Goal: Task Accomplishment & Management: Manage account settings

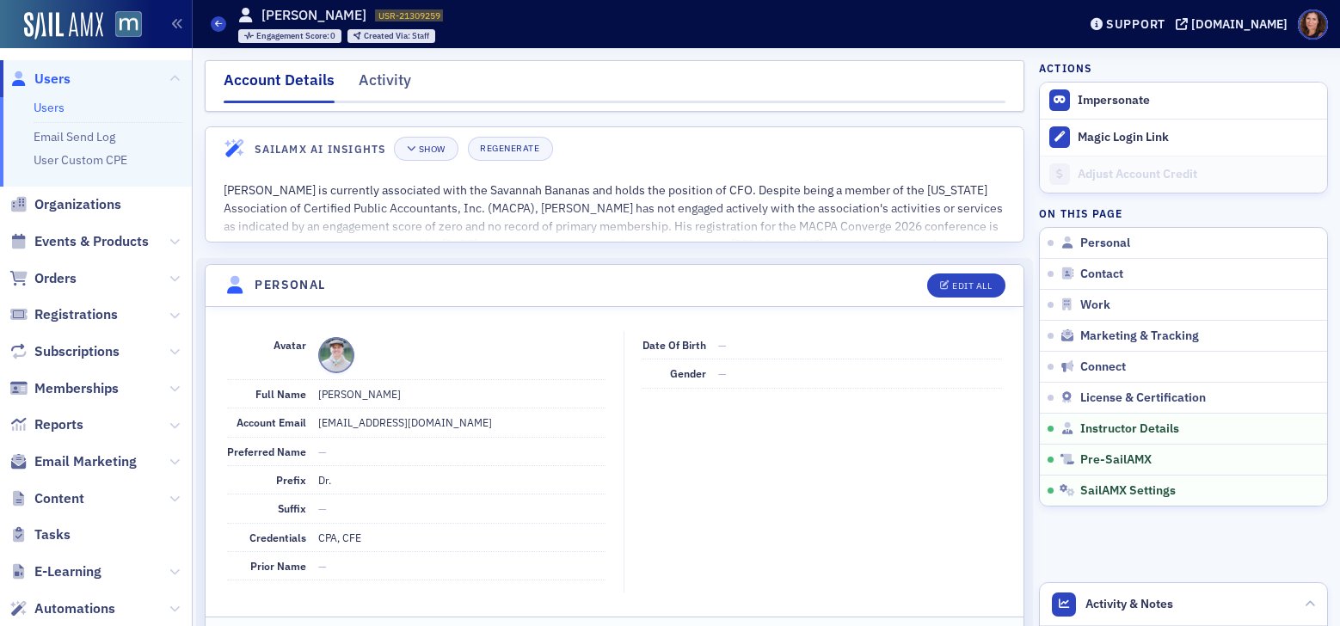
scroll to position [3283, 0]
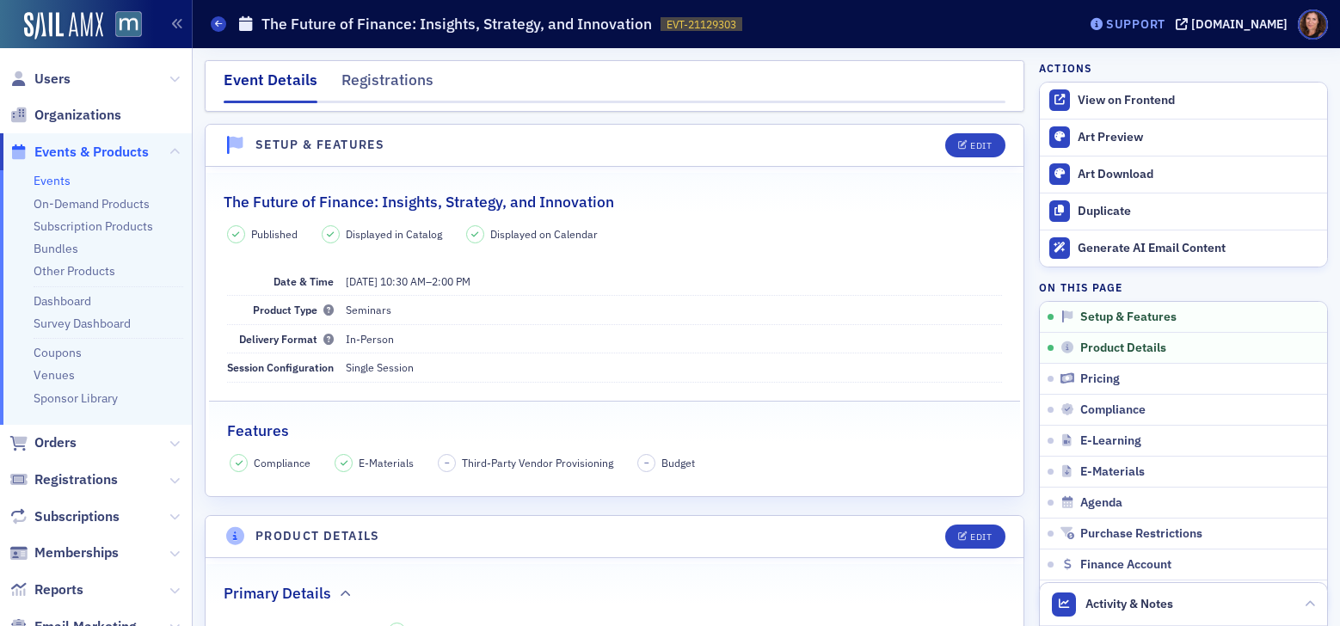
click at [1165, 22] on div "Support" at bounding box center [1135, 23] width 59 height 15
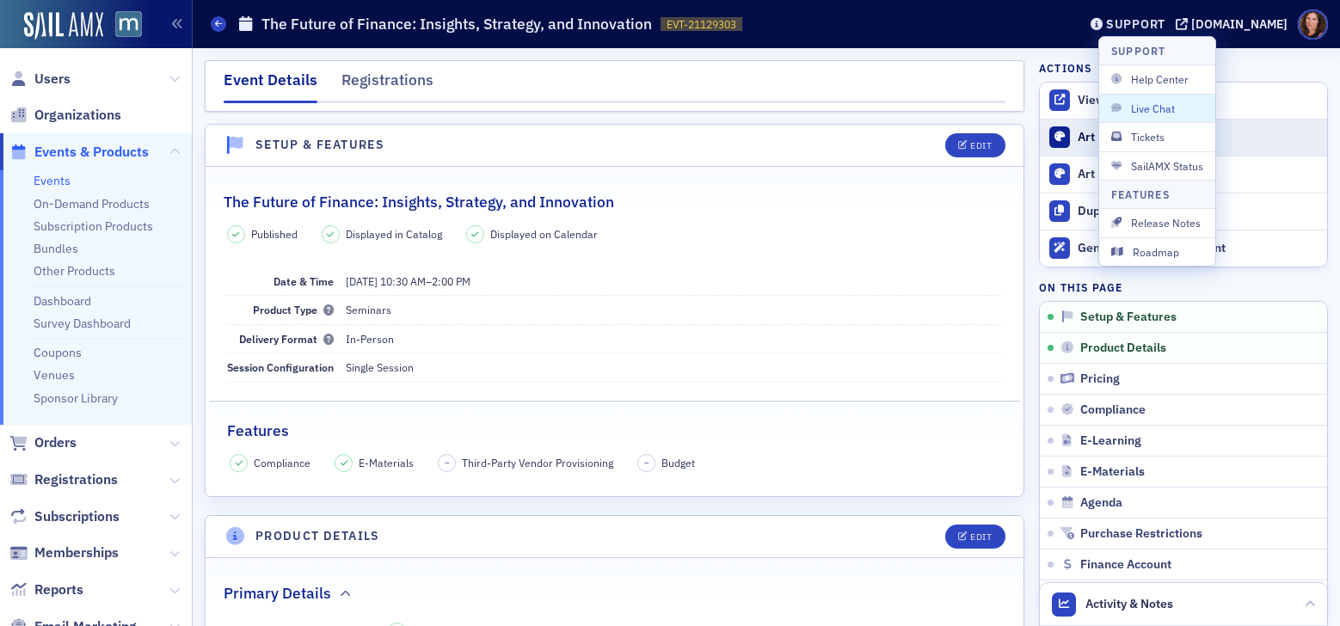
drag, startPoint x: 1160, startPoint y: 109, endPoint x: 1153, endPoint y: 132, distance: 24.2
click at [1160, 109] on span "Live Chat" at bounding box center [1157, 108] width 92 height 15
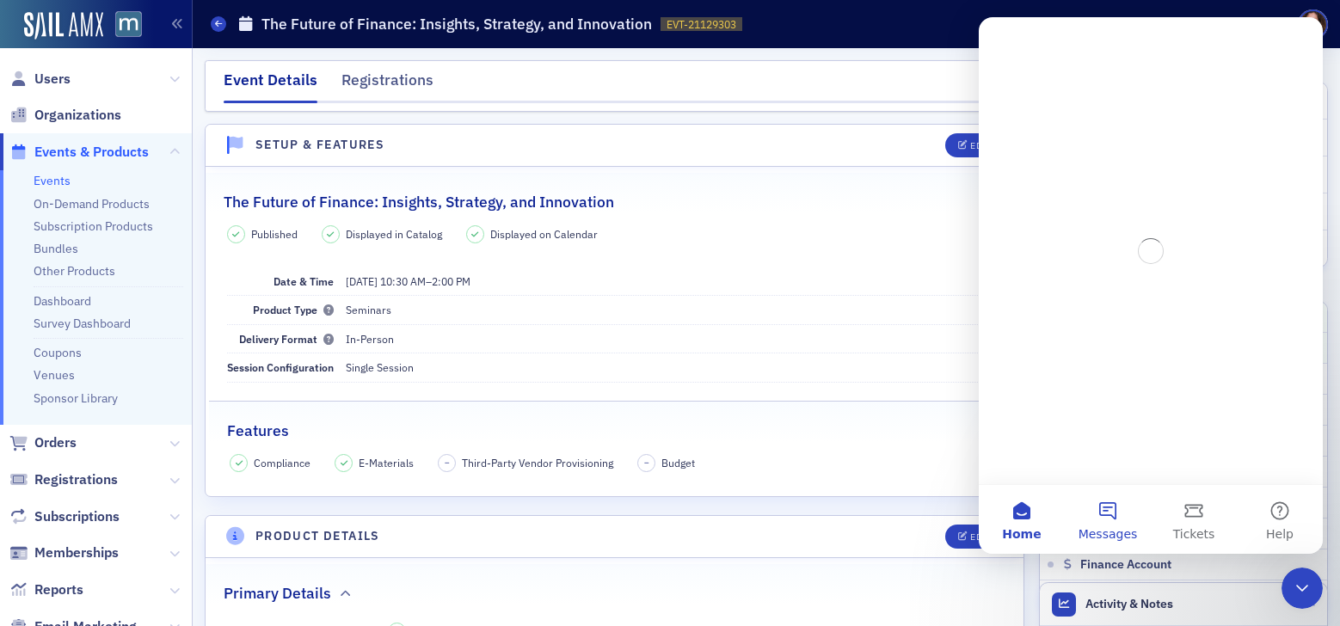
click at [1113, 515] on button "Messages" at bounding box center [1107, 519] width 86 height 69
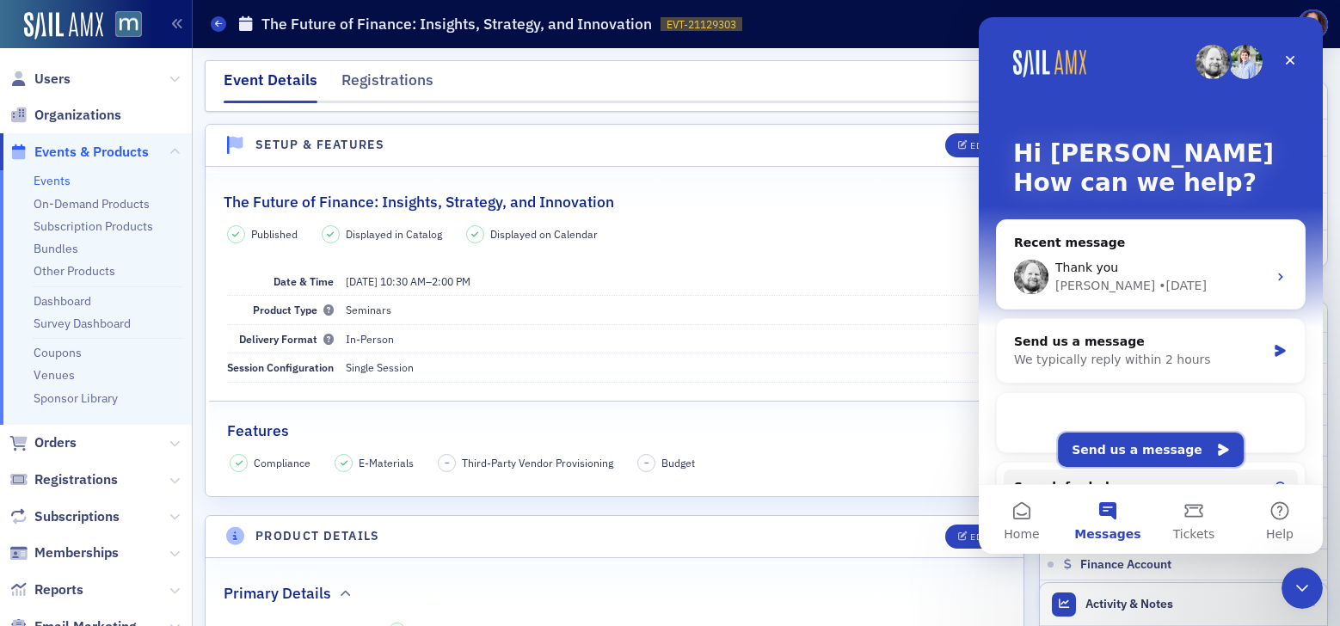
click at [1131, 446] on button "Send us a message" at bounding box center [1151, 449] width 186 height 34
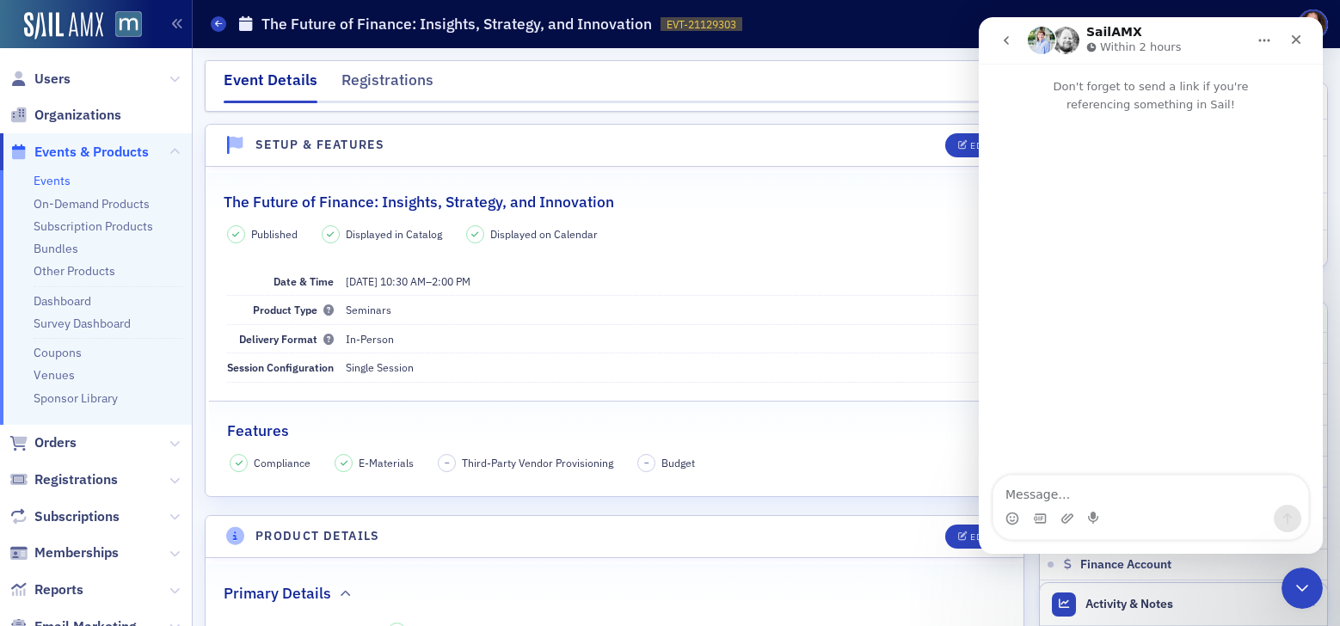
click at [1039, 494] on textarea "Message…" at bounding box center [1150, 489] width 315 height 29
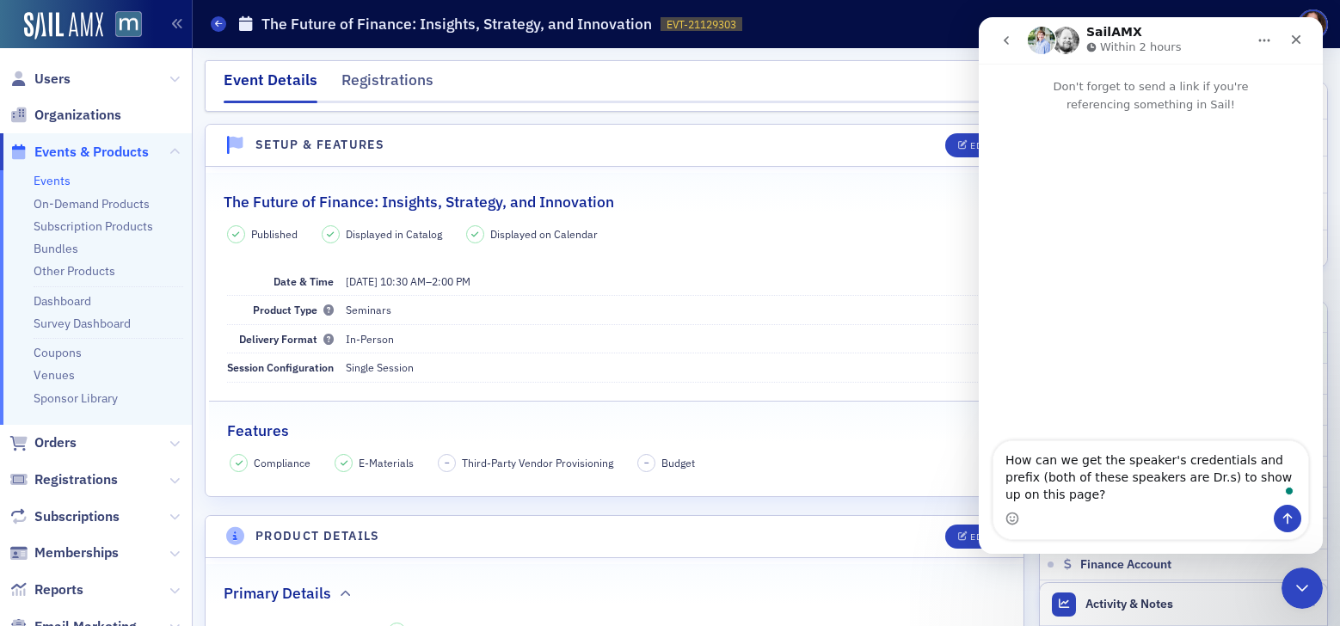
type textarea "How can we get the speaker's credentials and prefix (both of these speakers are…"
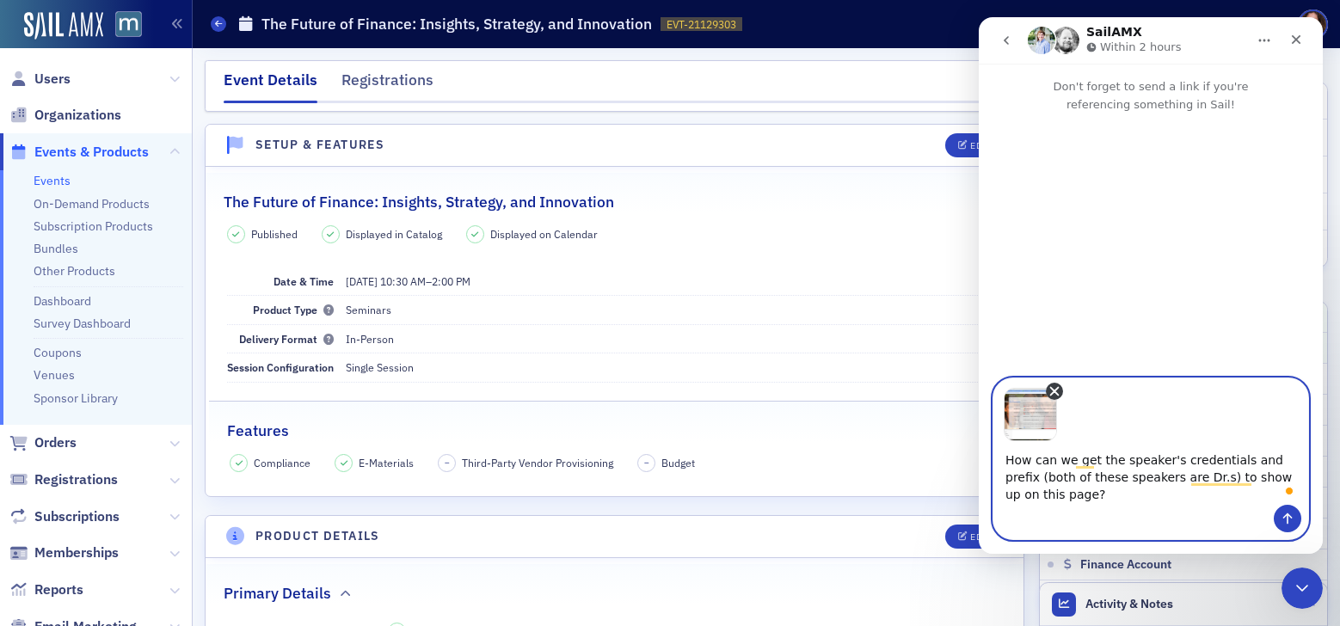
click at [1052, 391] on icon "Remove image 1" at bounding box center [1055, 392] width 8 height 8
type textarea "How can we get the speaker's credentials and prefix (both of these speakers are…"
click at [1231, 492] on textarea "How can we get the speaker's credentials and prefix (both of these speakers are…" at bounding box center [1150, 473] width 315 height 64
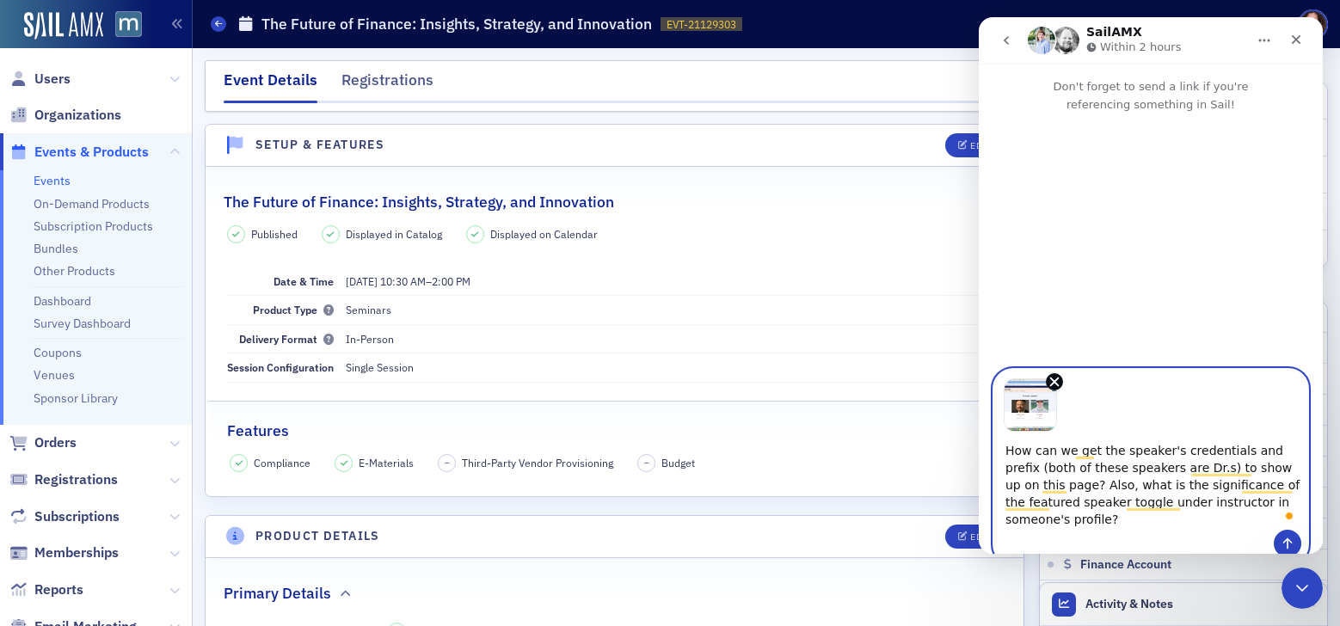
type textarea "How can we get the speaker's credentials and prefix (both of these speakers are…"
click at [1281, 536] on icon "Send a message…" at bounding box center [1287, 543] width 14 height 14
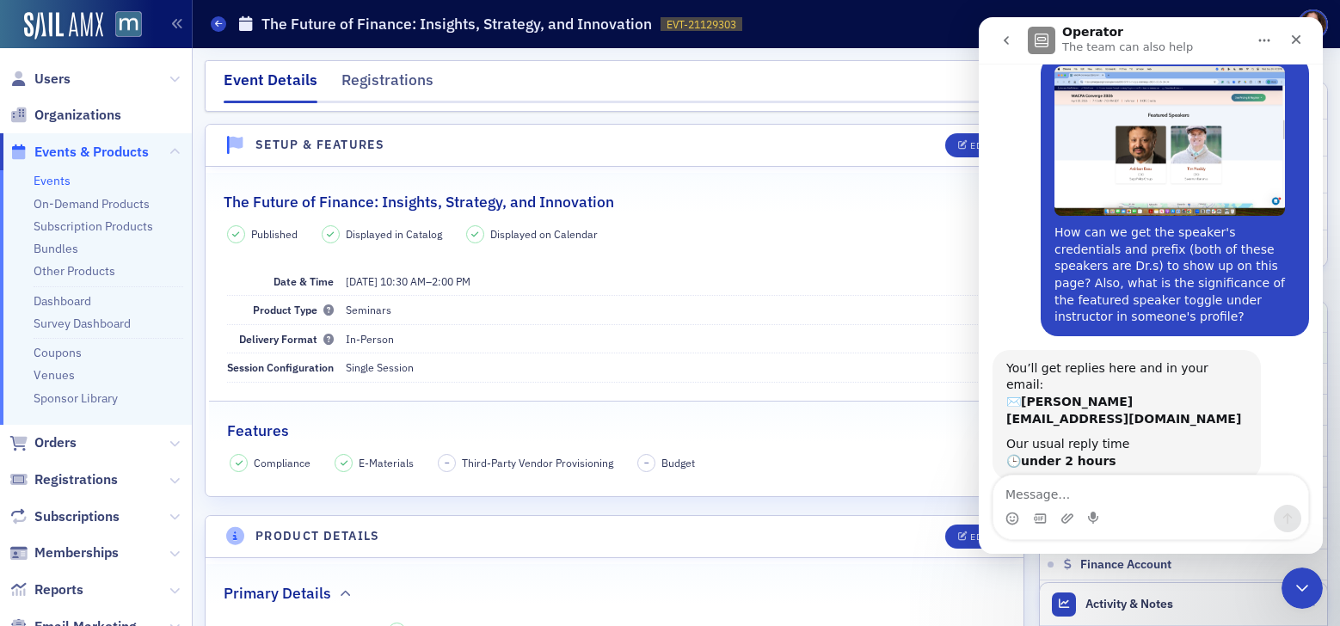
scroll to position [85, 0]
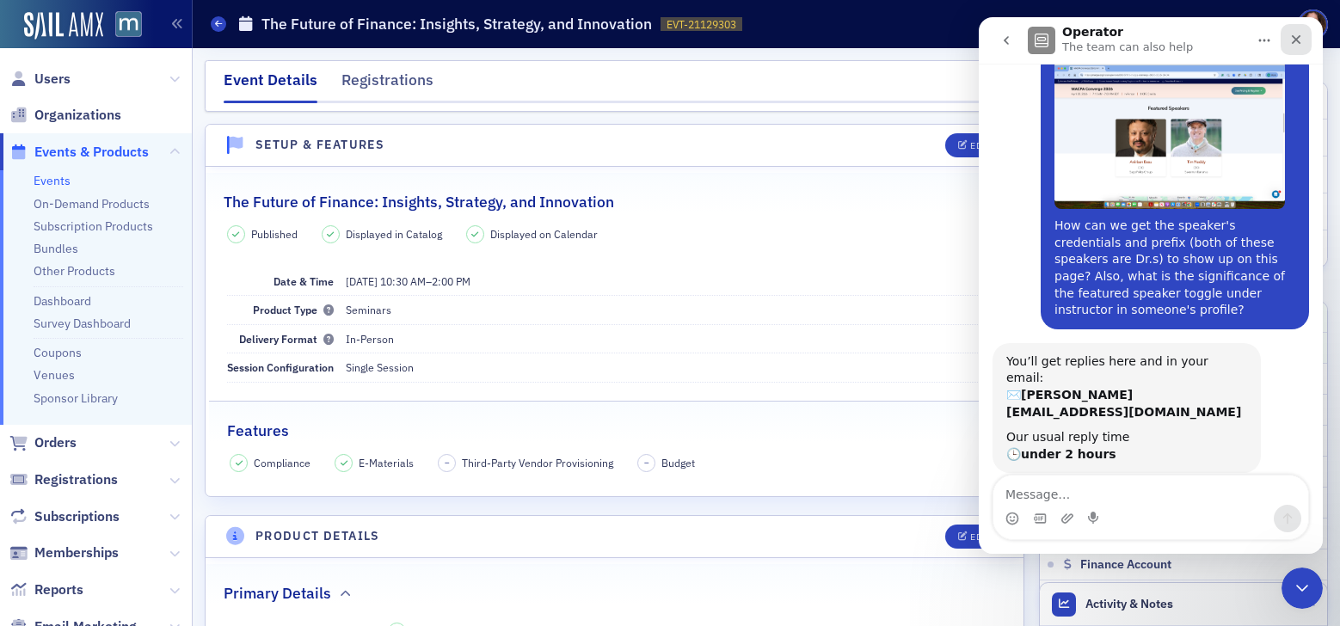
click at [1296, 38] on icon "Close" at bounding box center [1296, 40] width 14 height 14
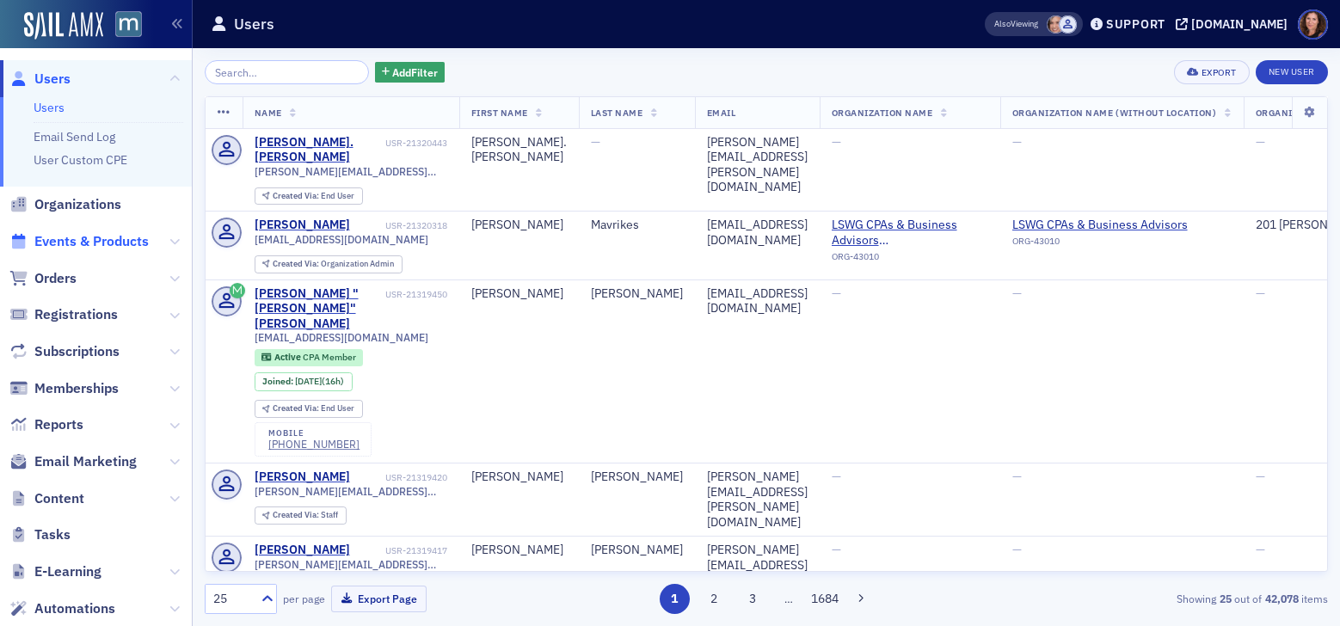
click at [103, 240] on span "Events & Products" at bounding box center [91, 241] width 114 height 19
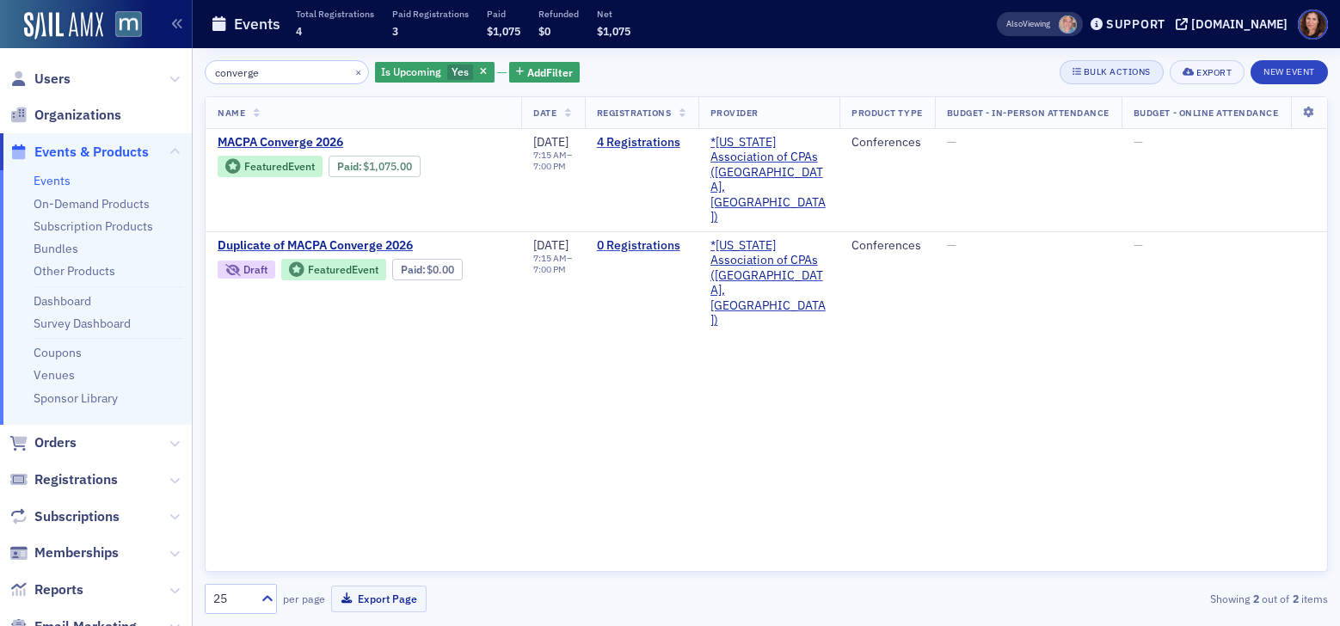
type input "converge"
click at [1117, 76] on div "Bulk Actions" at bounding box center [1116, 71] width 67 height 9
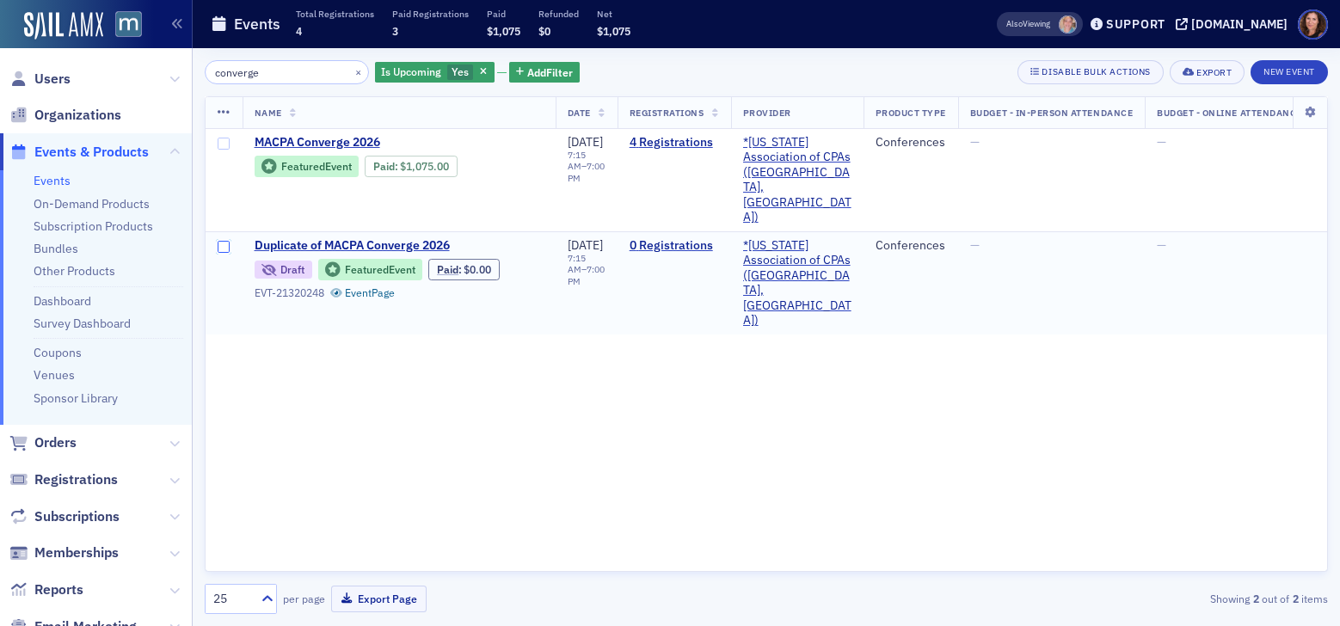
click at [227, 241] on input "checkbox" at bounding box center [224, 247] width 12 height 12
click at [229, 111] on icon at bounding box center [224, 113] width 13 height 14
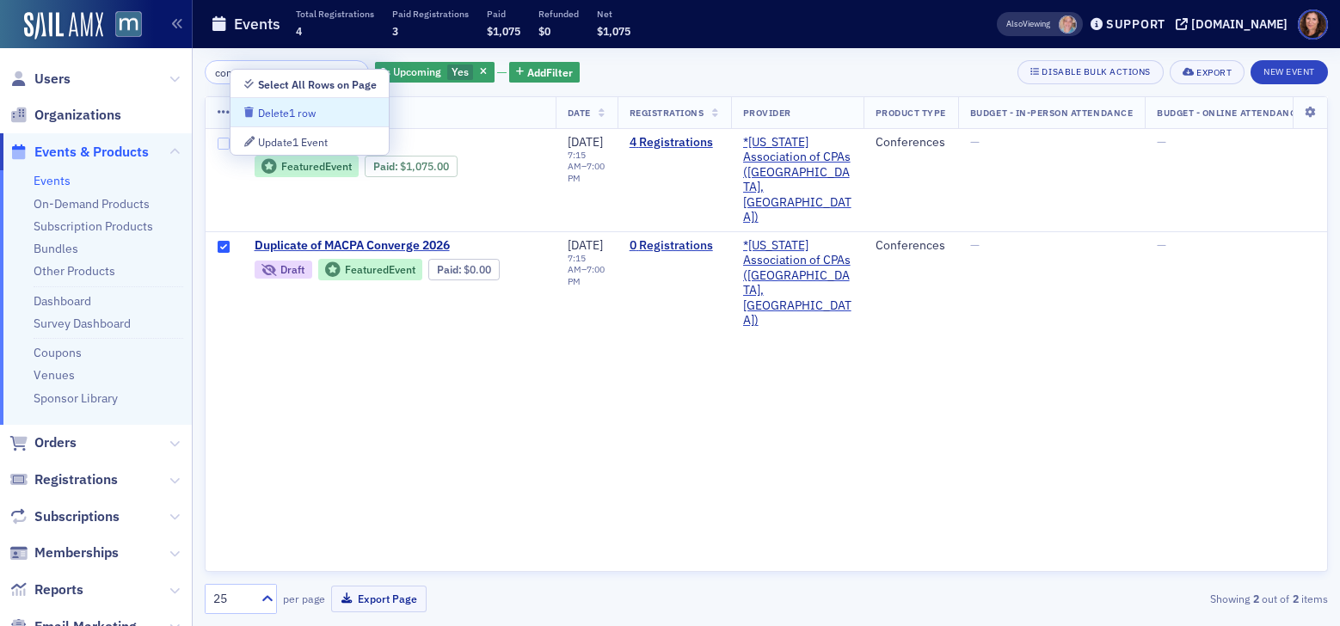
click at [273, 111] on div "Delete 1 row" at bounding box center [287, 112] width 58 height 9
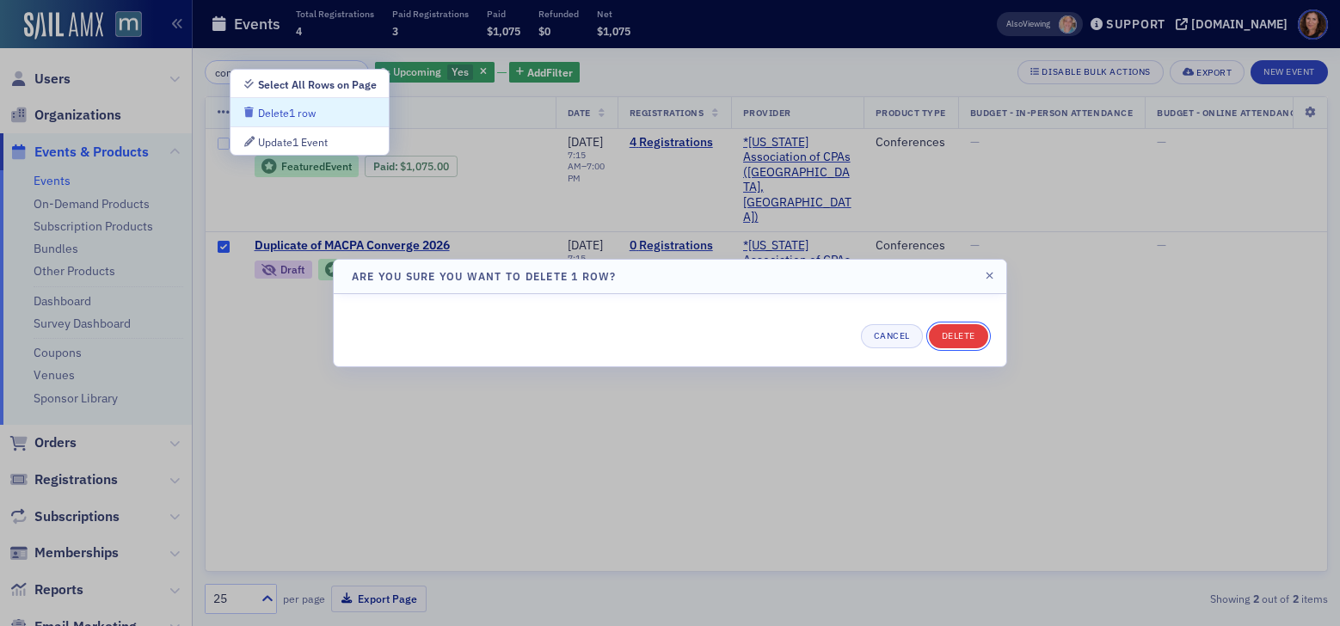
click at [955, 333] on button "Delete" at bounding box center [958, 336] width 59 height 24
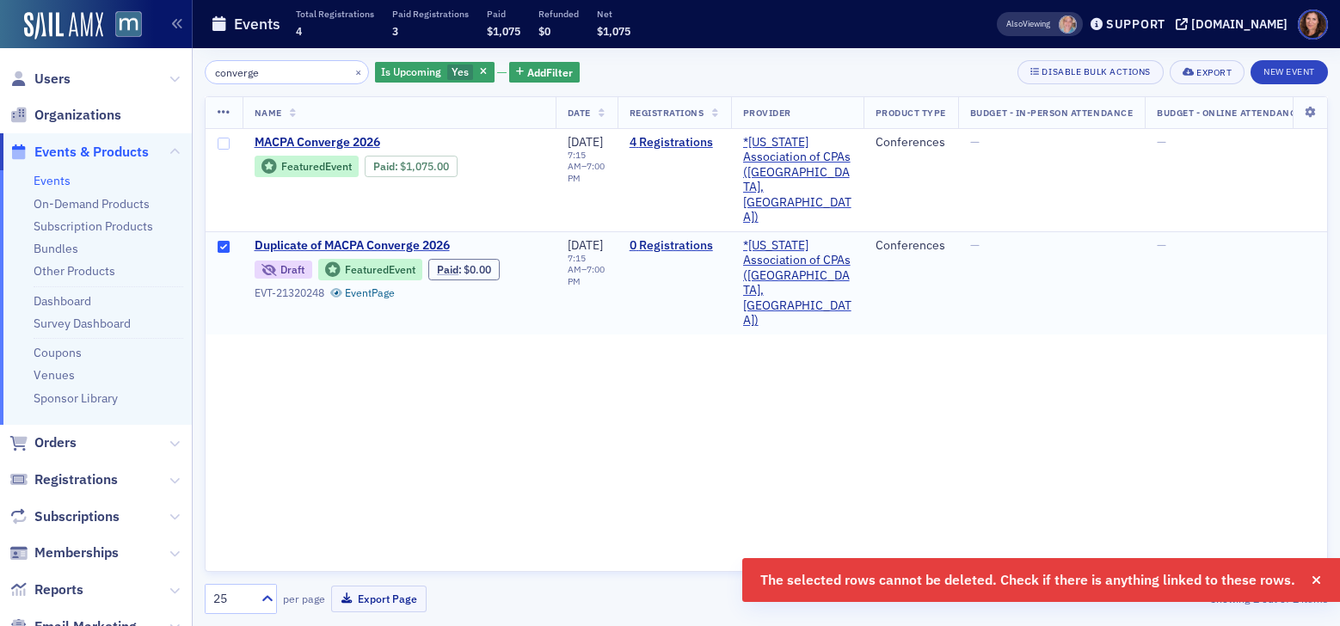
click at [348, 231] on td "Duplicate of MACPA Converge 2026 Draft Featured Event Paid : $0.00 EVT-21320248…" at bounding box center [398, 282] width 313 height 103
click at [310, 238] on span "Duplicate of MACPA Converge 2026" at bounding box center [398, 245] width 289 height 15
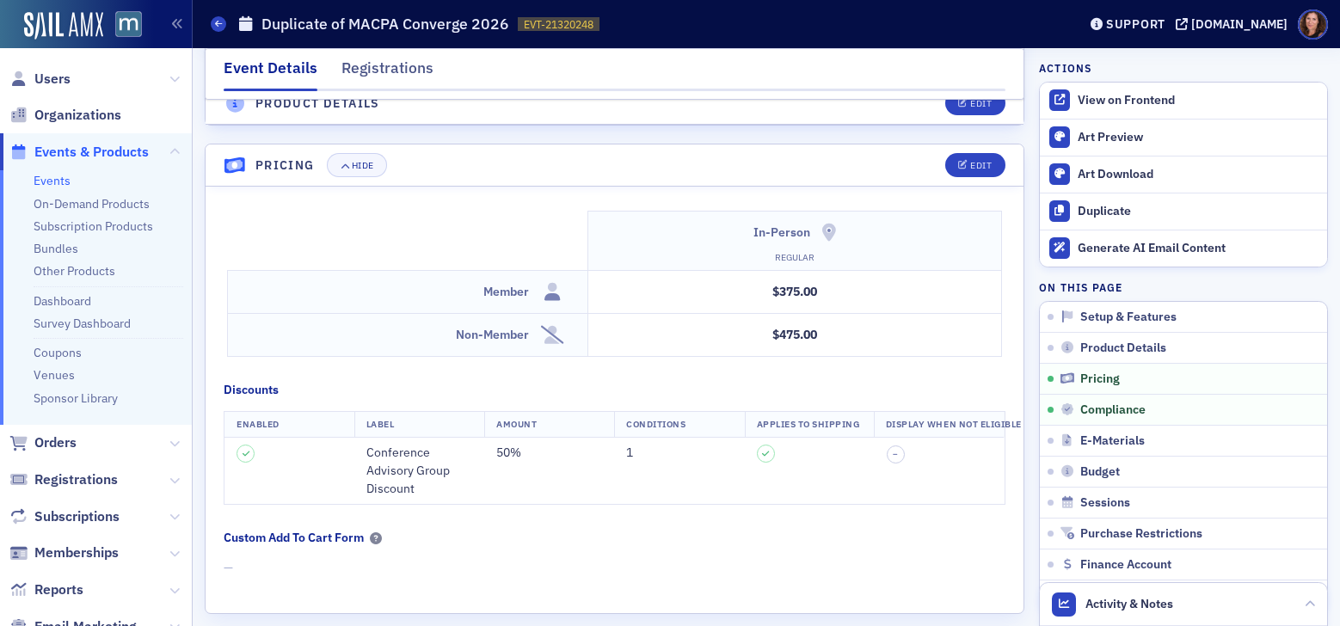
scroll to position [1539, 0]
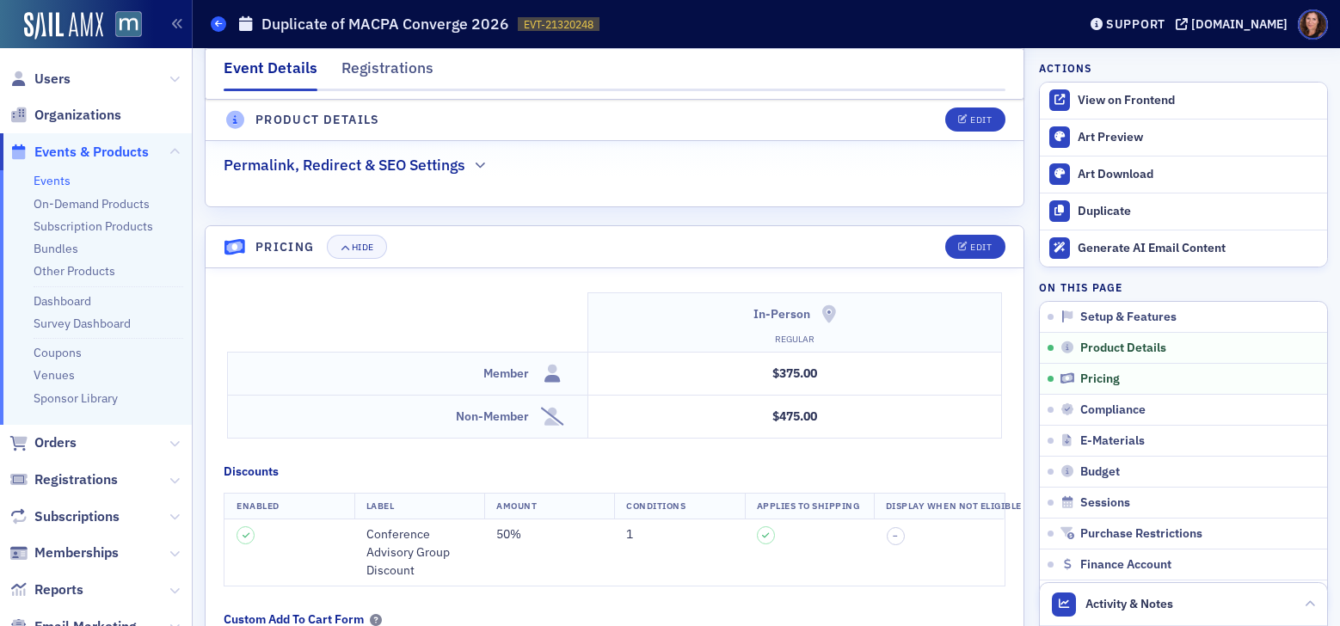
click at [219, 26] on icon at bounding box center [218, 24] width 7 height 8
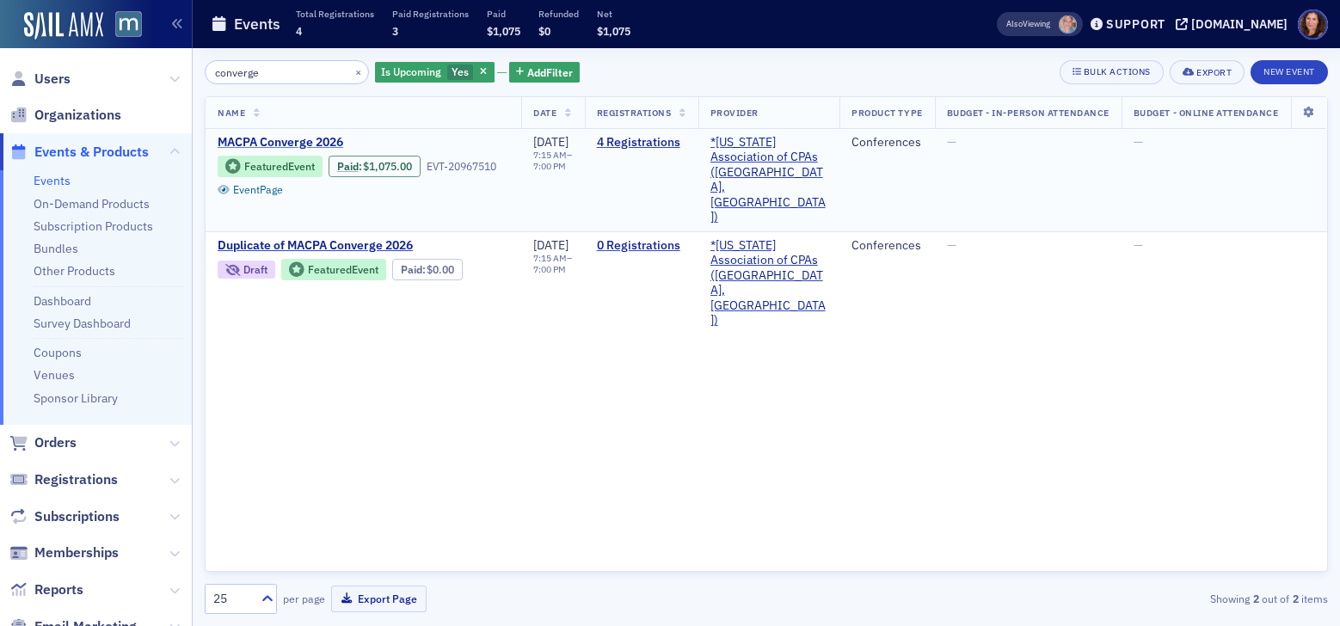
click at [306, 138] on span "MACPA Converge 2026" at bounding box center [362, 142] width 289 height 15
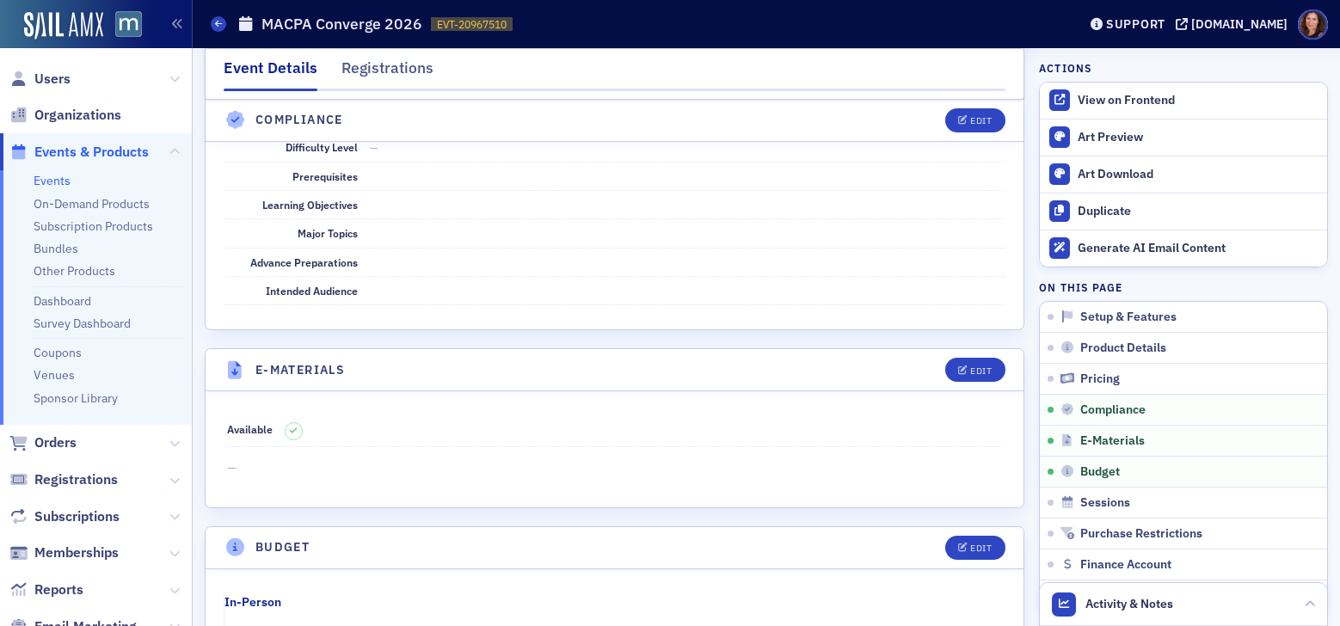
scroll to position [2161, 0]
click at [219, 23] on icon at bounding box center [218, 24] width 7 height 8
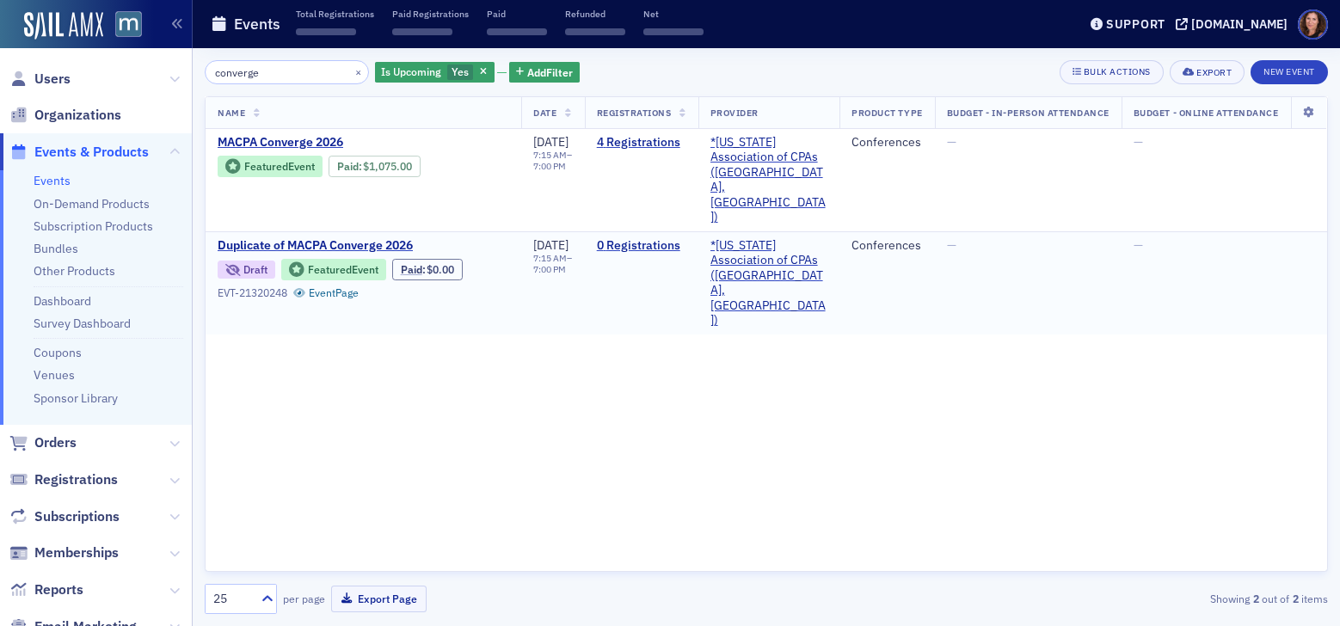
scroll to position [0, 1]
click at [318, 238] on span "Duplicate of MACPA Converge 2026" at bounding box center [362, 245] width 289 height 15
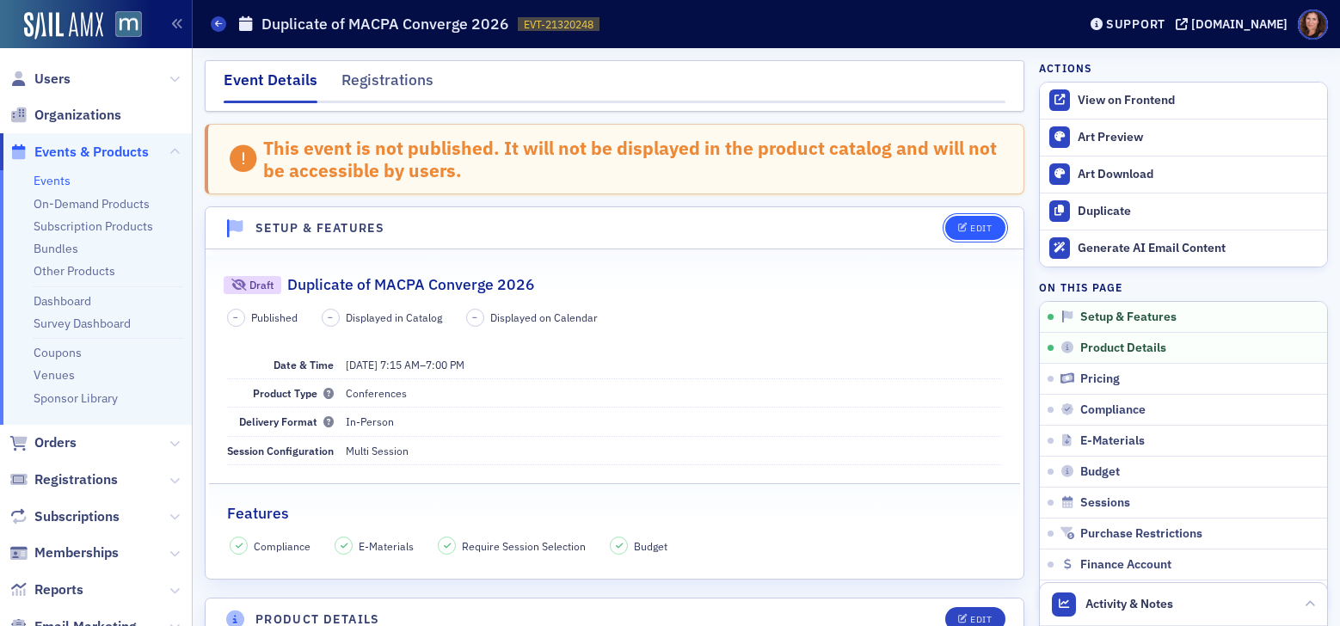
click at [970, 224] on div "Edit" at bounding box center [980, 228] width 21 height 9
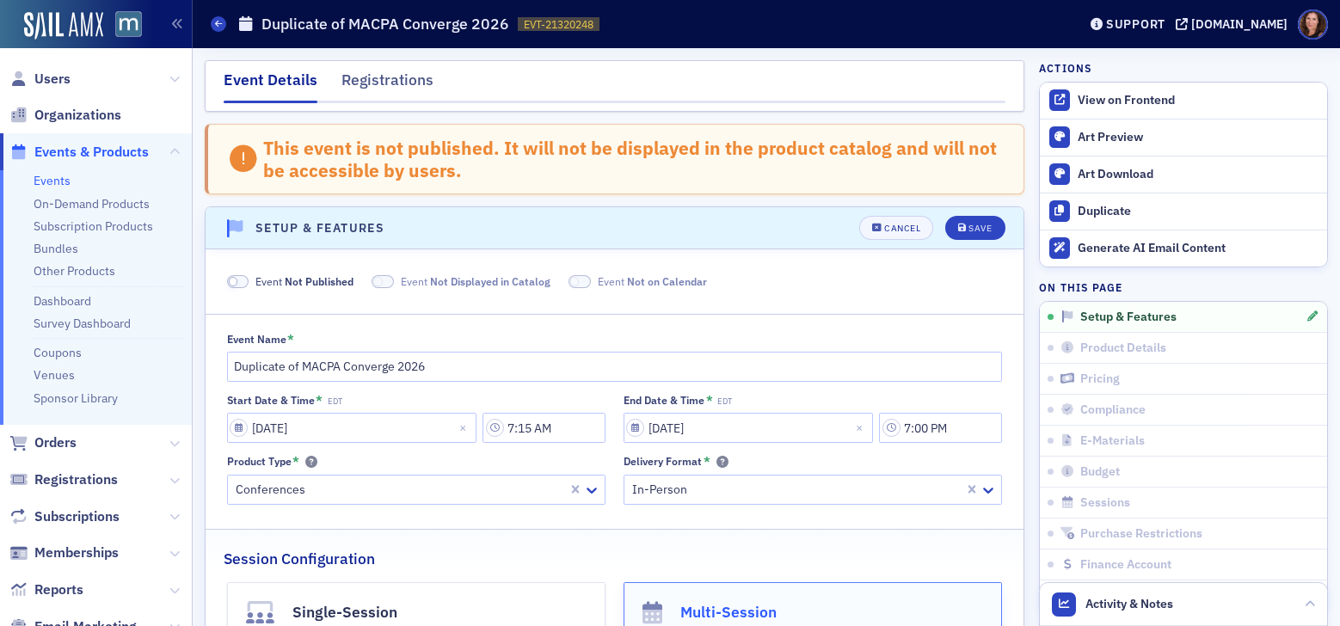
scroll to position [107, 0]
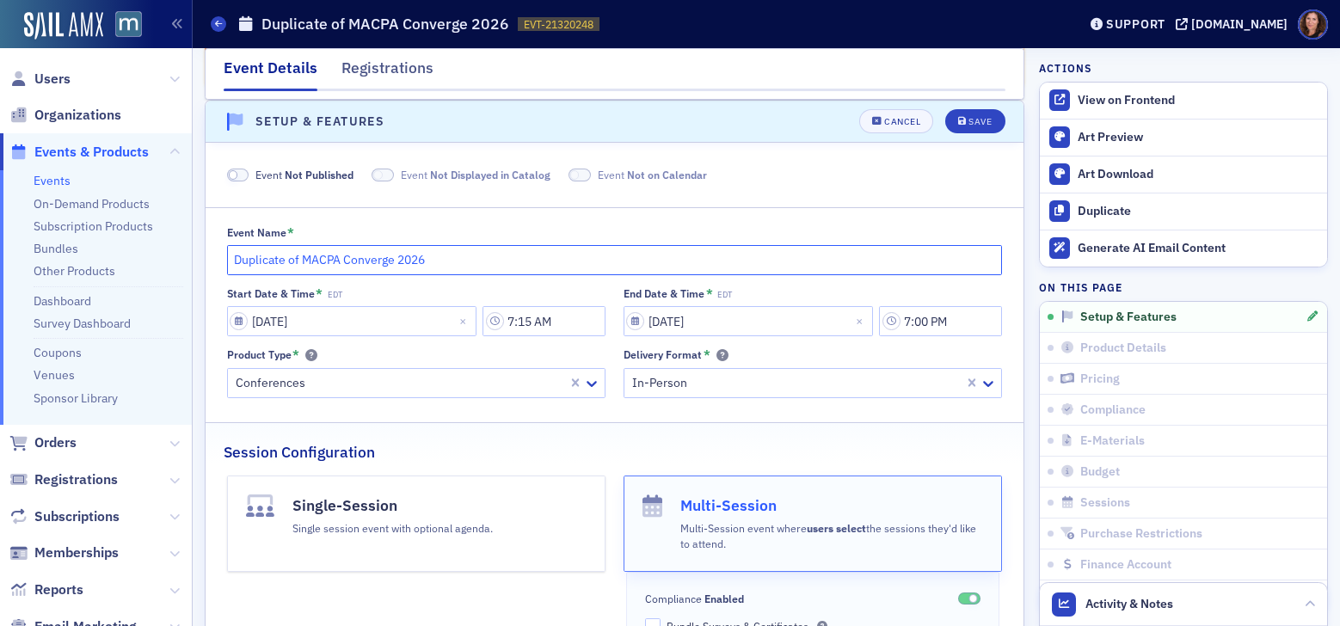
click at [333, 257] on input "Duplicate of MACPA Converge 2026" at bounding box center [615, 260] width 776 height 30
type input "DO NOT USE"
select select "3"
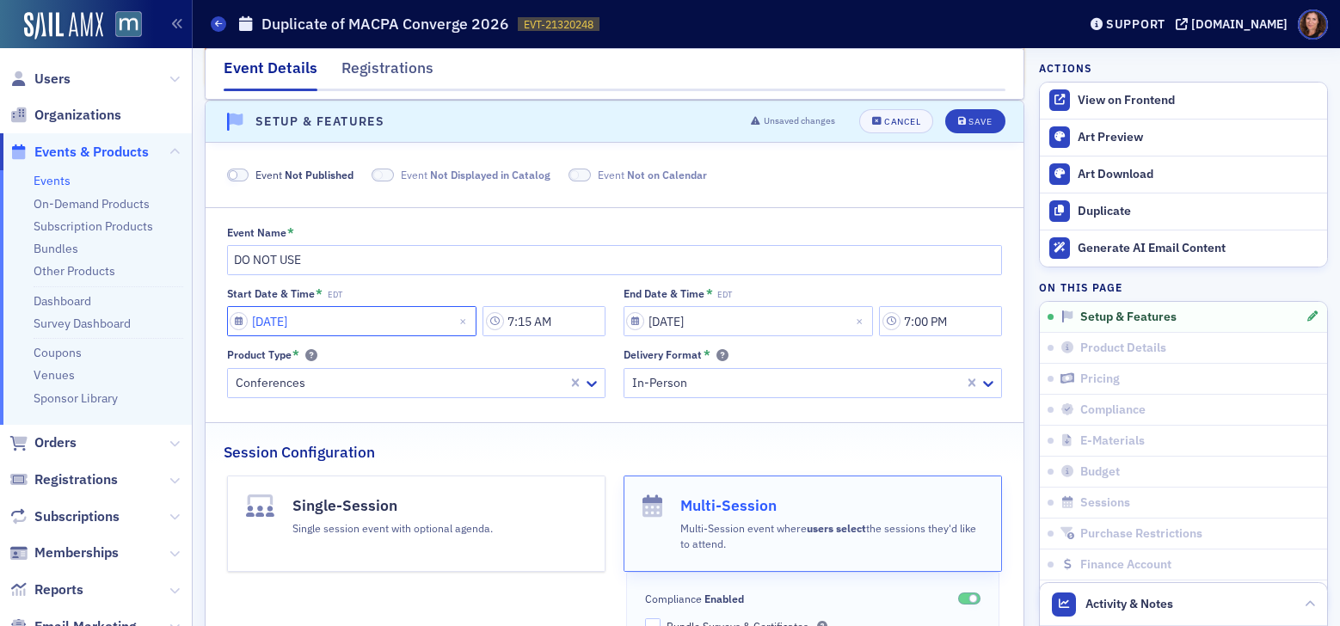
select select "2026"
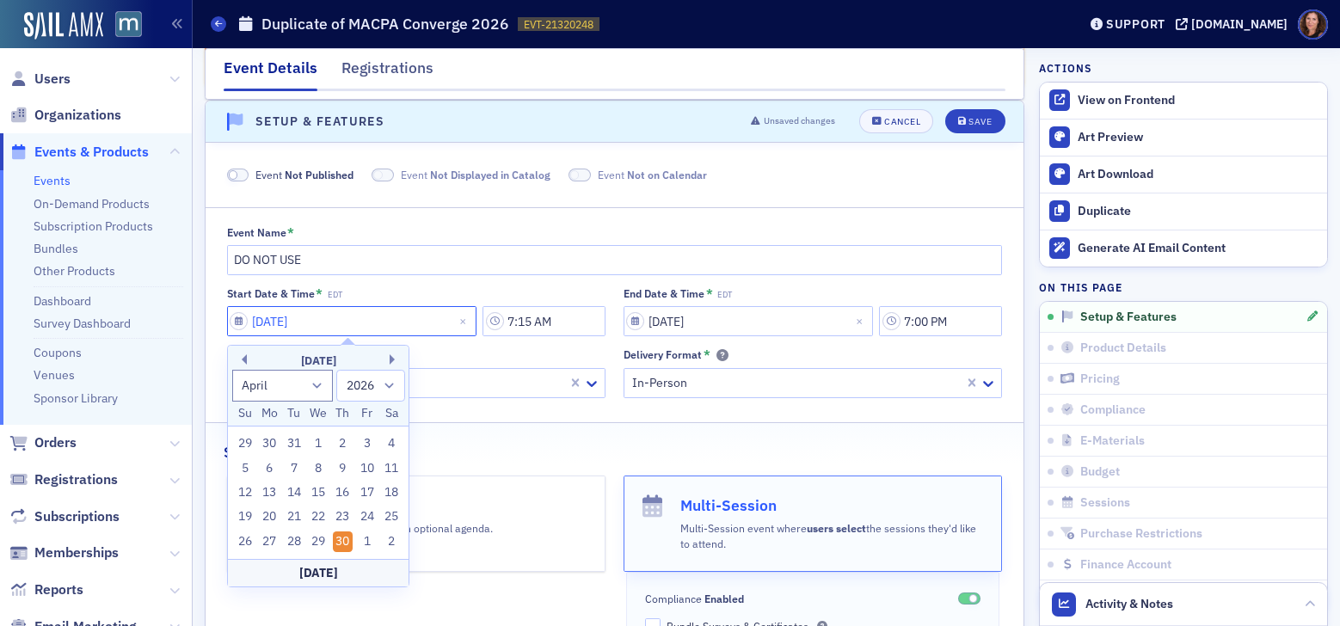
click at [331, 326] on input "04/30/2026" at bounding box center [352, 321] width 250 height 30
click at [469, 322] on button "Close" at bounding box center [464, 321] width 23 height 30
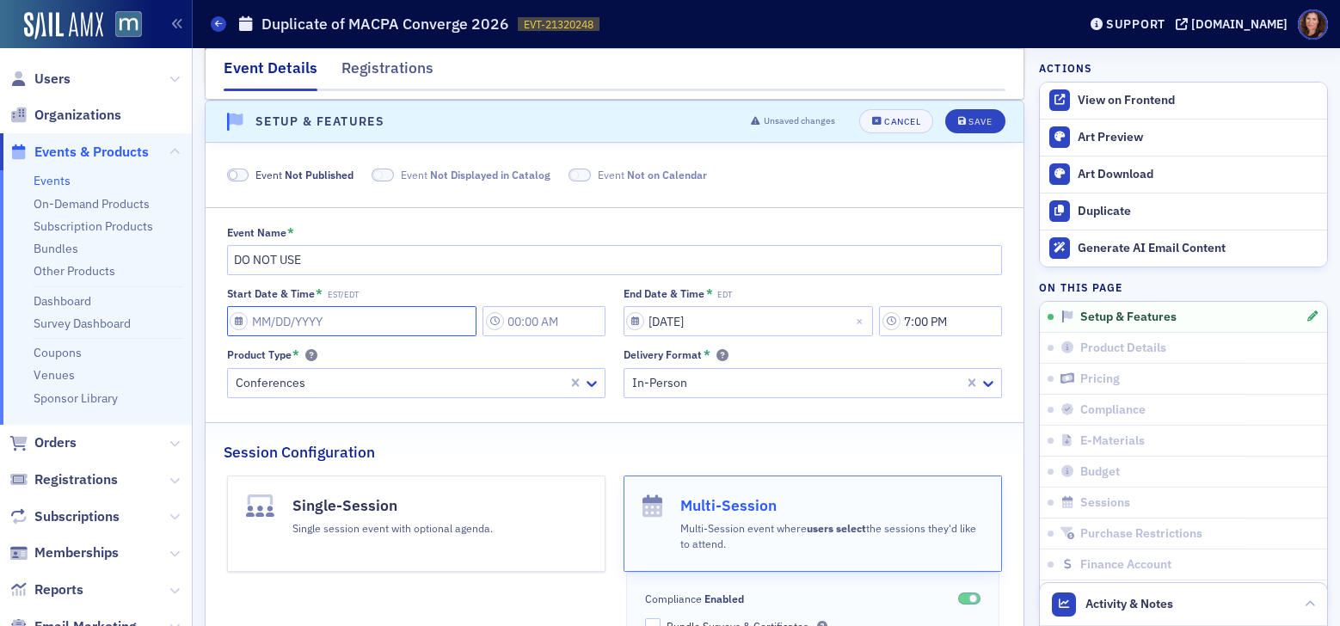
click at [392, 319] on input "Start Date & Time * EST/EDT" at bounding box center [352, 321] width 250 height 30
select select "8"
select select "2025"
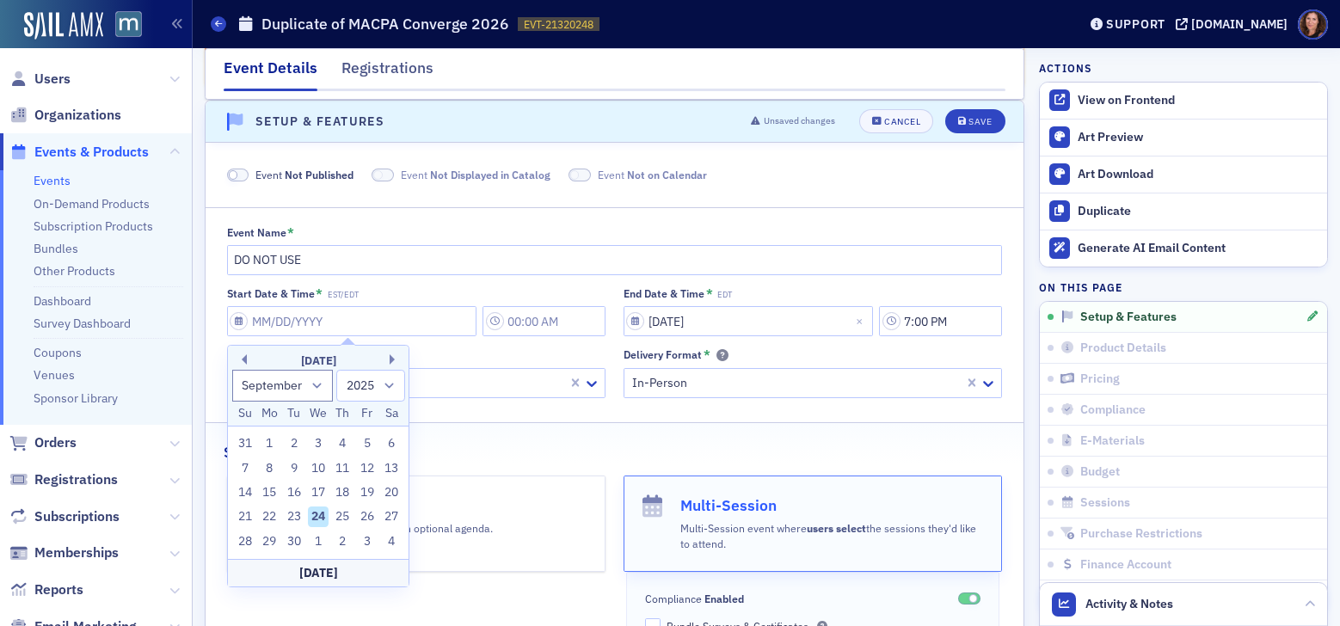
click at [321, 511] on div "24" at bounding box center [318, 516] width 21 height 21
type input "09/24/2025"
type input "4:00 PM"
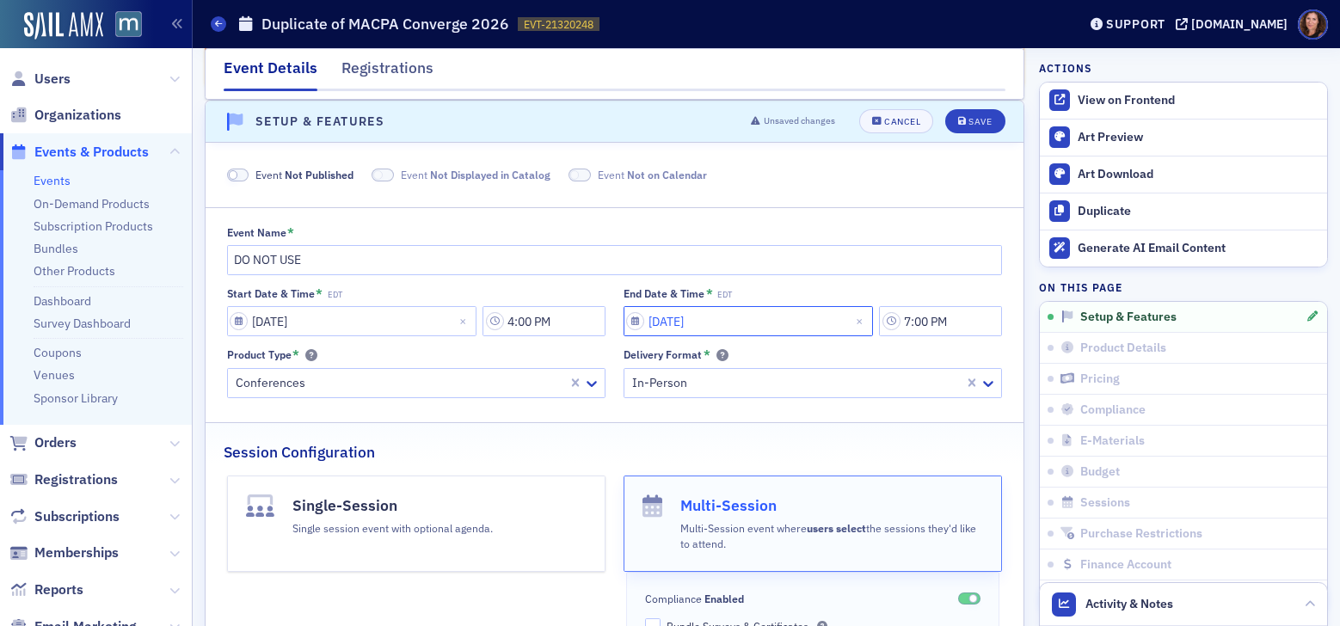
click at [776, 331] on input "04/30/2026" at bounding box center [748, 321] width 250 height 30
select select "3"
select select "2026"
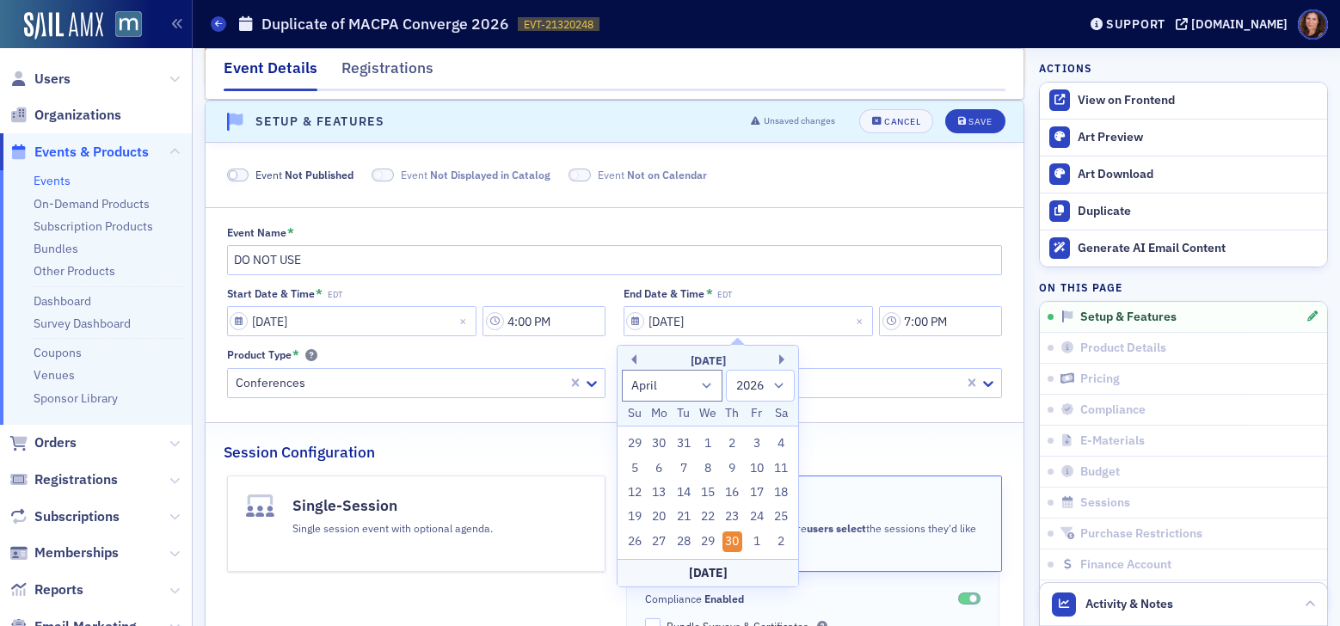
click at [701, 575] on div "Today" at bounding box center [707, 573] width 181 height 28
type input "09/24/2025"
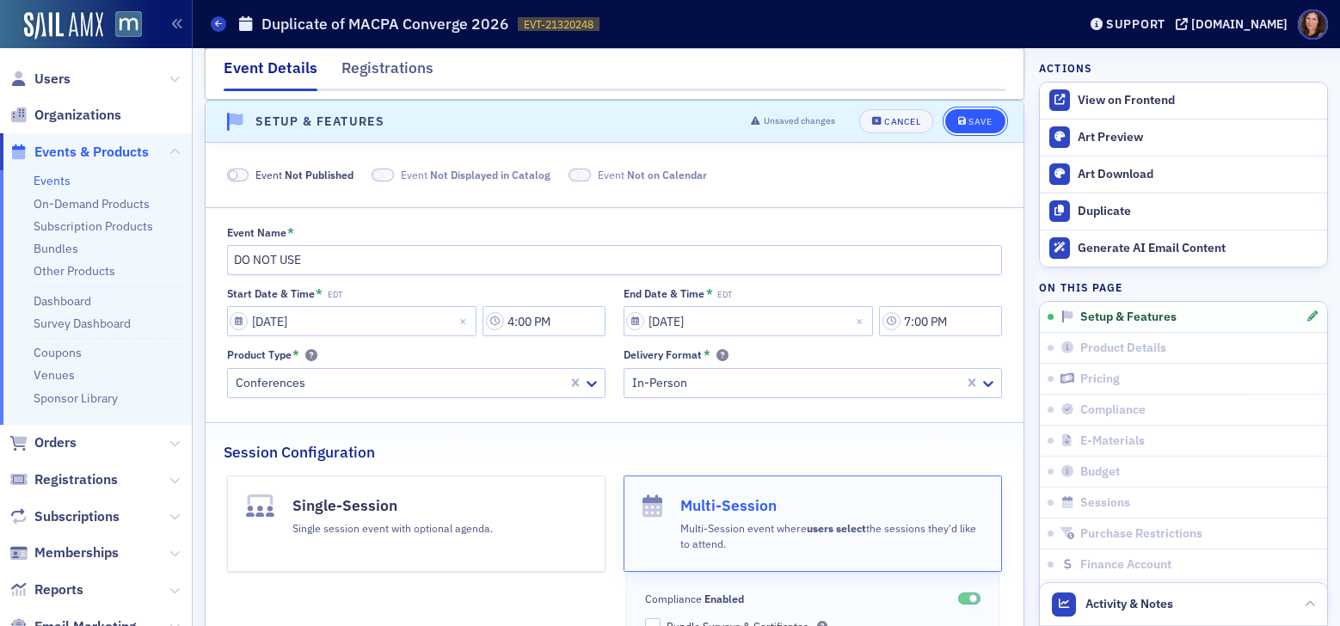
click at [976, 109] on button "Save" at bounding box center [974, 121] width 59 height 24
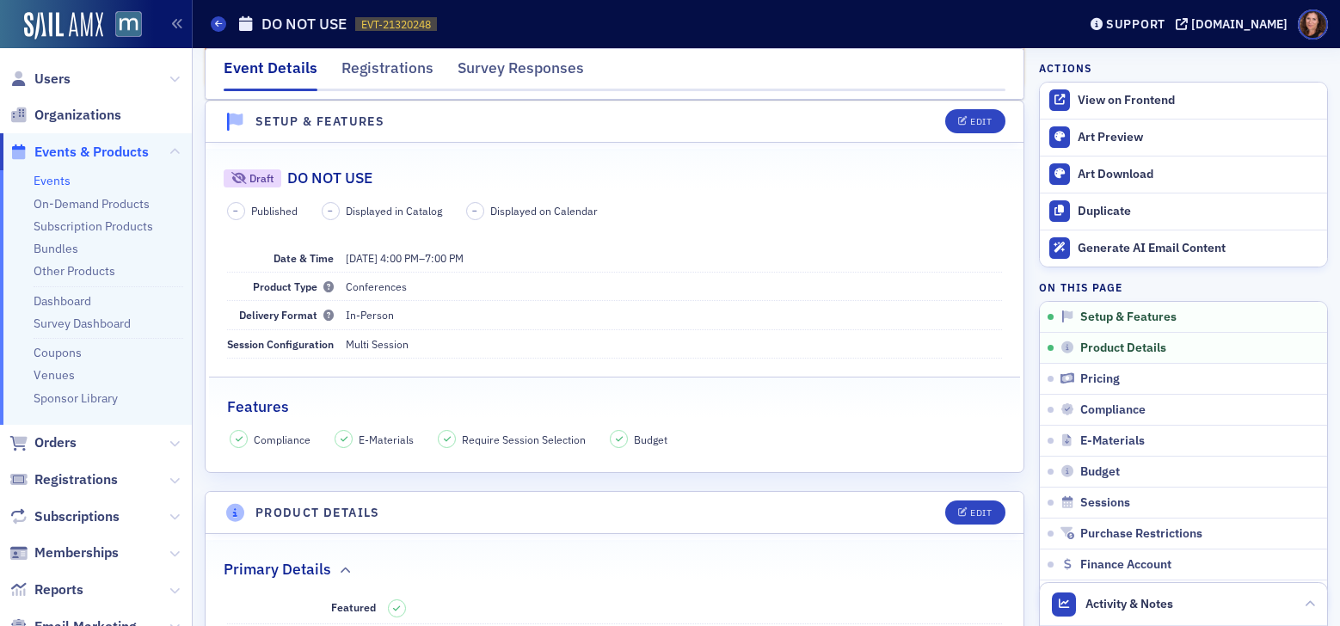
click at [59, 177] on link "Events" at bounding box center [52, 180] width 37 height 15
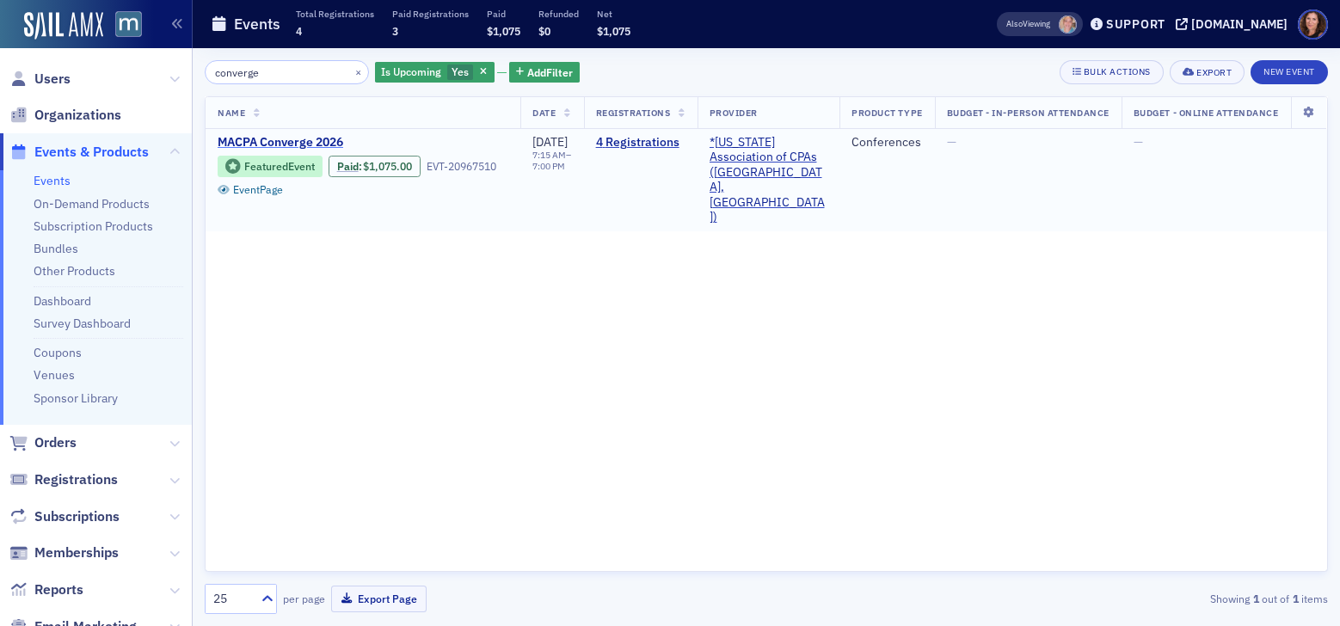
click at [311, 141] on span "MACPA Converge 2026" at bounding box center [362, 142] width 289 height 15
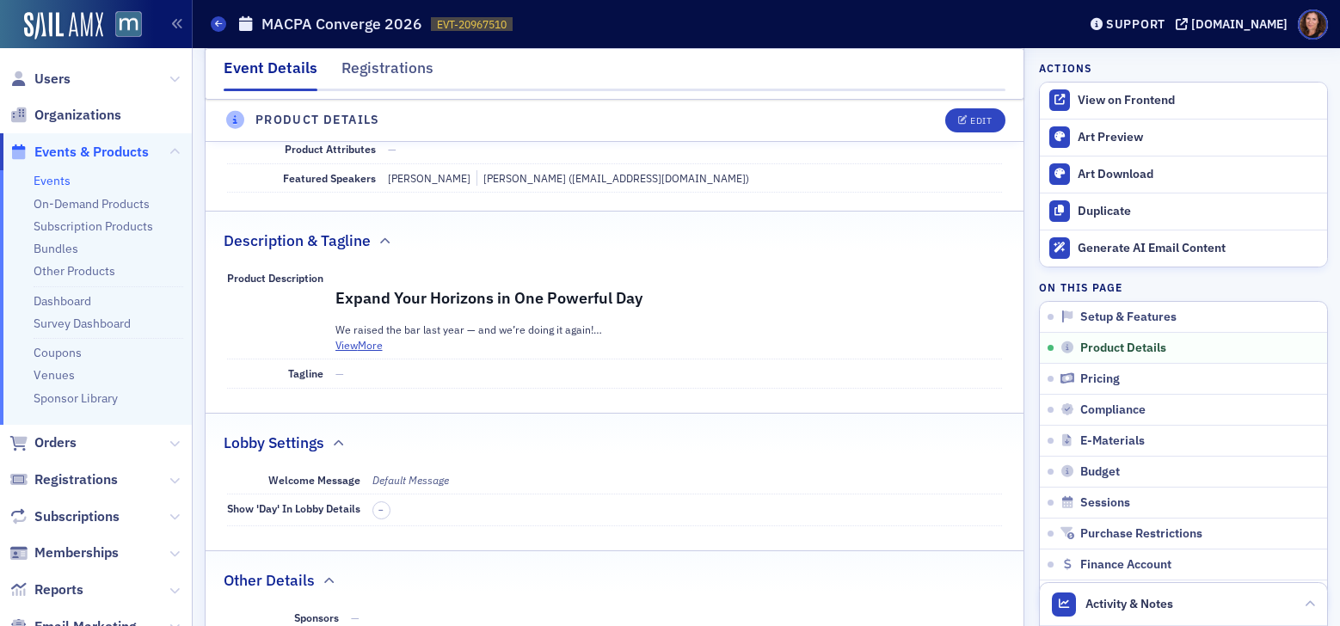
scroll to position [604, 0]
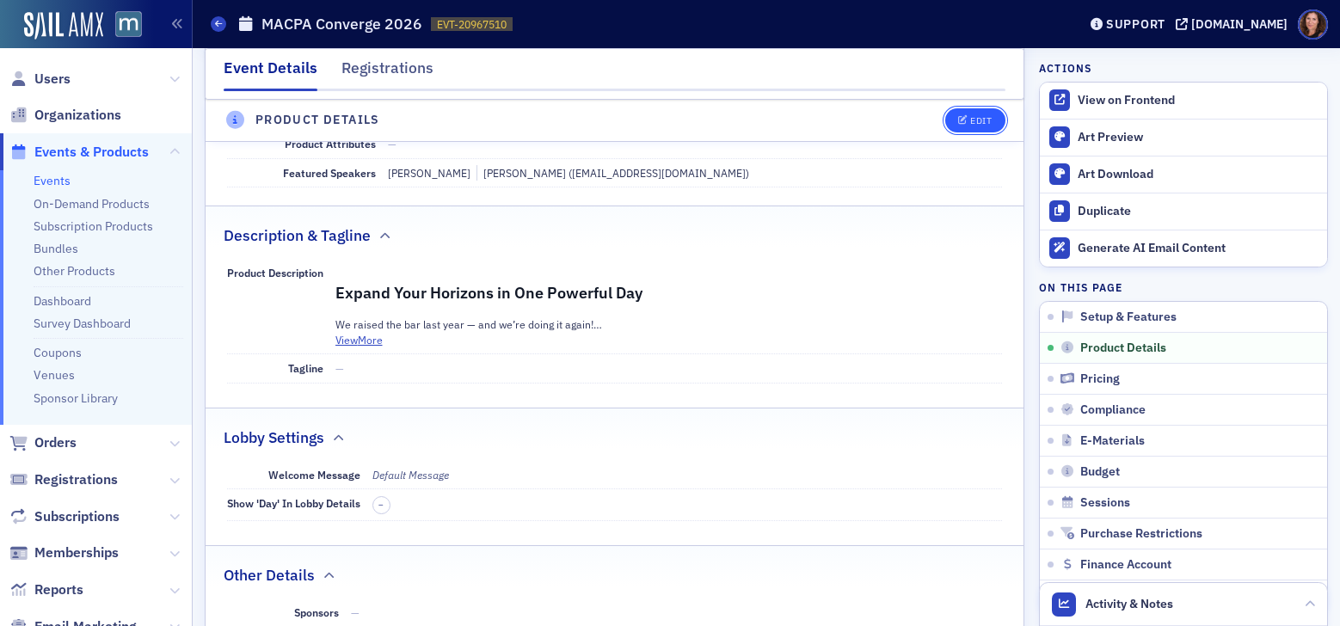
click at [970, 117] on div "Edit" at bounding box center [980, 120] width 21 height 9
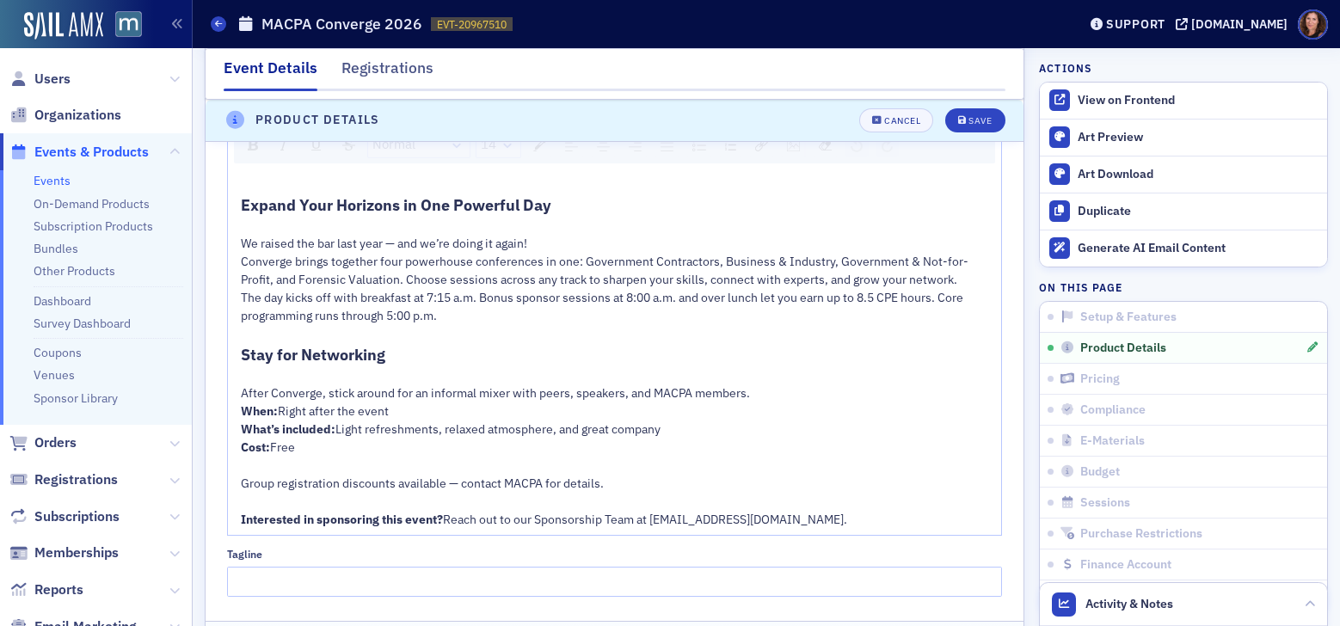
scroll to position [1007, 0]
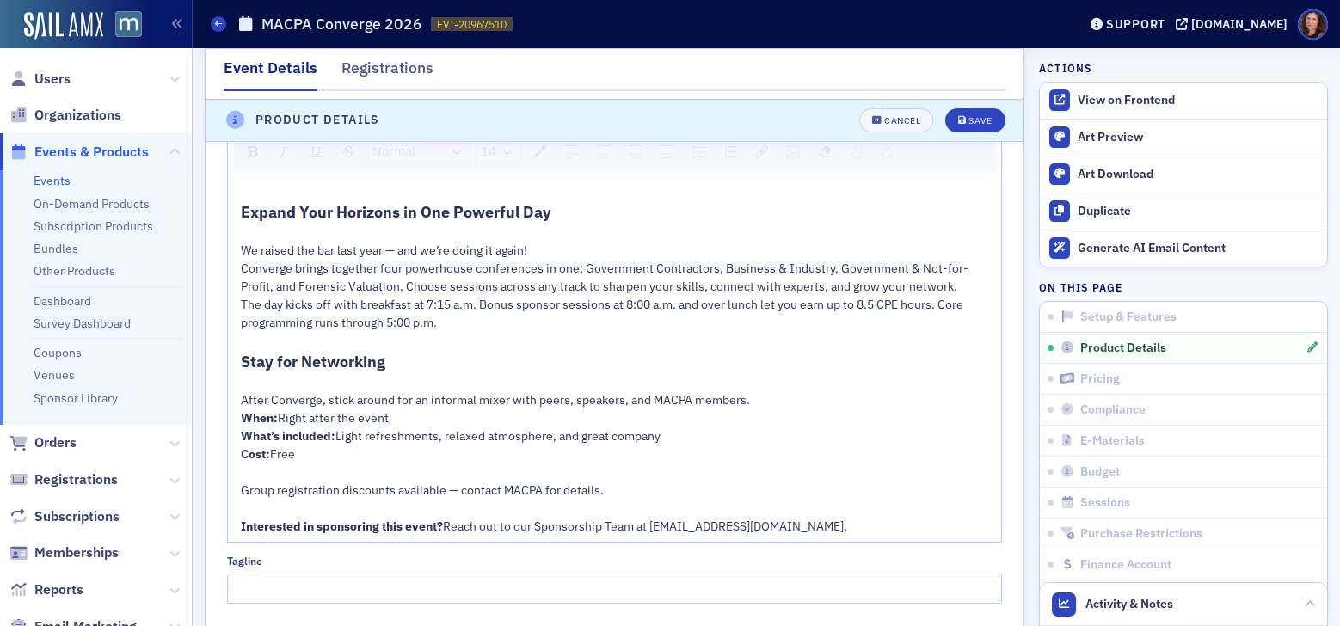
click at [415, 304] on span "The day kicks off with breakfast at 7:15 a.m. Bonus sponsor sessions at 8:00 a.…" at bounding box center [603, 314] width 725 height 34
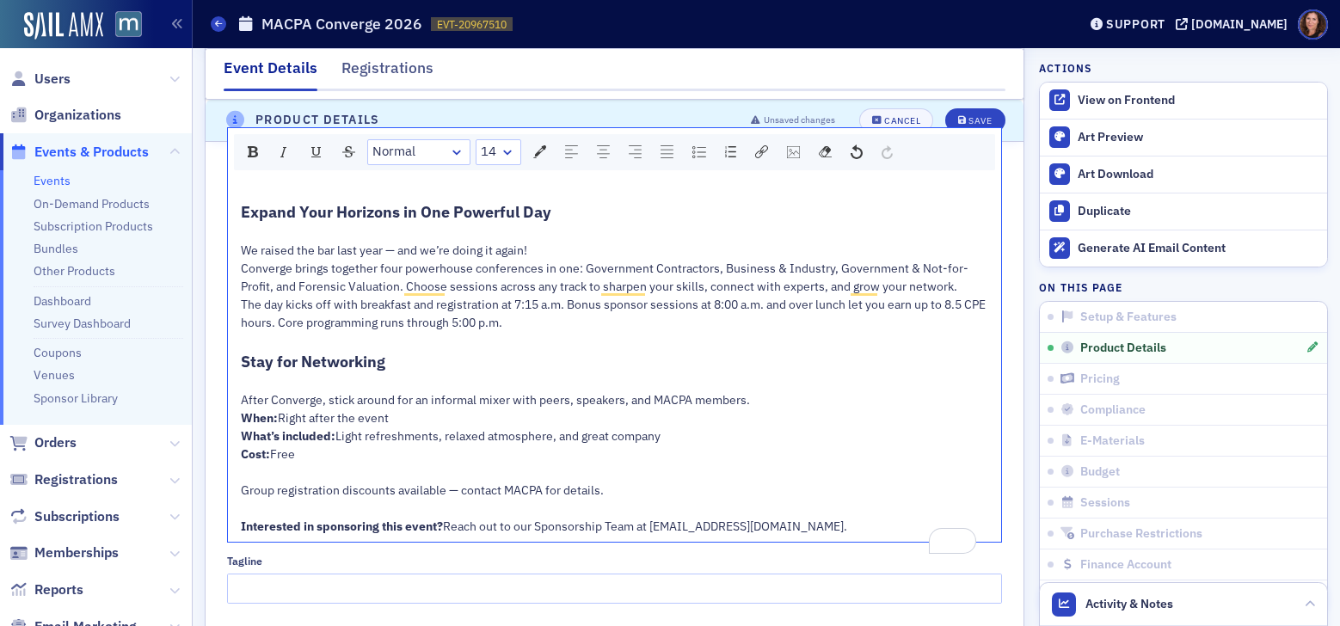
drag, startPoint x: 773, startPoint y: 307, endPoint x: 787, endPoint y: 315, distance: 15.8
click at [812, 321] on div "The day kicks off with breakfast and registration at 7:15 a.m. Bonus sponsor se…" at bounding box center [615, 314] width 749 height 36
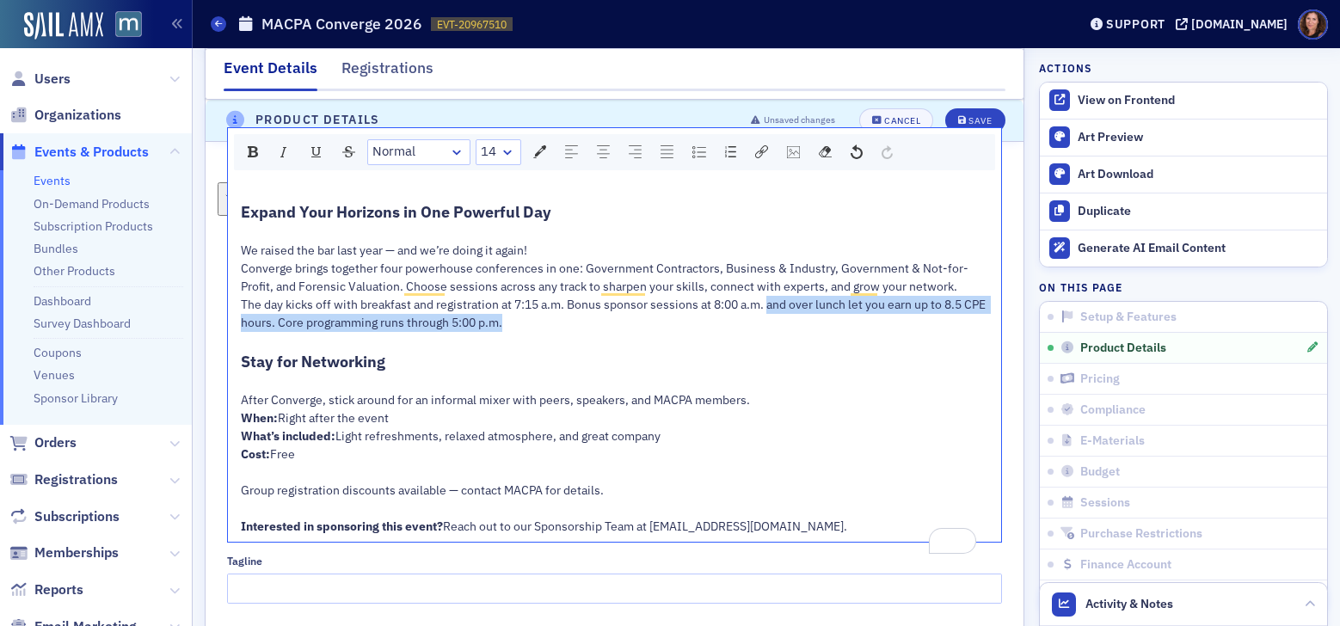
drag, startPoint x: 771, startPoint y: 304, endPoint x: 806, endPoint y: 328, distance: 42.7
click at [806, 328] on div "The day kicks off with breakfast and registration at 7:15 a.m. Bonus sponsor se…" at bounding box center [615, 314] width 749 height 36
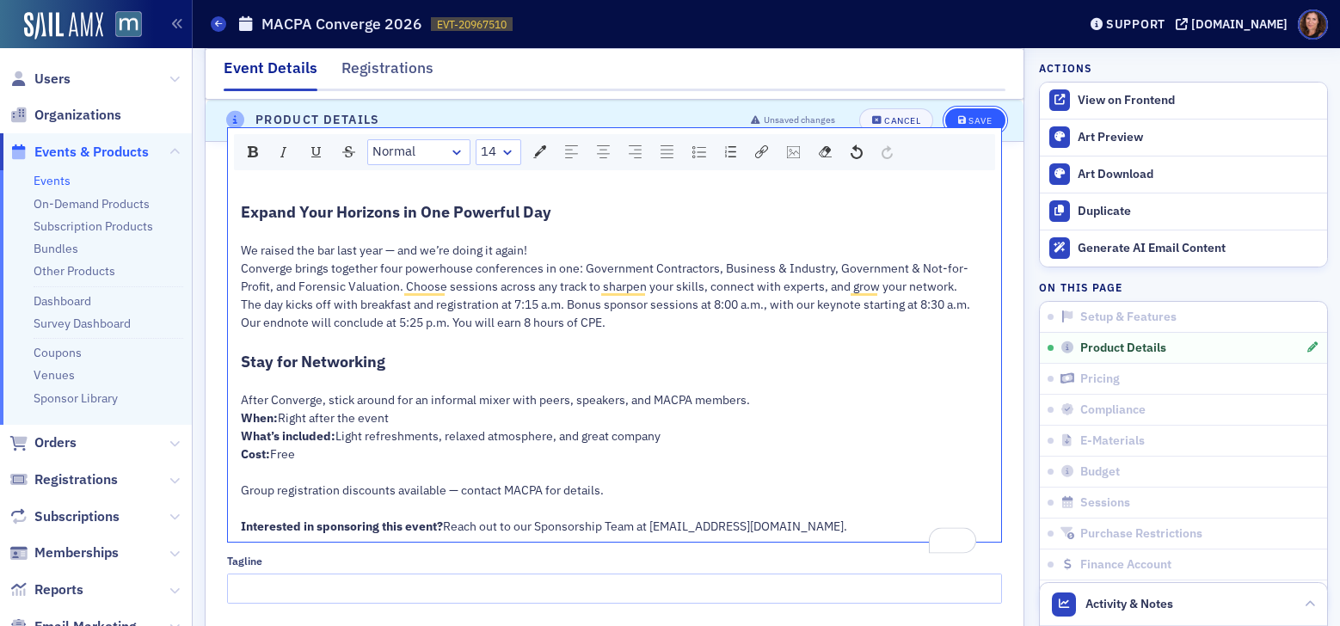
click at [970, 117] on div "Save" at bounding box center [979, 120] width 23 height 9
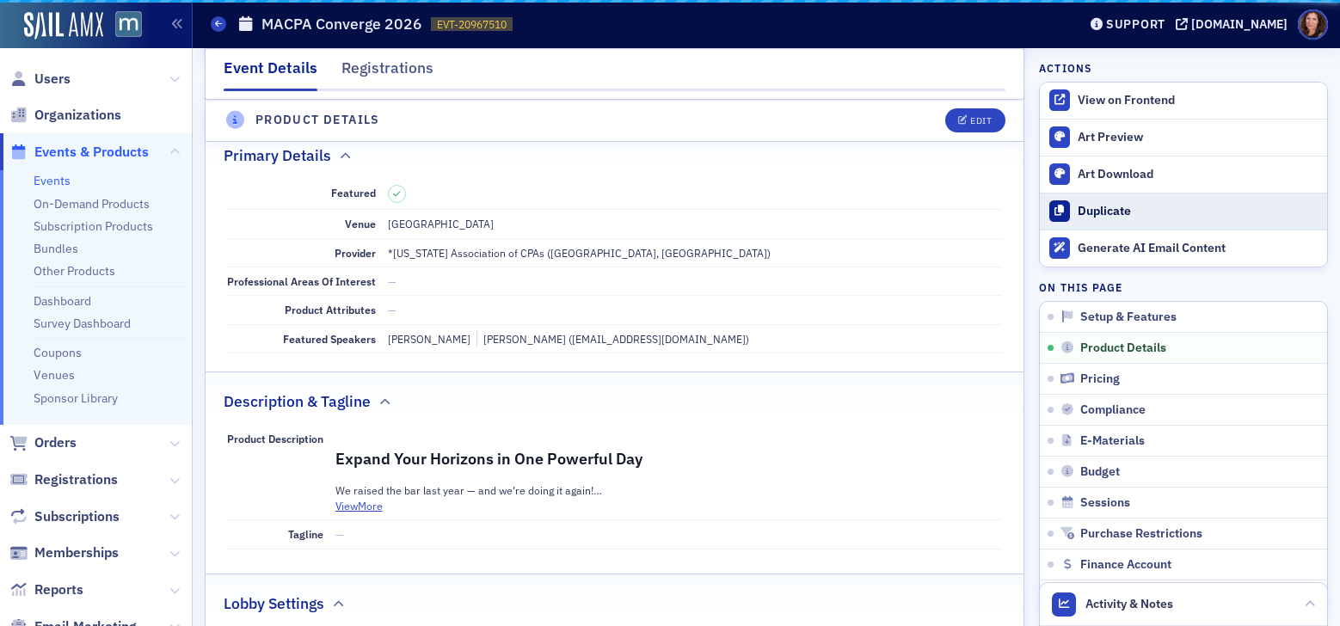
scroll to position [415, 0]
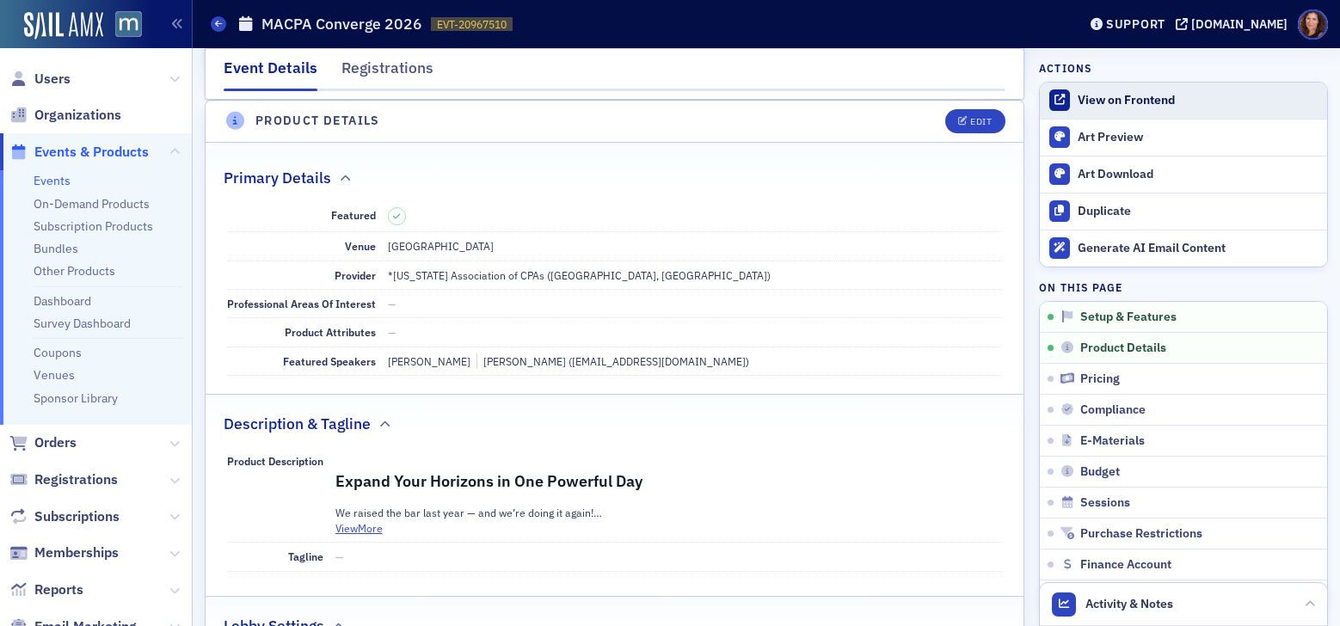
click at [1108, 101] on div "View on Frontend" at bounding box center [1197, 100] width 241 height 15
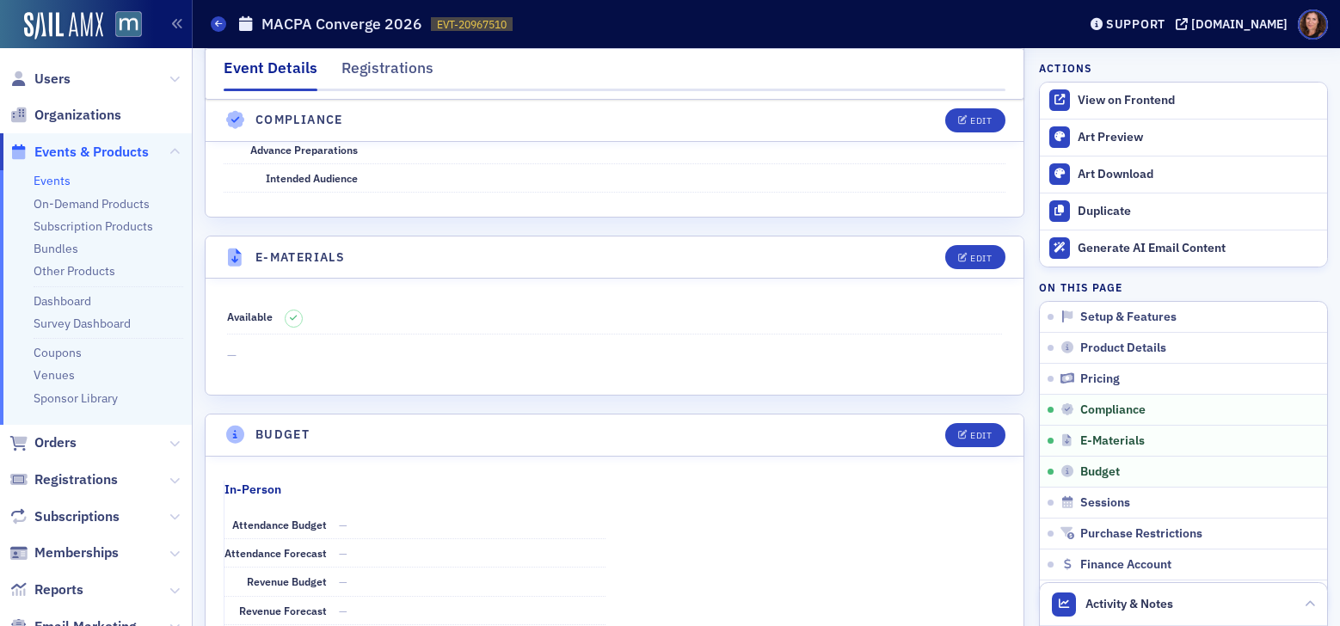
scroll to position [2278, 0]
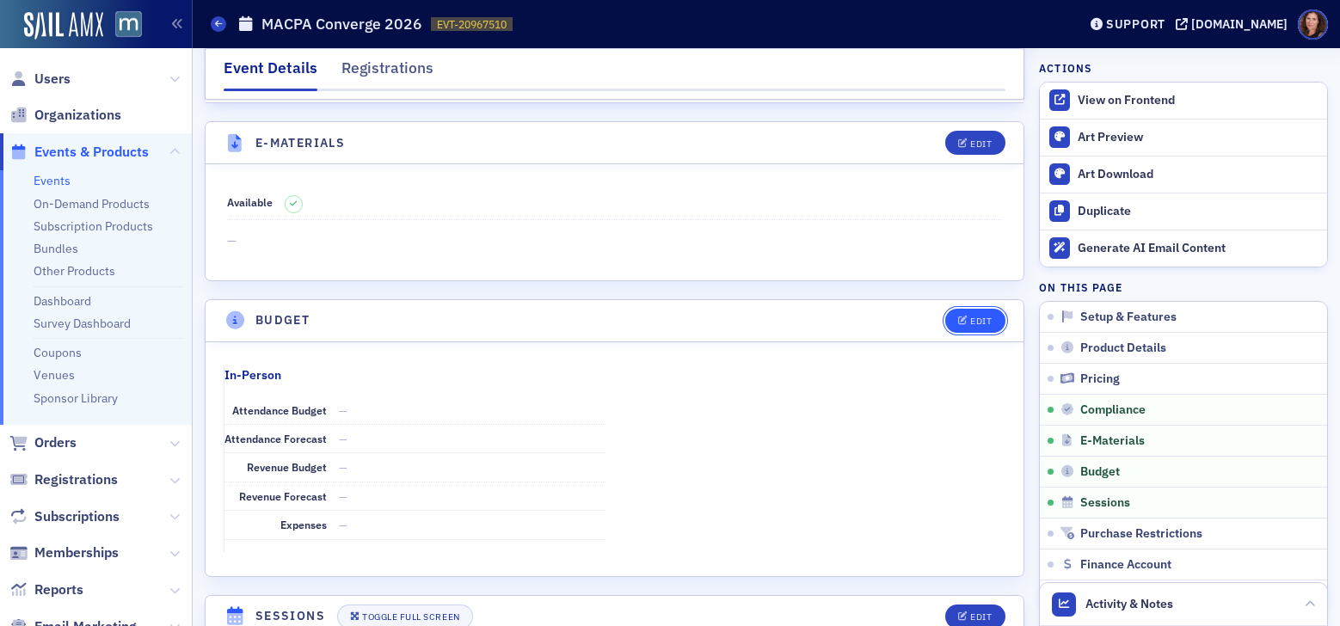
click at [976, 316] on div "Edit" at bounding box center [980, 320] width 21 height 9
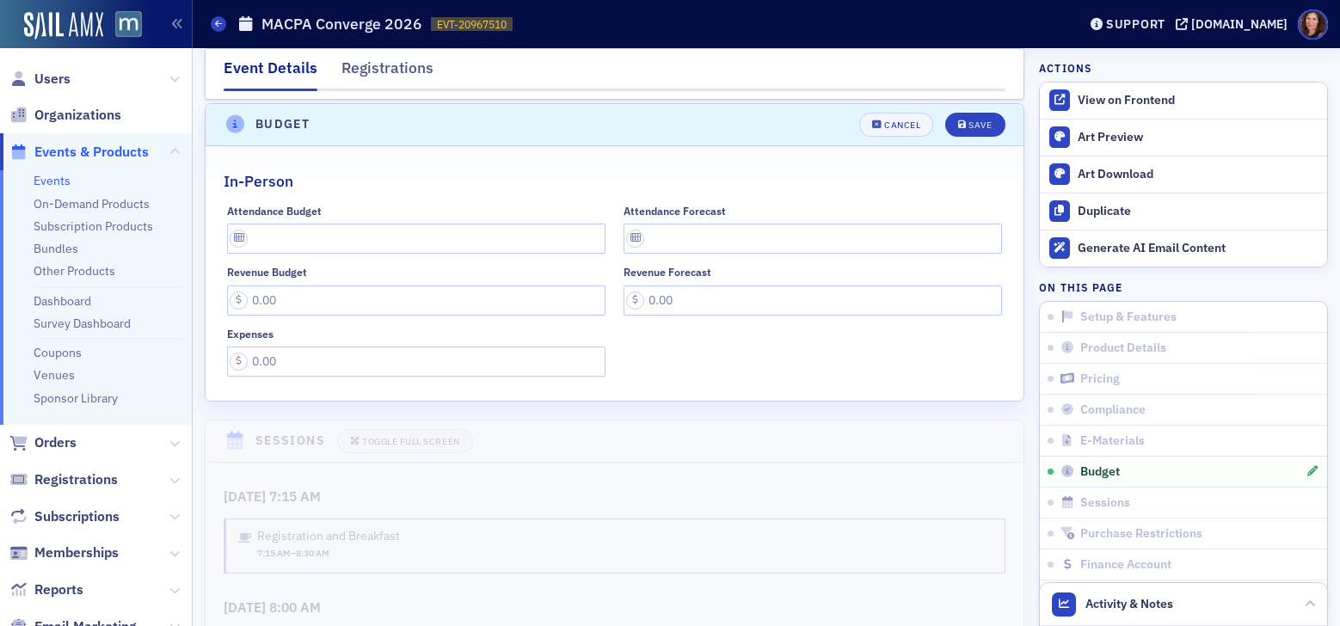
scroll to position [2590, 0]
click at [334, 232] on input "Attendance Budget" at bounding box center [416, 235] width 378 height 30
type input "185"
click at [968, 121] on div "Save" at bounding box center [979, 121] width 23 height 9
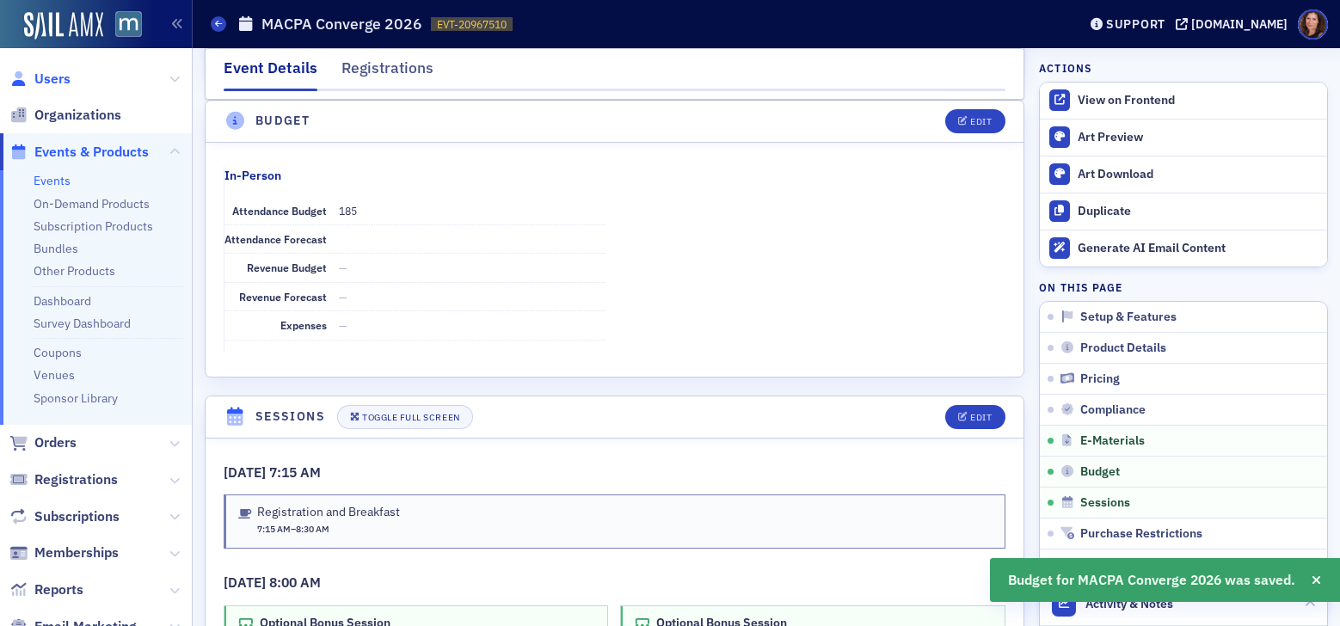
click at [48, 77] on span "Users" at bounding box center [52, 79] width 36 height 19
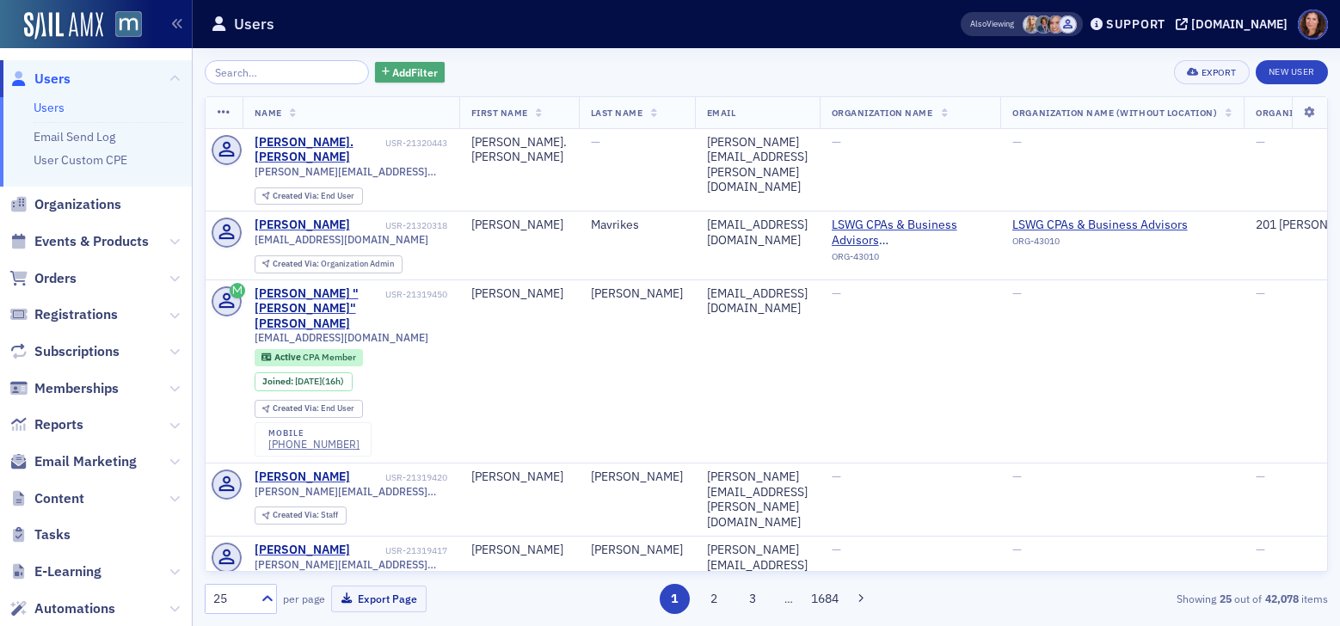
click at [392, 73] on span "Add Filter" at bounding box center [415, 71] width 46 height 15
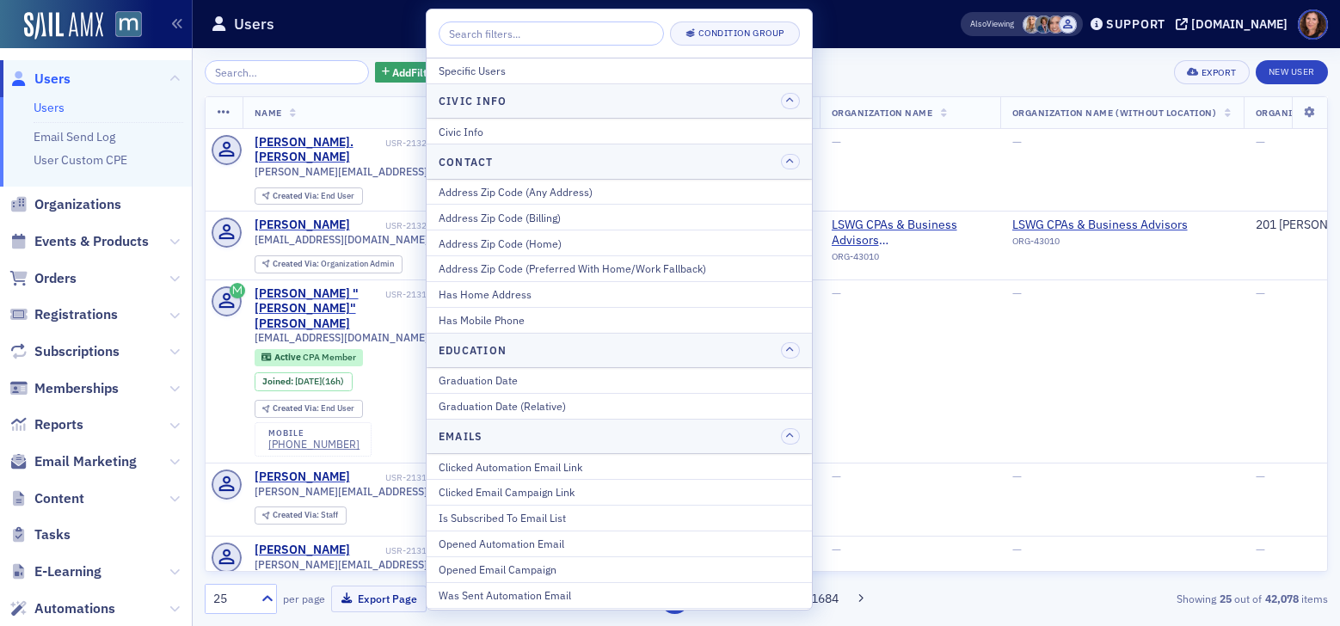
click at [936, 75] on div "Add Filter Export New User" at bounding box center [766, 72] width 1123 height 24
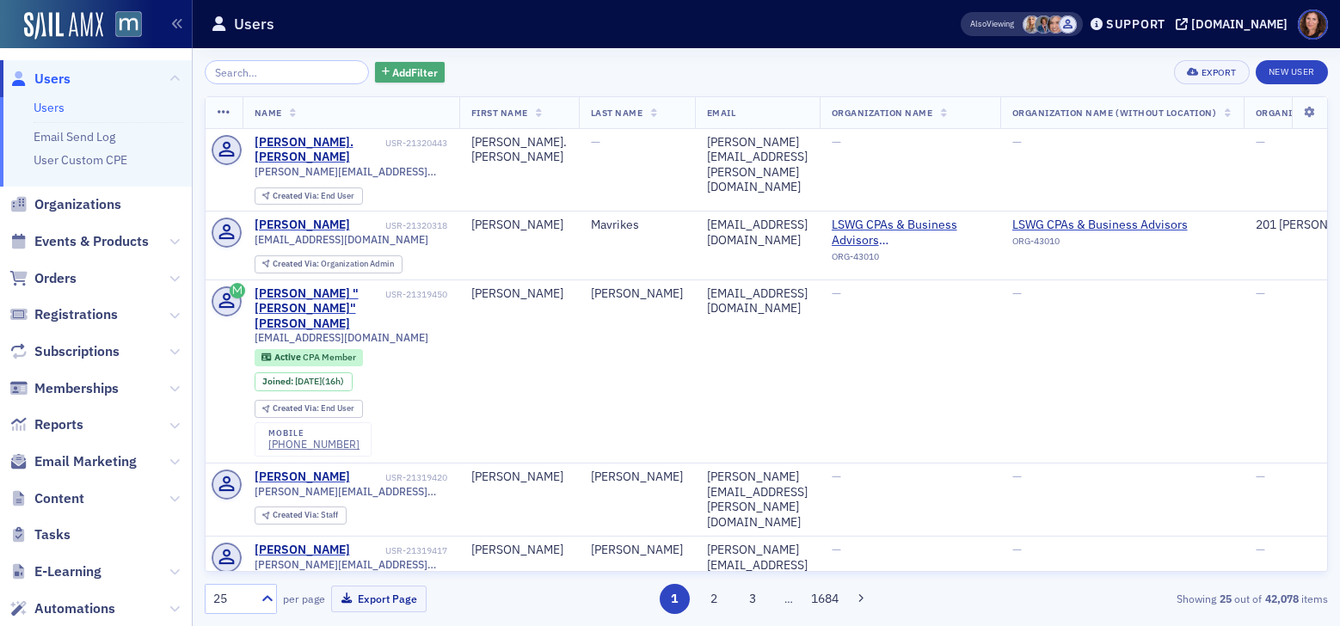
click at [414, 70] on span "Add Filter" at bounding box center [415, 71] width 46 height 15
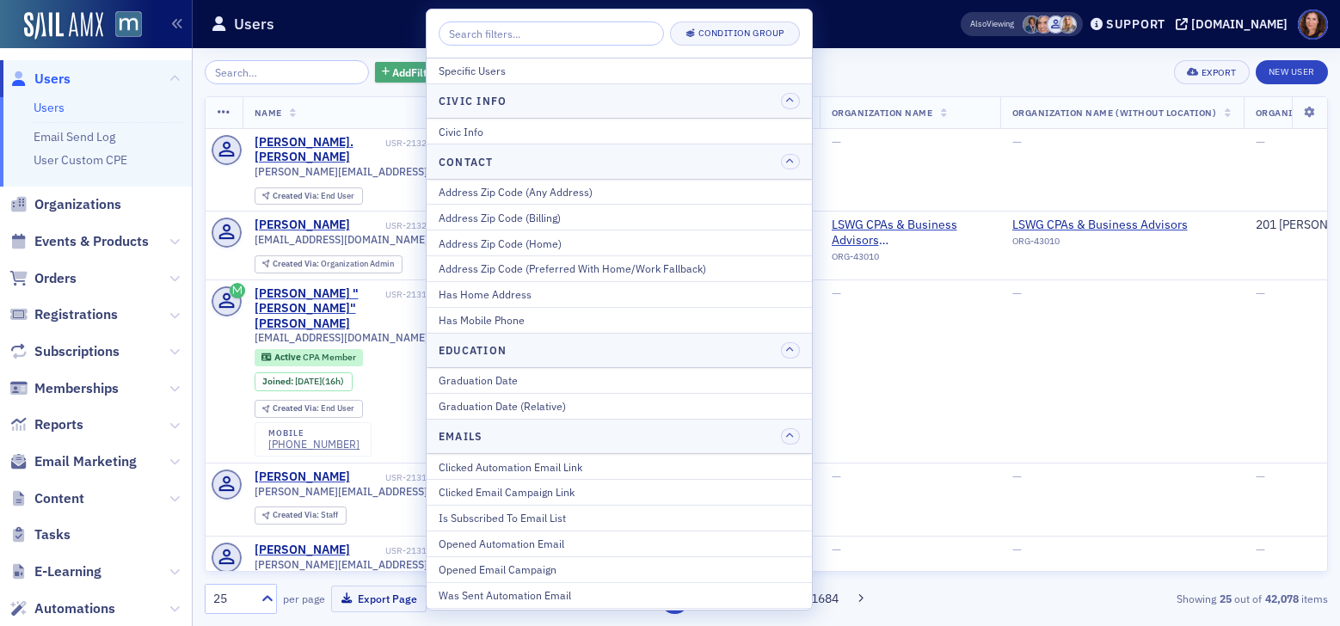
click at [392, 75] on span "Add Filter" at bounding box center [415, 71] width 46 height 15
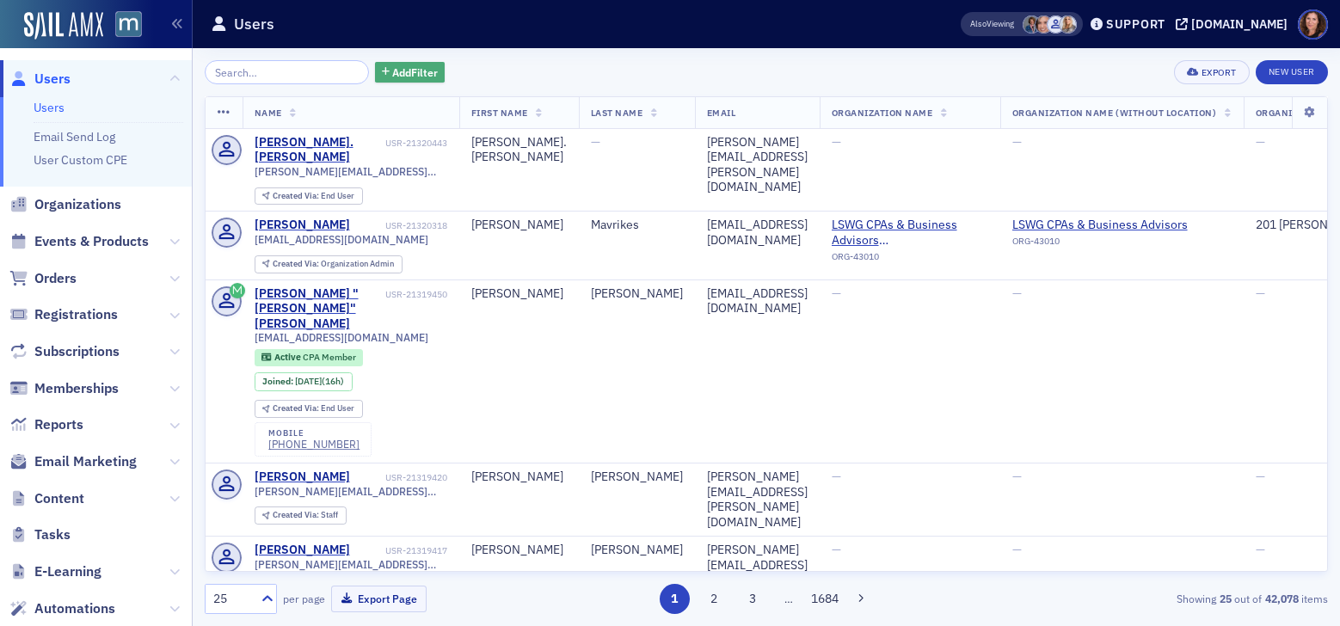
click at [408, 74] on span "Add Filter" at bounding box center [415, 71] width 46 height 15
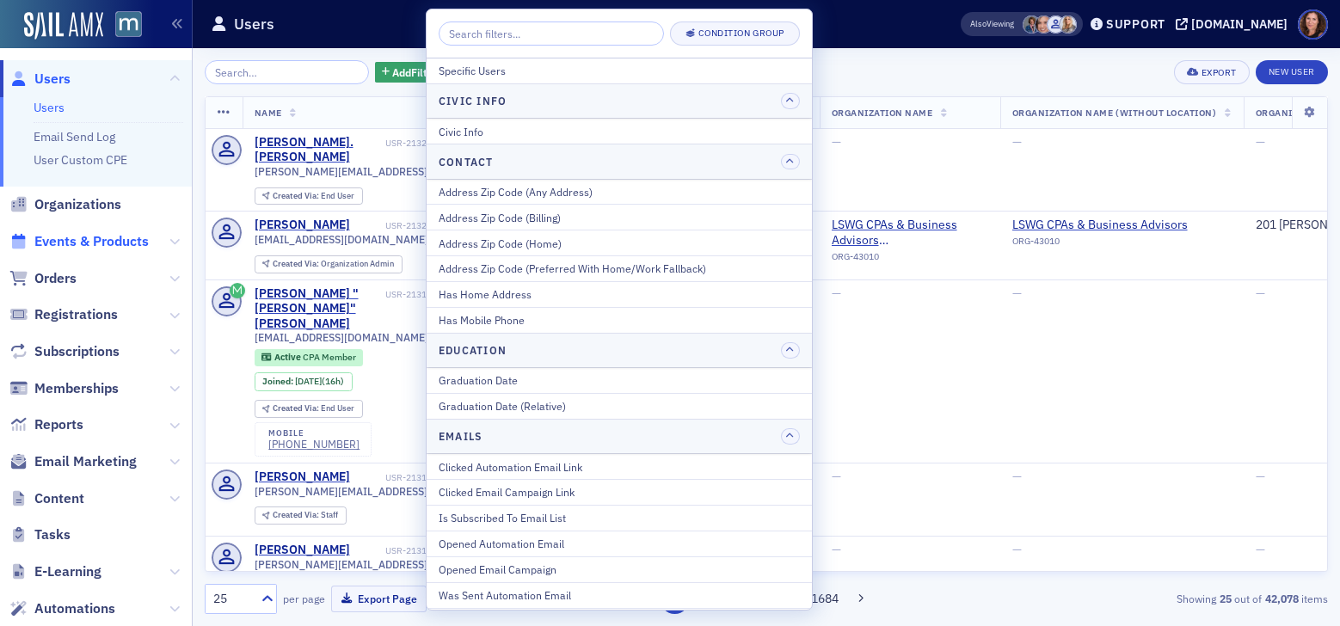
click at [74, 236] on span "Events & Products" at bounding box center [91, 241] width 114 height 19
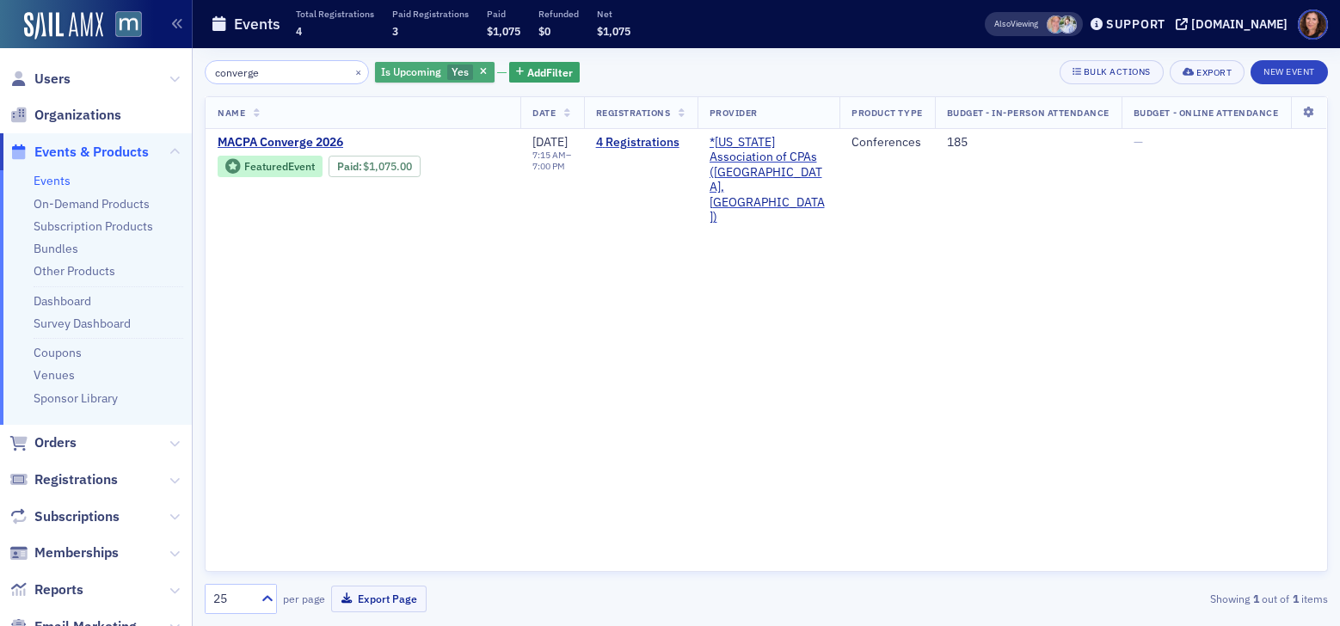
click at [408, 72] on span "Is Upcoming" at bounding box center [411, 71] width 60 height 14
click at [551, 64] on span "Add Filter" at bounding box center [550, 71] width 46 height 15
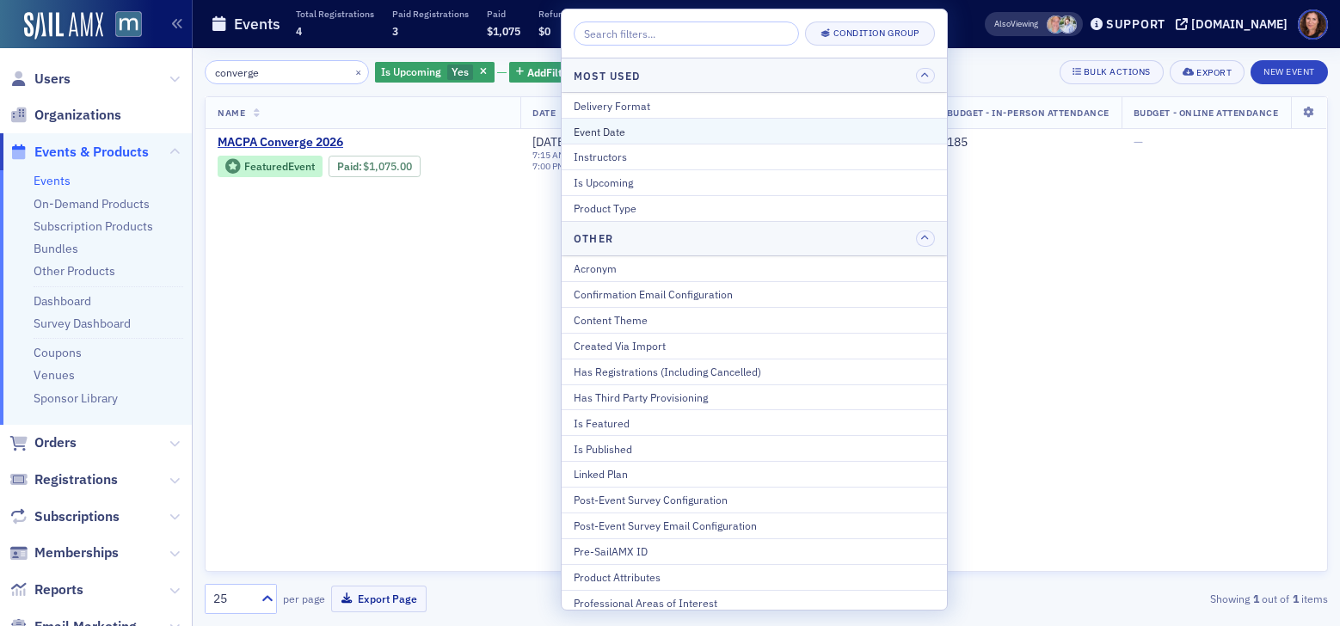
click at [637, 124] on div "Event Date" at bounding box center [753, 131] width 361 height 15
select select "8"
select select "2025"
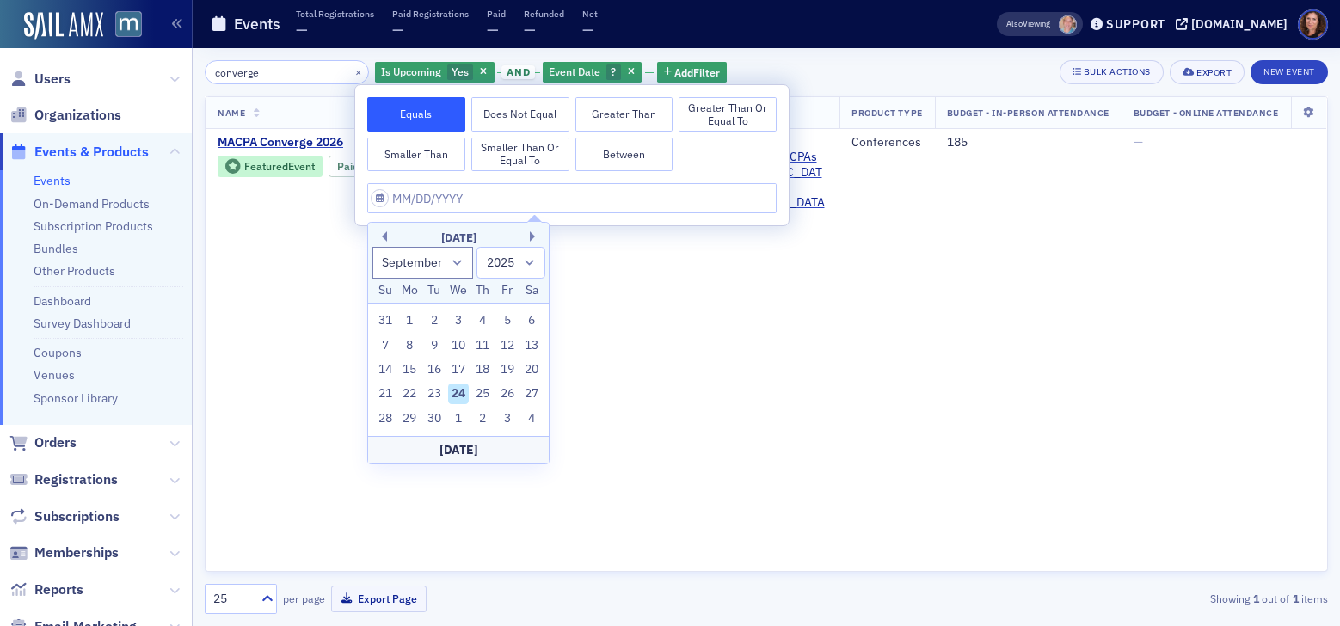
click at [475, 452] on div "Today" at bounding box center [458, 450] width 181 height 28
type input "09/24/2025"
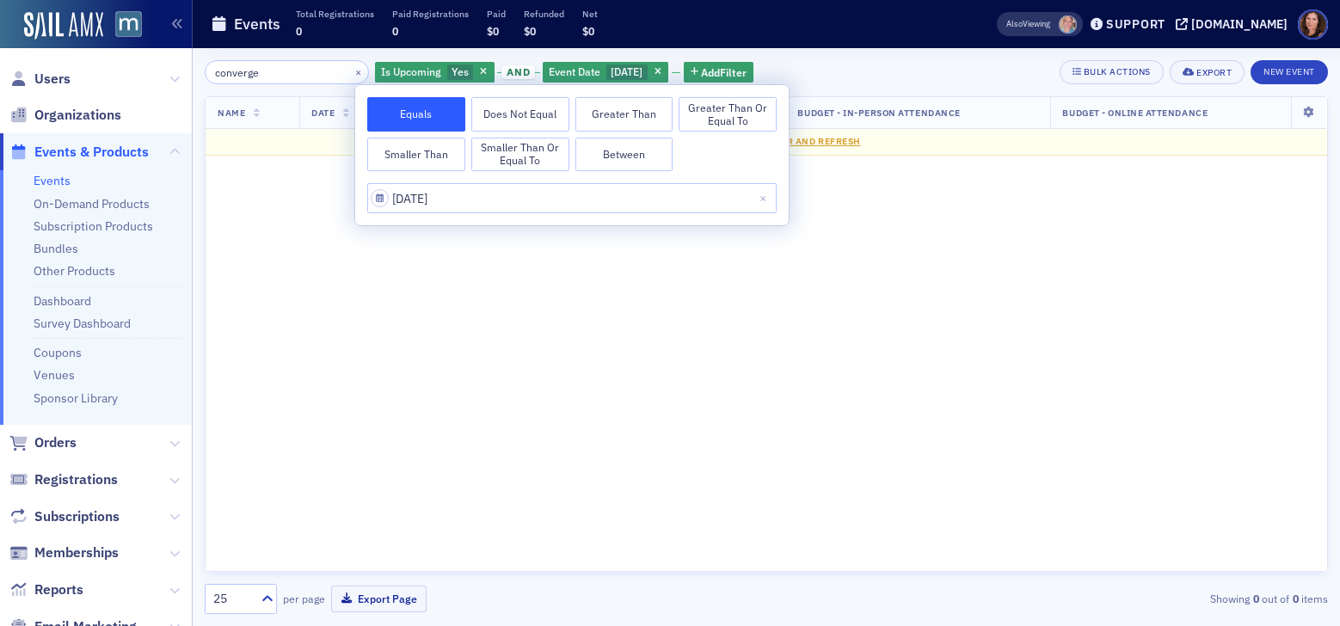
click at [598, 146] on button "Between" at bounding box center [624, 155] width 98 height 34
select select "8"
select select "2025"
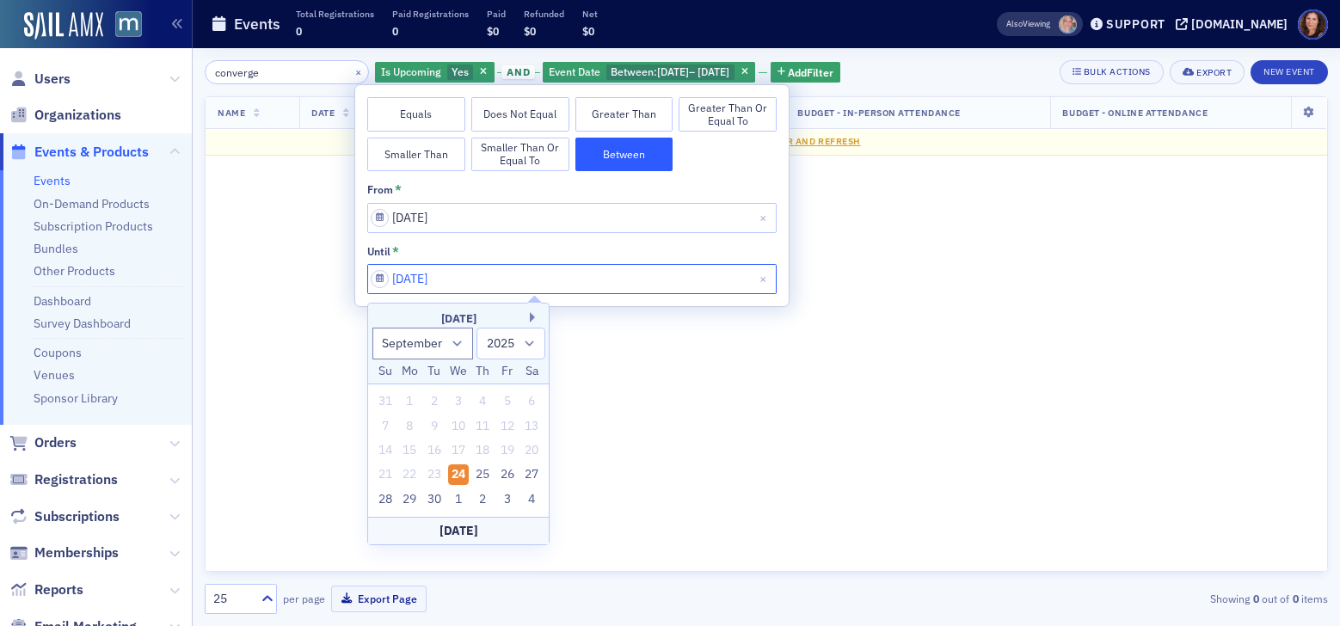
click at [585, 276] on input "09/24/2025" at bounding box center [571, 279] width 409 height 30
click at [530, 314] on button "Next Month" at bounding box center [535, 317] width 10 height 10
select select "9"
click at [511, 467] on div "24" at bounding box center [507, 474] width 21 height 21
type input "[DATE]"
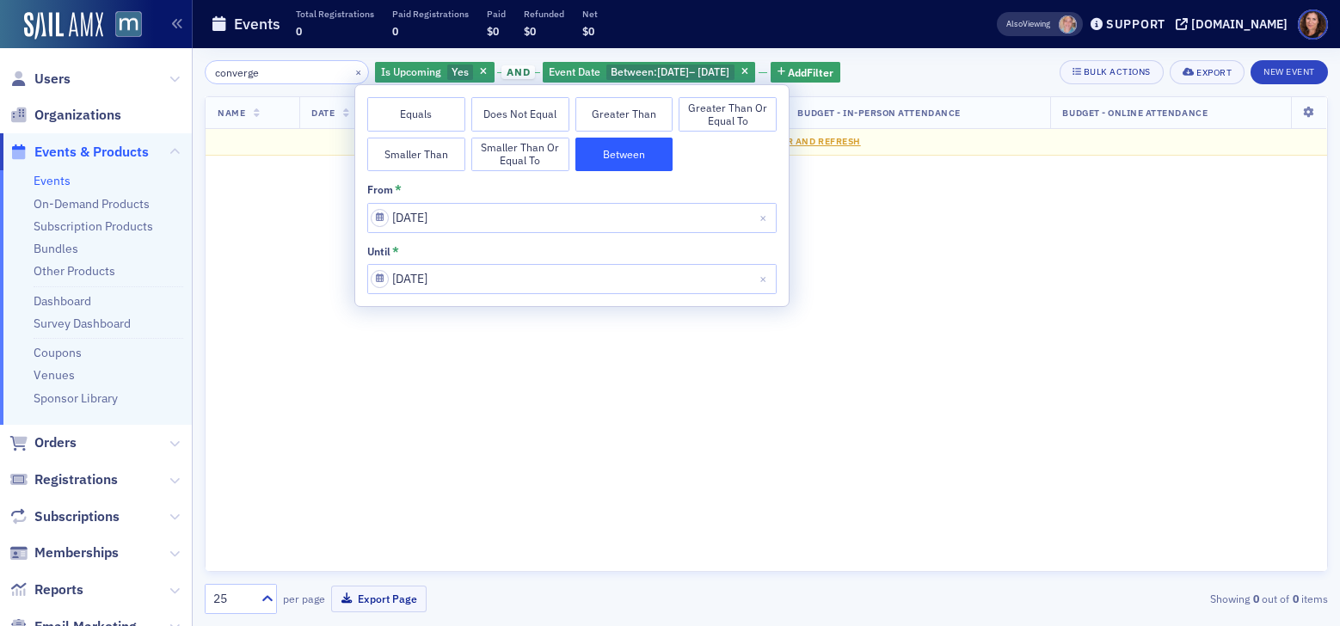
click at [912, 212] on div "Name Date Registrations Provider Product Type Budget - In-Person Attendance Bud…" at bounding box center [766, 333] width 1123 height 475
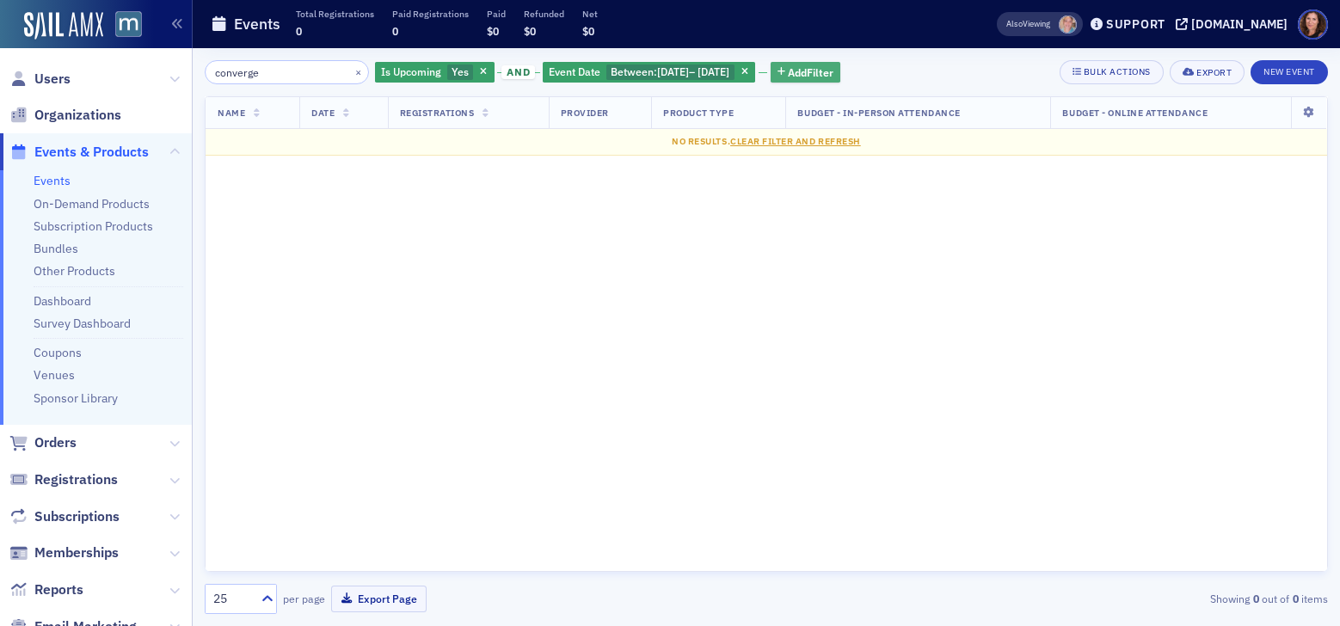
click at [833, 73] on span "Add Filter" at bounding box center [811, 71] width 46 height 15
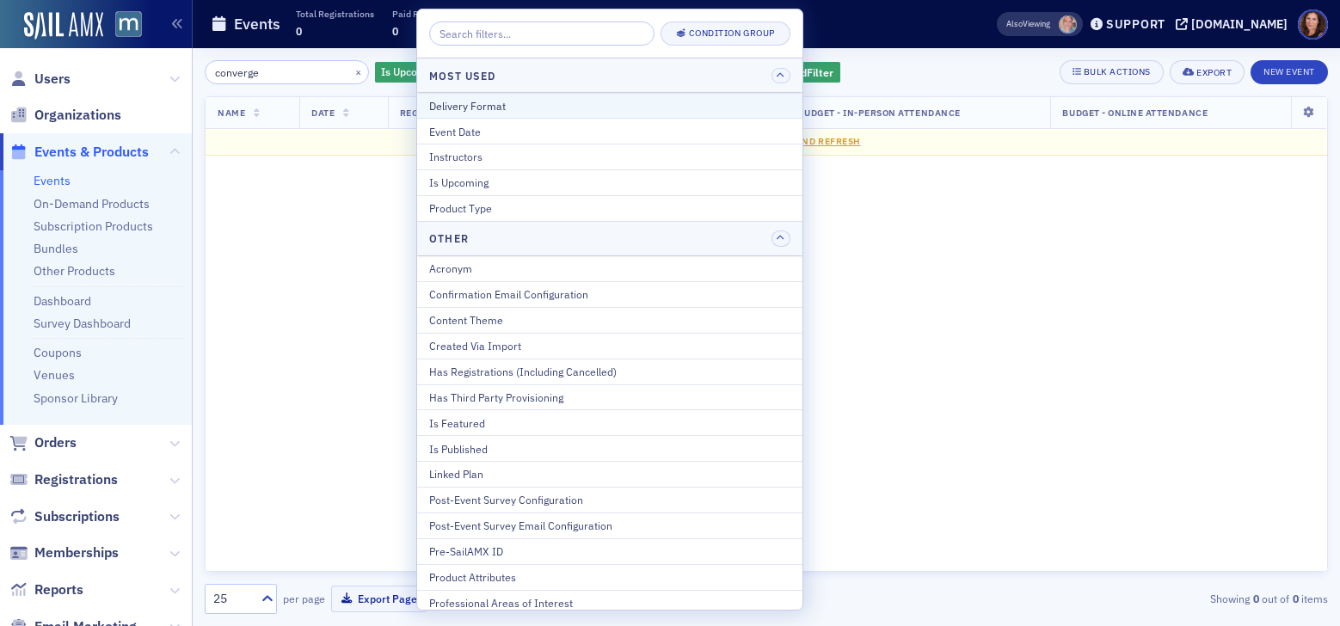
click at [594, 108] on div "Delivery Format" at bounding box center [609, 105] width 361 height 15
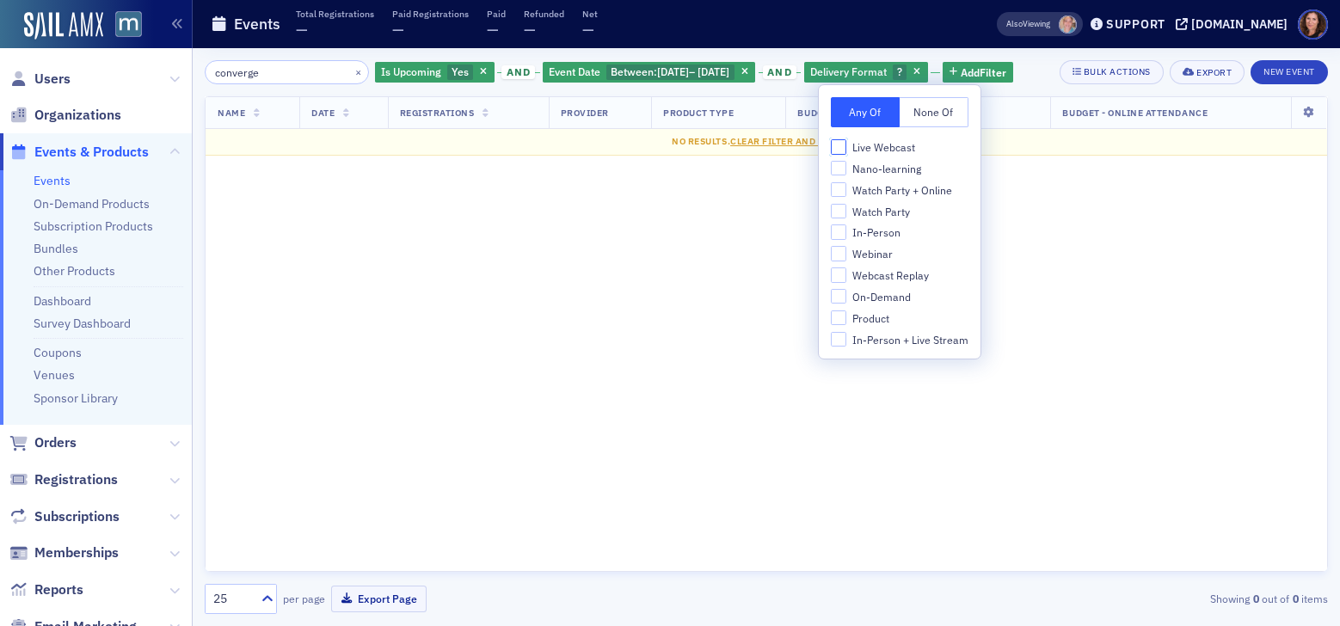
click at [844, 142] on input "Live Webcast" at bounding box center [838, 146] width 15 height 15
checkbox input "true"
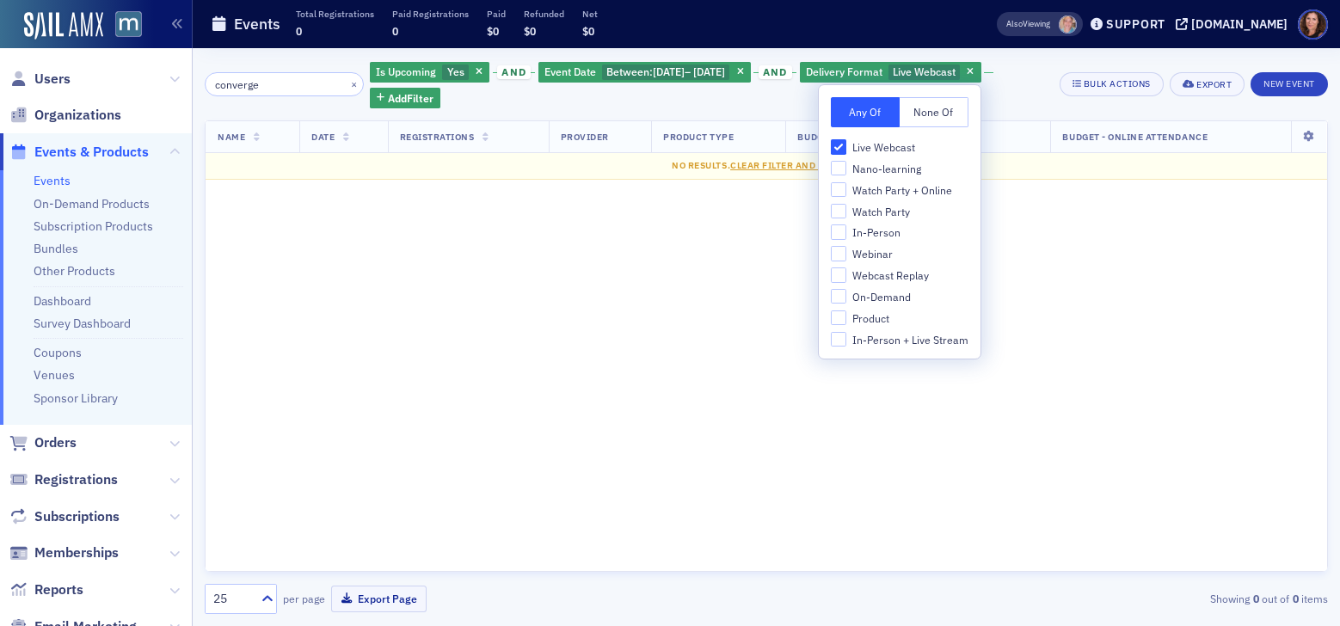
click at [847, 230] on label "In-Person" at bounding box center [900, 231] width 138 height 15
click at [846, 230] on input "In-Person" at bounding box center [838, 231] width 15 height 15
checkbox input "true"
click at [833, 212] on input "Watch Party" at bounding box center [838, 211] width 15 height 15
checkbox input "true"
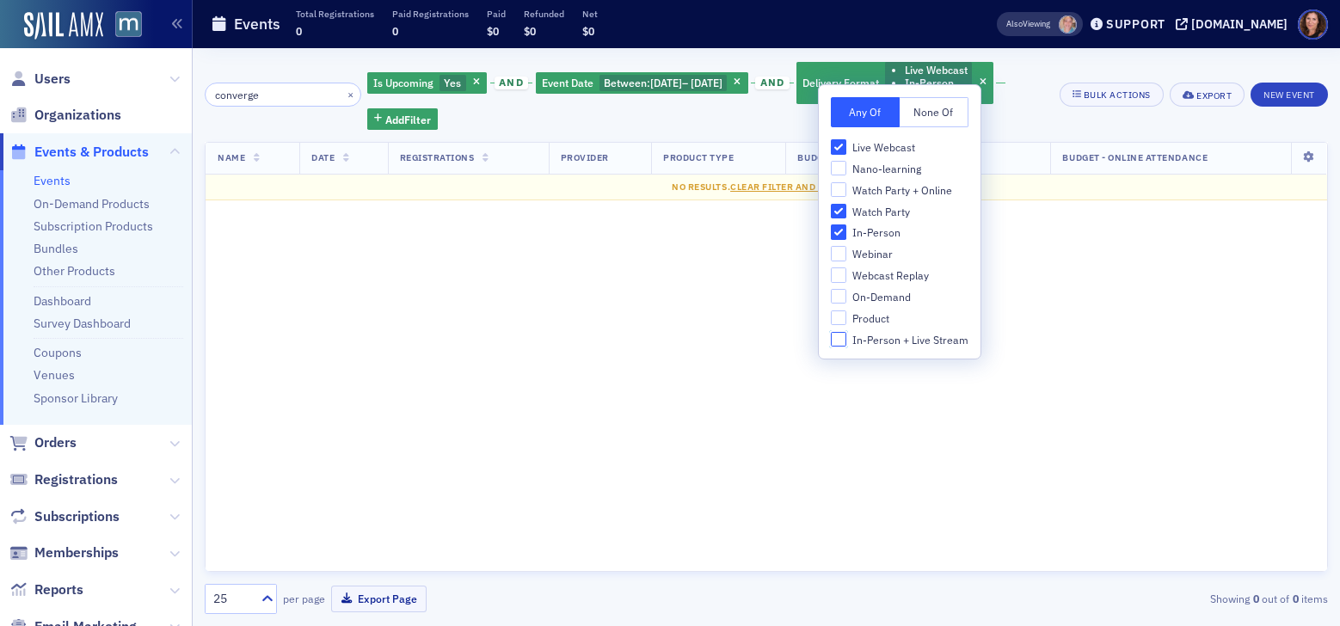
click at [843, 337] on input "In-Person + Live Stream" at bounding box center [838, 339] width 15 height 15
checkbox input "true"
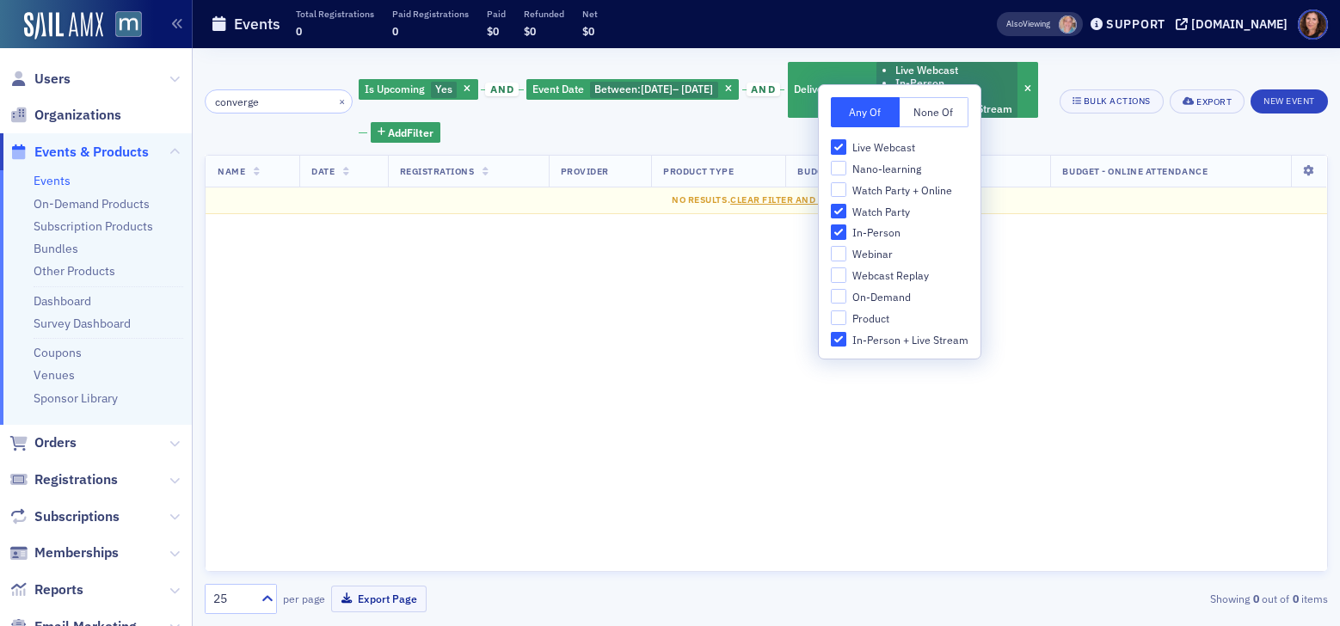
click at [1058, 307] on div "Name Date Registrations Provider Product Type Budget - In-Person Attendance Bud…" at bounding box center [766, 363] width 1123 height 417
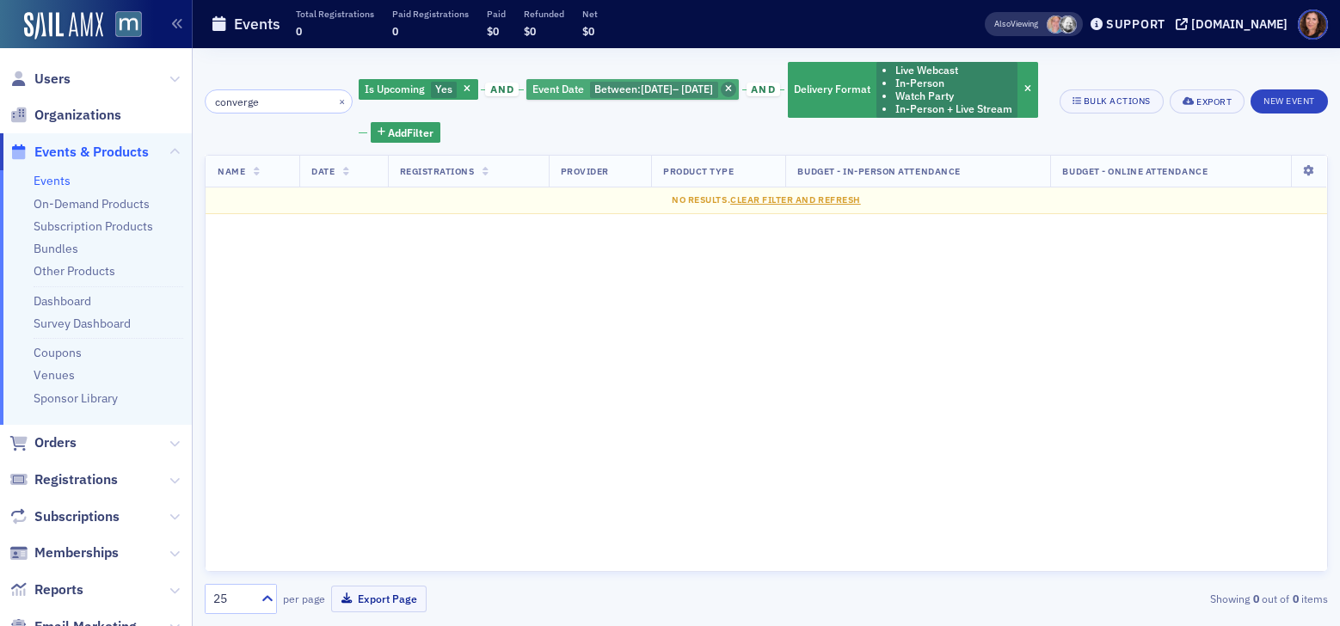
click at [732, 85] on icon "button" at bounding box center [728, 89] width 7 height 9
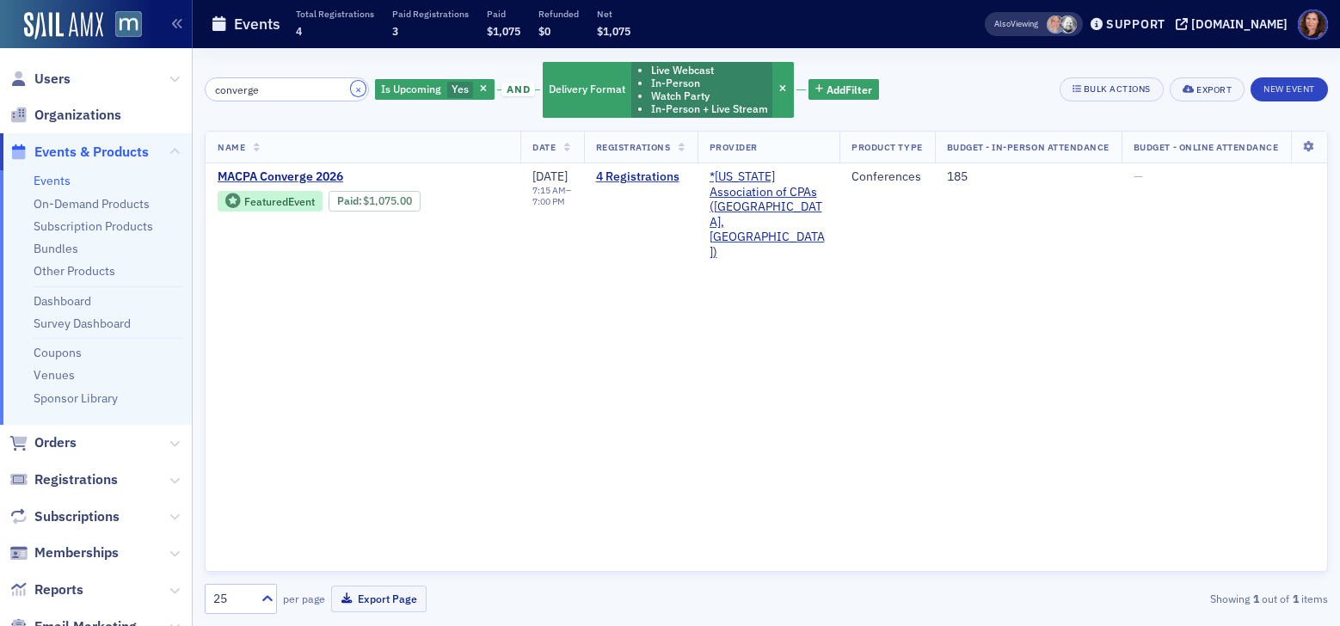
click at [351, 88] on button "×" at bounding box center [358, 88] width 15 height 15
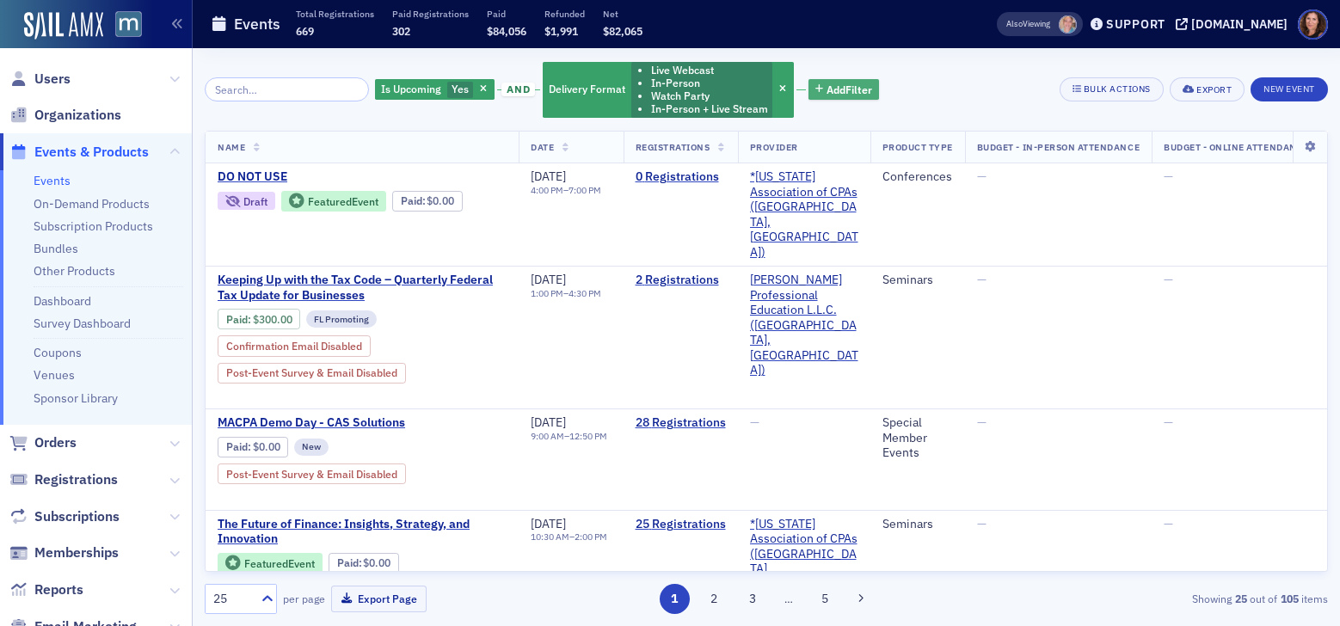
click at [828, 85] on span "Add Filter" at bounding box center [849, 89] width 46 height 15
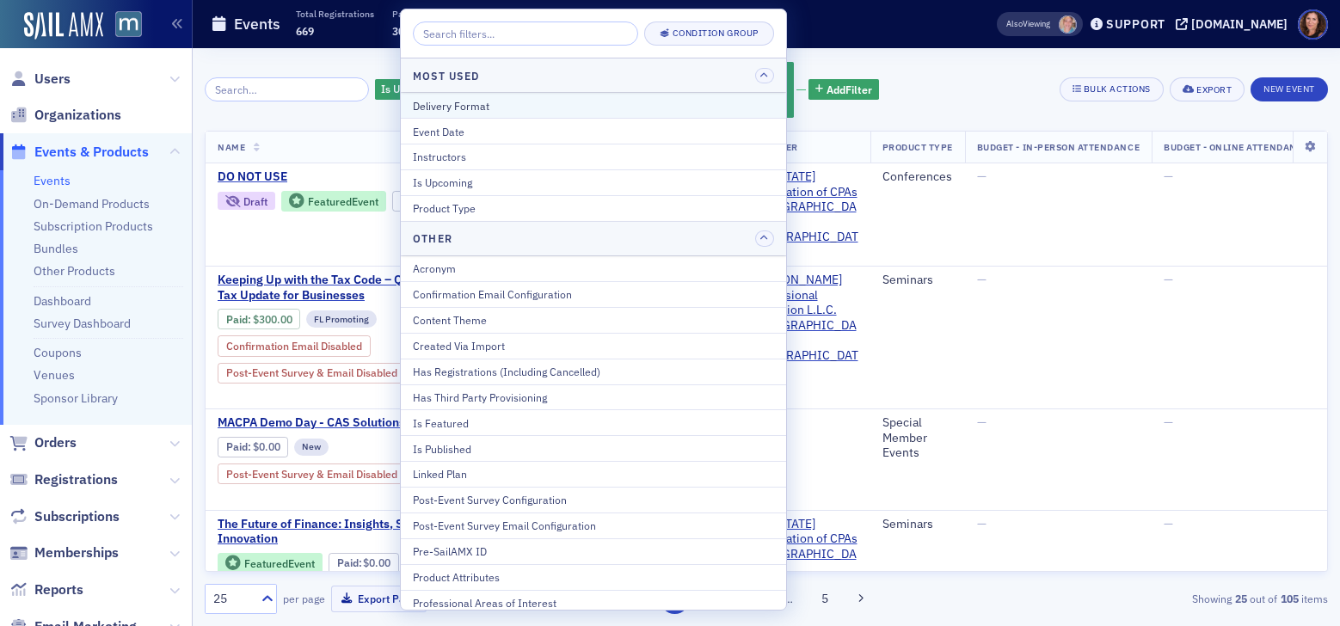
click at [586, 108] on div "Delivery Format" at bounding box center [593, 105] width 361 height 15
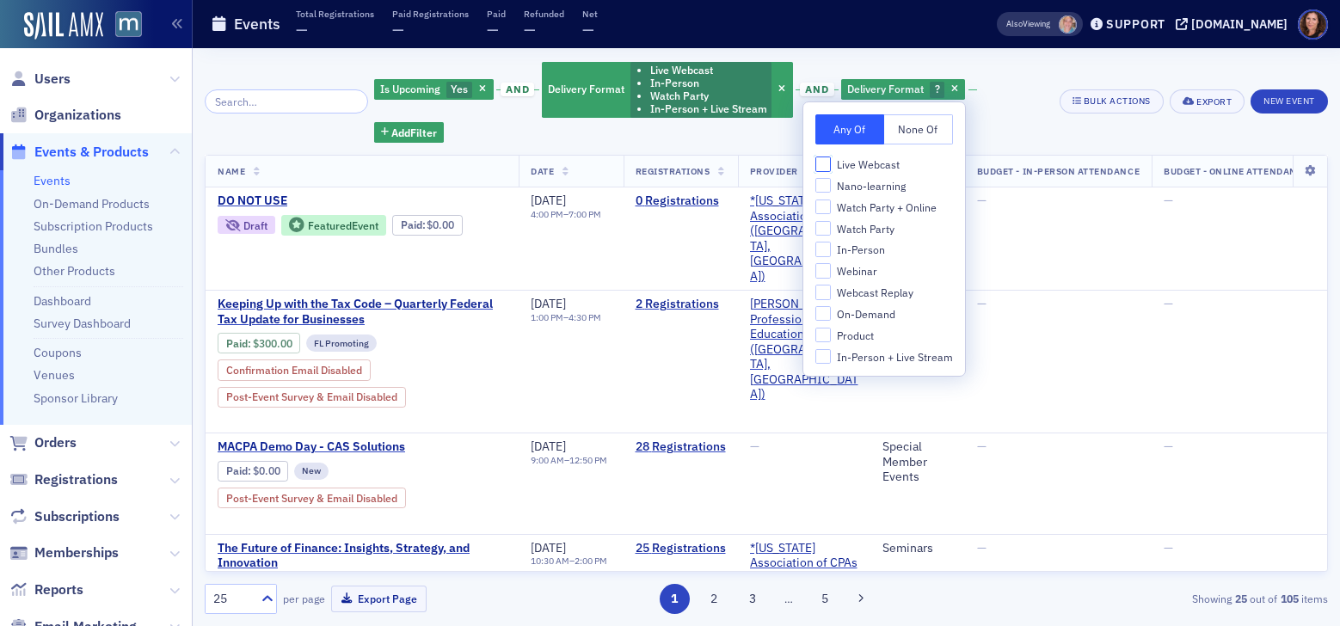
click at [820, 167] on input "Live Webcast" at bounding box center [822, 163] width 15 height 15
checkbox input "true"
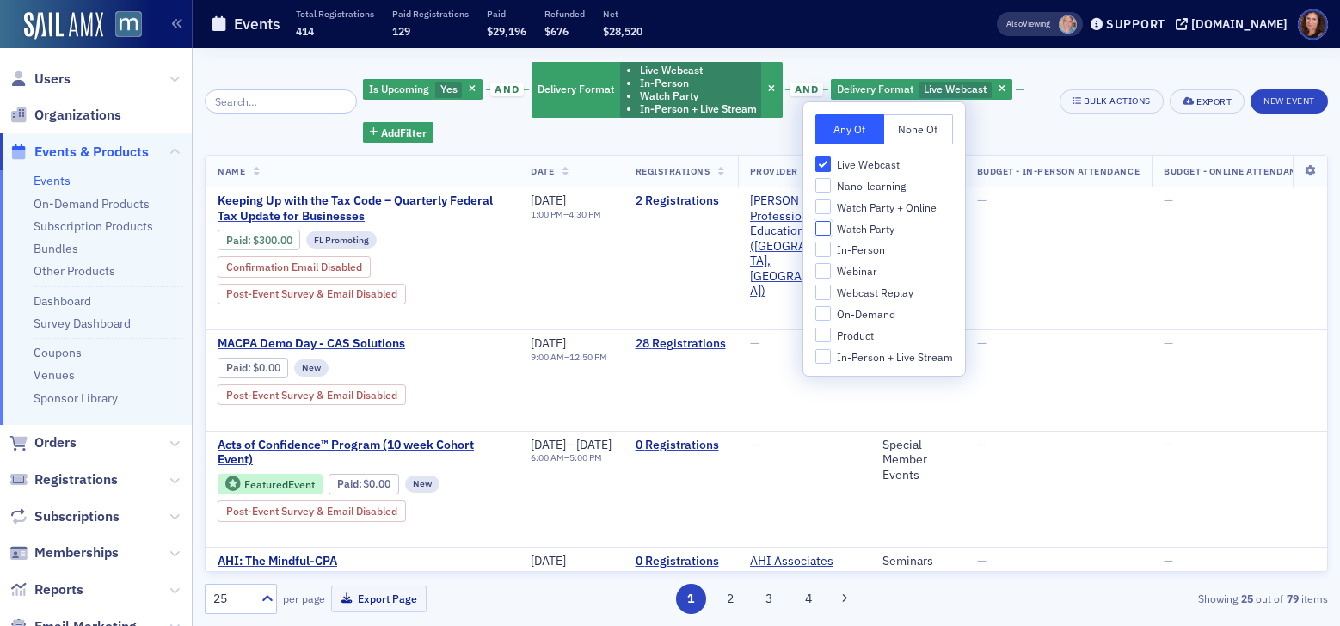
click at [818, 227] on input "Watch Party" at bounding box center [822, 228] width 15 height 15
checkbox input "true"
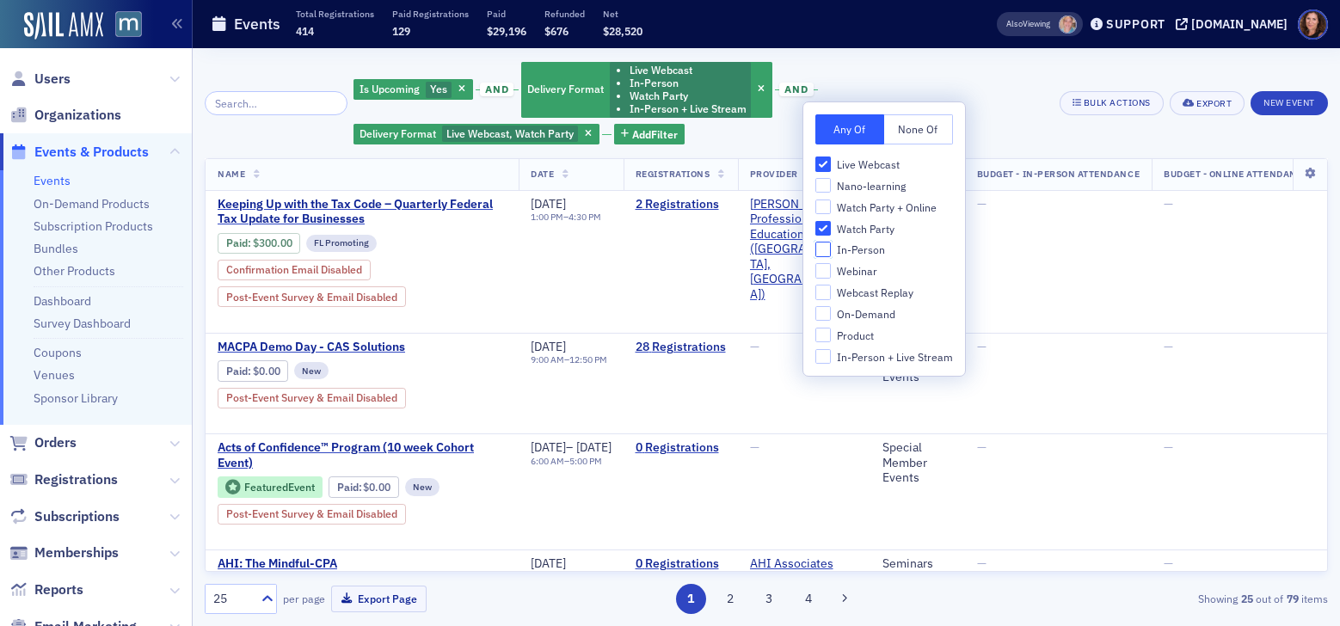
drag, startPoint x: 826, startPoint y: 251, endPoint x: 858, endPoint y: 253, distance: 31.9
click at [826, 251] on input "In-Person" at bounding box center [822, 249] width 15 height 15
checkbox input "true"
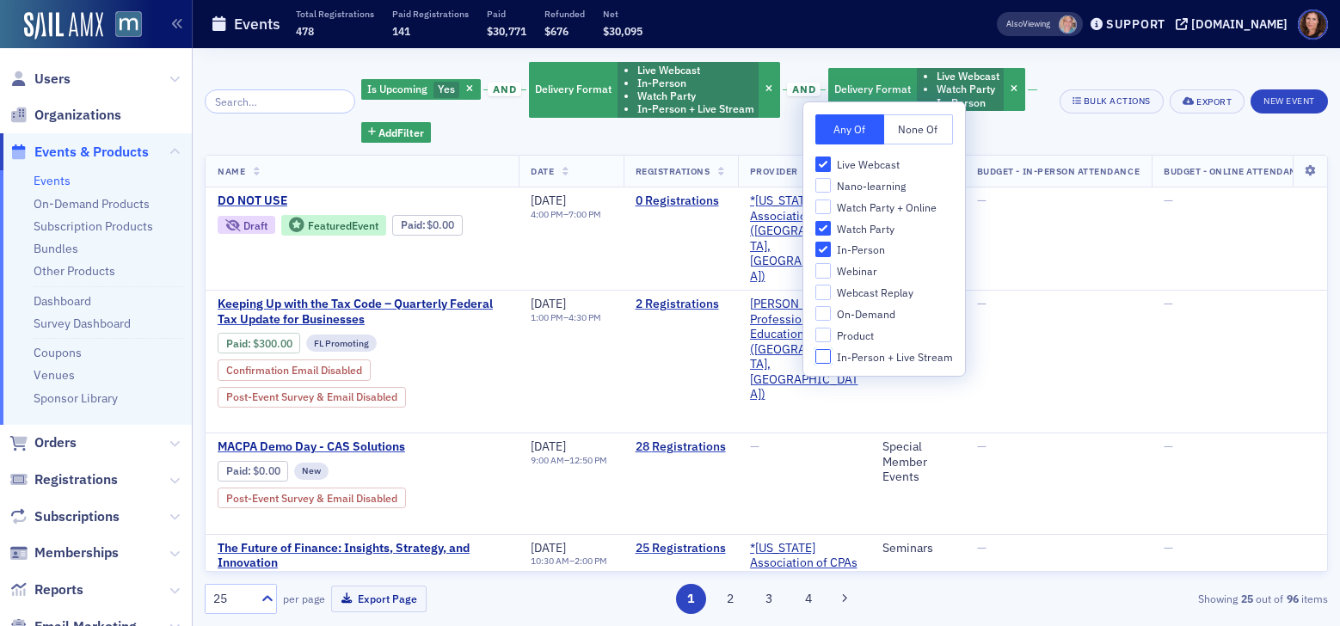
click at [818, 359] on input "In-Person + Live Stream" at bounding box center [822, 356] width 15 height 15
checkbox input "true"
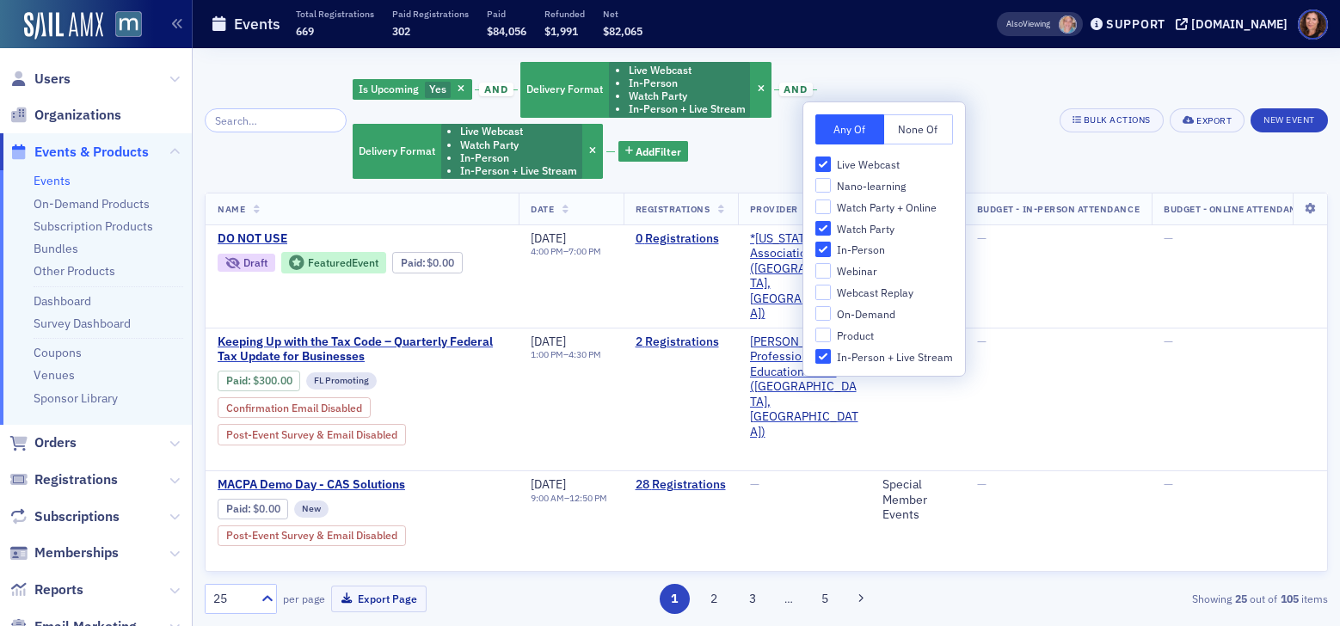
click at [998, 145] on div "Is Upcoming Yes and Delivery Format Live Webcast In-Person Watch Party In-Perso…" at bounding box center [700, 120] width 695 height 120
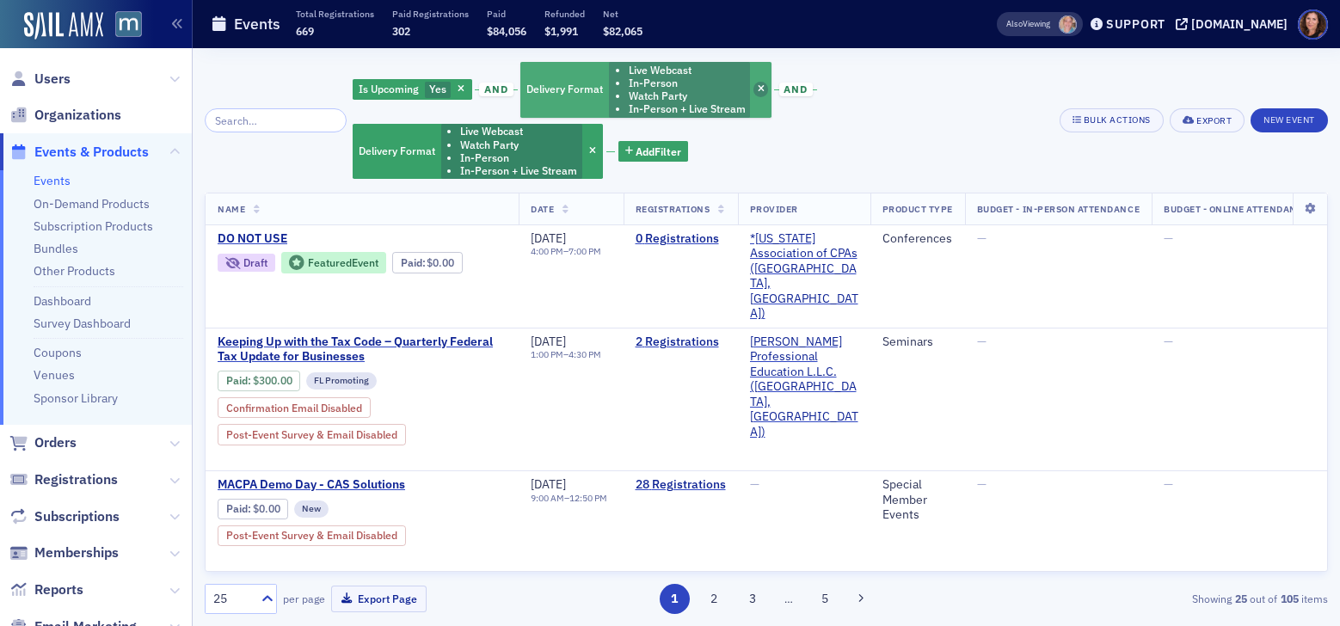
click at [757, 87] on icon "button" at bounding box center [760, 89] width 7 height 9
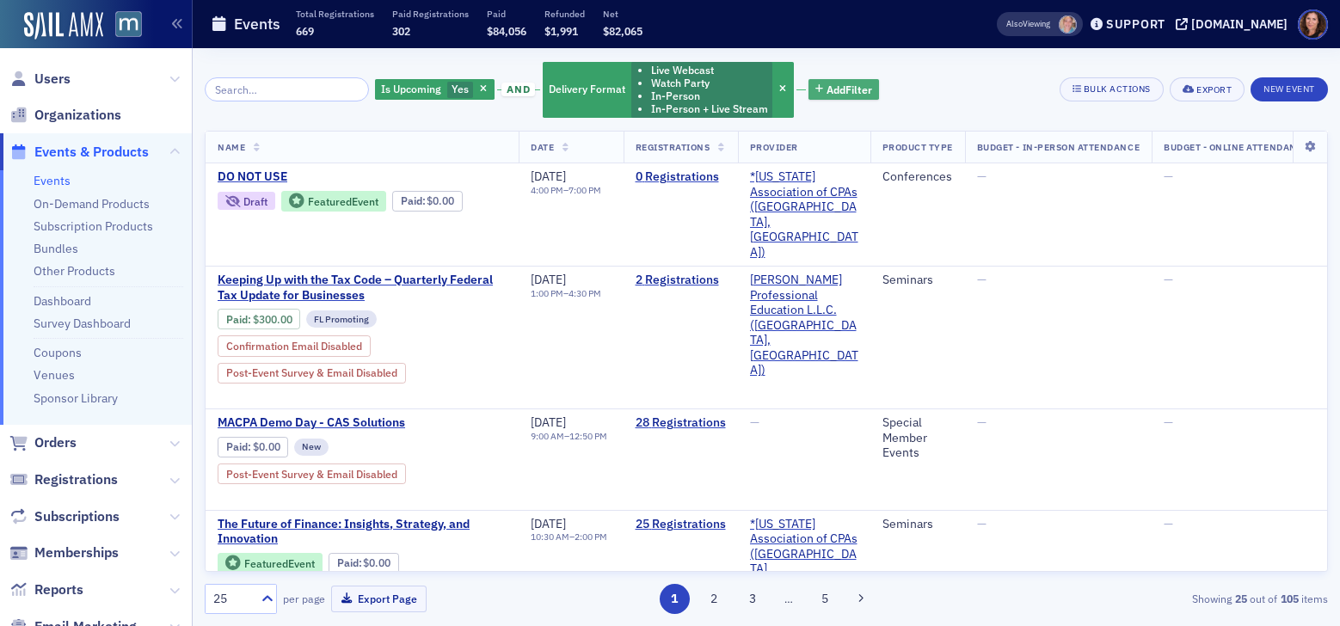
click at [831, 95] on span "Add Filter" at bounding box center [849, 89] width 46 height 15
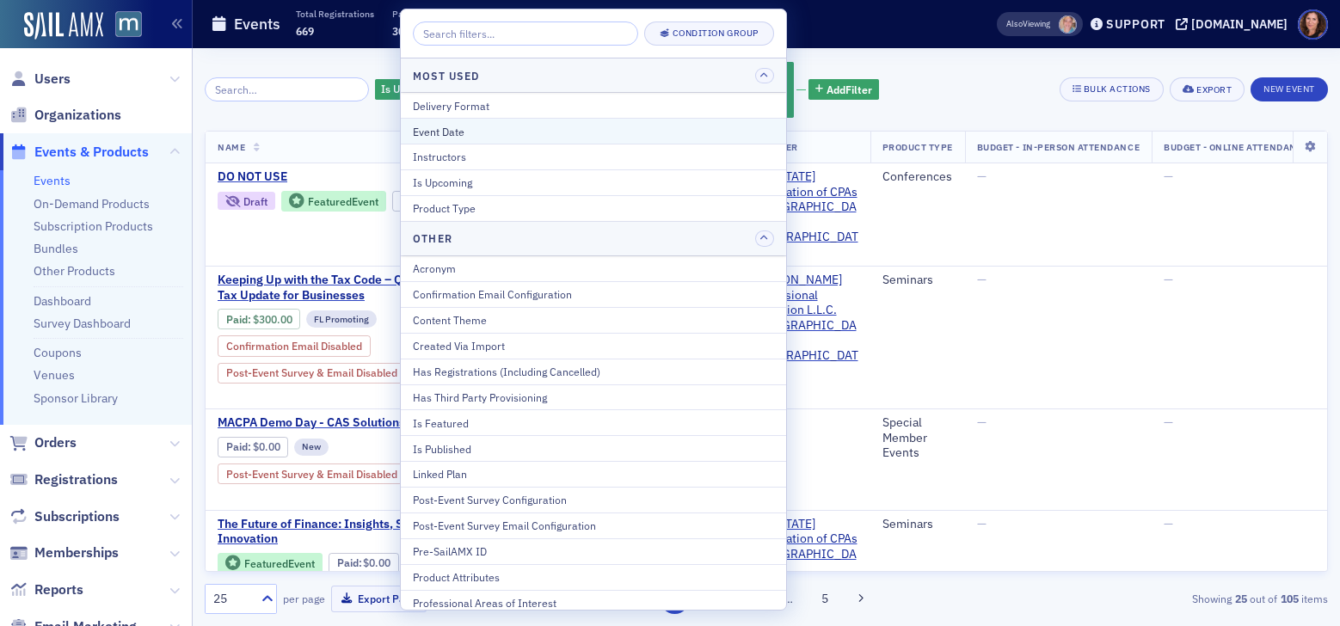
click at [541, 131] on div "Event Date" at bounding box center [593, 131] width 361 height 15
select select "8"
select select "2025"
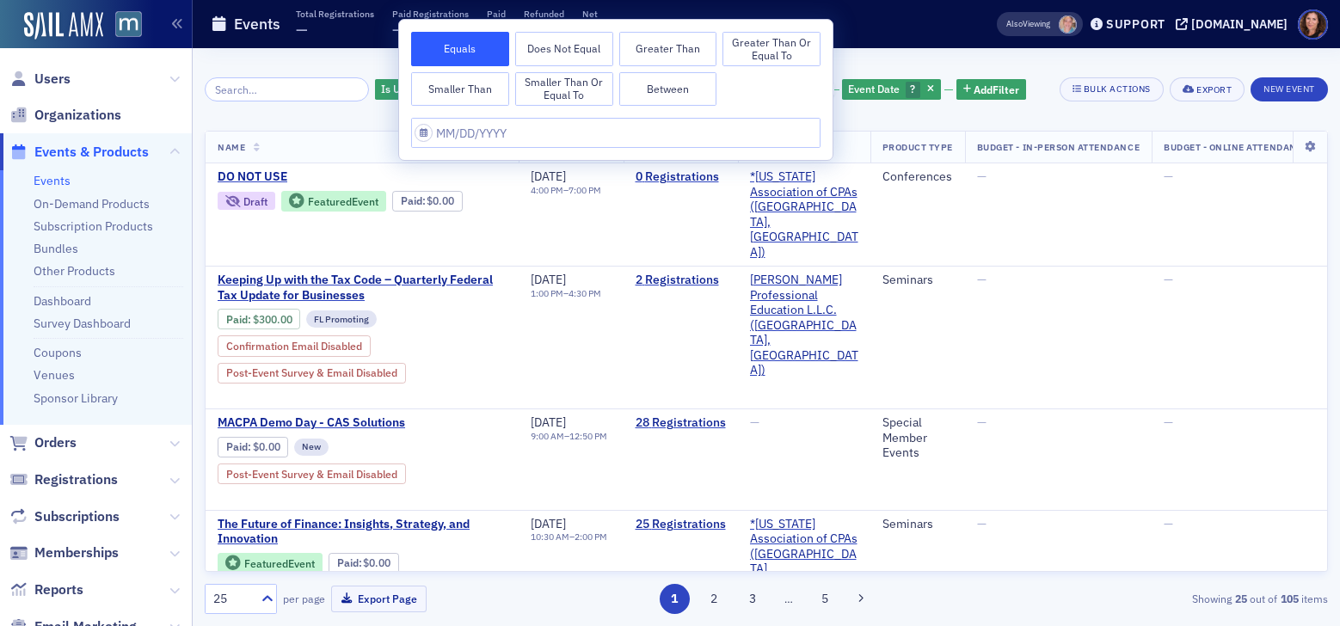
click at [659, 89] on button "Between" at bounding box center [668, 89] width 98 height 34
select select "8"
select select "2025"
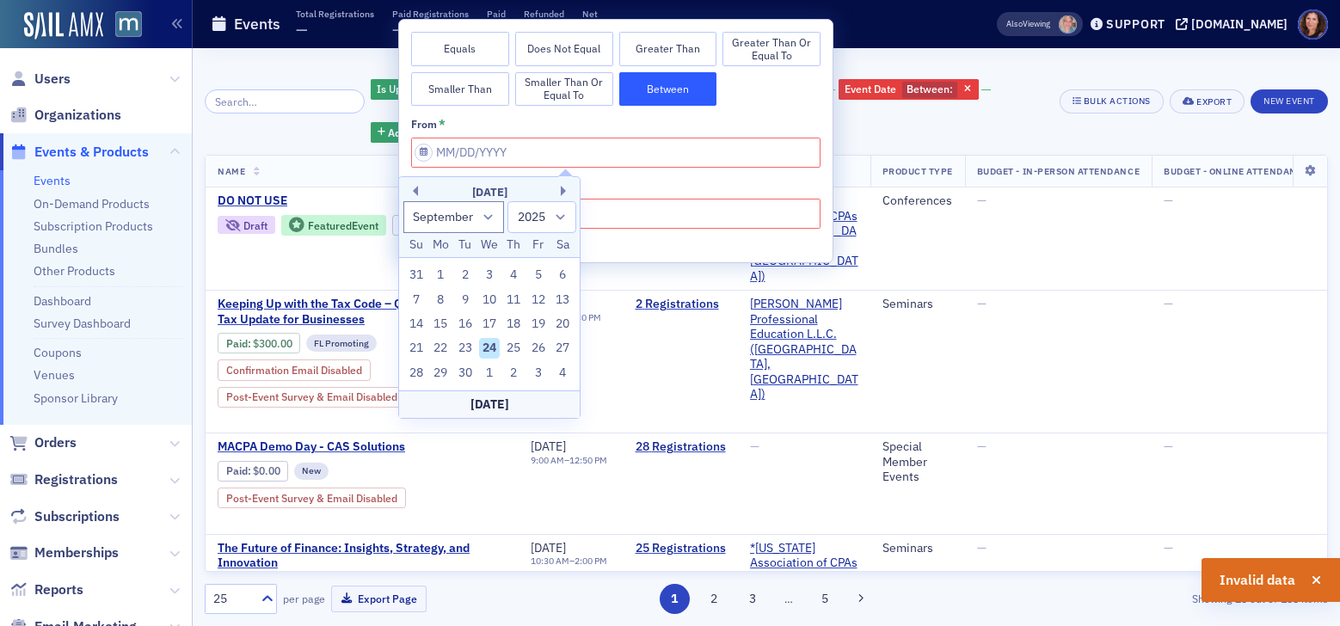
click at [496, 407] on div "Today" at bounding box center [489, 404] width 181 height 28
type input "09/24/2025"
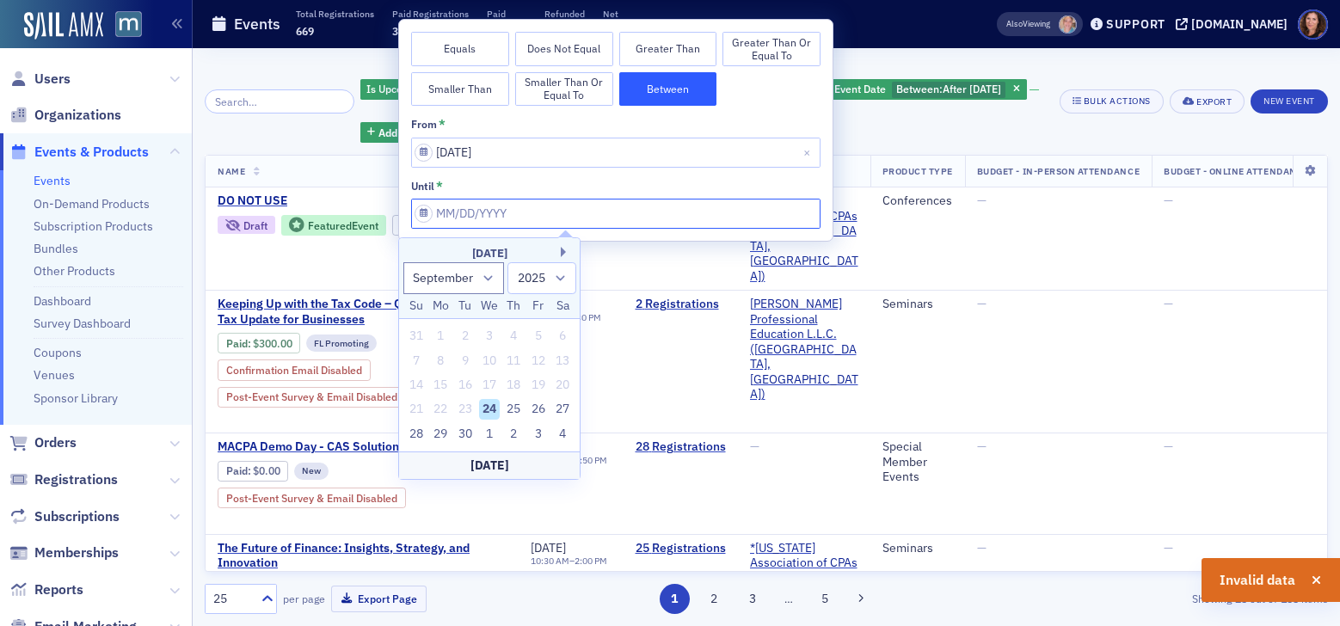
click at [573, 215] on input "from *" at bounding box center [615, 214] width 409 height 30
click at [562, 252] on button "Next Month" at bounding box center [566, 252] width 10 height 10
select select "9"
click at [532, 402] on div "24" at bounding box center [538, 409] width 21 height 21
type input "[DATE]"
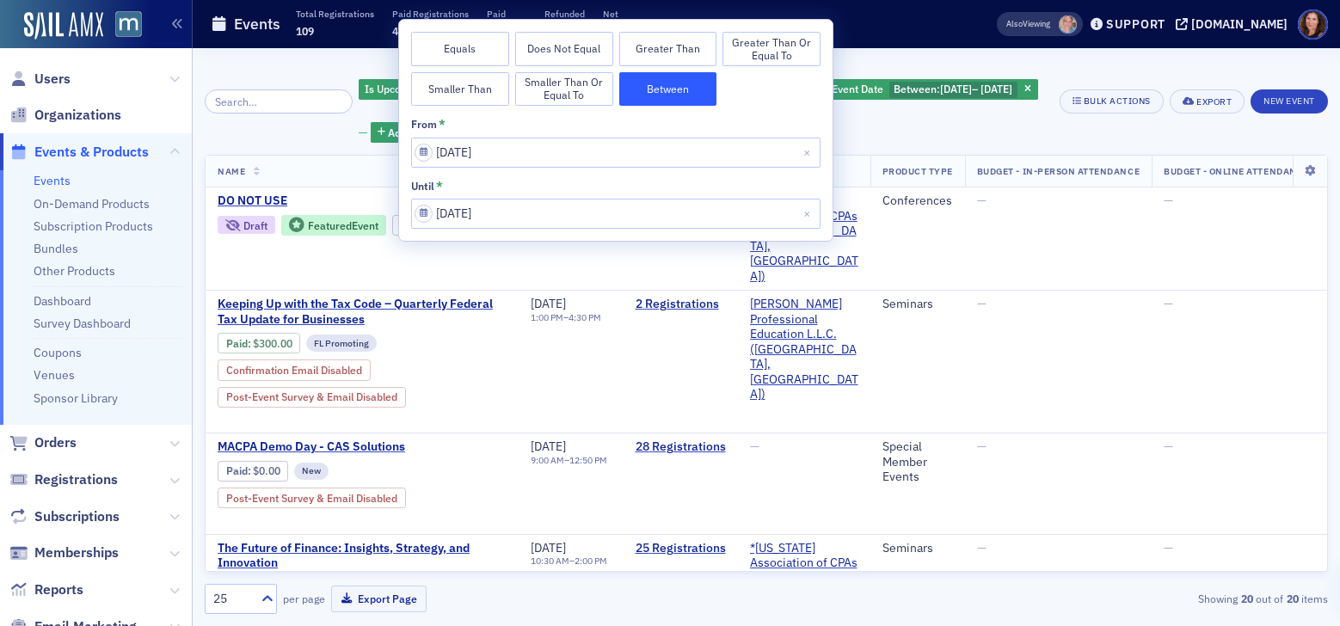
click at [917, 126] on div "Is Upcoming Yes and Delivery Format Live Webcast Watch Party In-Person In-Perso…" at bounding box center [703, 101] width 689 height 83
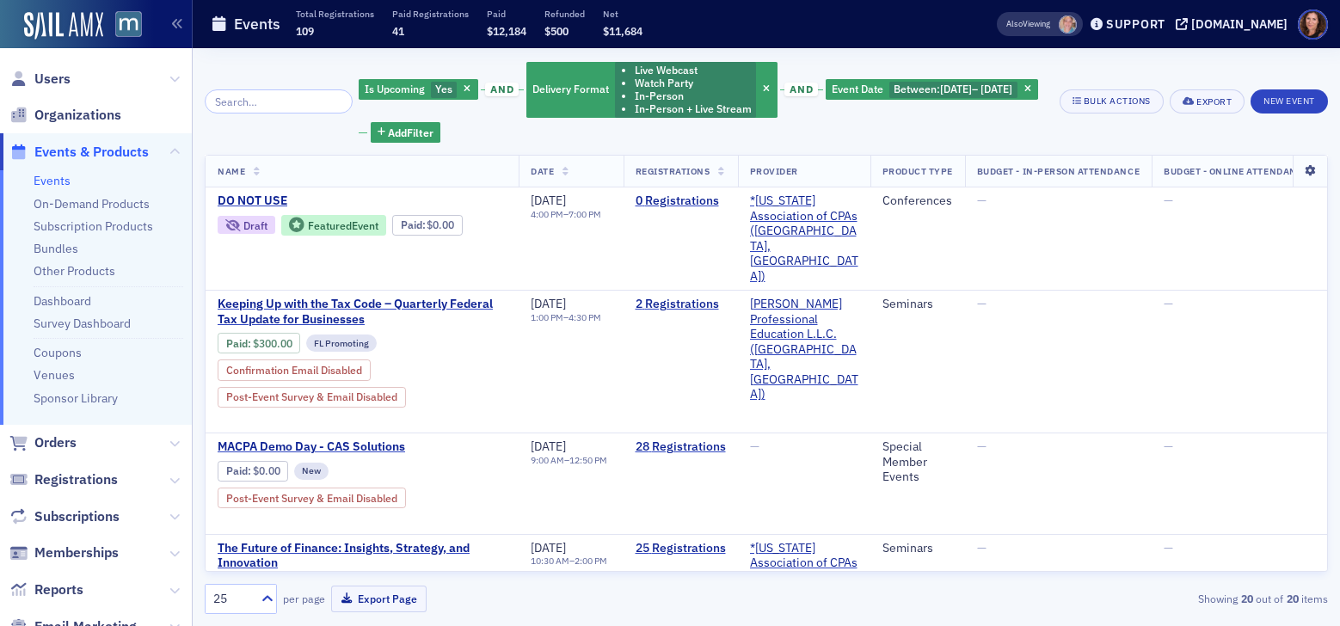
click at [1292, 170] on icon at bounding box center [1308, 171] width 35 height 10
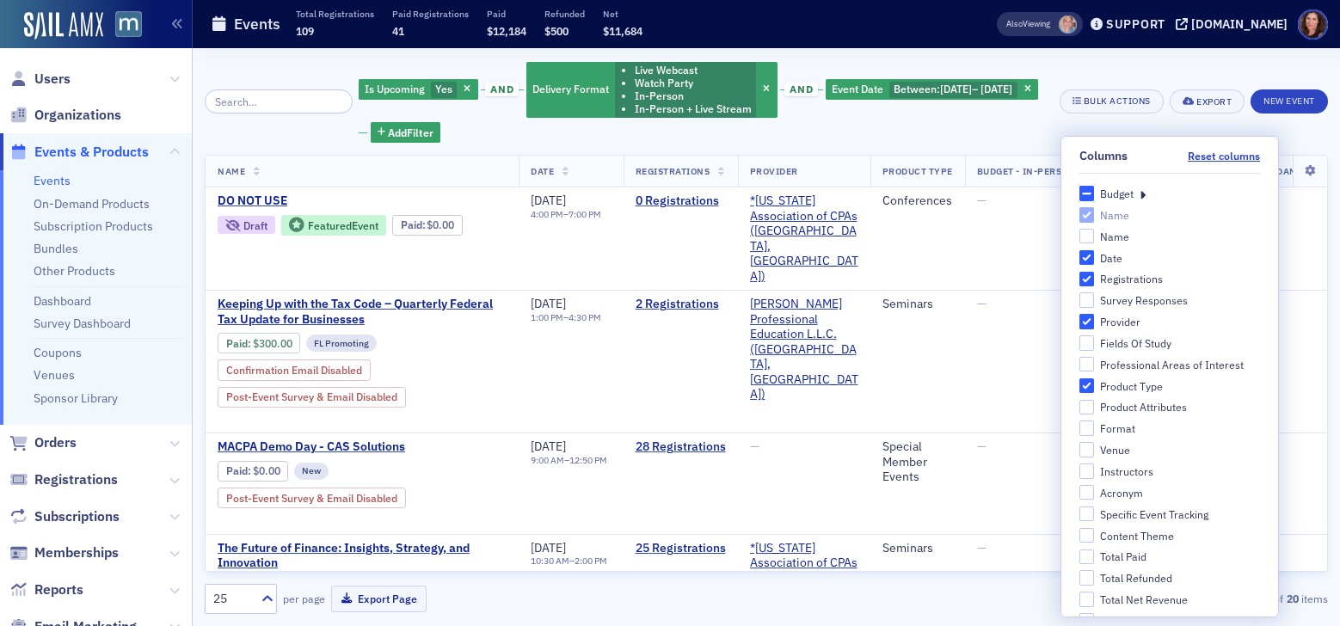
click at [1079, 196] on input "Budget" at bounding box center [1086, 193] width 15 height 15
click at [1107, 197] on div "Budget" at bounding box center [1117, 194] width 34 height 15
click at [1094, 197] on input "Budget" at bounding box center [1086, 193] width 15 height 15
checkbox input "false"
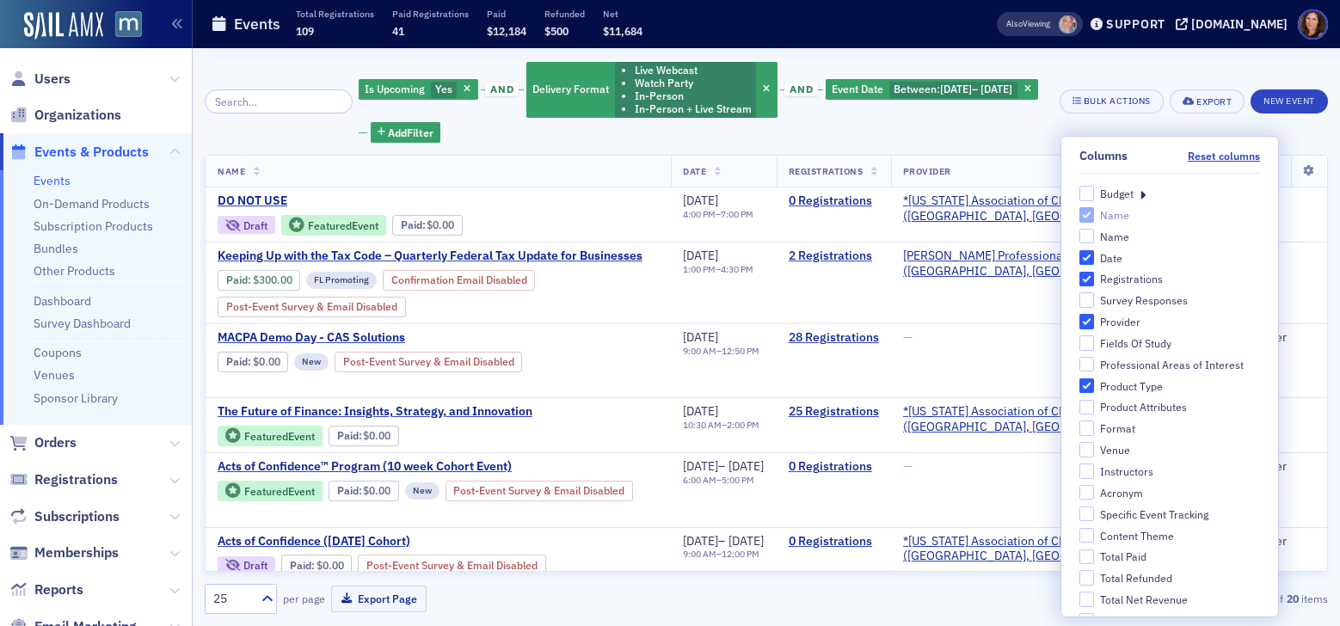
click at [1139, 195] on icon at bounding box center [1142, 193] width 6 height 15
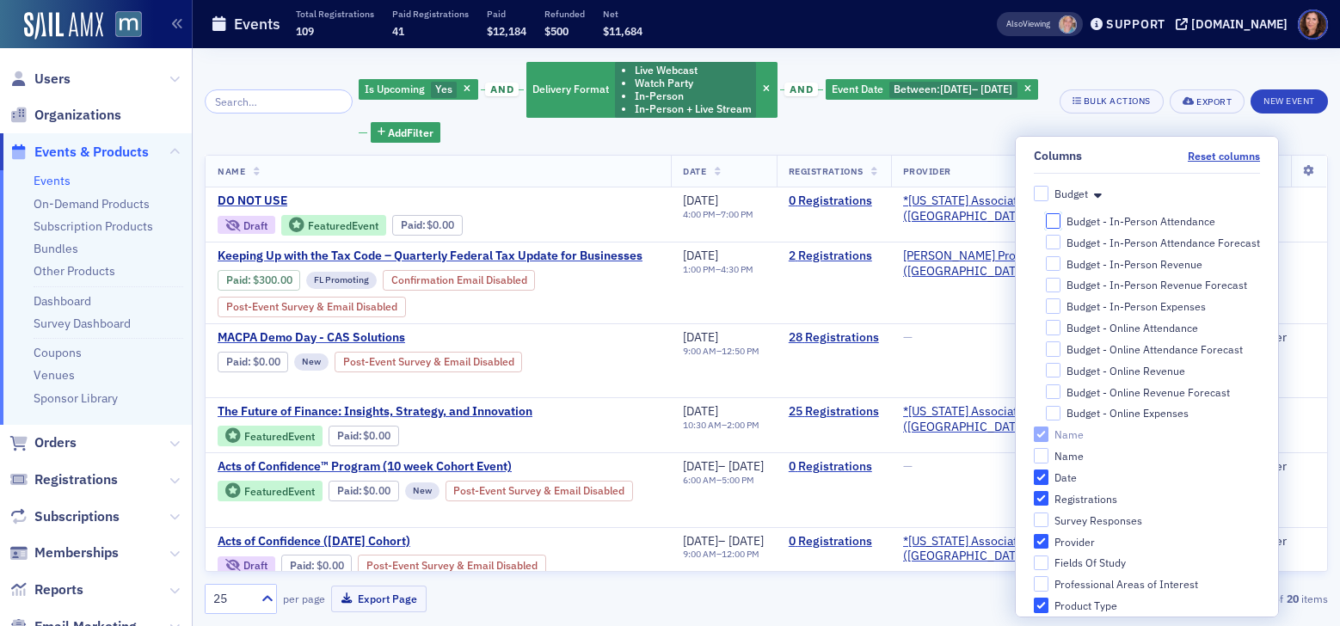
click at [1045, 222] on input "Budget - In-Person Attendance" at bounding box center [1052, 220] width 15 height 15
checkbox input "true"
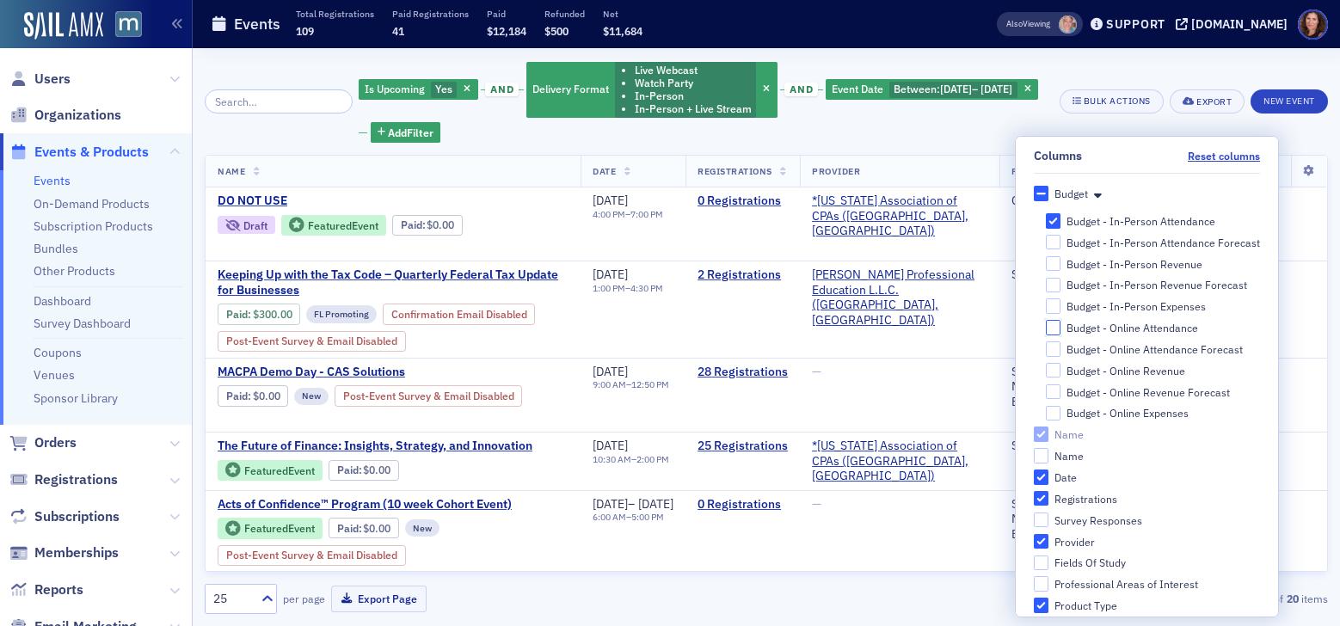
click at [1045, 328] on input "Budget - Online Attendance" at bounding box center [1052, 327] width 15 height 15
checkbox input "true"
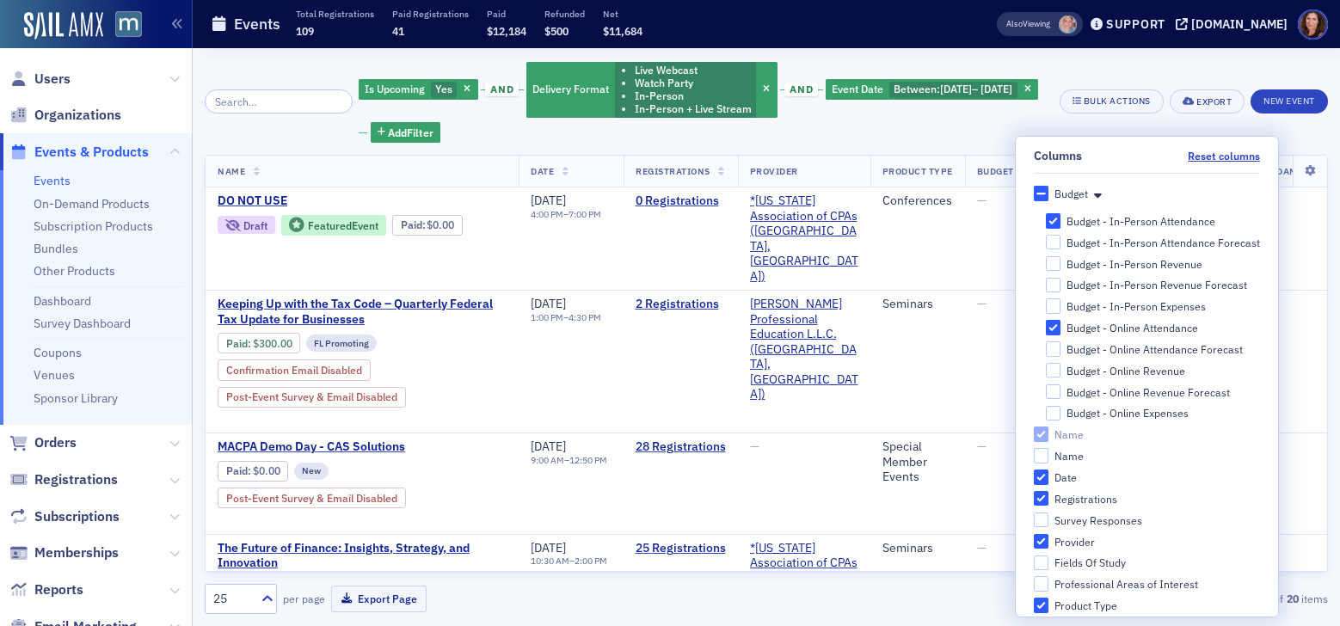
click at [1111, 56] on div "Is Upcoming Yes and Delivery Format Live Webcast Watch Party In-Person In-Perso…" at bounding box center [766, 337] width 1123 height 578
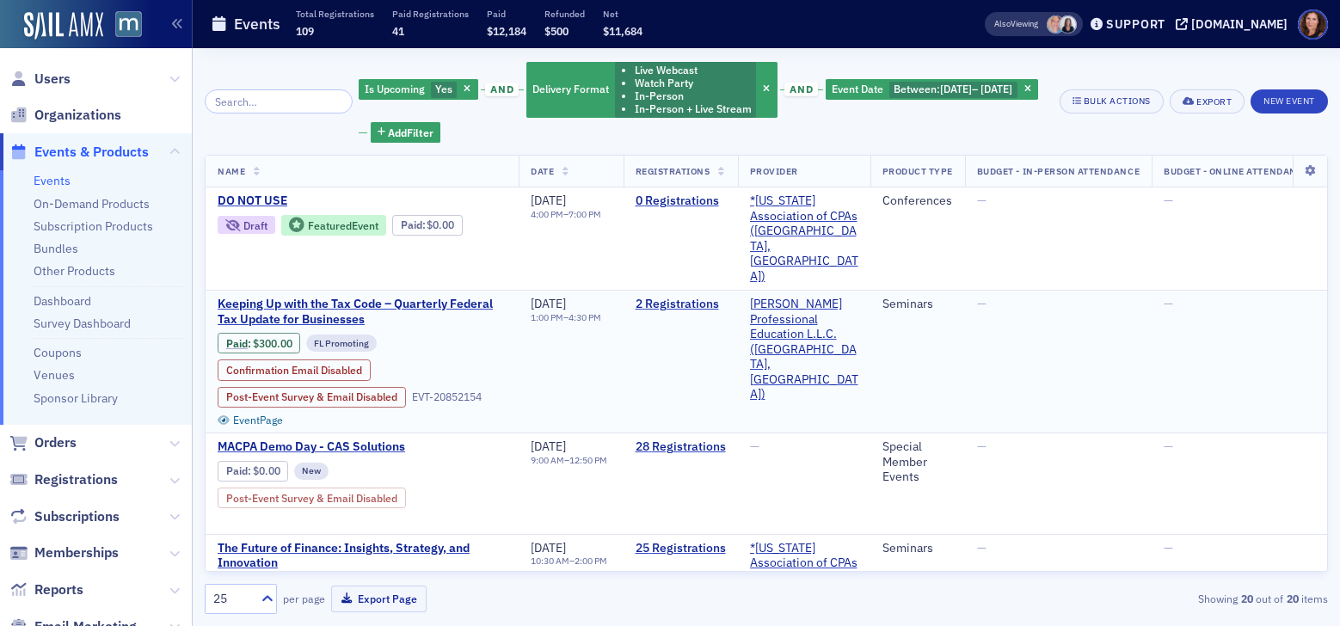
scroll to position [0, 115]
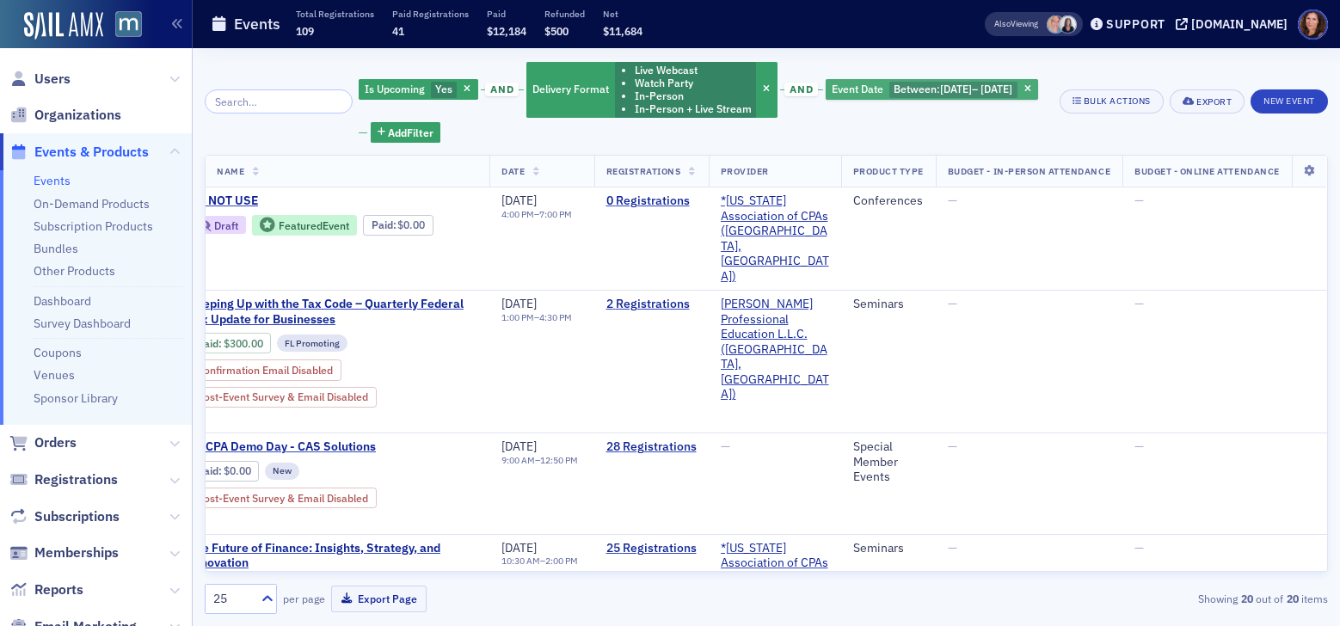
click at [980, 95] on span "[DATE]" at bounding box center [996, 89] width 32 height 14
select select "8"
select select "2025"
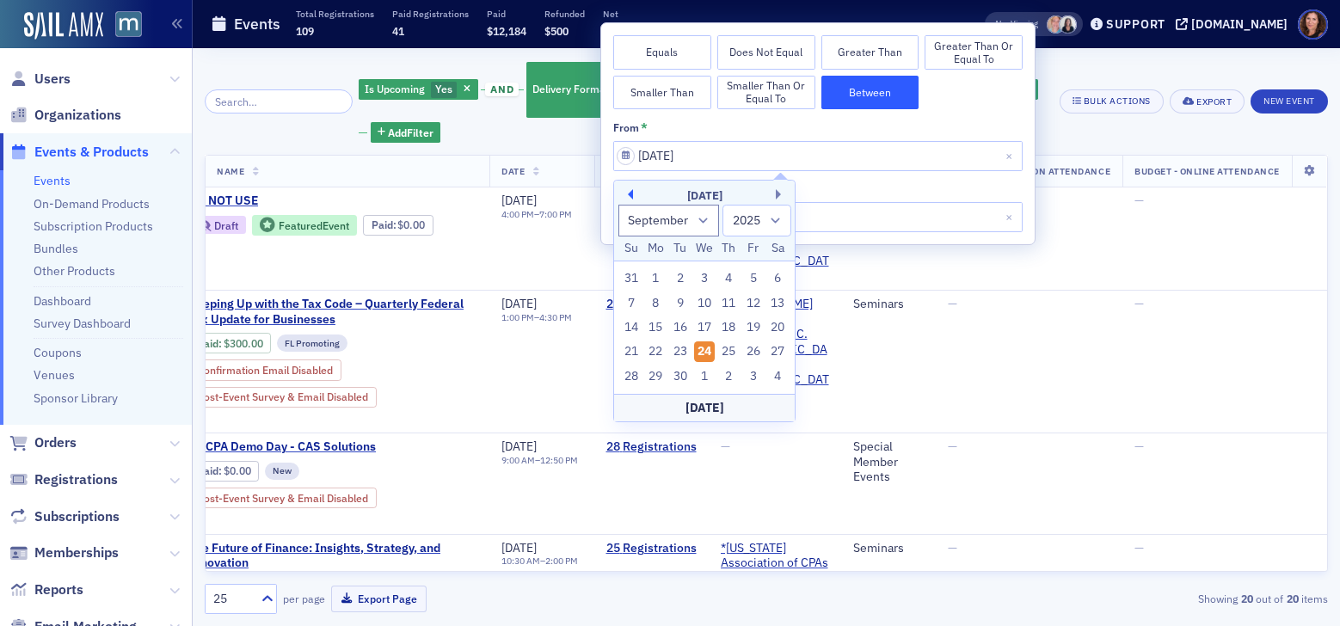
click at [627, 193] on button "Previous Month" at bounding box center [627, 194] width 10 height 10
select select "6"
click at [682, 277] on div "1" at bounding box center [680, 278] width 21 height 21
type input "07/01/2025"
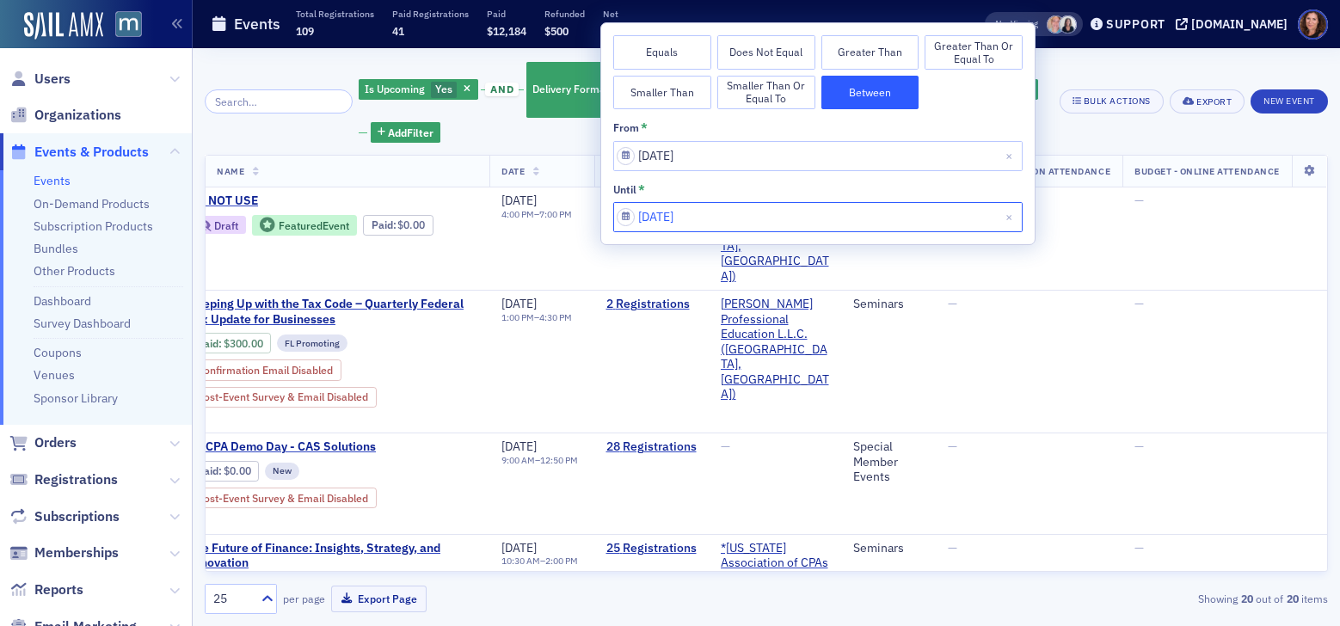
select select "9"
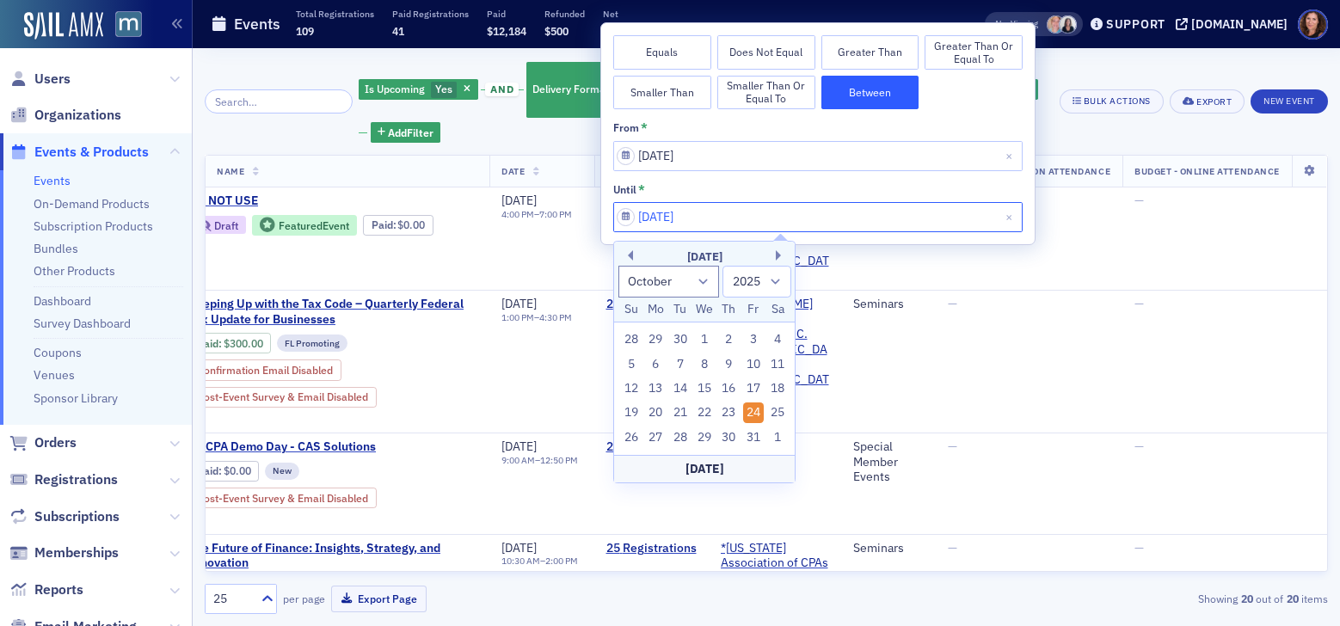
click at [728, 218] on input "[DATE]" at bounding box center [817, 217] width 409 height 30
click at [718, 463] on div "Today" at bounding box center [704, 469] width 181 height 28
type input "09/24/2025"
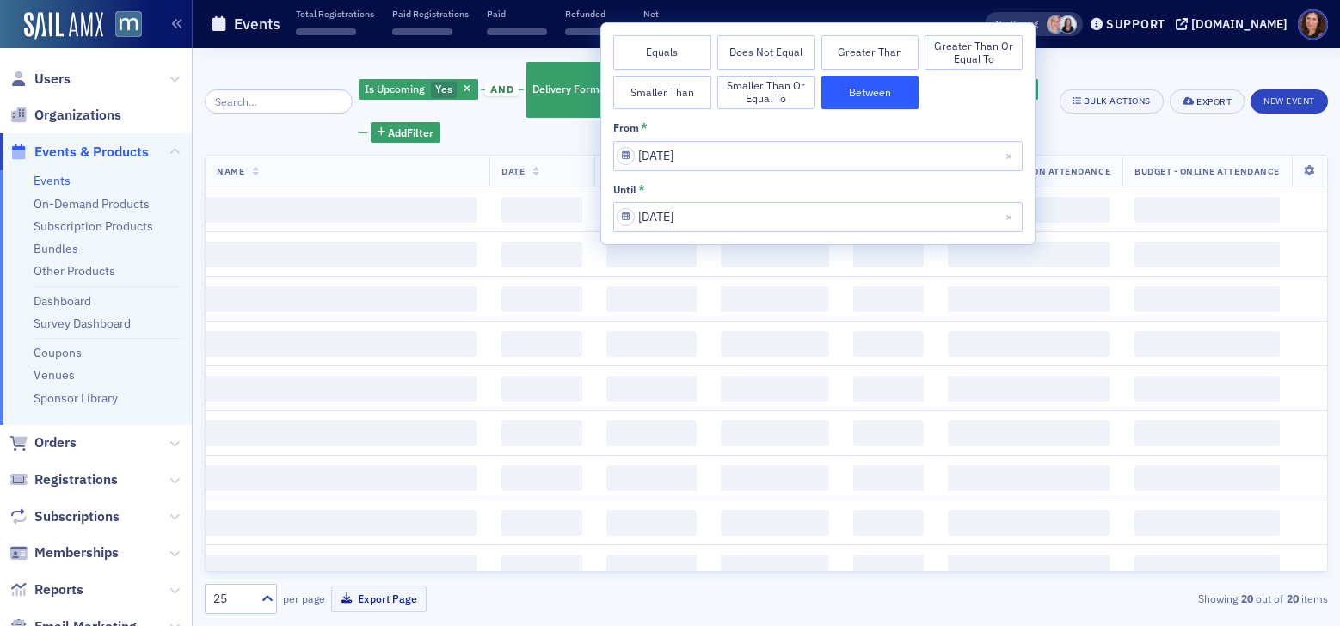
scroll to position [0, 18]
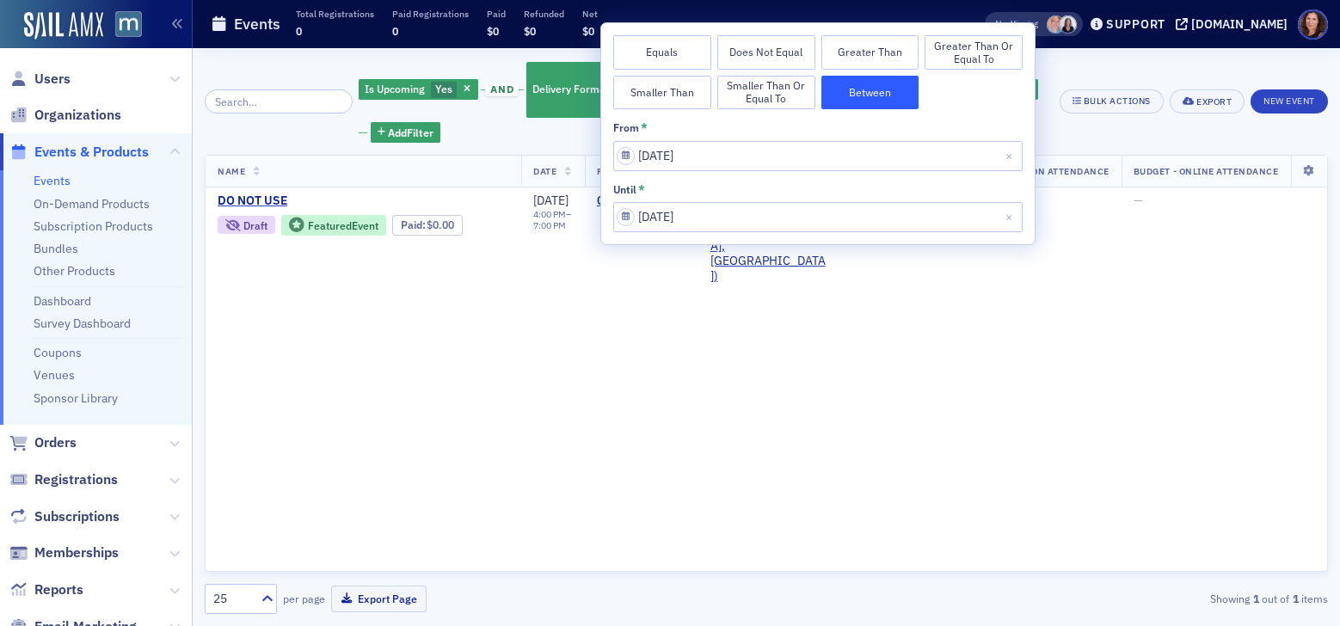
click at [1099, 143] on div "Is Upcoming Yes and Delivery Format Live Webcast Watch Party In-Person In-Perso…" at bounding box center [766, 101] width 1123 height 83
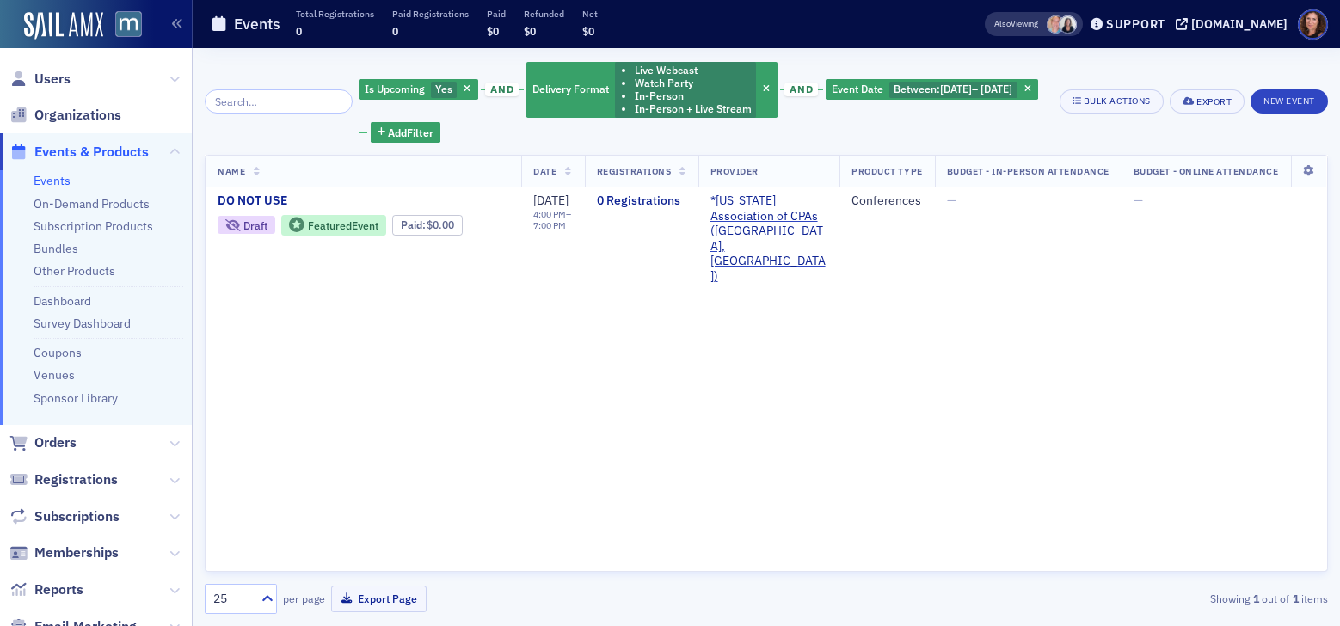
scroll to position [0, 0]
click at [253, 201] on span "DO NOT USE" at bounding box center [362, 200] width 289 height 15
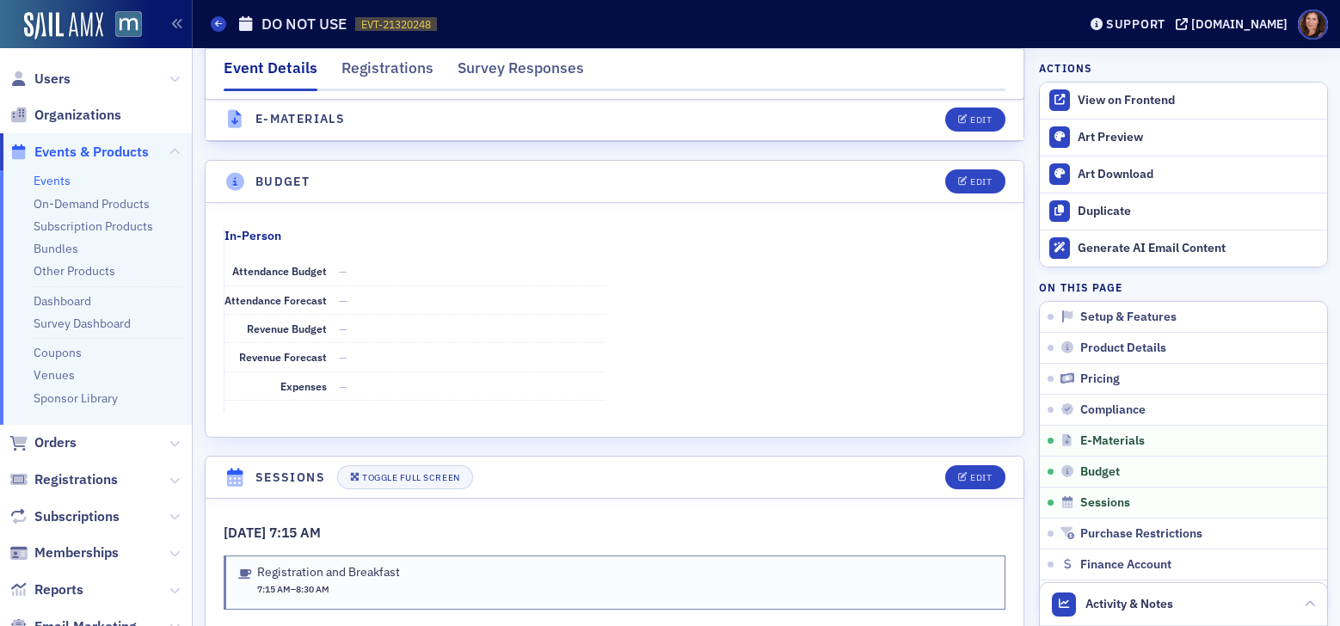
scroll to position [2603, 0]
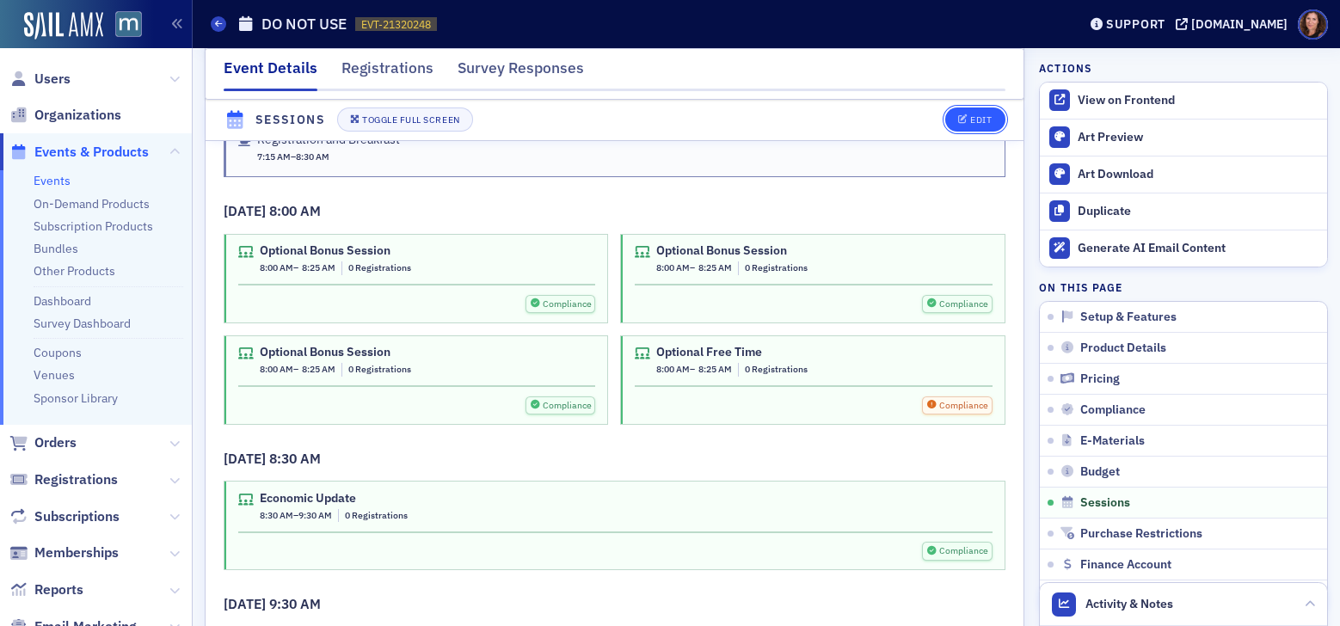
click at [970, 120] on div "Edit" at bounding box center [980, 120] width 21 height 9
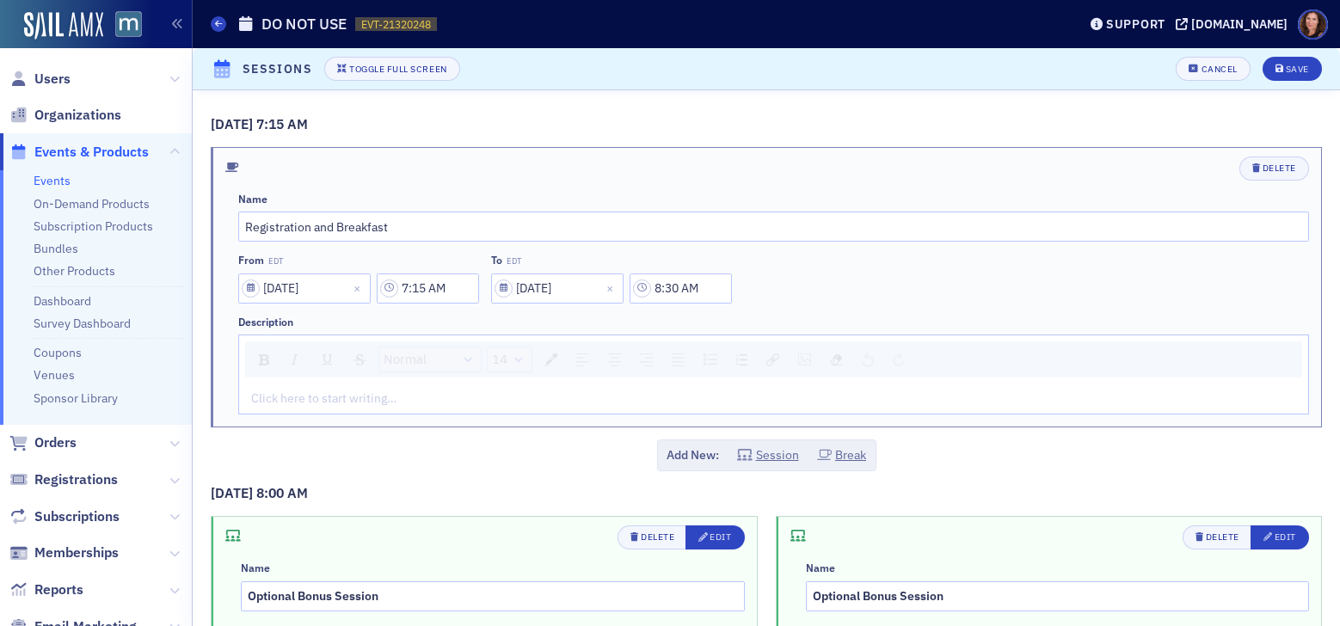
scroll to position [2968, 0]
click at [1275, 168] on div "Delete" at bounding box center [1279, 167] width 34 height 9
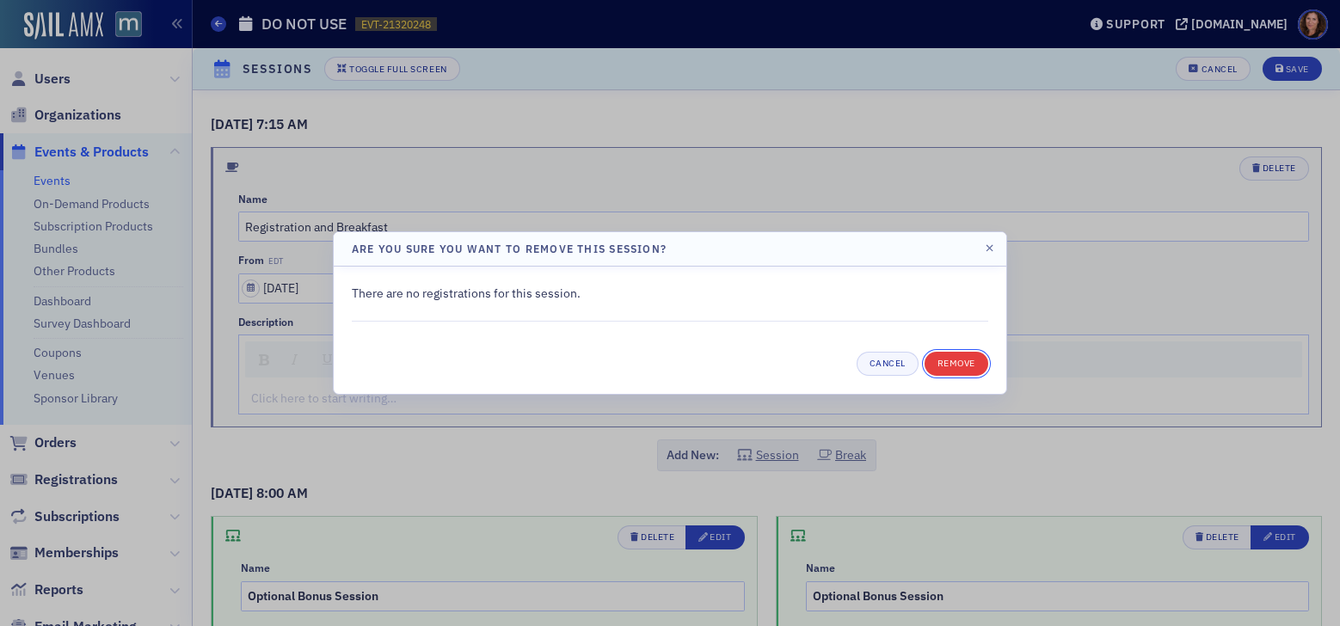
click at [966, 360] on button "Remove" at bounding box center [956, 364] width 64 height 24
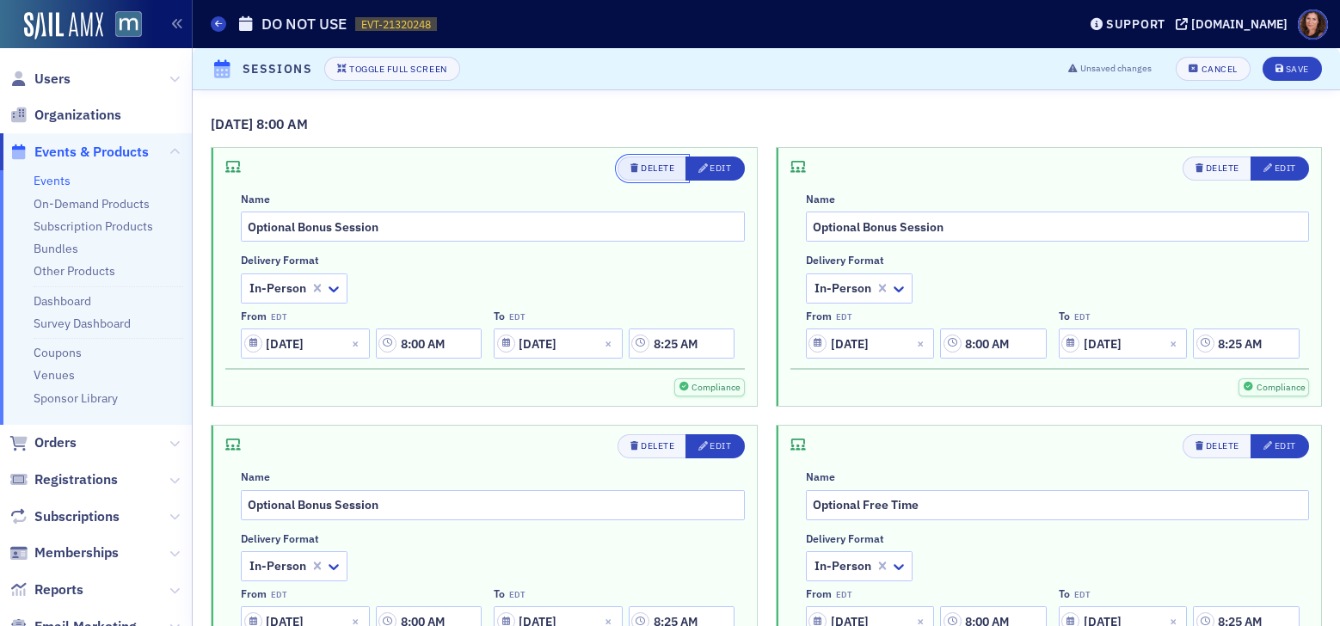
click at [630, 166] on icon "button" at bounding box center [634, 167] width 8 height 9
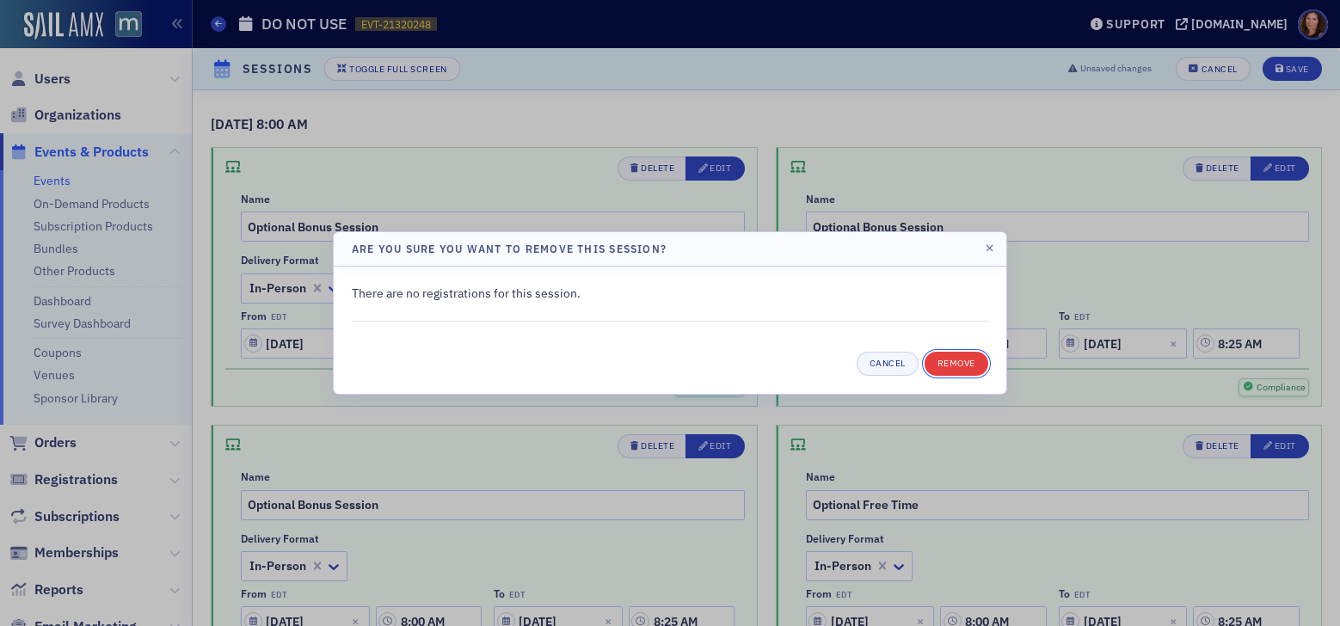
click at [967, 368] on button "Remove" at bounding box center [956, 364] width 64 height 24
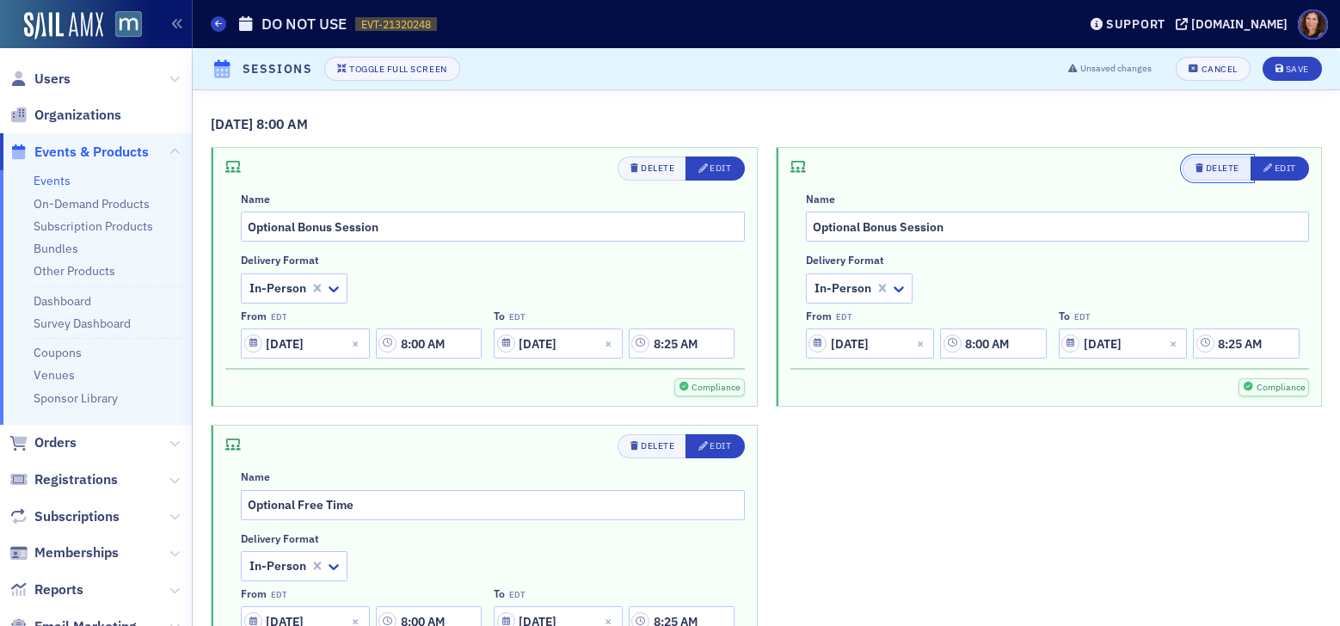
click at [1199, 174] on span "Delete" at bounding box center [1217, 169] width 44 height 14
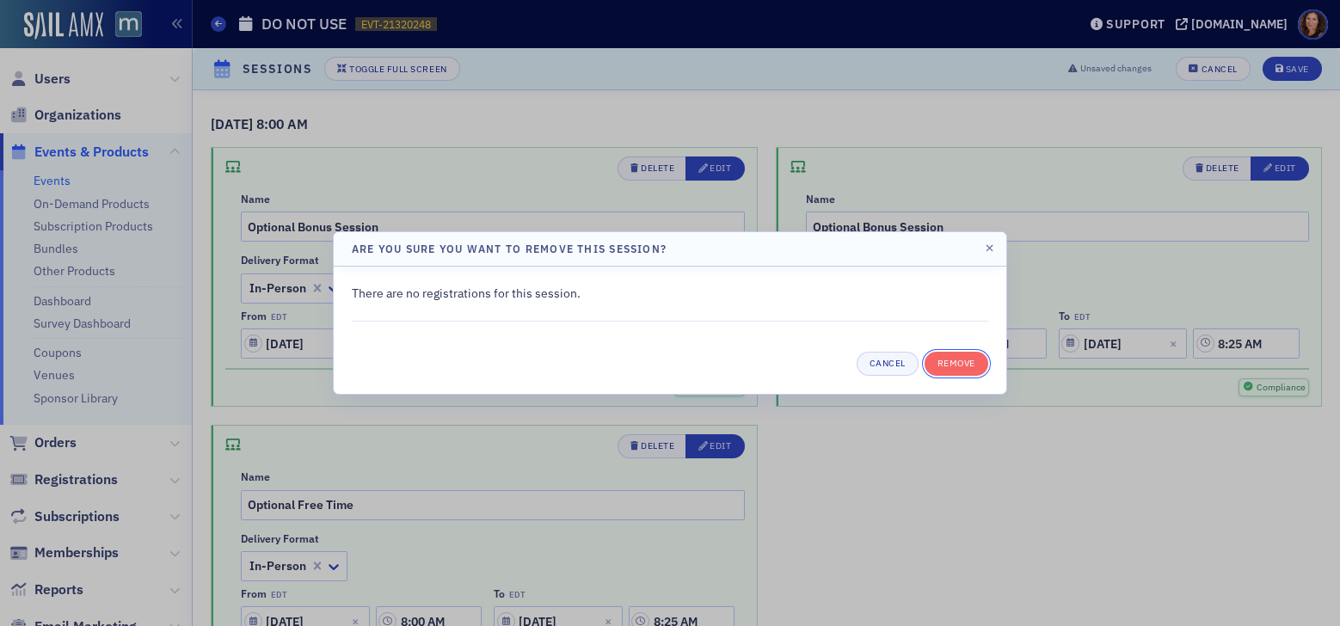
drag, startPoint x: 956, startPoint y: 363, endPoint x: 845, endPoint y: 280, distance: 138.2
click at [955, 362] on button "Remove" at bounding box center [956, 364] width 64 height 24
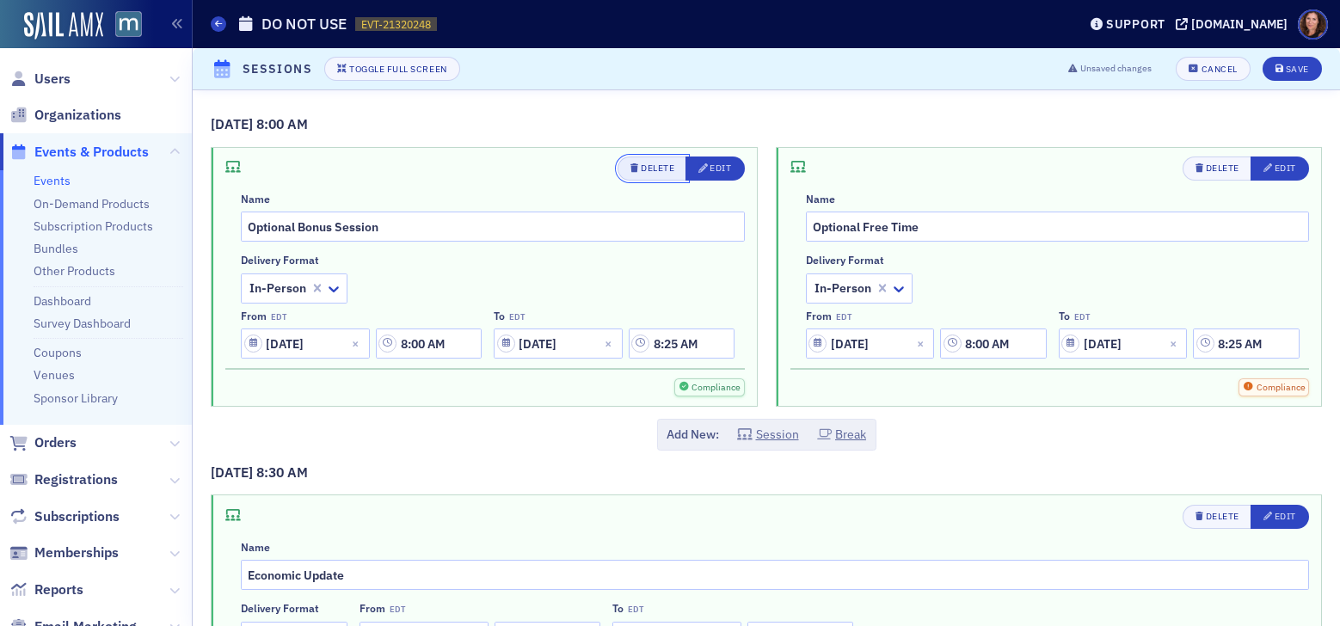
click at [654, 156] on button "Delete" at bounding box center [652, 168] width 70 height 24
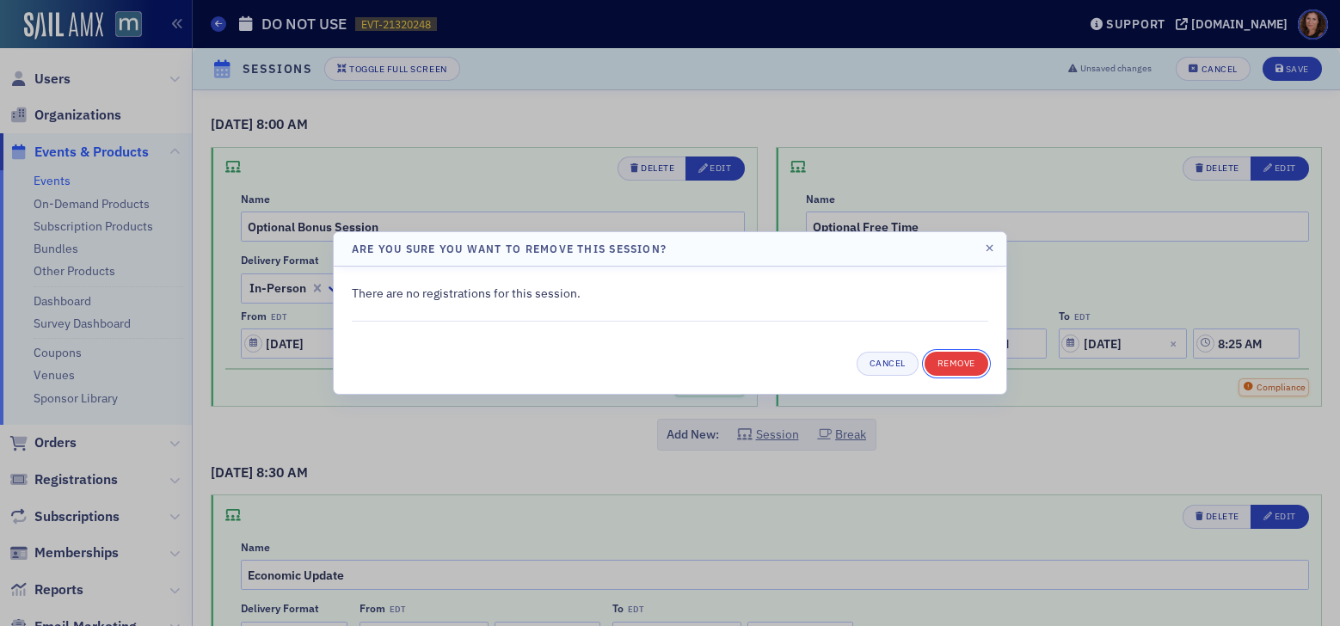
click at [954, 356] on button "Remove" at bounding box center [956, 364] width 64 height 24
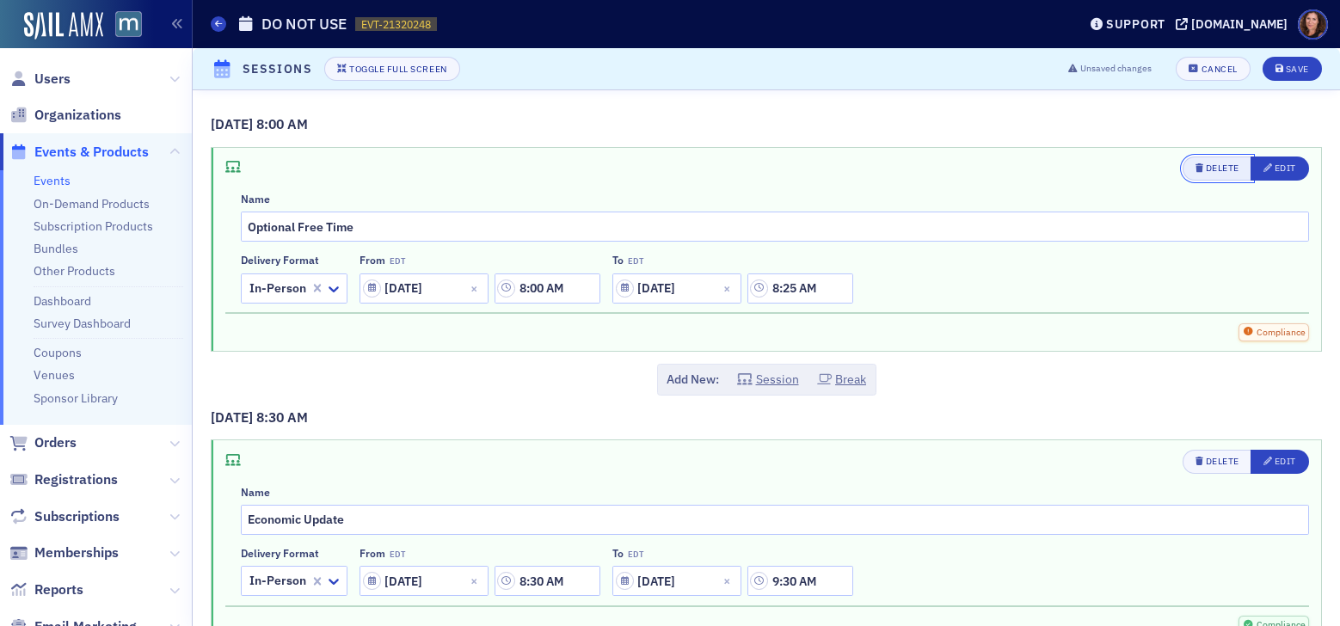
click at [1205, 167] on div "Delete" at bounding box center [1222, 167] width 34 height 9
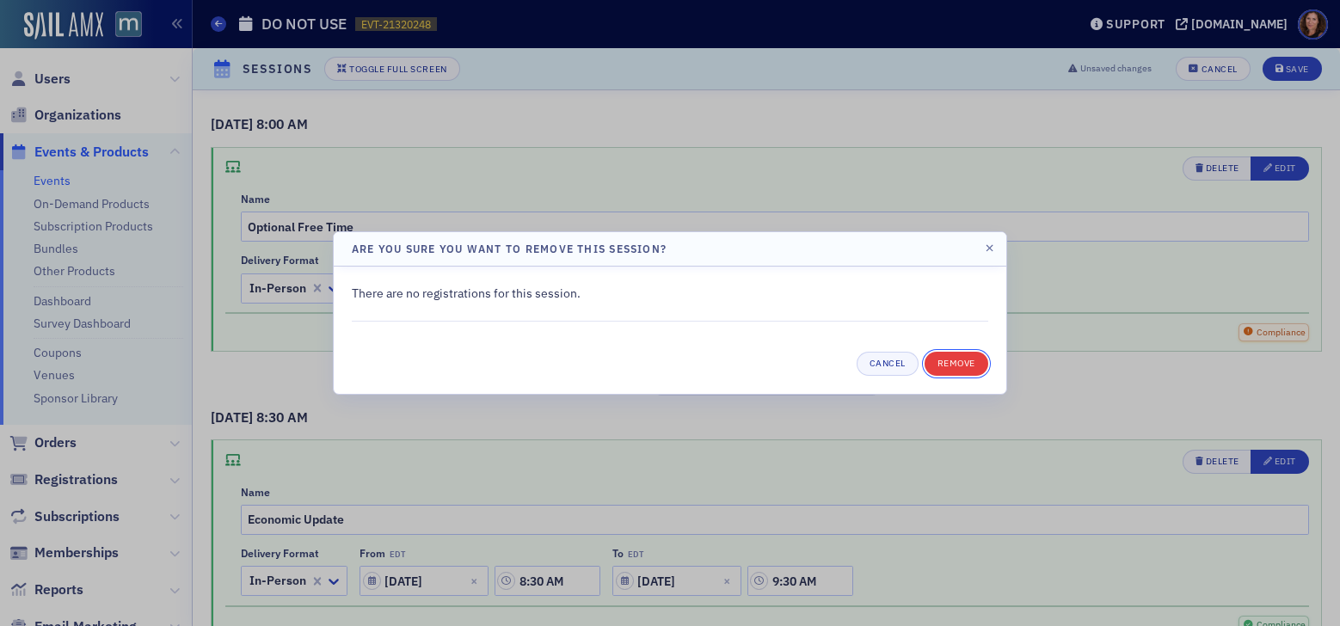
click at [939, 360] on button "Remove" at bounding box center [956, 364] width 64 height 24
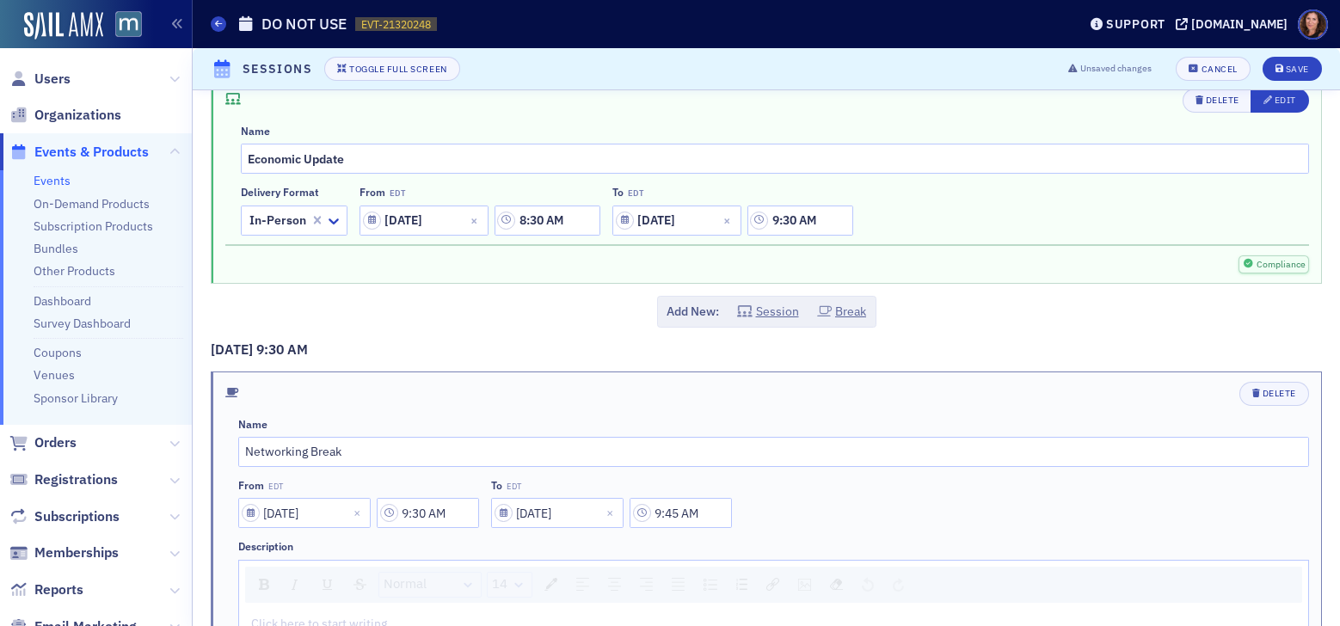
scroll to position [61, 0]
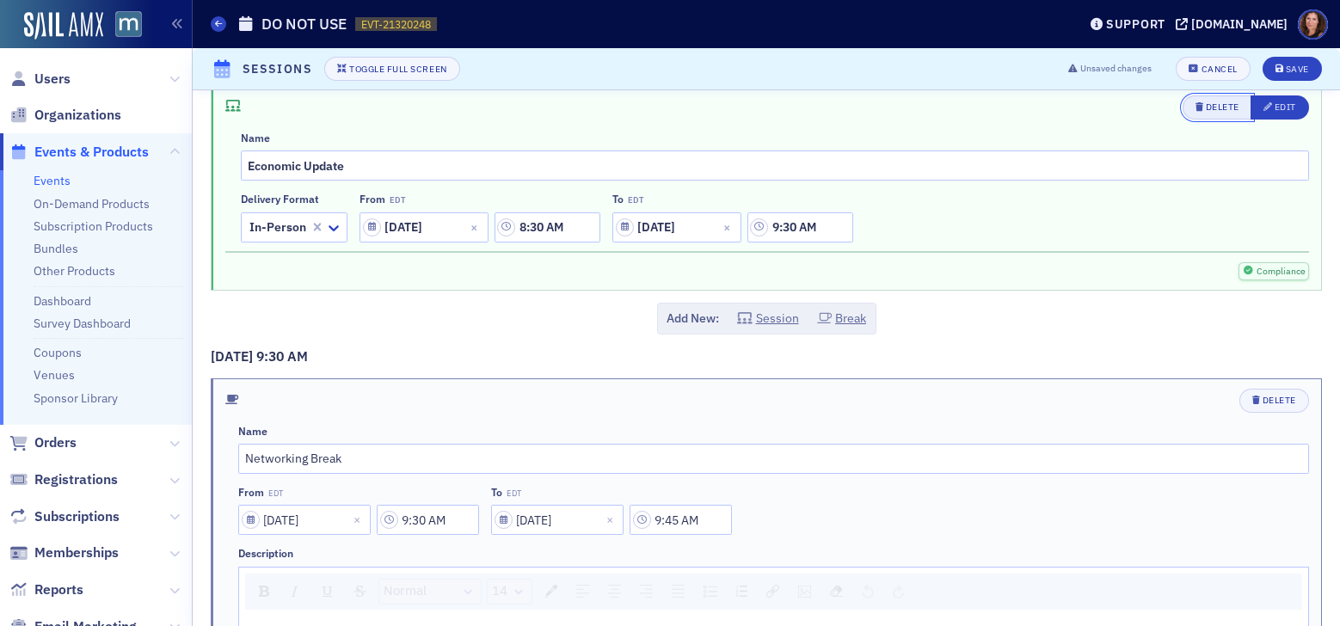
click at [1205, 104] on div "Delete" at bounding box center [1222, 106] width 34 height 9
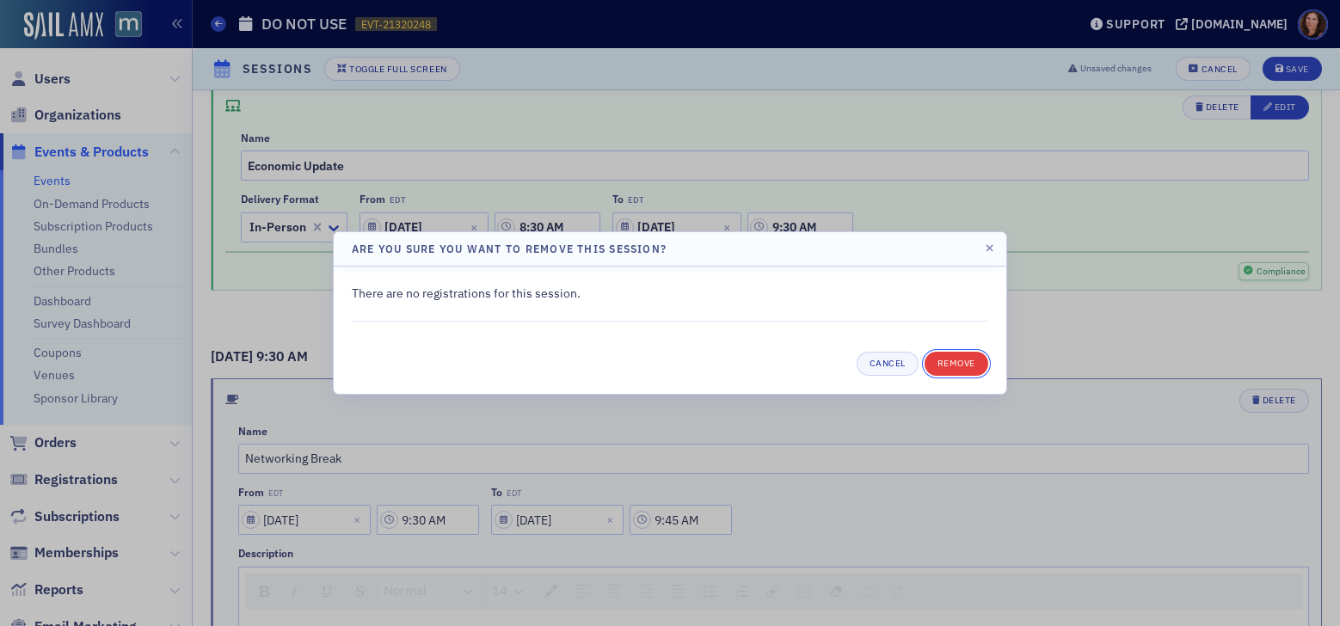
click at [960, 369] on button "Remove" at bounding box center [956, 364] width 64 height 24
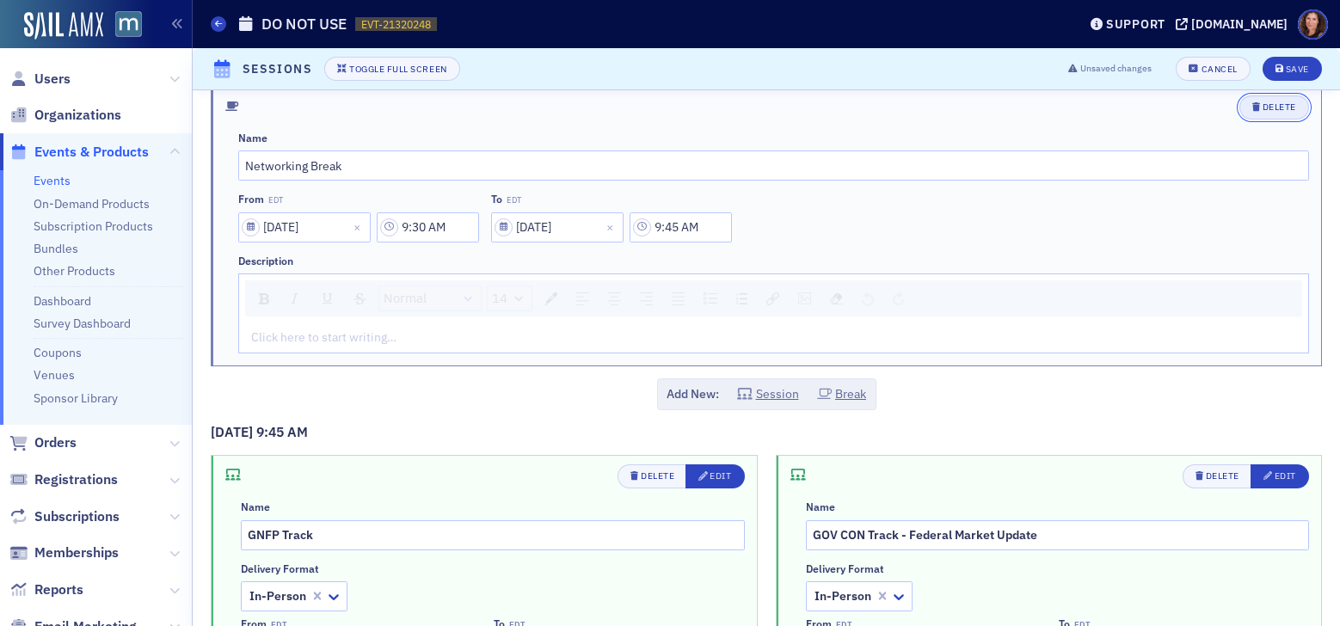
click at [1268, 105] on div "Delete" at bounding box center [1279, 106] width 34 height 9
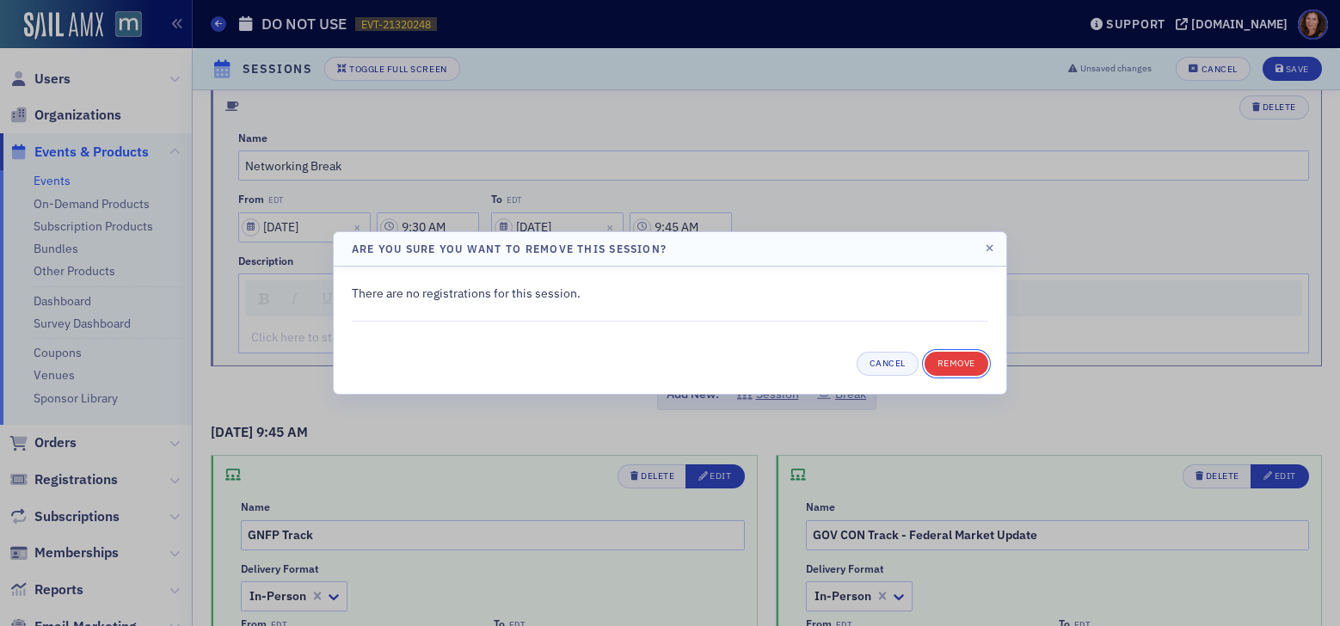
click at [963, 361] on button "Remove" at bounding box center [956, 364] width 64 height 24
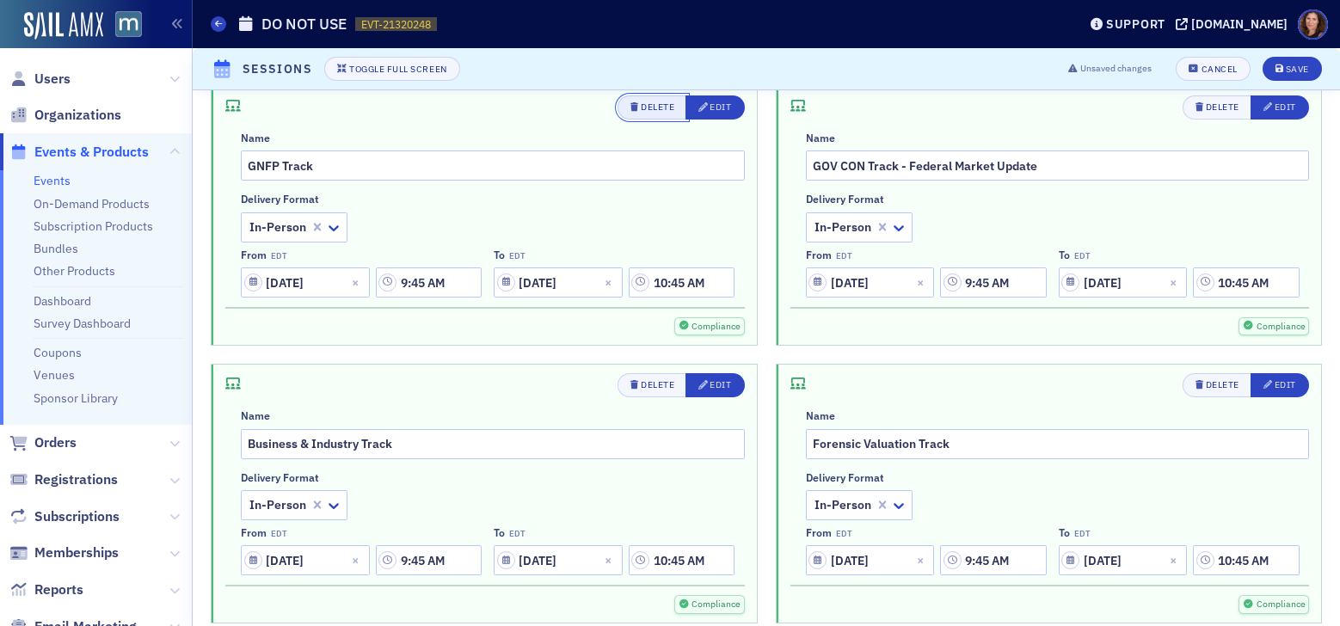
click at [641, 109] on div "Delete" at bounding box center [658, 106] width 34 height 9
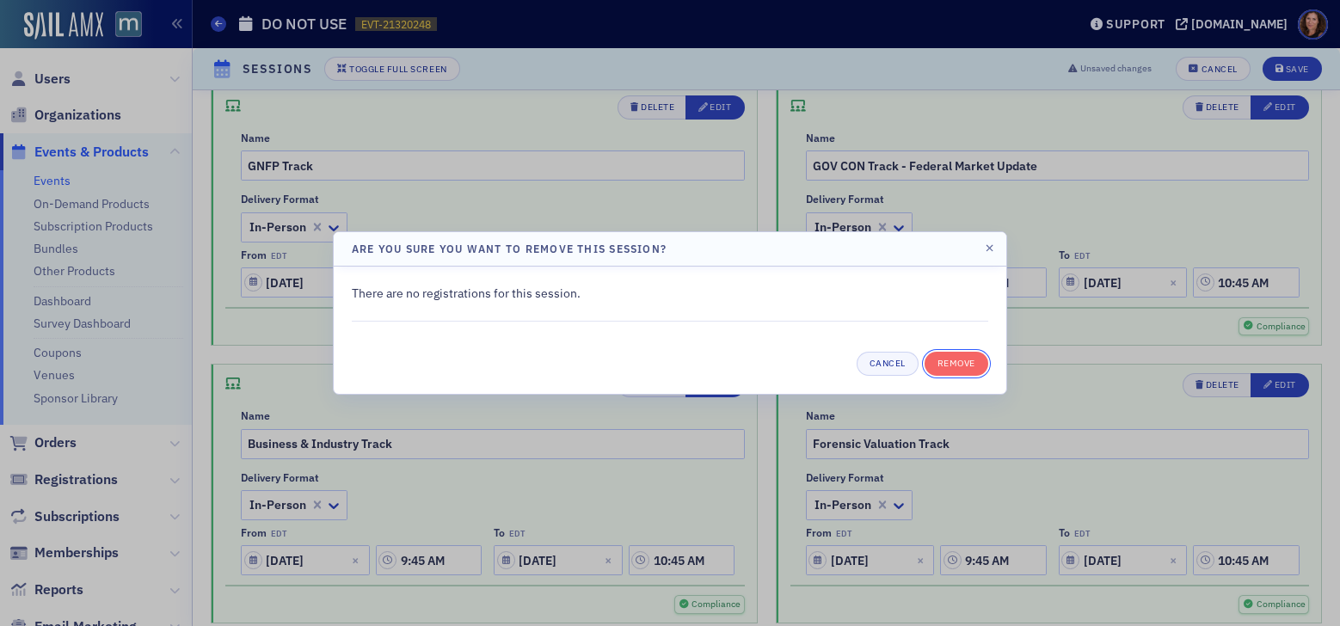
click at [955, 359] on button "Remove" at bounding box center [956, 364] width 64 height 24
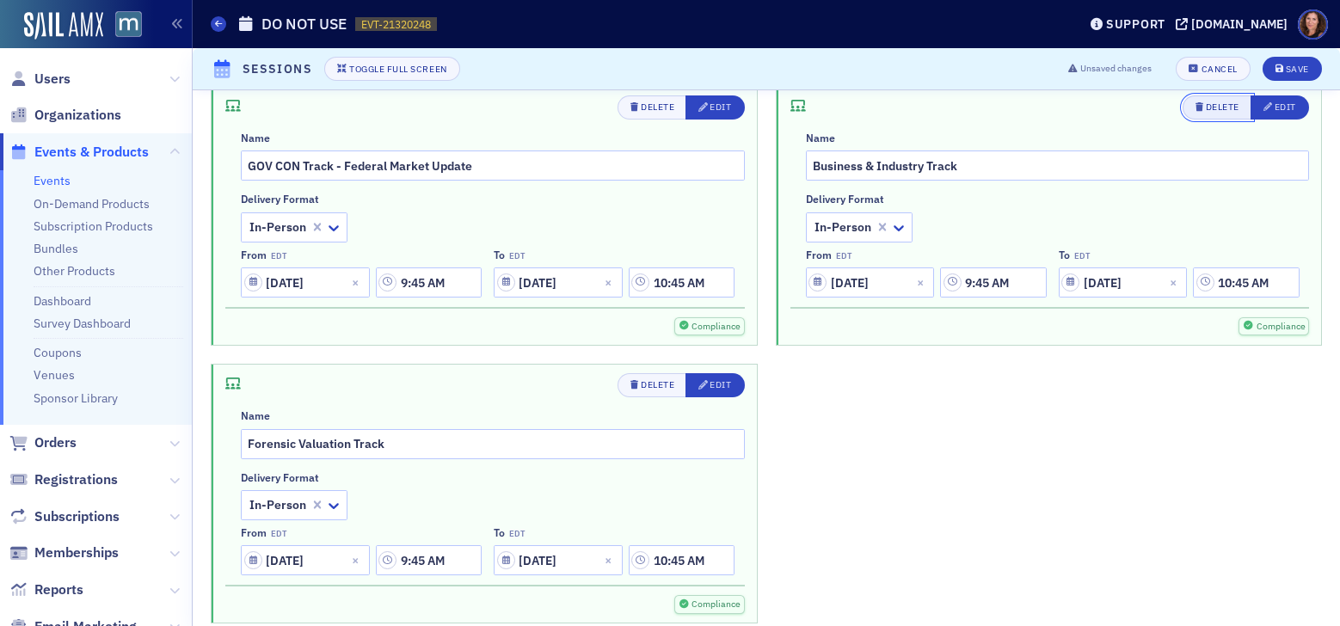
click at [1205, 105] on div "Delete" at bounding box center [1222, 106] width 34 height 9
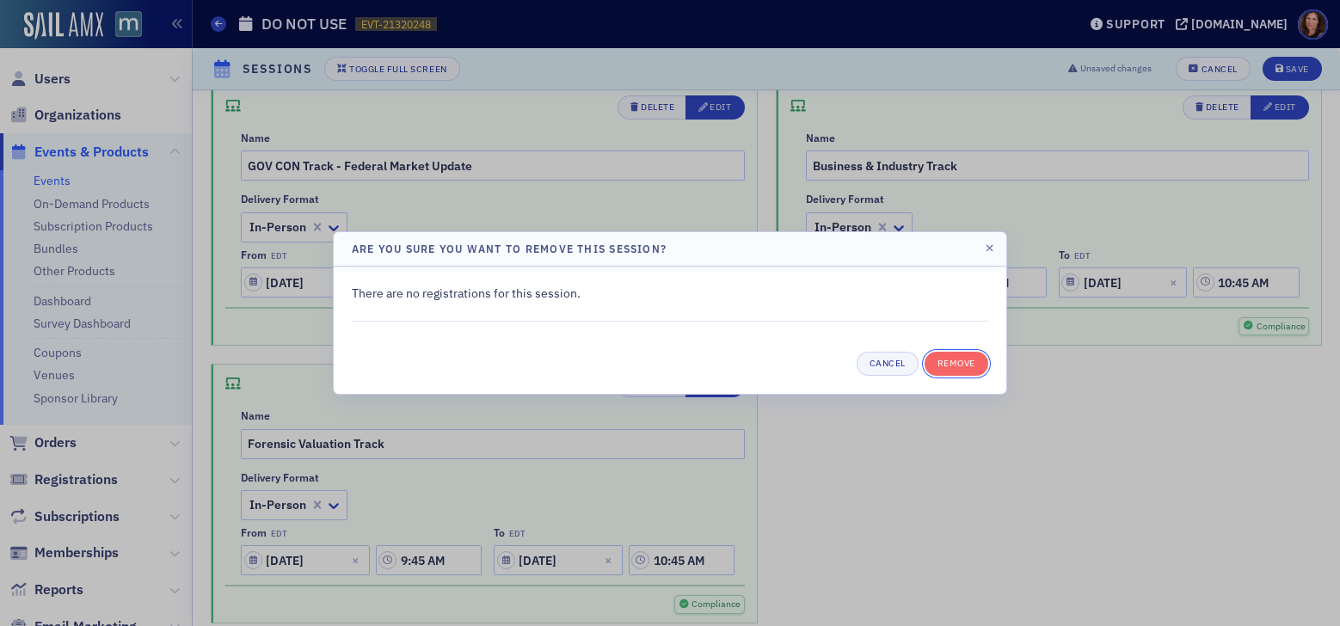
drag, startPoint x: 951, startPoint y: 359, endPoint x: 947, endPoint y: 345, distance: 15.0
click at [951, 359] on button "Remove" at bounding box center [956, 364] width 64 height 24
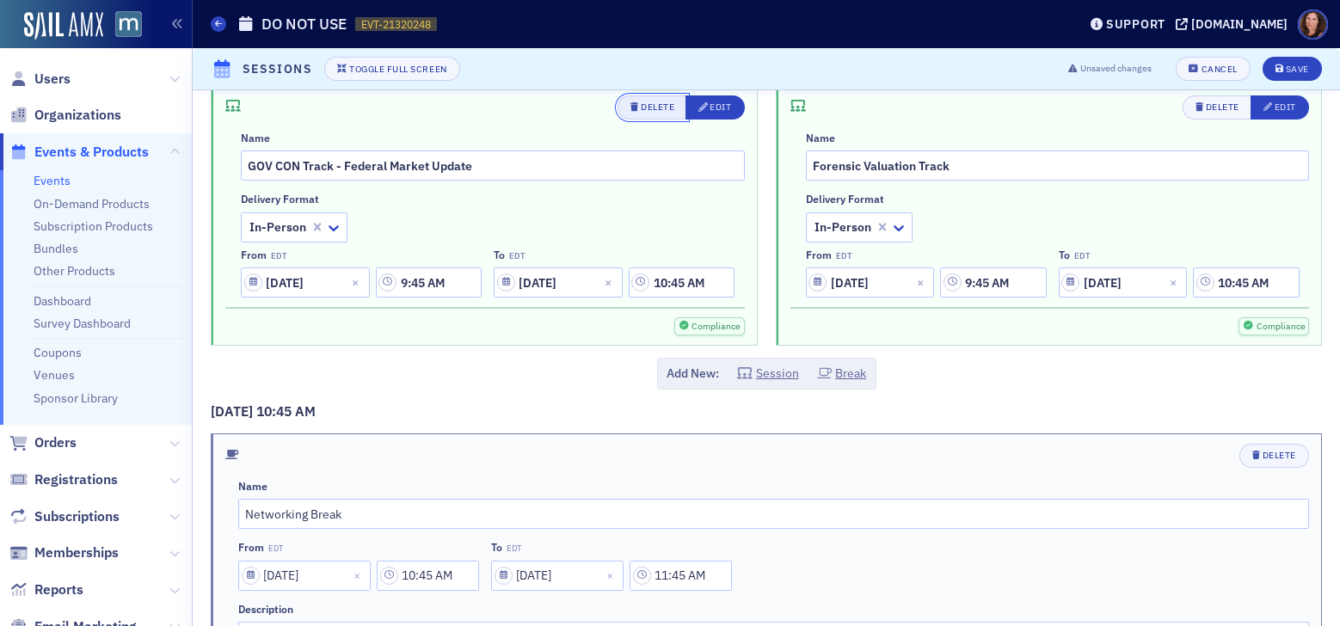
click at [655, 112] on div "Delete" at bounding box center [658, 106] width 34 height 9
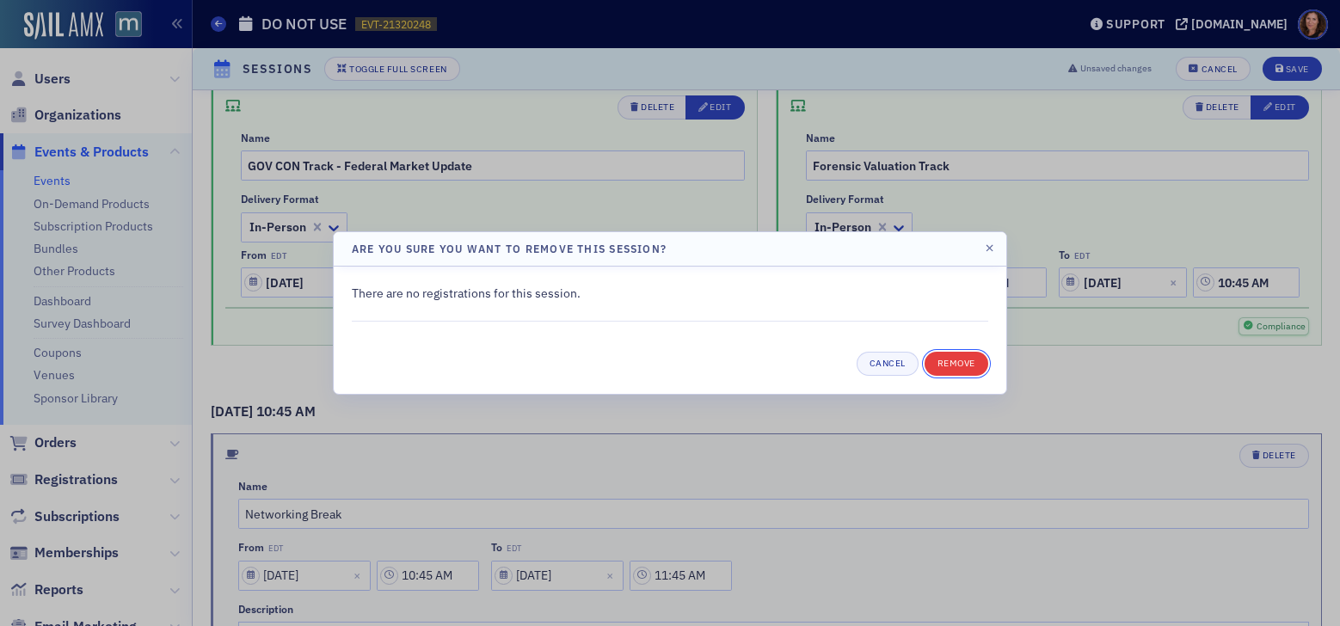
click at [964, 363] on button "Remove" at bounding box center [956, 364] width 64 height 24
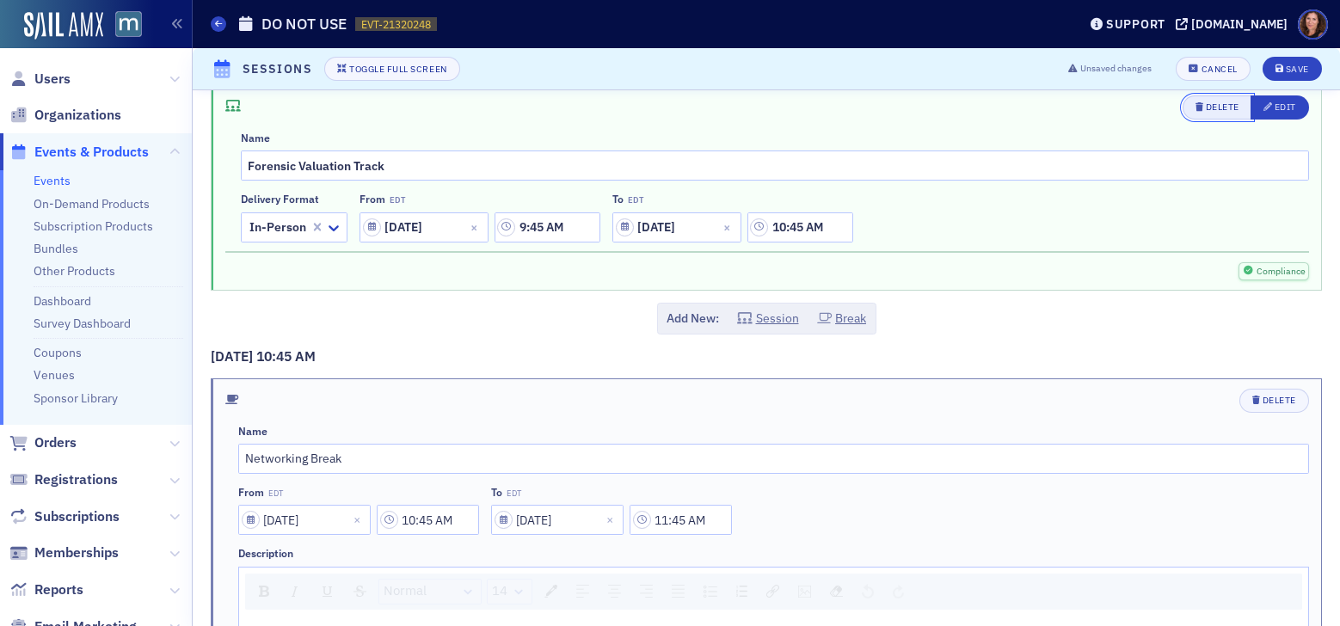
click at [1208, 105] on div "Delete" at bounding box center [1222, 106] width 34 height 9
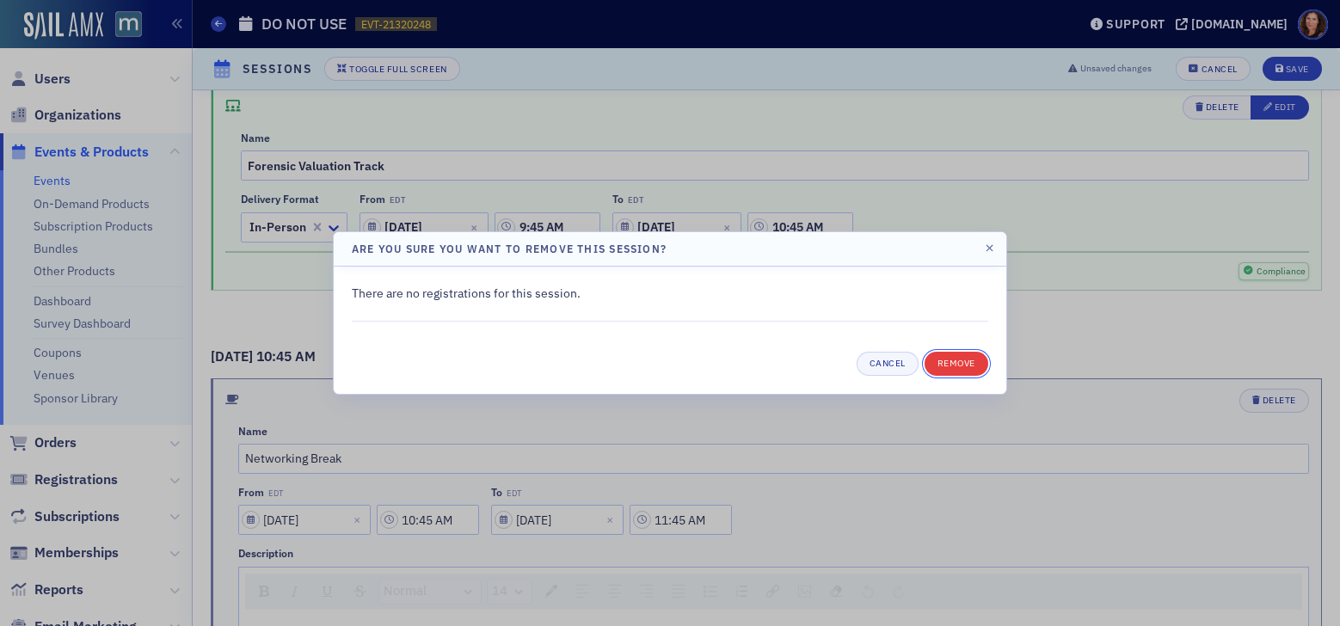
click at [958, 366] on button "Remove" at bounding box center [956, 364] width 64 height 24
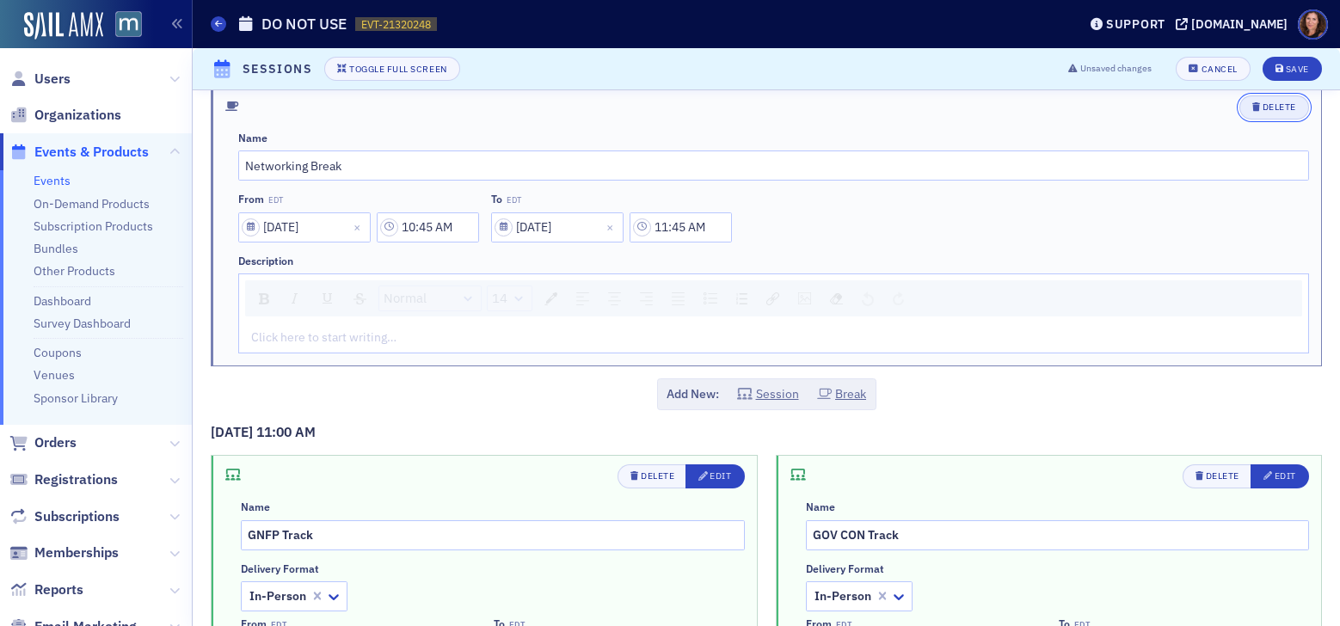
click at [1262, 104] on div "Delete" at bounding box center [1279, 106] width 34 height 9
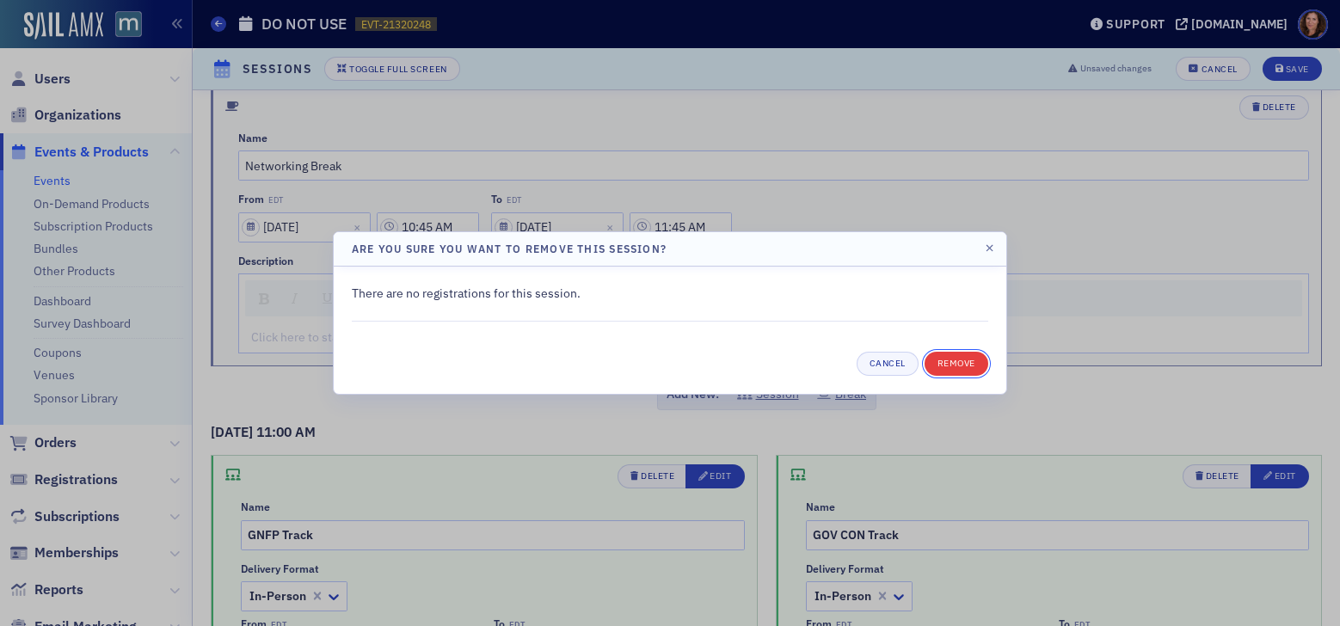
click at [941, 371] on button "Remove" at bounding box center [956, 364] width 64 height 24
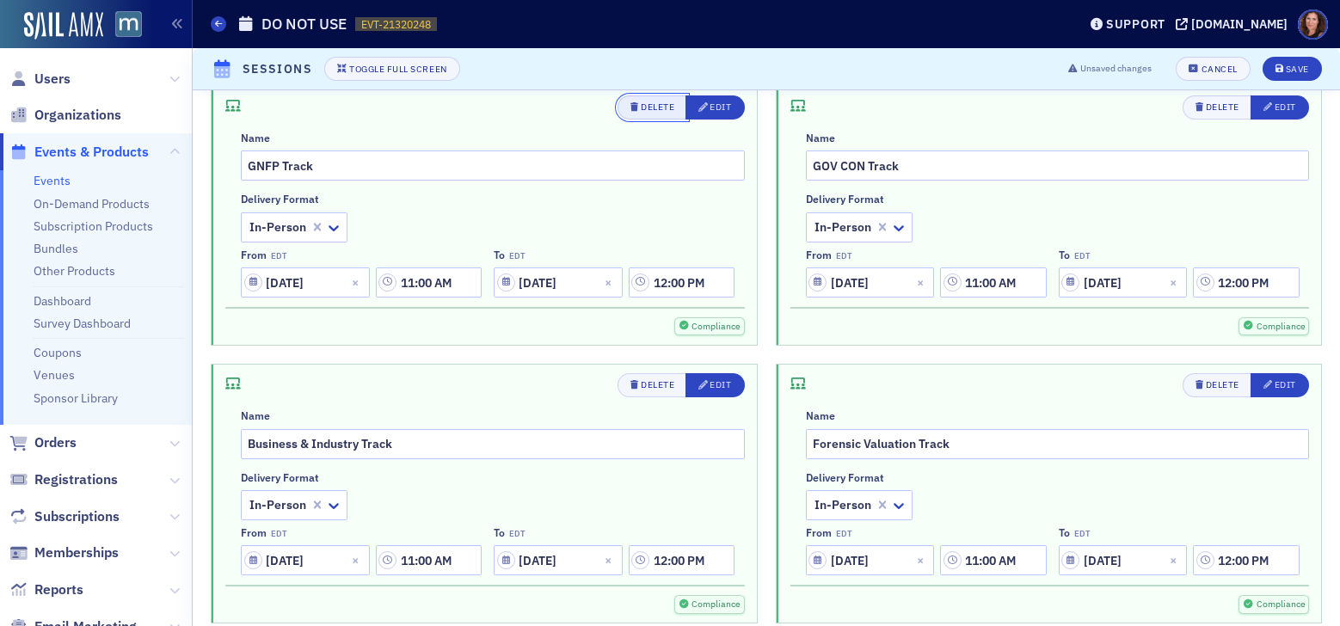
click at [641, 107] on div "Delete" at bounding box center [658, 106] width 34 height 9
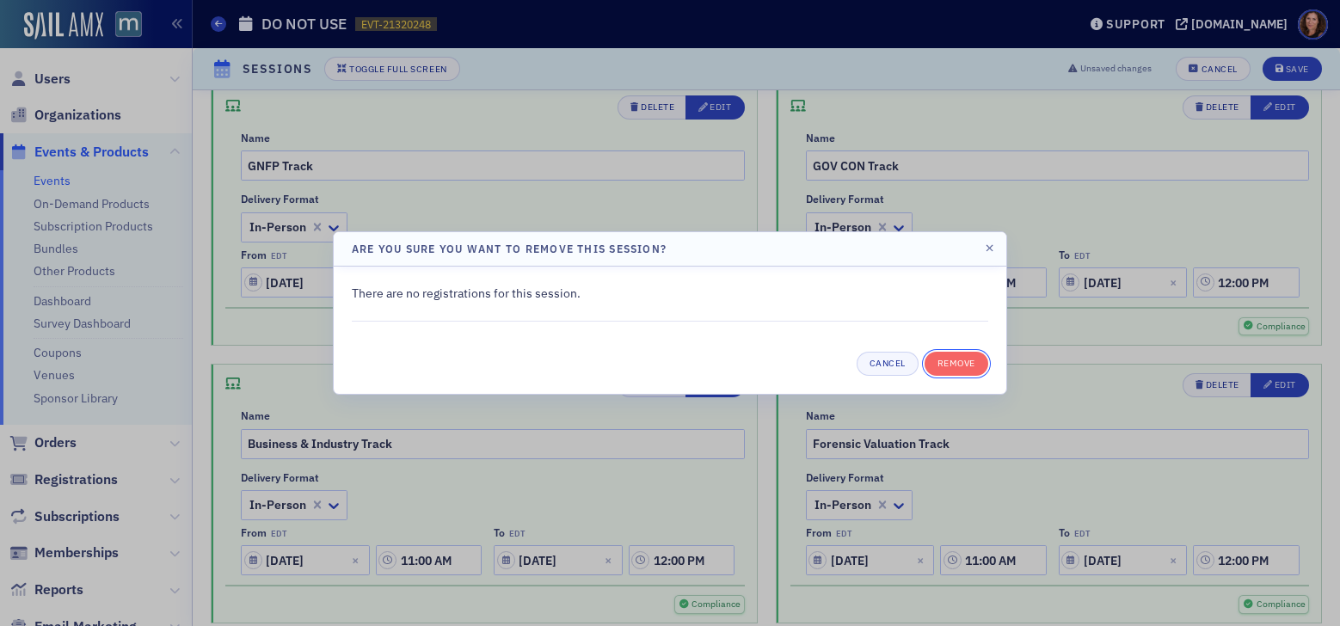
drag, startPoint x: 957, startPoint y: 363, endPoint x: 979, endPoint y: 337, distance: 34.1
click at [956, 363] on button "Remove" at bounding box center [956, 364] width 64 height 24
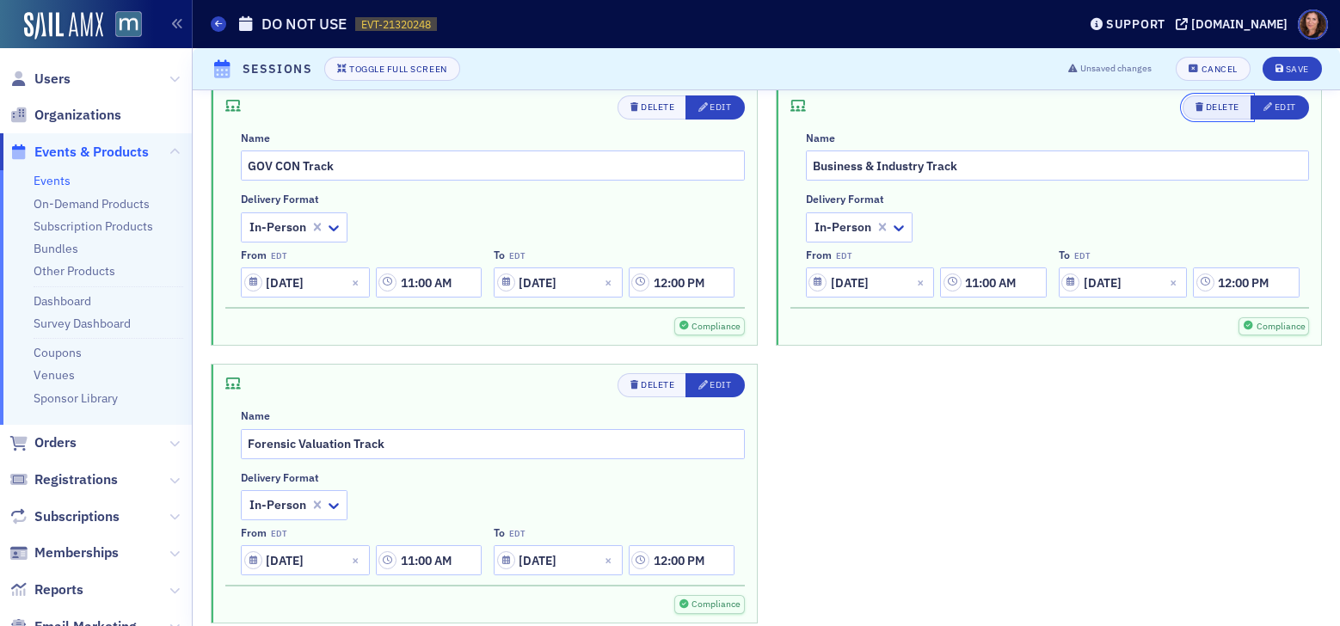
click at [1209, 102] on div "Delete" at bounding box center [1222, 106] width 34 height 9
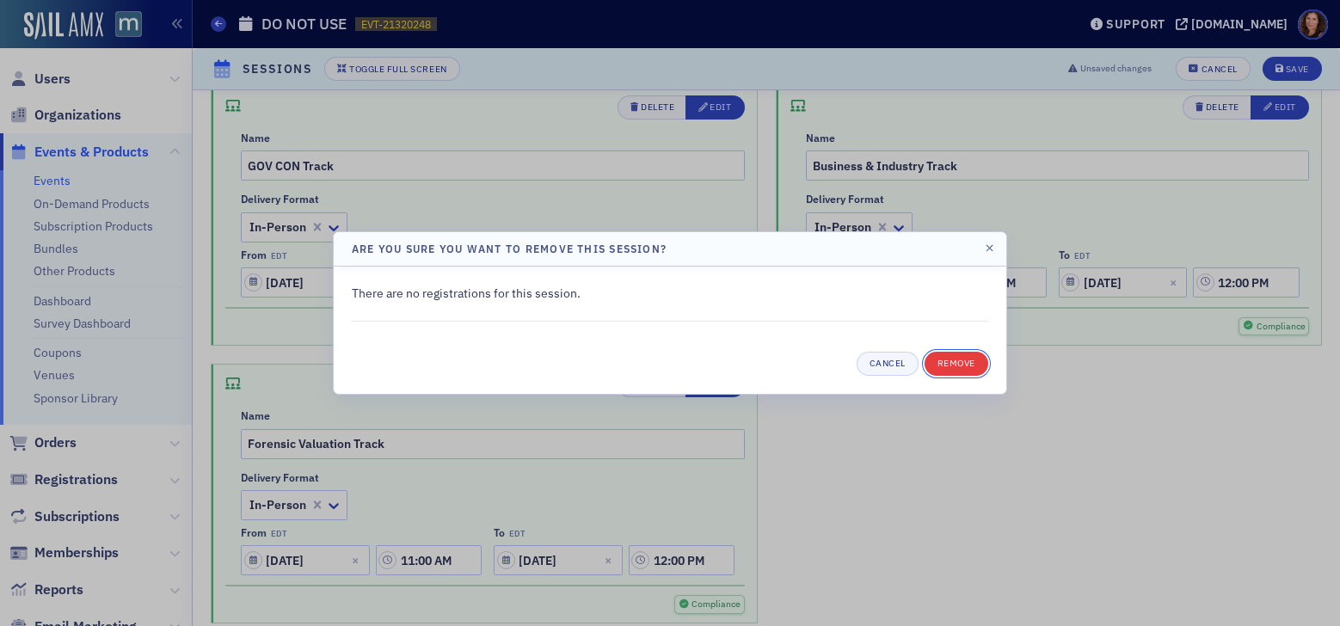
click at [953, 359] on button "Remove" at bounding box center [956, 364] width 64 height 24
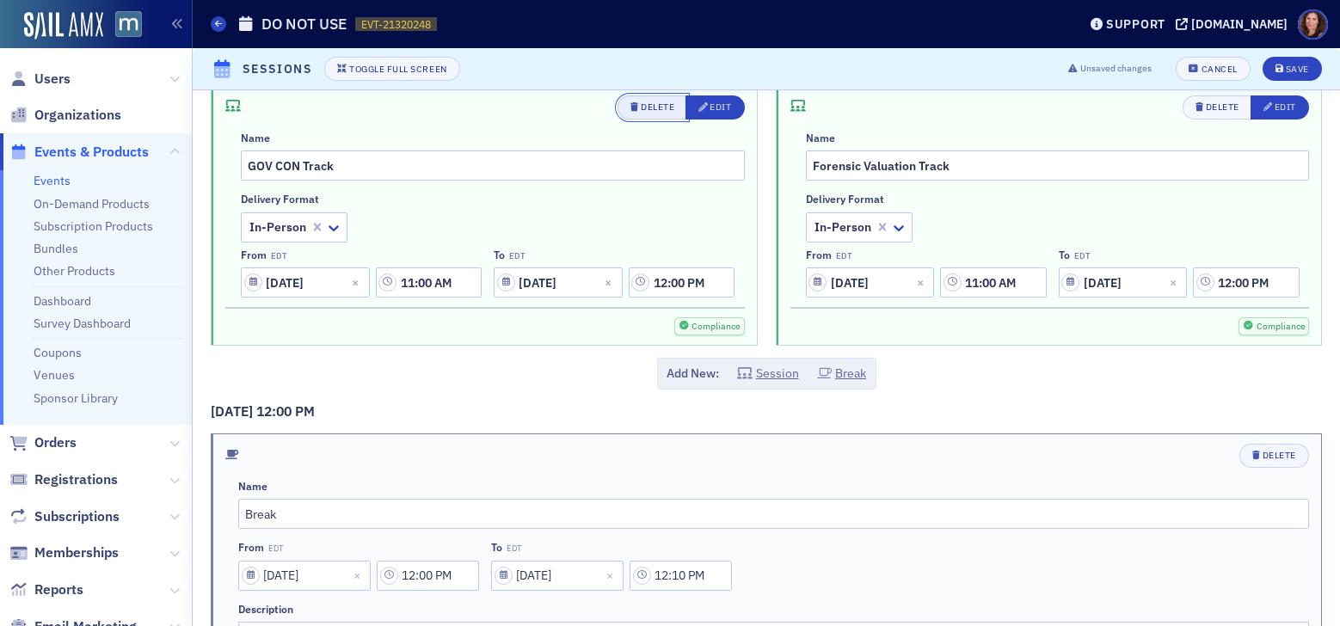
click at [641, 104] on div "Delete" at bounding box center [658, 106] width 34 height 9
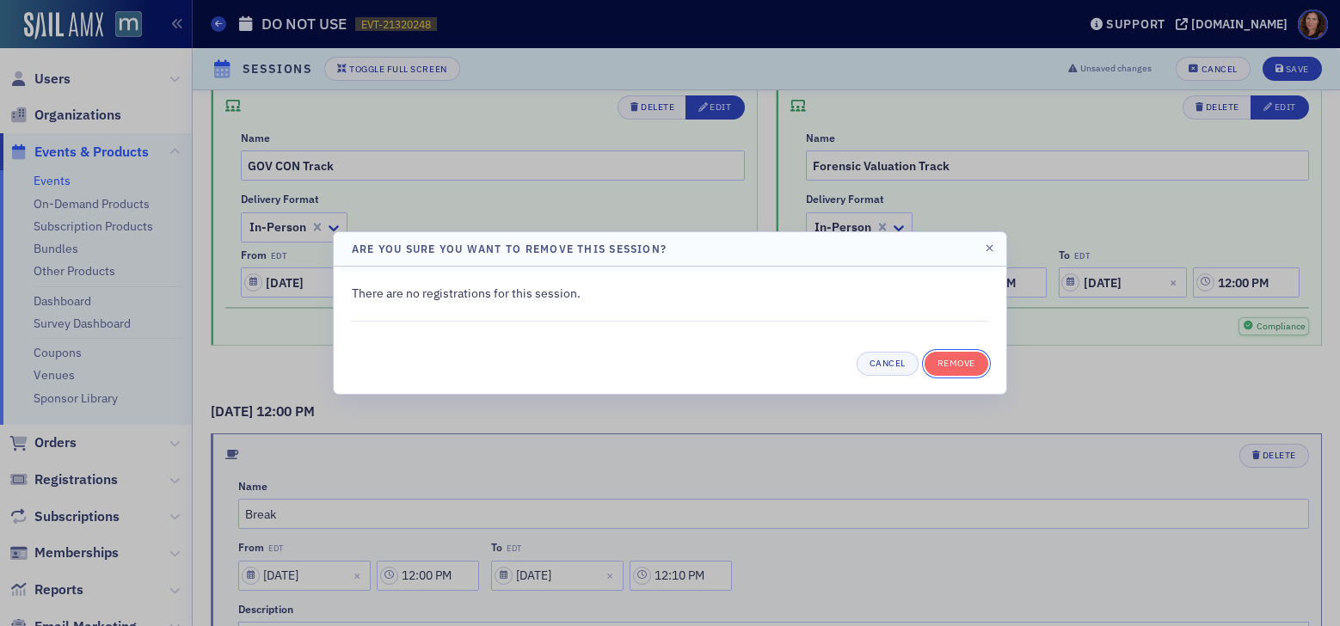
click at [945, 369] on button "Remove" at bounding box center [956, 364] width 64 height 24
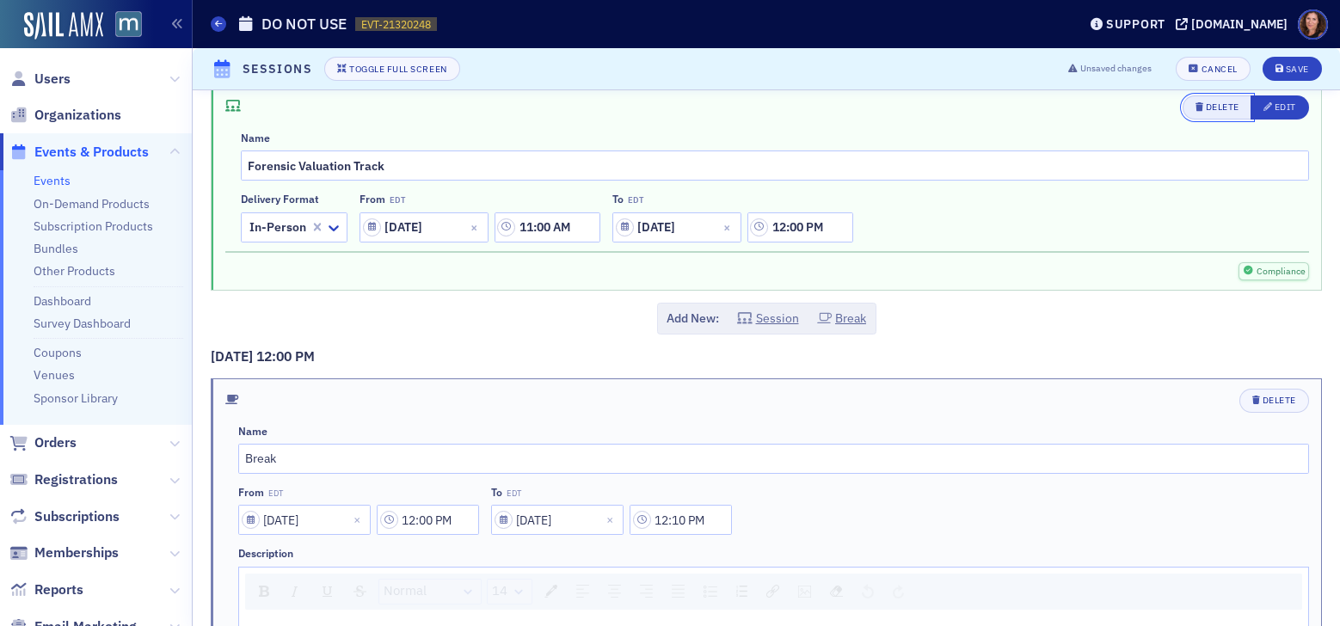
click at [1205, 107] on div "Delete" at bounding box center [1222, 106] width 34 height 9
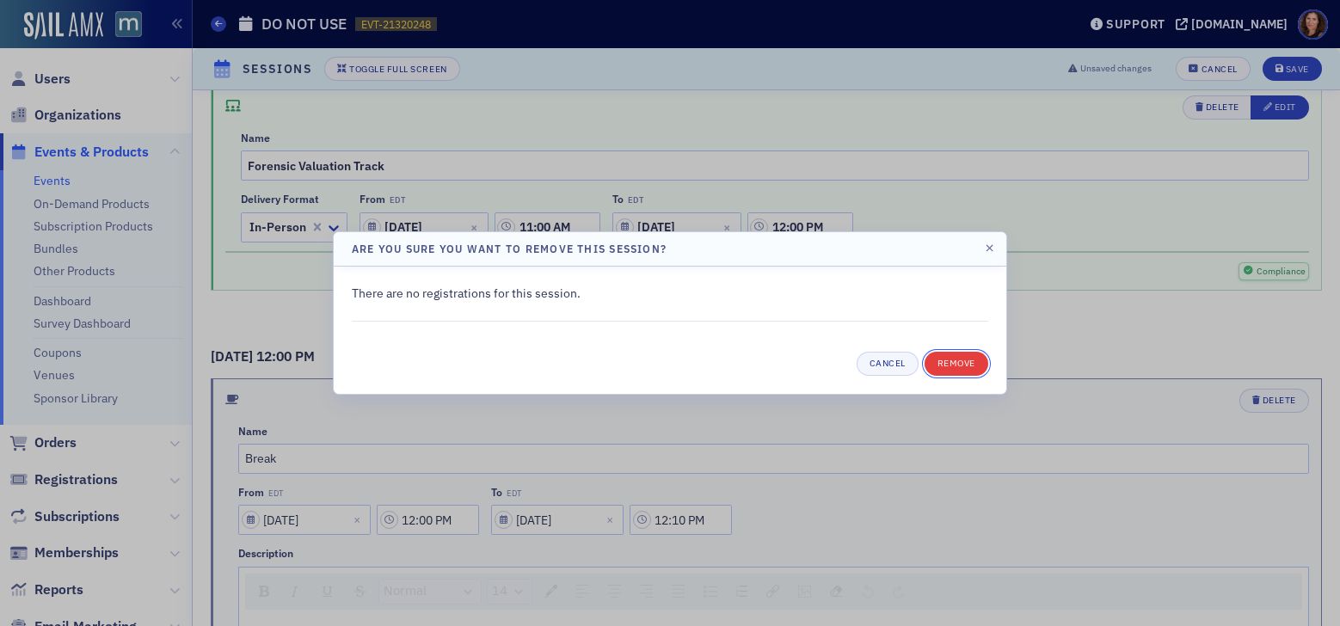
click at [962, 364] on button "Remove" at bounding box center [956, 364] width 64 height 24
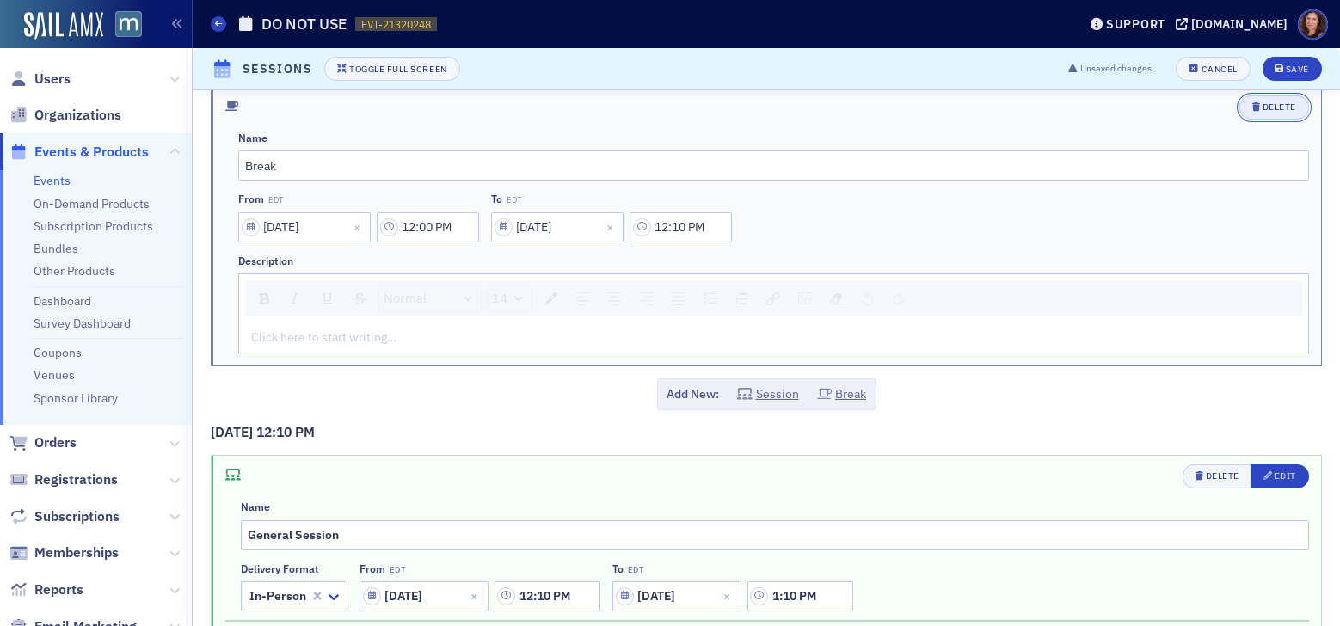
click at [1252, 107] on icon "button" at bounding box center [1256, 106] width 8 height 9
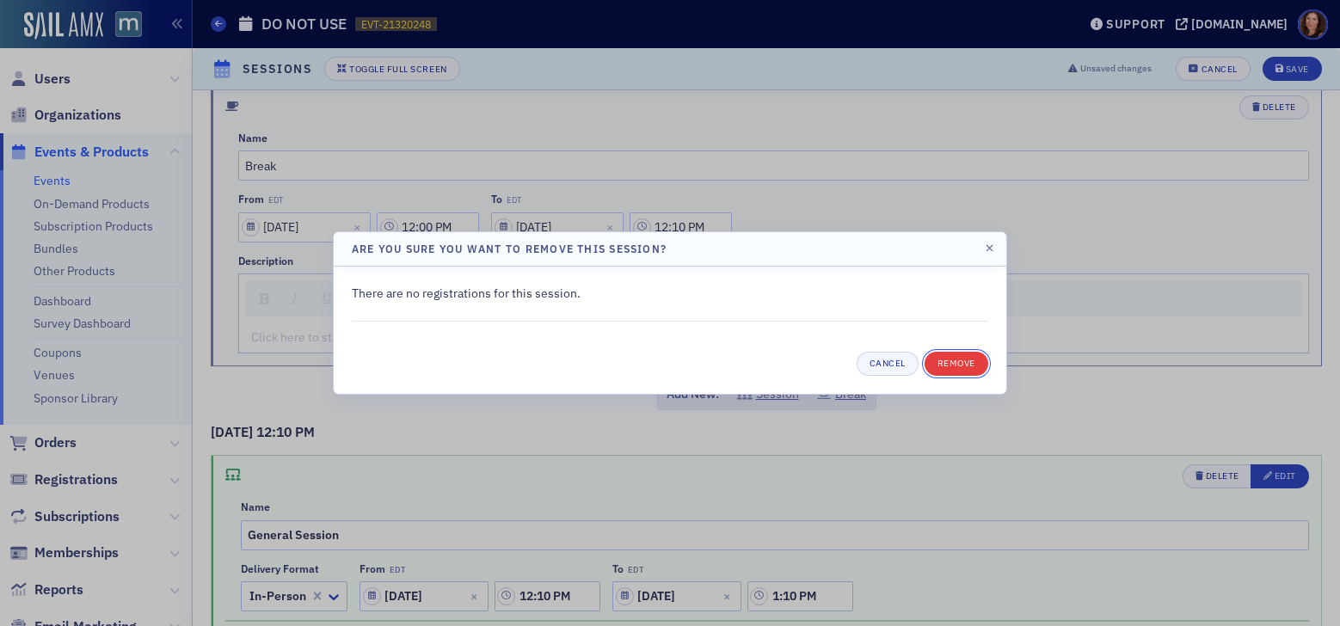
click at [956, 365] on button "Remove" at bounding box center [956, 364] width 64 height 24
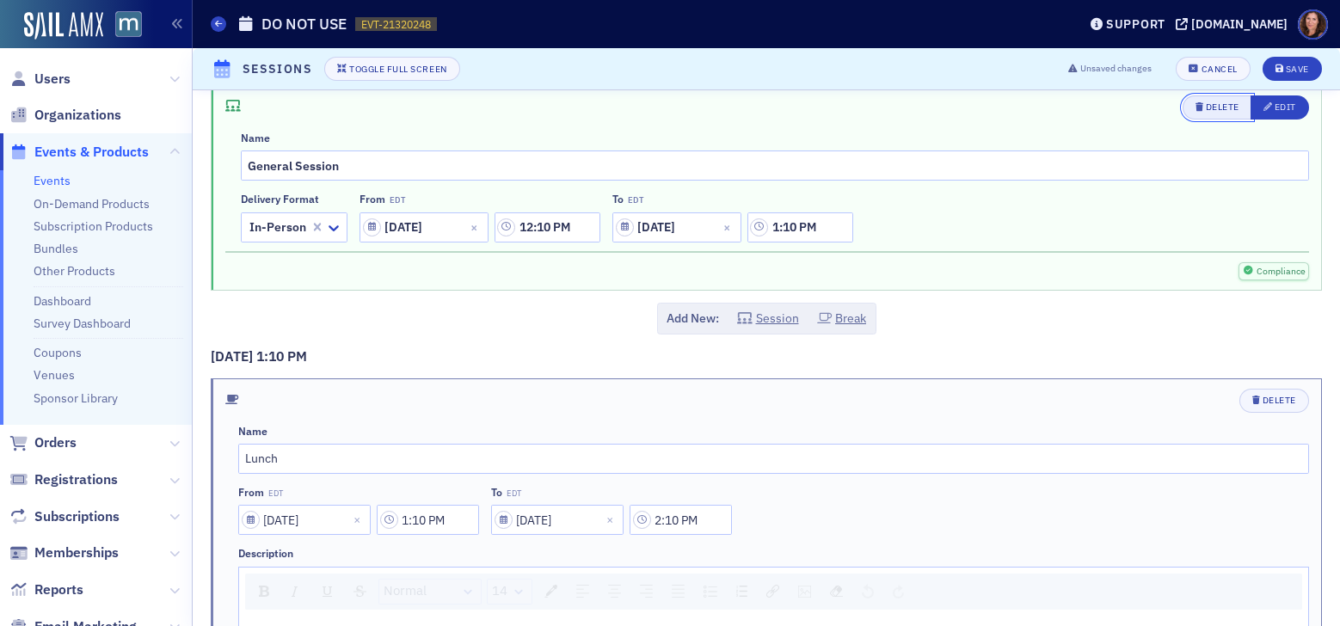
click at [1212, 107] on div "Delete" at bounding box center [1222, 106] width 34 height 9
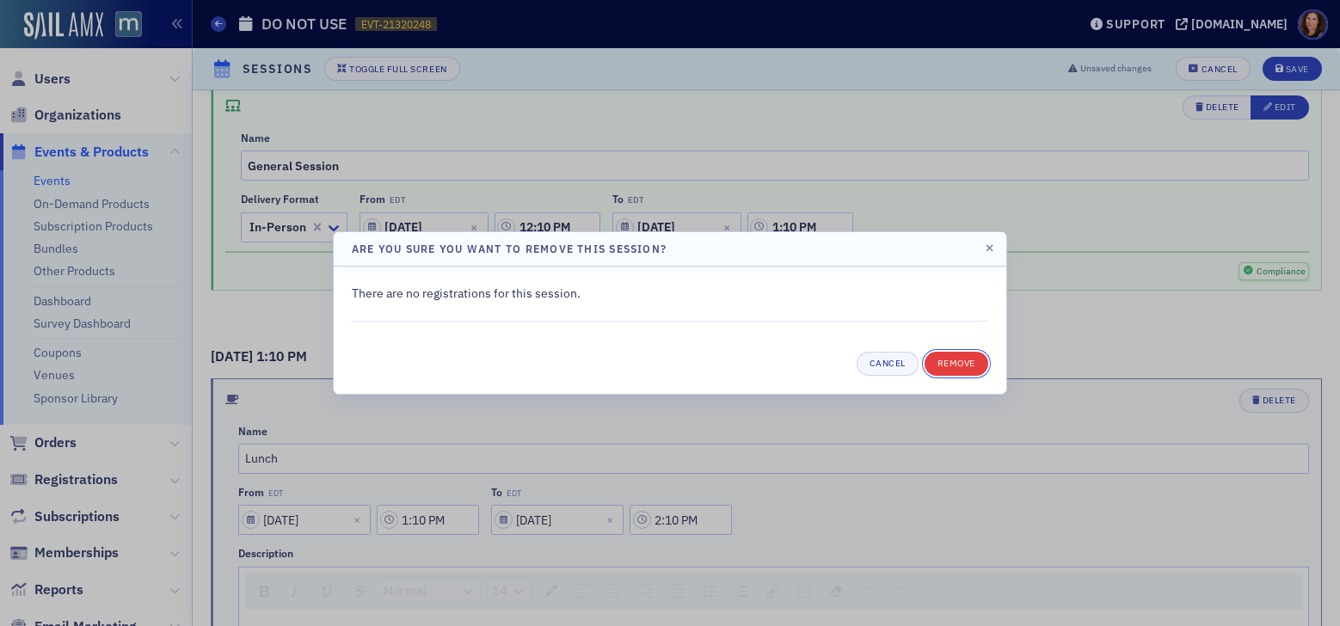
click at [965, 356] on button "Remove" at bounding box center [956, 364] width 64 height 24
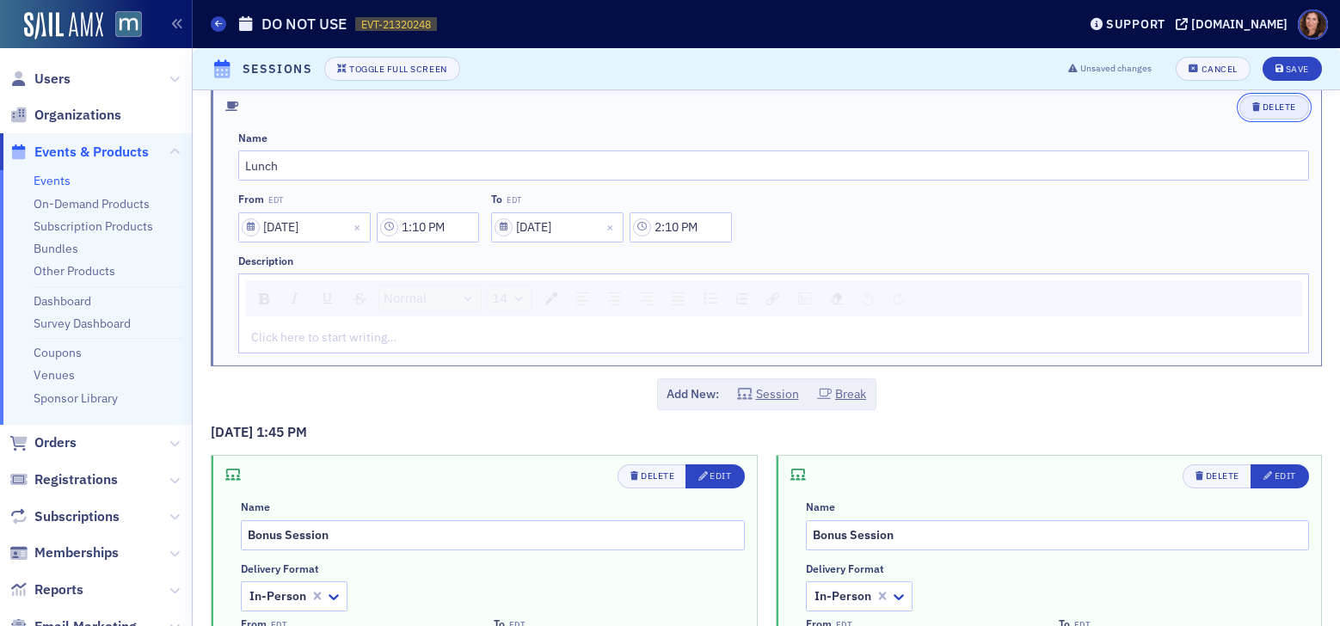
click at [1262, 107] on div "Delete" at bounding box center [1279, 106] width 34 height 9
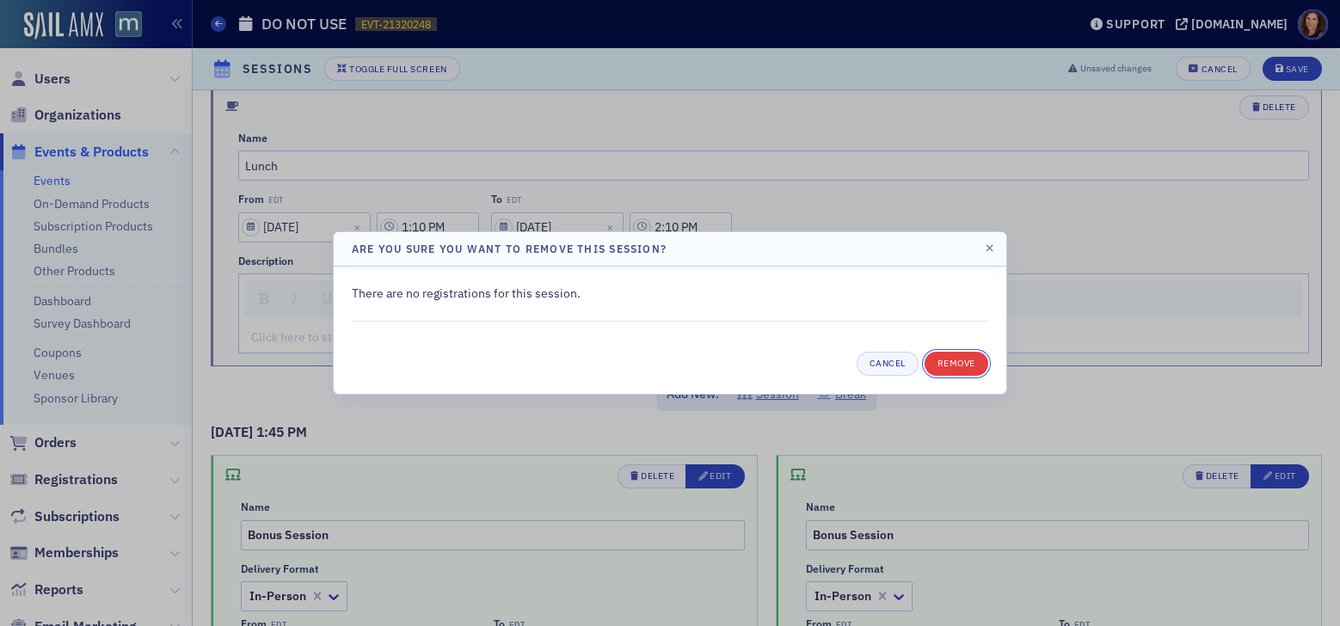
click at [956, 363] on button "Remove" at bounding box center [956, 364] width 64 height 24
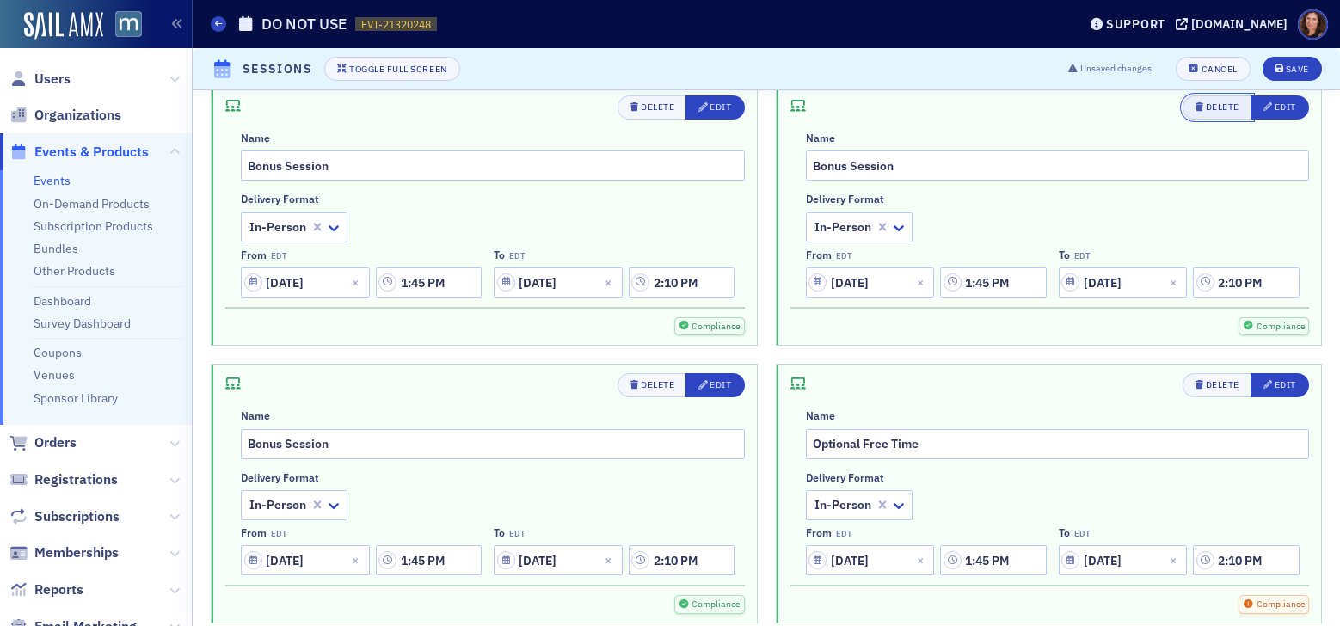
click at [1195, 108] on div "button" at bounding box center [1200, 108] width 10 height 14
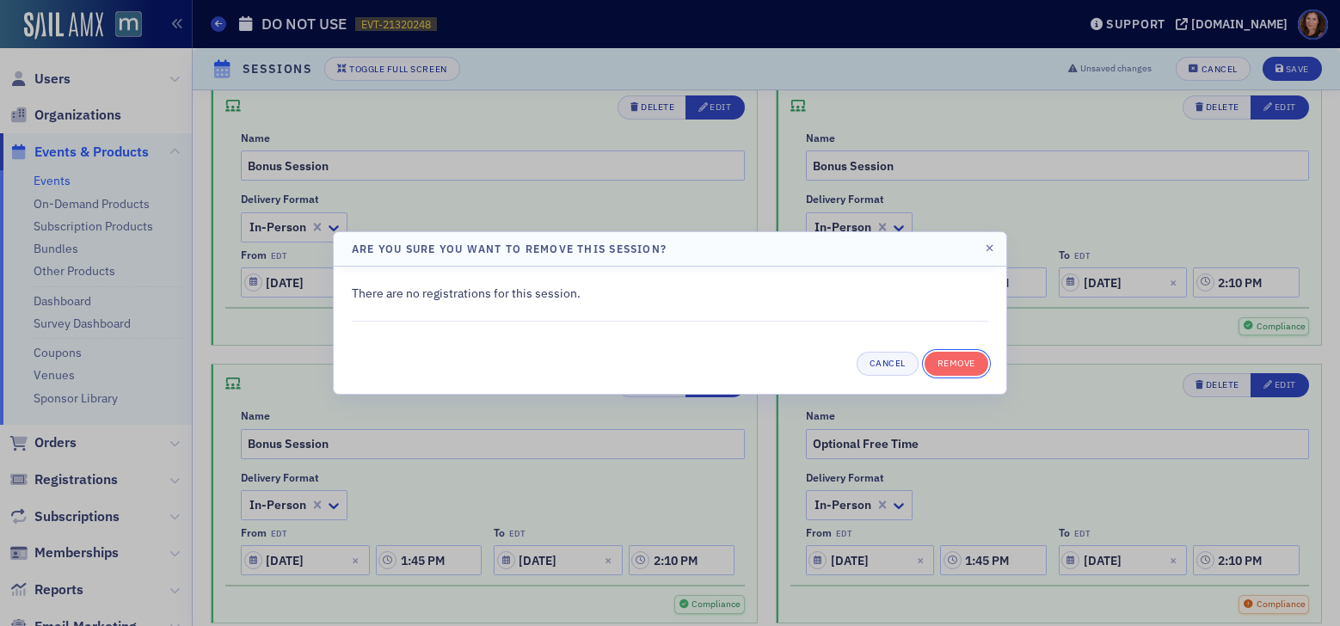
click at [961, 366] on button "Remove" at bounding box center [956, 364] width 64 height 24
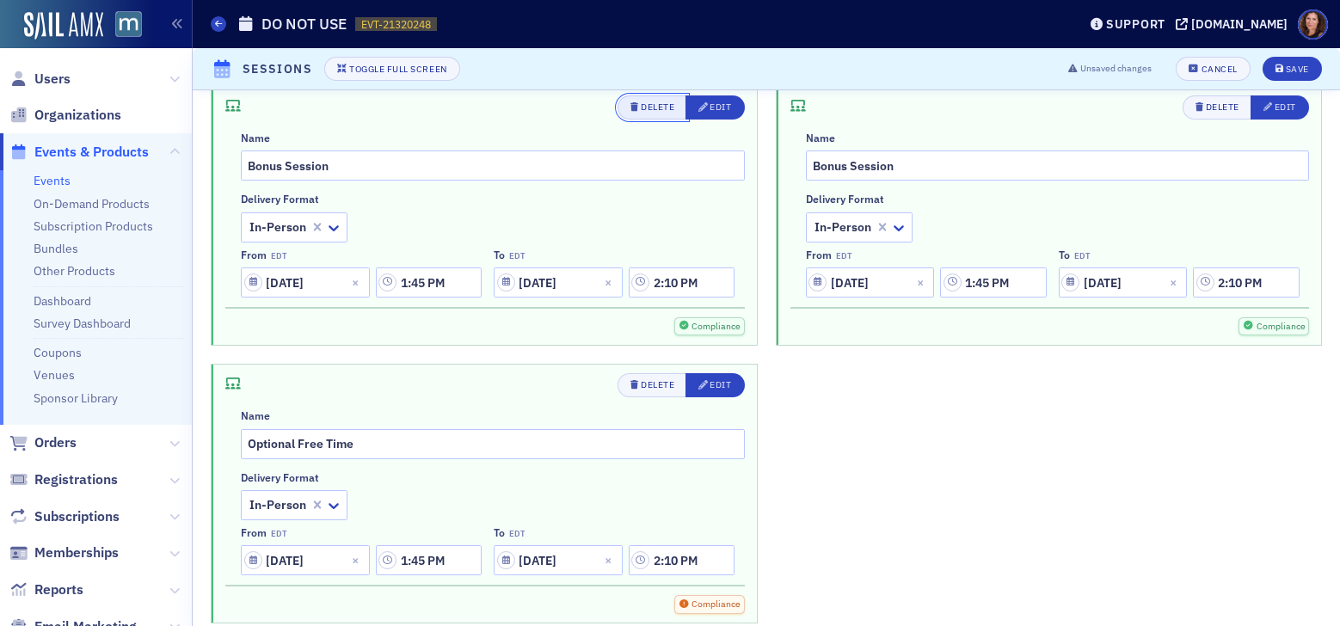
click at [632, 104] on div "button" at bounding box center [635, 108] width 10 height 14
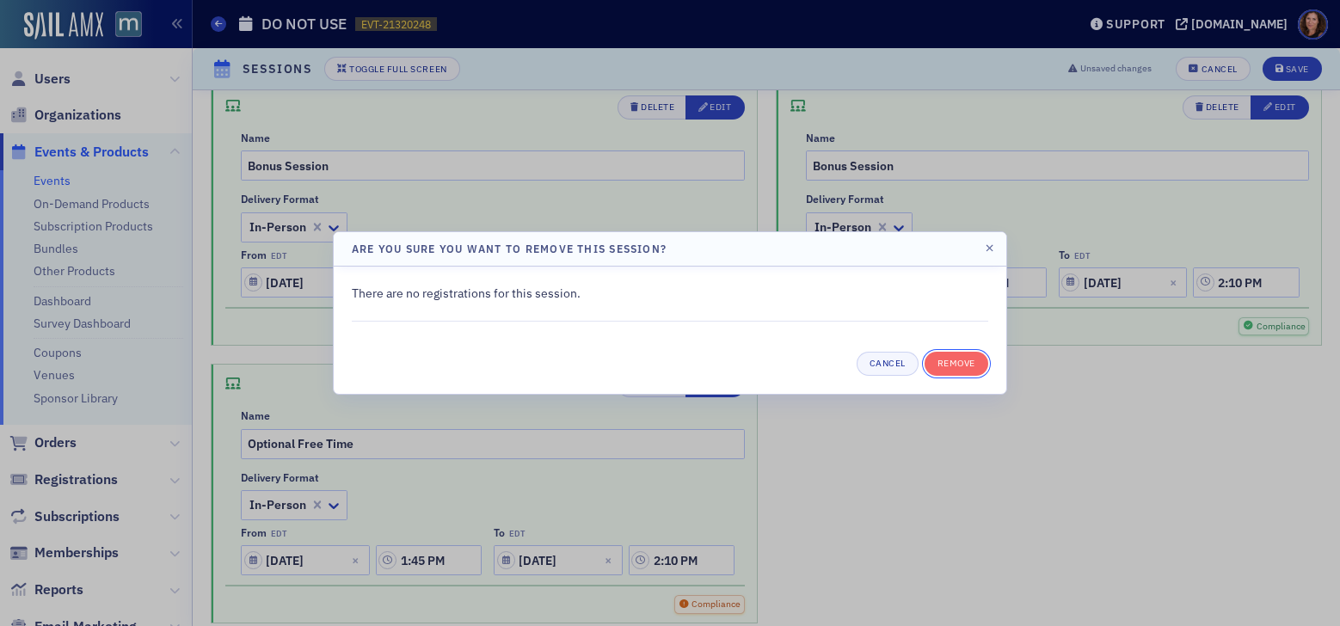
drag, startPoint x: 972, startPoint y: 359, endPoint x: 984, endPoint y: 327, distance: 35.1
click at [972, 359] on button "Remove" at bounding box center [956, 364] width 64 height 24
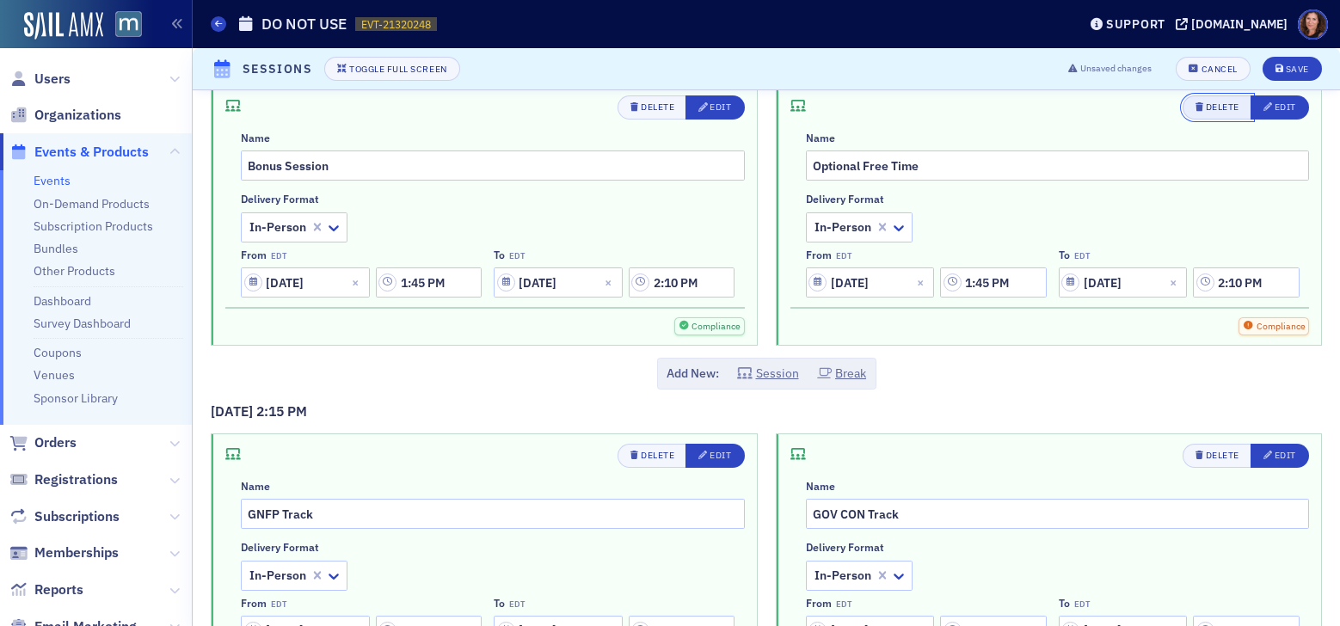
click at [1205, 106] on div "Delete" at bounding box center [1222, 106] width 34 height 9
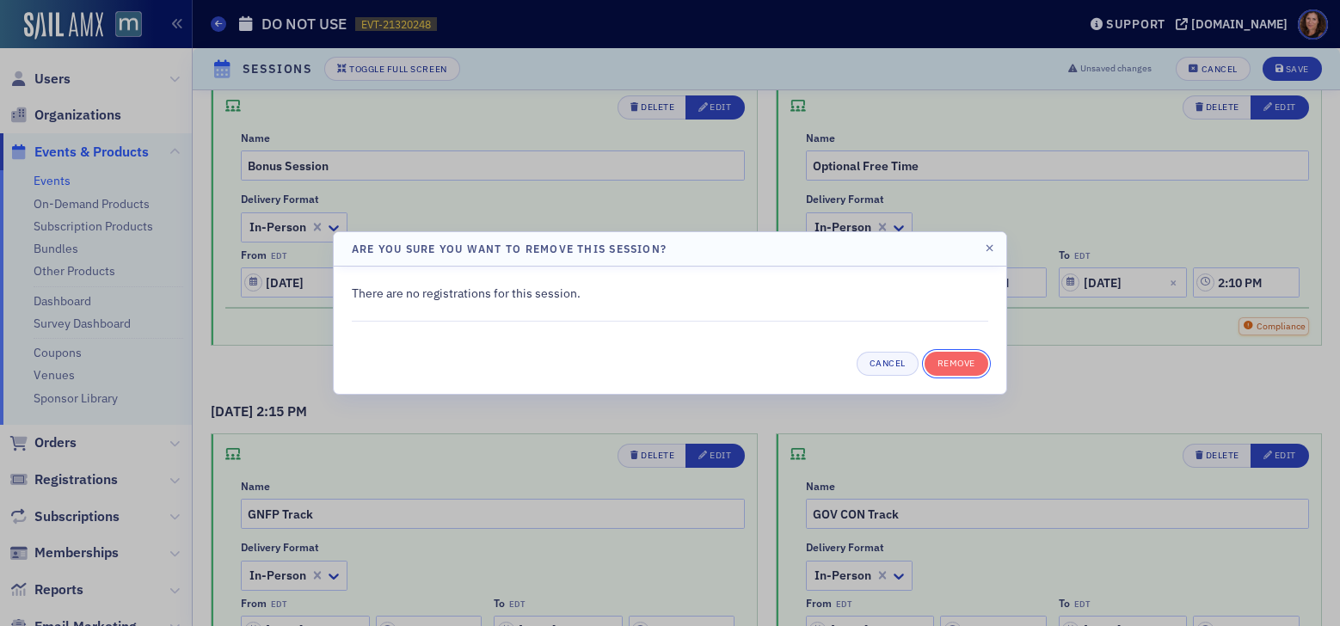
drag, startPoint x: 965, startPoint y: 362, endPoint x: 920, endPoint y: 344, distance: 48.2
click at [965, 362] on button "Remove" at bounding box center [956, 364] width 64 height 24
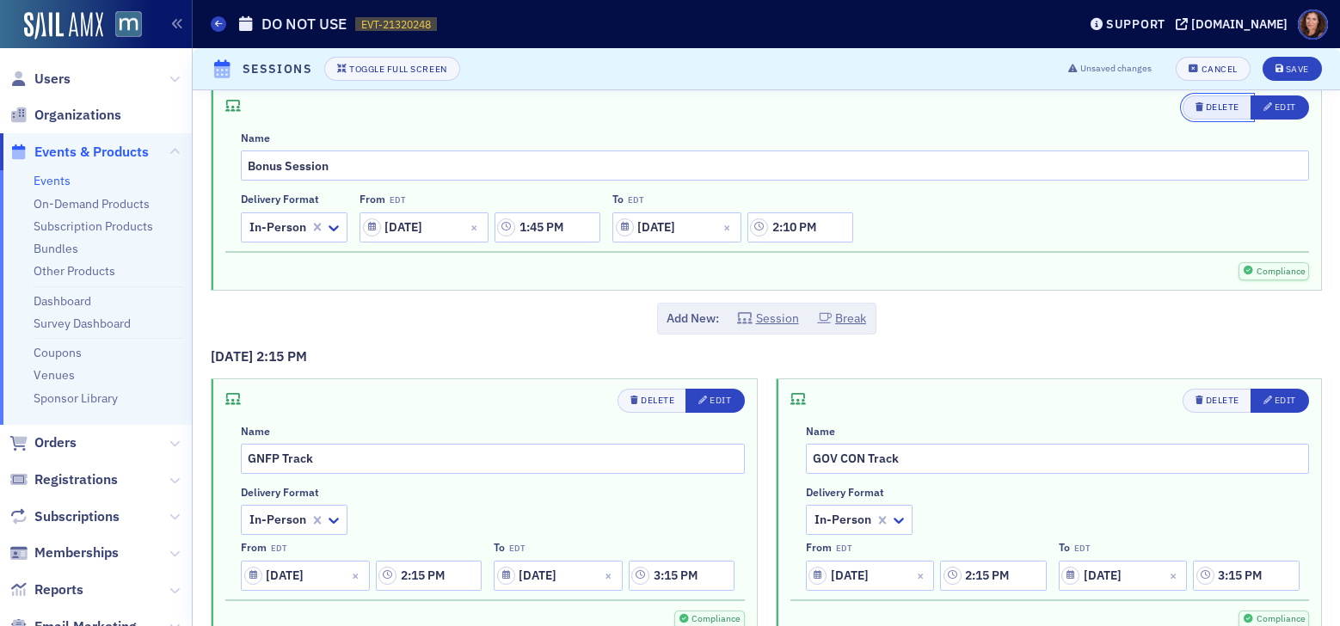
click at [1205, 108] on div "Delete" at bounding box center [1222, 106] width 34 height 9
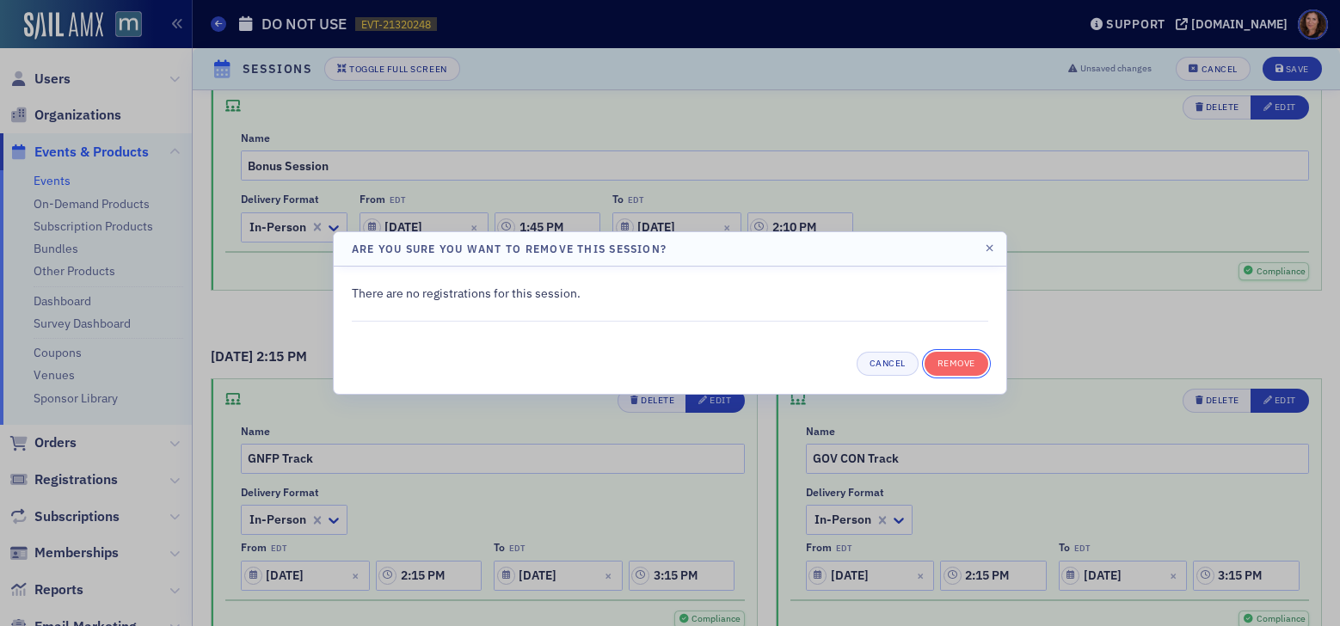
click at [939, 361] on button "Remove" at bounding box center [956, 364] width 64 height 24
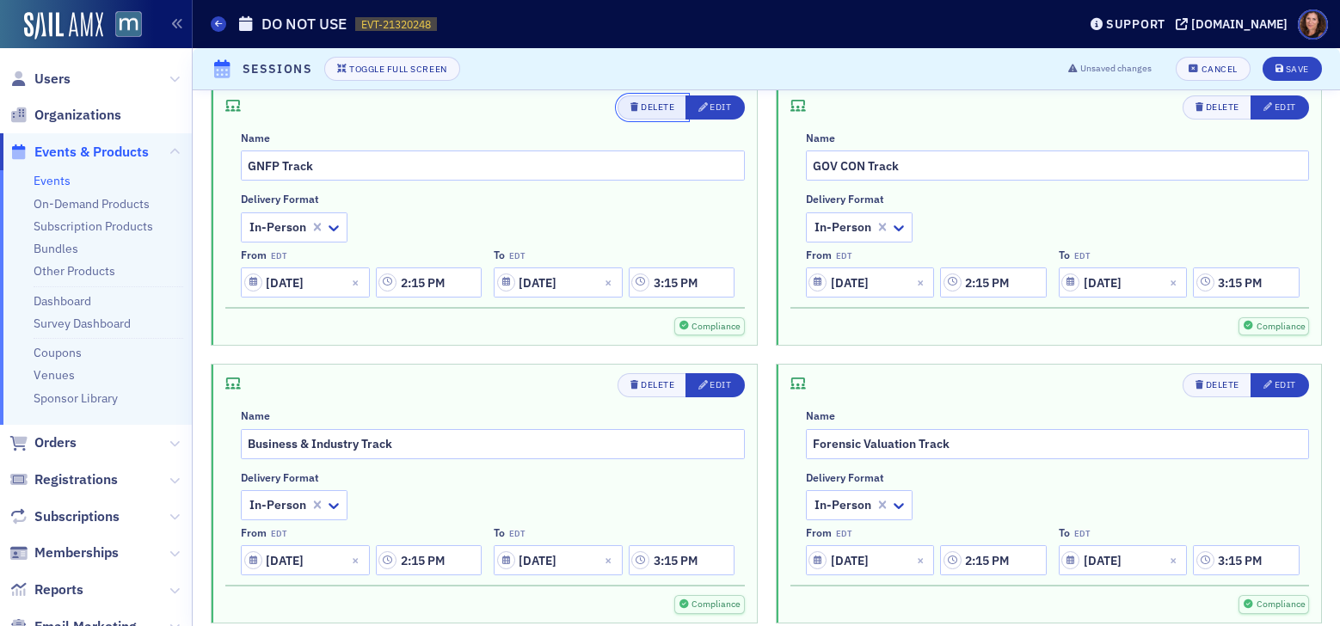
click at [644, 107] on div "Delete" at bounding box center [658, 106] width 34 height 9
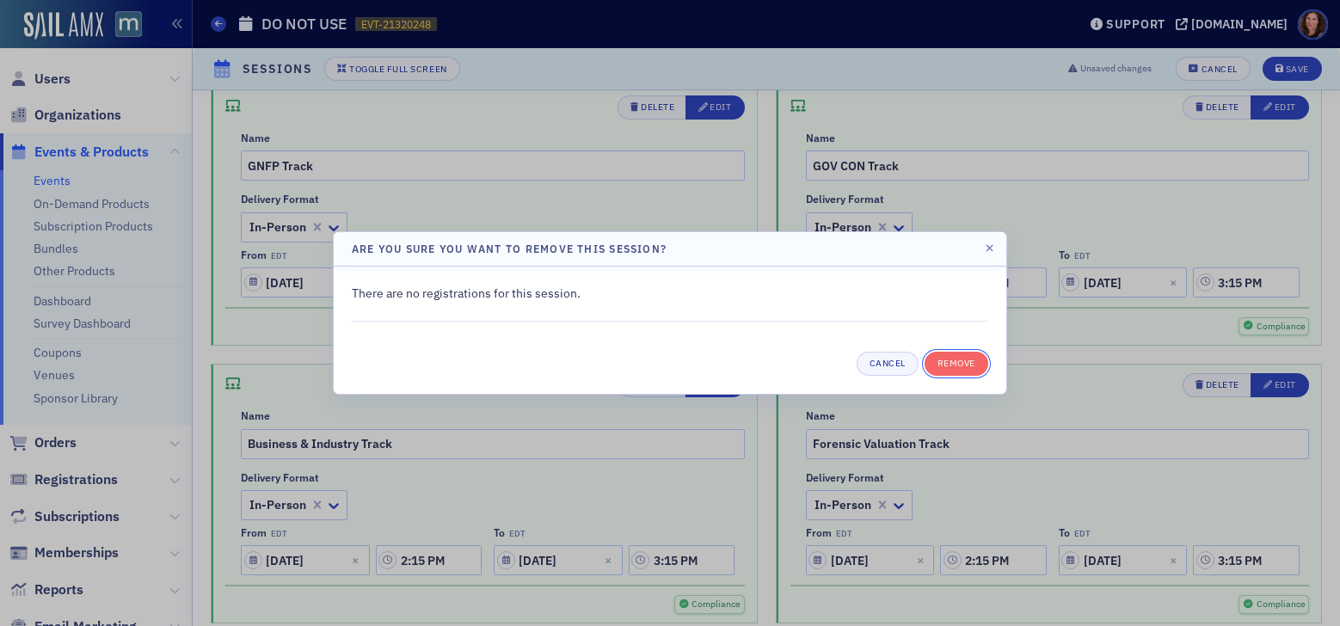
drag, startPoint x: 976, startPoint y: 360, endPoint x: 959, endPoint y: 354, distance: 17.4
click at [976, 360] on button "Remove" at bounding box center [956, 364] width 64 height 24
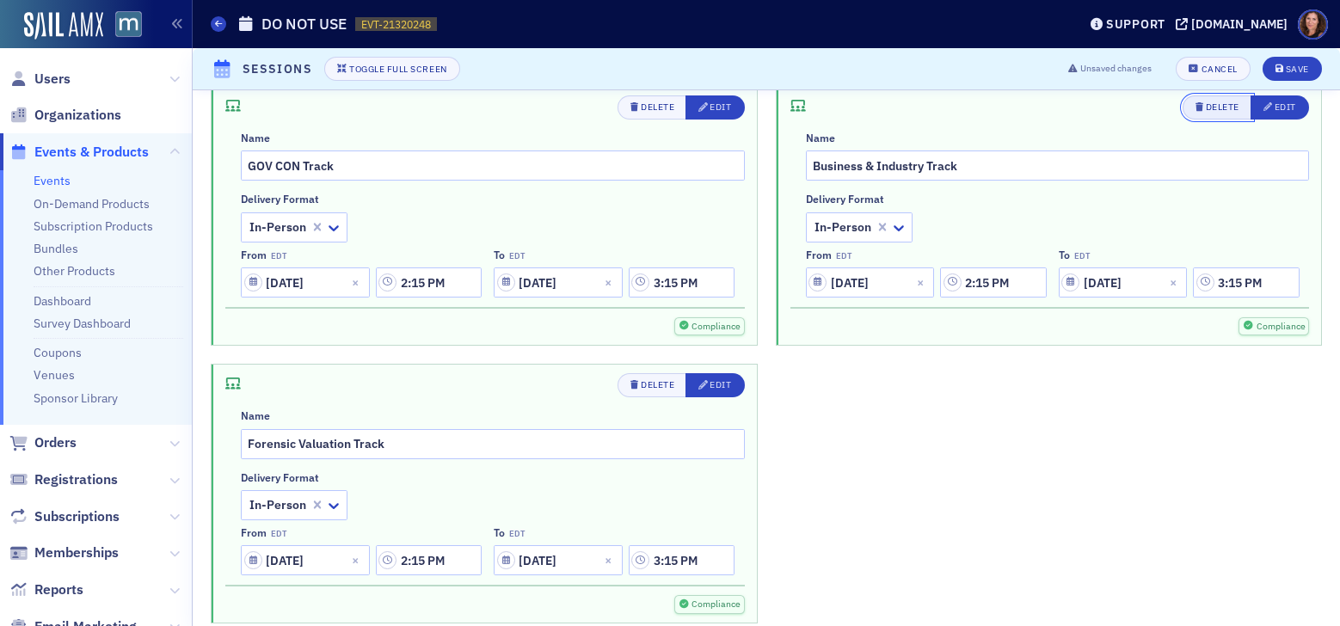
click at [1216, 102] on div "Delete" at bounding box center [1222, 106] width 34 height 9
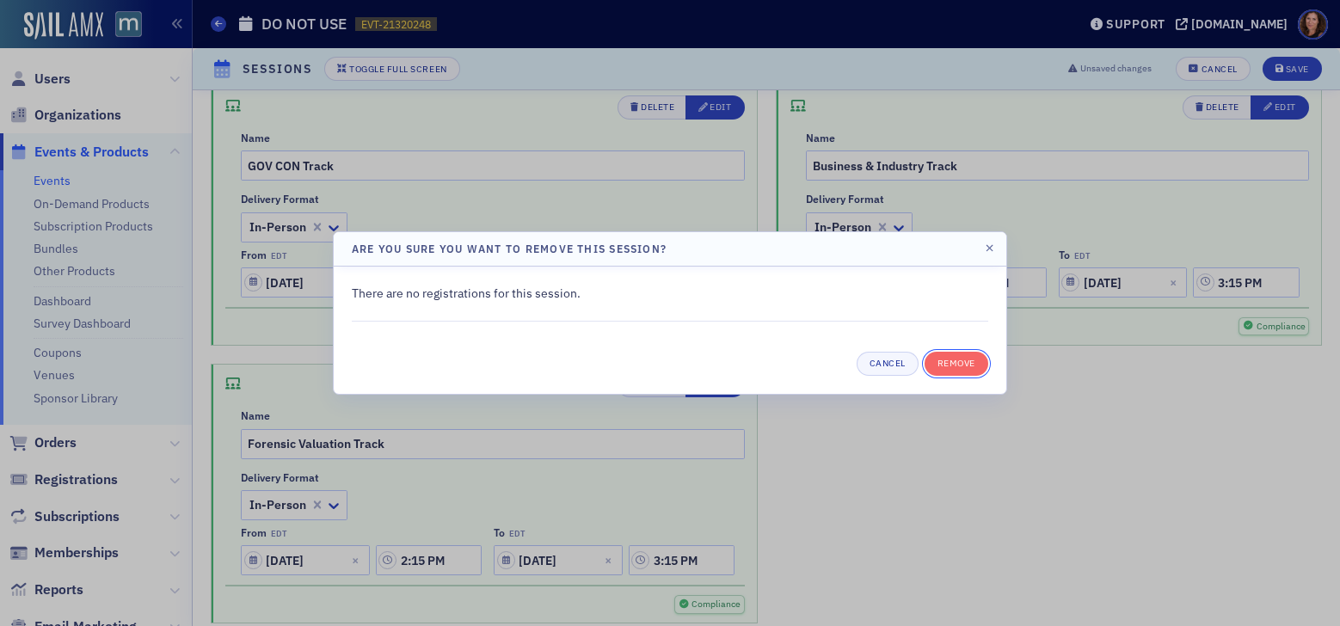
click at [953, 365] on button "Remove" at bounding box center [956, 364] width 64 height 24
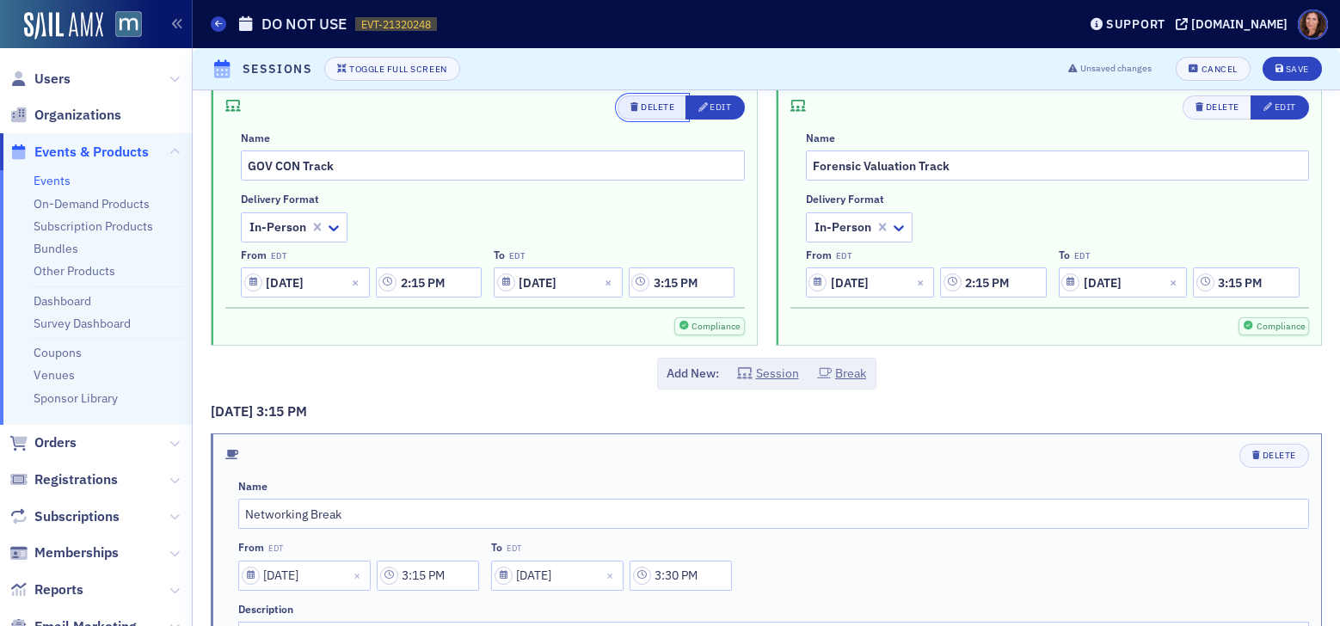
click at [645, 102] on div "Delete" at bounding box center [658, 106] width 34 height 9
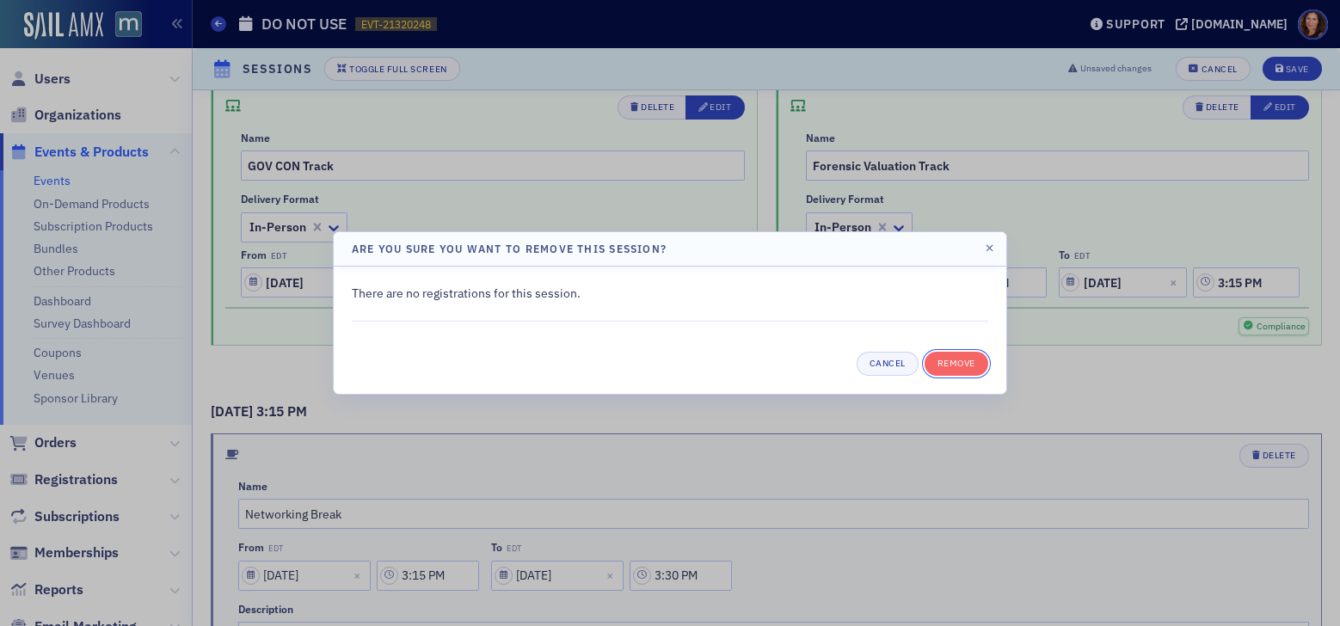
click at [952, 363] on button "Remove" at bounding box center [956, 364] width 64 height 24
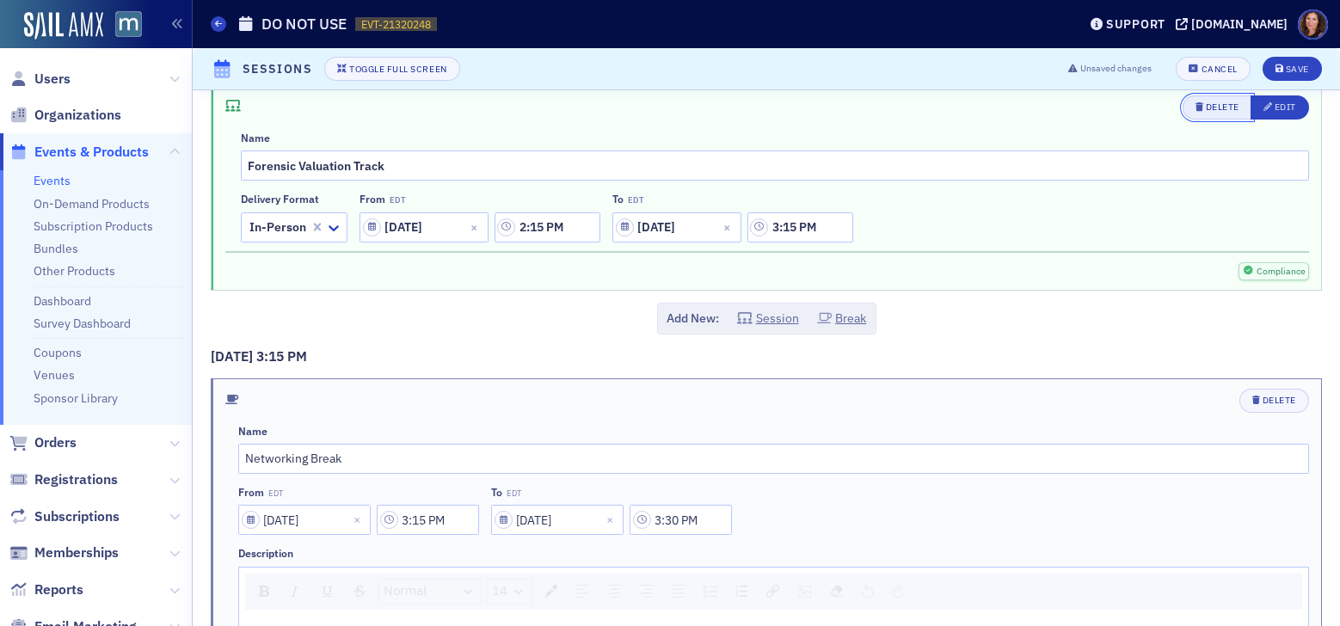
click at [1205, 107] on div "Delete" at bounding box center [1222, 106] width 34 height 9
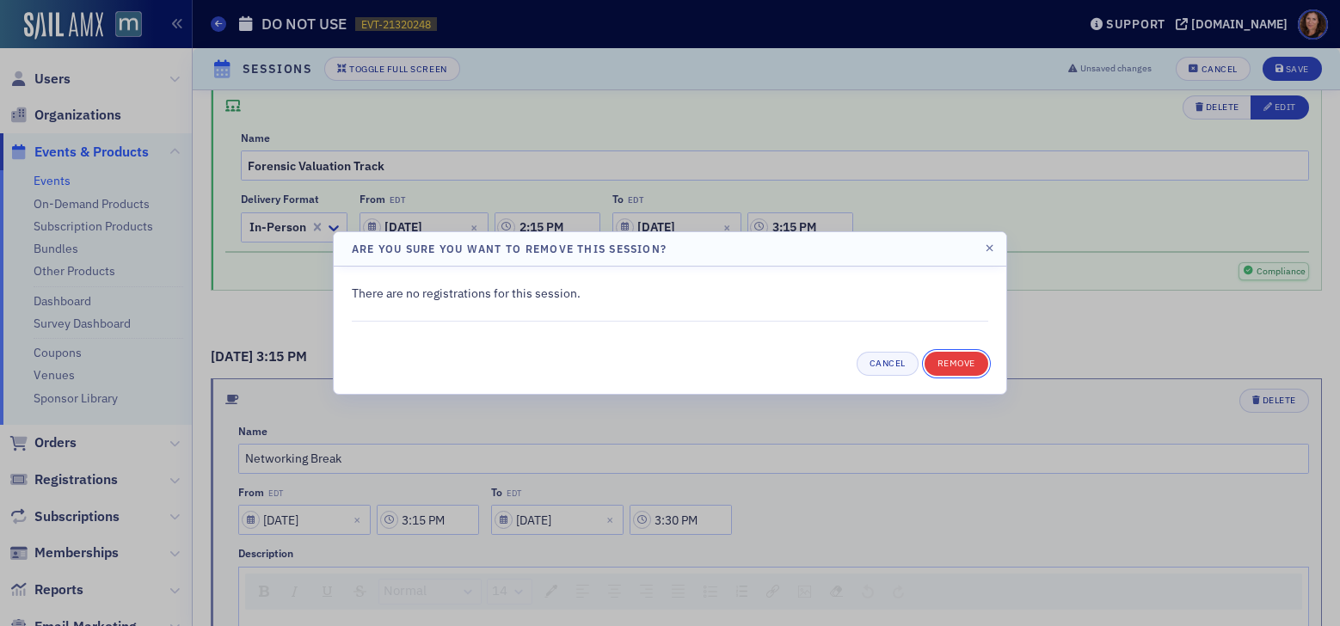
click at [972, 356] on button "Remove" at bounding box center [956, 364] width 64 height 24
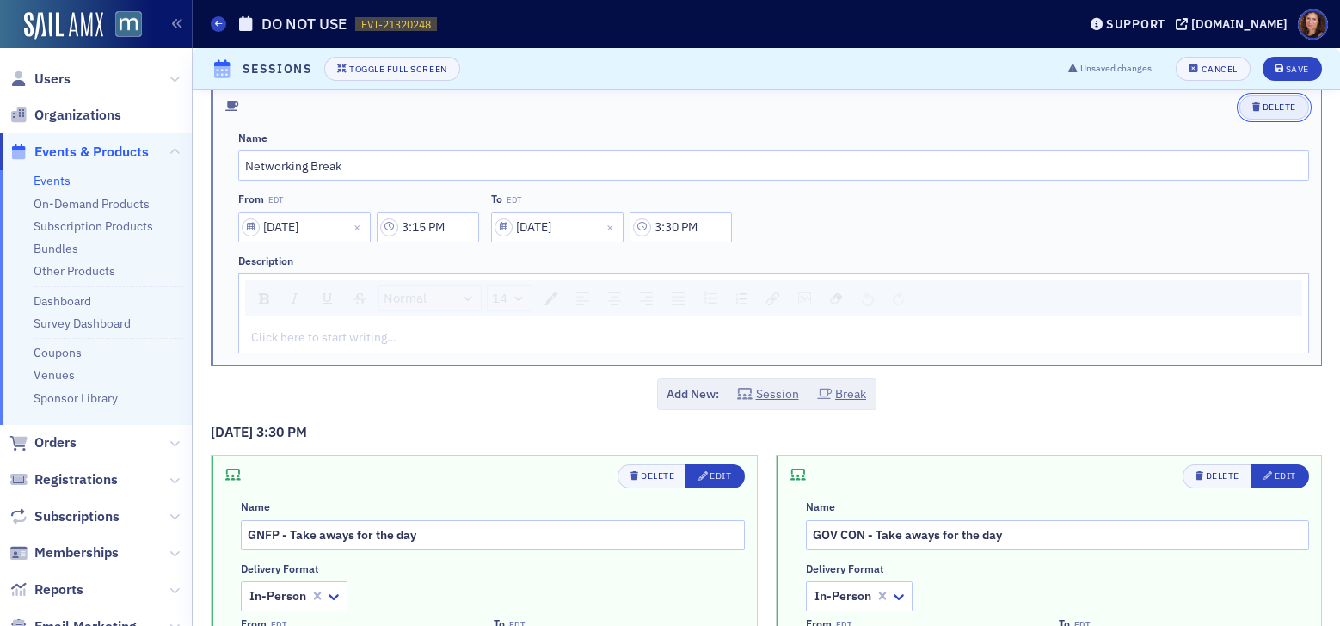
click at [1262, 106] on div "Delete" at bounding box center [1279, 106] width 34 height 9
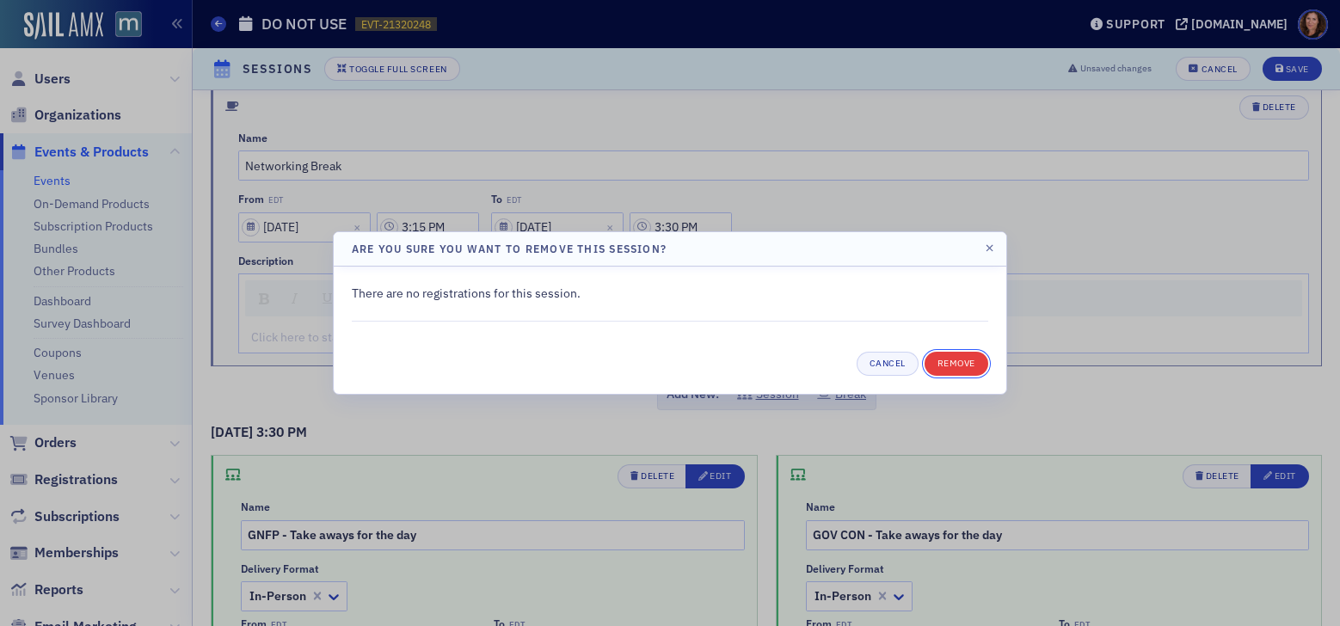
click at [973, 365] on button "Remove" at bounding box center [956, 364] width 64 height 24
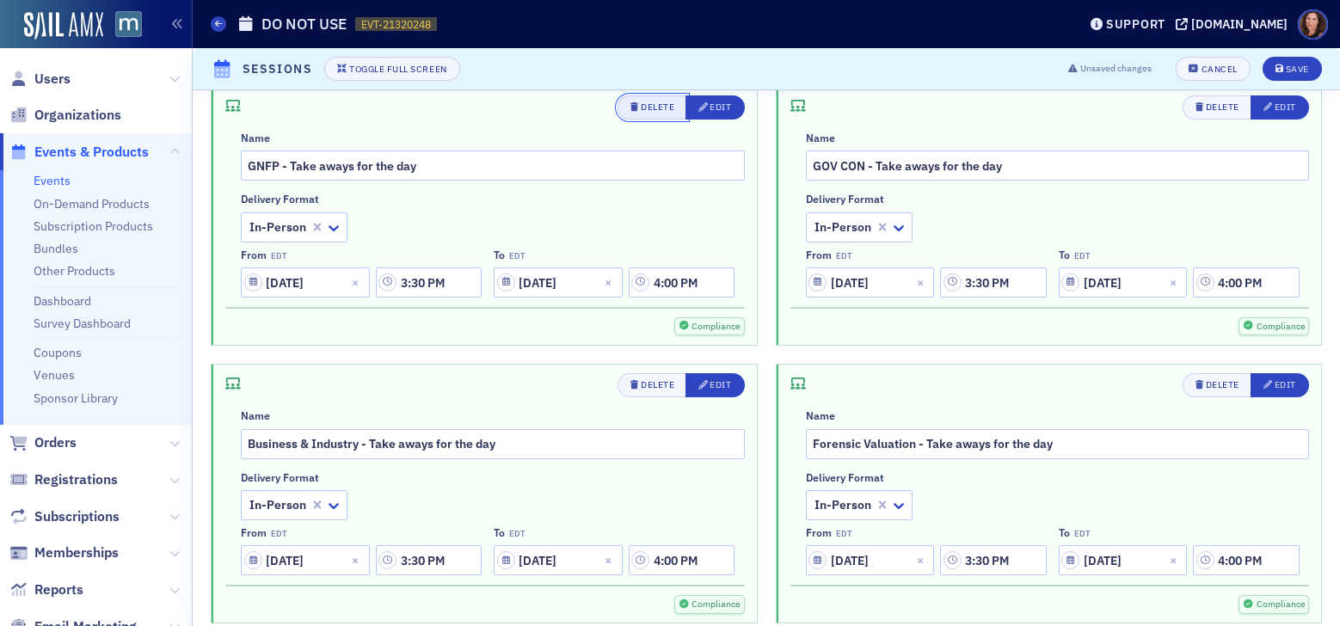
click at [646, 111] on div "Delete" at bounding box center [658, 106] width 34 height 9
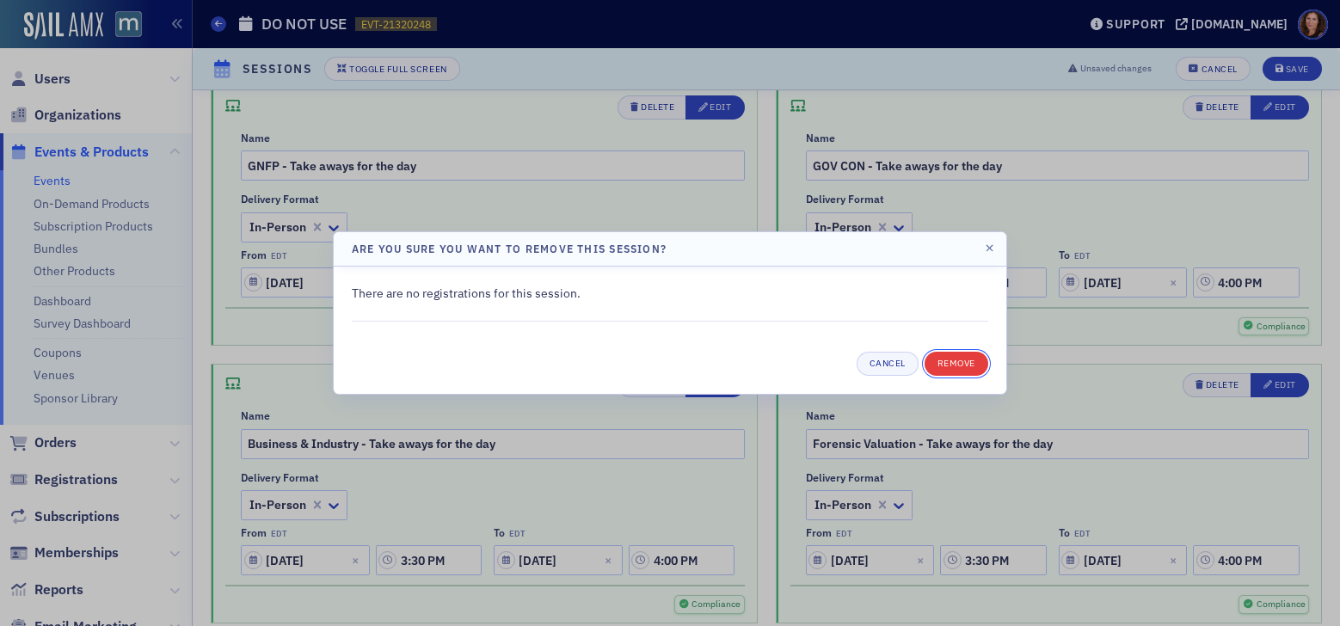
click at [952, 359] on button "Remove" at bounding box center [956, 364] width 64 height 24
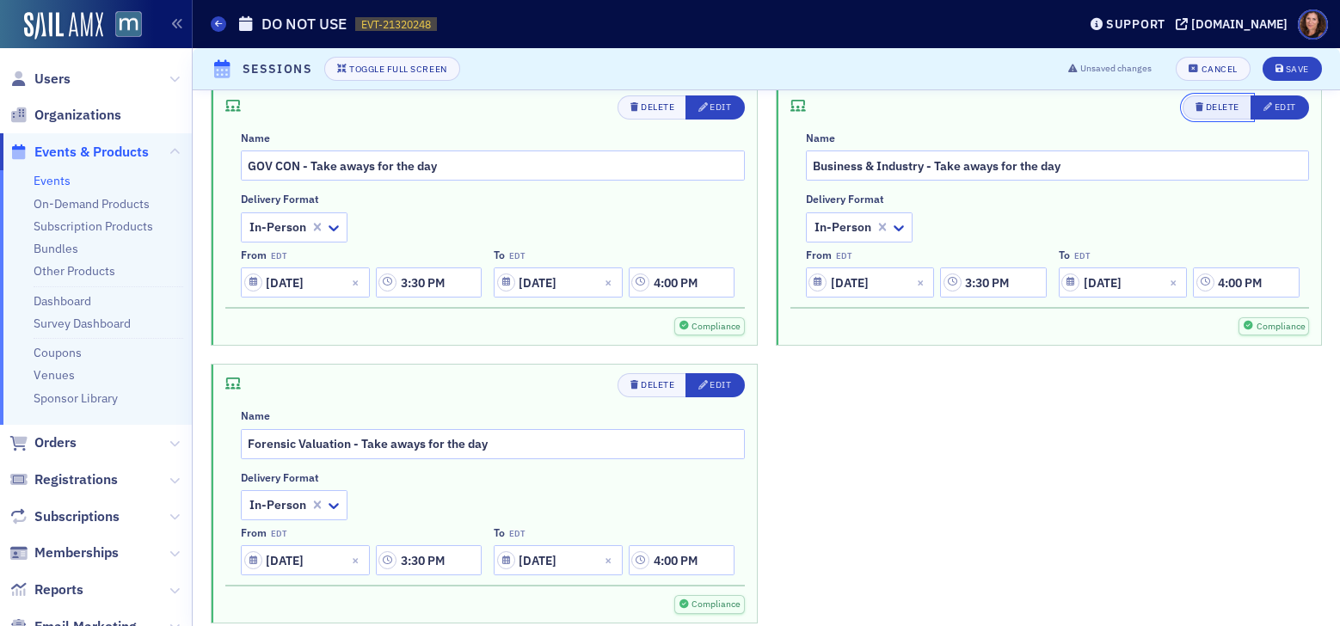
click at [1213, 110] on div "Delete" at bounding box center [1222, 106] width 34 height 9
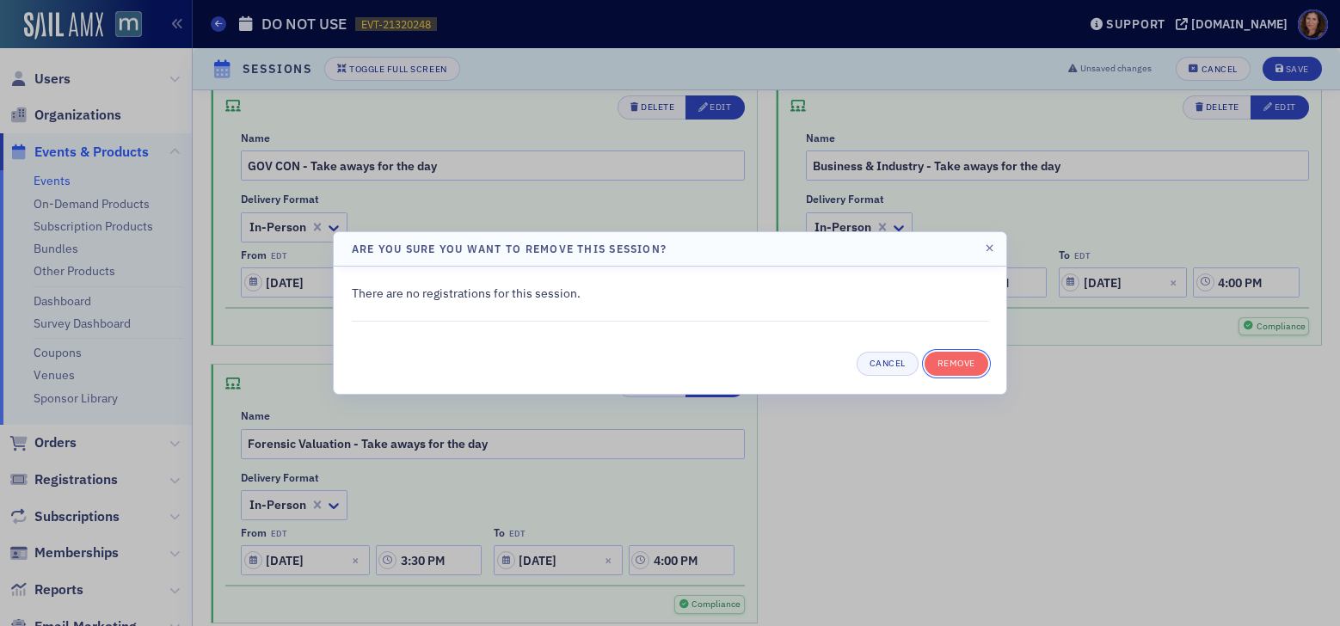
click at [971, 365] on button "Remove" at bounding box center [956, 364] width 64 height 24
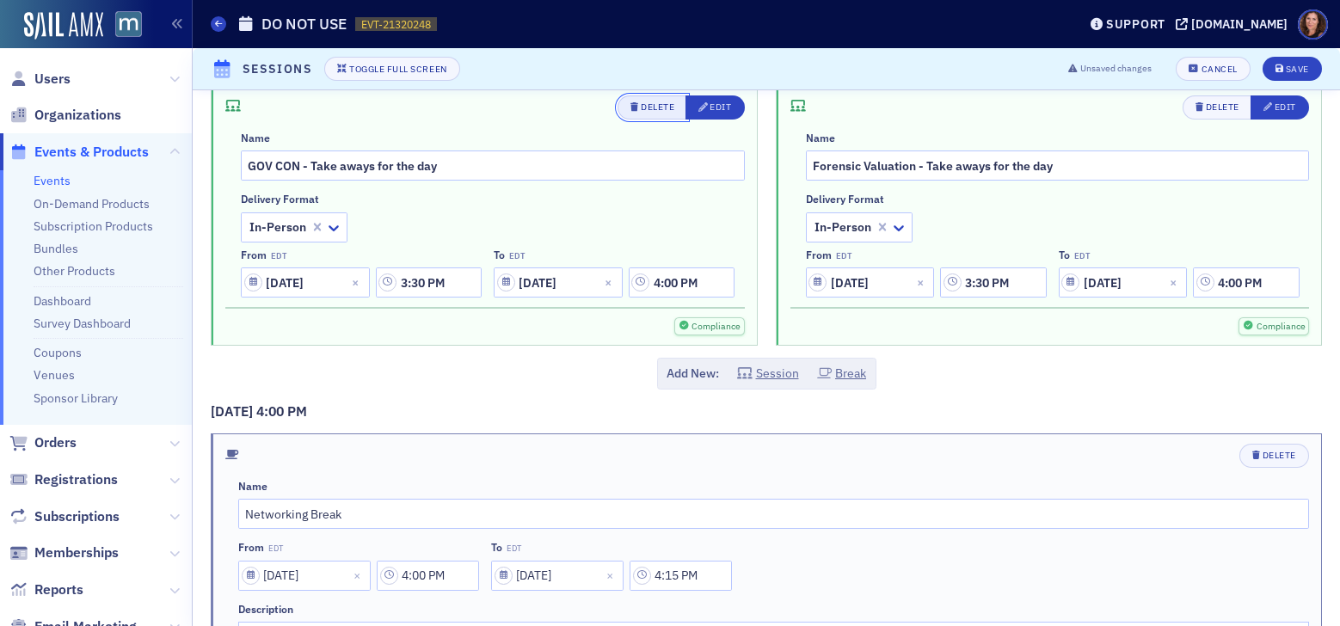
click at [652, 110] on div "Delete" at bounding box center [658, 106] width 34 height 9
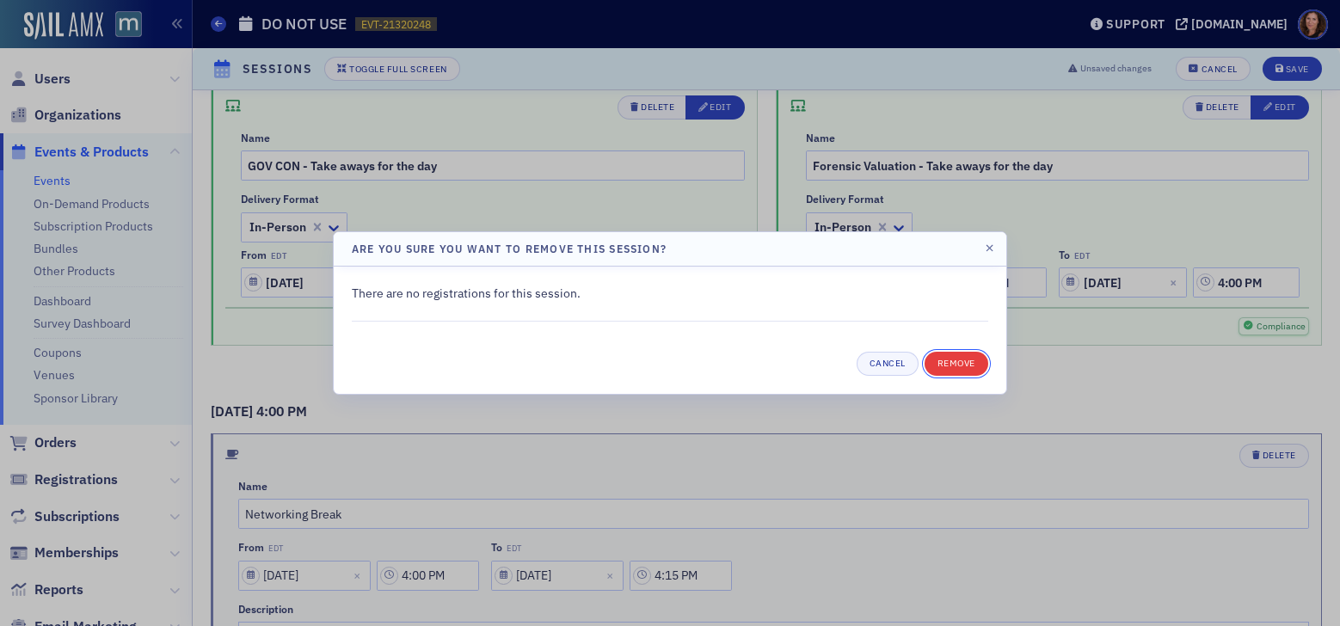
click at [963, 362] on button "Remove" at bounding box center [956, 364] width 64 height 24
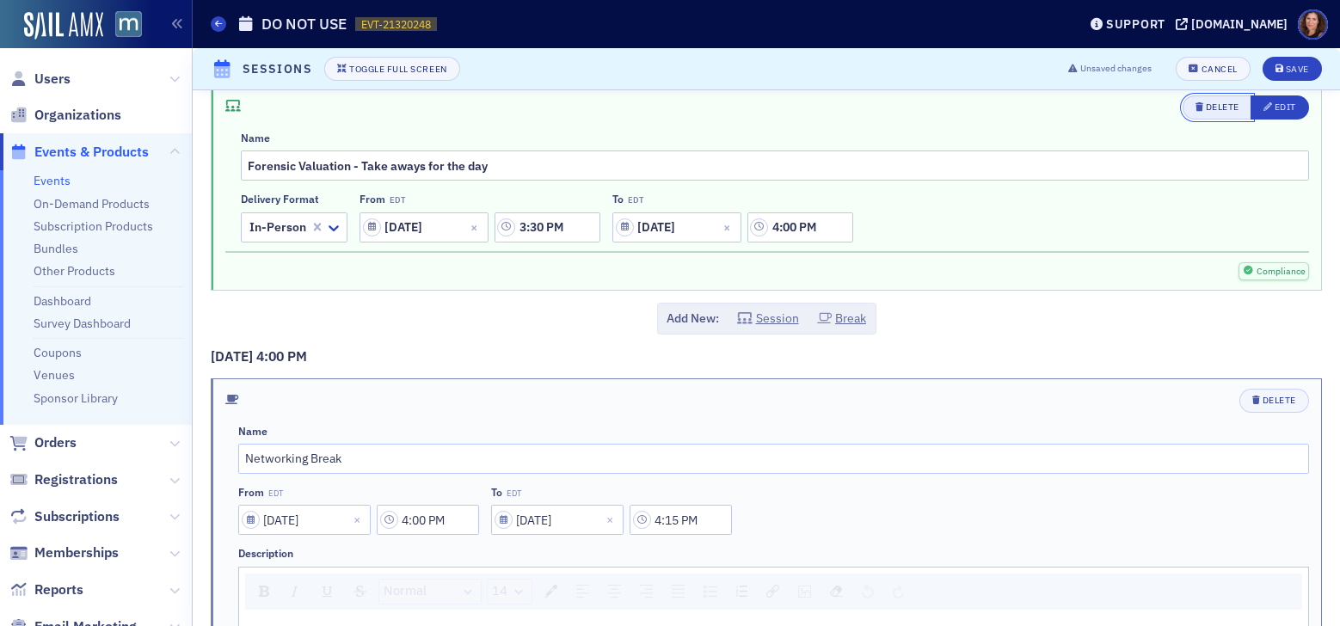
click at [1205, 102] on div "Delete" at bounding box center [1222, 106] width 34 height 9
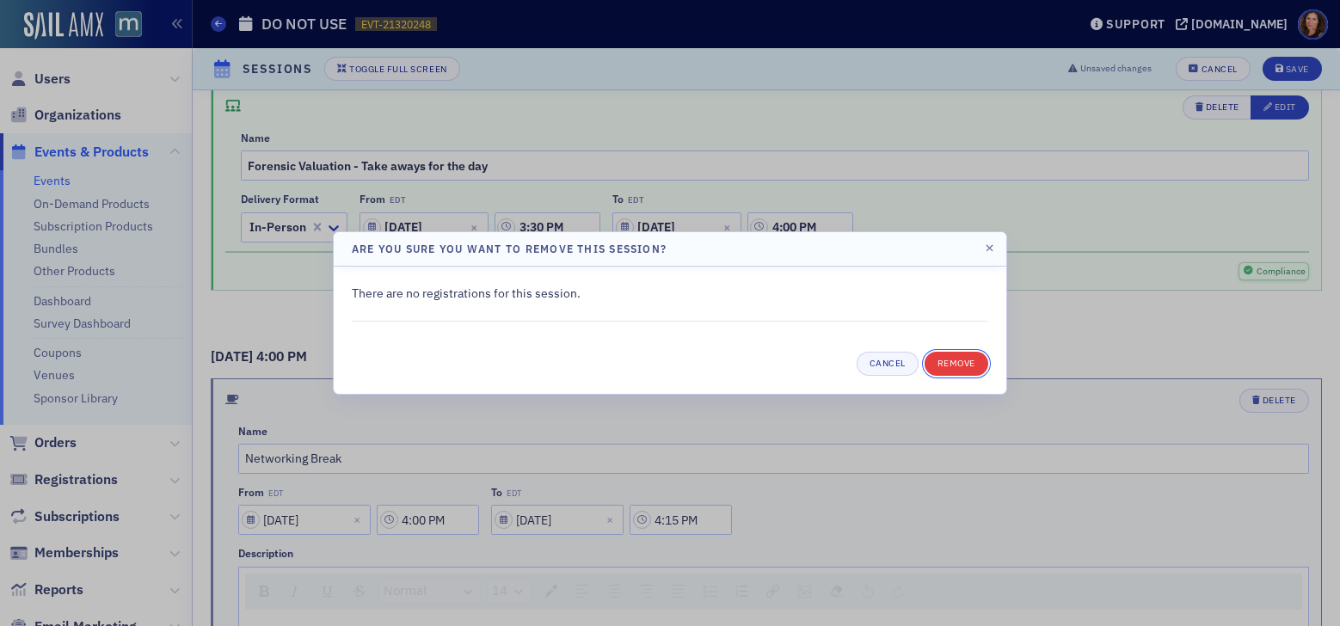
click at [948, 371] on button "Remove" at bounding box center [956, 364] width 64 height 24
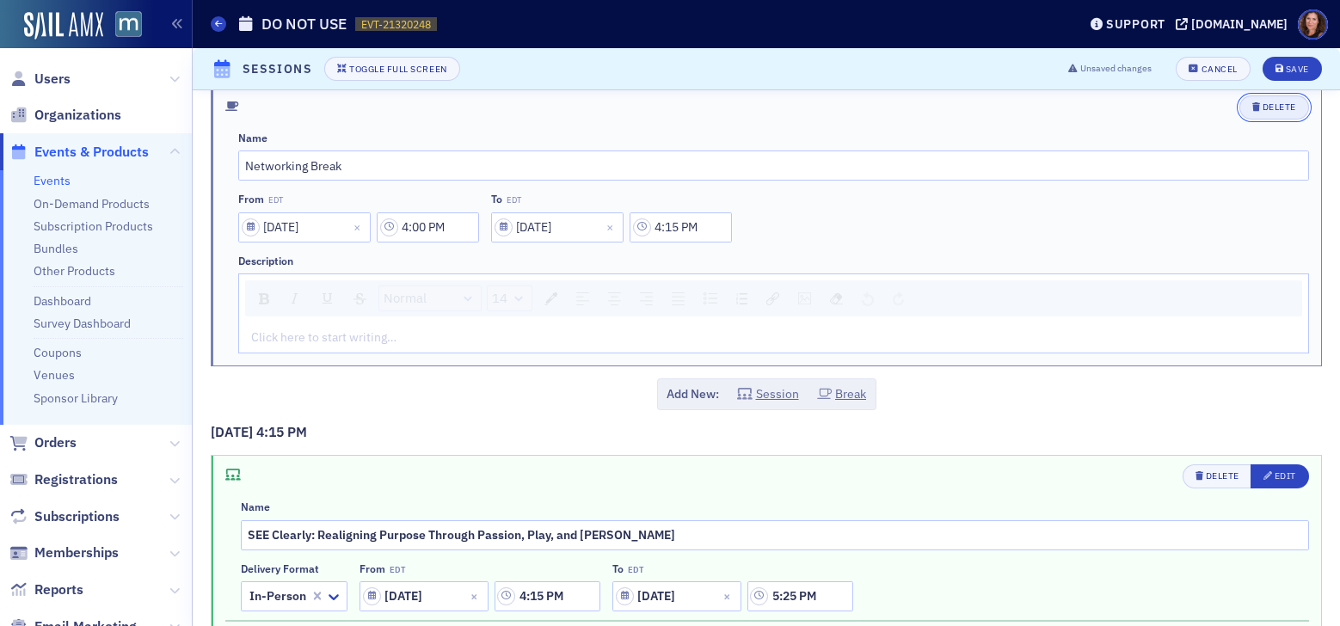
click at [1266, 111] on div "Delete" at bounding box center [1279, 106] width 34 height 9
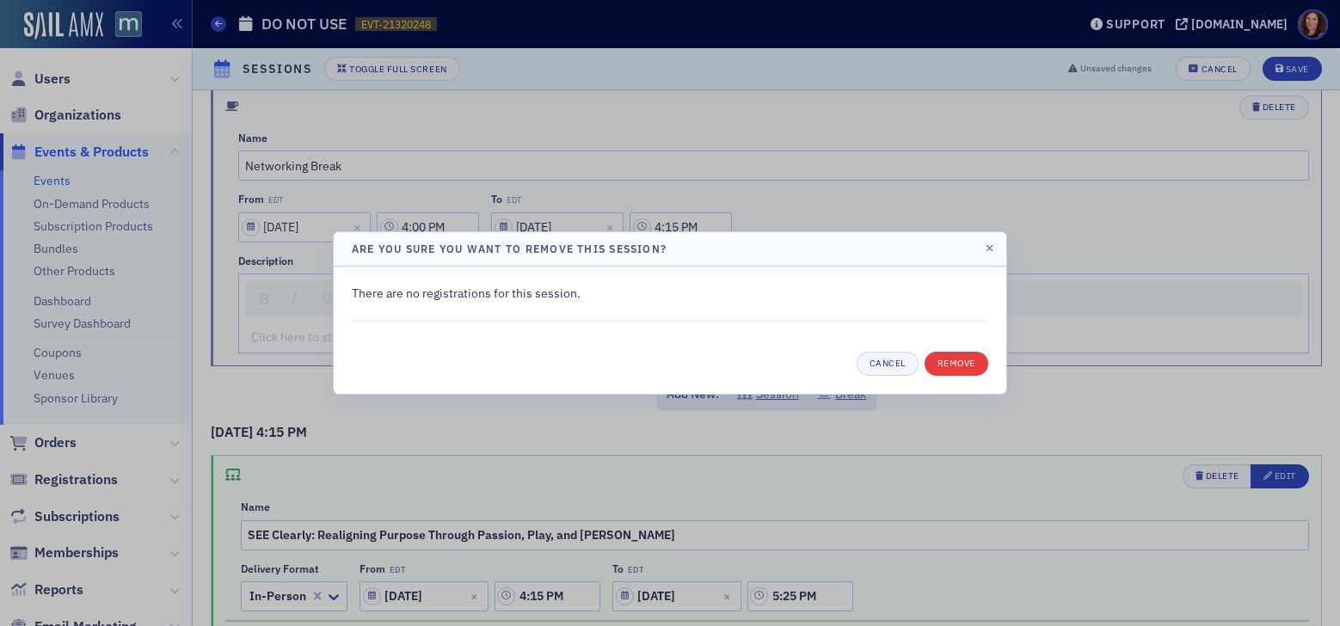
click at [969, 371] on div "Cancel Remove" at bounding box center [670, 364] width 636 height 24
click at [966, 369] on button "Remove" at bounding box center [956, 364] width 64 height 24
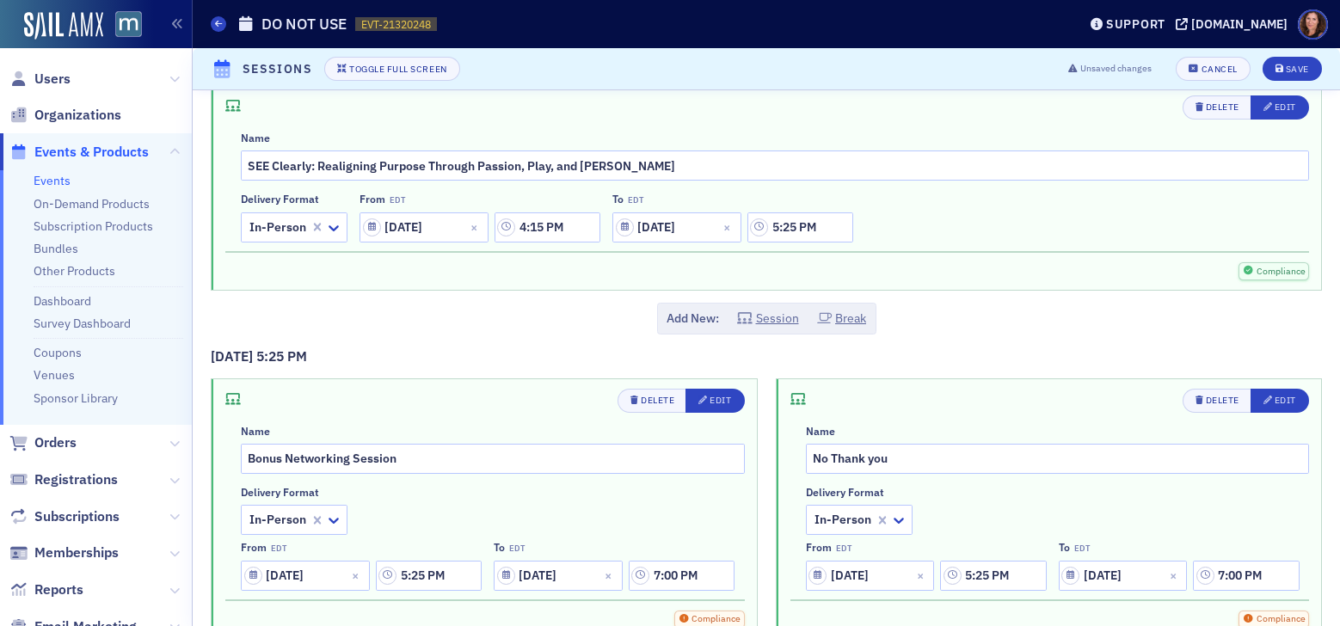
scroll to position [62, 0]
click at [1205, 105] on div "Delete" at bounding box center [1222, 105] width 34 height 9
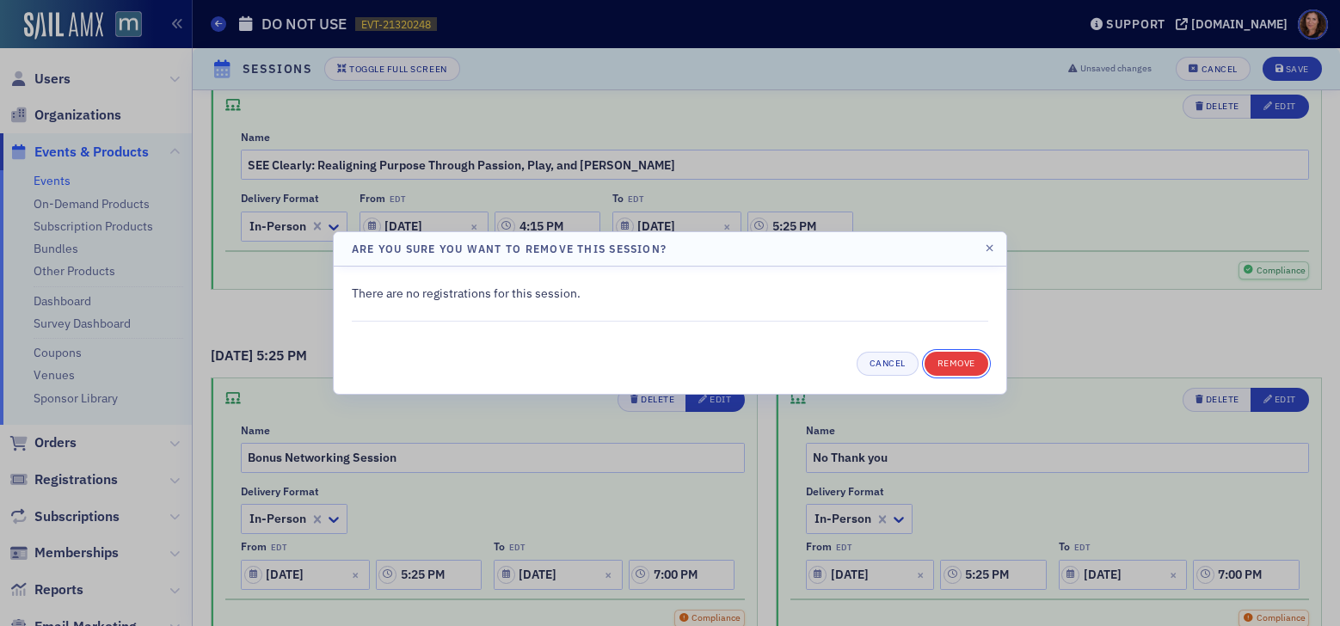
click at [963, 370] on button "Remove" at bounding box center [956, 364] width 64 height 24
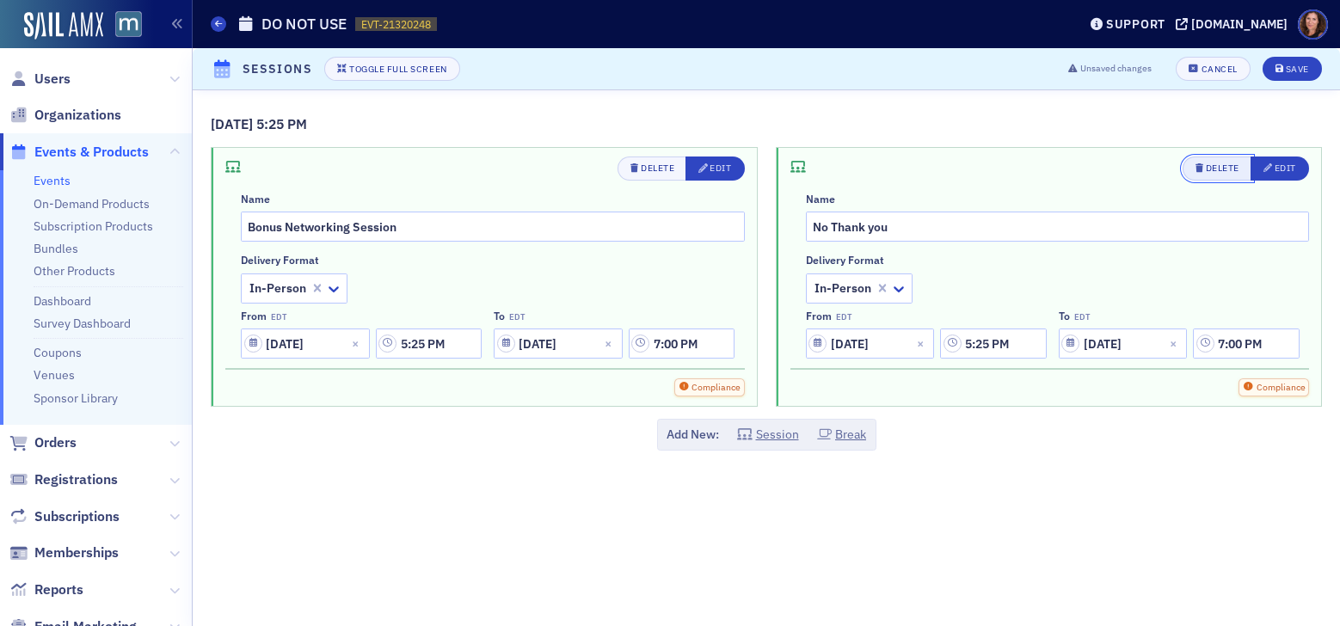
click at [1224, 166] on div "Delete" at bounding box center [1222, 167] width 34 height 9
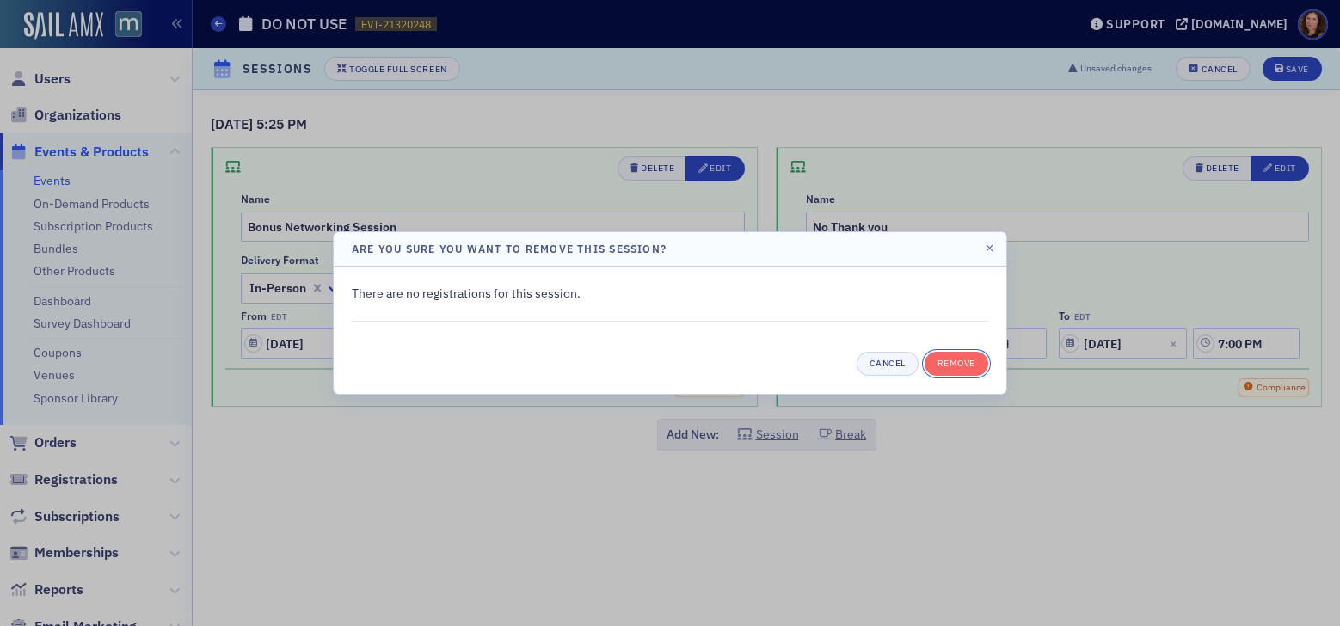
click at [964, 366] on button "Remove" at bounding box center [956, 364] width 64 height 24
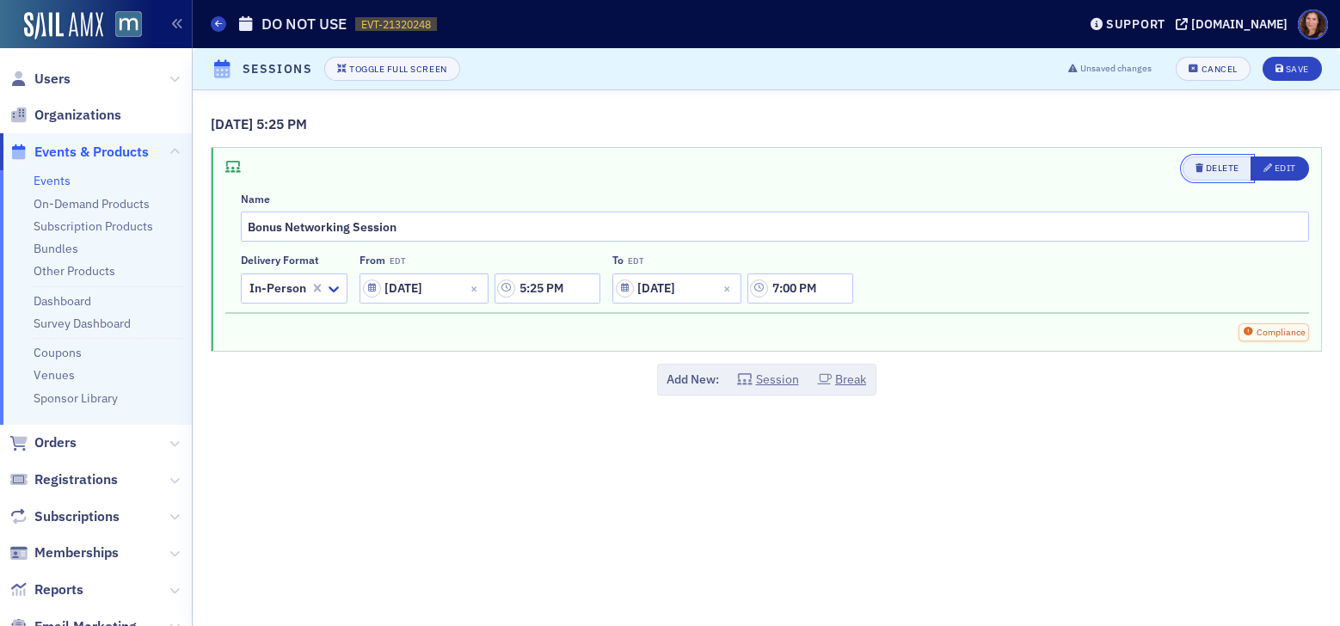
click at [1211, 159] on button "Delete" at bounding box center [1217, 168] width 70 height 24
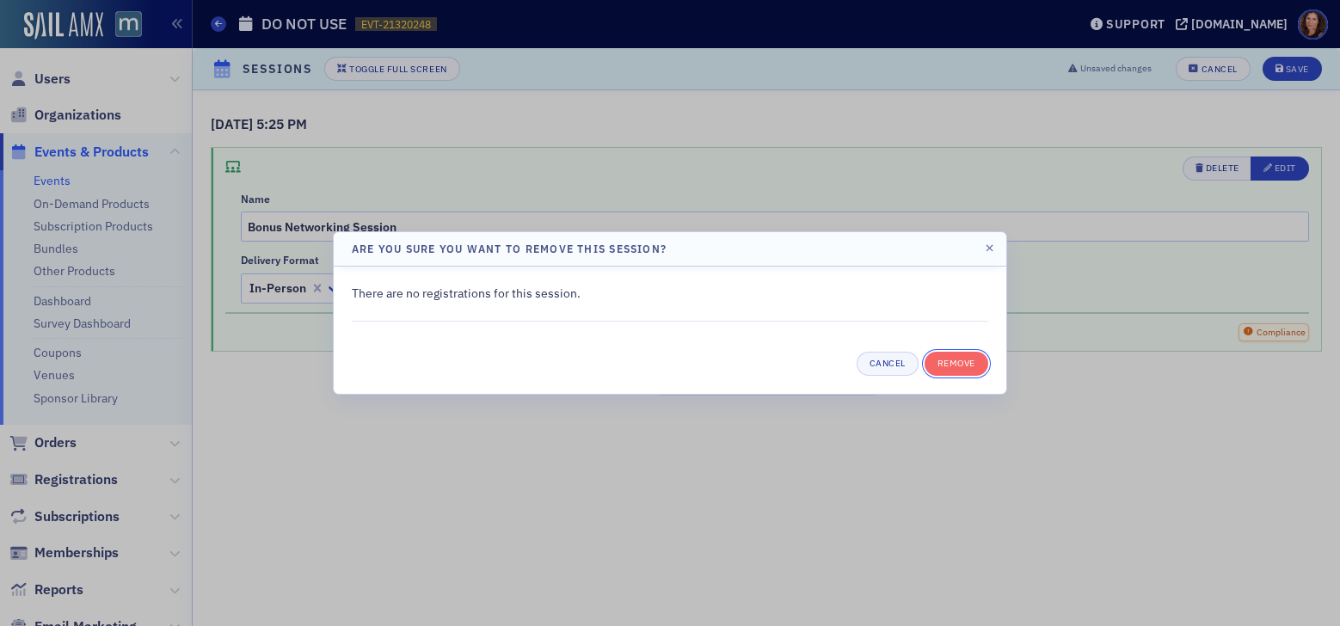
click at [983, 365] on button "Remove" at bounding box center [956, 364] width 64 height 24
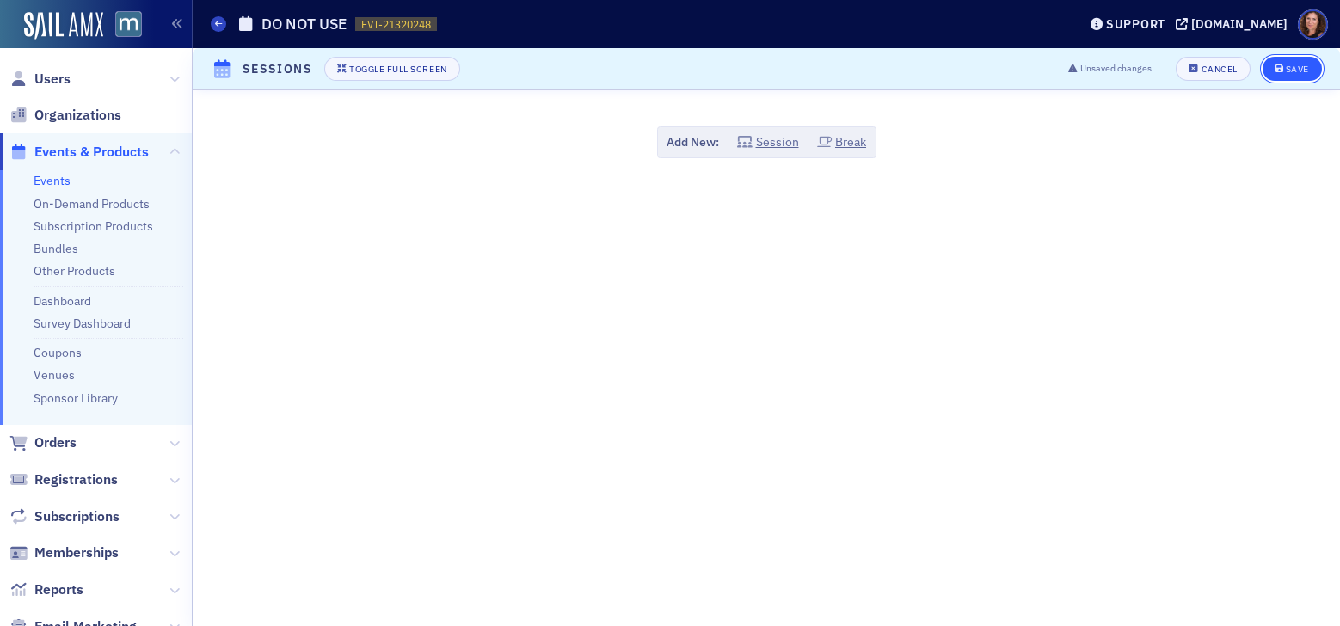
click at [1292, 64] on div "Save" at bounding box center [1296, 68] width 23 height 9
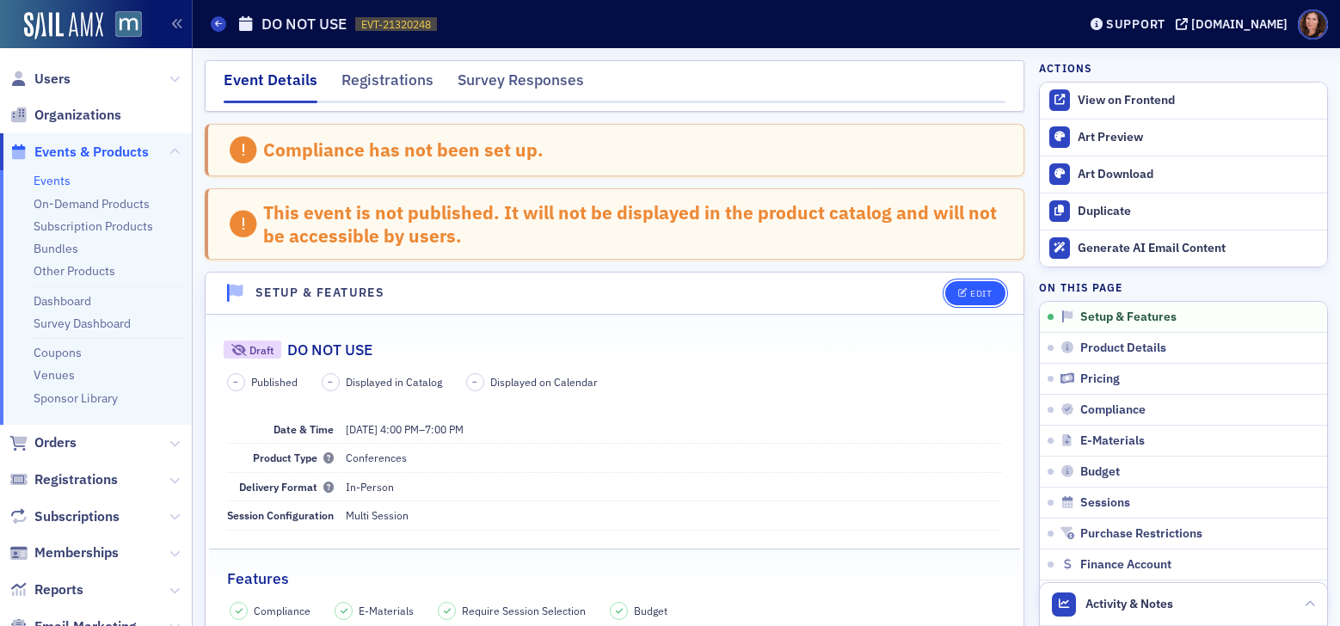
click at [970, 297] on div "Edit" at bounding box center [980, 293] width 21 height 9
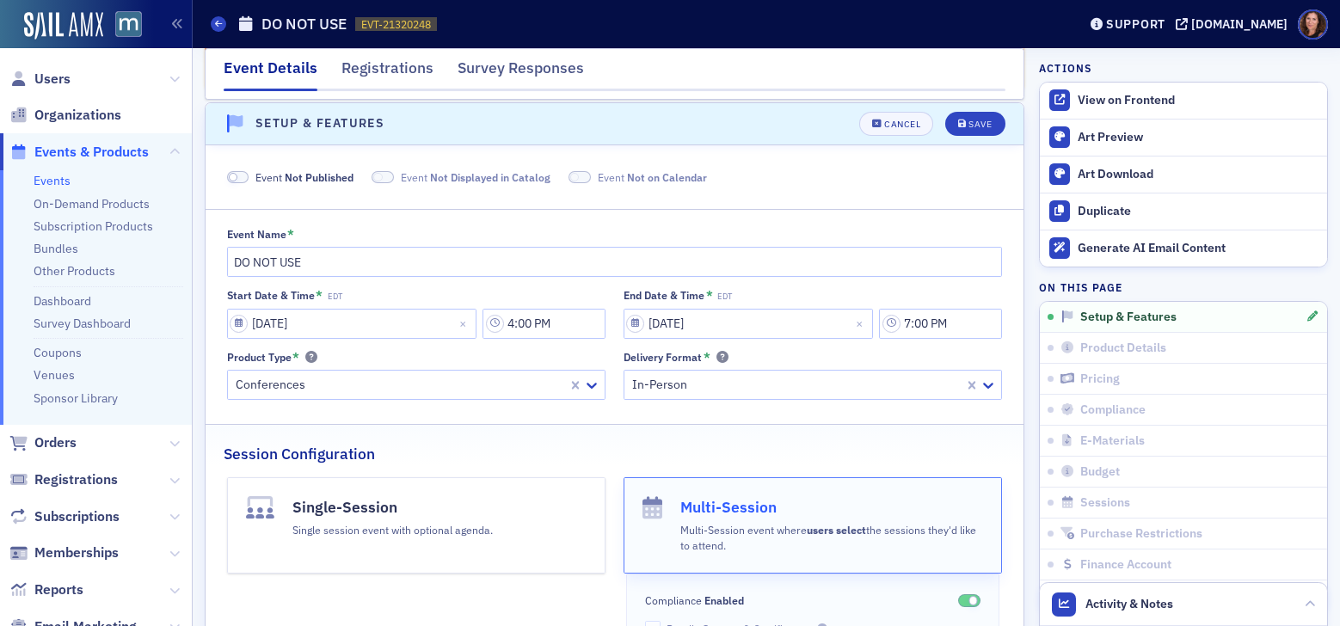
scroll to position [172, 0]
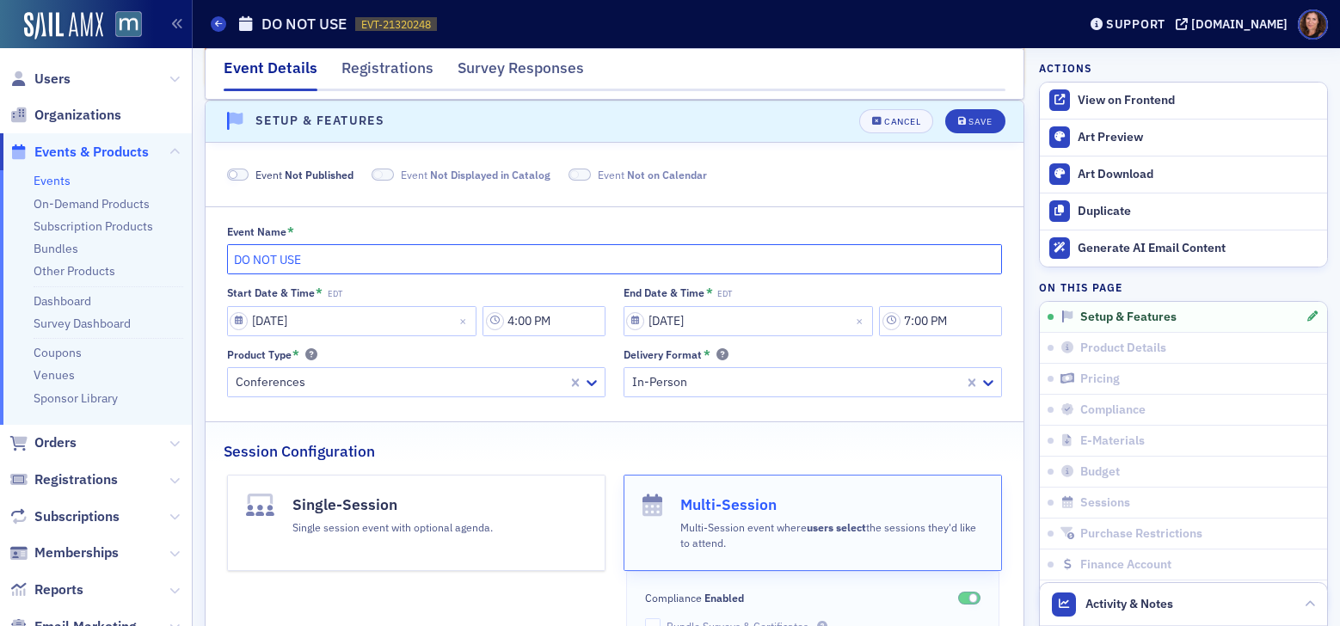
click at [329, 264] on input "DO NOT USE" at bounding box center [615, 259] width 776 height 30
type input "DO NOT USE - Converge"
click at [389, 322] on input "09/24/2025" at bounding box center [352, 321] width 250 height 30
select select "8"
select select "2025"
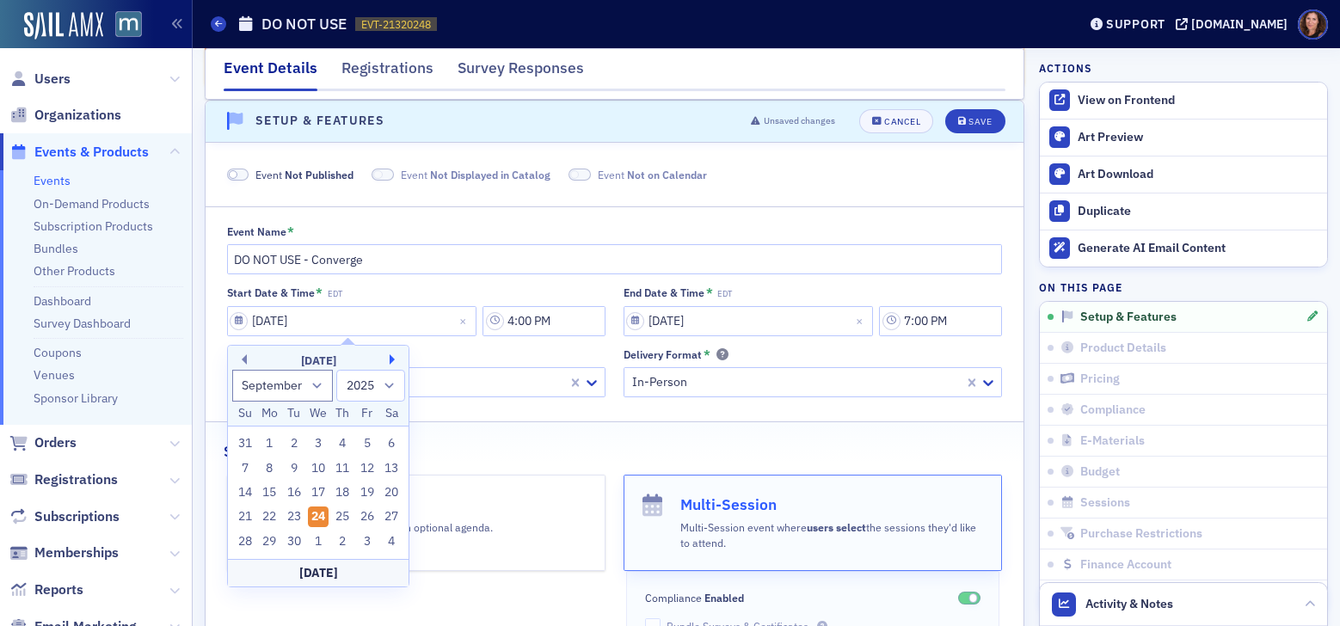
click at [392, 357] on button "Next Month" at bounding box center [394, 359] width 10 height 10
select select "0"
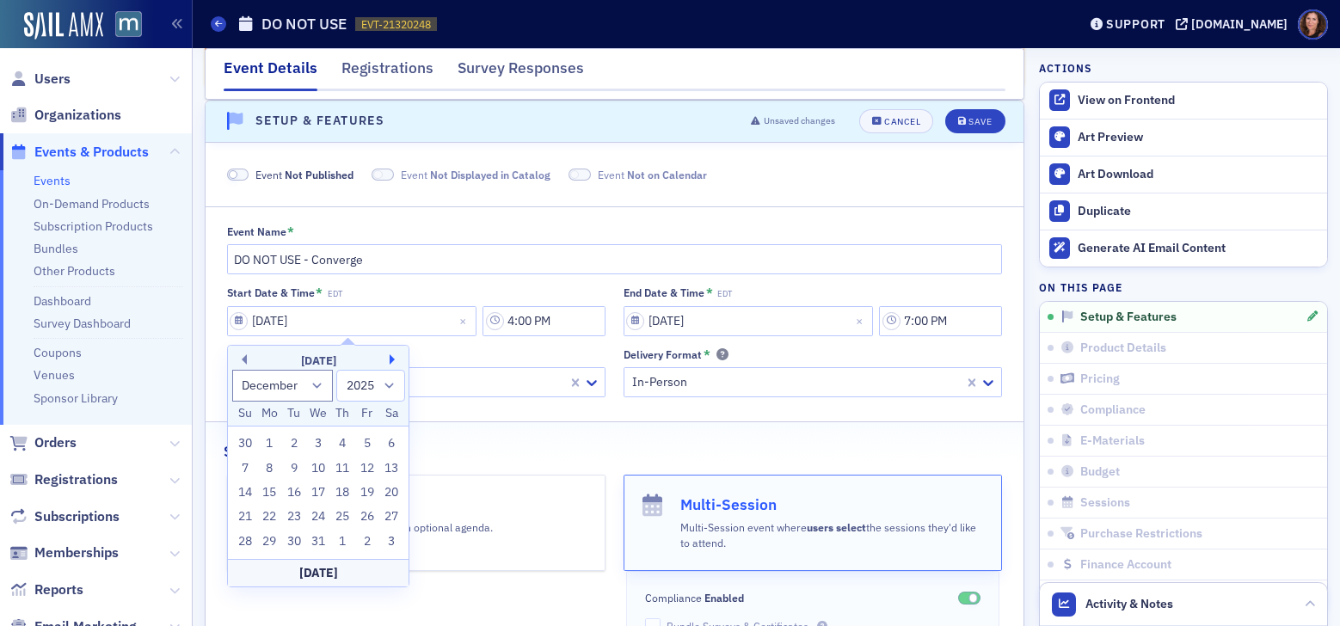
select select "2026"
click at [392, 357] on button "Next Month" at bounding box center [394, 359] width 10 height 10
select select "3"
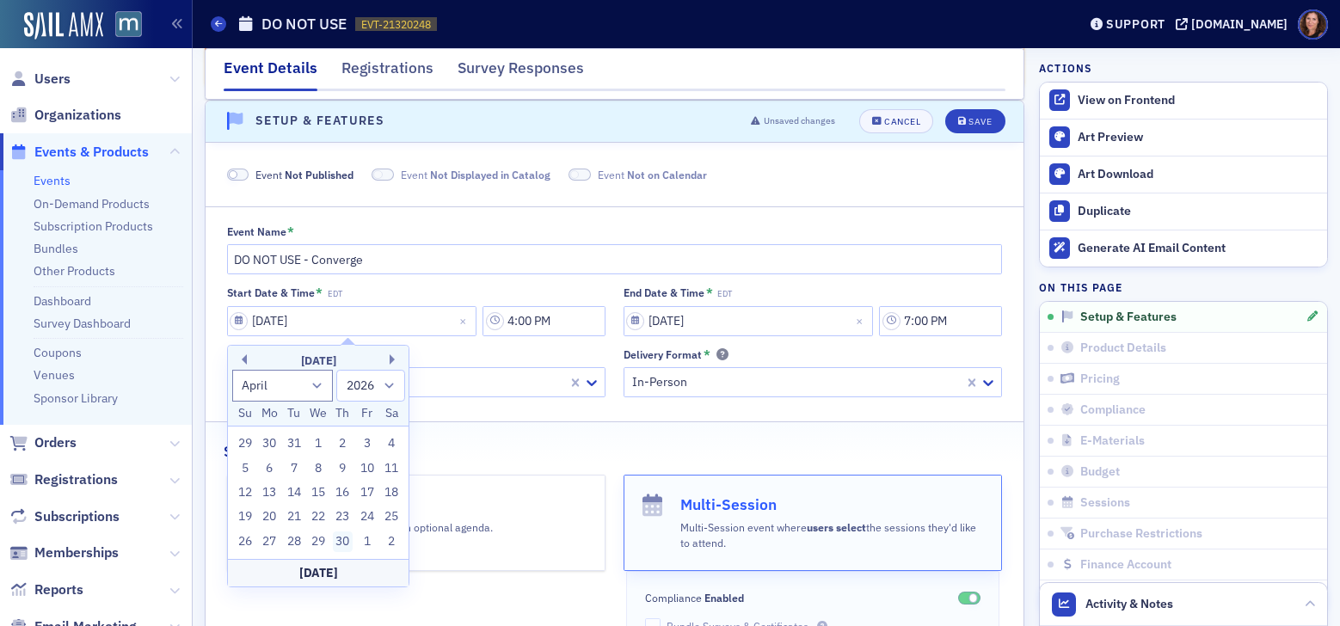
click at [346, 537] on div "30" at bounding box center [343, 541] width 21 height 21
type input "04/30/2026"
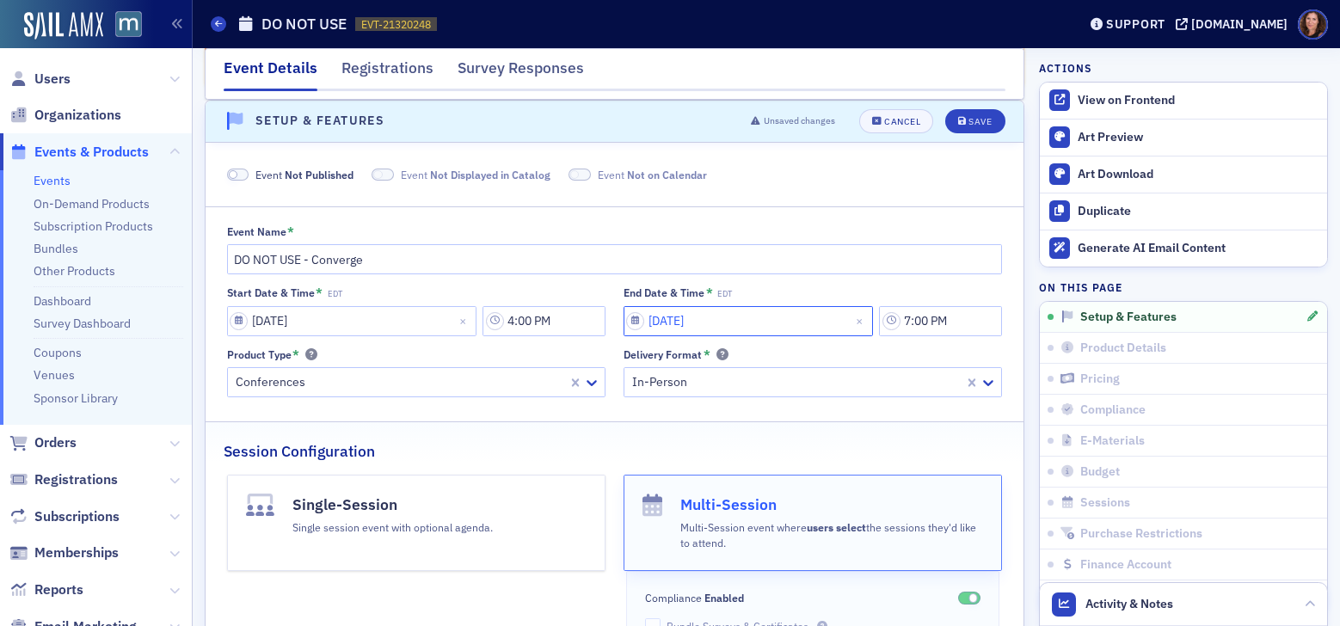
select select "8"
select select "2025"
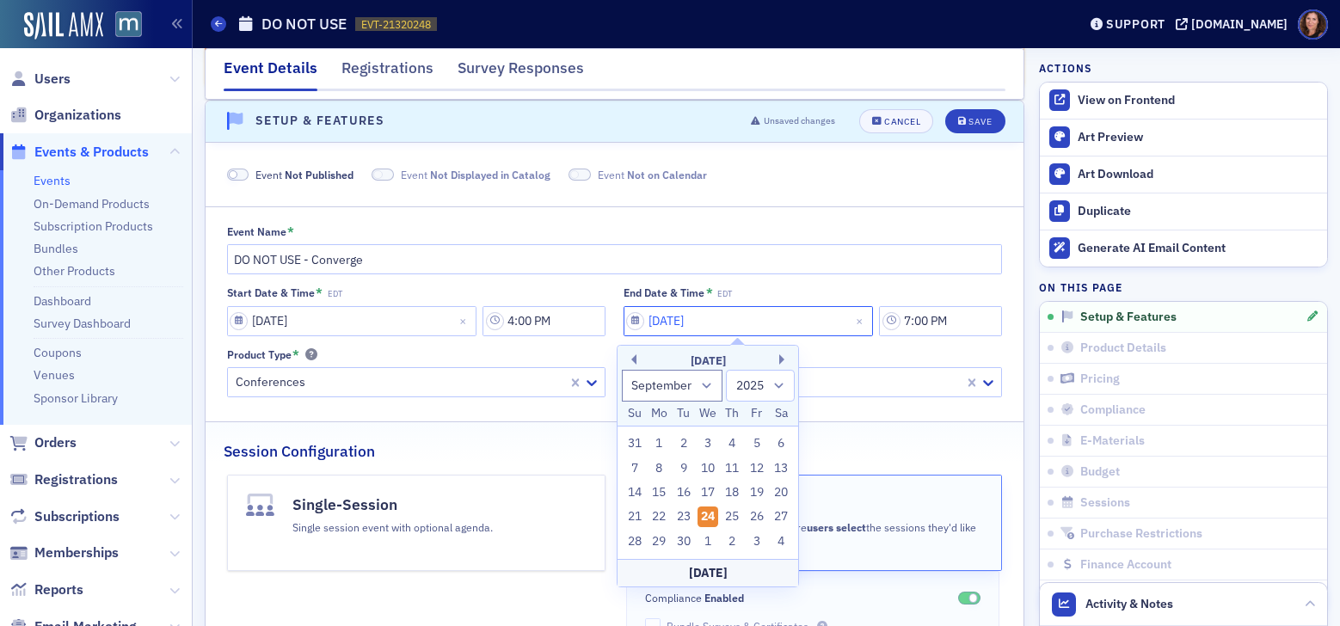
click at [776, 315] on input "09/24/2025" at bounding box center [748, 321] width 250 height 30
click at [781, 360] on button "Next Month" at bounding box center [784, 359] width 10 height 10
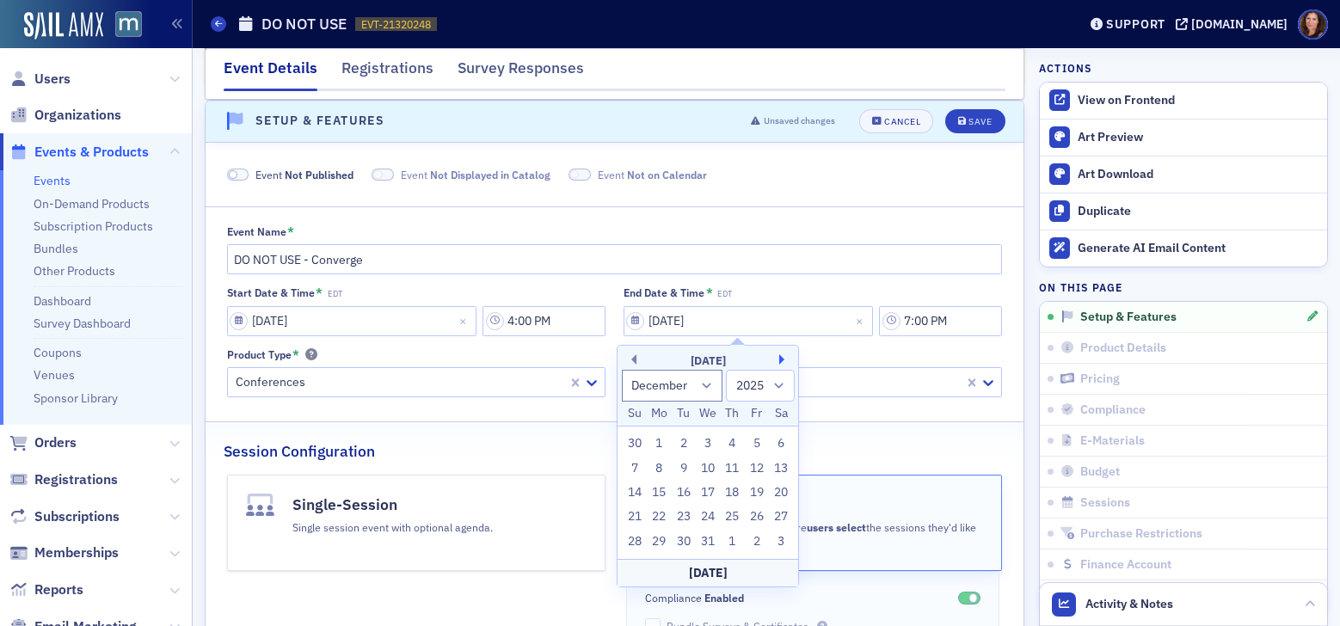
select select "0"
select select "2026"
click at [781, 360] on button "Next Month" at bounding box center [784, 359] width 10 height 10
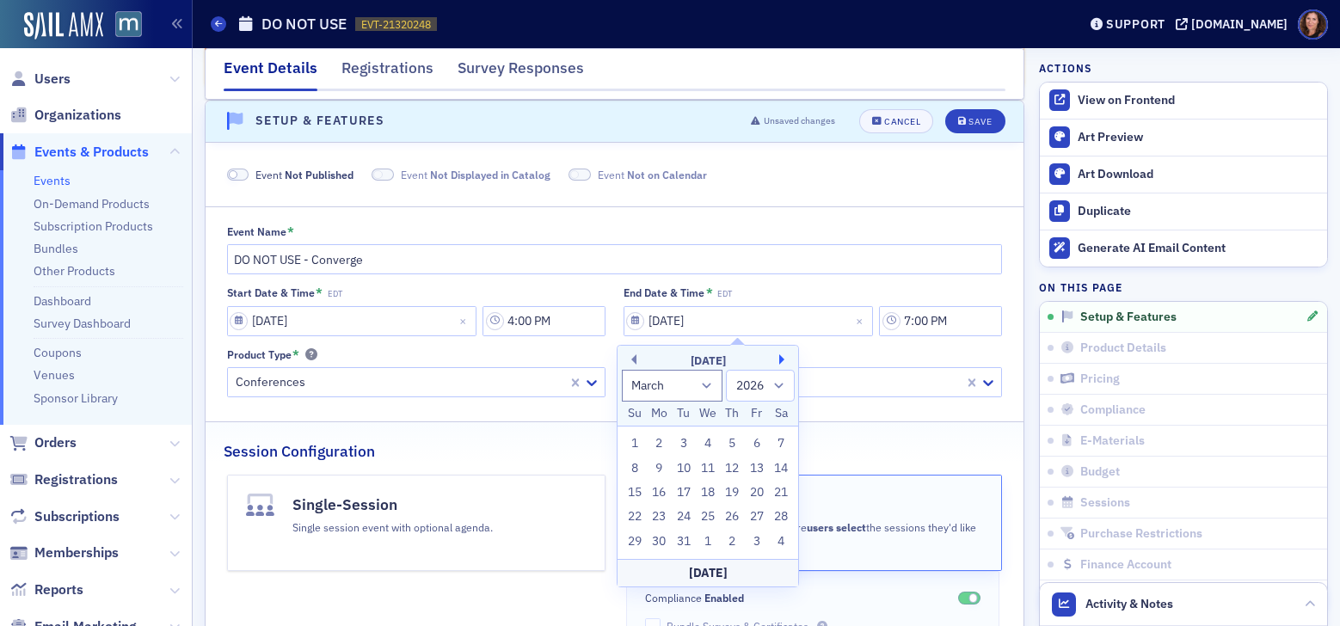
select select "3"
click at [733, 540] on div "30" at bounding box center [732, 541] width 21 height 21
type input "04/30/2026"
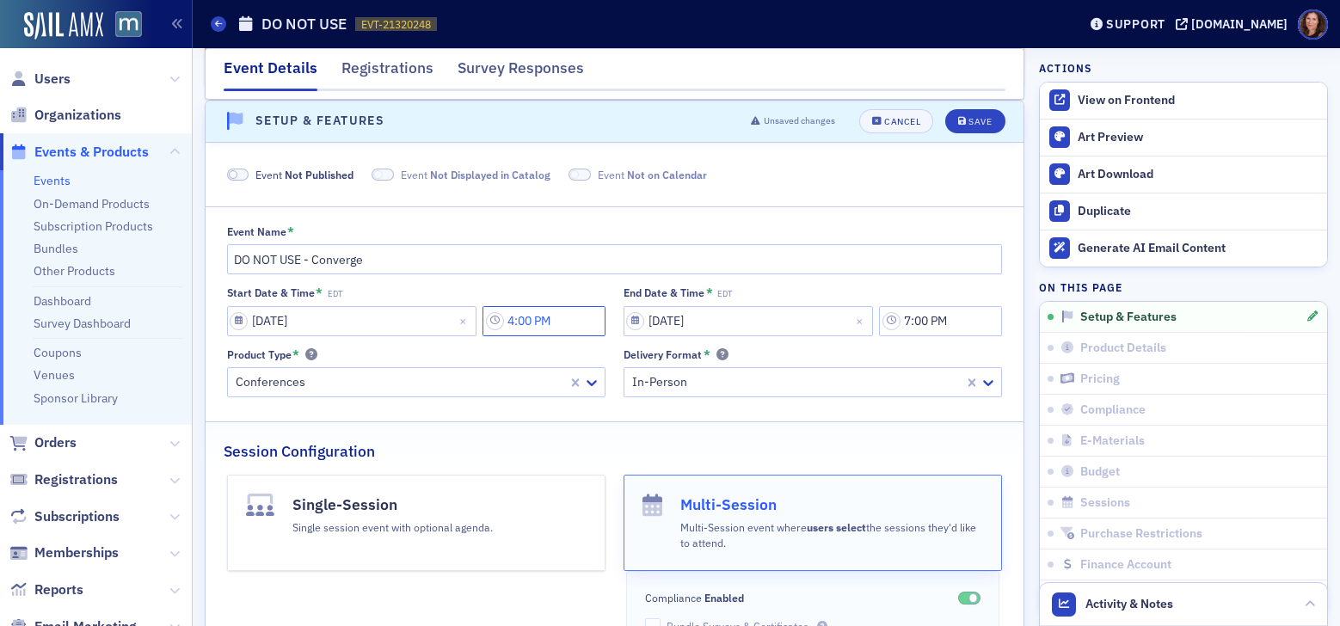
click at [533, 308] on input "4:00 PM" at bounding box center [543, 321] width 123 height 30
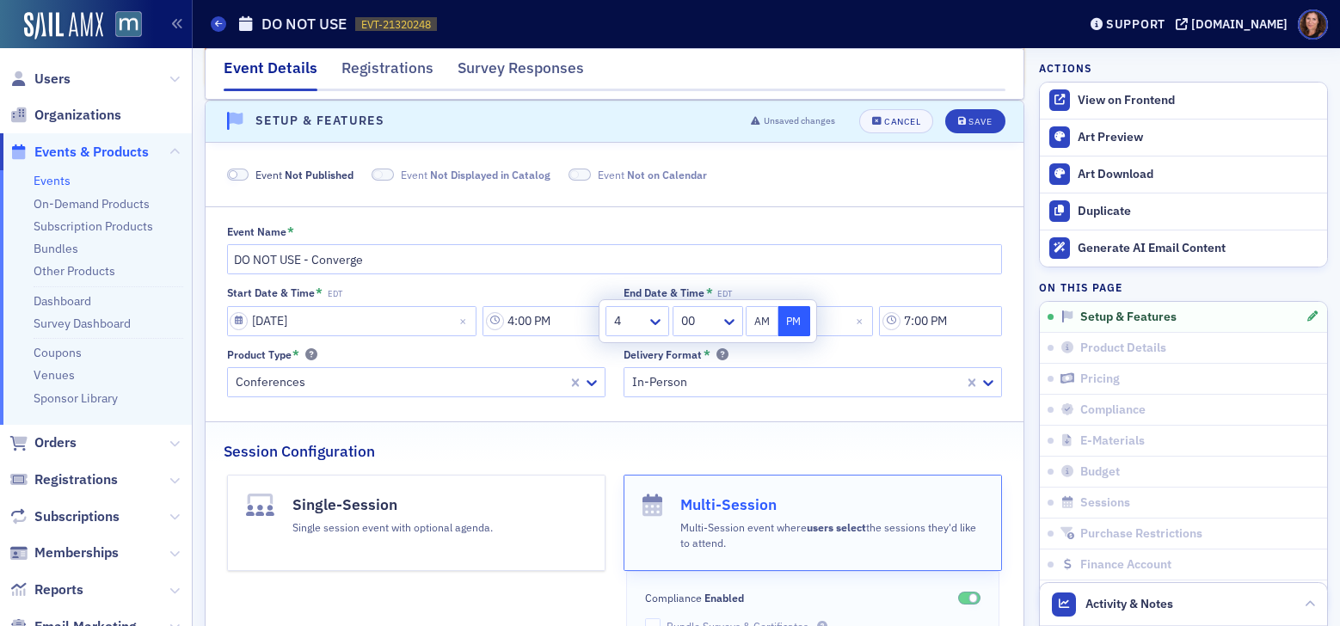
click at [763, 318] on button "AM" at bounding box center [761, 321] width 33 height 30
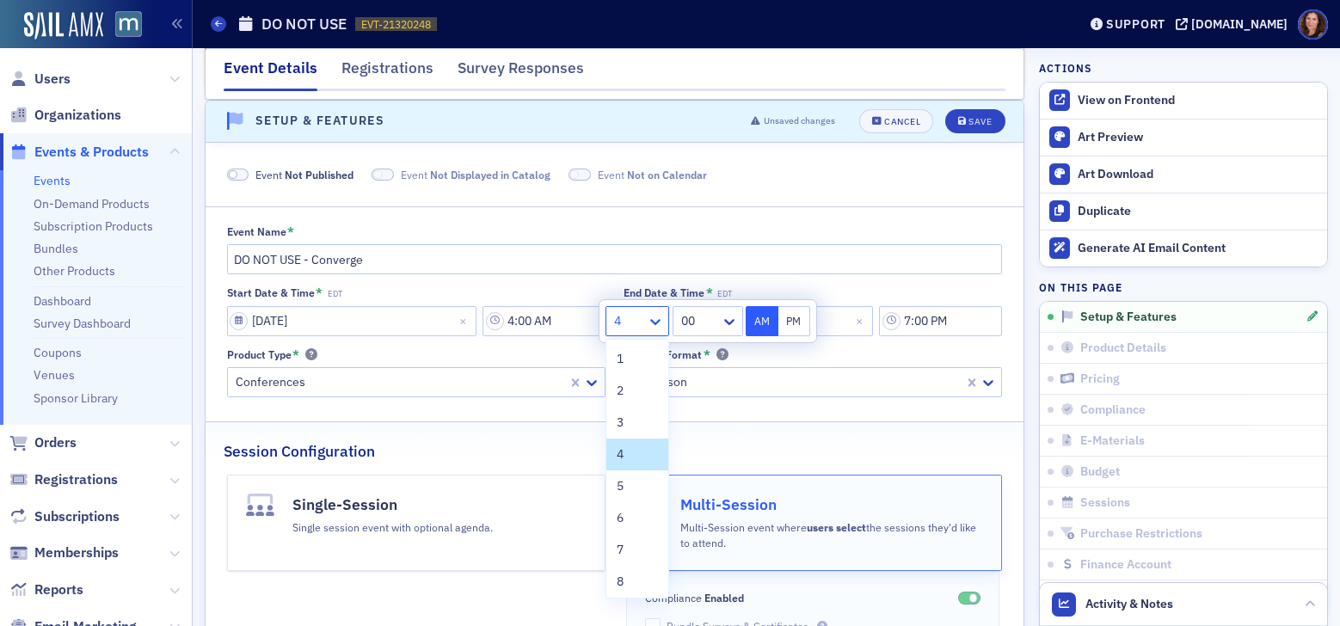
click at [657, 319] on icon at bounding box center [655, 321] width 17 height 17
drag, startPoint x: 635, startPoint y: 538, endPoint x: 708, endPoint y: 471, distance: 99.2
click at [635, 538] on div "7" at bounding box center [637, 550] width 62 height 32
type input "7:00 AM"
click at [922, 315] on input "7:00 PM" at bounding box center [940, 321] width 123 height 30
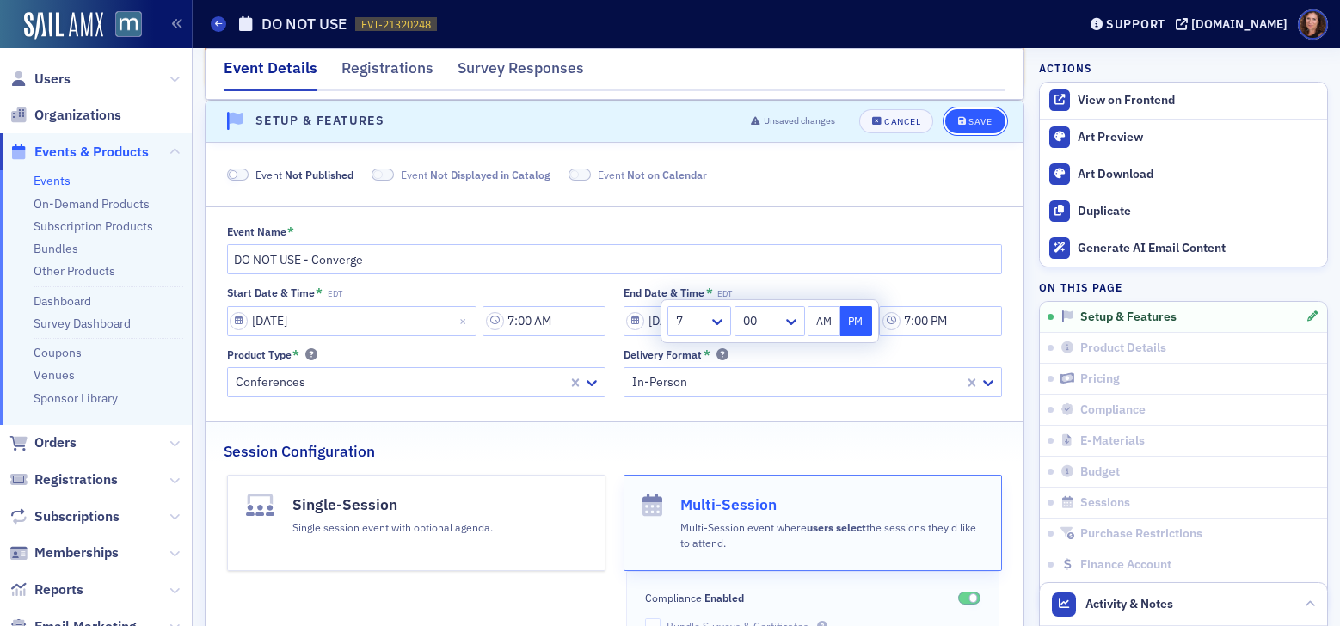
click at [968, 122] on div "Save" at bounding box center [979, 121] width 23 height 9
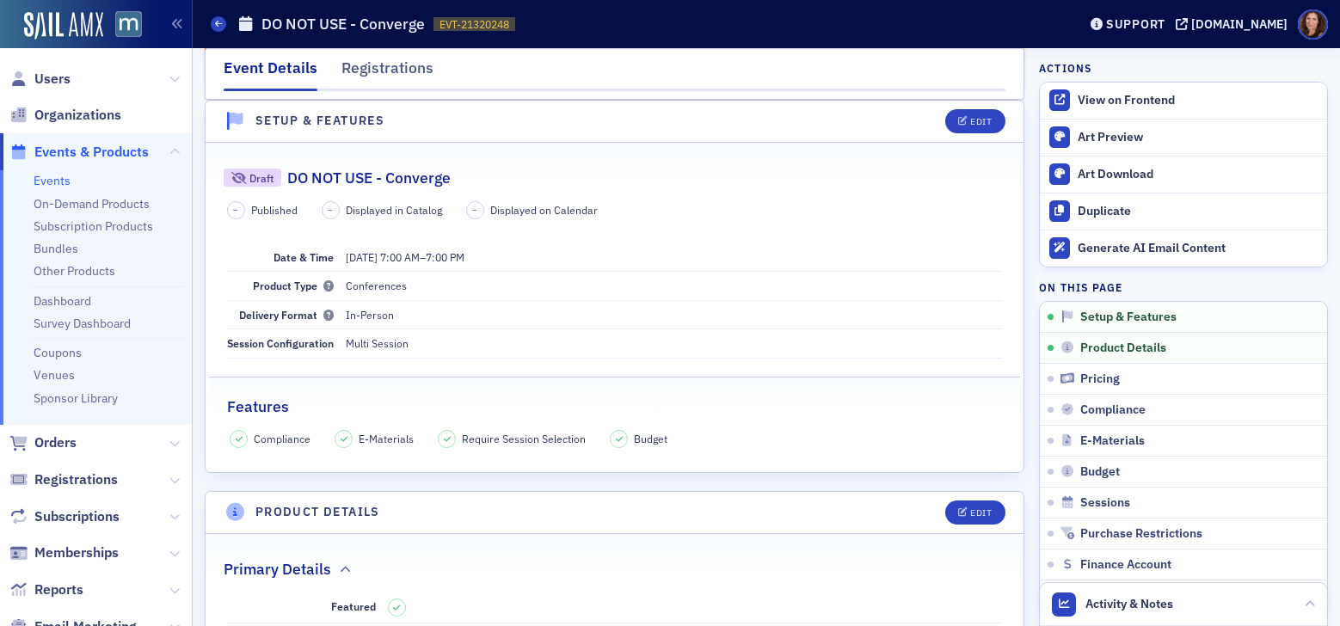
click at [50, 180] on link "Events" at bounding box center [52, 180] width 37 height 15
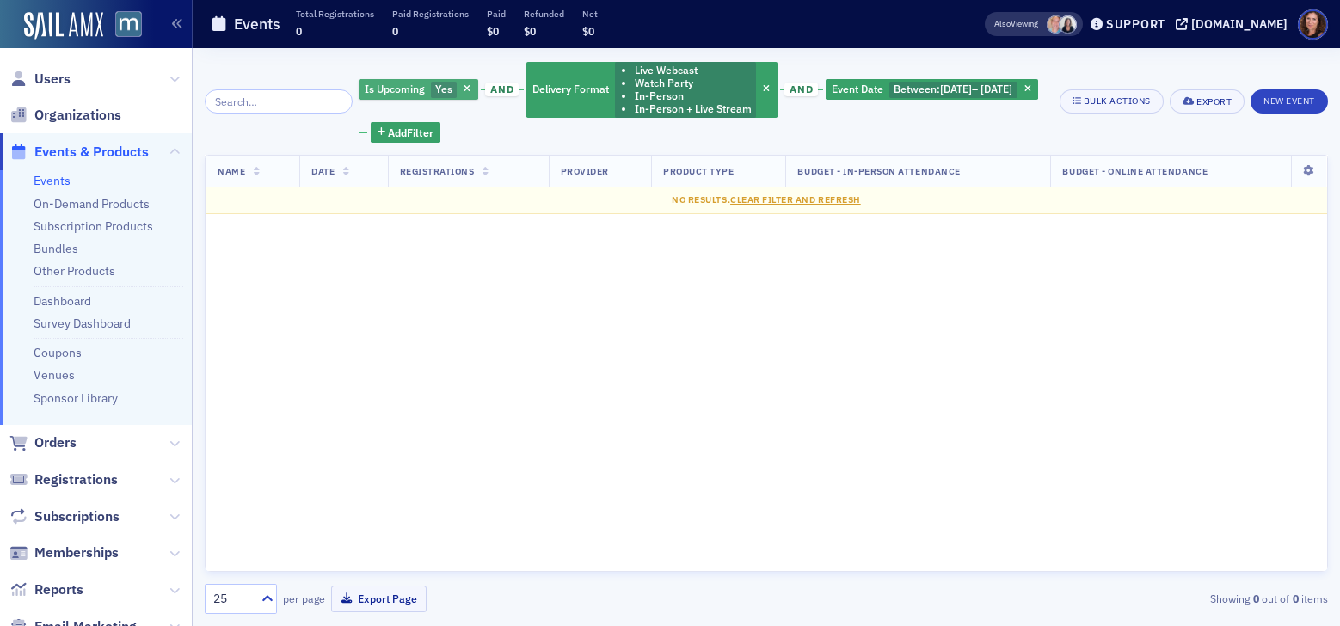
click at [454, 87] on div "Is Upcoming Yes and Delivery Format Live Webcast Watch Party In-Person In-Perso…" at bounding box center [703, 101] width 689 height 83
click at [463, 86] on icon "button" at bounding box center [466, 89] width 7 height 9
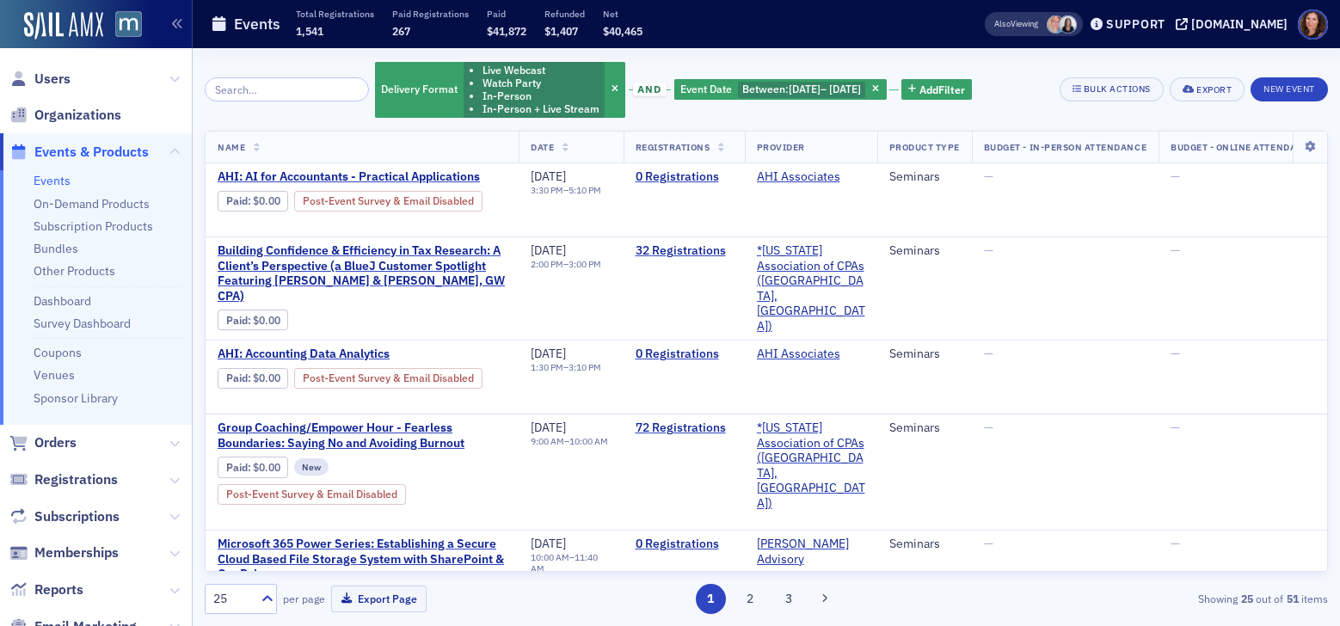
drag, startPoint x: 588, startPoint y: 84, endPoint x: 681, endPoint y: 101, distance: 94.4
click at [611, 85] on icon "button" at bounding box center [614, 89] width 7 height 9
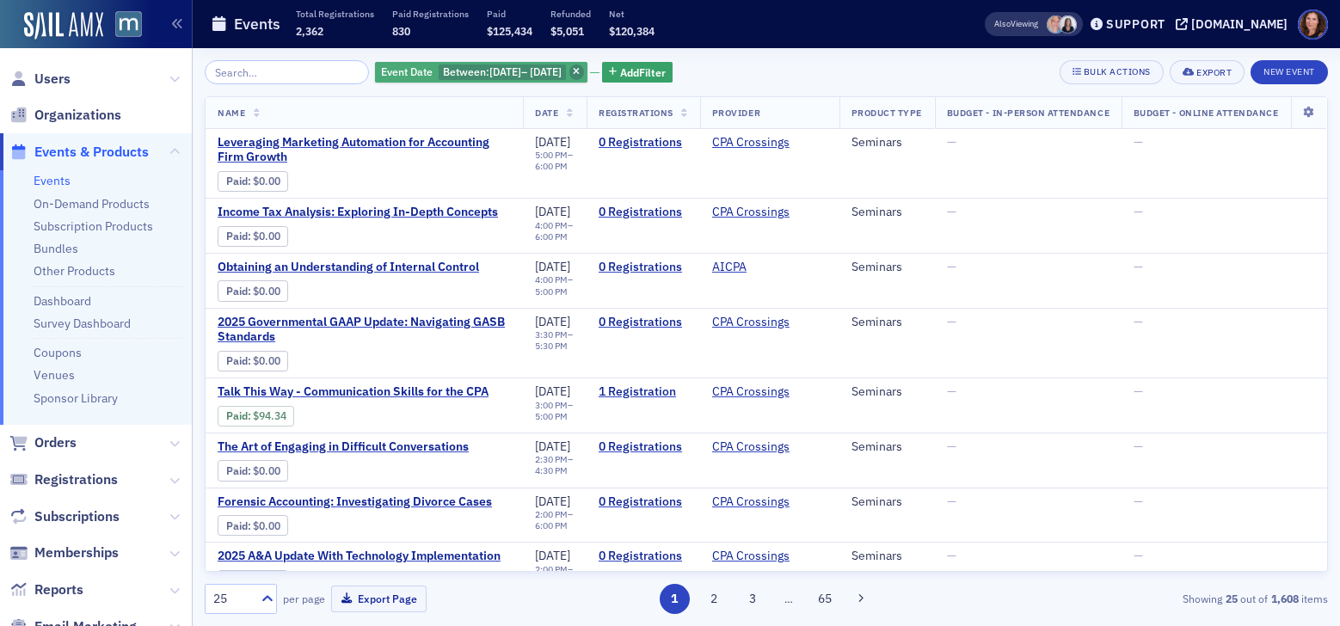
click at [579, 71] on icon "button" at bounding box center [576, 72] width 7 height 9
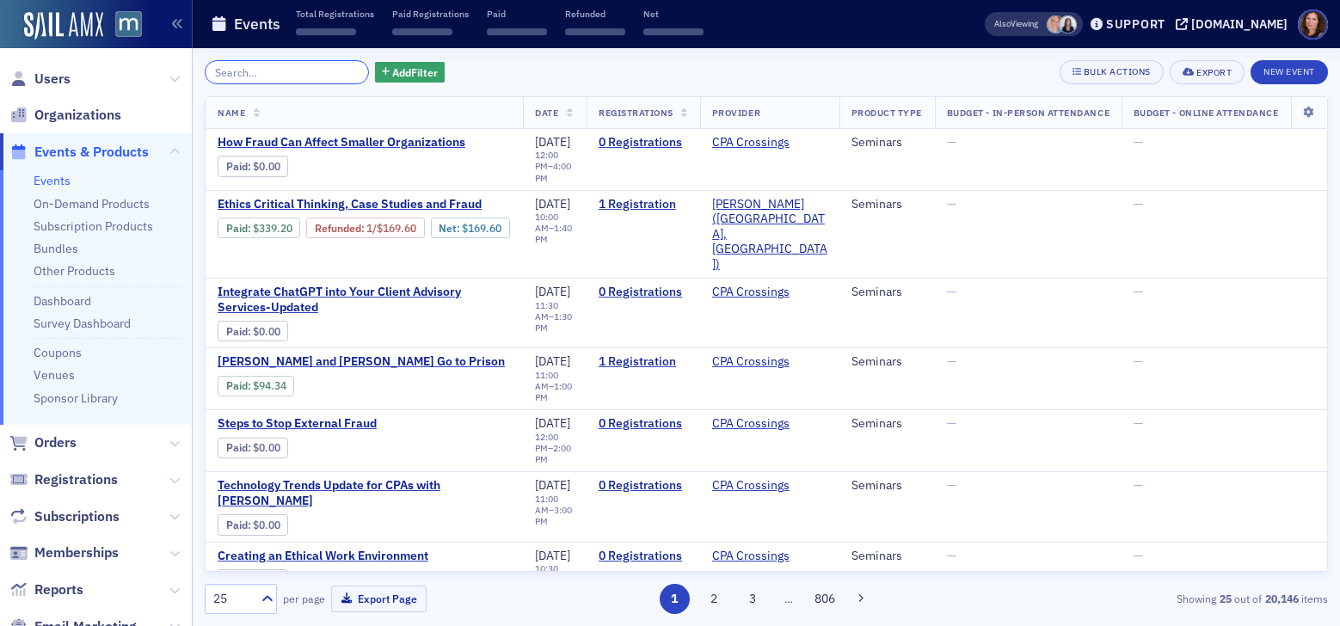
click at [233, 70] on input "search" at bounding box center [287, 72] width 164 height 24
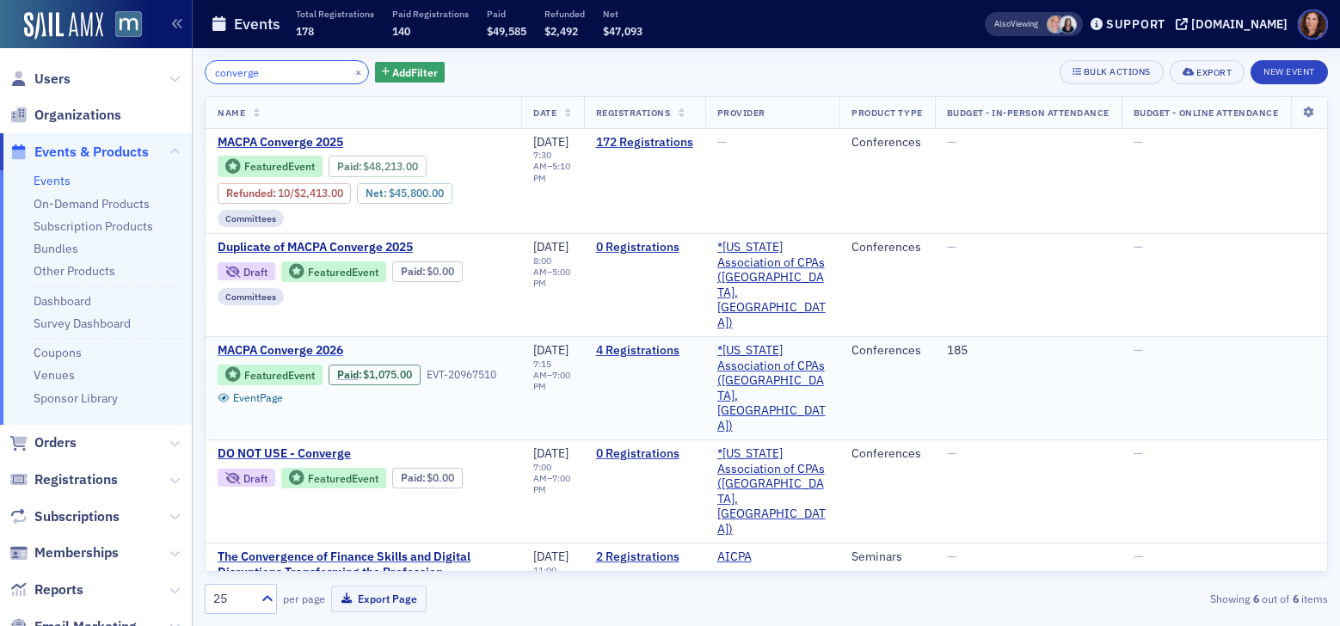
type input "converge"
click at [284, 343] on span "MACPA Converge 2026" at bounding box center [362, 350] width 289 height 15
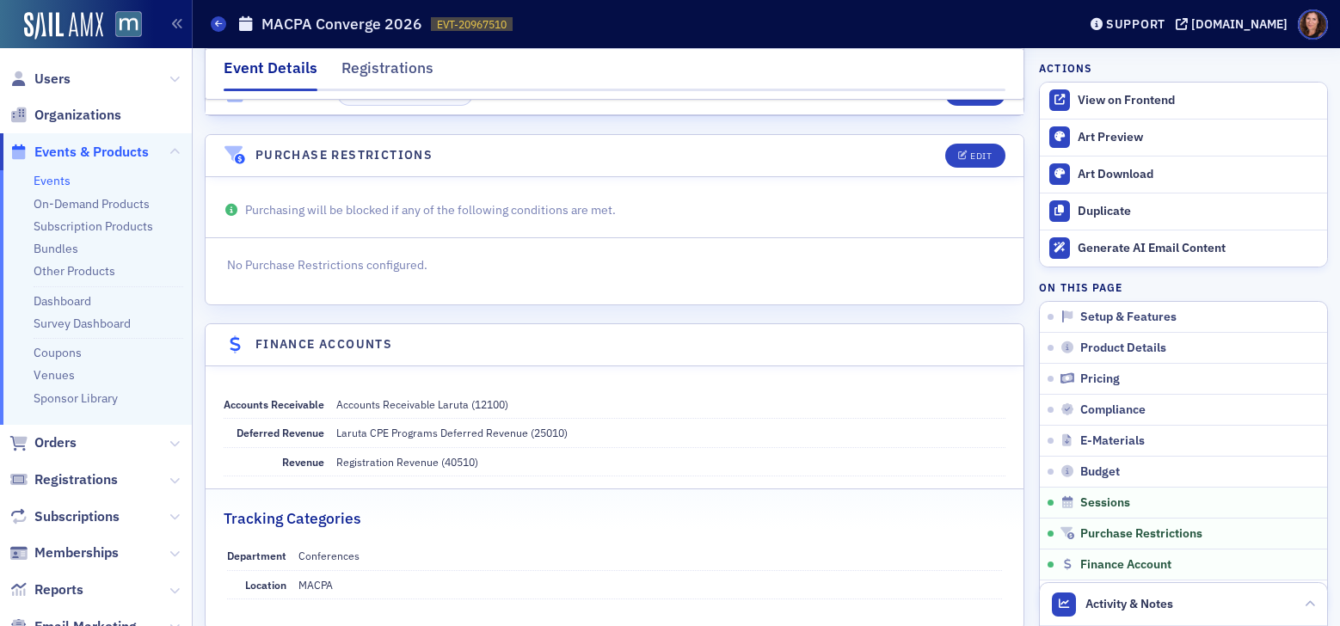
scroll to position [5783, 0]
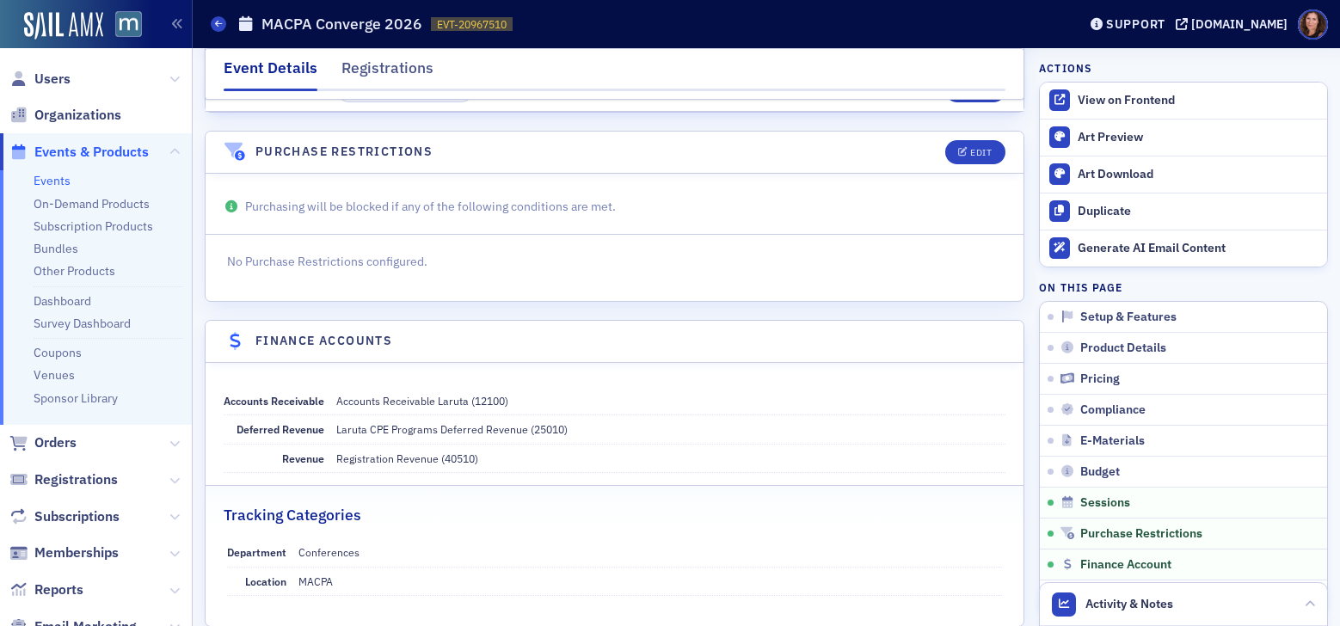
click at [53, 186] on link "Events" at bounding box center [52, 180] width 37 height 15
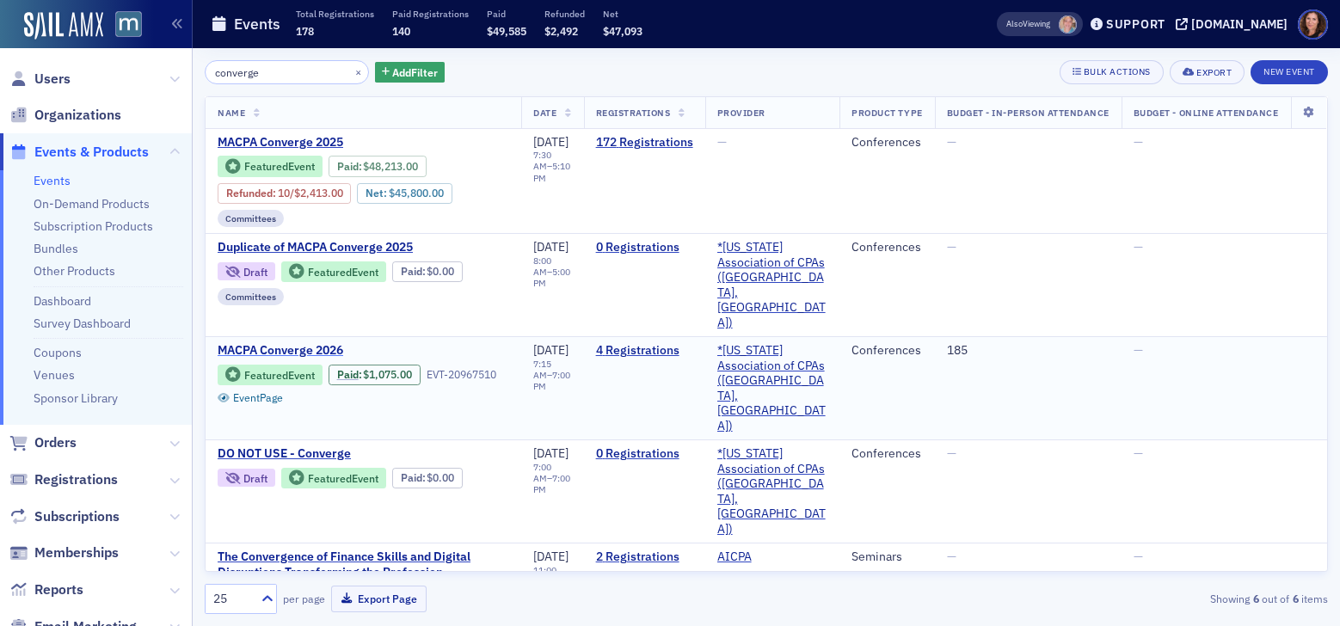
click at [295, 343] on span "MACPA Converge 2026" at bounding box center [362, 350] width 289 height 15
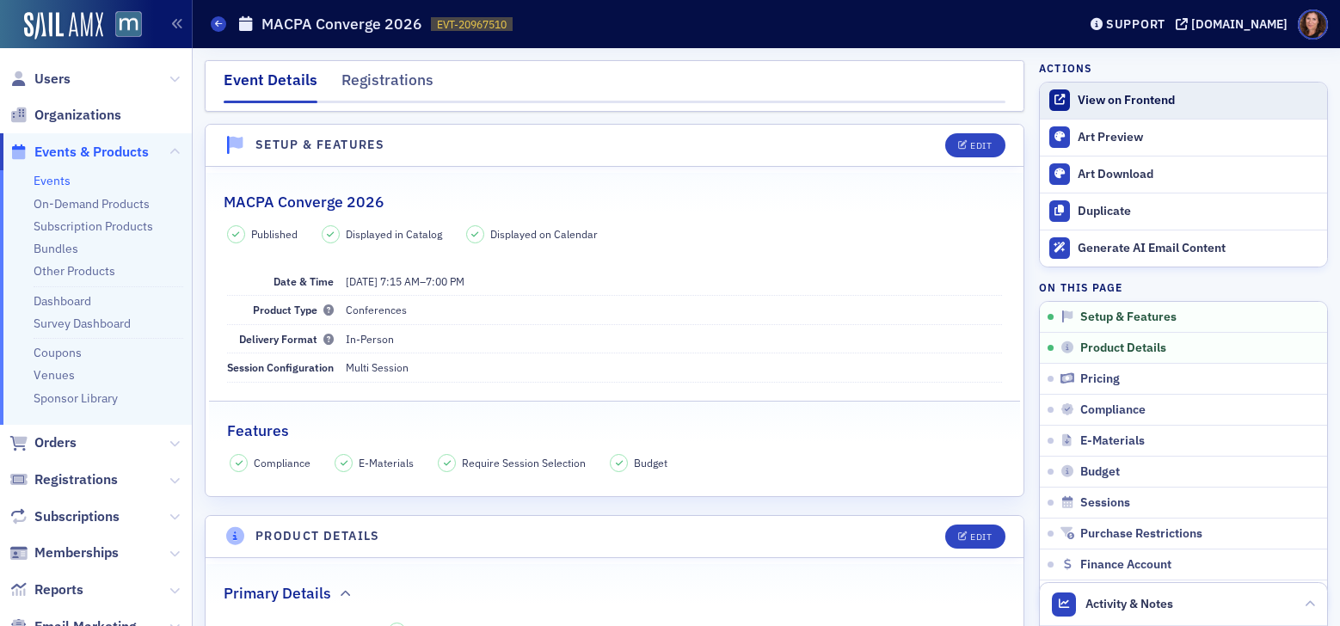
click at [1121, 106] on div "View on Frontend" at bounding box center [1197, 100] width 241 height 15
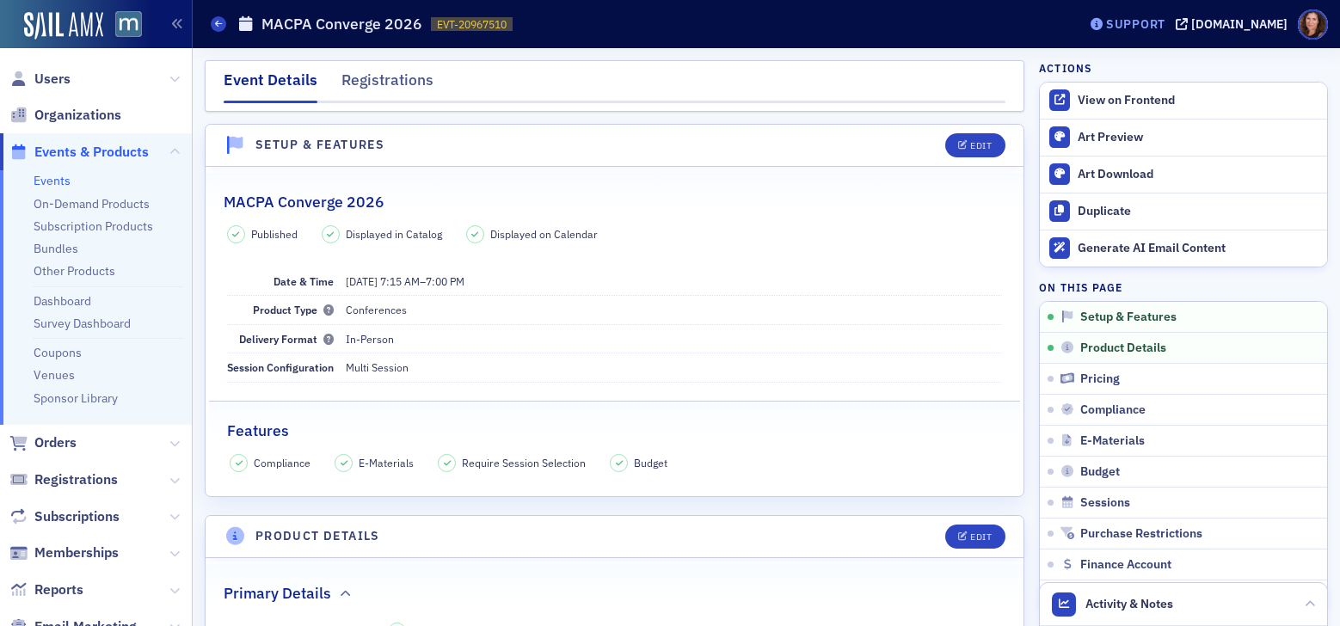
click at [1165, 24] on div "Support" at bounding box center [1135, 23] width 59 height 15
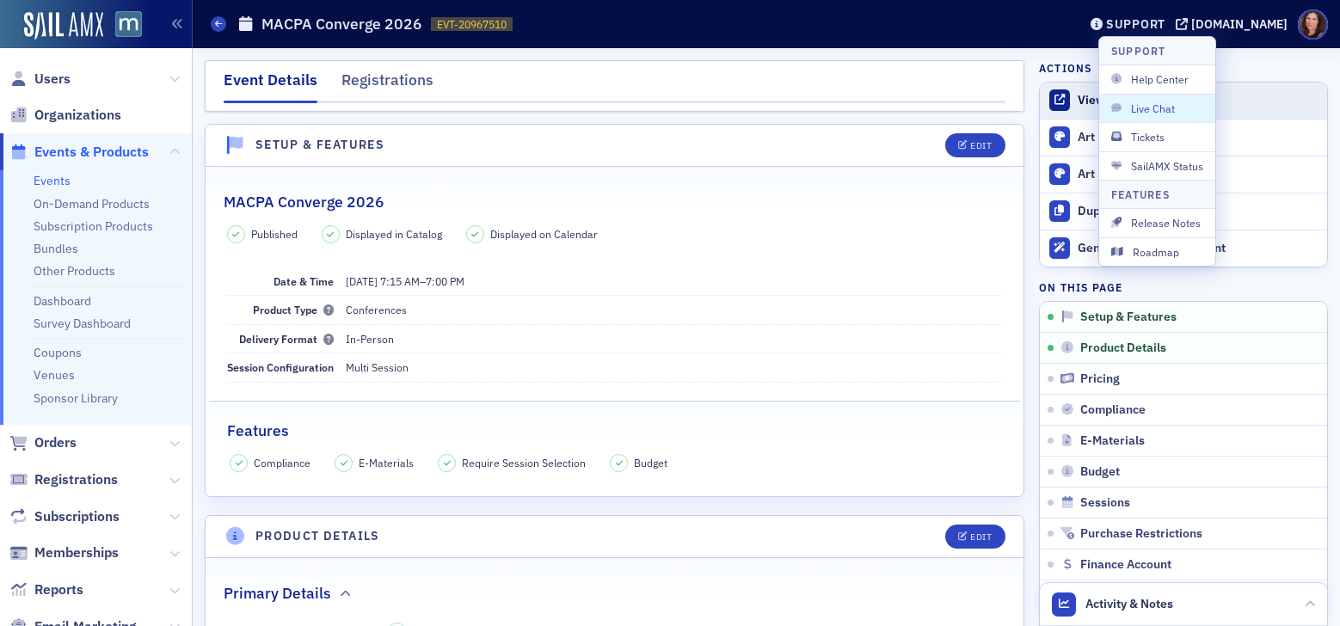
drag, startPoint x: 1168, startPoint y: 116, endPoint x: 1156, endPoint y: 113, distance: 12.3
click at [1168, 116] on button "Live Chat" at bounding box center [1157, 108] width 116 height 28
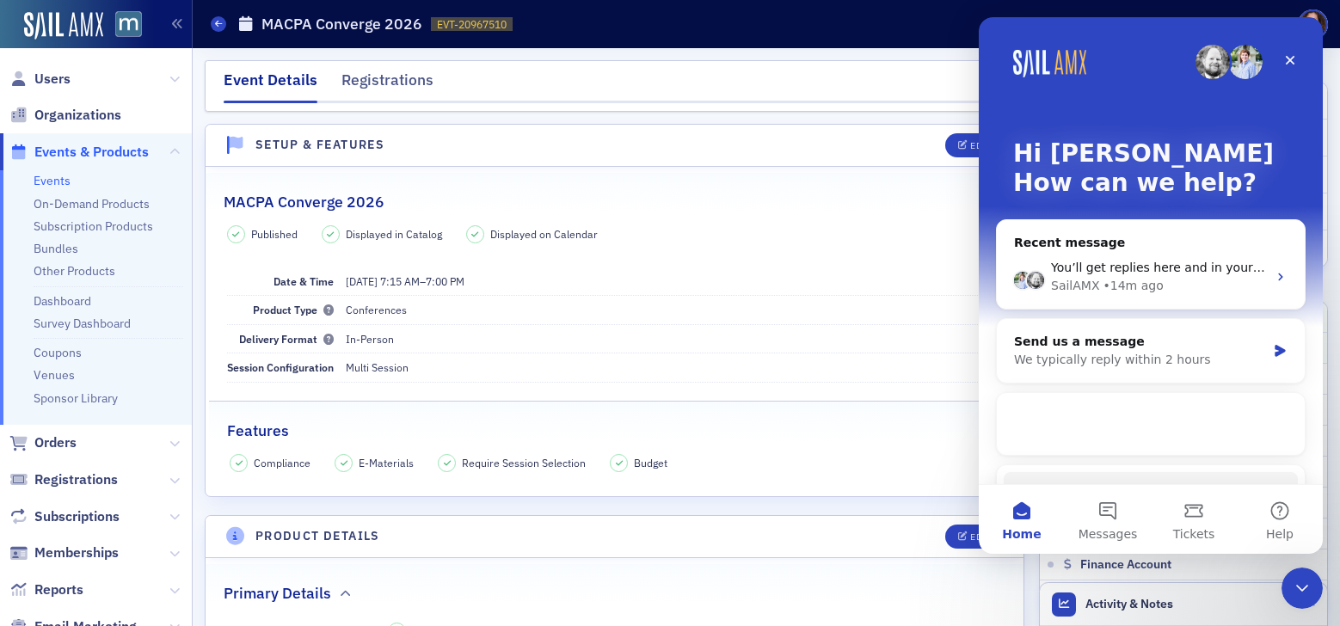
click at [1236, 278] on div "SailAMX • 14m ago" at bounding box center [1159, 286] width 216 height 18
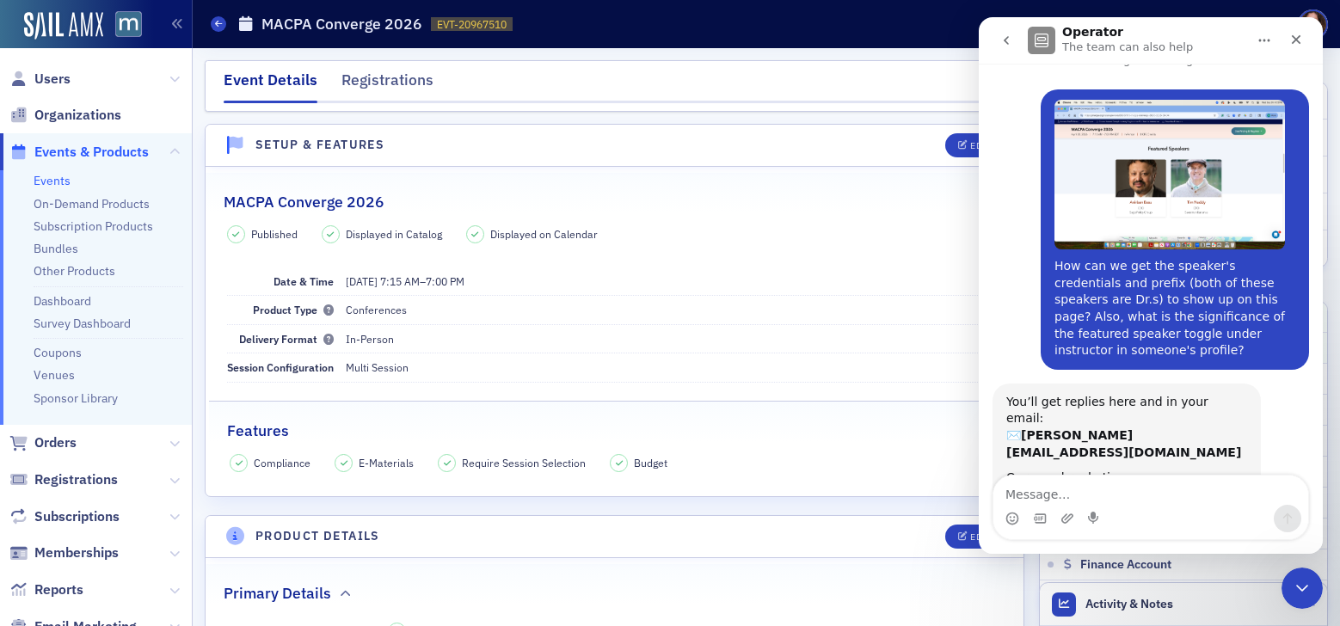
scroll to position [85, 0]
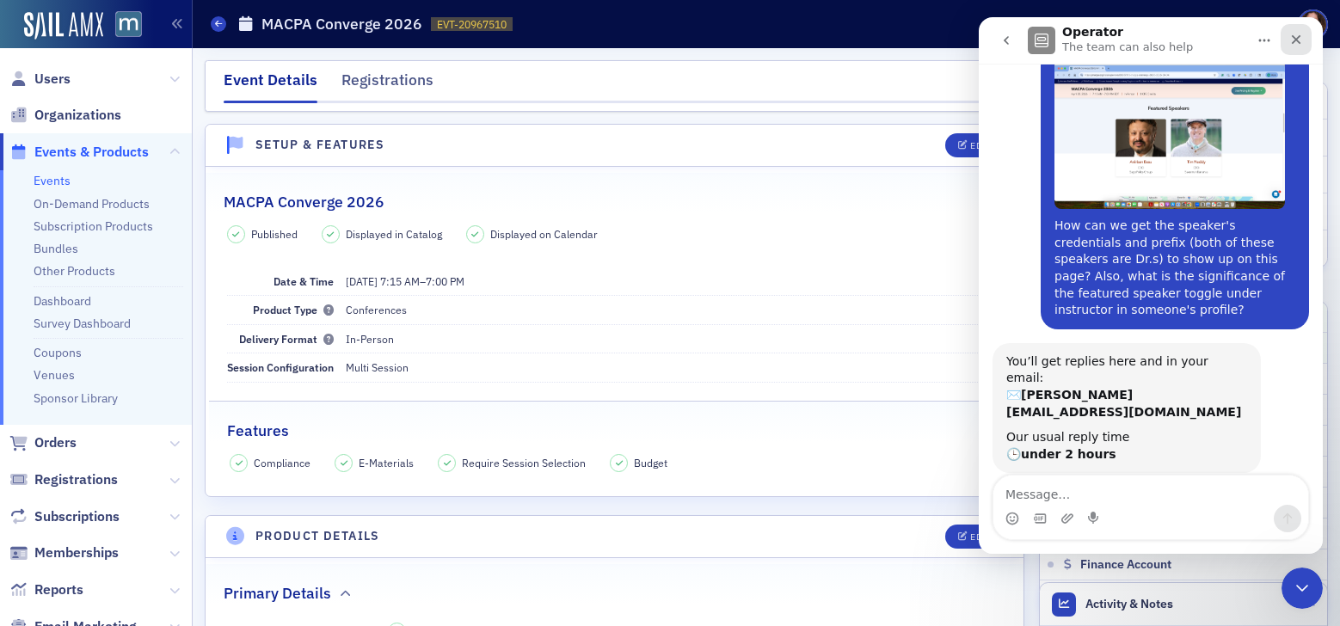
click at [1299, 35] on icon "Close" at bounding box center [1296, 40] width 14 height 14
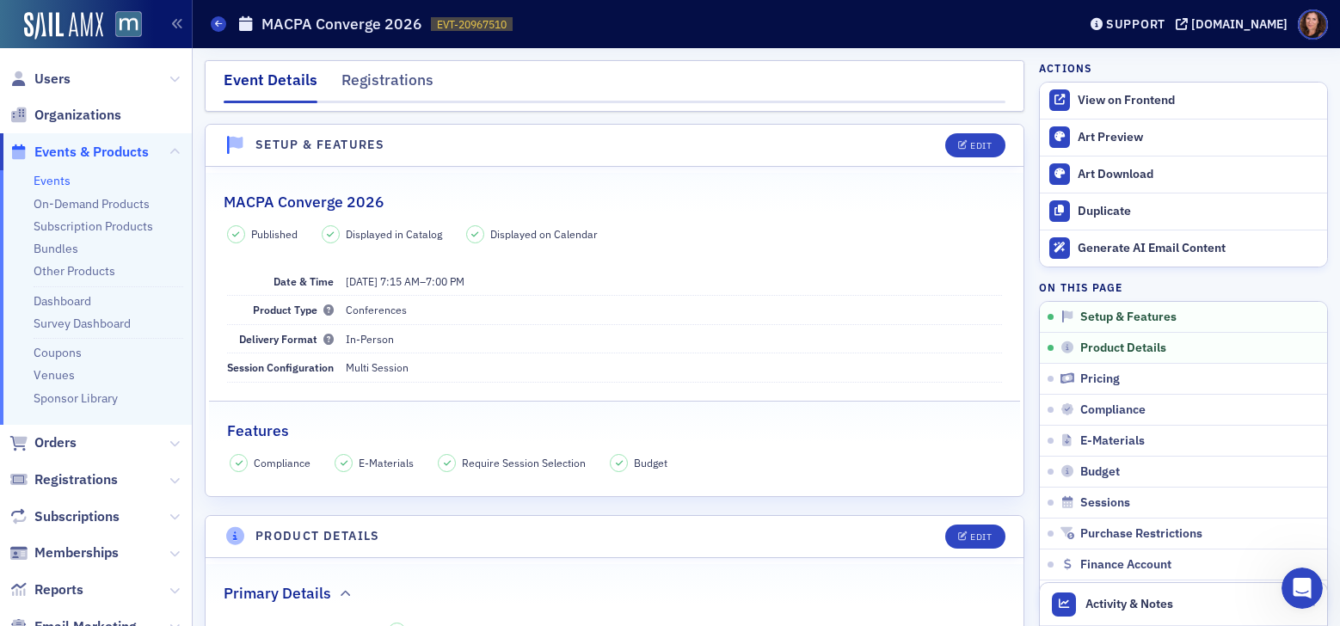
drag, startPoint x: 58, startPoint y: 186, endPoint x: 332, endPoint y: 92, distance: 289.8
click at [58, 186] on link "Events" at bounding box center [52, 180] width 37 height 15
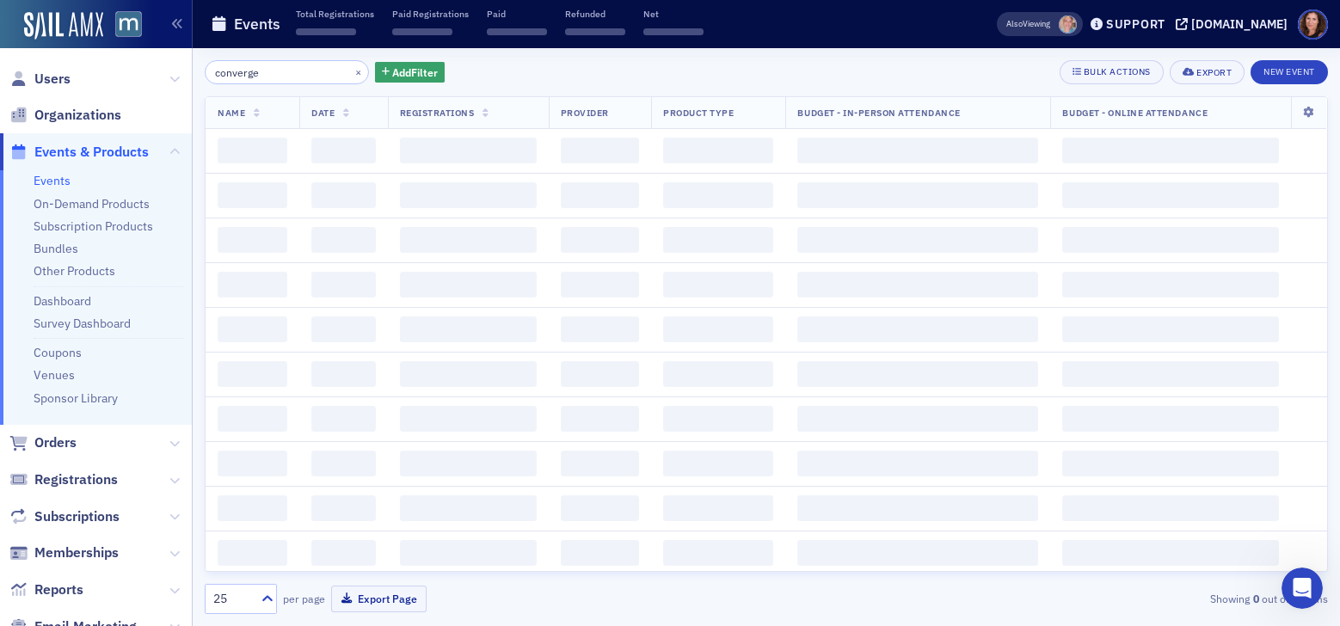
click at [244, 76] on input "converge" at bounding box center [287, 72] width 164 height 24
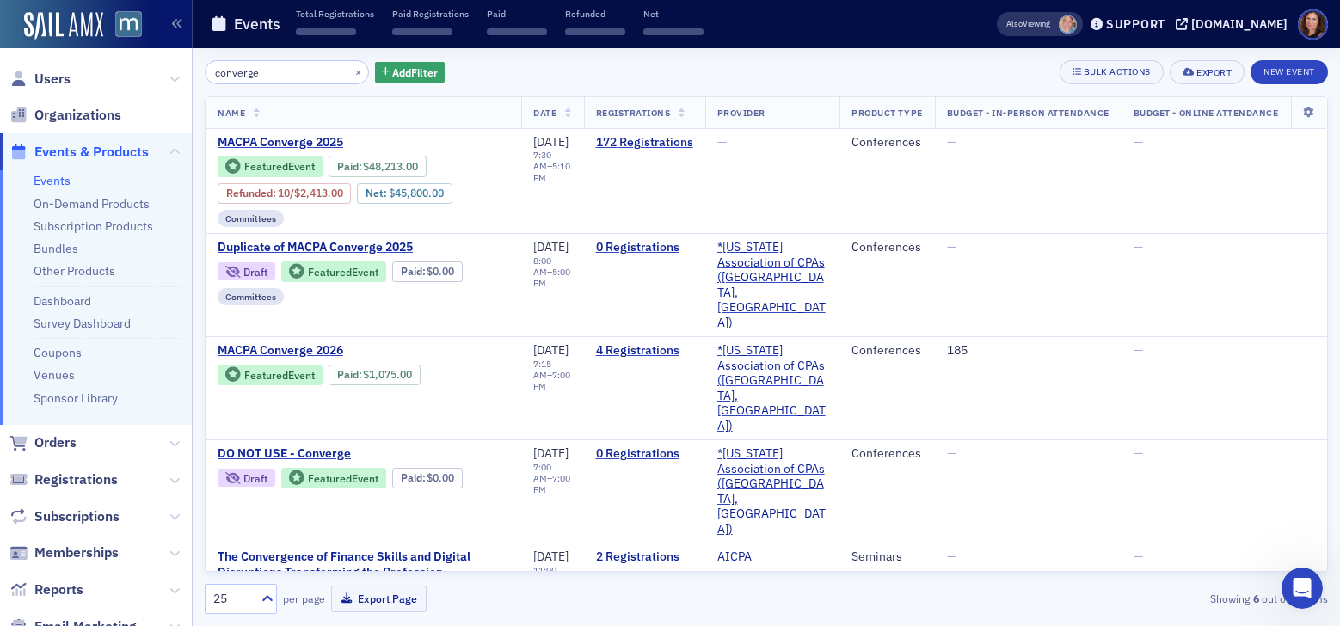
click at [244, 76] on input "converge" at bounding box center [287, 72] width 164 height 24
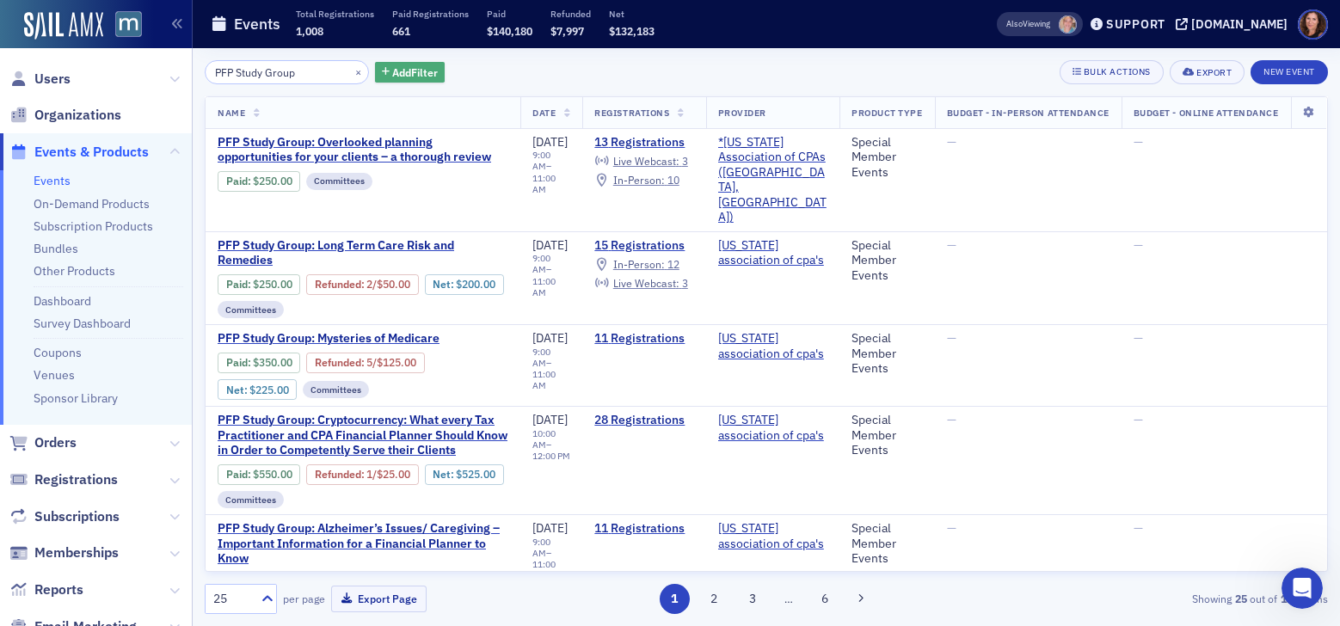
type input "PFP Study Group"
click at [395, 70] on span "Add Filter" at bounding box center [415, 71] width 46 height 15
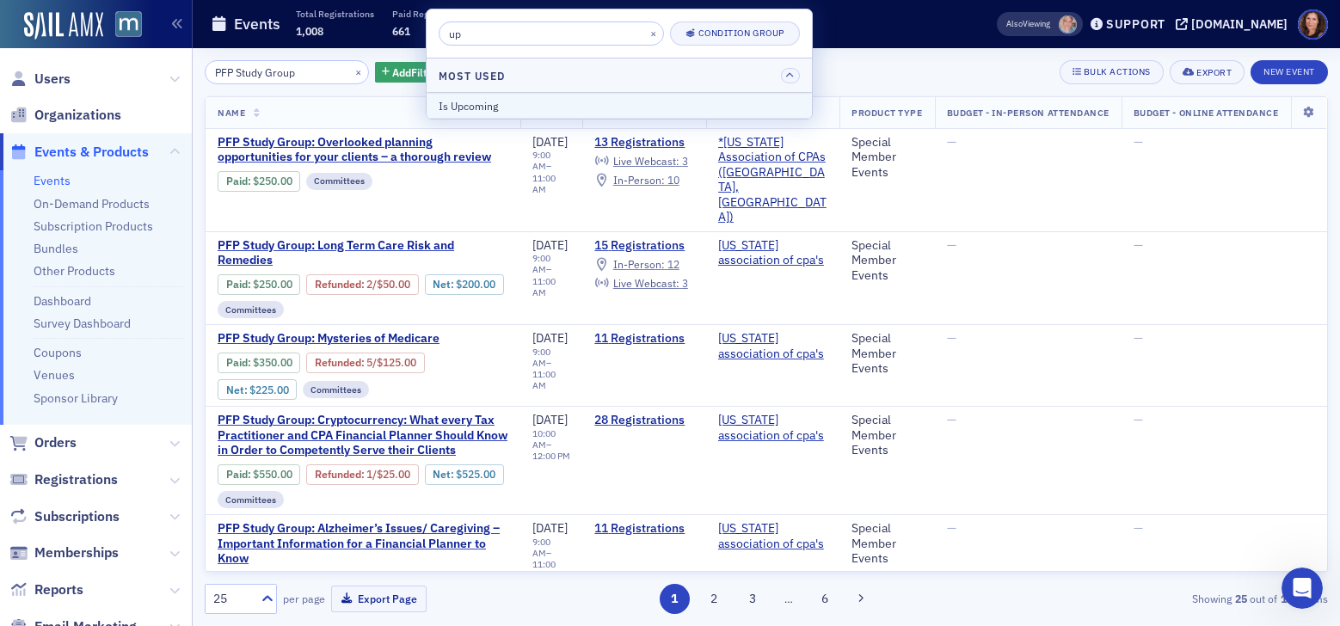
type input "up"
click at [555, 106] on div "Is Upcoming" at bounding box center [618, 105] width 361 height 15
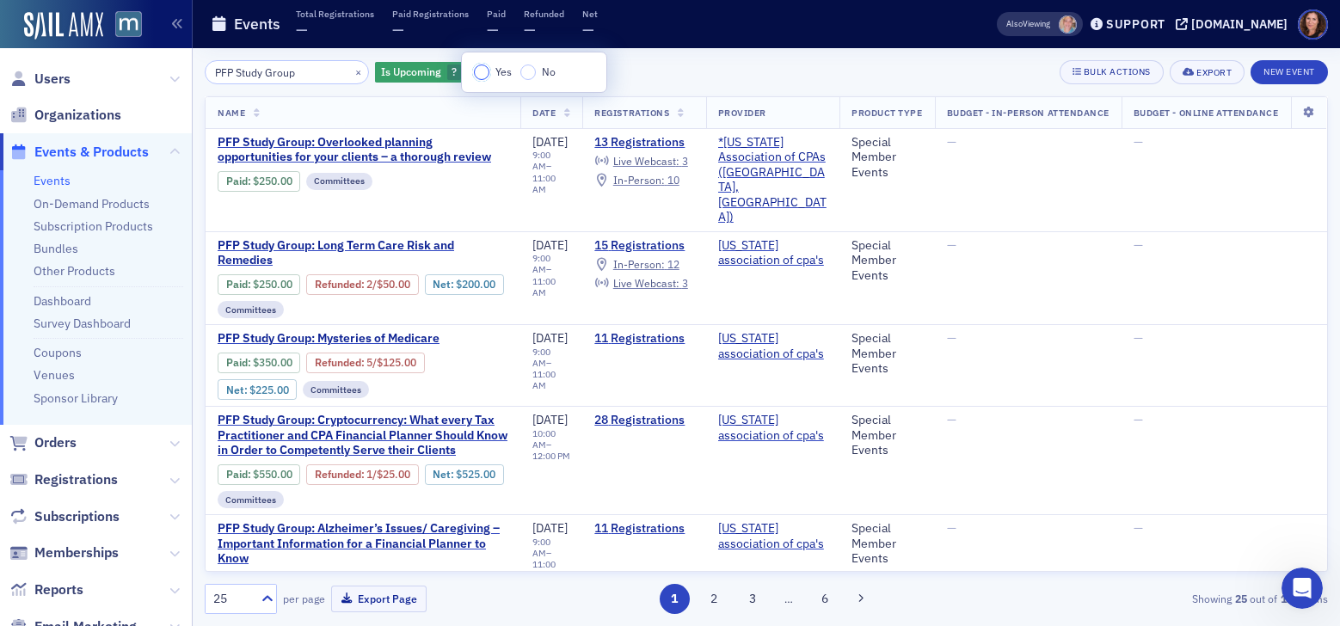
click at [487, 77] on input "Yes" at bounding box center [481, 71] width 15 height 15
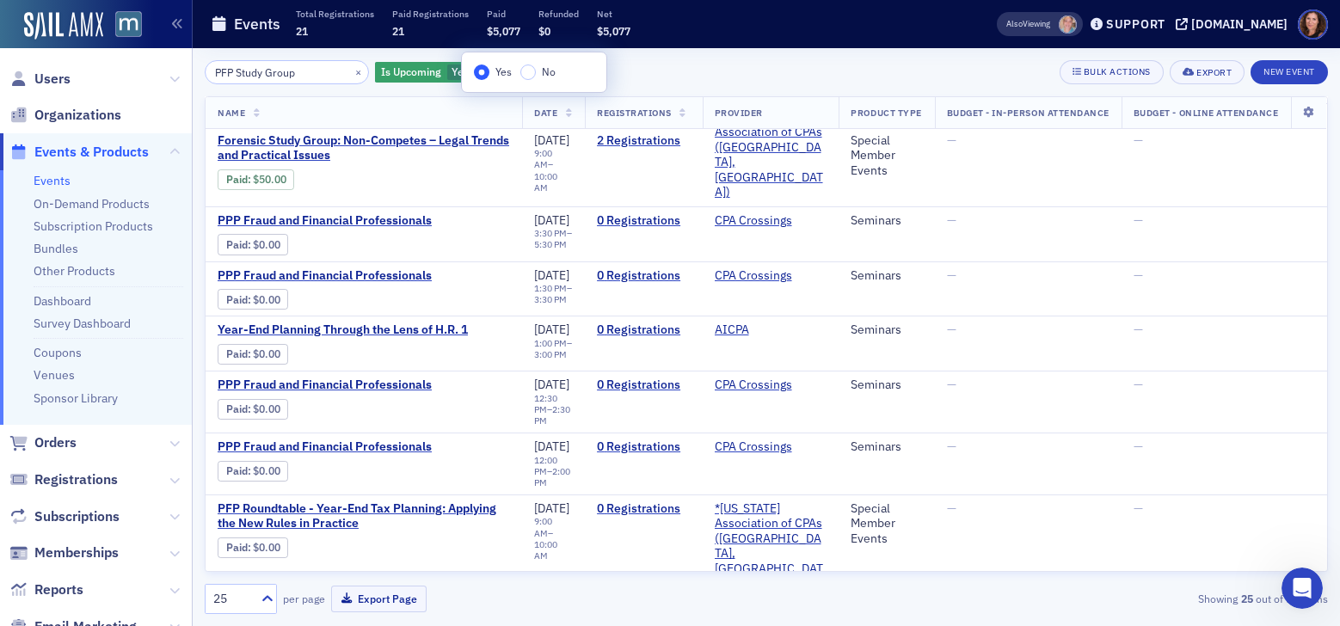
scroll to position [546, 0]
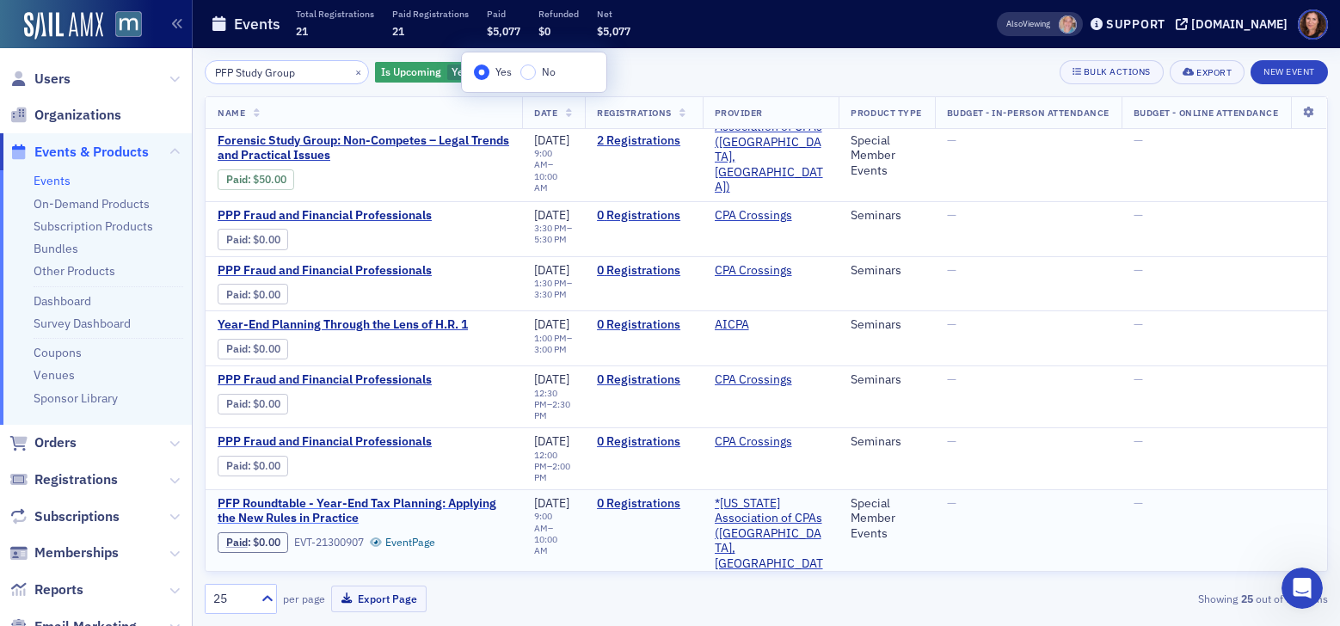
click at [344, 496] on span "PFP Roundtable - Year-End Tax Planning: Applying the New Rules in Practice" at bounding box center [364, 511] width 292 height 30
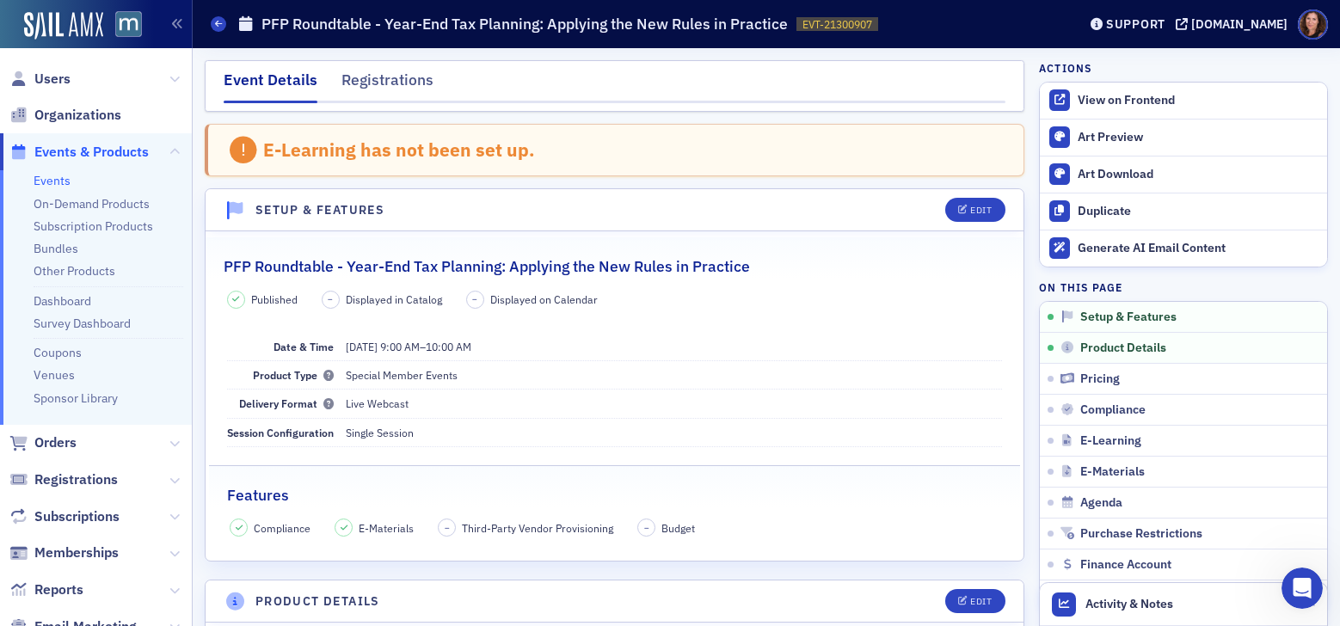
click at [399, 258] on h2 "PFP Roundtable - Year-End Tax Planning: Applying the New Rules in Practice" at bounding box center [487, 266] width 526 height 22
click at [395, 262] on h2 "PFP Roundtable - Year-End Tax Planning: Applying the New Rules in Practice" at bounding box center [487, 266] width 526 height 22
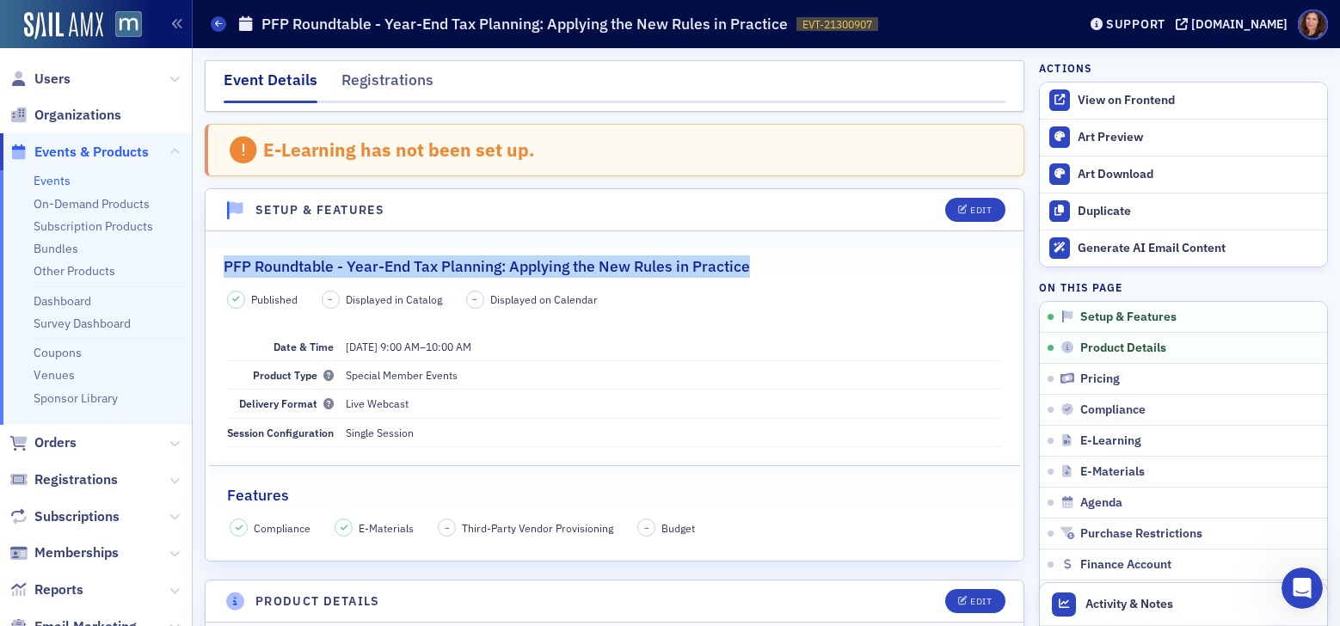
click at [395, 262] on h2 "PFP Roundtable - Year-End Tax Planning: Applying the New Rules in Practice" at bounding box center [487, 266] width 526 height 22
copy h2 "PFP Roundtable - Year-End Tax Planning: Applying the New Rules in Practice"
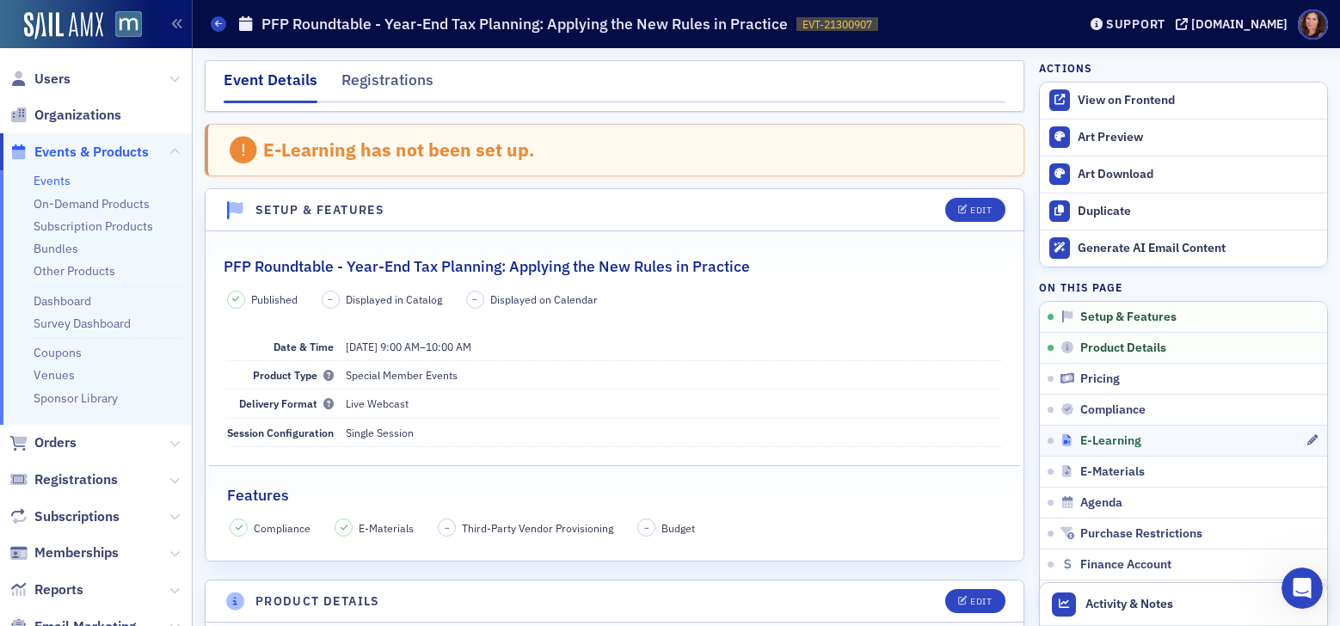
click at [1086, 444] on span "E-Learning" at bounding box center [1110, 440] width 61 height 15
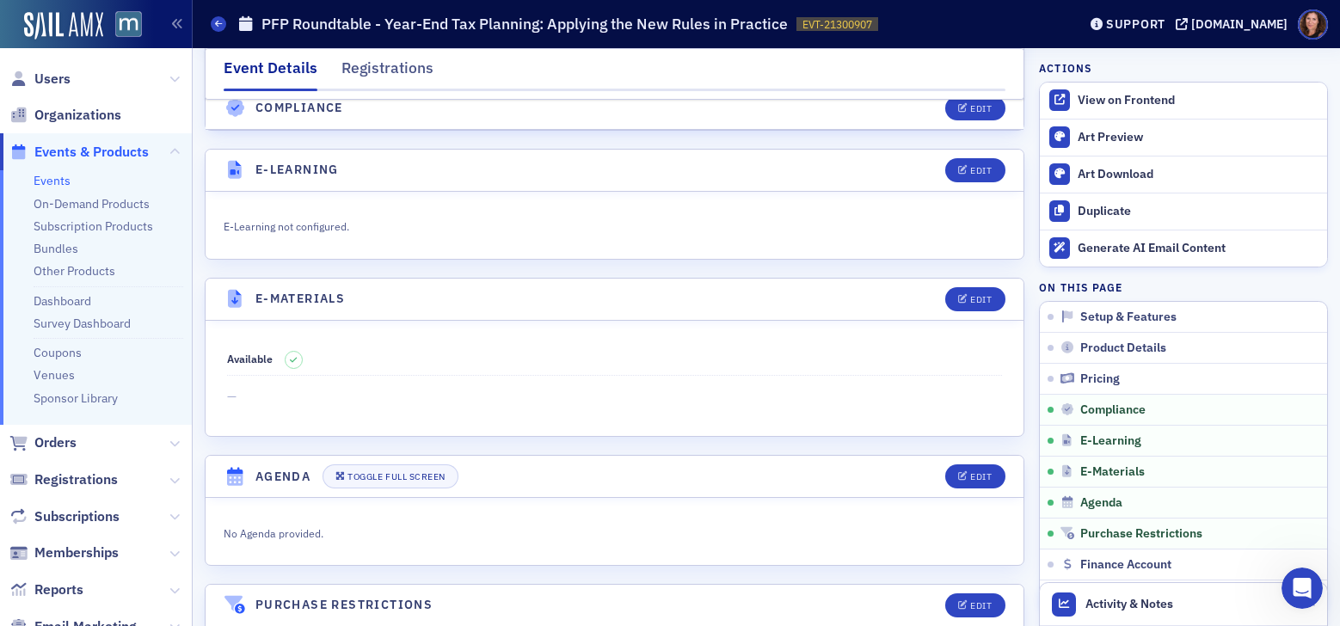
scroll to position [2247, 0]
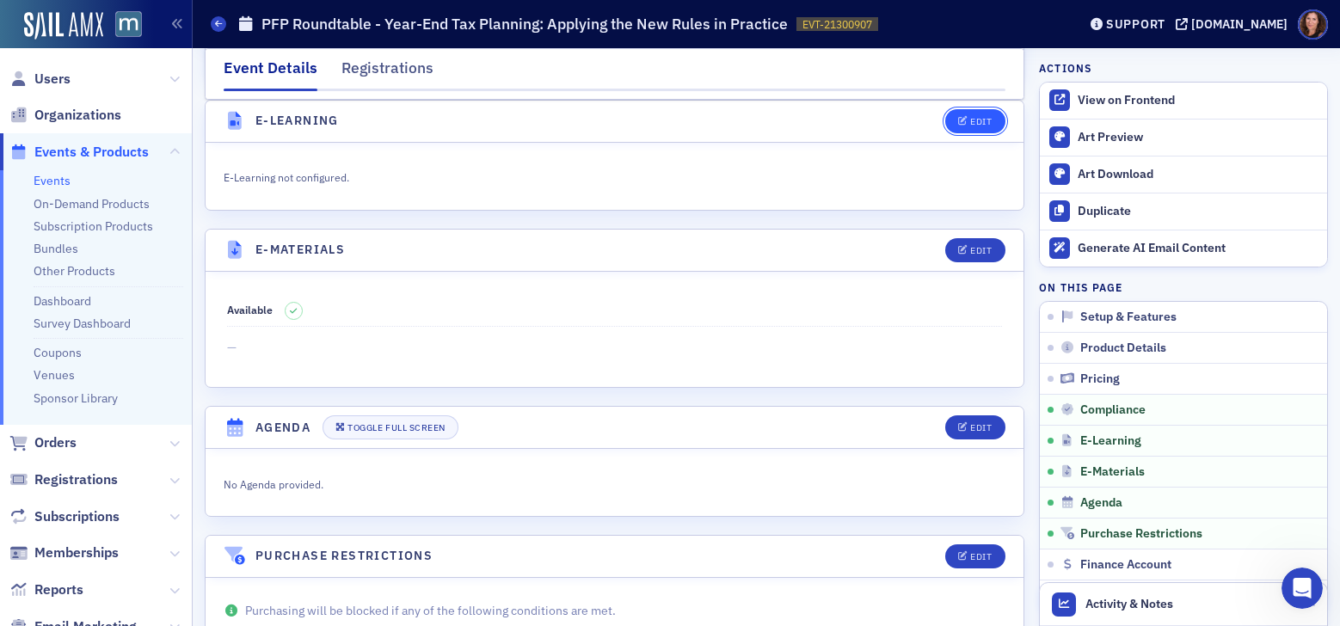
click at [958, 119] on icon "button" at bounding box center [963, 121] width 10 height 9
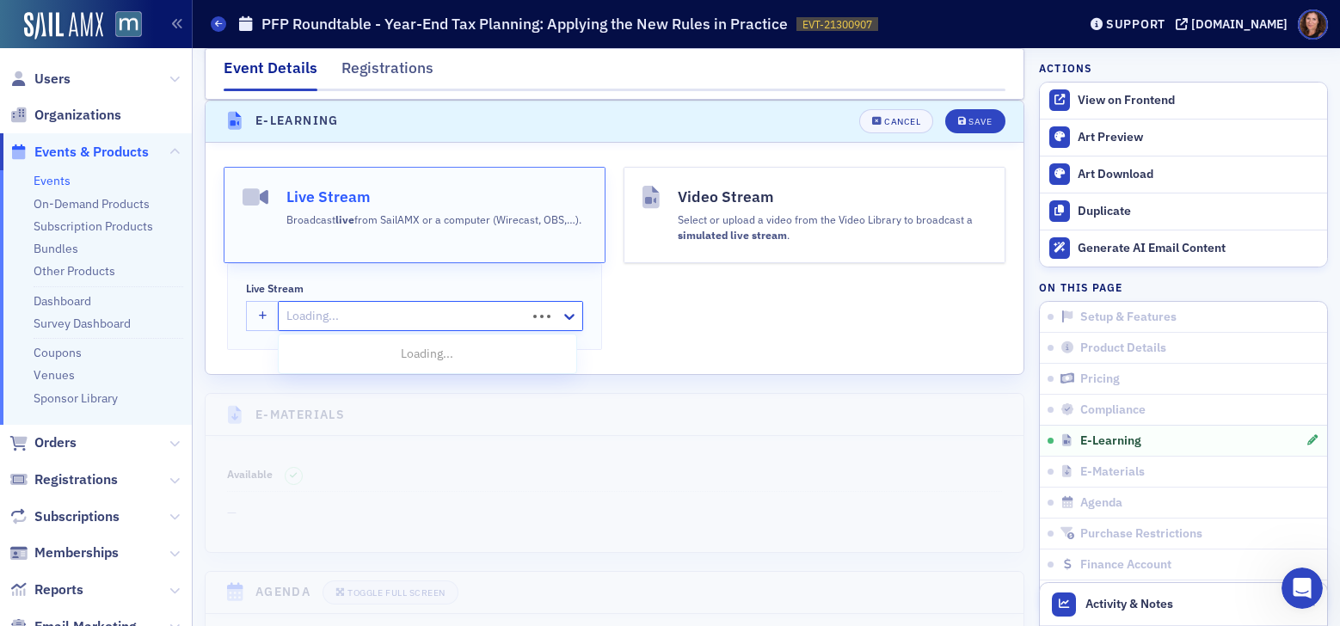
click at [329, 316] on div at bounding box center [405, 315] width 240 height 21
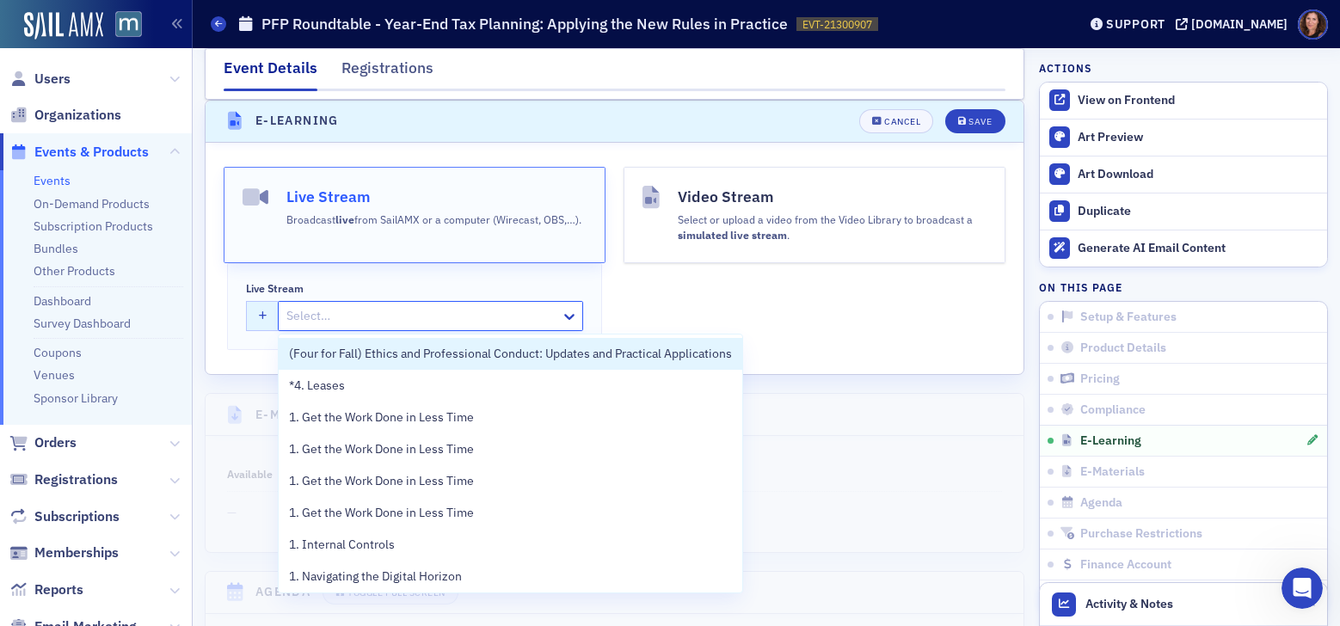
click at [256, 311] on button "button" at bounding box center [263, 316] width 34 height 30
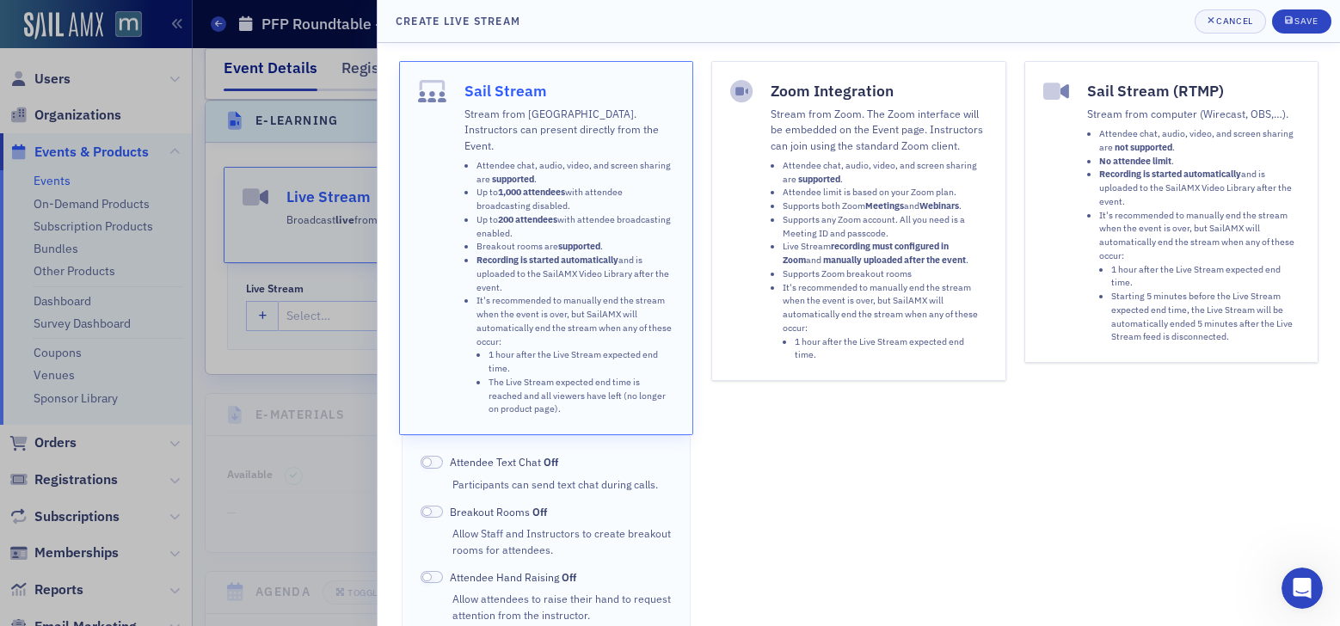
click at [915, 208] on li "Supports both Zoom Meetings and Webinars ." at bounding box center [884, 206] width 205 height 14
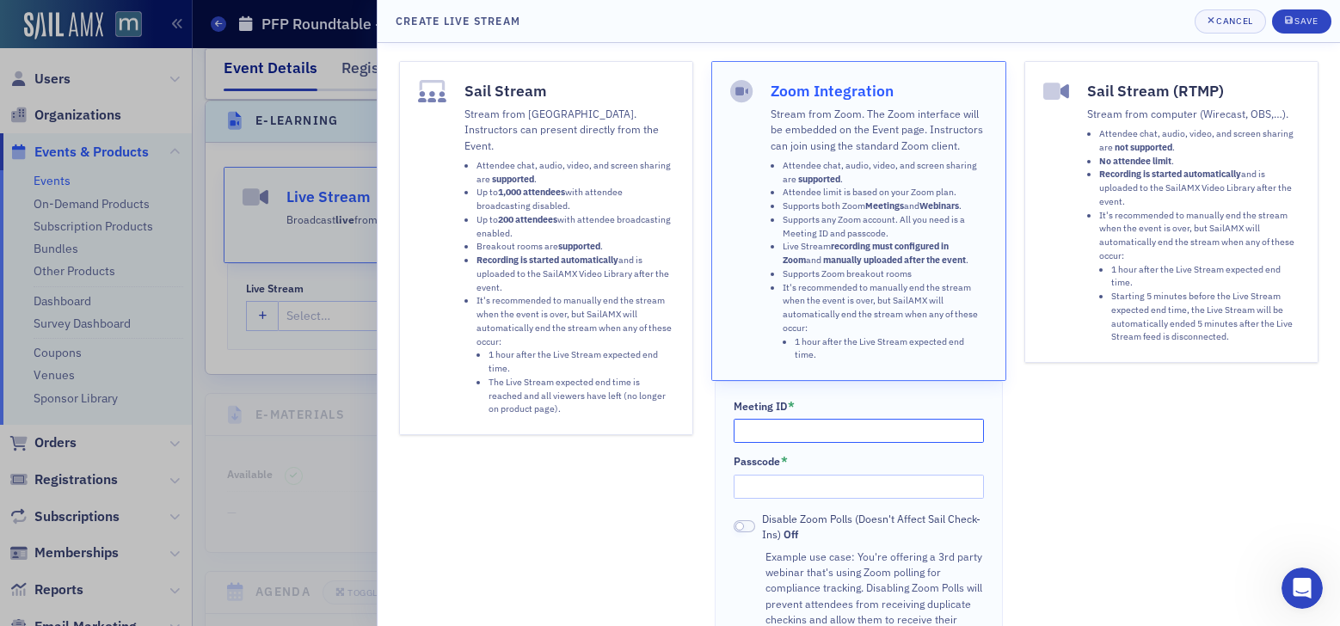
click at [816, 424] on input "Meeting ID *" at bounding box center [858, 431] width 251 height 24
paste input "813 3085 1537"
type input "813 3085 1537"
click at [763, 493] on input "Passcode *" at bounding box center [858, 487] width 251 height 24
paste input "360103"
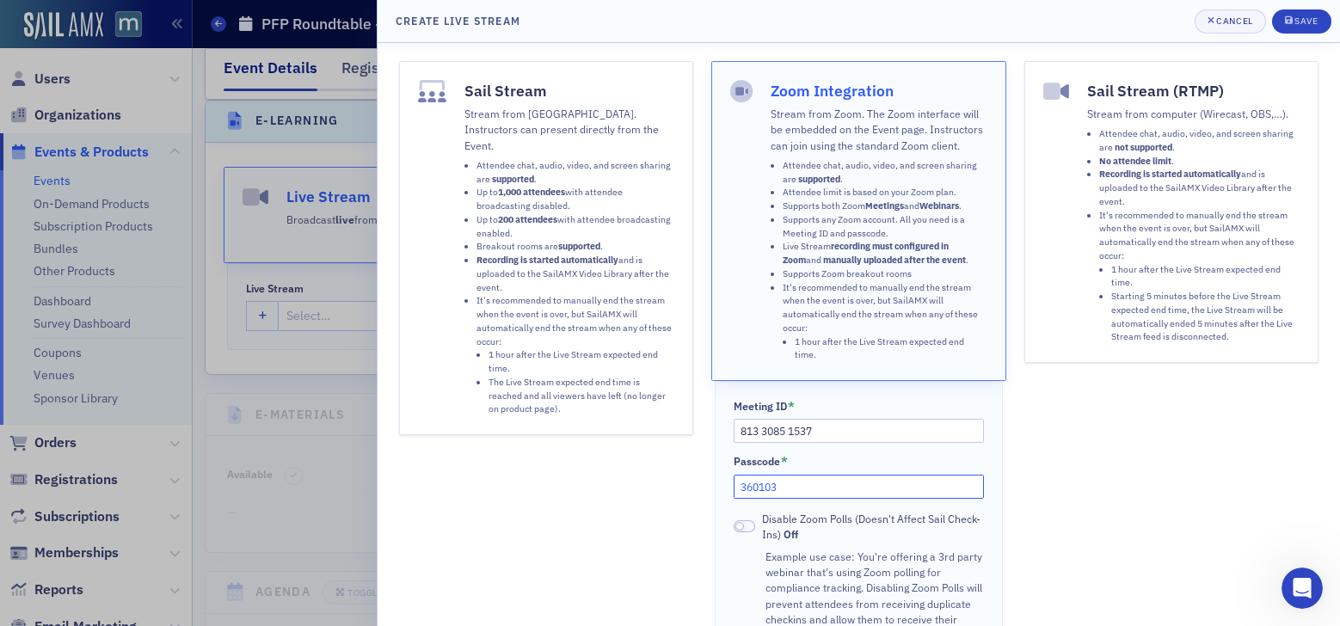
type input "360103"
click at [1081, 477] on div "Sail Stream (RTMP) Stream from computer (Wirecast, OBS,…). Attendee chat, audio…" at bounding box center [1171, 536] width 295 height 951
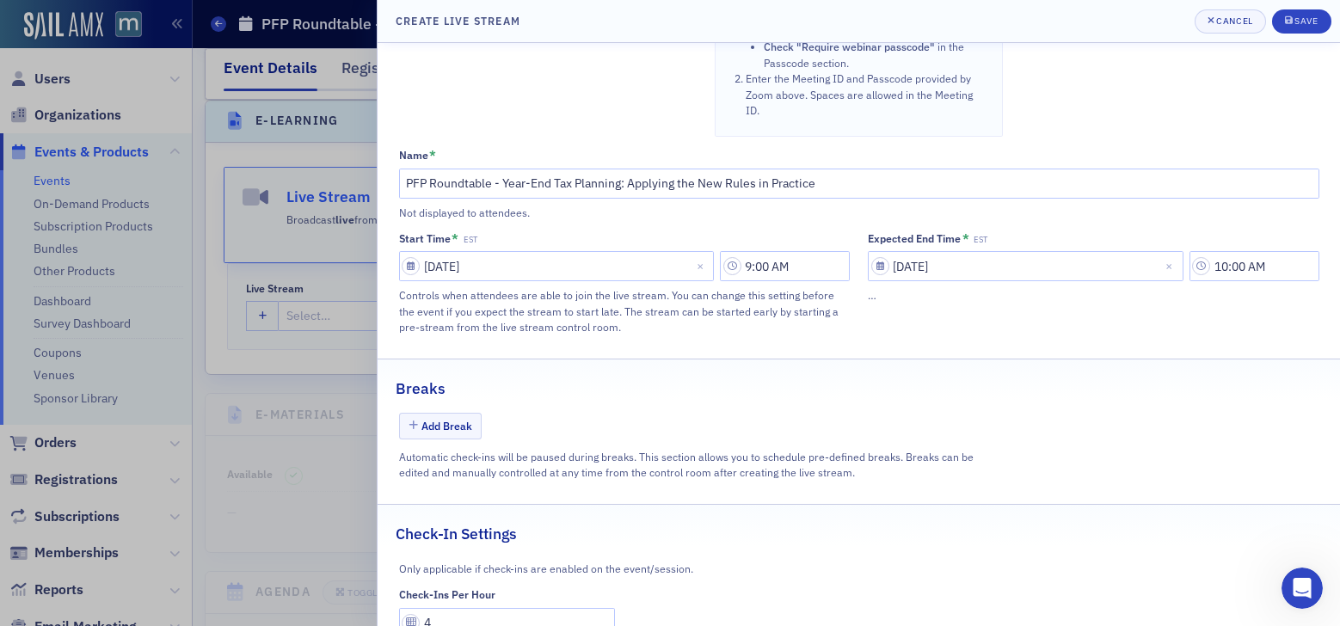
scroll to position [929, 0]
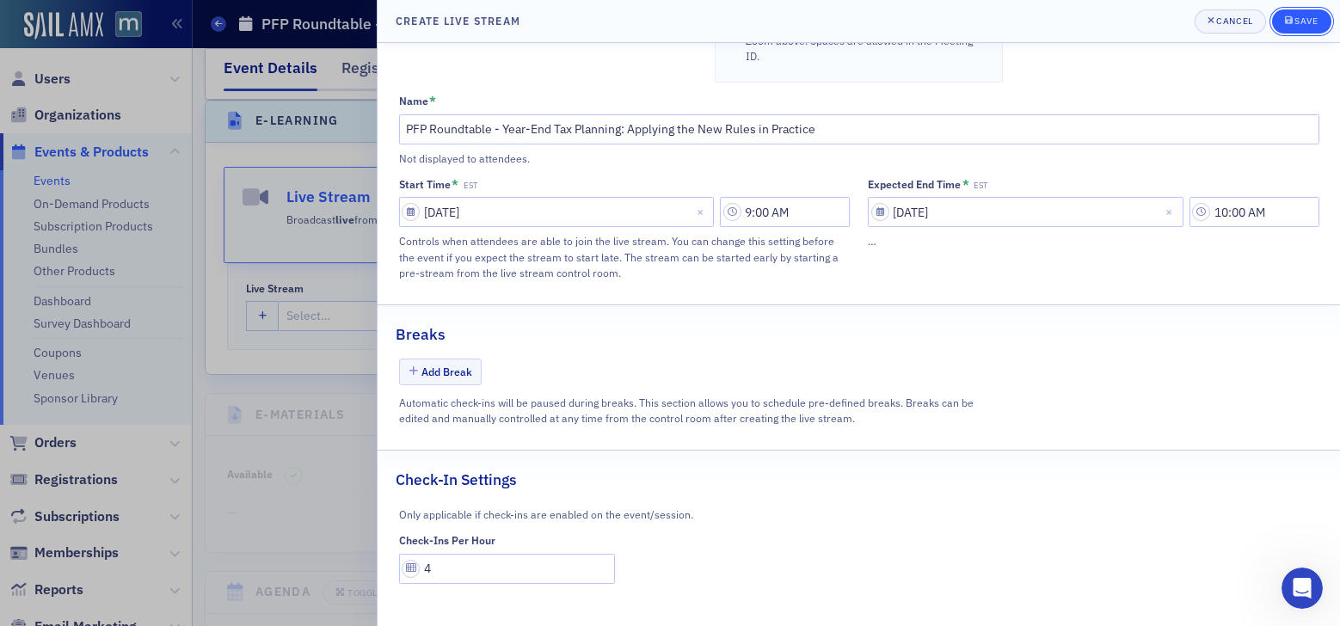
click at [1296, 26] on div "Save" at bounding box center [1305, 20] width 23 height 9
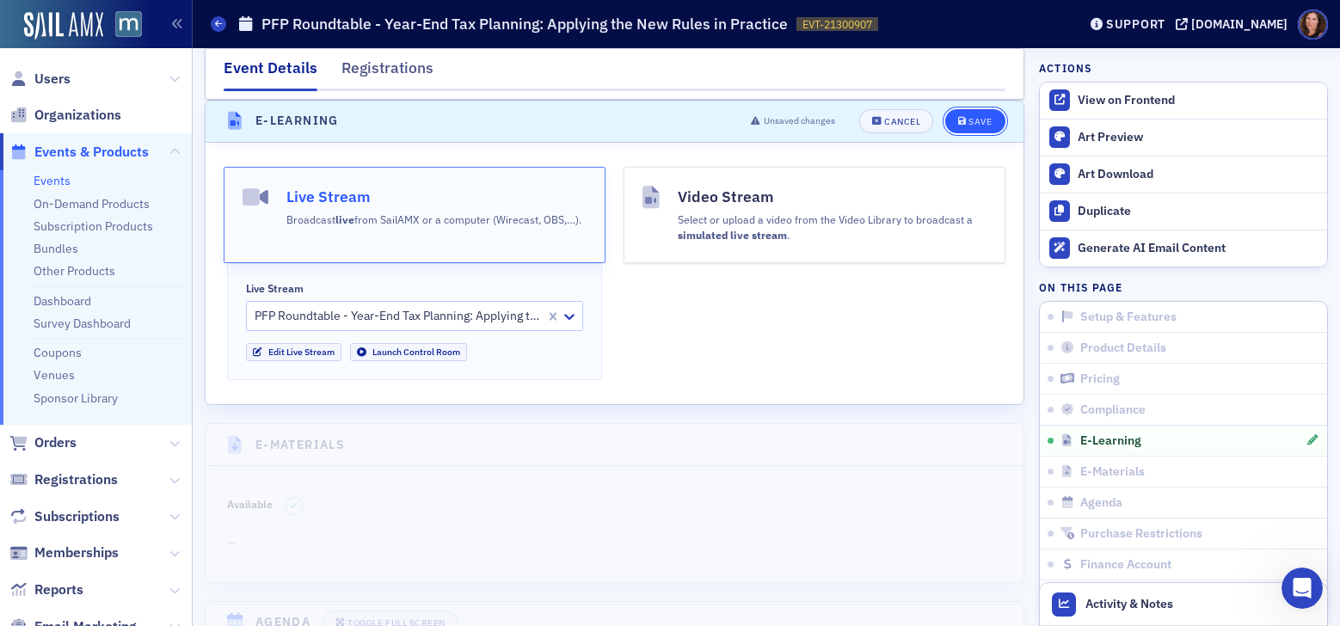
click at [968, 117] on div "Save" at bounding box center [979, 121] width 23 height 9
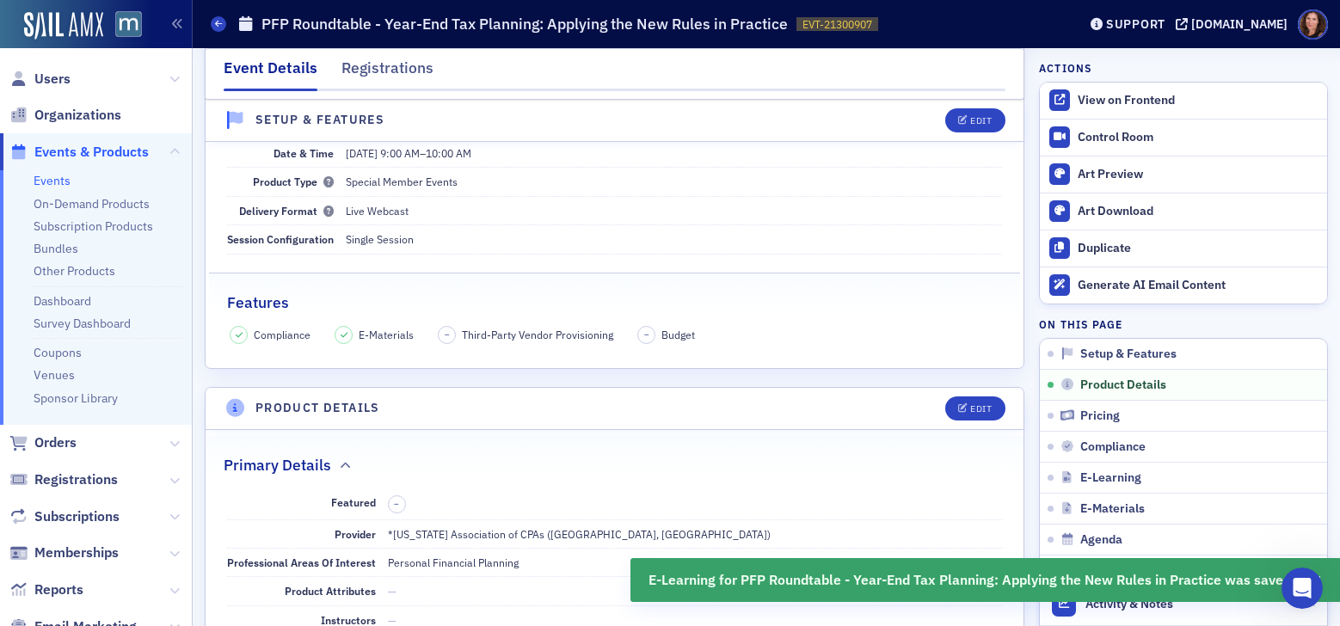
scroll to position [0, 0]
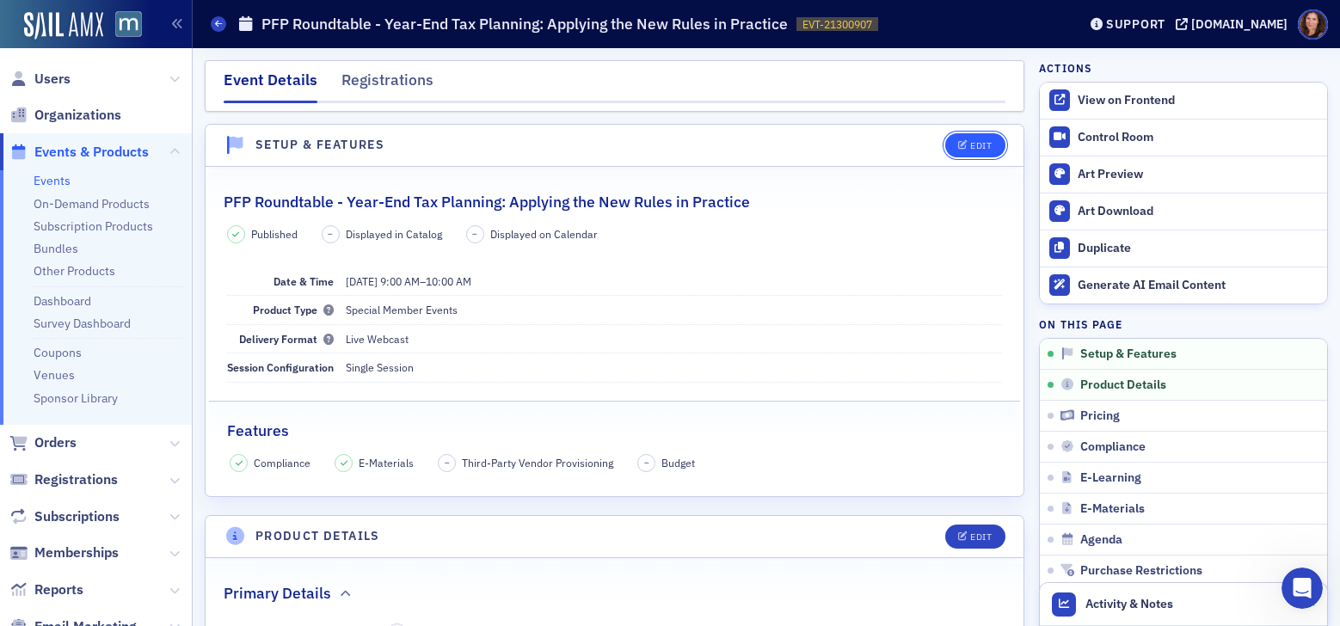
click at [970, 144] on div "Edit" at bounding box center [980, 145] width 21 height 9
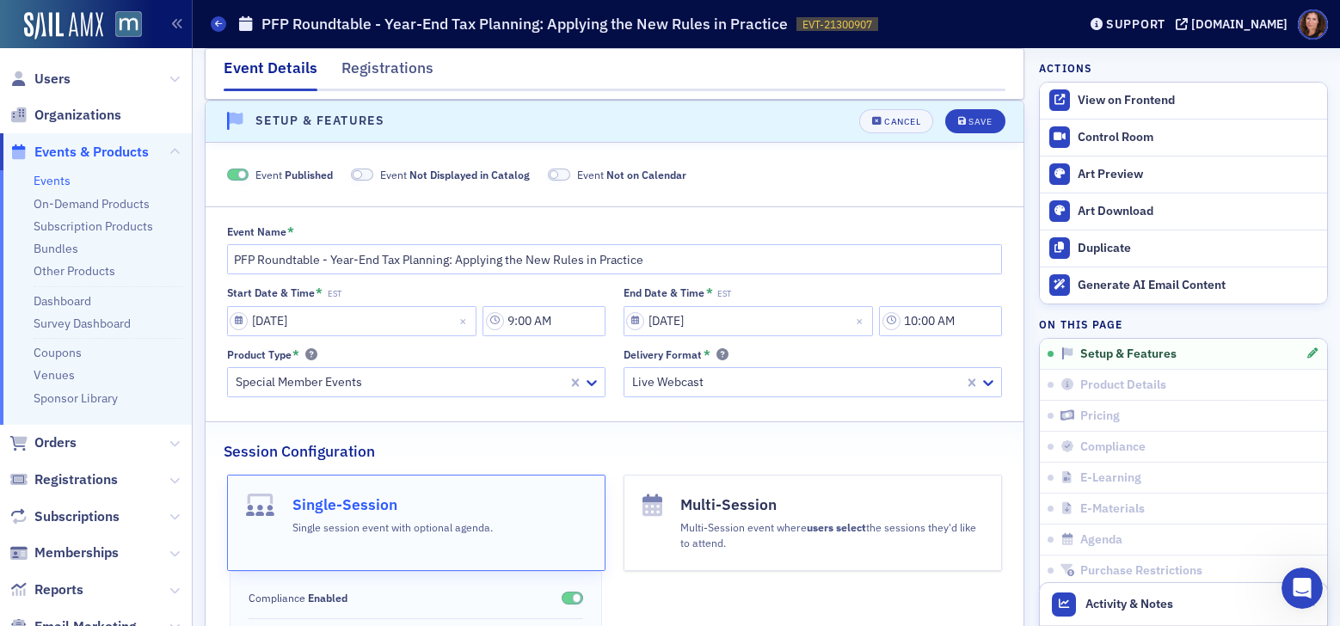
click at [367, 174] on span at bounding box center [362, 175] width 22 height 13
click at [542, 169] on span at bounding box center [538, 175] width 22 height 13
click at [968, 117] on div "Save" at bounding box center [979, 121] width 23 height 9
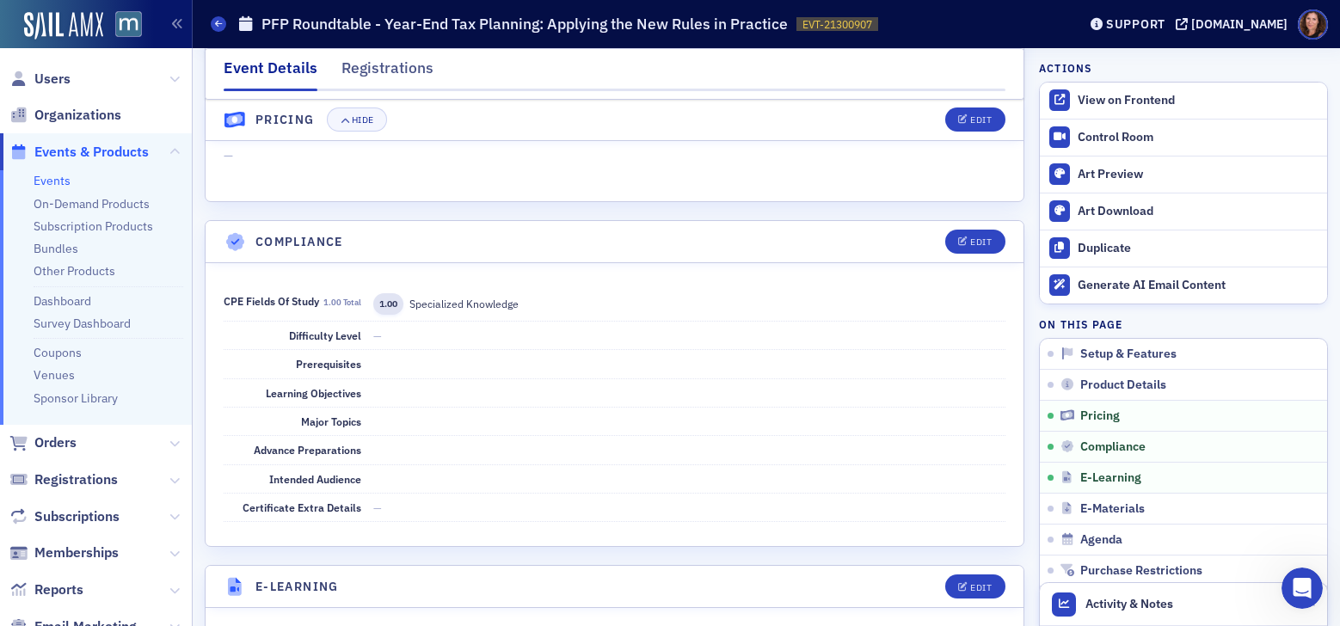
scroll to position [1727, 0]
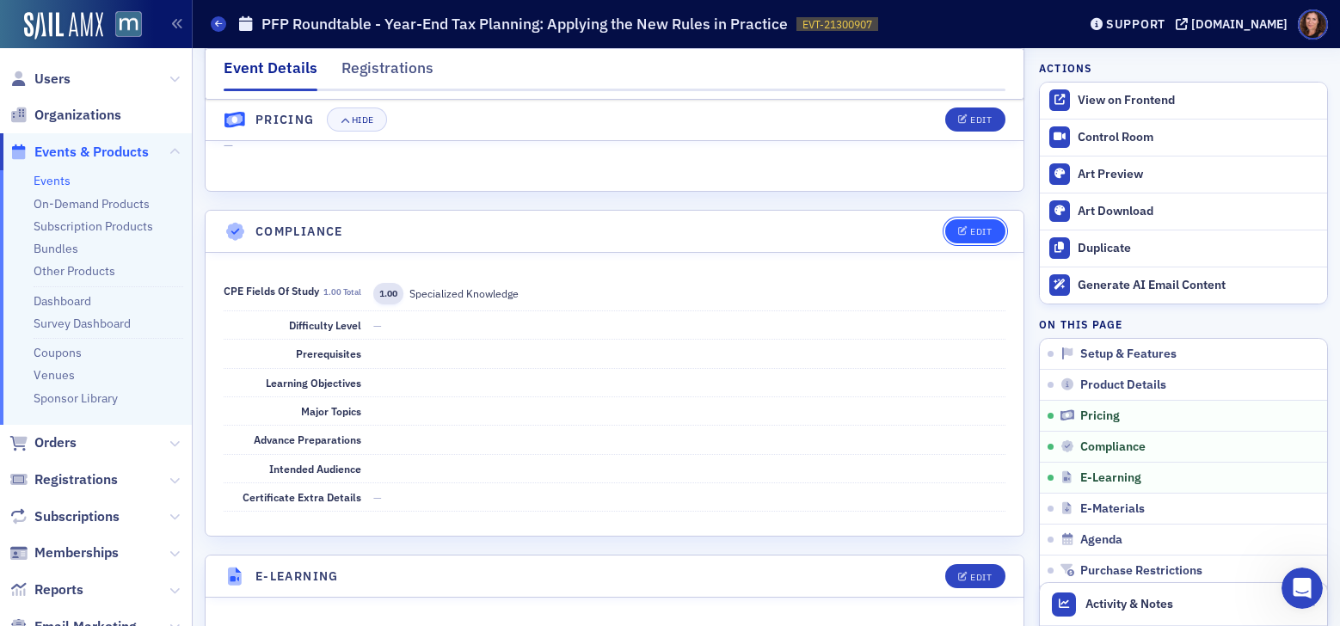
click at [970, 230] on div "Edit" at bounding box center [980, 231] width 21 height 9
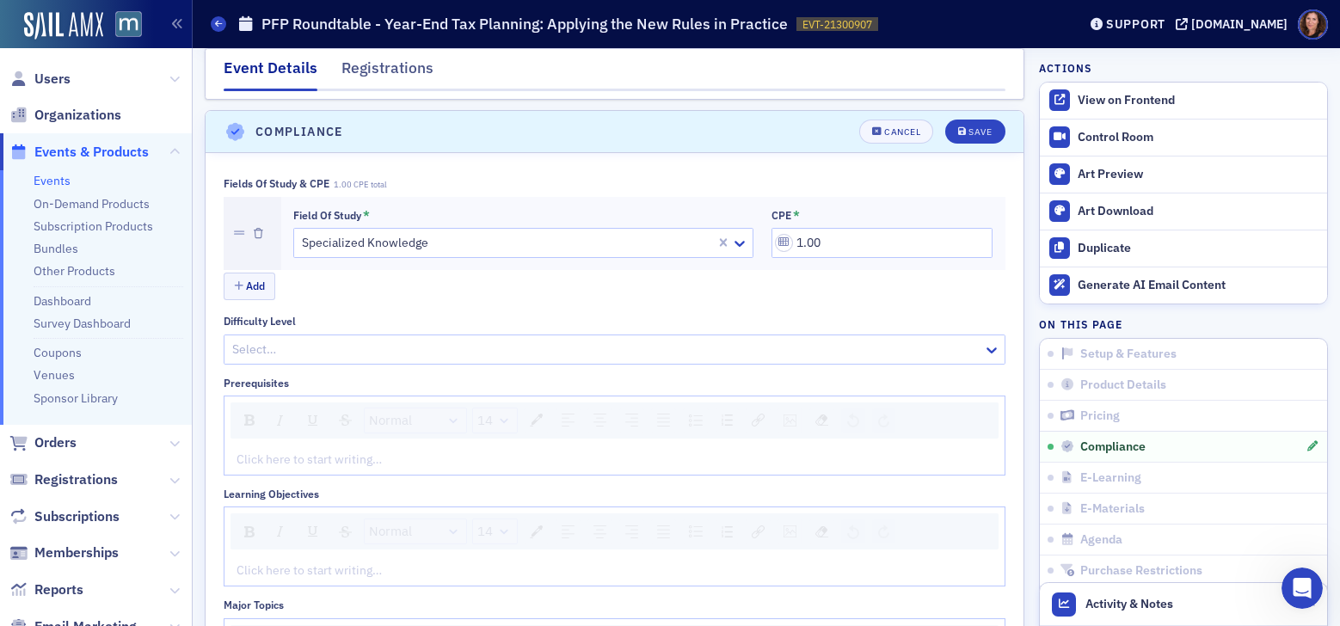
scroll to position [1837, 0]
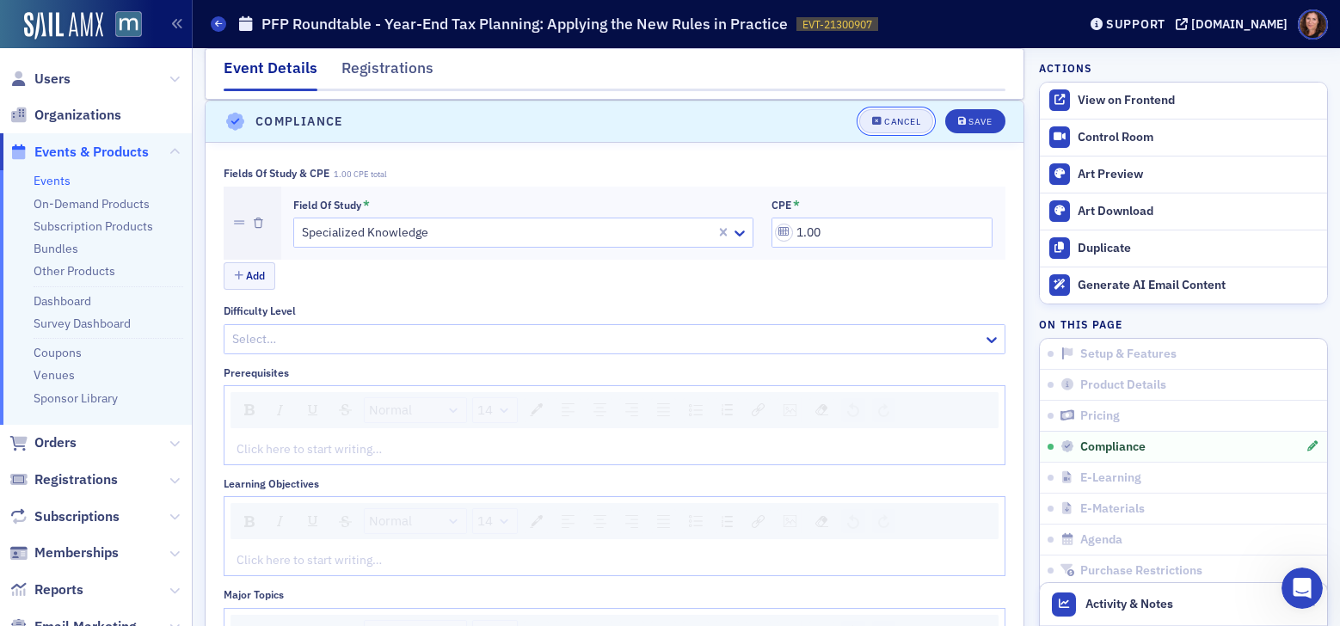
click at [889, 125] on div "Cancel" at bounding box center [902, 121] width 36 height 9
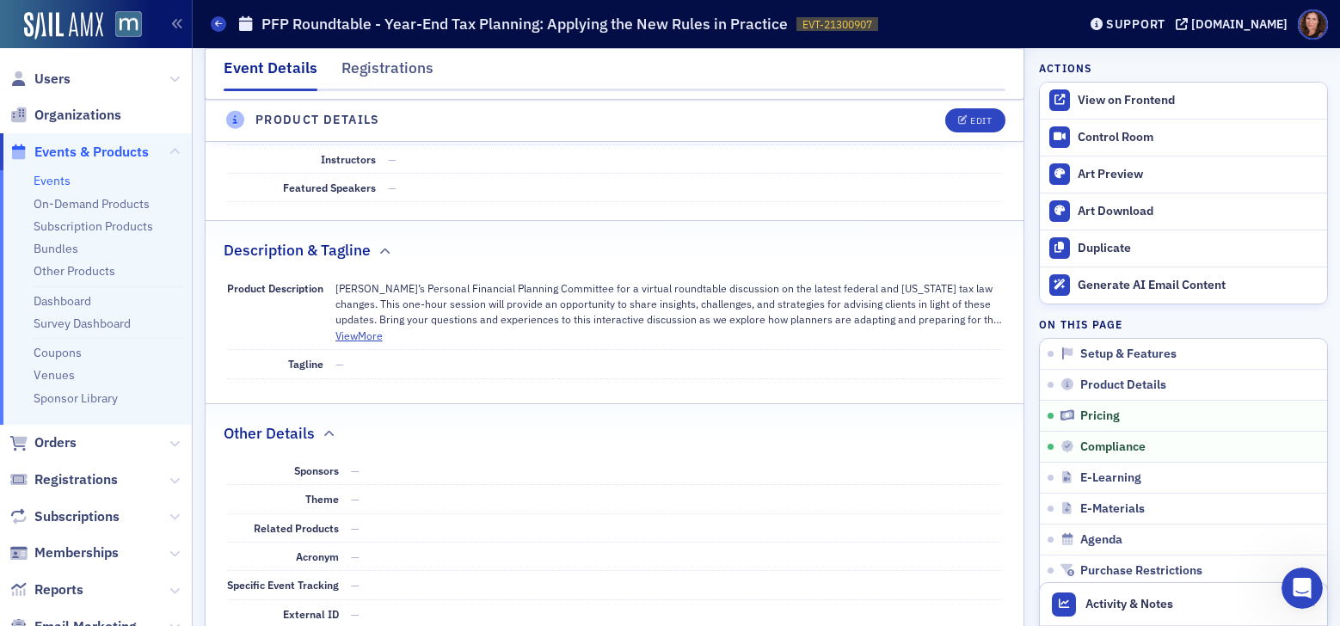
scroll to position [0, 0]
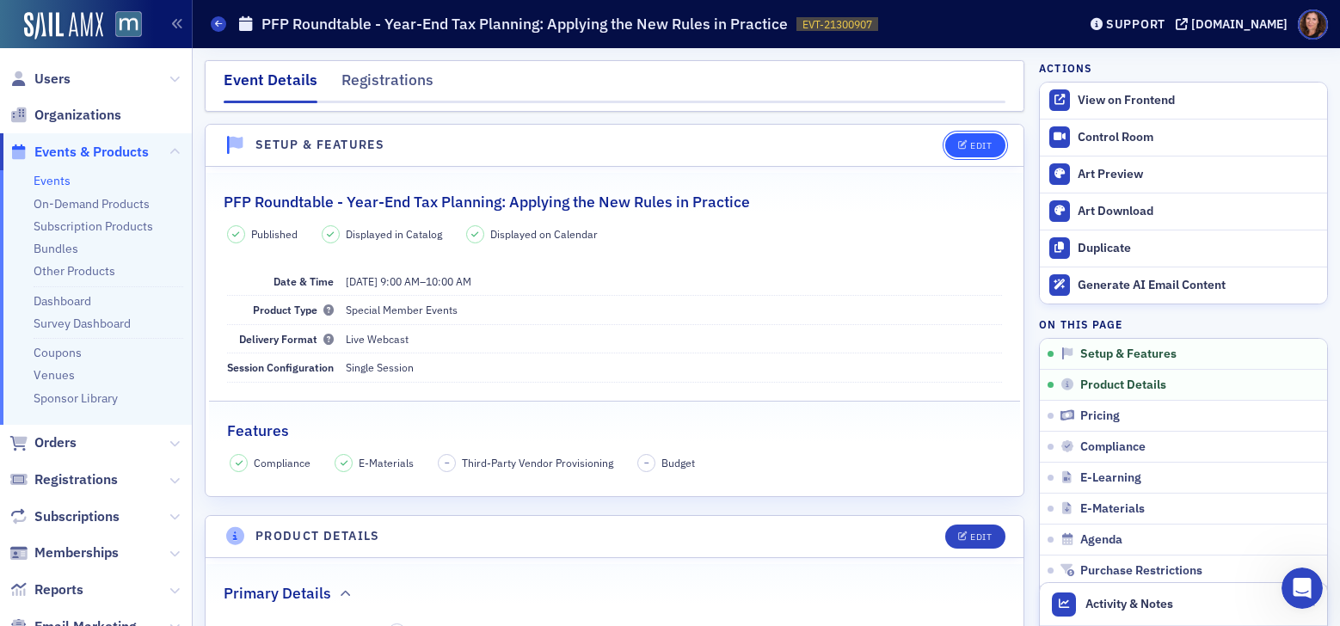
click at [973, 155] on button "Edit" at bounding box center [974, 145] width 59 height 24
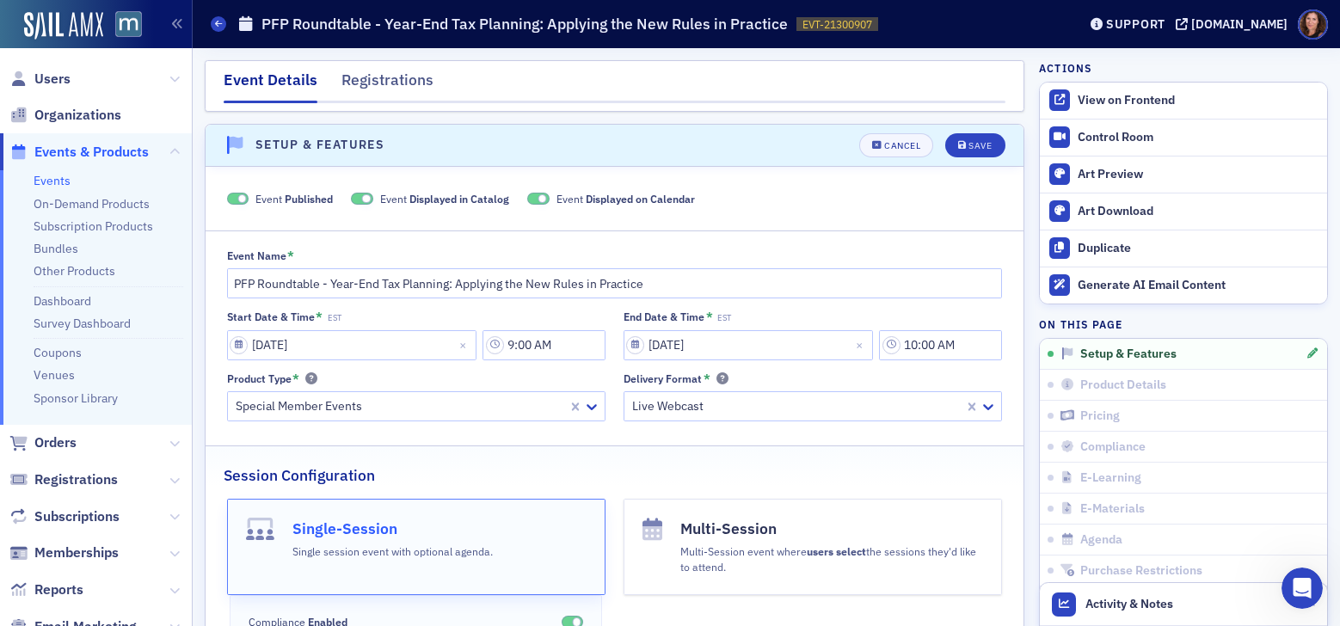
scroll to position [24, 0]
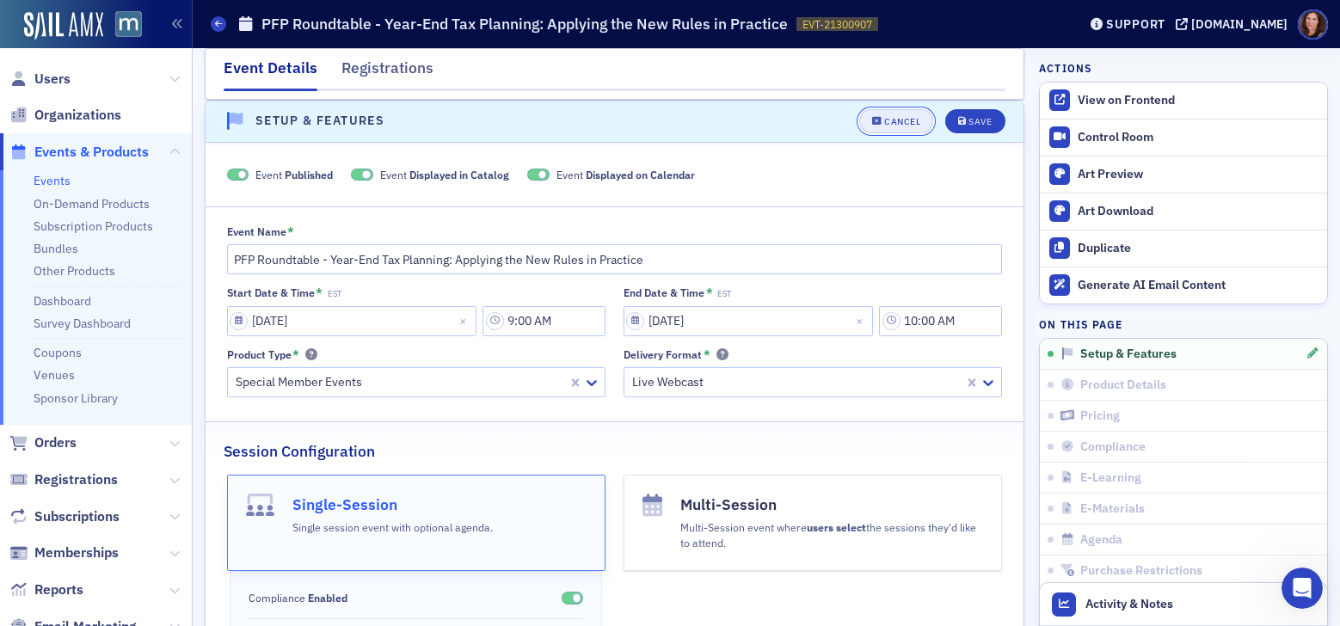
click at [890, 125] on div "Cancel" at bounding box center [902, 121] width 36 height 9
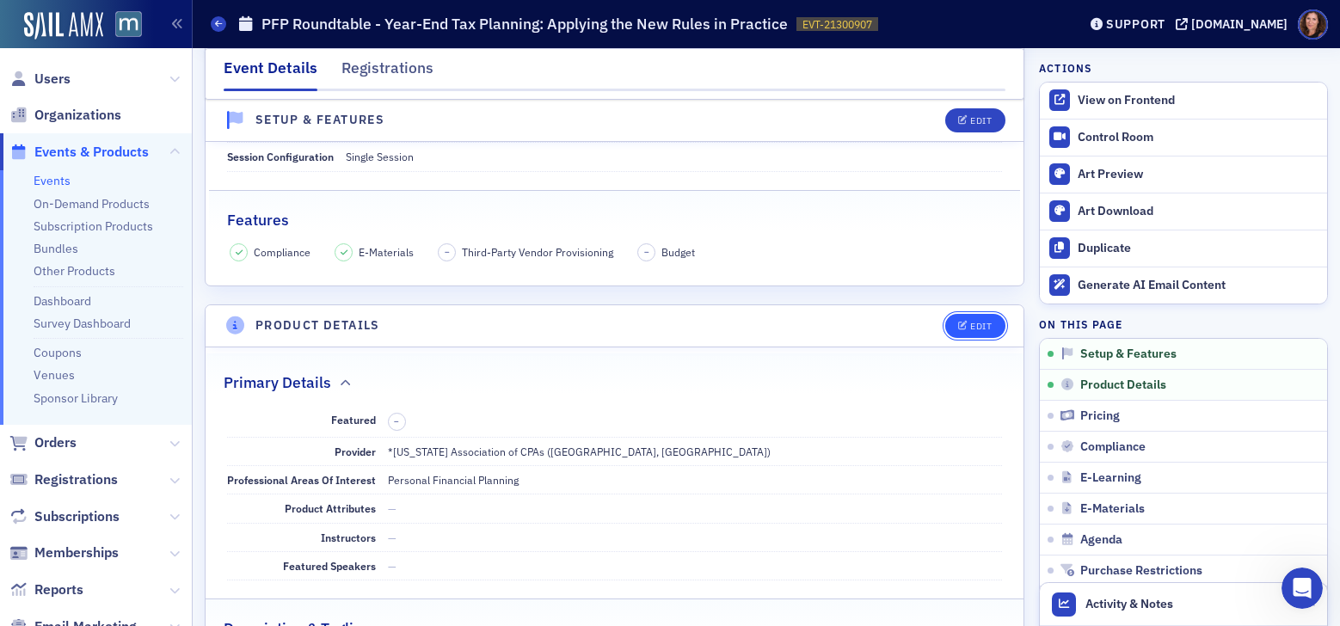
click at [958, 322] on span "Edit" at bounding box center [975, 326] width 34 height 9
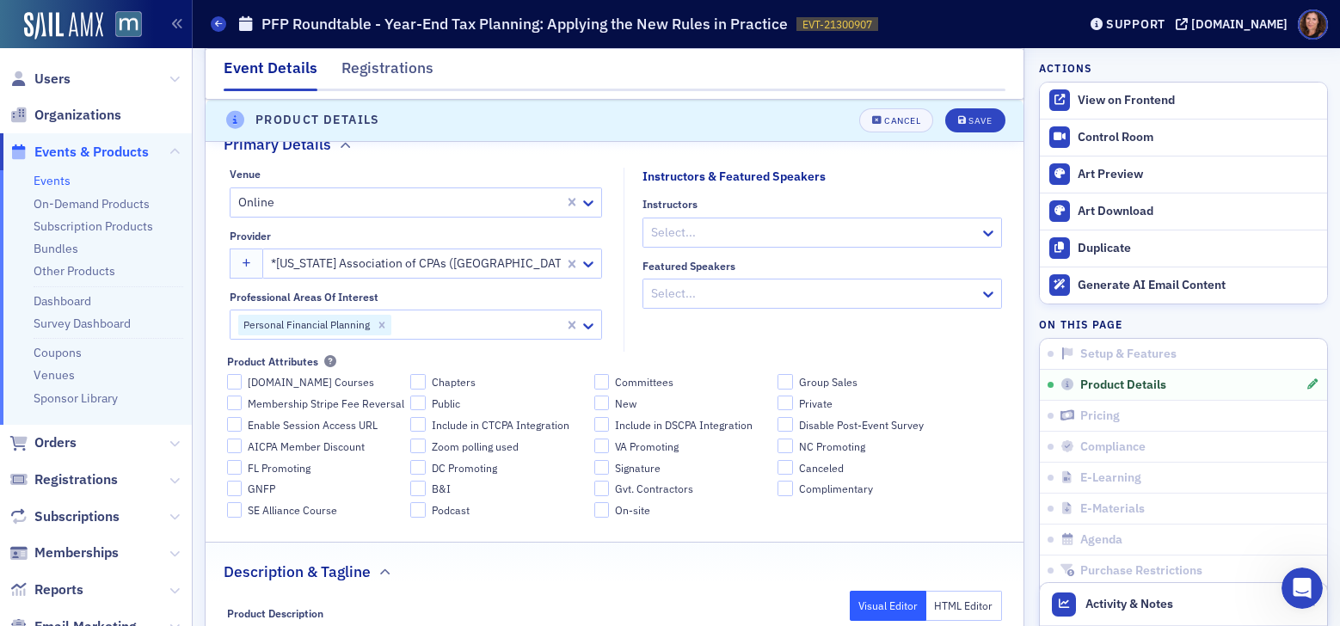
scroll to position [506, 0]
click at [748, 294] on div at bounding box center [813, 294] width 328 height 21
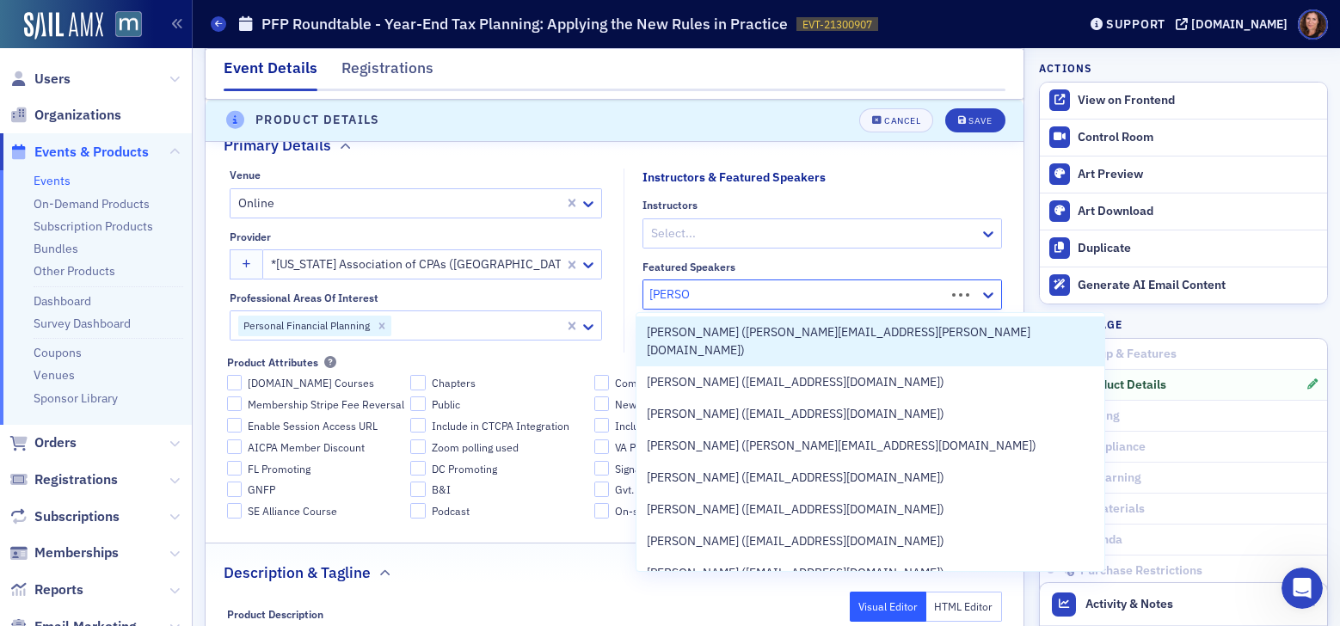
type input "Chris ben"
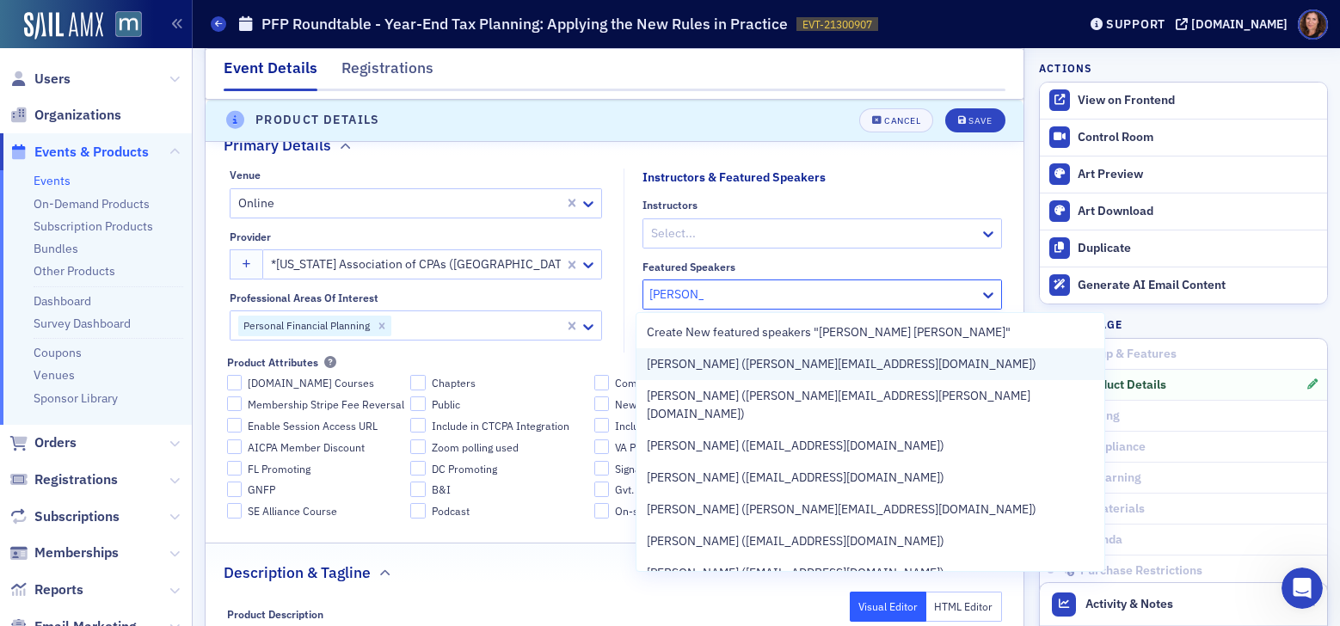
click at [788, 363] on span "Chris Benson (chris@lkbenson.com)" at bounding box center [841, 364] width 389 height 18
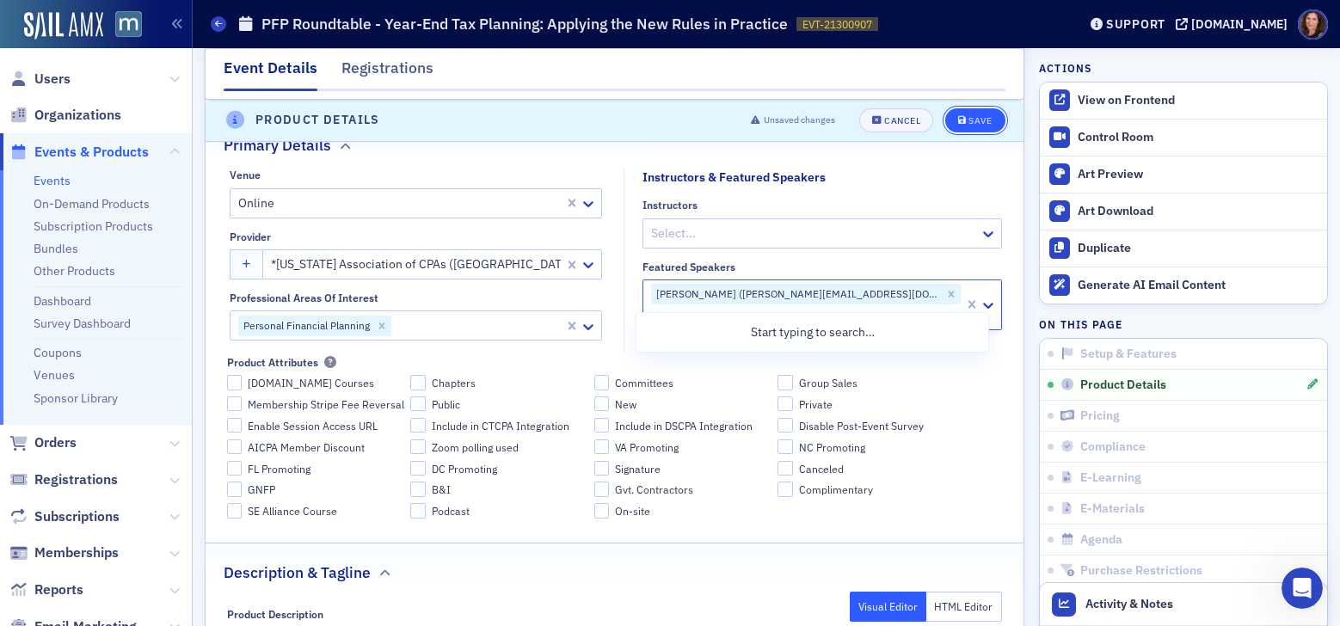
click at [968, 120] on div "Save" at bounding box center [979, 120] width 23 height 9
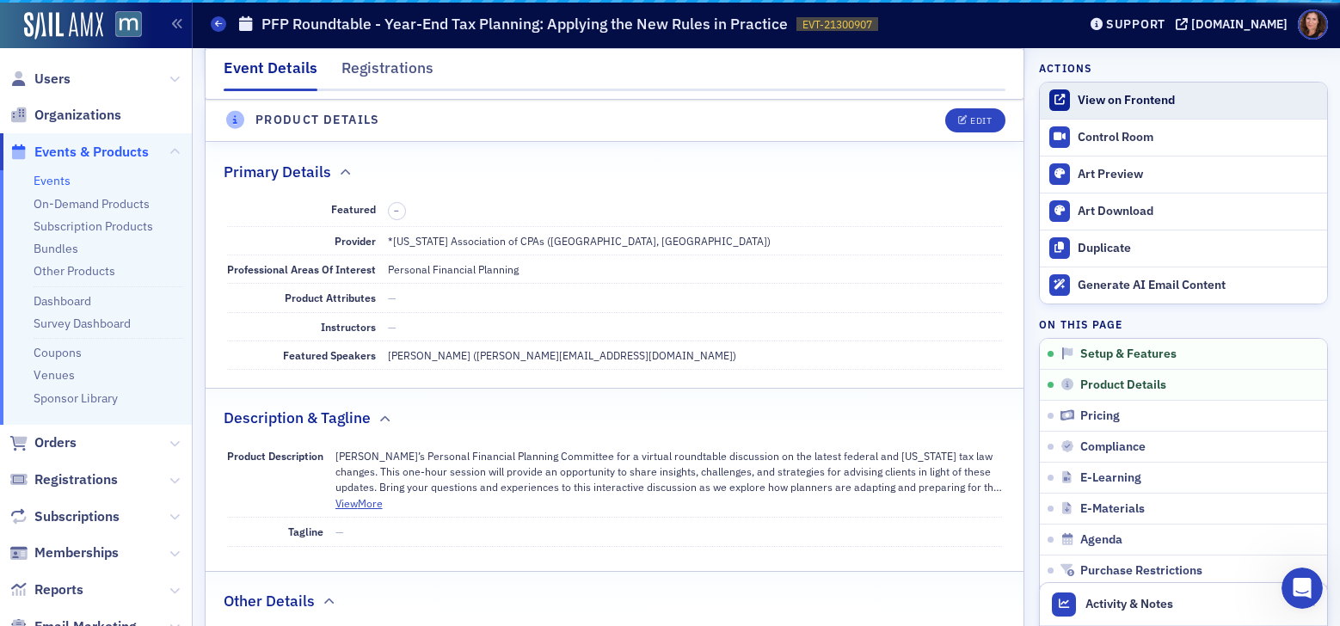
scroll to position [415, 0]
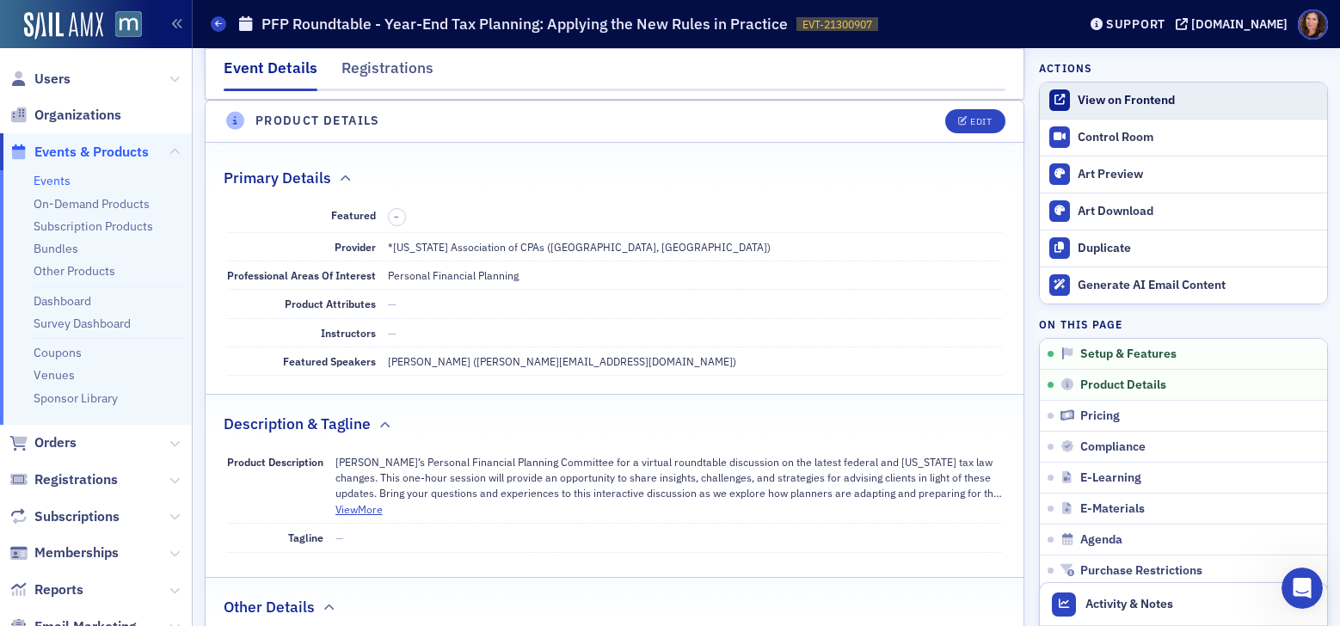
click at [1091, 97] on div "View on Frontend" at bounding box center [1197, 100] width 241 height 15
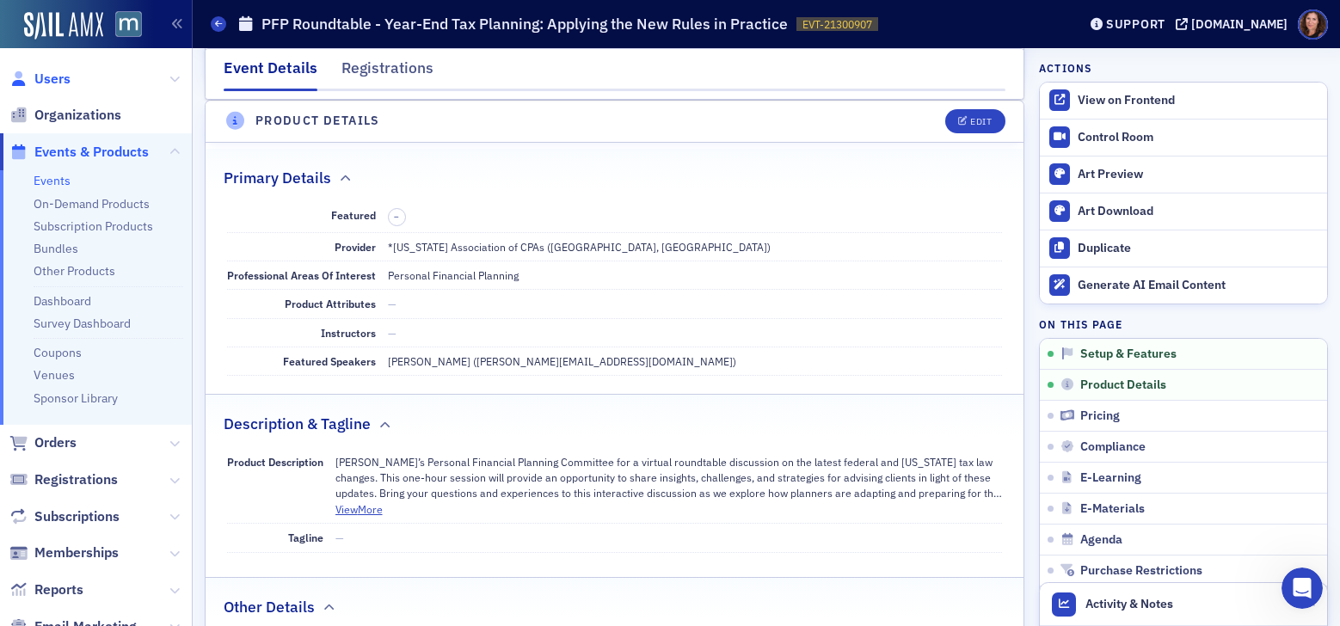
click at [48, 77] on span "Users" at bounding box center [52, 79] width 36 height 19
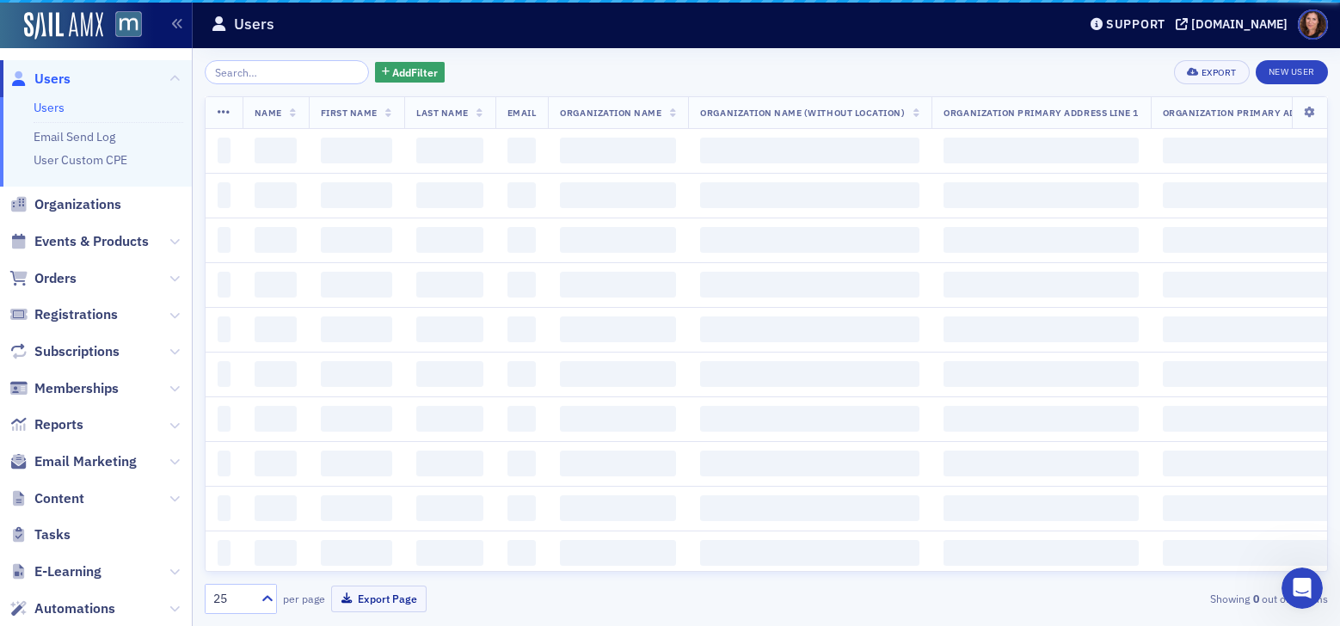
click at [248, 71] on input "search" at bounding box center [287, 72] width 164 height 24
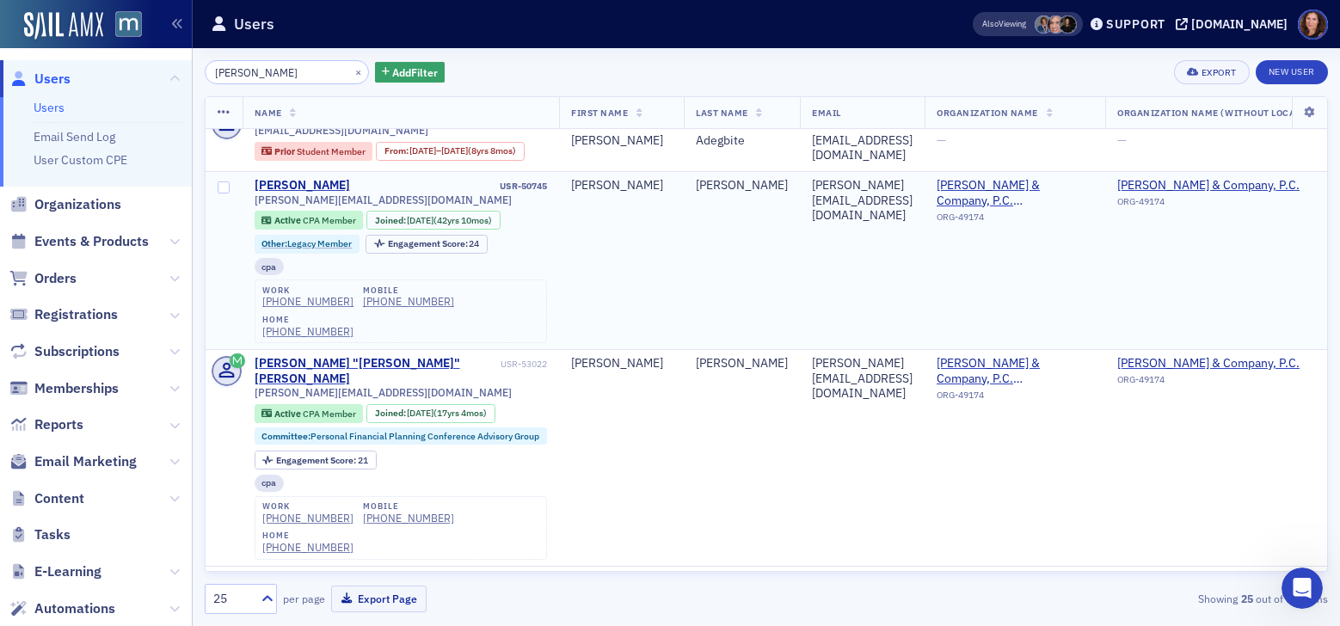
scroll to position [33, 0]
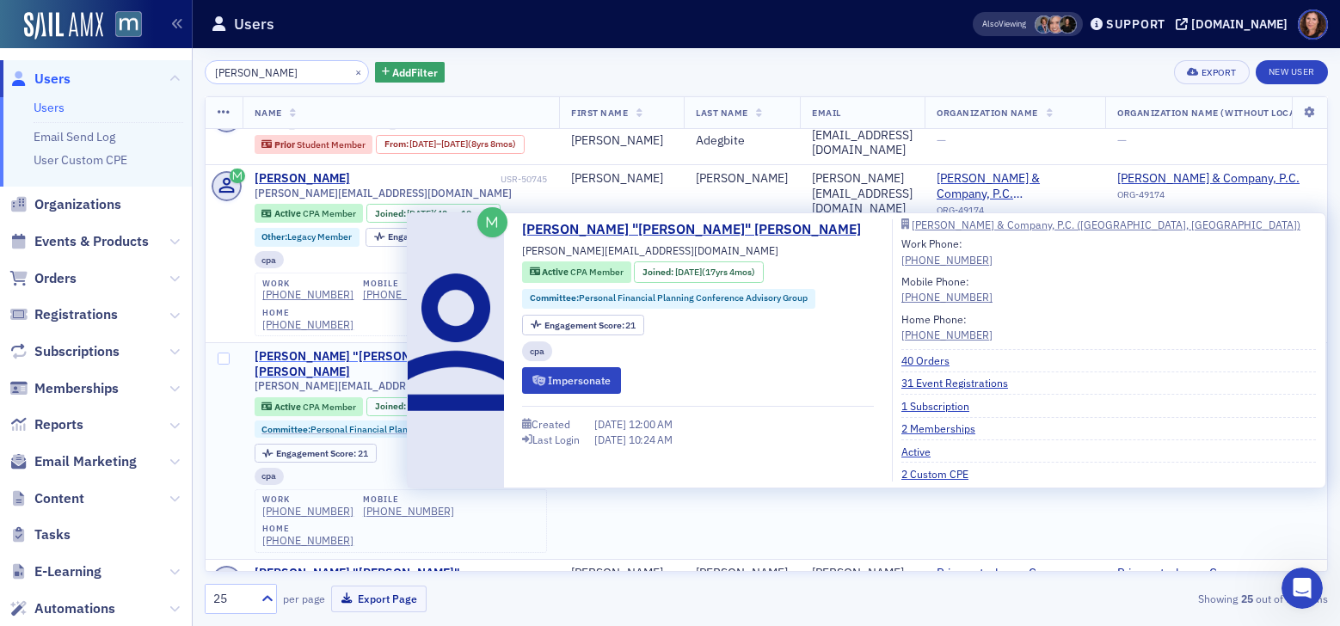
type input "benson"
click at [375, 349] on div "Christopher "Chris" Benson" at bounding box center [375, 364] width 242 height 30
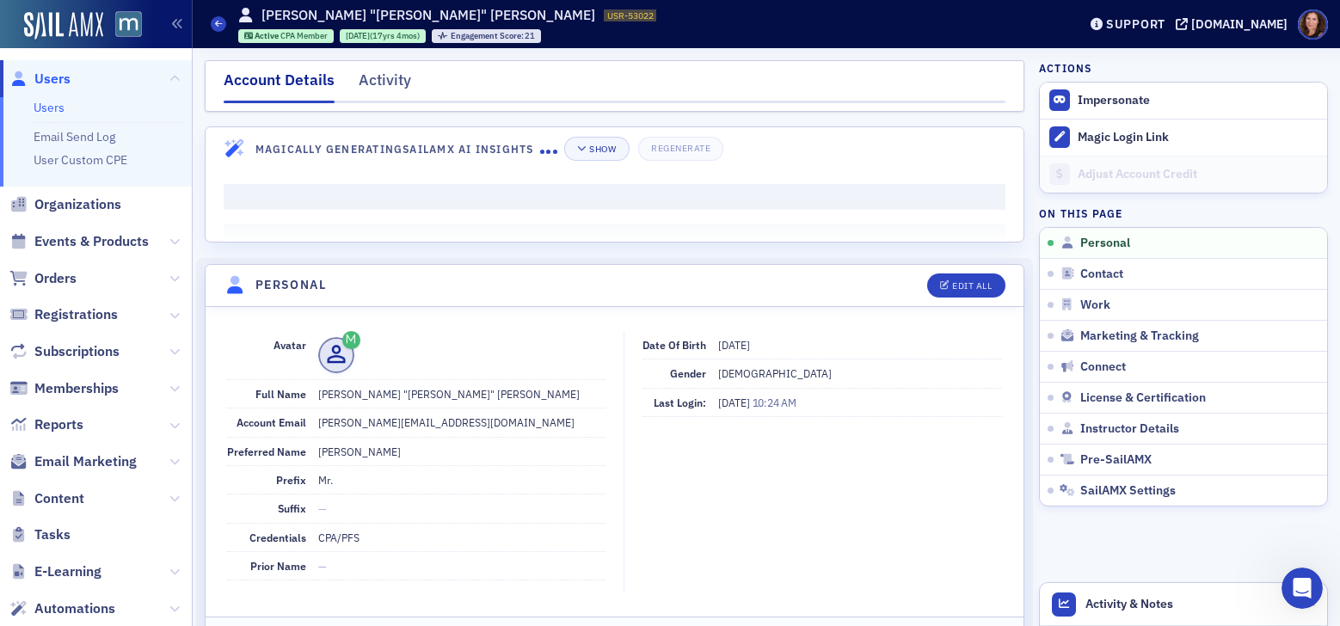
click at [936, 268] on header "Personal Edit All" at bounding box center [614, 286] width 818 height 42
click at [952, 282] on div "Edit All" at bounding box center [972, 285] width 40 height 9
select select "US"
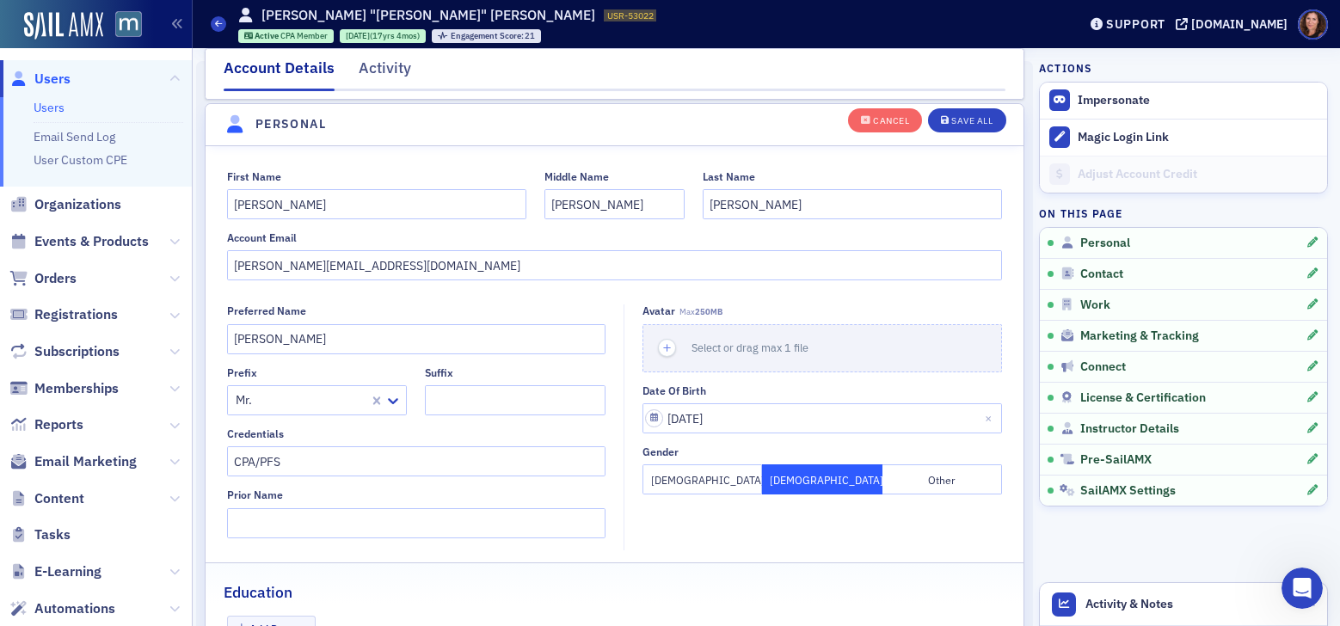
scroll to position [200, 0]
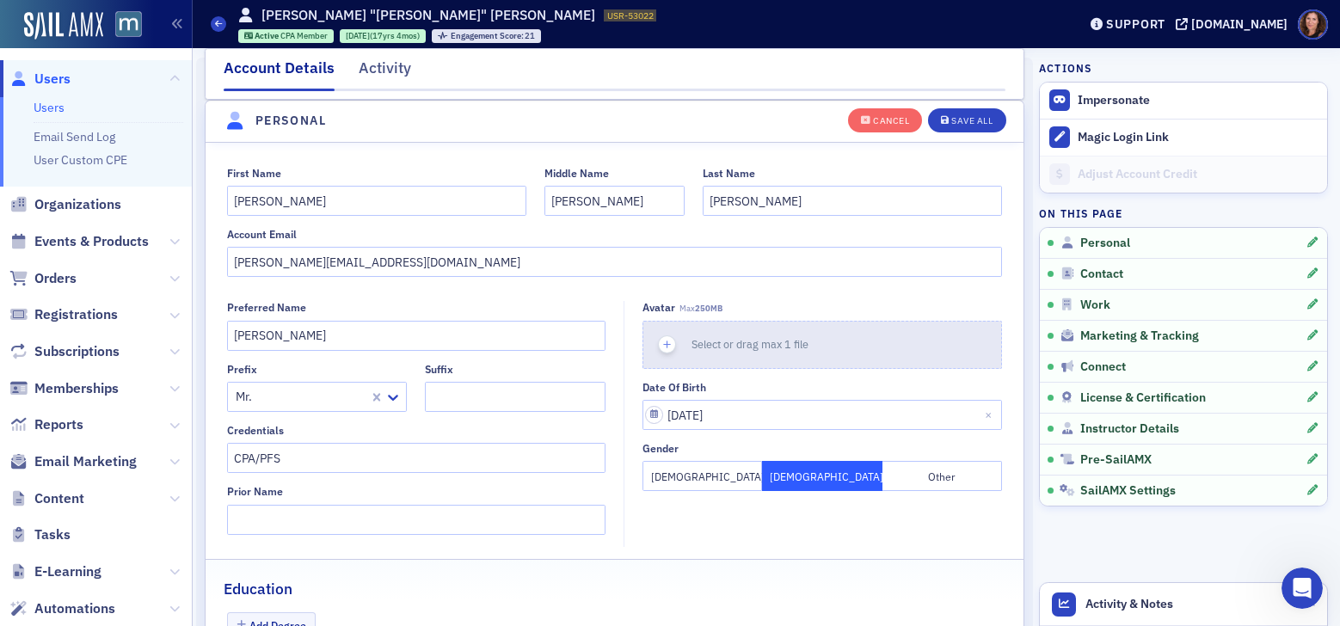
click at [757, 347] on span "Select or drag max 1 file" at bounding box center [749, 344] width 117 height 14
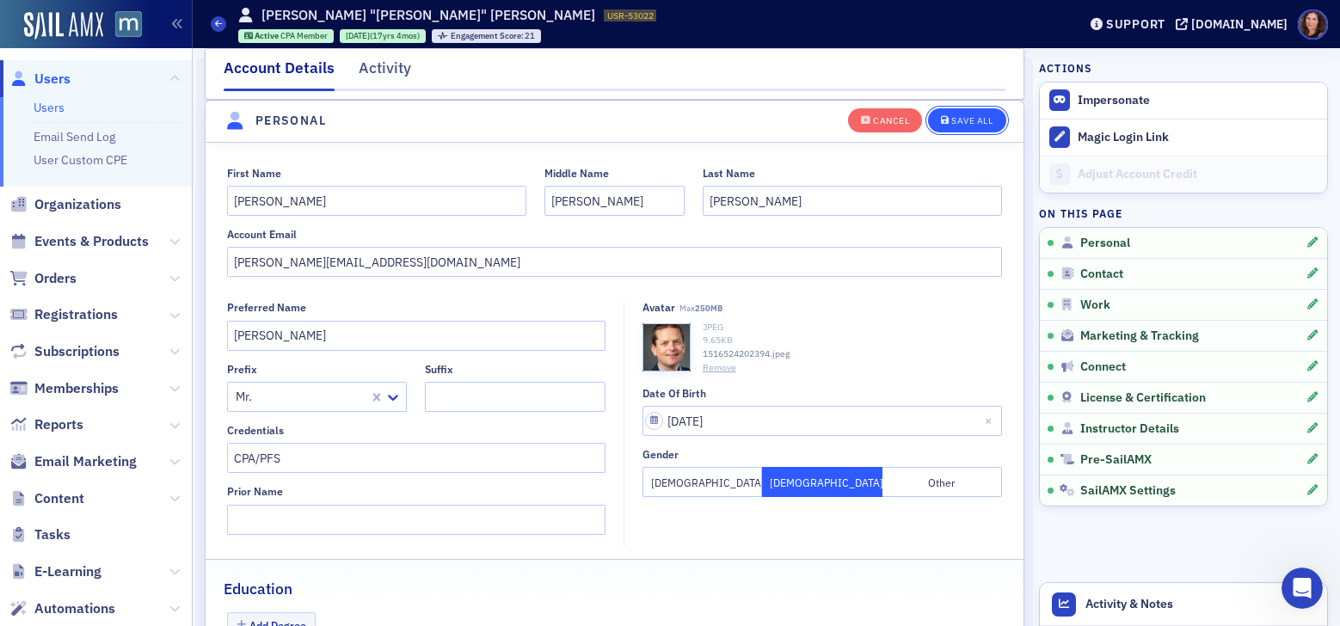
click at [956, 121] on div "Save All" at bounding box center [971, 120] width 41 height 9
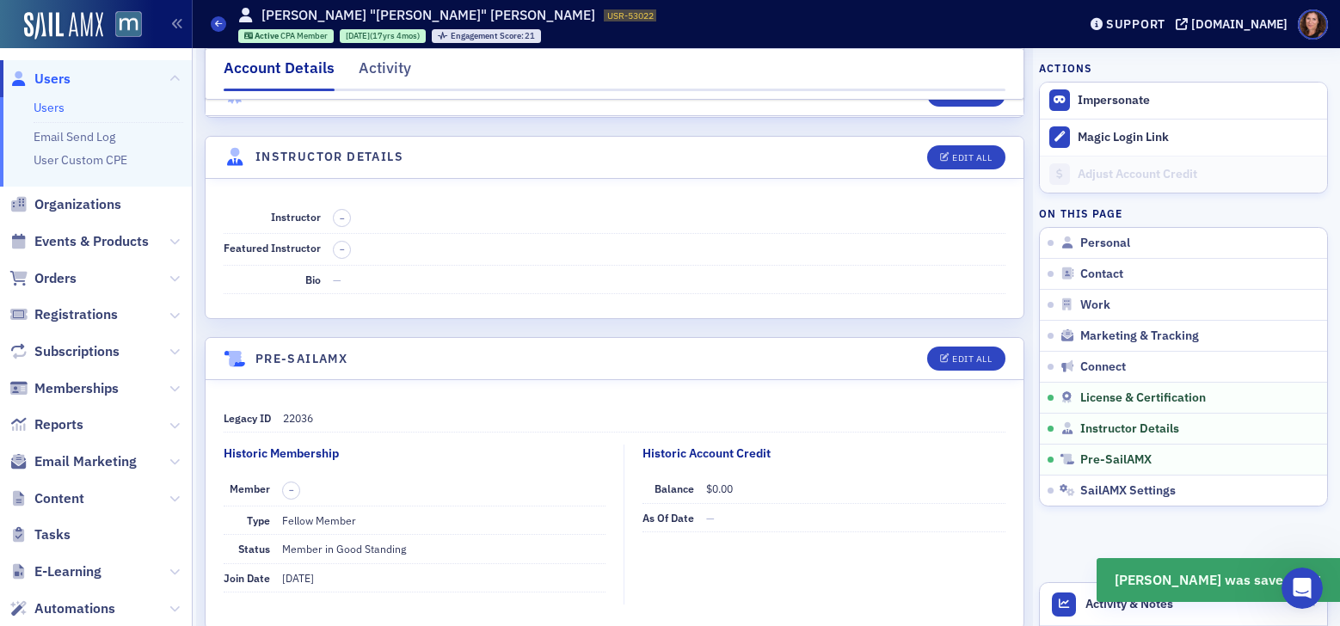
scroll to position [3783, 0]
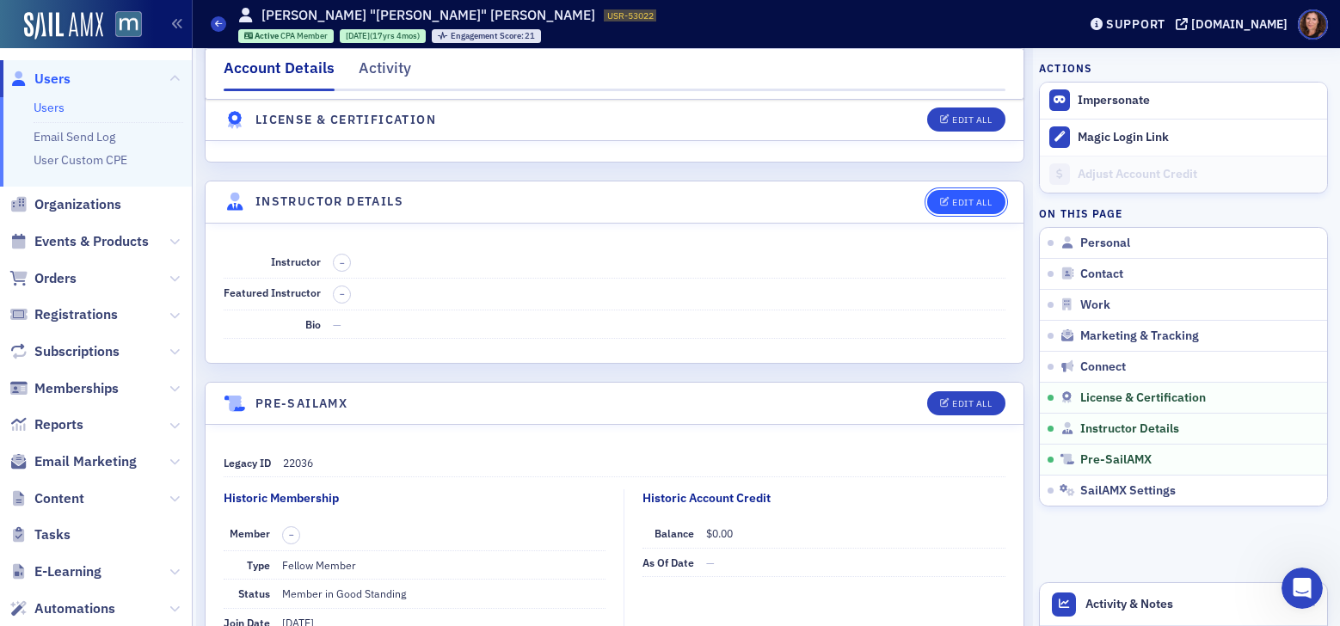
click at [967, 193] on button "Edit All" at bounding box center [965, 202] width 77 height 24
select select "US"
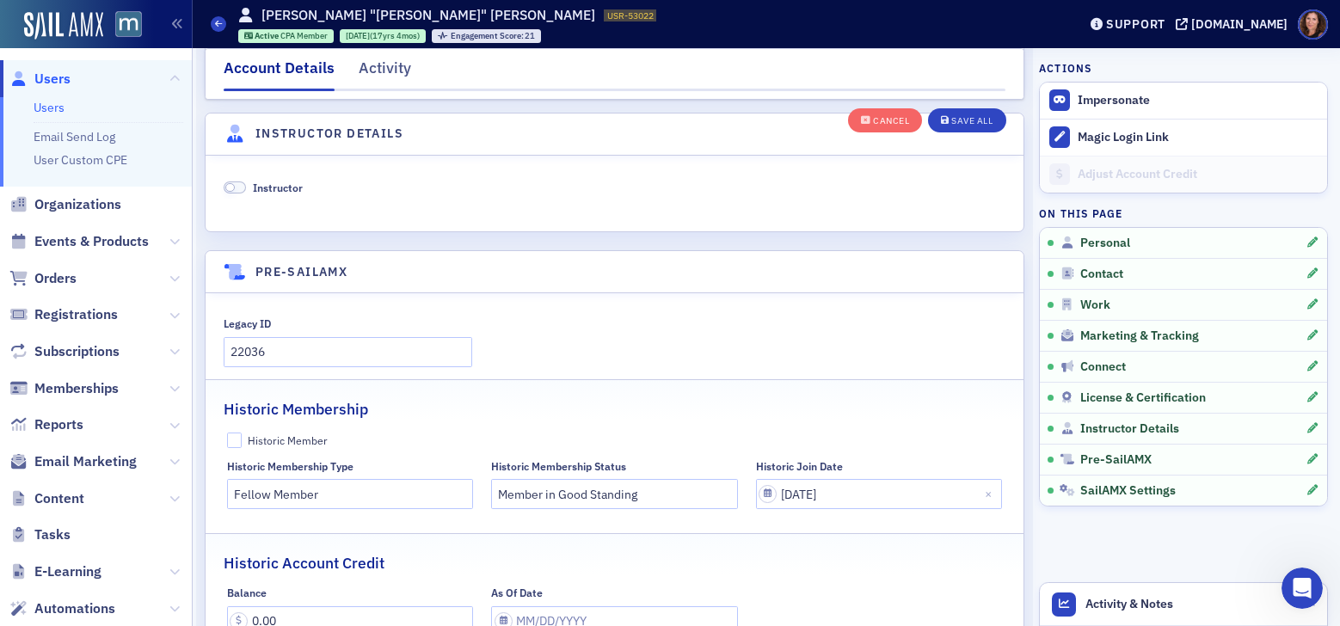
scroll to position [4438, 0]
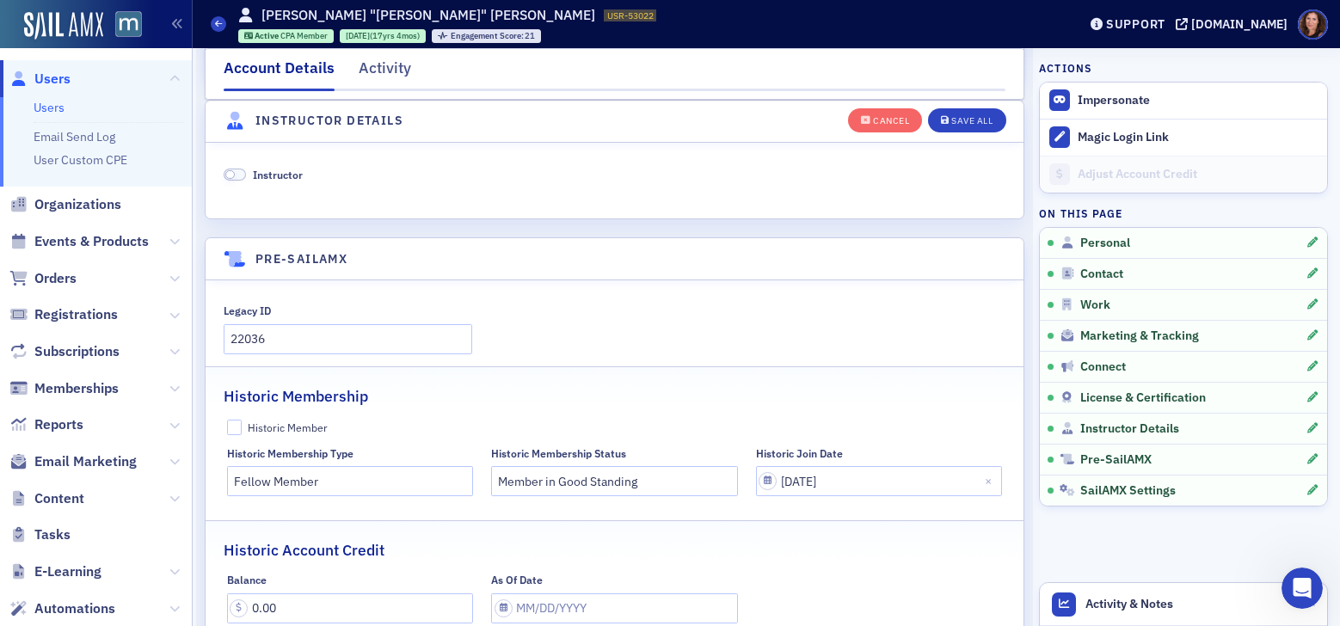
drag, startPoint x: 241, startPoint y: 171, endPoint x: 292, endPoint y: 189, distance: 54.7
click at [241, 171] on span at bounding box center [235, 175] width 22 height 13
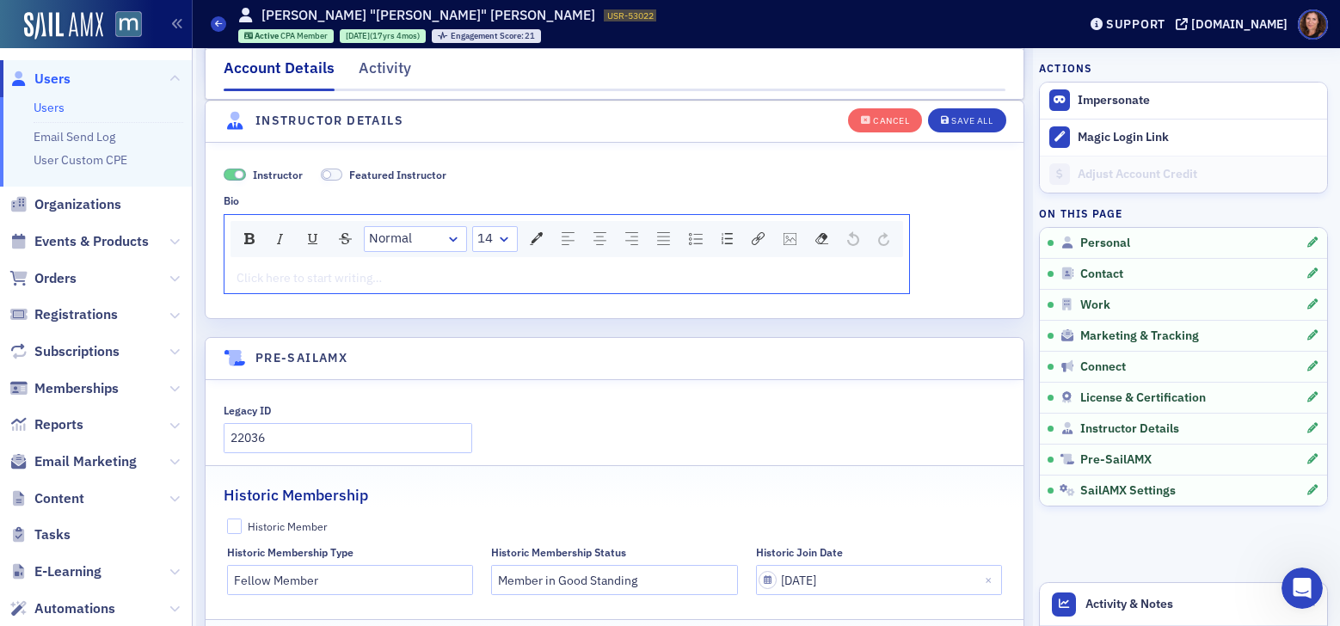
click at [415, 274] on div "rdw-editor" at bounding box center [566, 278] width 659 height 18
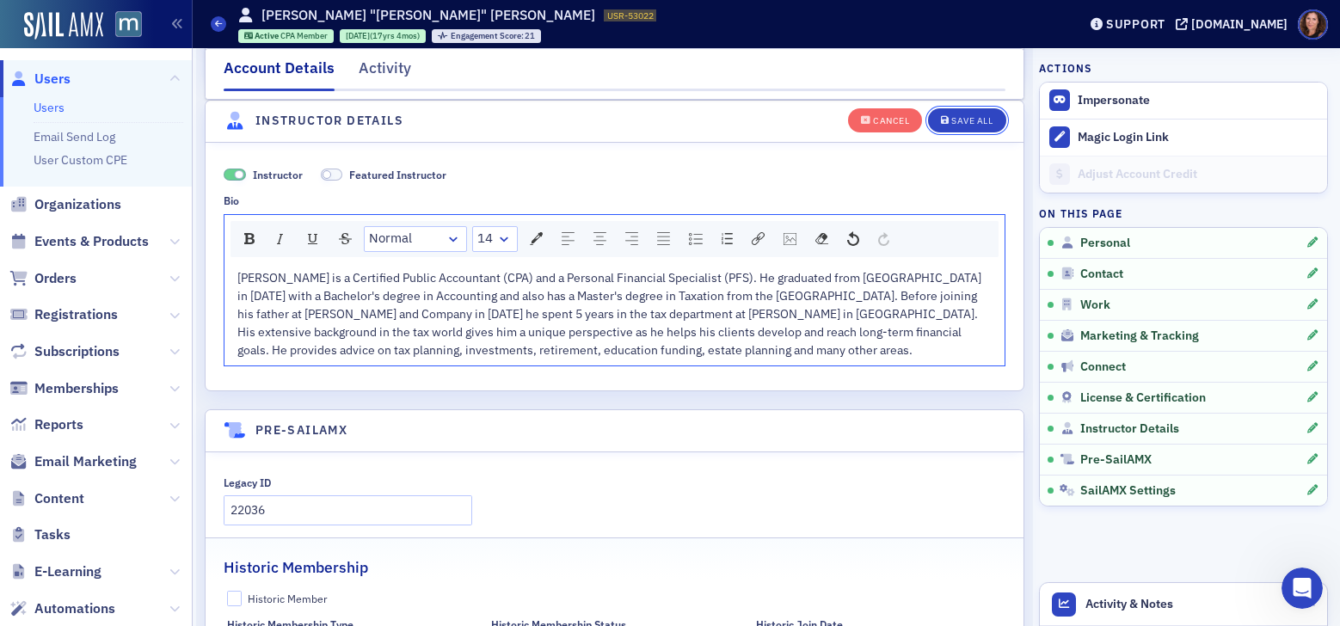
drag, startPoint x: 954, startPoint y: 118, endPoint x: 1009, endPoint y: 117, distance: 55.0
click at [954, 118] on div "Save All" at bounding box center [971, 120] width 41 height 9
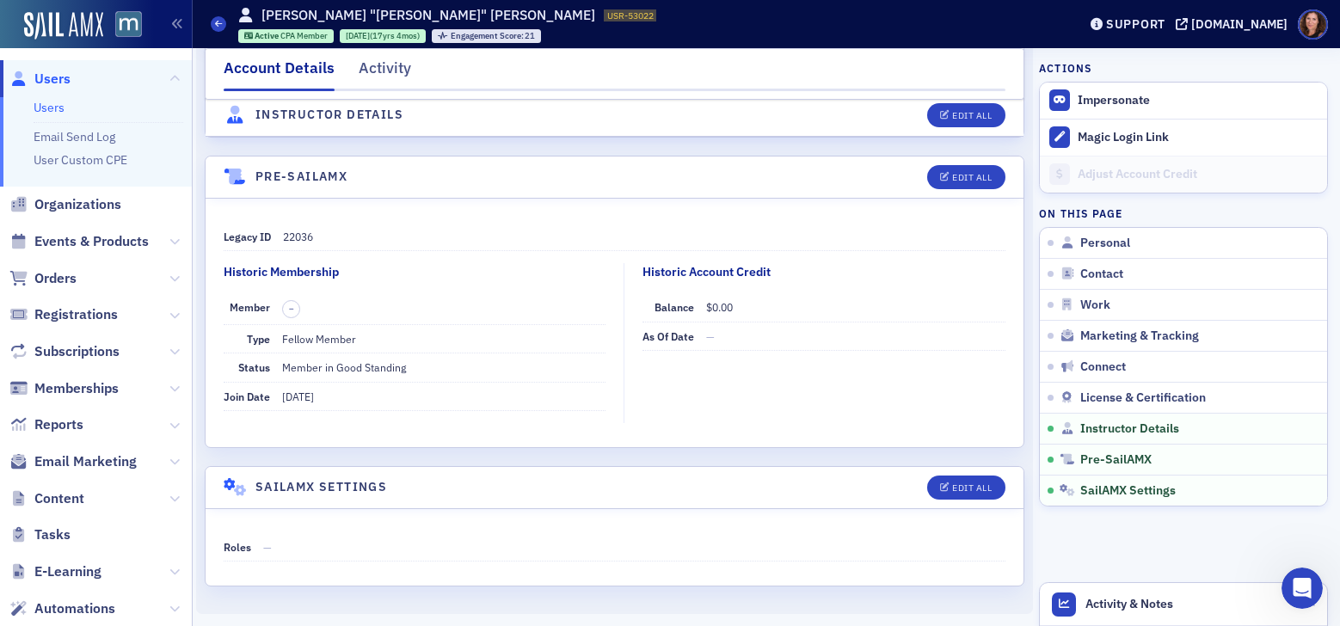
scroll to position [4056, 0]
click at [51, 105] on link "Users" at bounding box center [49, 107] width 31 height 15
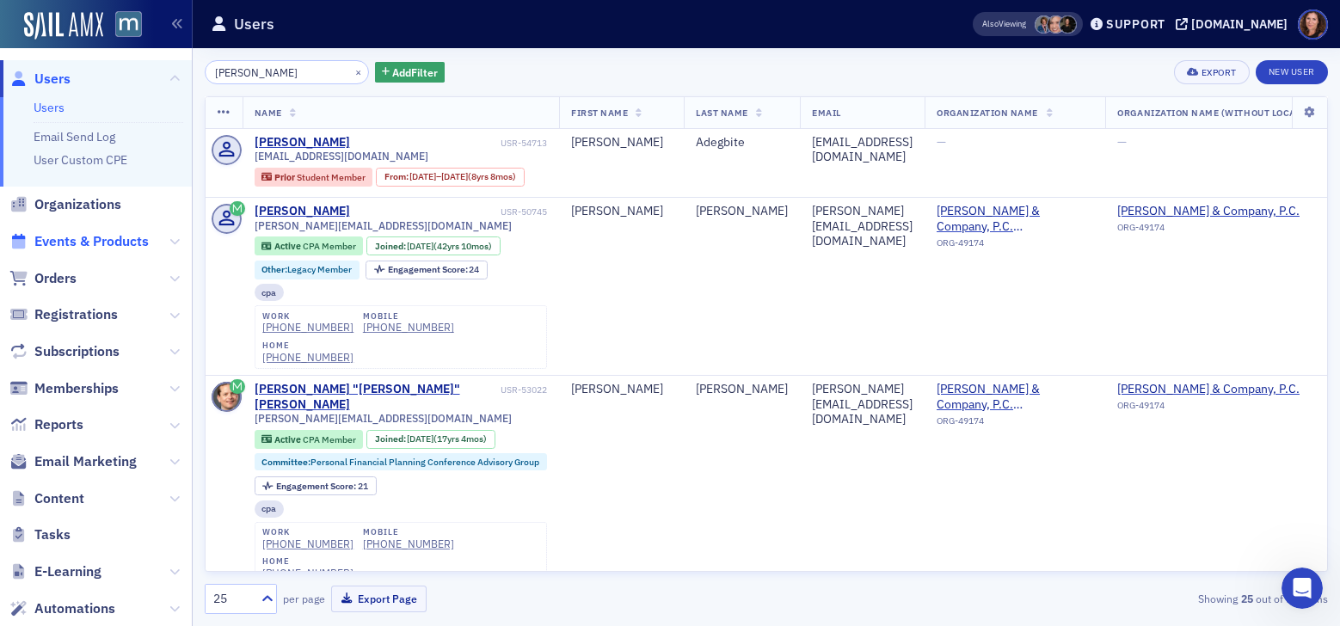
click at [84, 245] on span "Events & Products" at bounding box center [91, 241] width 114 height 19
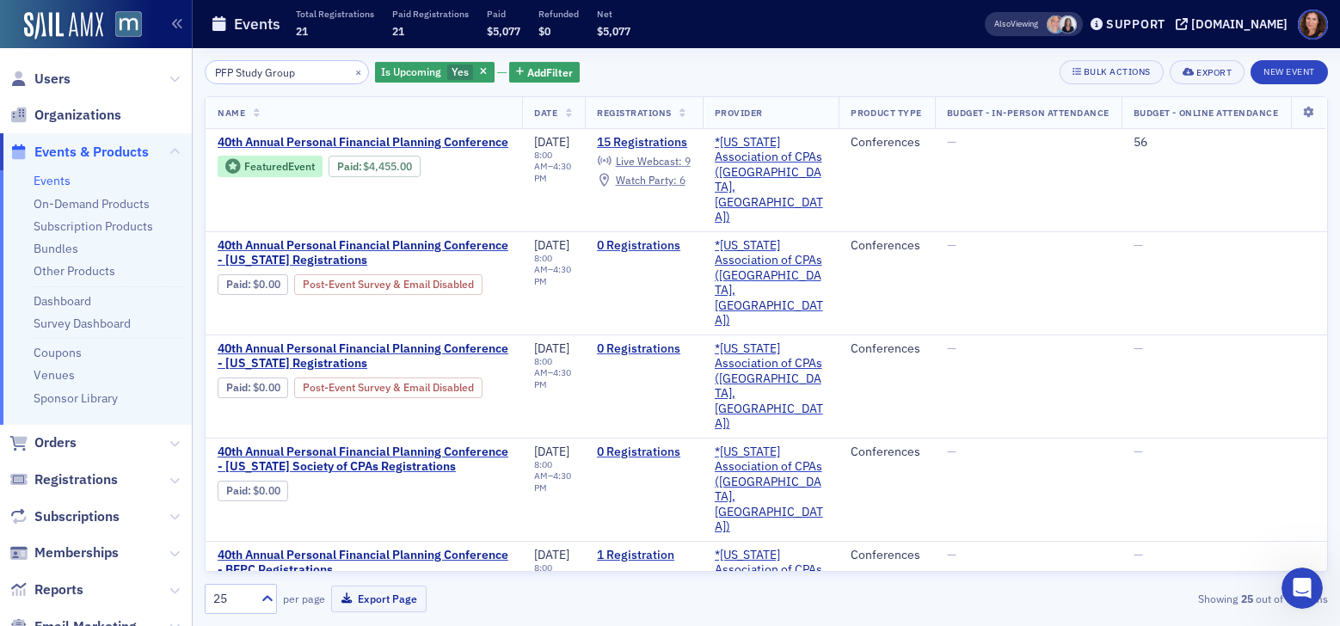
click at [257, 71] on input "PFP Study Group" at bounding box center [287, 72] width 164 height 24
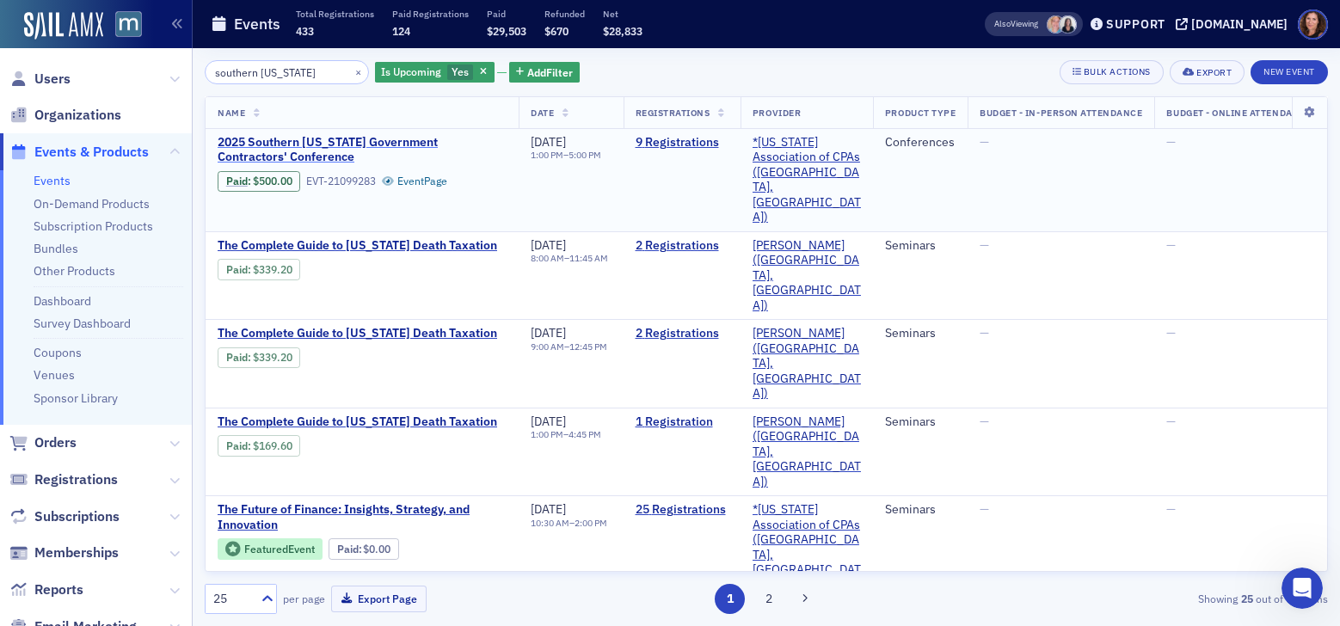
type input "southern maryland"
click at [273, 135] on span "2025 Southern Maryland Government Contractors' Conference" at bounding box center [362, 150] width 289 height 30
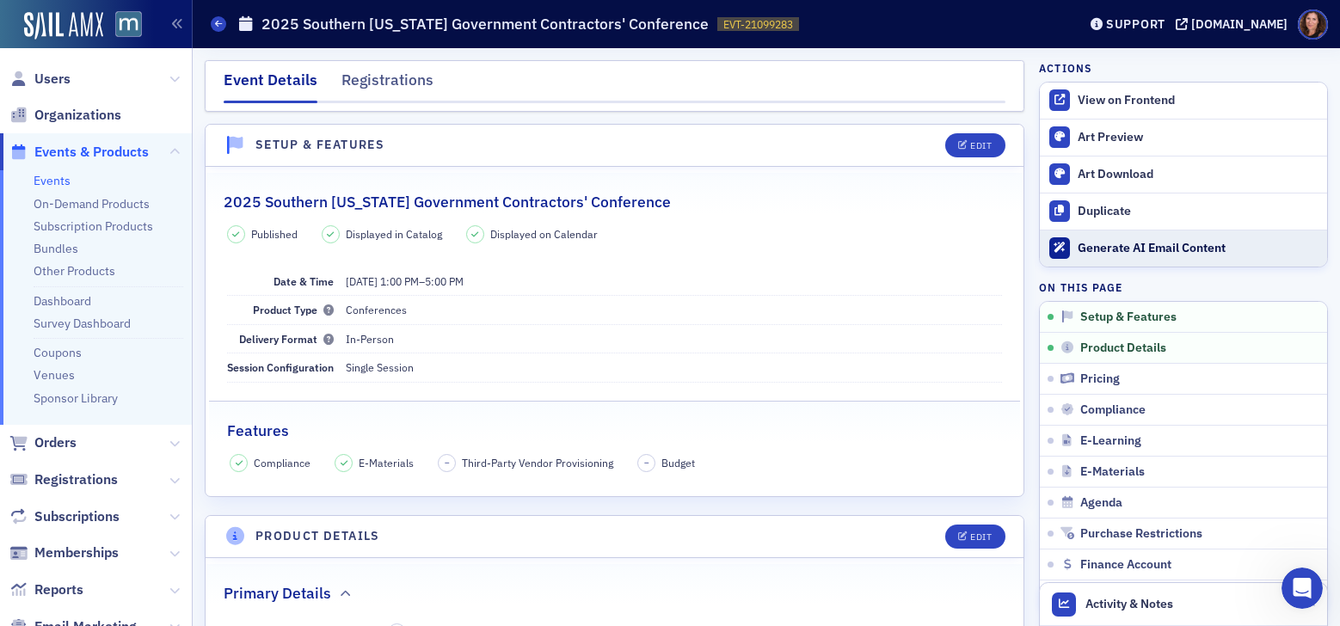
click at [1113, 249] on div "Generate AI Email Content" at bounding box center [1197, 248] width 241 height 15
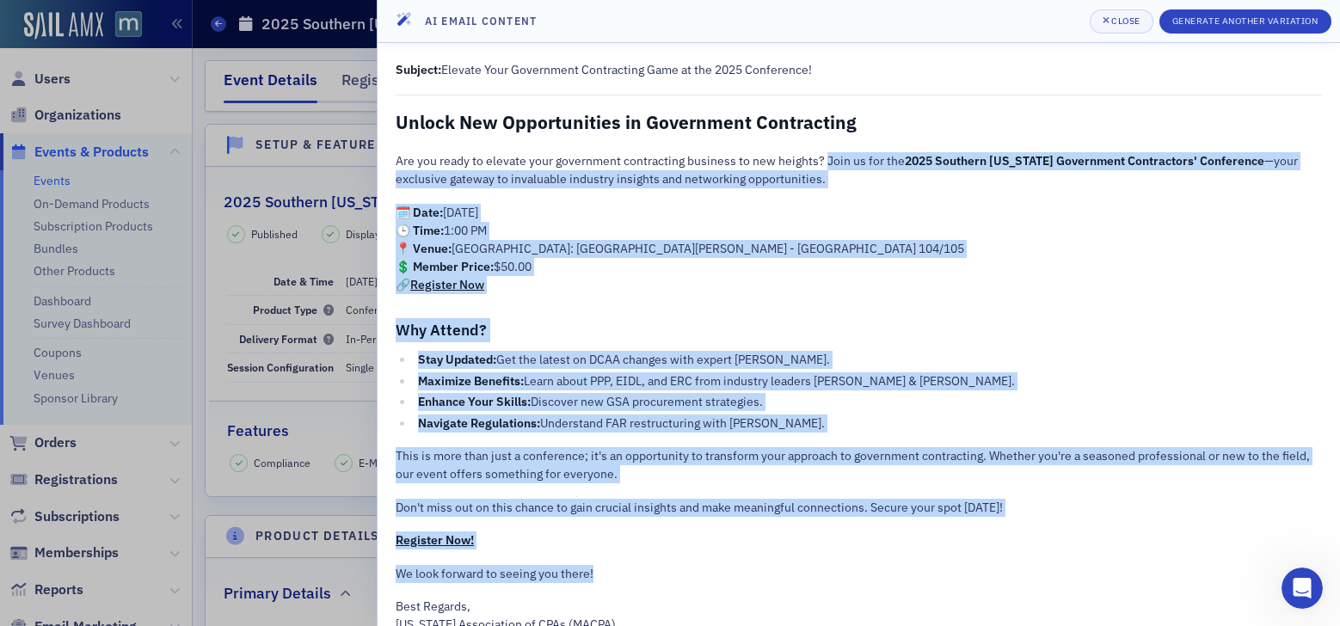
drag, startPoint x: 825, startPoint y: 160, endPoint x: 1077, endPoint y: 566, distance: 478.1
click at [1077, 566] on div "Subject: Elevate Your Government Contracting Game at the 2025 Conference! Unloc…" at bounding box center [858, 347] width 926 height 573
copy div "Join us for the 2025 Southern Maryland Government Contractors' Conference —your…"
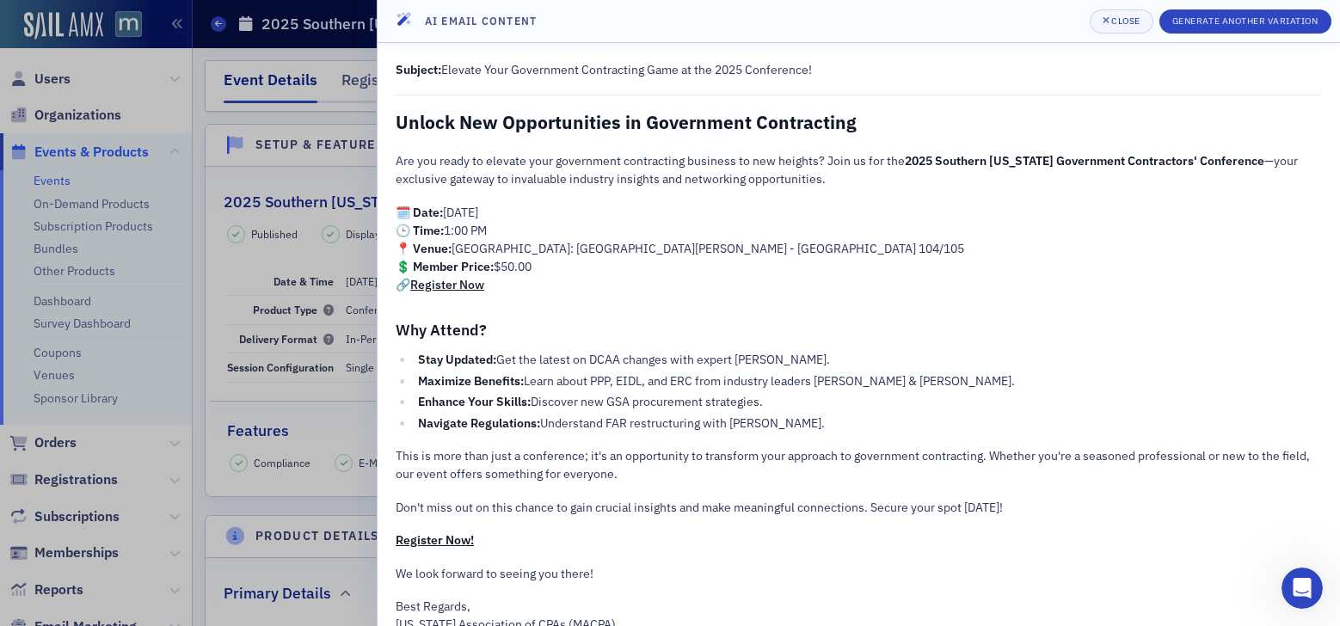
click at [87, 314] on div at bounding box center [670, 313] width 1340 height 626
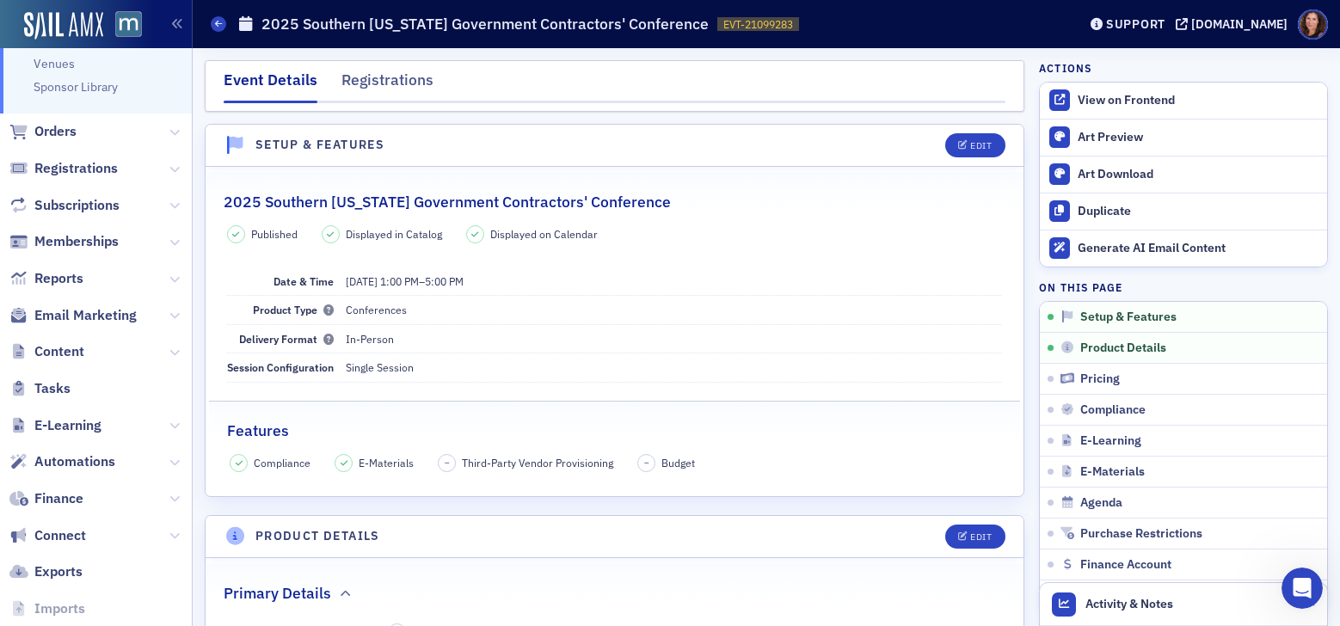
scroll to position [370, 0]
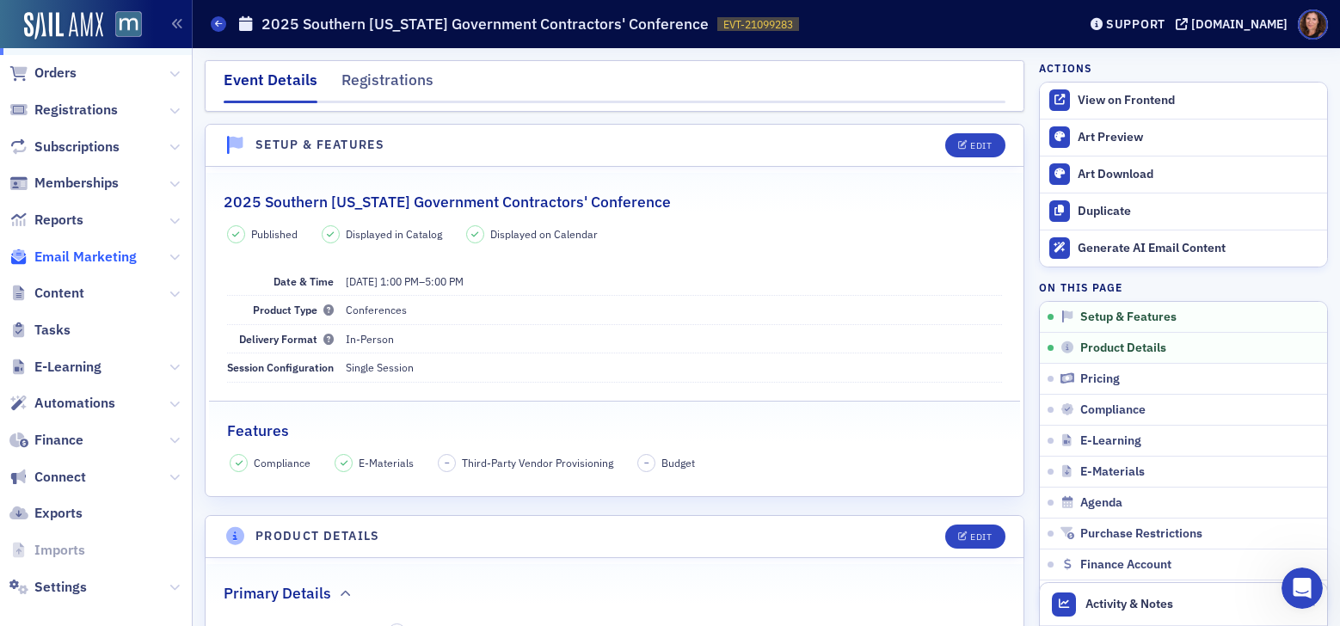
drag, startPoint x: 85, startPoint y: 265, endPoint x: 83, endPoint y: 256, distance: 9.0
click at [85, 265] on span "Email Marketing" at bounding box center [85, 257] width 102 height 19
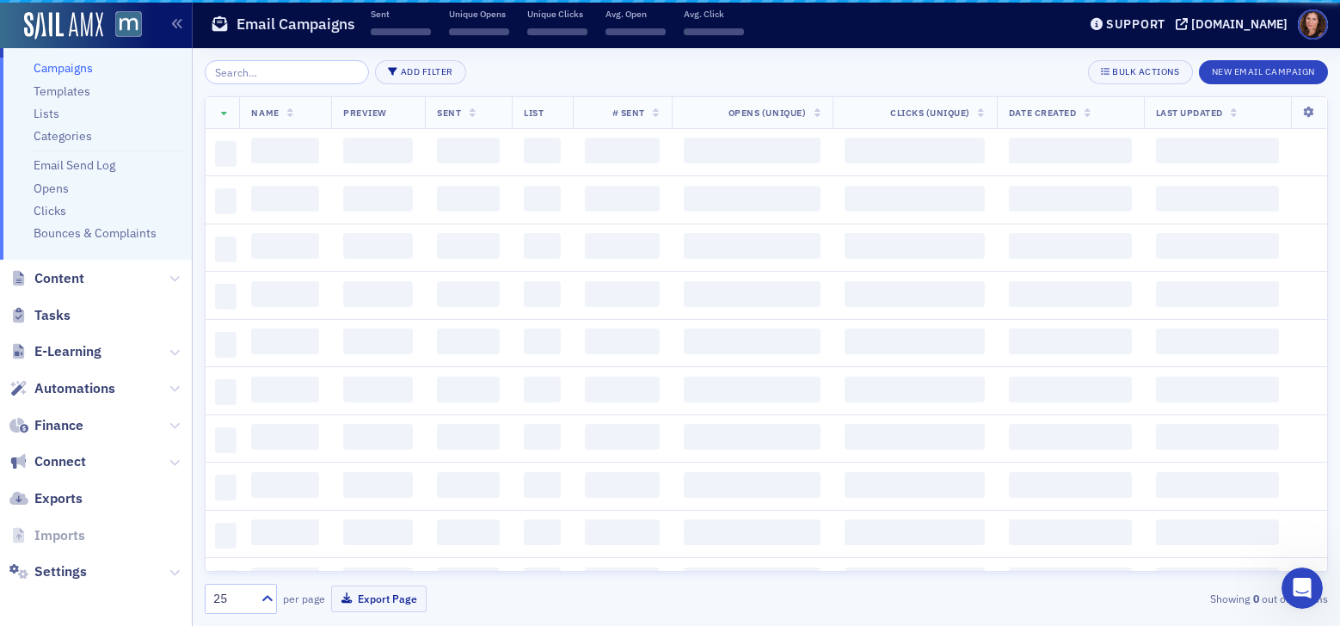
scroll to position [333, 0]
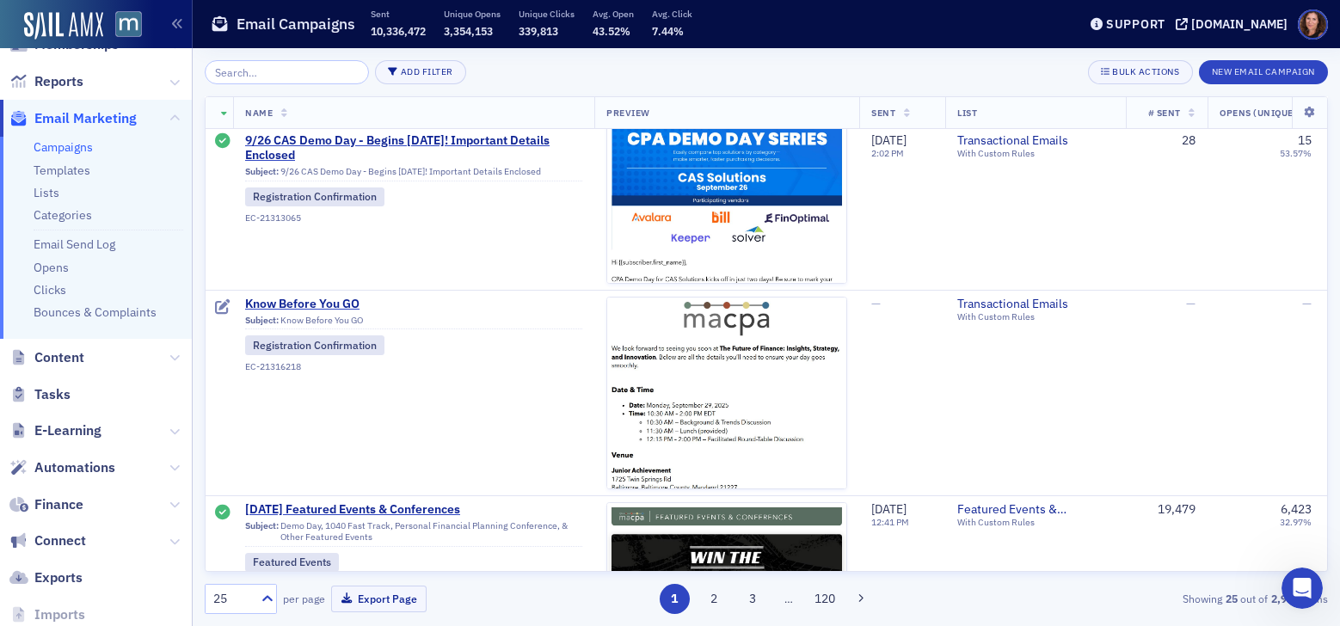
scroll to position [1280, 0]
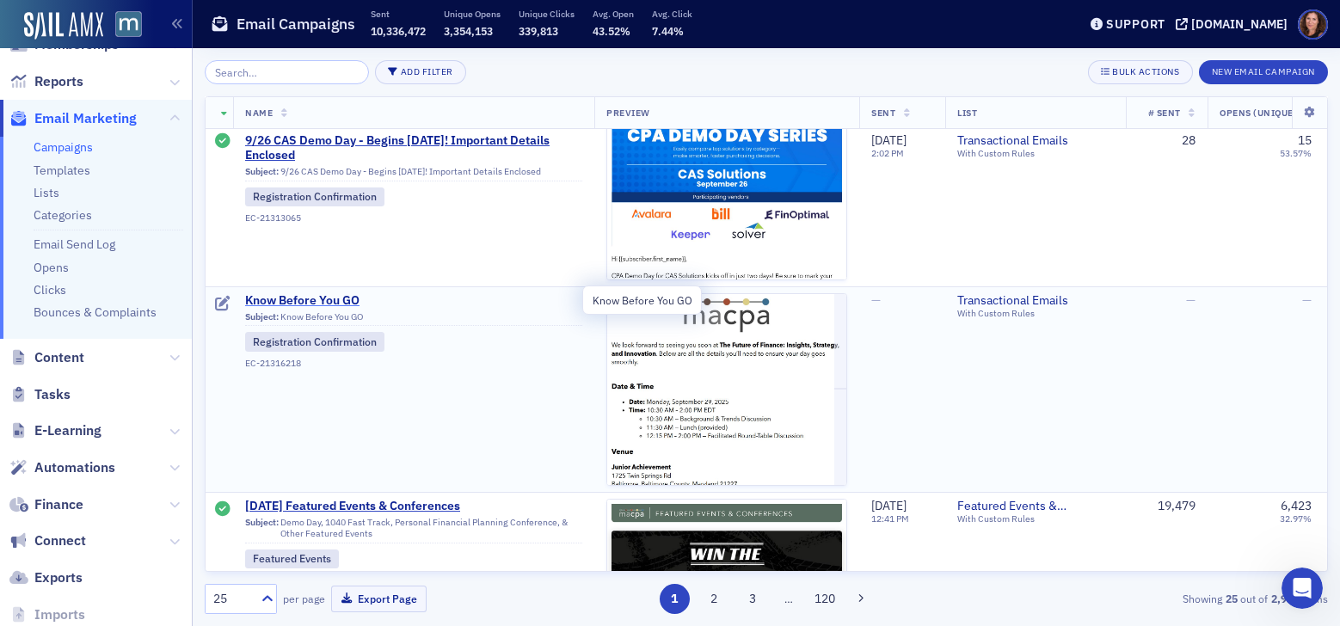
click at [334, 297] on span "Know Before You GO" at bounding box center [413, 300] width 337 height 15
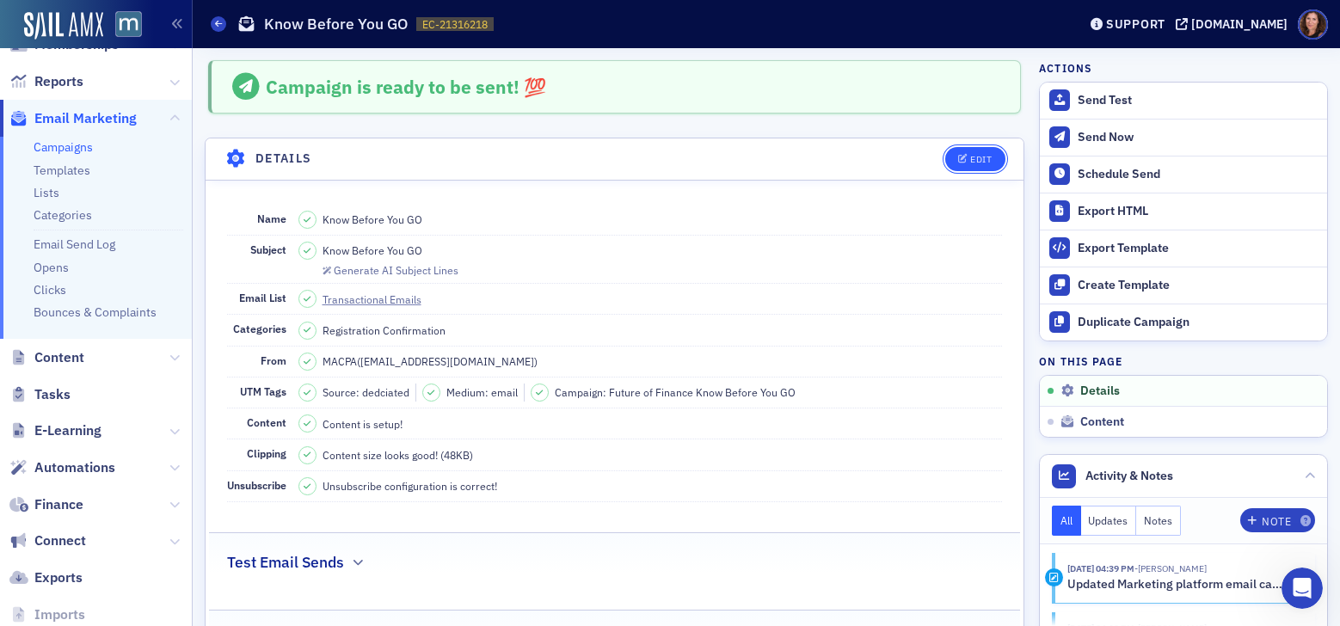
click at [970, 155] on div "Edit" at bounding box center [980, 159] width 21 height 9
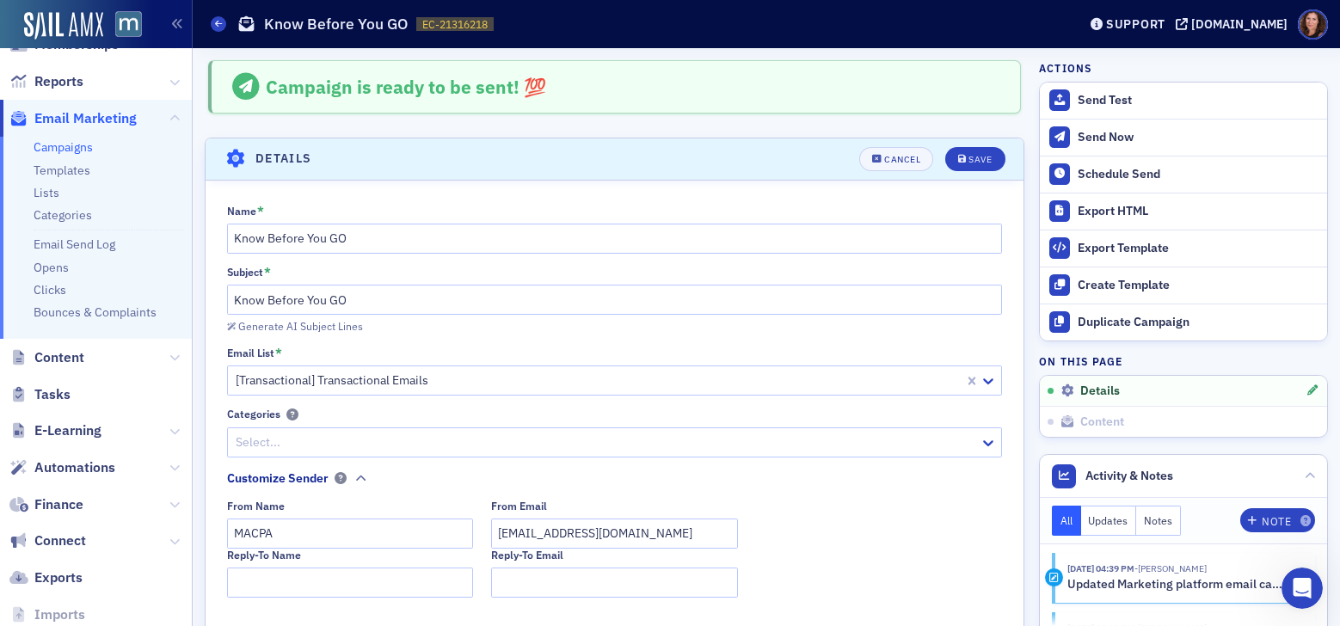
scroll to position [81, 0]
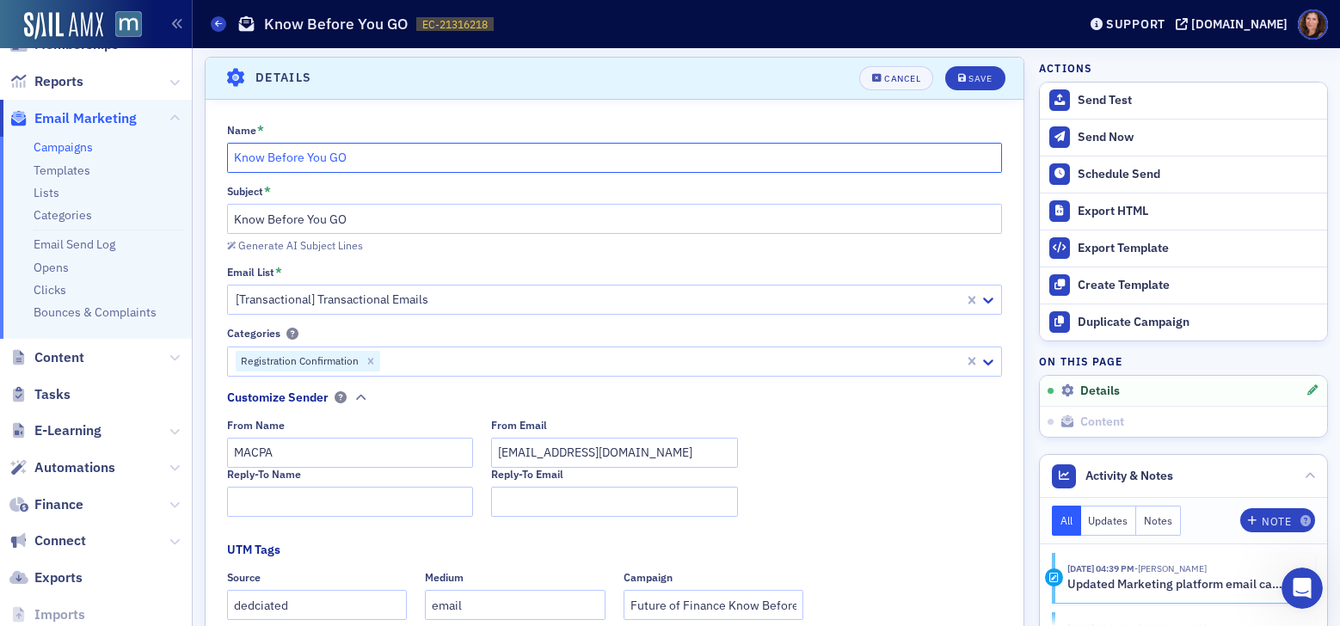
click at [364, 158] on input "Know Before You GO" at bounding box center [615, 158] width 776 height 30
type input "Know Before You GO - 9/29/2025 Future of Finance Event"
click at [363, 219] on input "Know Before You GO" at bounding box center [615, 219] width 776 height 30
drag, startPoint x: 367, startPoint y: 219, endPoint x: 200, endPoint y: 205, distance: 167.4
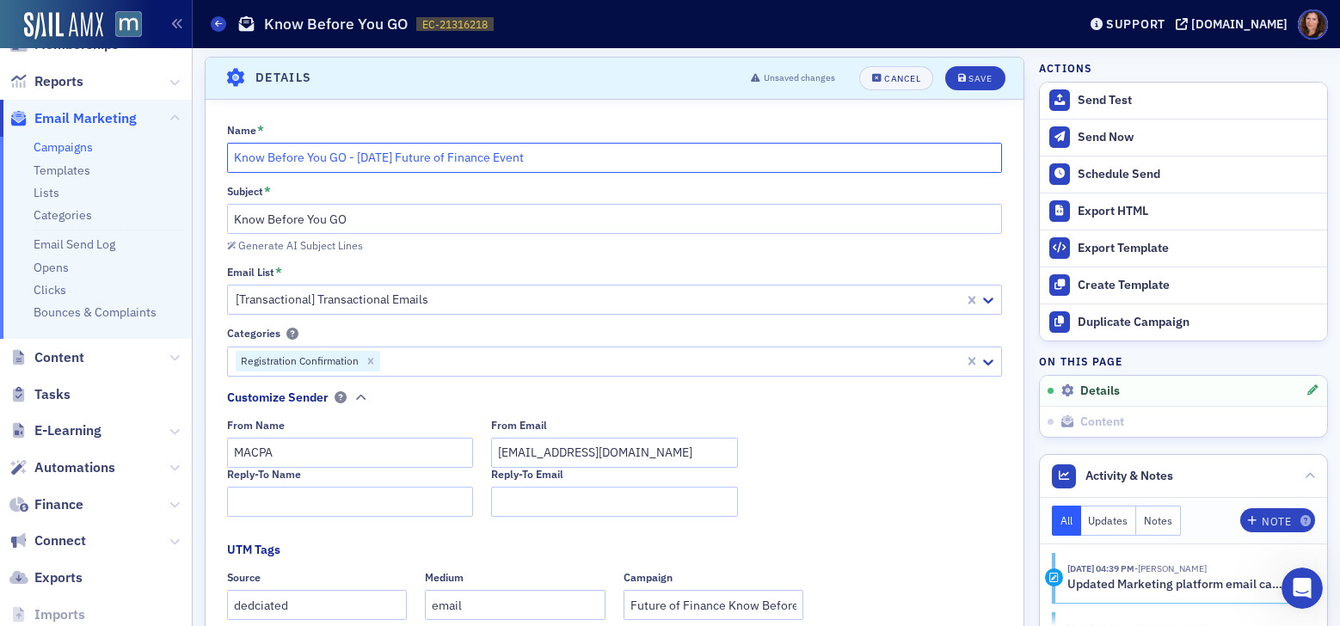
drag, startPoint x: 356, startPoint y: 155, endPoint x: 601, endPoint y: 156, distance: 245.0
click at [601, 156] on input "Know Before You GO - 9/29/2025 Future of Finance Event" at bounding box center [615, 158] width 776 height 30
click at [303, 223] on input "Know Before You GO" at bounding box center [615, 219] width 776 height 30
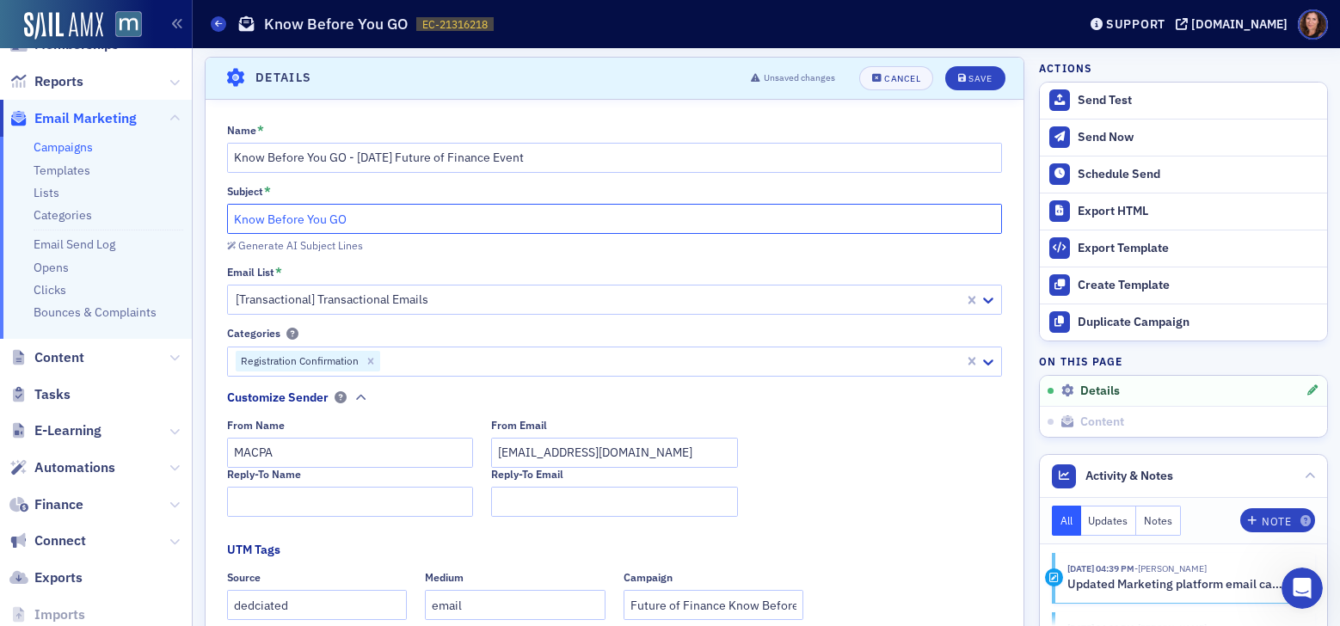
click at [237, 219] on input "Know Before You GO" at bounding box center [615, 219] width 776 height 30
drag, startPoint x: 235, startPoint y: 219, endPoint x: 266, endPoint y: 223, distance: 31.1
click at [235, 219] on input "Know Before You GO" at bounding box center [615, 219] width 776 height 30
paste input "9/29/2025 Future of Finance Event"
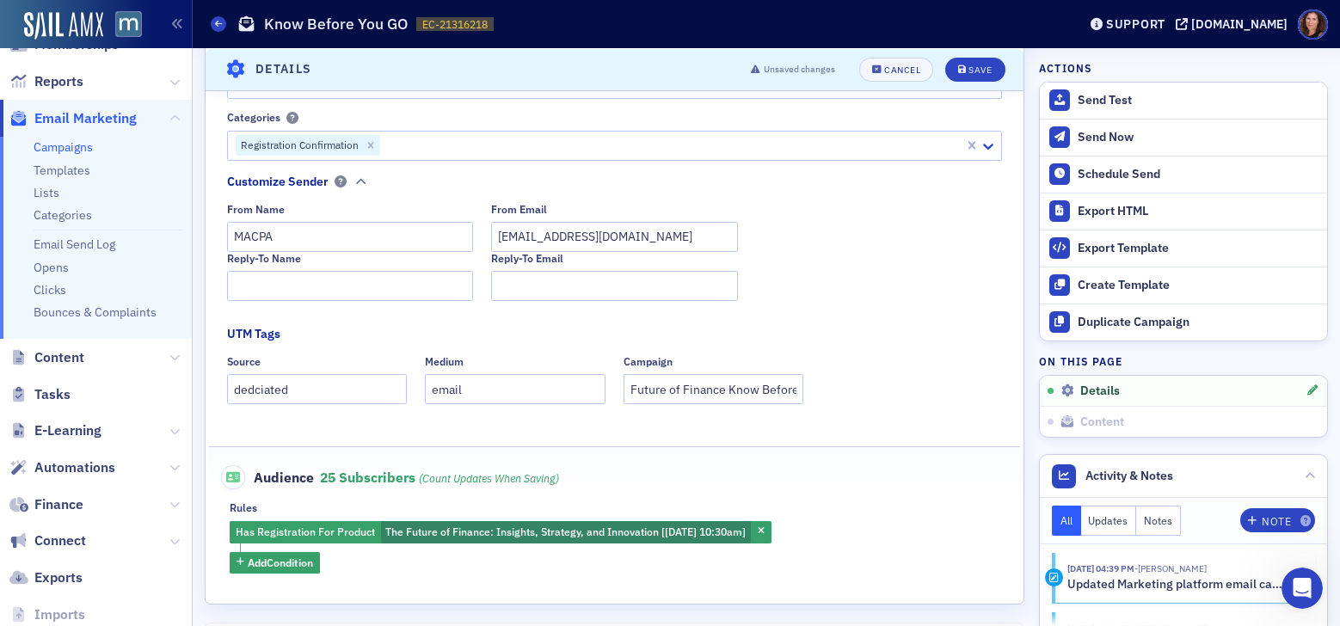
scroll to position [336, 0]
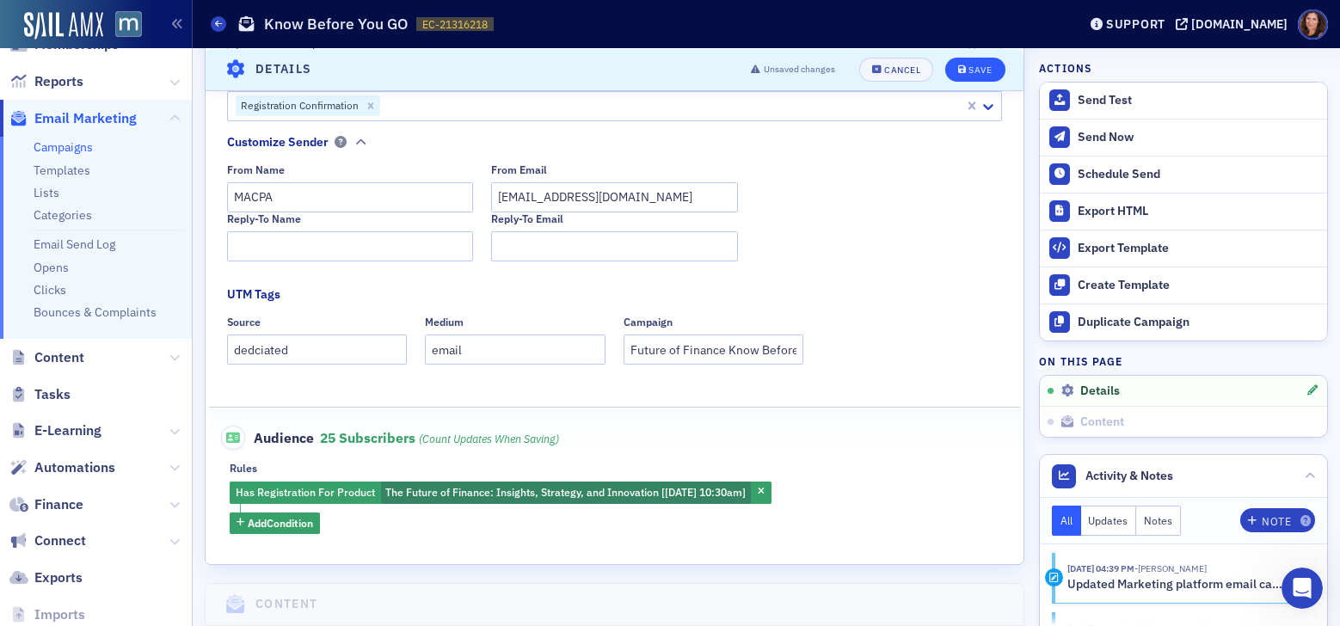
type input "9/29/2025 Future of Finance Event - Know Before You GO"
click at [952, 75] on button "Save" at bounding box center [974, 69] width 59 height 24
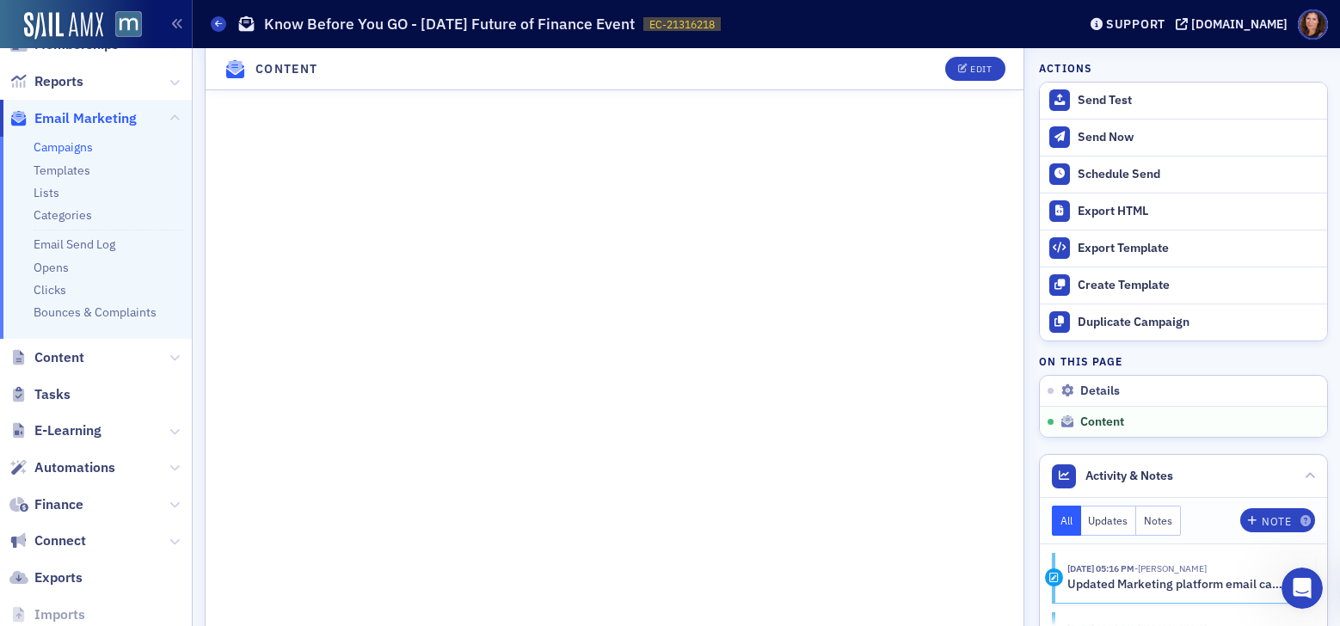
scroll to position [861, 0]
click at [958, 66] on icon "button" at bounding box center [963, 68] width 10 height 9
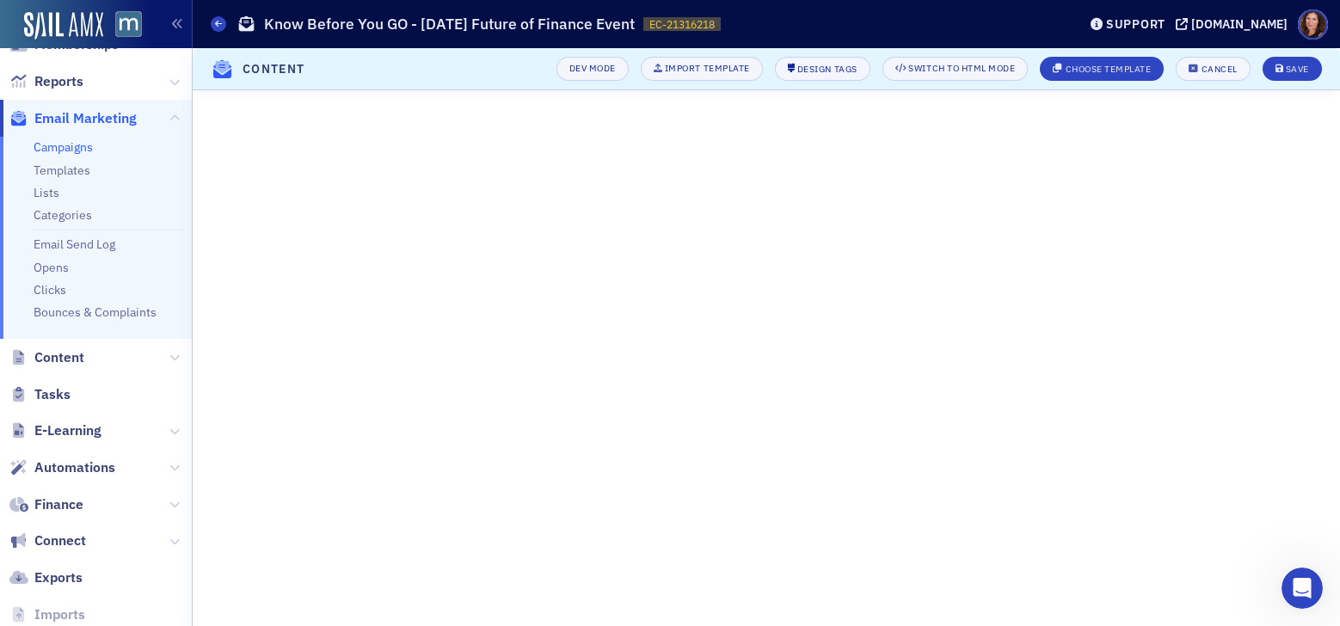
scroll to position [198, 0]
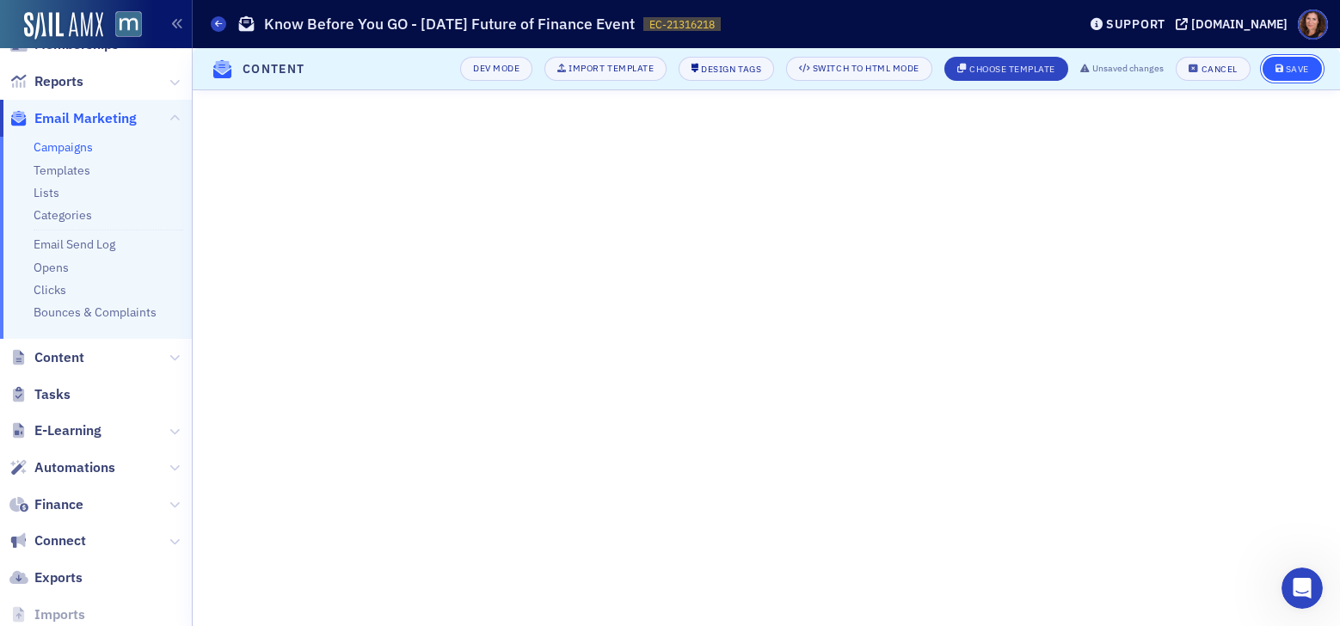
click at [1303, 65] on div "Save" at bounding box center [1296, 68] width 23 height 9
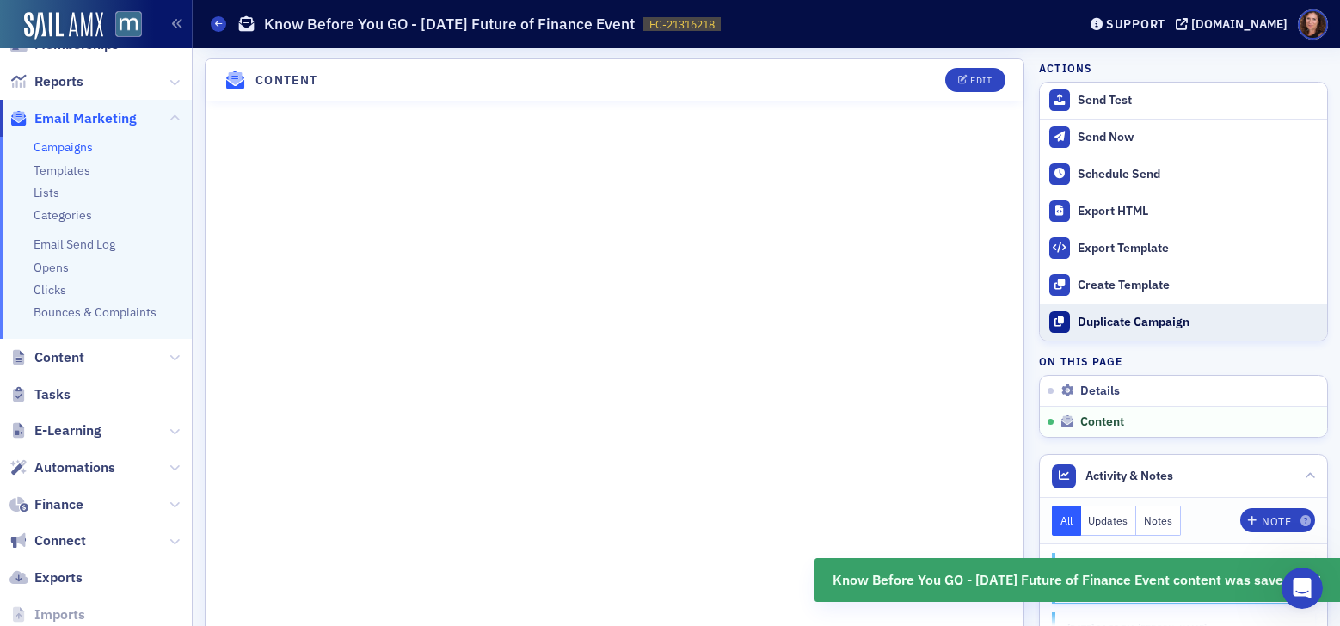
scroll to position [755, 0]
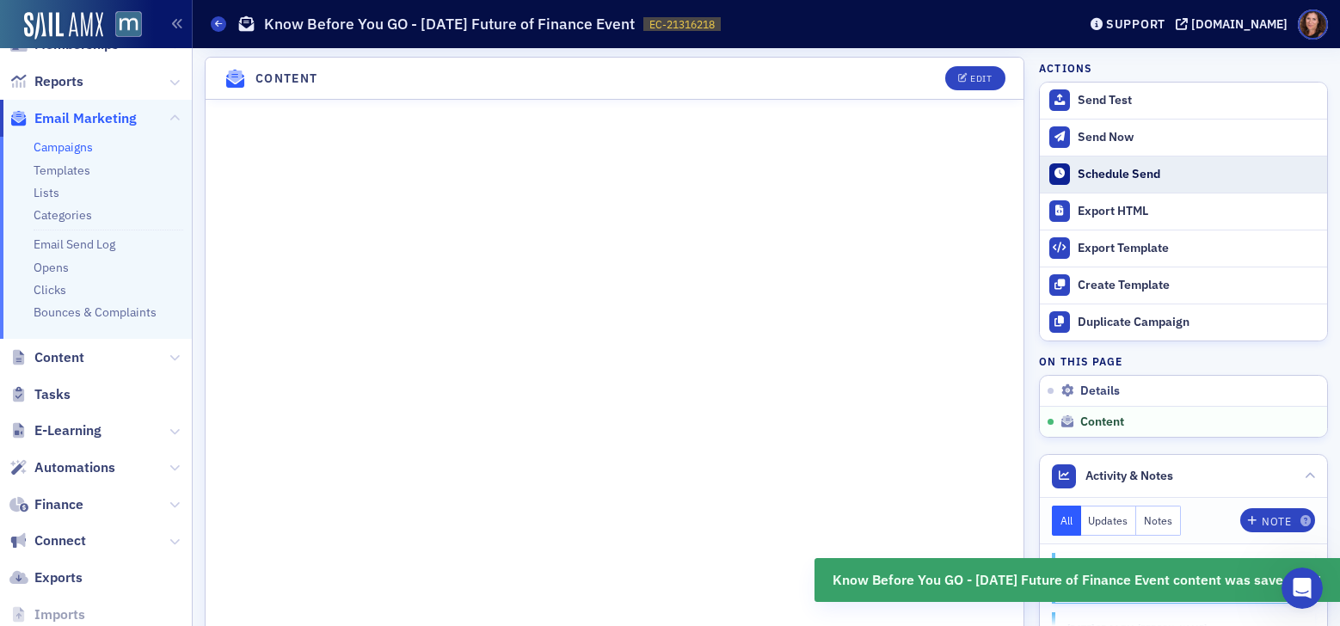
click at [1112, 177] on div "Schedule Send" at bounding box center [1197, 174] width 241 height 15
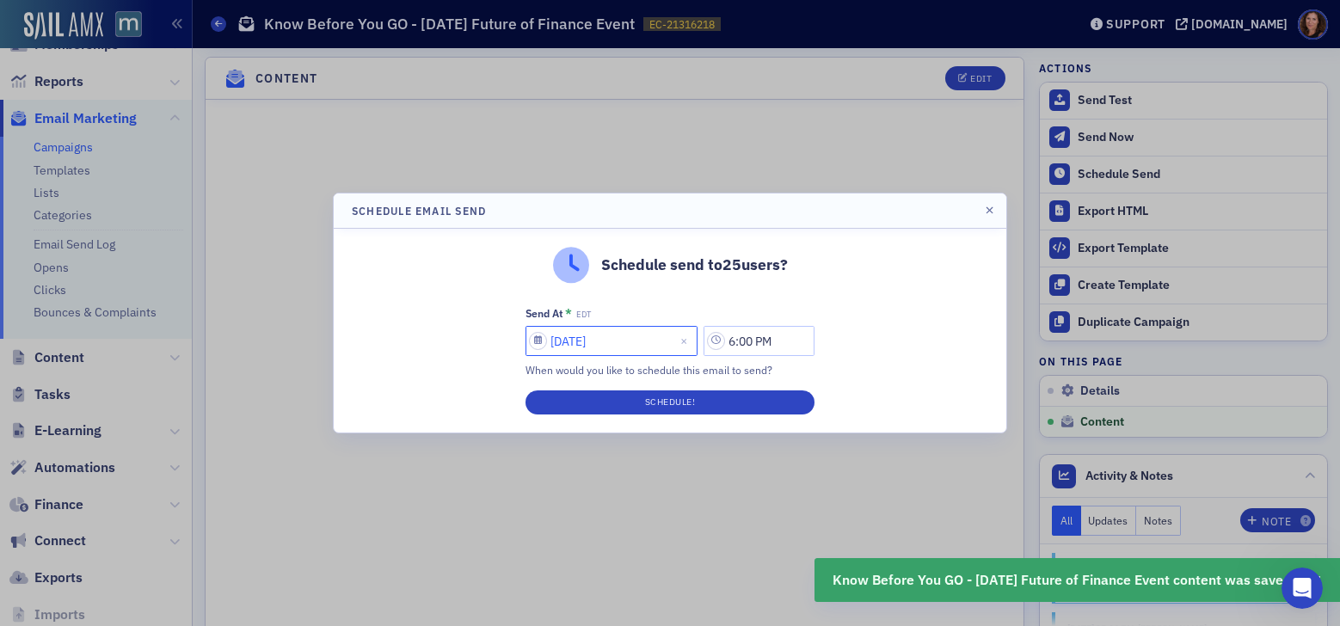
select select "8"
select select "2025"
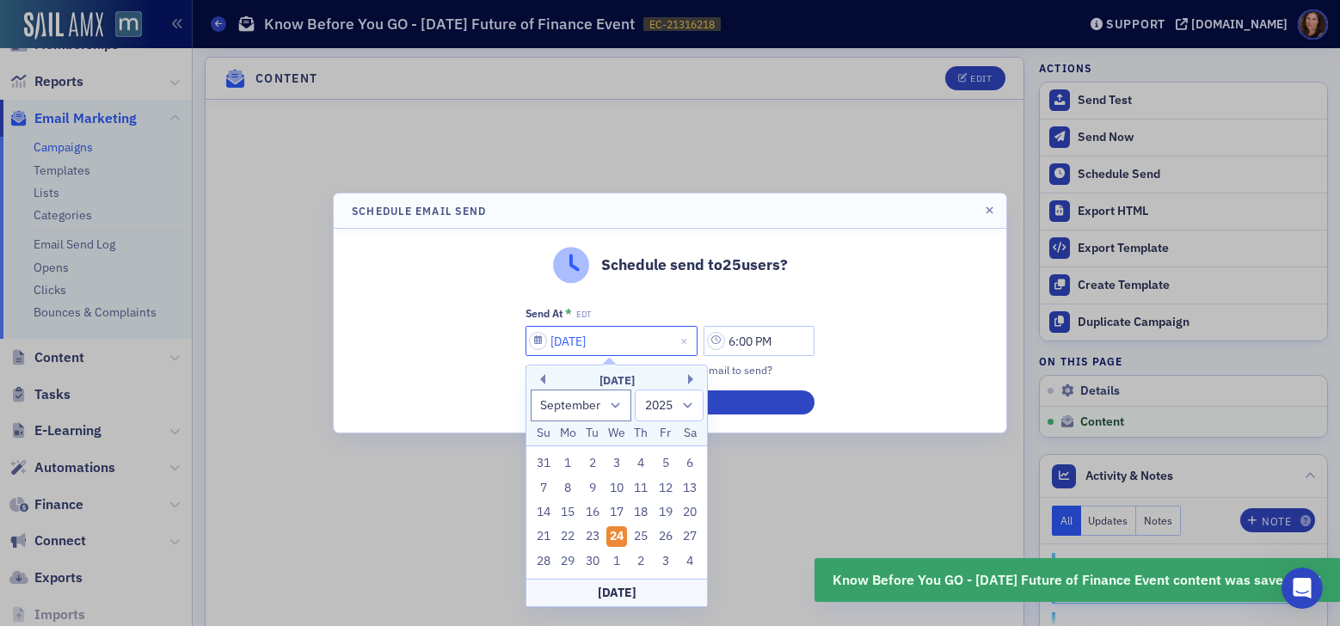
click at [633, 343] on input "09/24/2025" at bounding box center [611, 341] width 172 height 30
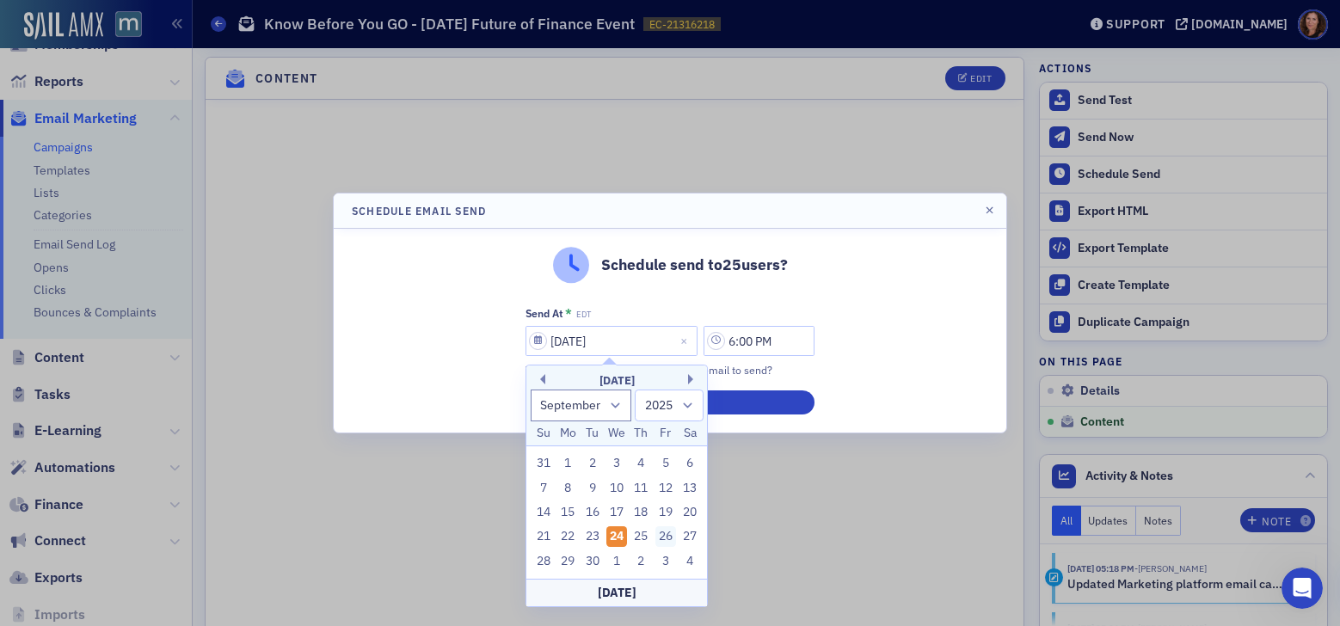
click at [663, 535] on div "26" at bounding box center [665, 536] width 21 height 21
type input "09/26/2025"
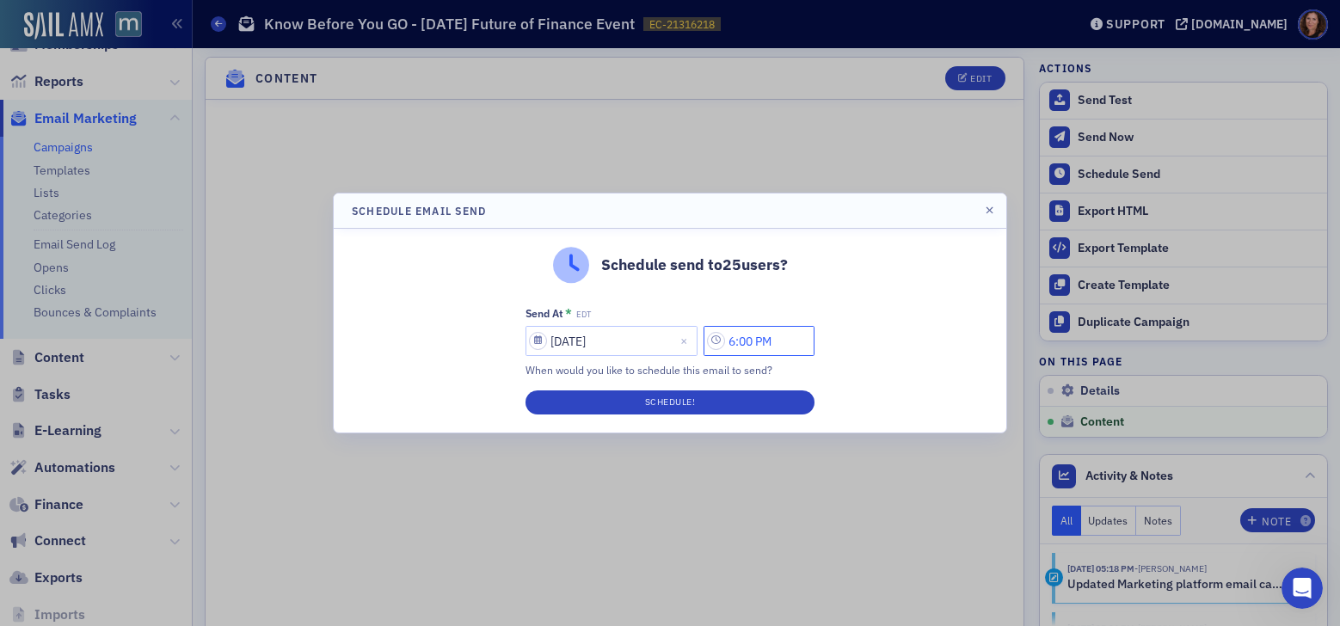
click at [760, 343] on input "6:00 PM" at bounding box center [758, 341] width 111 height 30
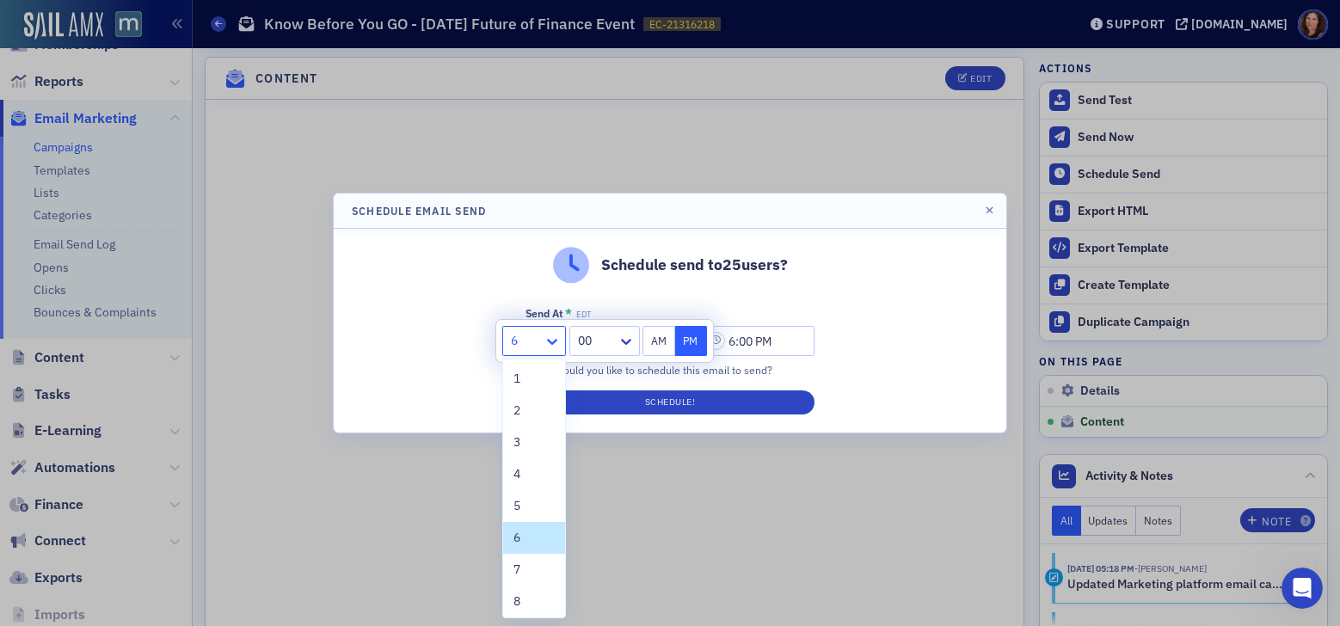
click at [549, 339] on icon at bounding box center [551, 341] width 17 height 17
click at [521, 413] on div "2" at bounding box center [533, 411] width 41 height 18
click at [551, 346] on icon at bounding box center [551, 341] width 17 height 17
click at [546, 378] on div "1" at bounding box center [534, 379] width 62 height 32
type input "1:00 PM"
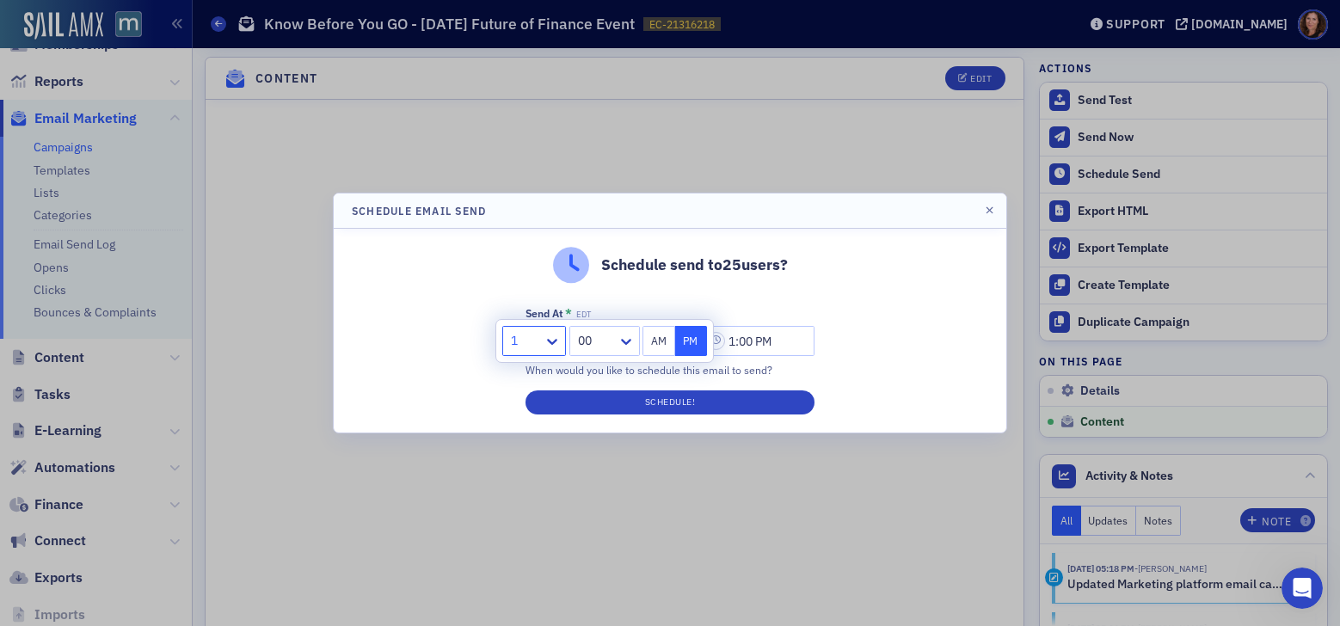
click at [856, 372] on div "Schedule send to 25 users? Send At * EDT 09/26/2025 1:00 PM When would you like…" at bounding box center [670, 331] width 672 height 204
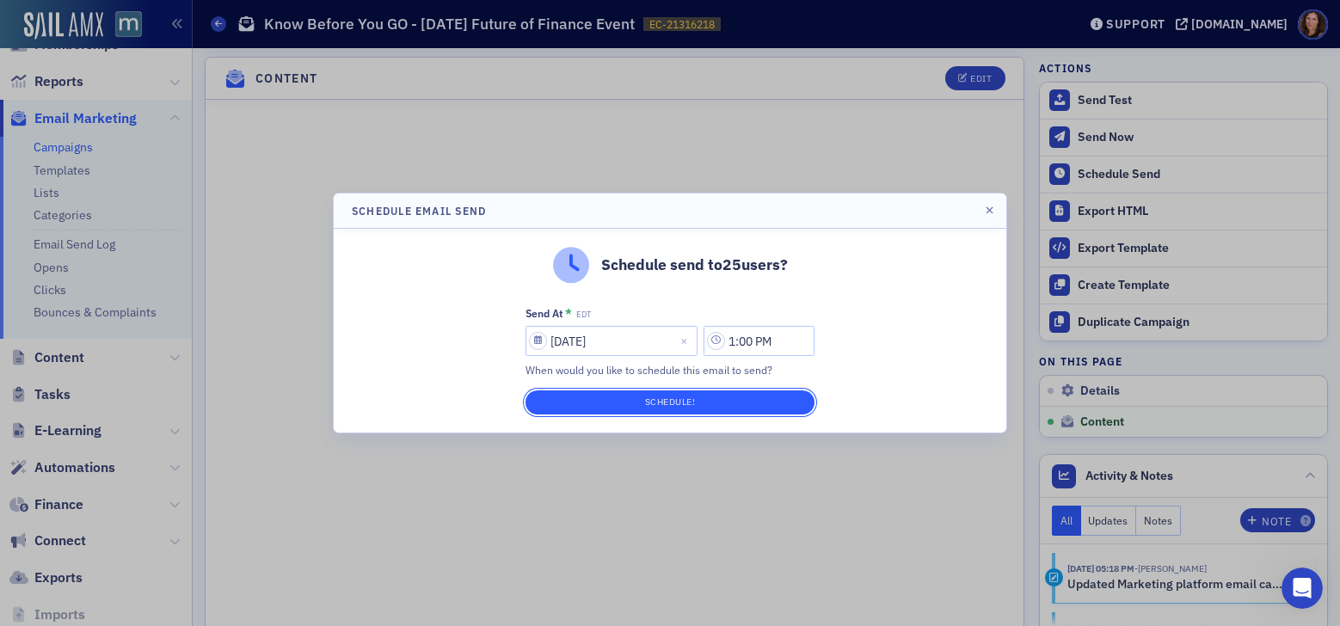
click at [715, 400] on button "Schedule!" at bounding box center [669, 402] width 289 height 24
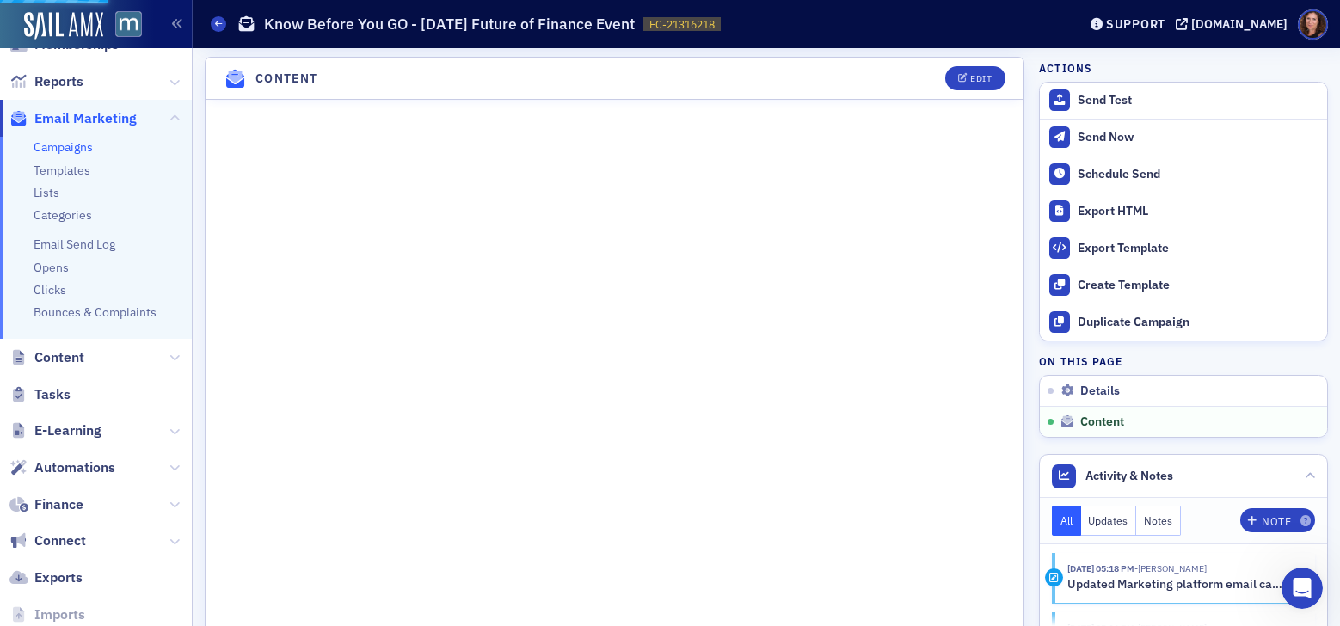
scroll to position [784, 0]
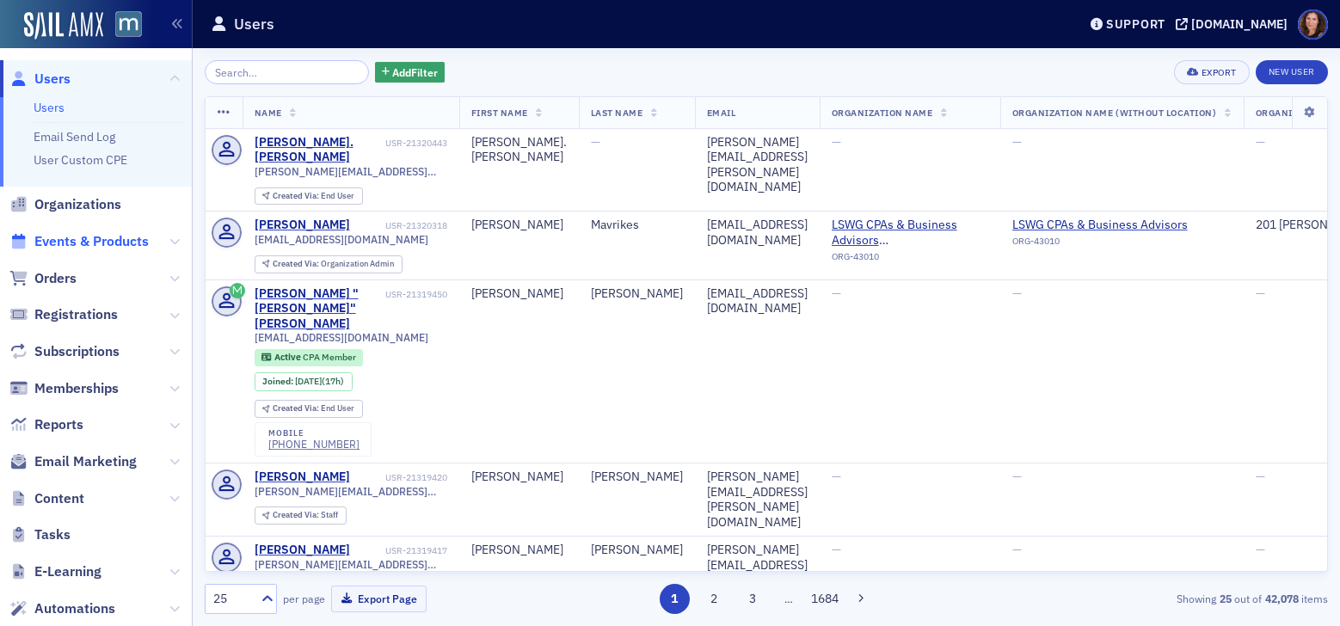
click at [103, 248] on span "Events & Products" at bounding box center [91, 241] width 114 height 19
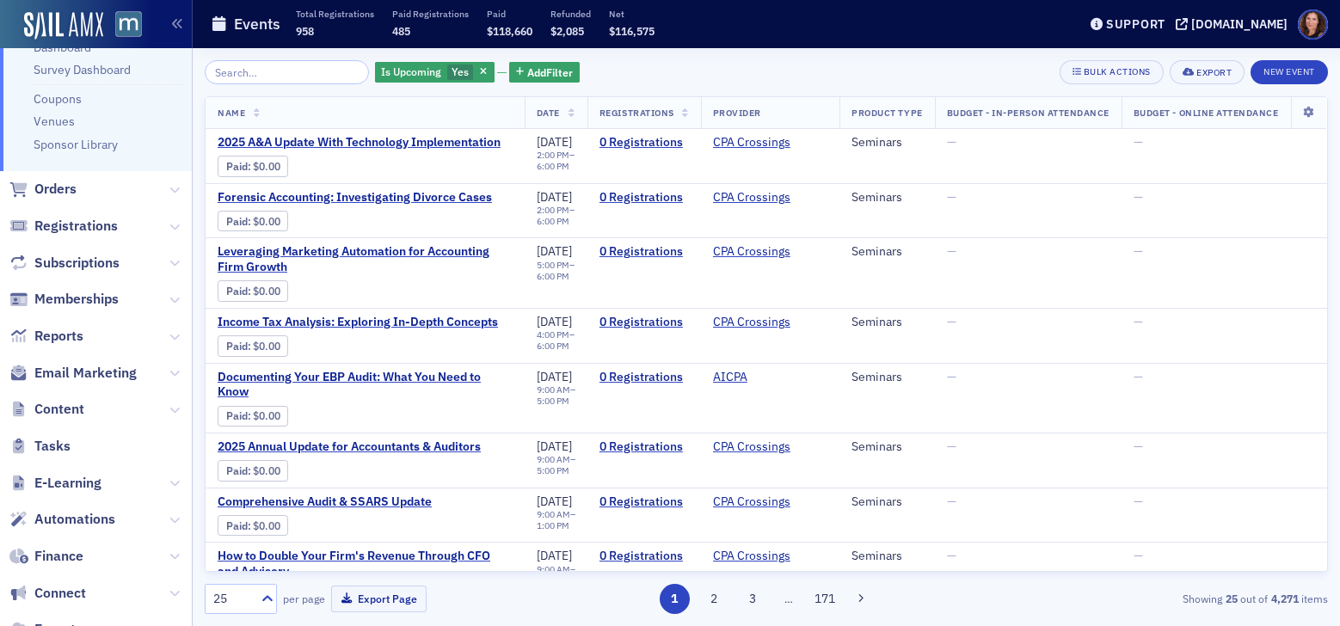
scroll to position [385, 0]
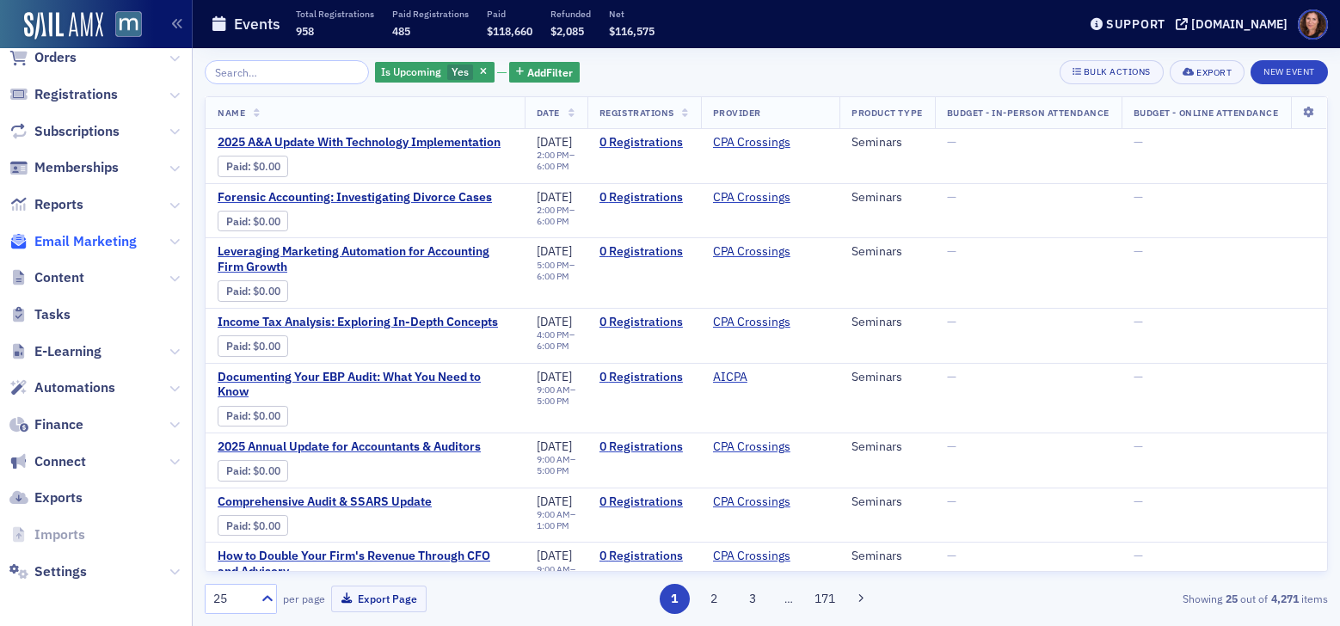
click at [95, 235] on span "Email Marketing" at bounding box center [85, 241] width 102 height 19
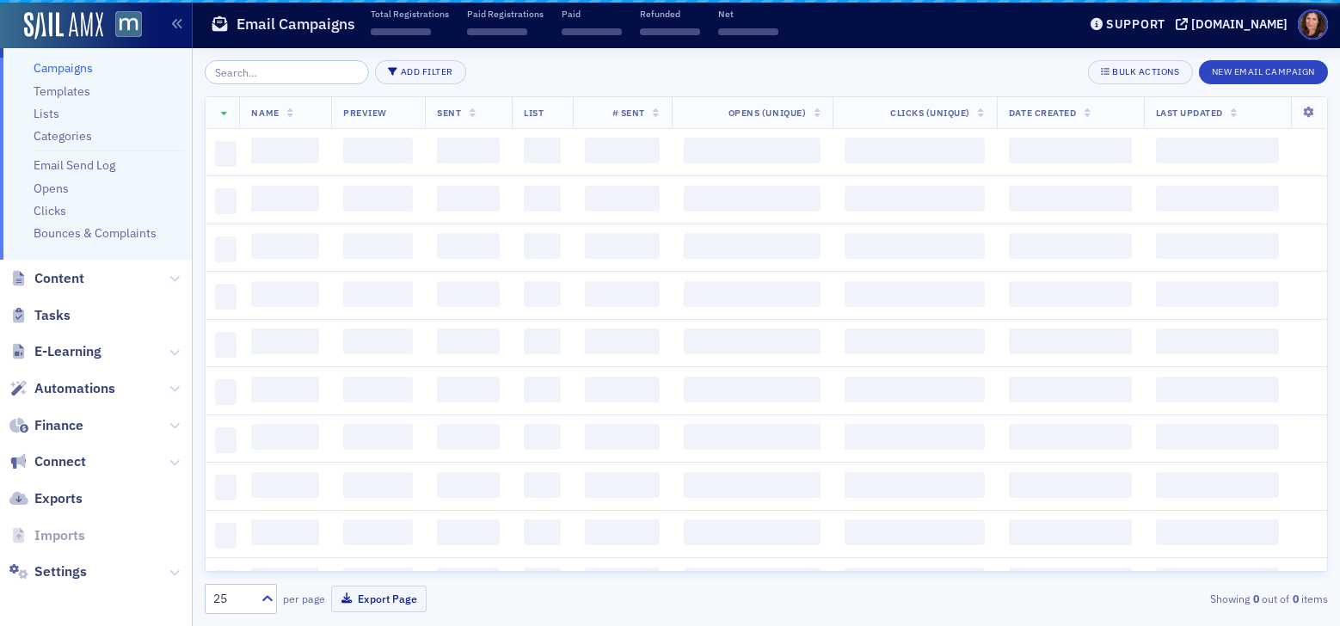
scroll to position [131, 0]
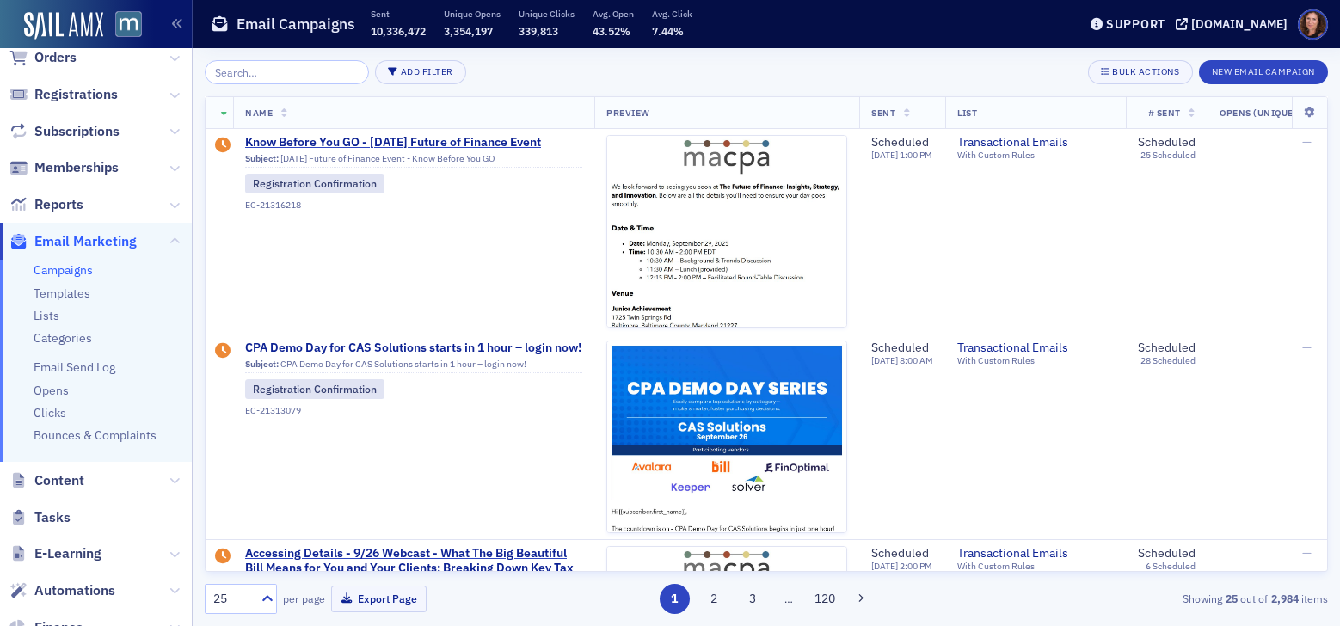
click at [280, 73] on input "search" at bounding box center [287, 72] width 164 height 24
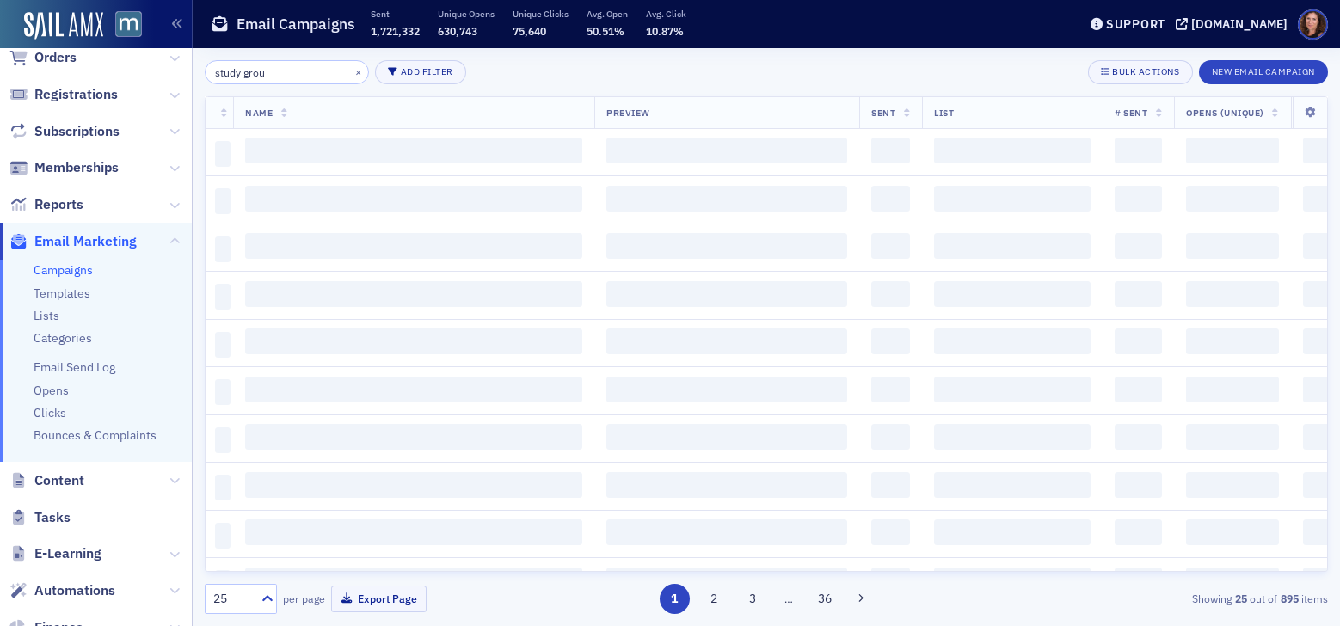
type input "study group"
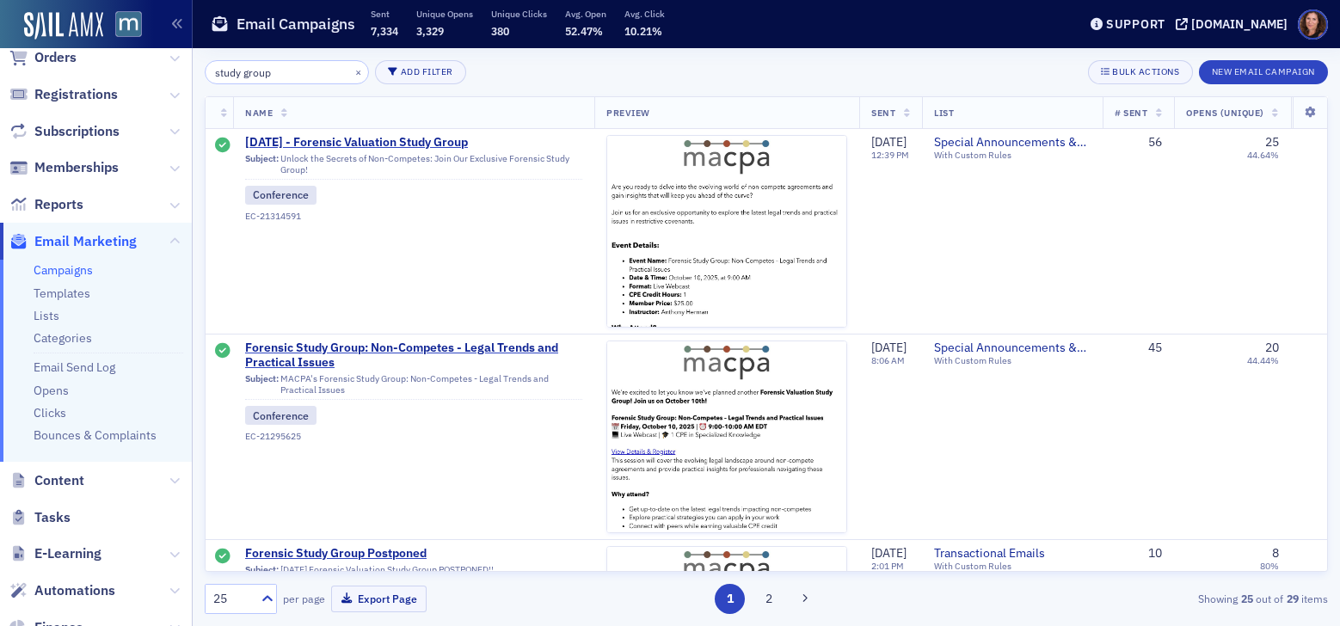
drag, startPoint x: 271, startPoint y: 77, endPoint x: 180, endPoint y: 73, distance: 91.2
click at [180, 73] on div "Users Organizations Events & Products Orders Registrations Subscriptions Member…" at bounding box center [670, 313] width 1340 height 626
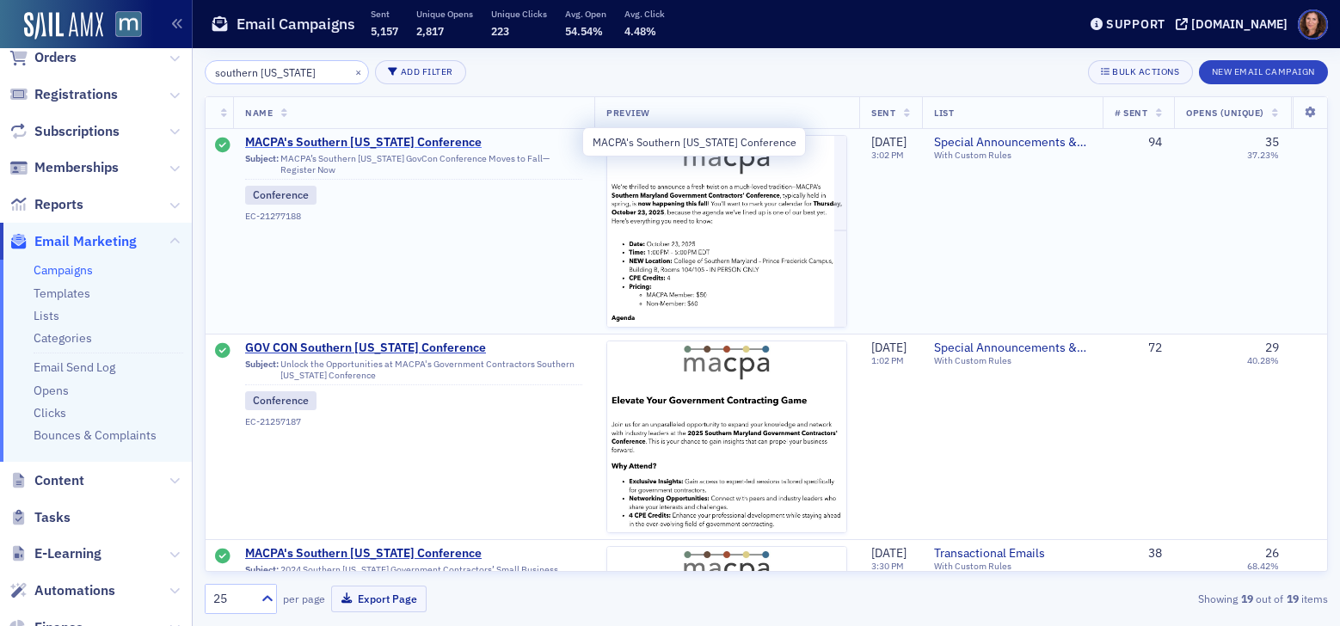
type input "southern Maryland"
click at [362, 139] on span "MACPA's Southern Maryland Conference" at bounding box center [413, 142] width 337 height 15
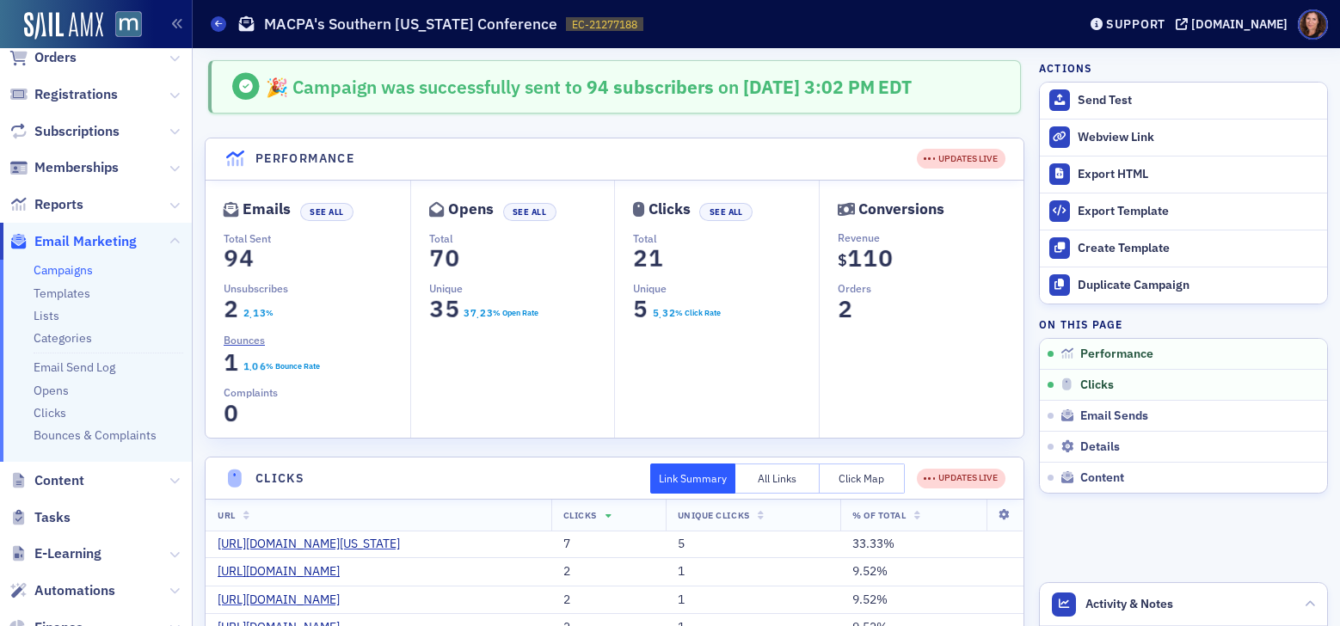
click at [82, 267] on link "Campaigns" at bounding box center [63, 269] width 59 height 15
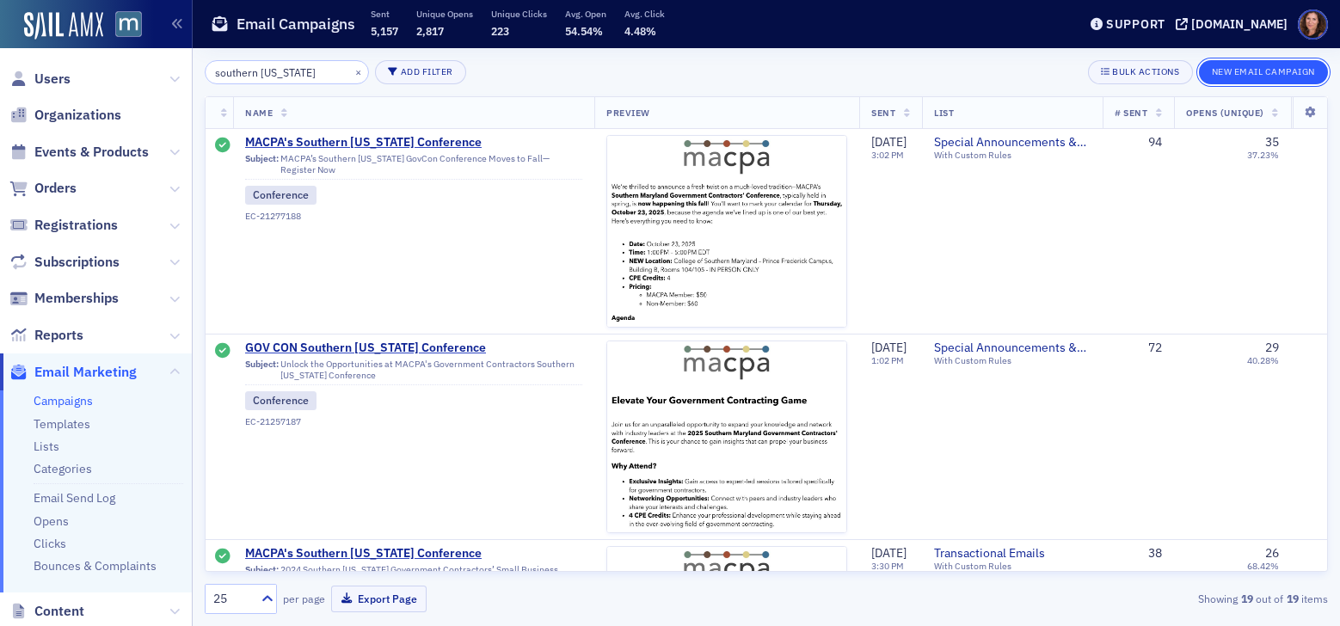
click at [1271, 69] on button "New Email Campaign" at bounding box center [1263, 72] width 129 height 24
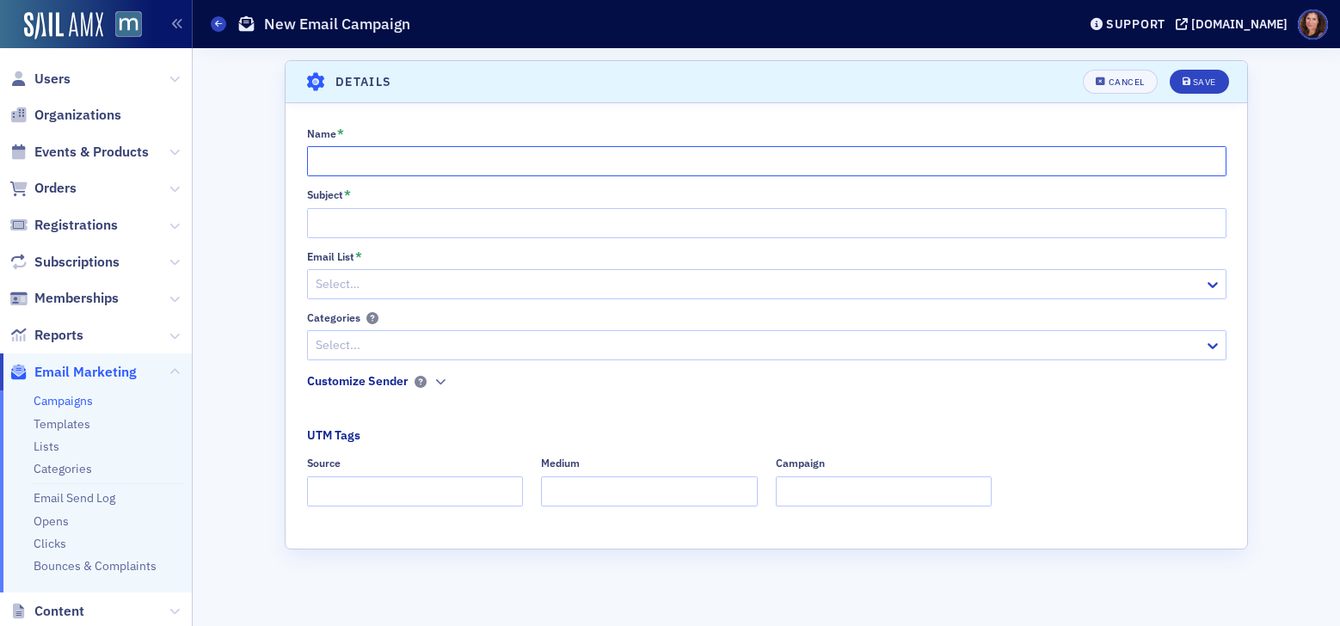
click at [517, 164] on input "Name *" at bounding box center [766, 161] width 919 height 30
type input "M"
type input "Southern [US_STATE] Conference"
click at [492, 228] on input "Subject *" at bounding box center [766, 223] width 919 height 30
paste input "Elevate Your Government Contracting Game: Join Us at the 2025 Conference!"
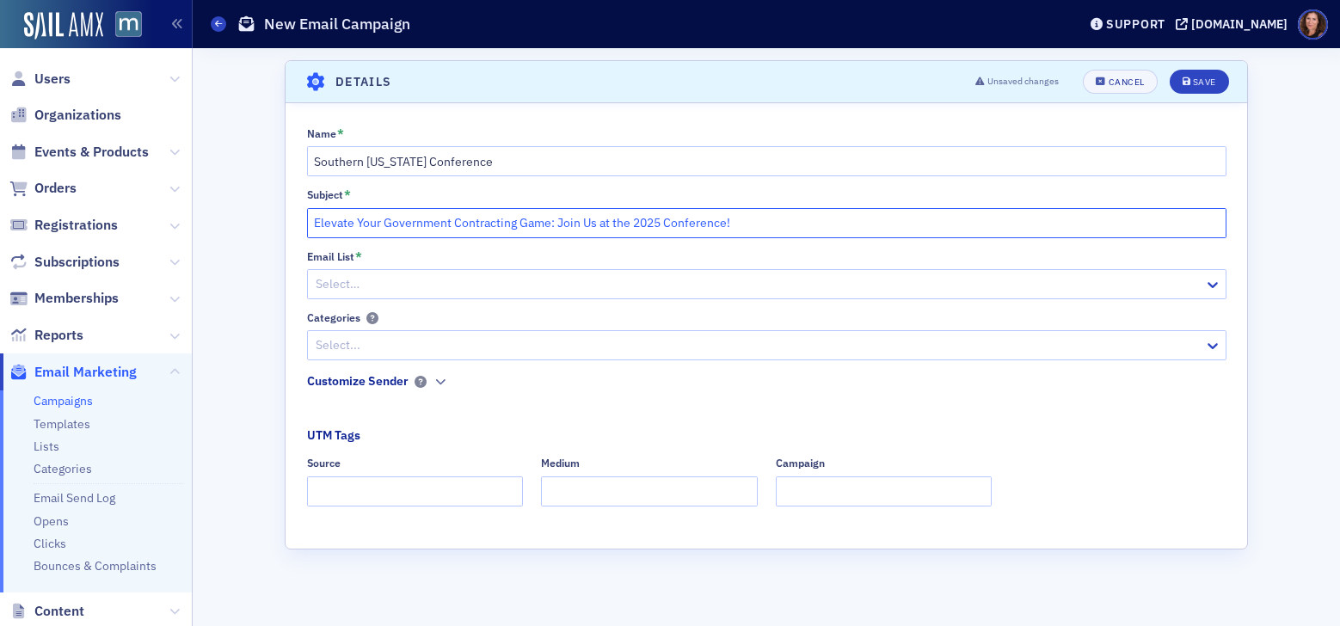
type input "Elevate Your Government Contracting Game: Join Us at the 2025 Conference!"
click at [604, 224] on input "Elevate Your Government Contracting Game: Join Us at the 2025 Conference!" at bounding box center [766, 223] width 919 height 30
paste input "Unlock Government Contracting Success — Join Us [DATE]"
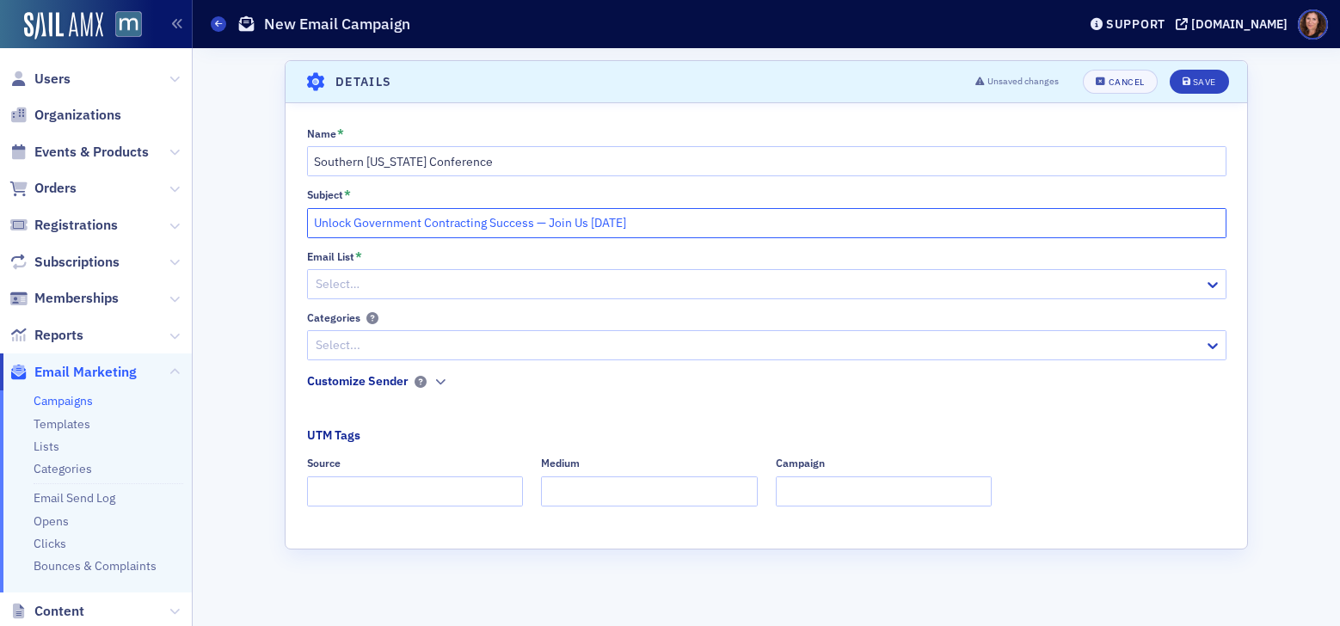
type input "Unlock Government Contracting Success — Join Us [DATE]"
click at [431, 286] on div at bounding box center [758, 283] width 888 height 21
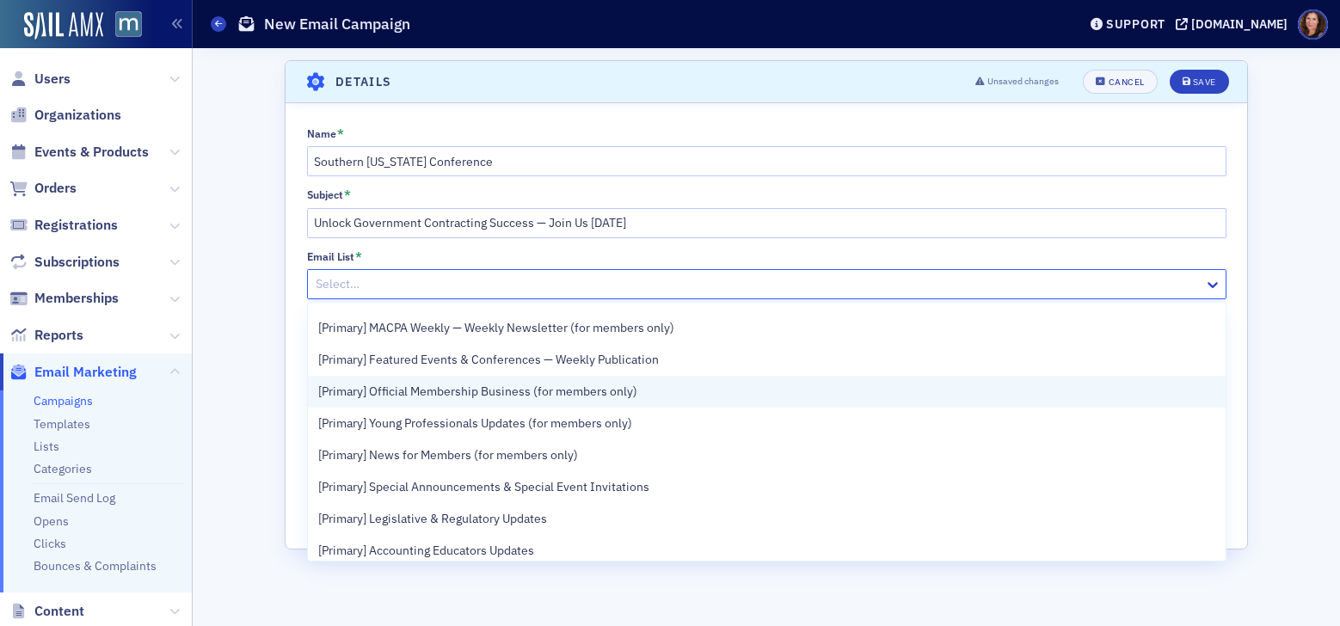
scroll to position [90, 0]
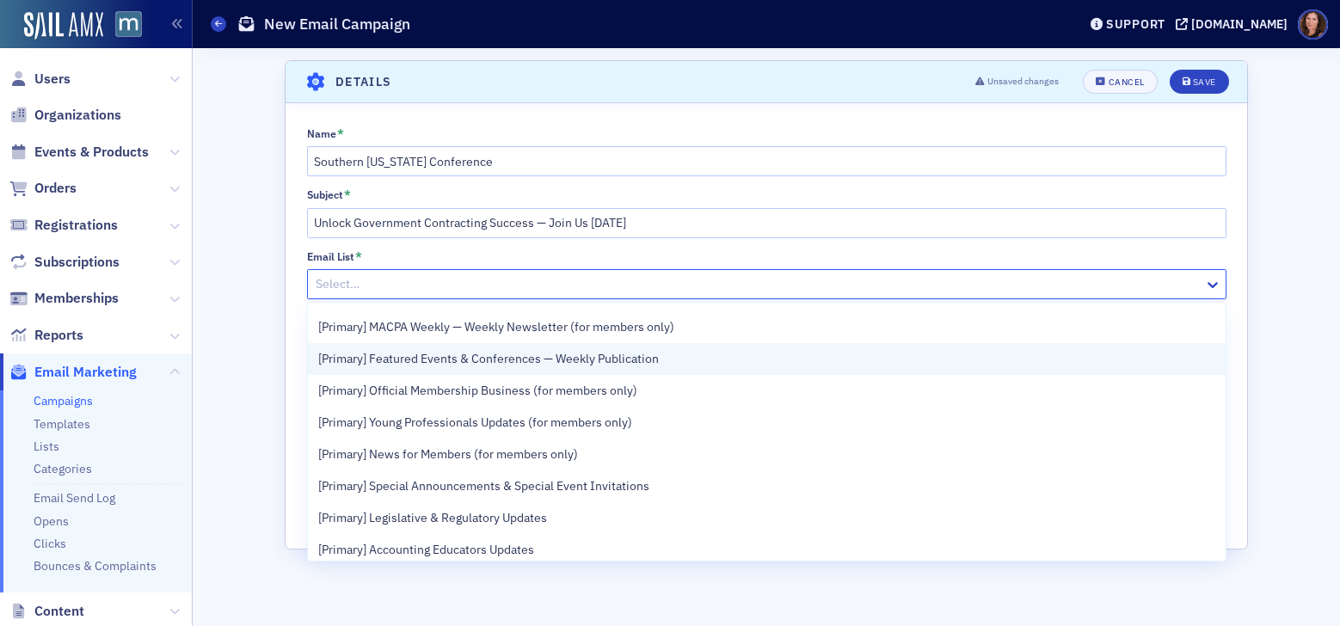
click at [555, 359] on span "[Primary] Featured Events & Conferences — Weekly Publication" at bounding box center [488, 359] width 340 height 18
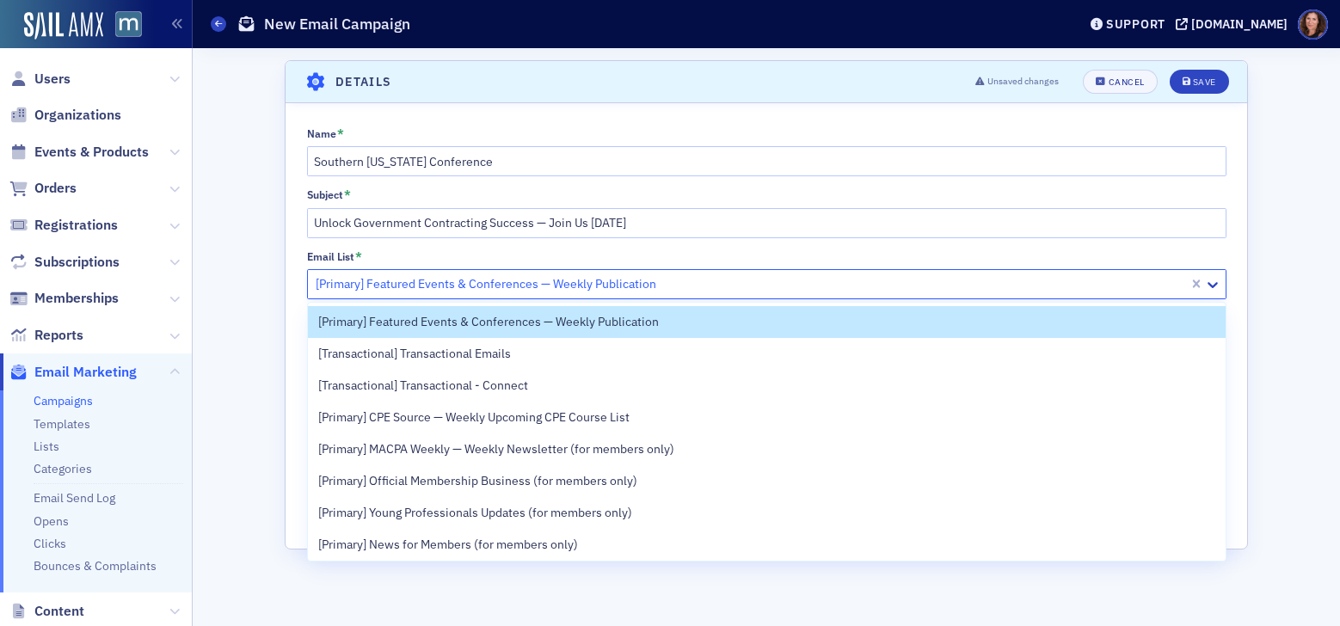
click at [555, 286] on div at bounding box center [750, 283] width 873 height 21
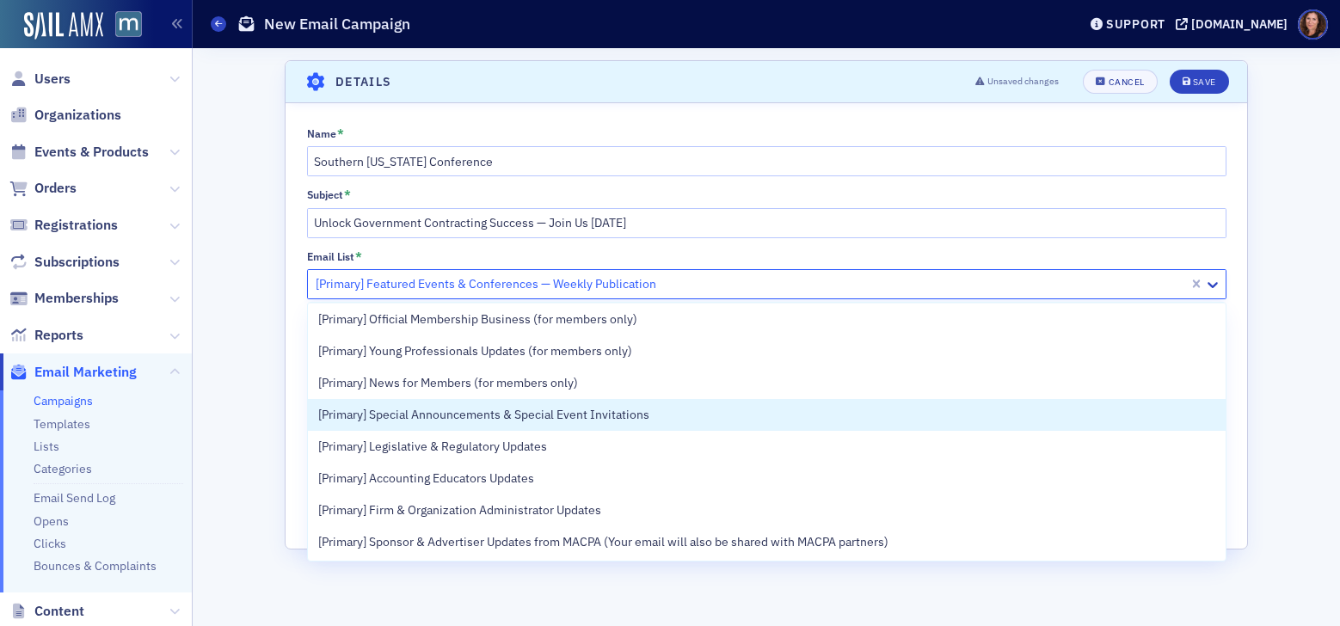
scroll to position [162, 0]
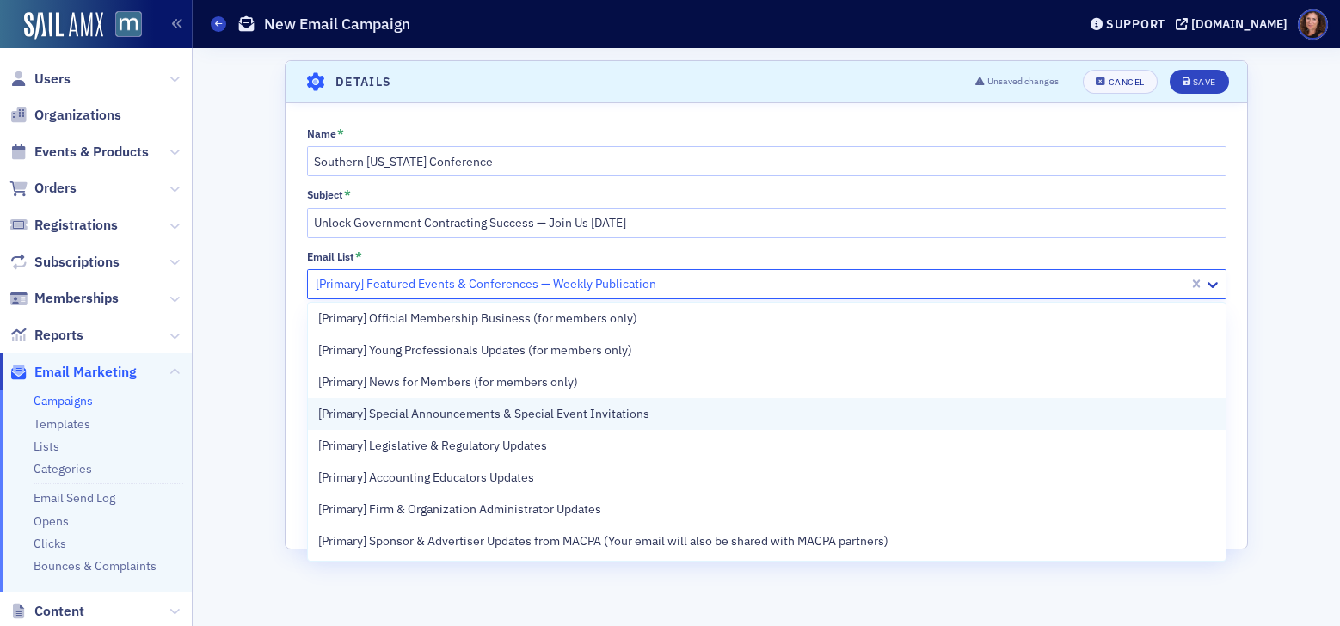
click at [599, 417] on span "[Primary] Special Announcements & Special Event Invitations" at bounding box center [483, 414] width 331 height 18
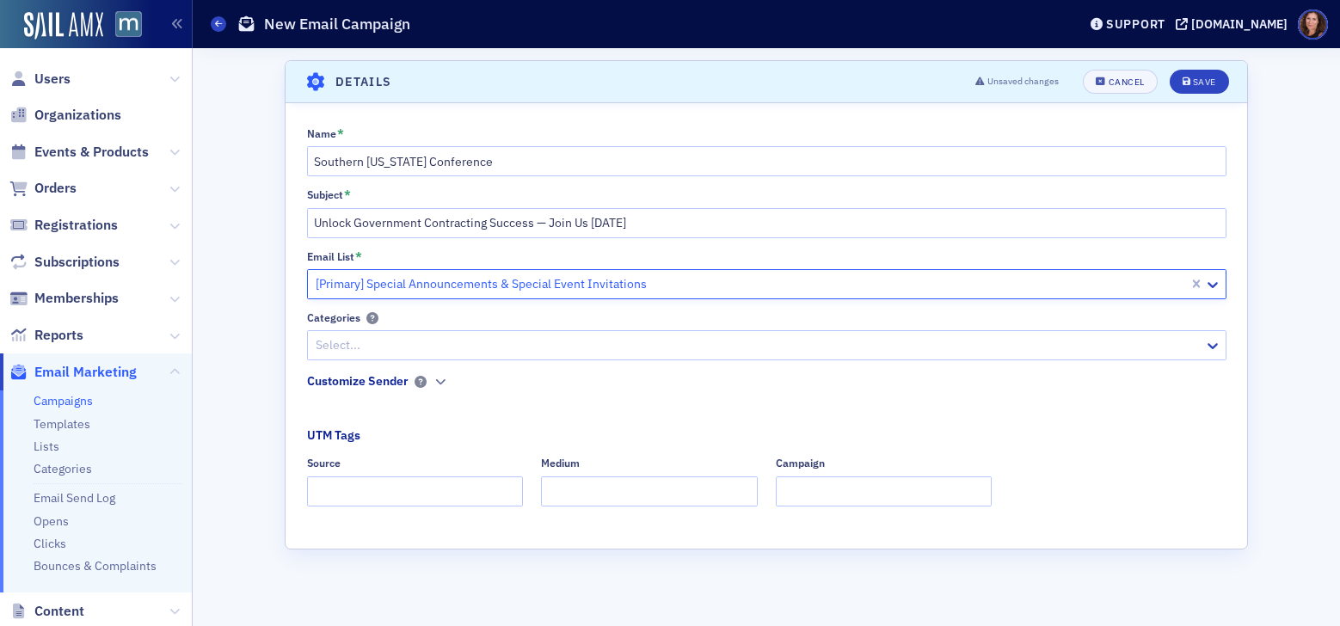
click at [537, 348] on div at bounding box center [758, 344] width 888 height 21
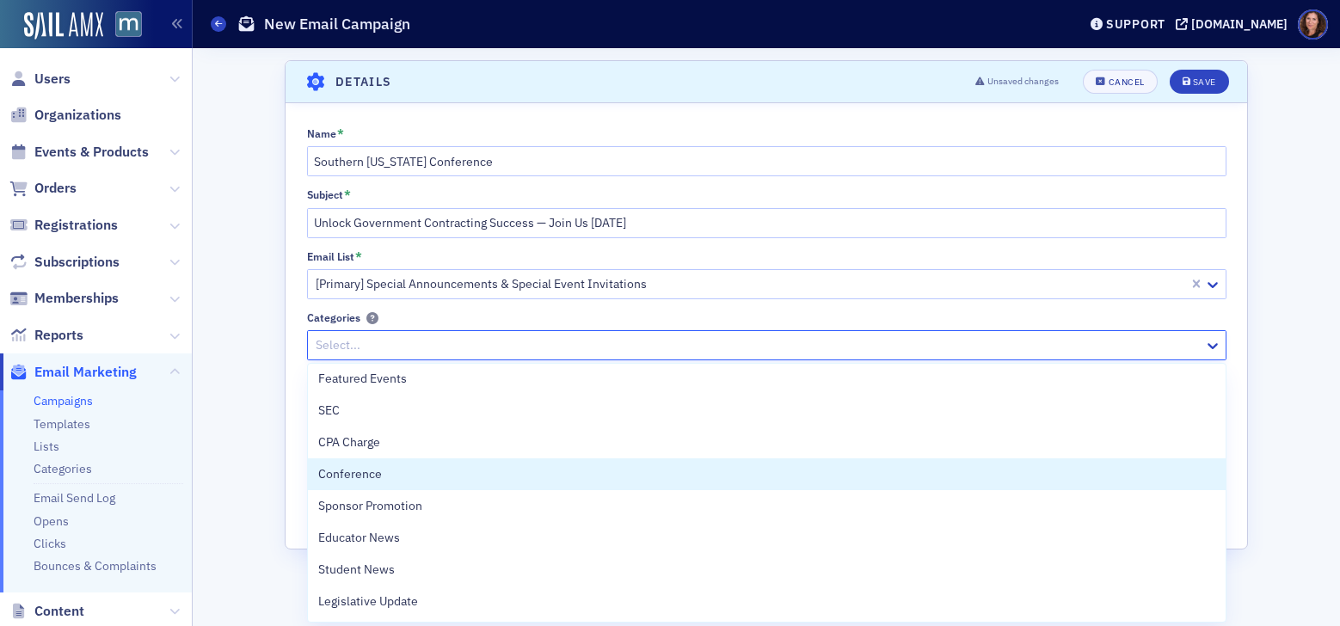
scroll to position [576, 0]
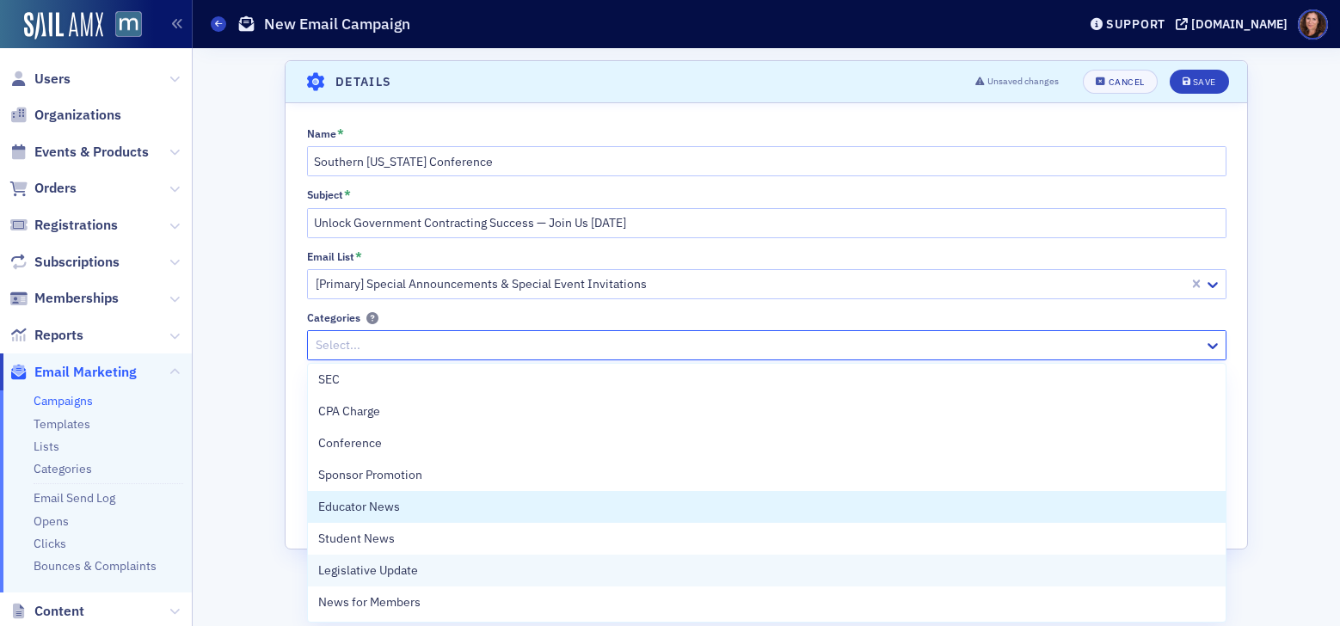
click at [643, 541] on div "Connect SailAMX System Form Submission Org Roster Membership Membership Renewal…" at bounding box center [766, 493] width 917 height 258
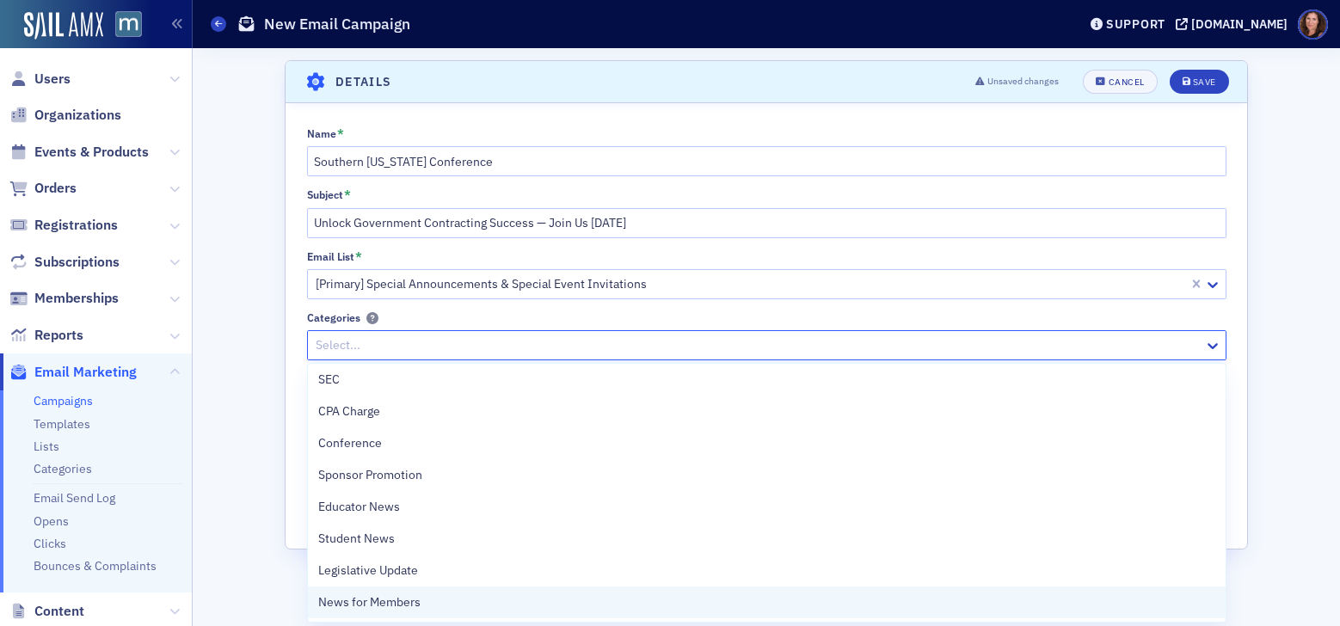
drag, startPoint x: 709, startPoint y: 577, endPoint x: 735, endPoint y: 594, distance: 31.0
click at [735, 594] on div "Connect SailAMX System Form Submission Org Roster Membership Membership Renewal…" at bounding box center [766, 493] width 917 height 258
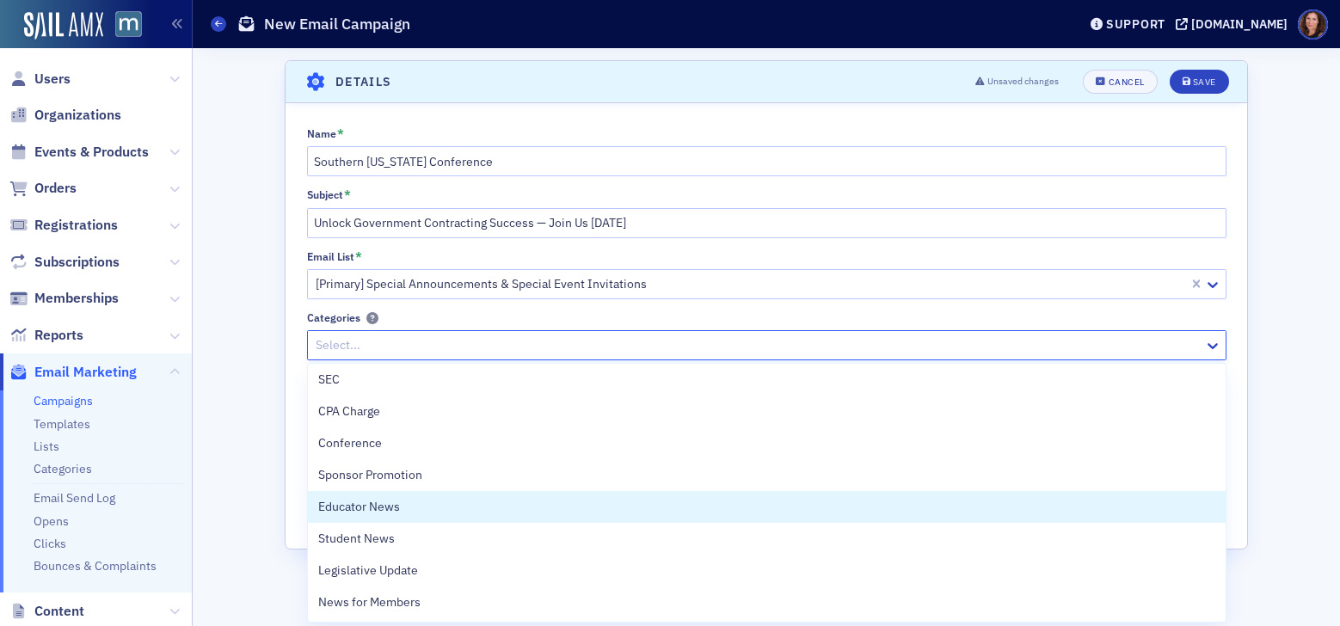
scroll to position [0, 0]
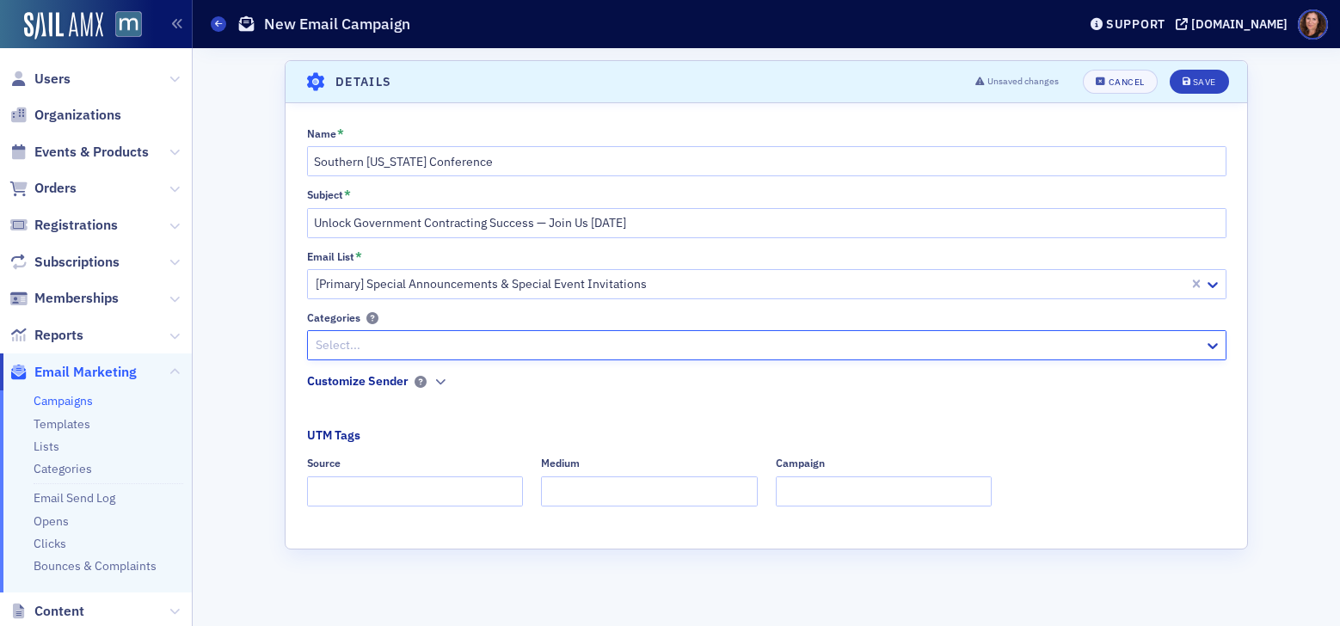
click at [438, 346] on div at bounding box center [758, 344] width 888 height 21
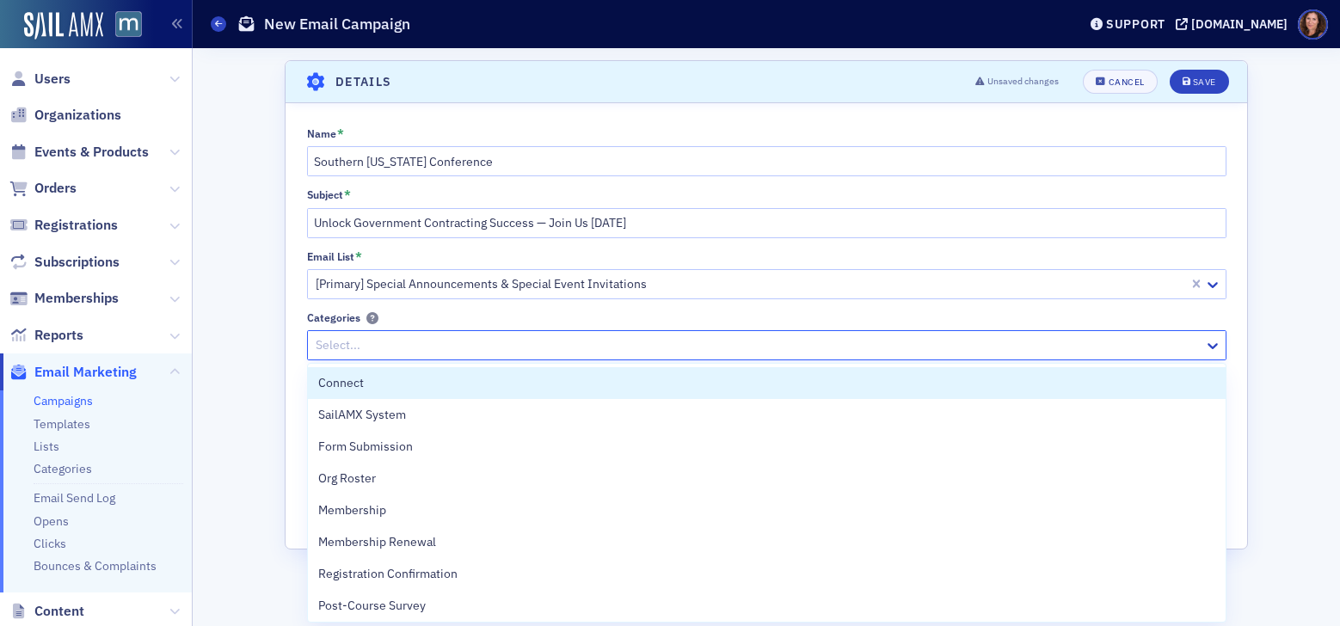
click at [438, 346] on div at bounding box center [758, 344] width 888 height 21
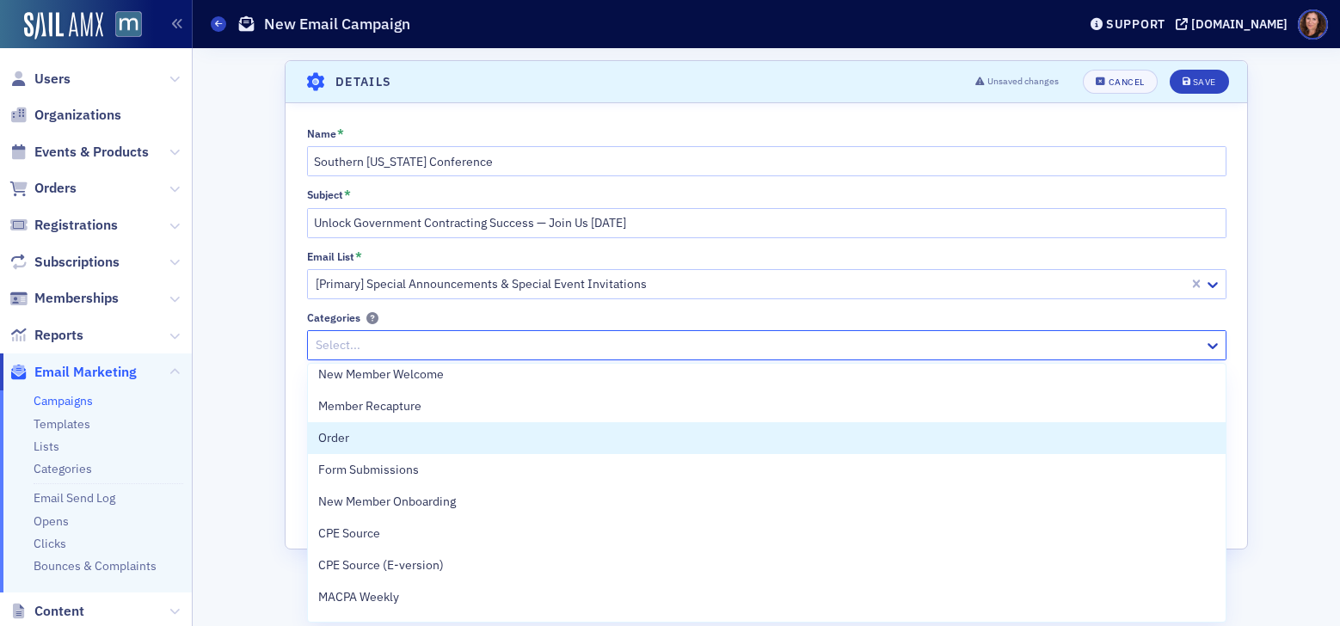
scroll to position [576, 0]
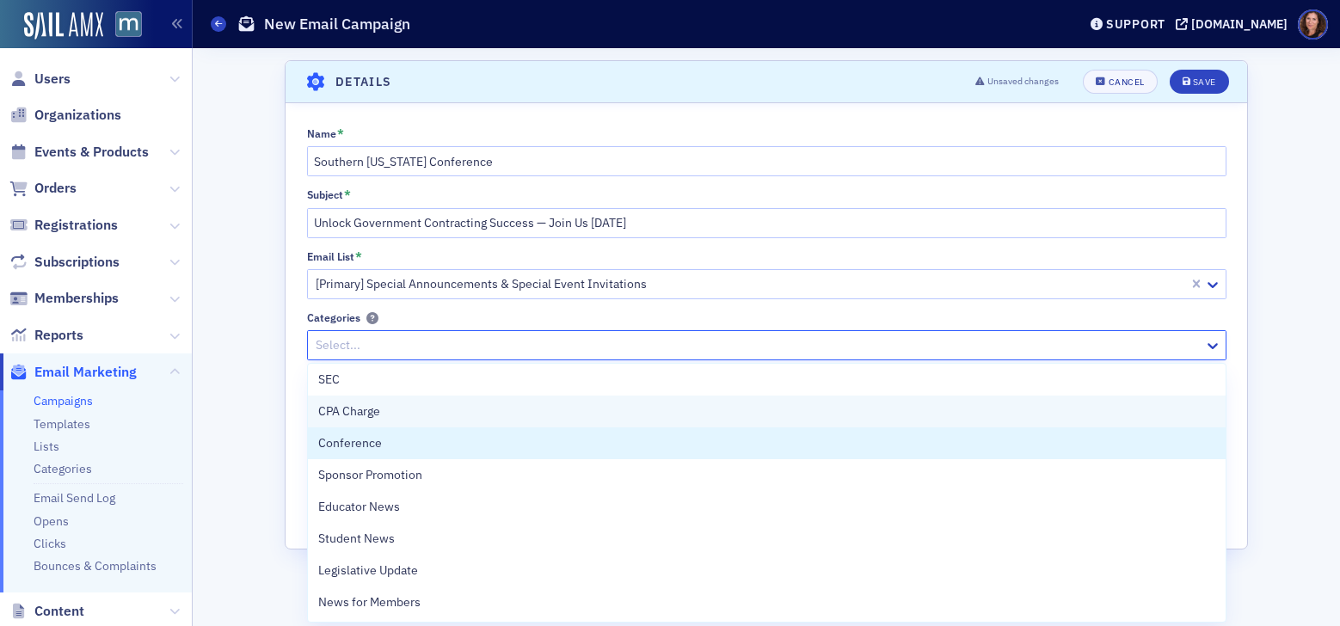
click at [432, 441] on div "Conference" at bounding box center [766, 443] width 897 height 18
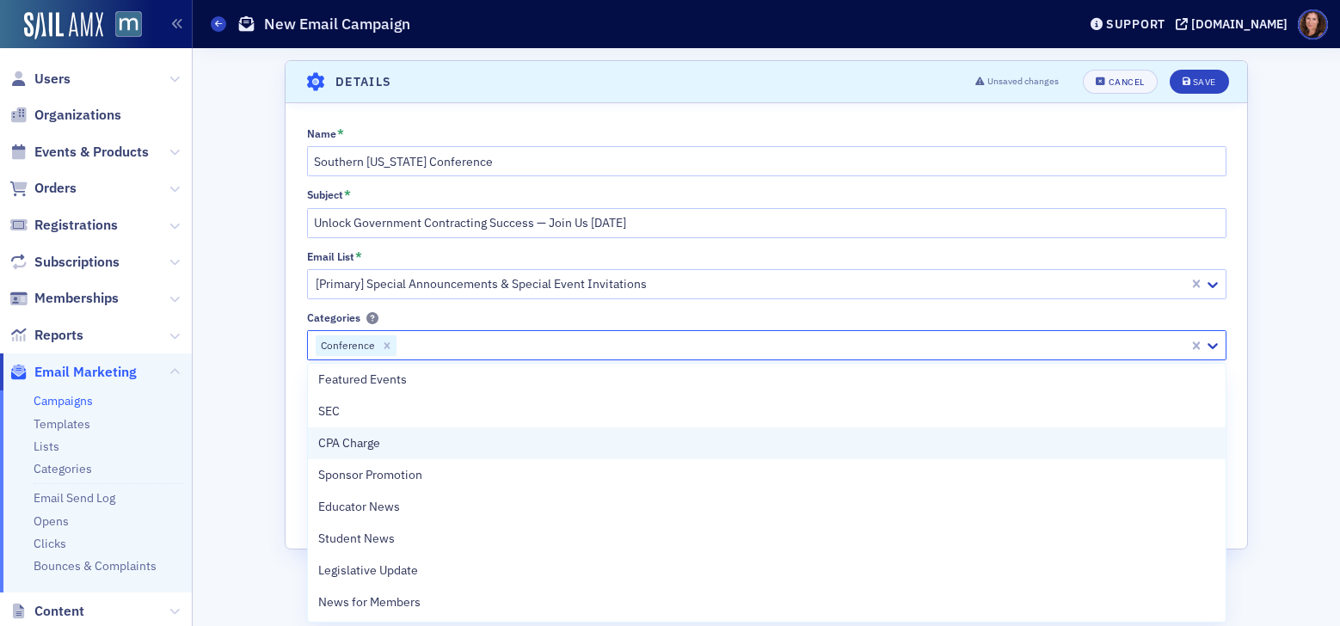
scroll to position [544, 0]
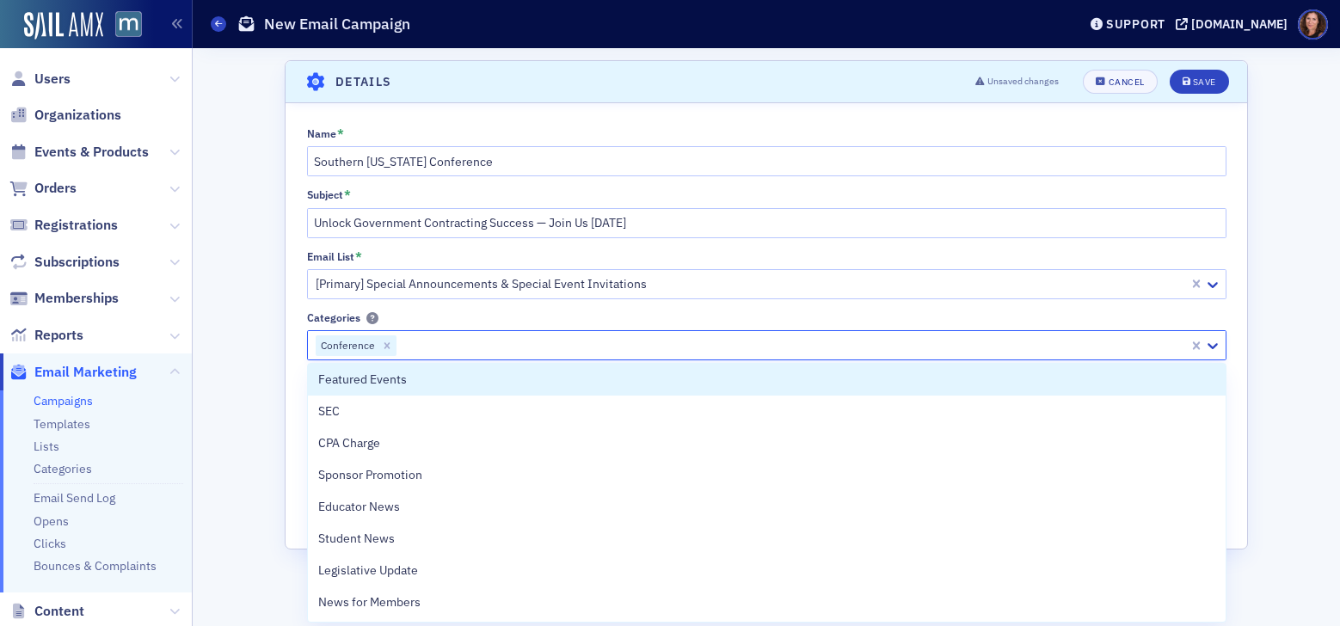
click at [531, 316] on div "Categories" at bounding box center [766, 317] width 919 height 13
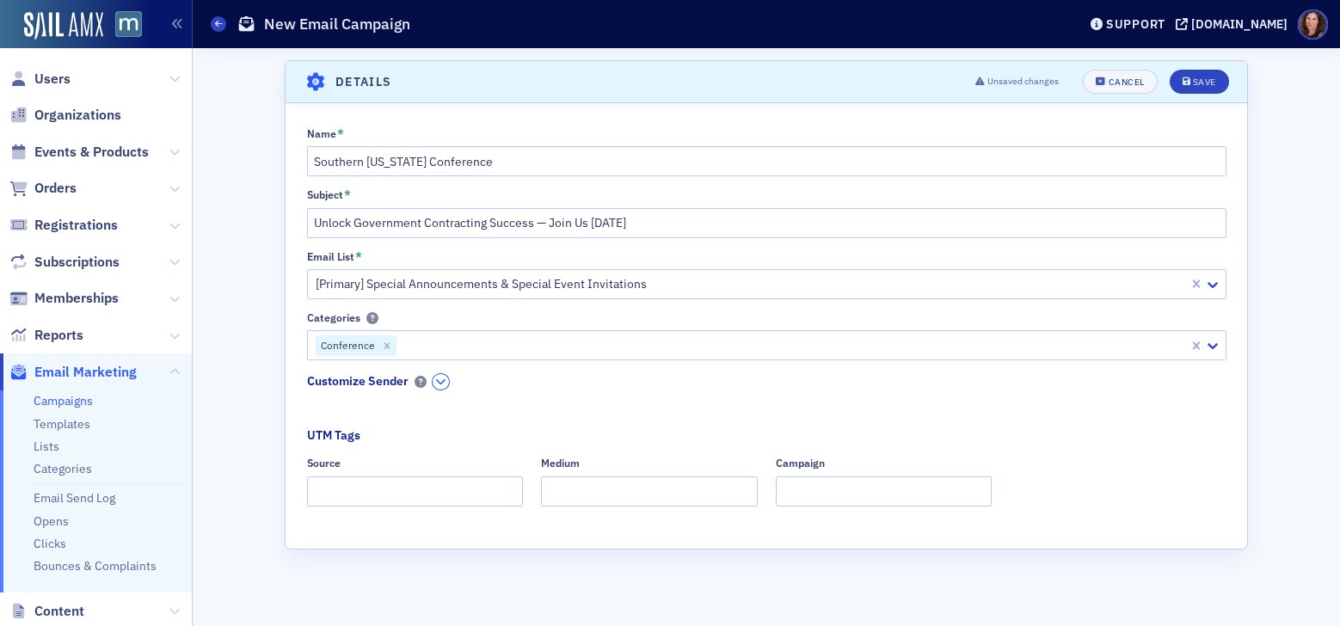
click at [436, 374] on button "button" at bounding box center [440, 381] width 16 height 15
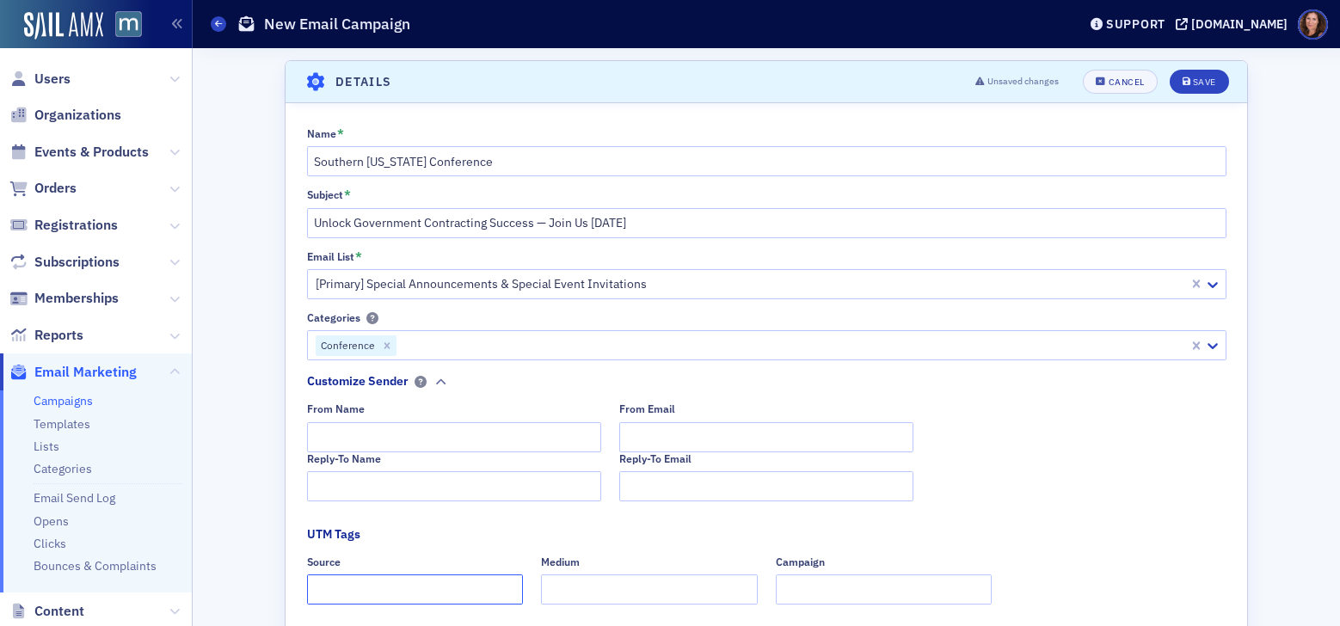
click at [432, 586] on input "Source" at bounding box center [415, 589] width 217 height 30
type input "dedicated"
type input "email"
type input "S"
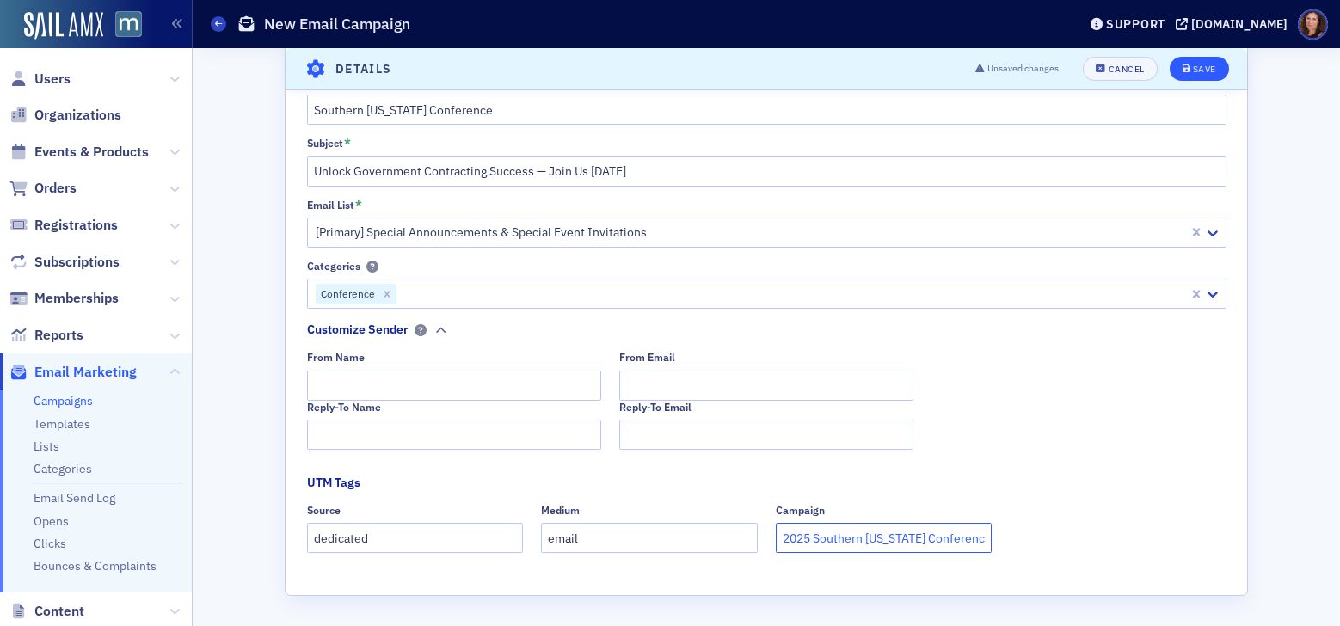
type input "2025 Southern [US_STATE] Conference"
click at [1192, 77] on button "Save" at bounding box center [1198, 69] width 59 height 24
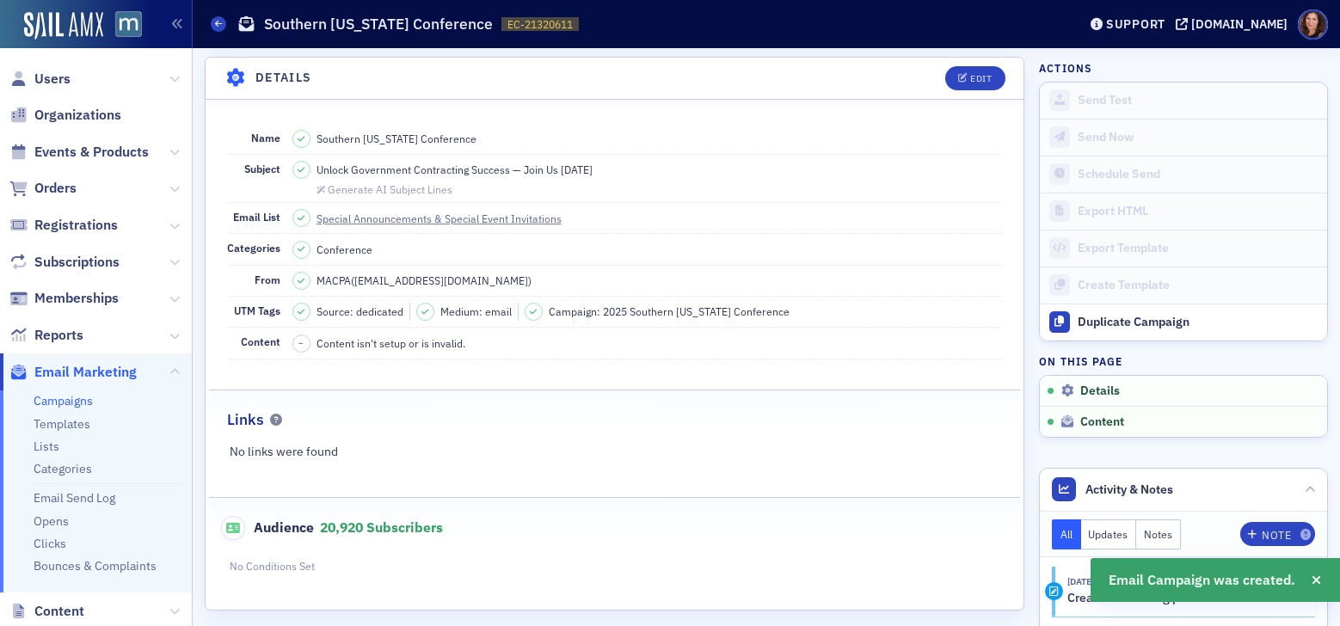
scroll to position [248, 0]
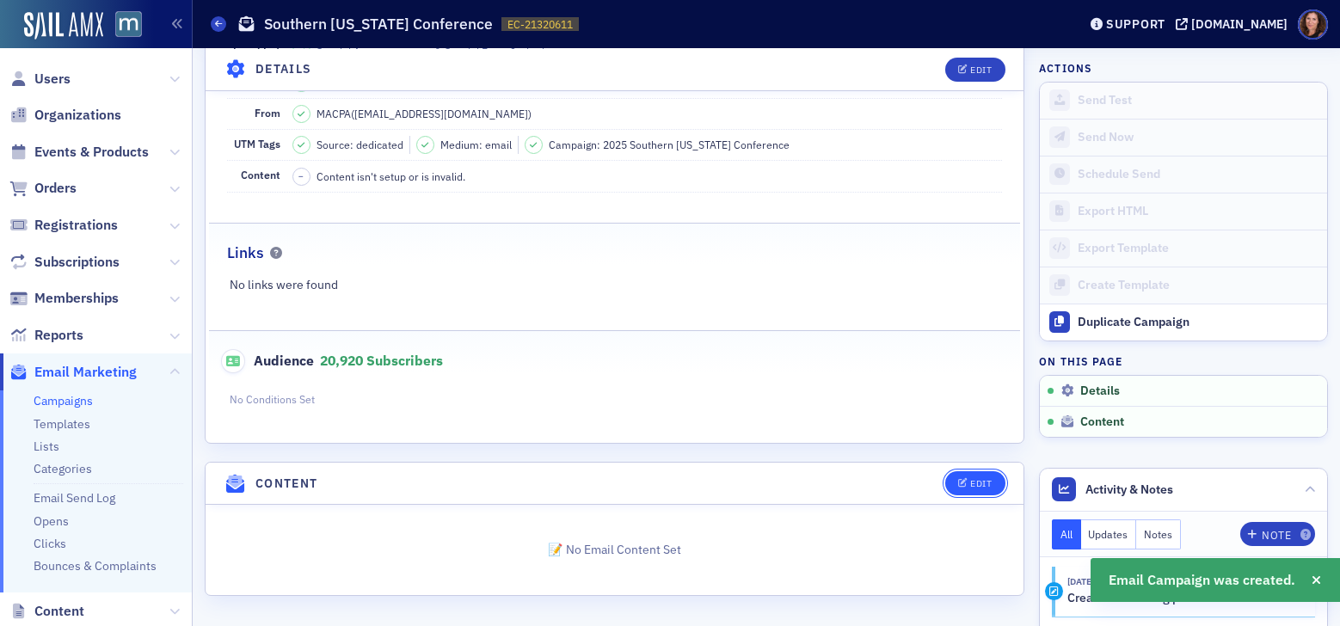
click at [970, 486] on div "Edit" at bounding box center [980, 483] width 21 height 9
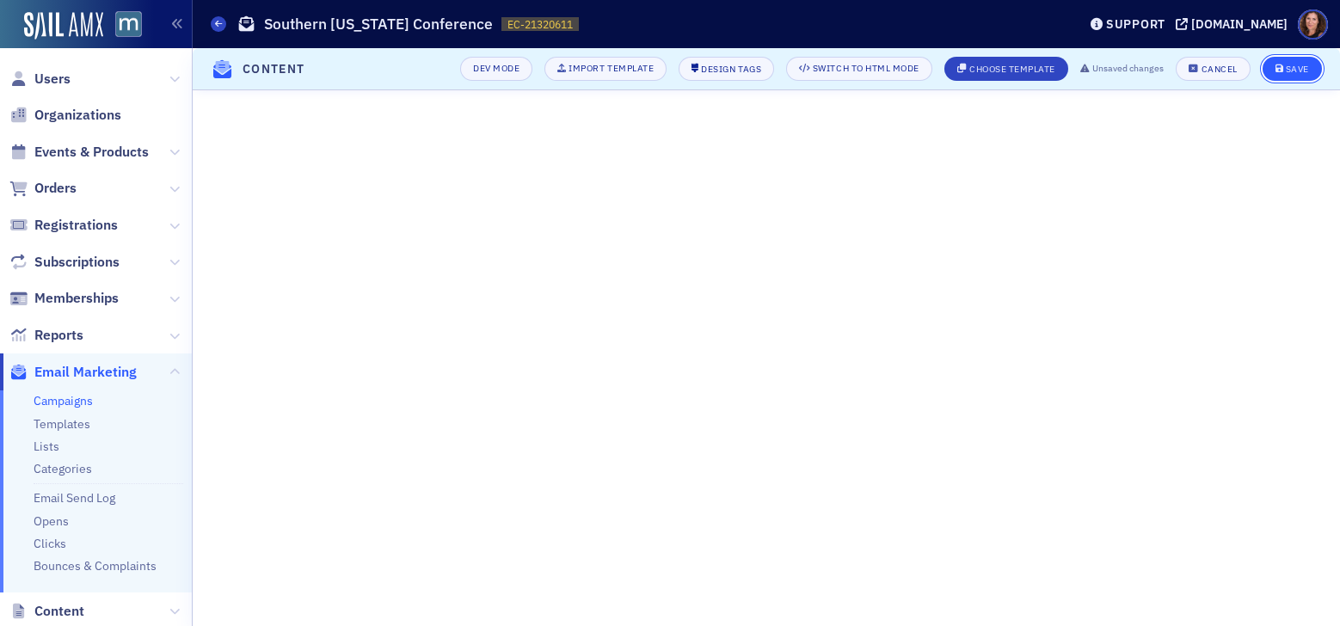
click at [1301, 67] on div "Save" at bounding box center [1296, 68] width 23 height 9
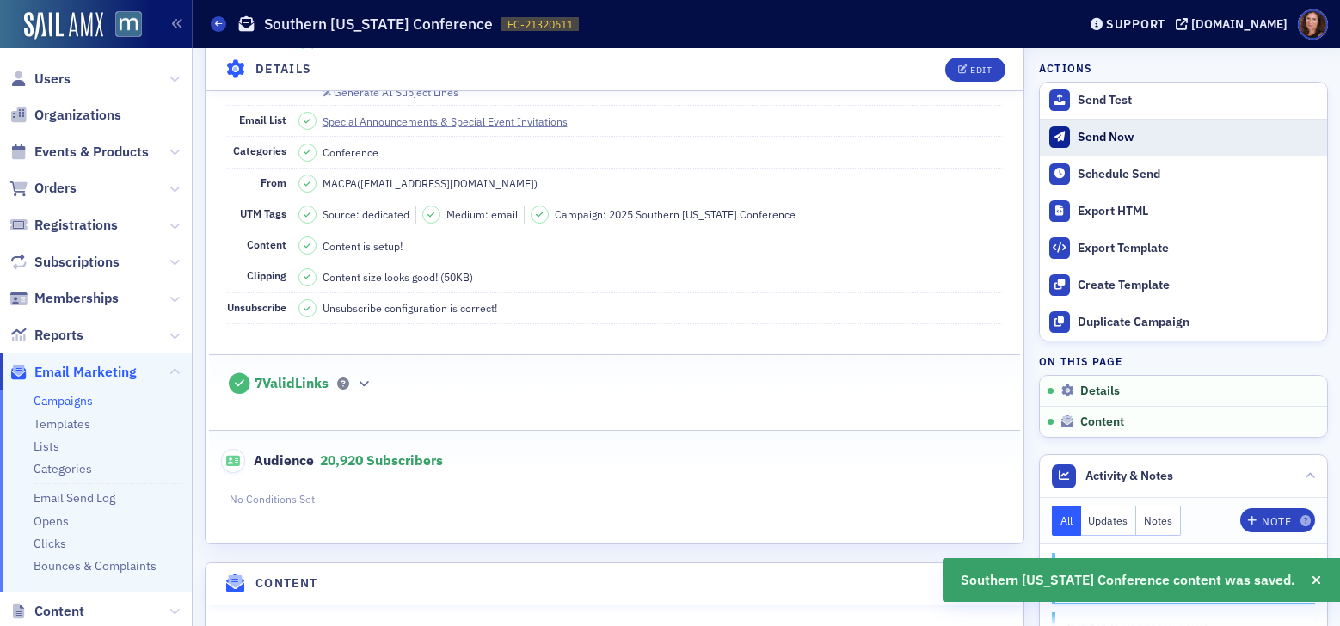
scroll to position [181, 0]
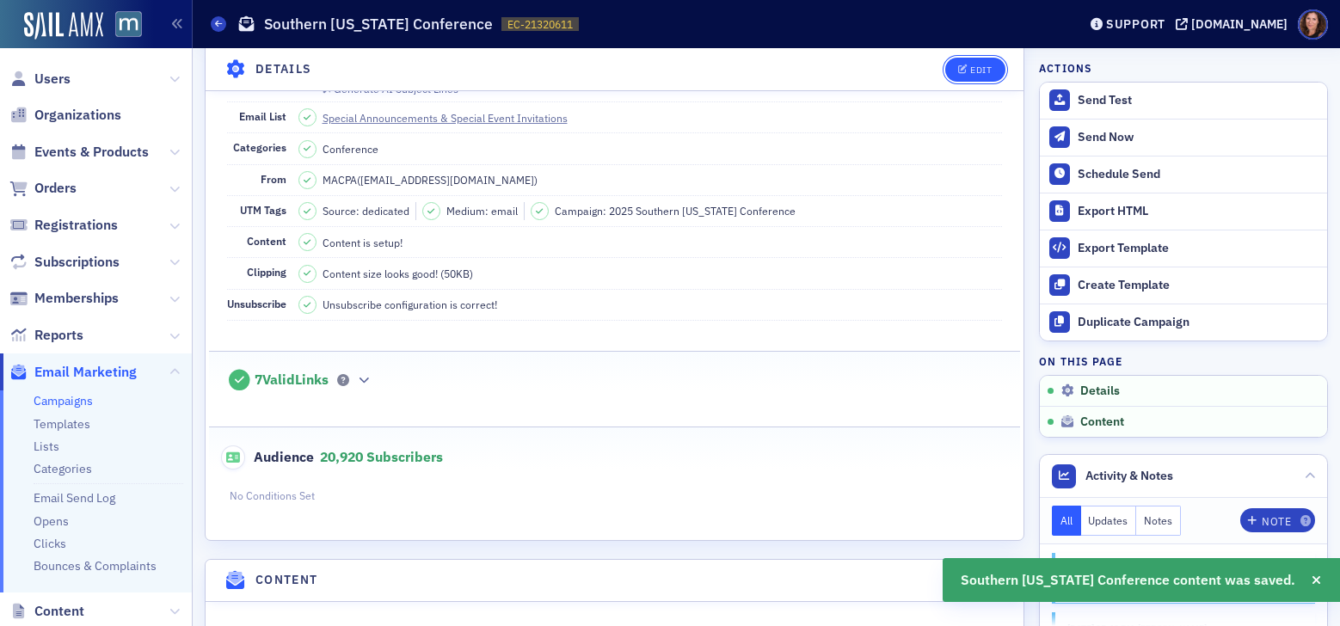
click at [976, 72] on div "Edit" at bounding box center [980, 68] width 21 height 9
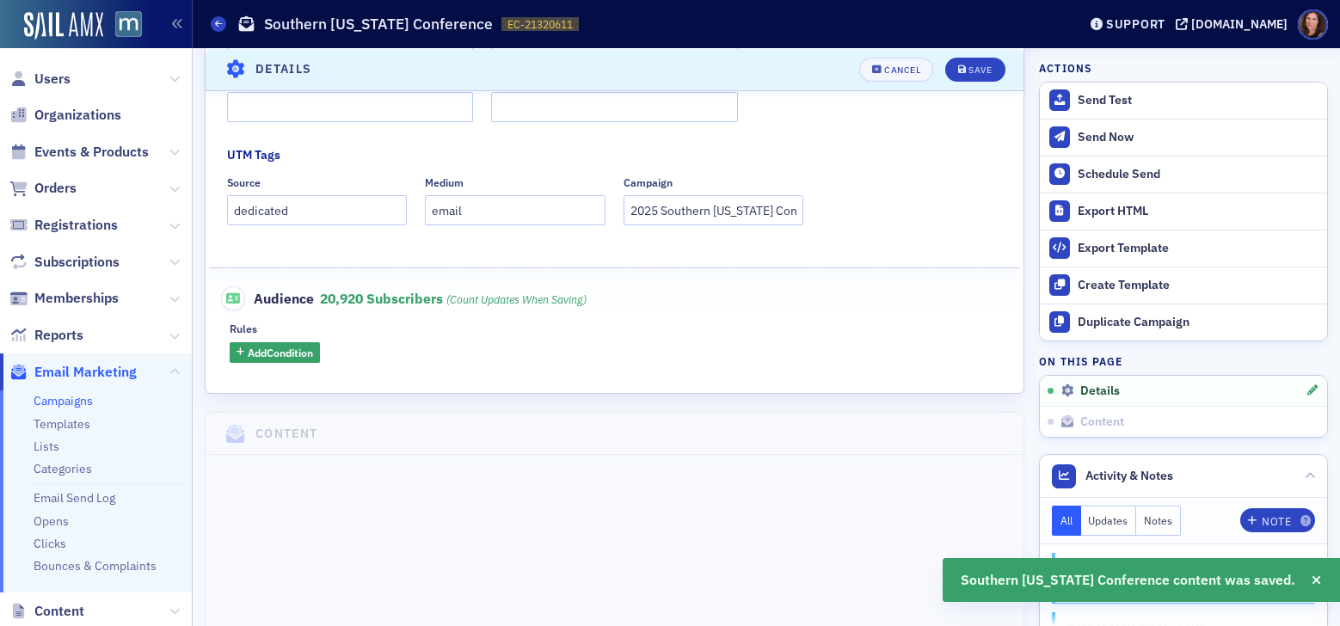
scroll to position [563, 0]
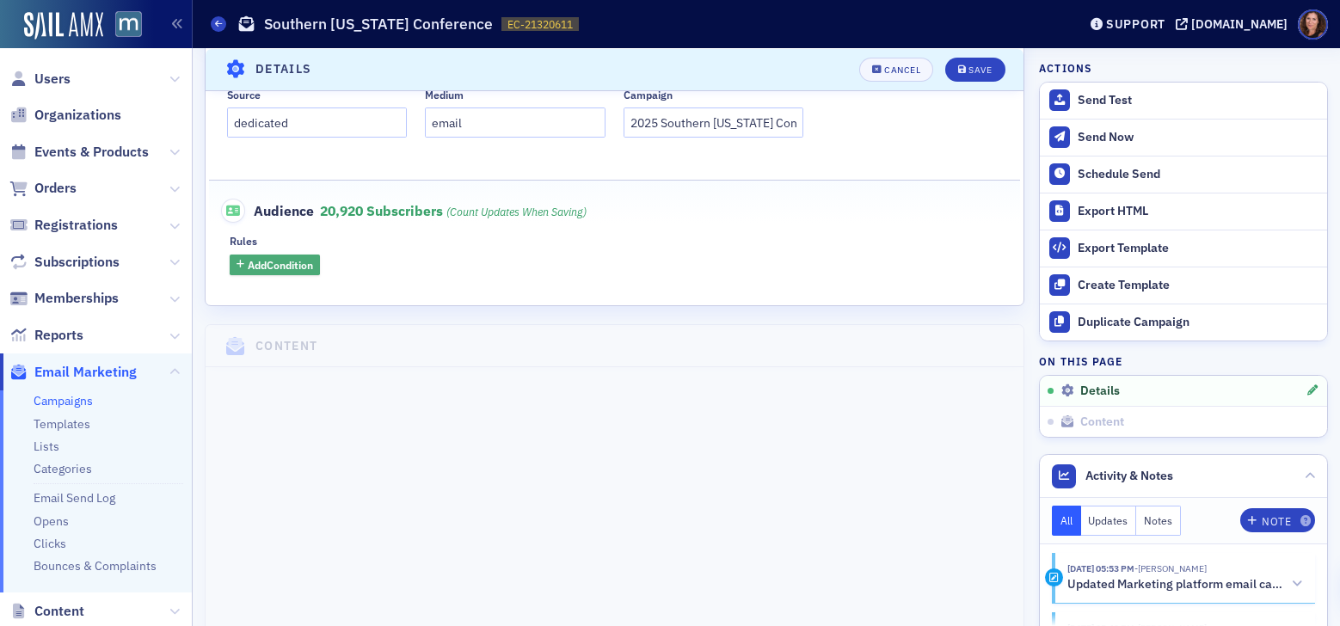
click at [290, 271] on span "Add Condition" at bounding box center [280, 264] width 65 height 15
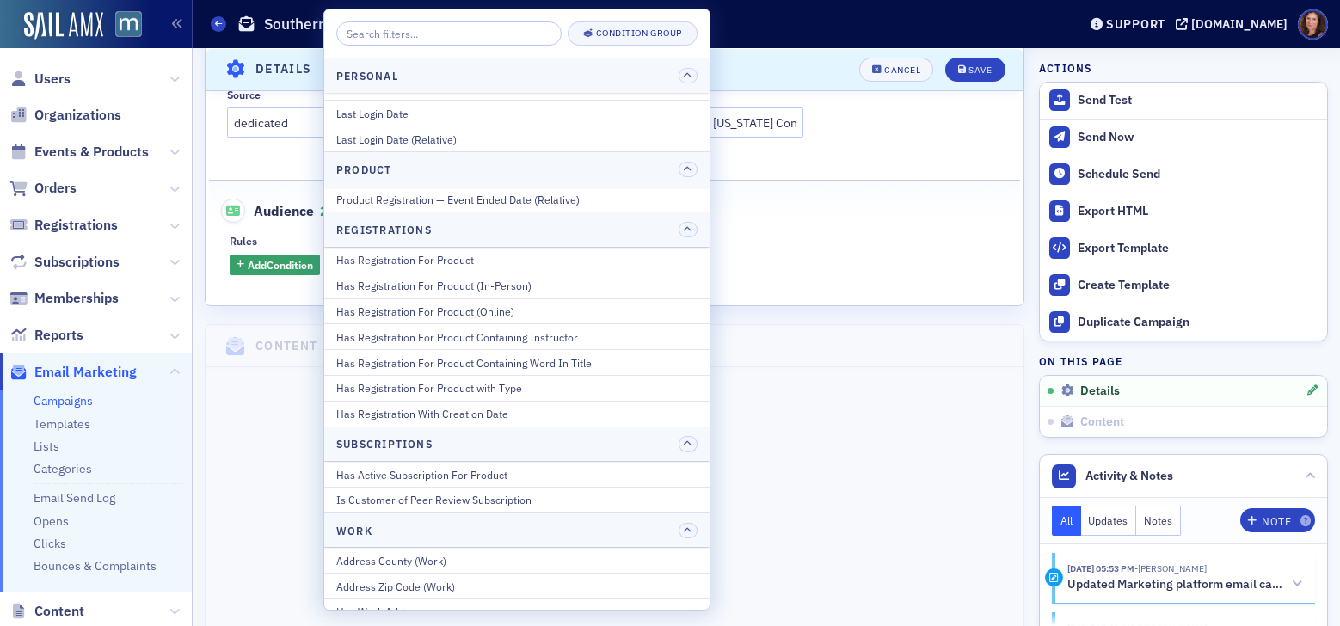
scroll to position [2140, 0]
click at [489, 264] on div "Has Registration For Product" at bounding box center [516, 256] width 361 height 15
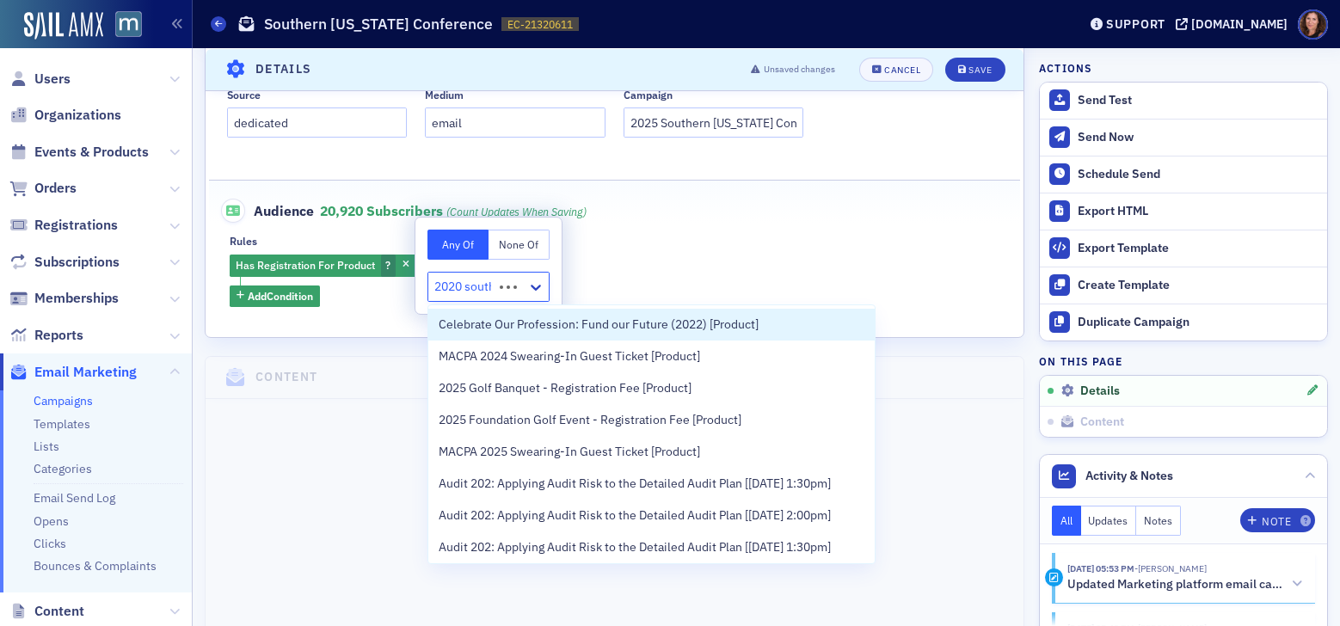
type input "2020 souther"
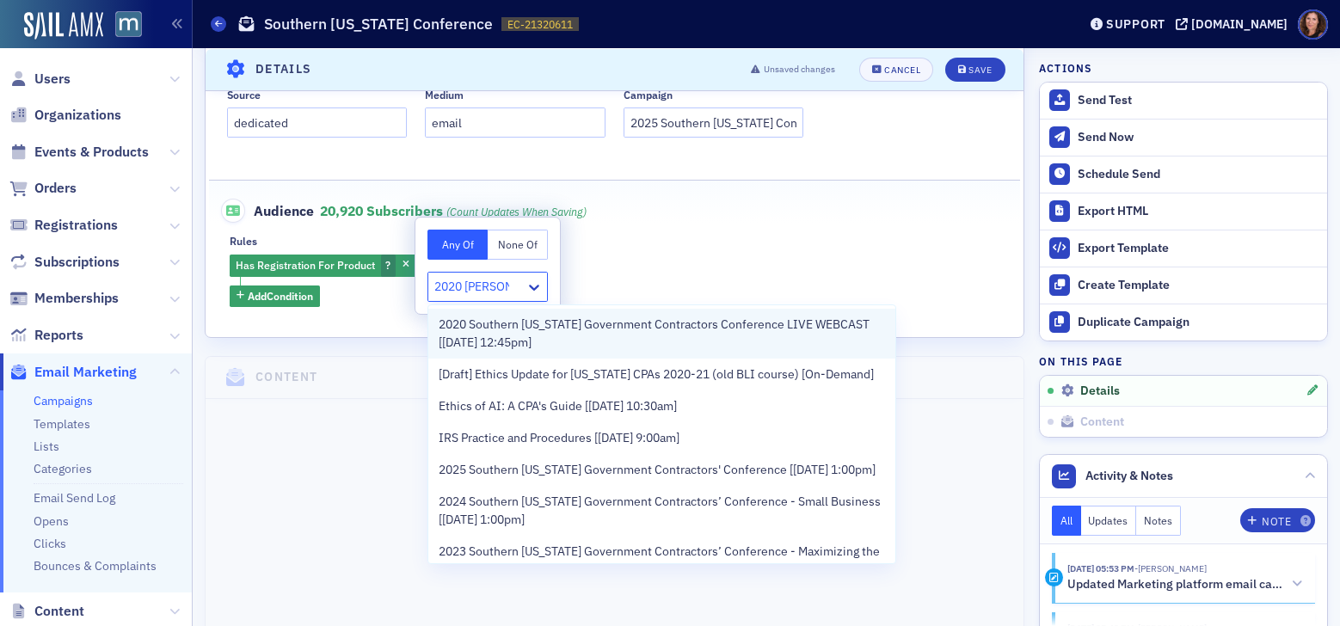
click at [582, 335] on span "2020 Southern Maryland Government Contractors Conference LIVE WEBCAST [5/27/202…" at bounding box center [661, 334] width 446 height 36
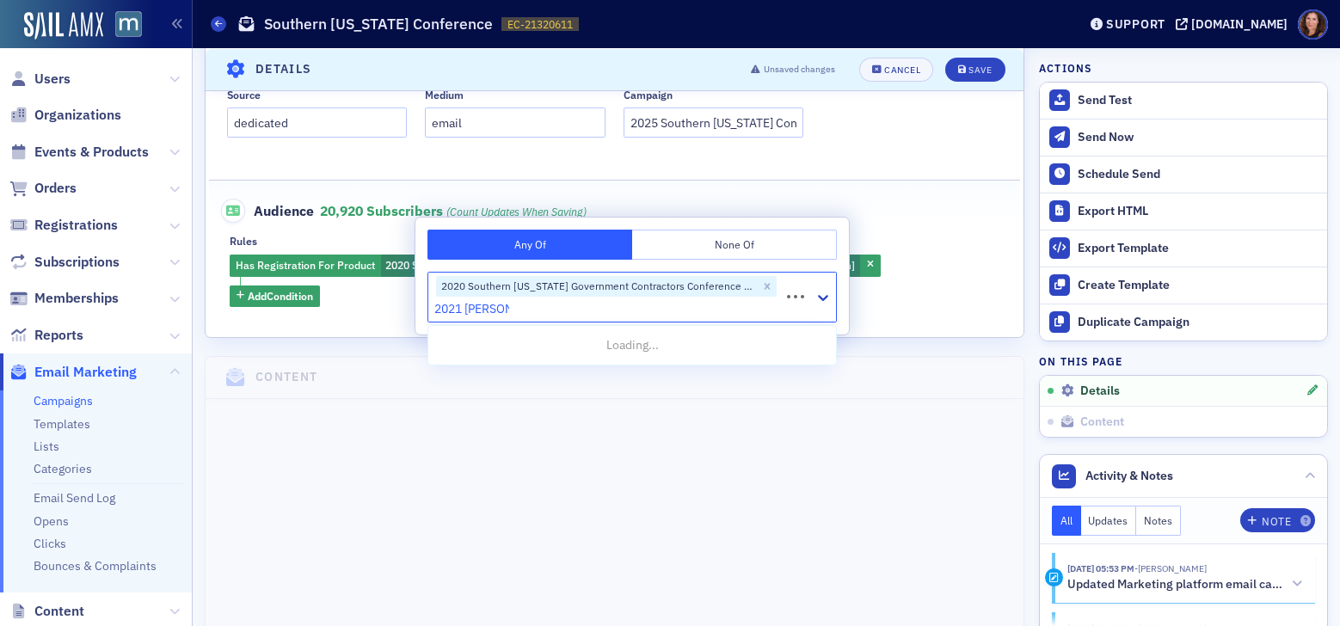
type input "2021 southern"
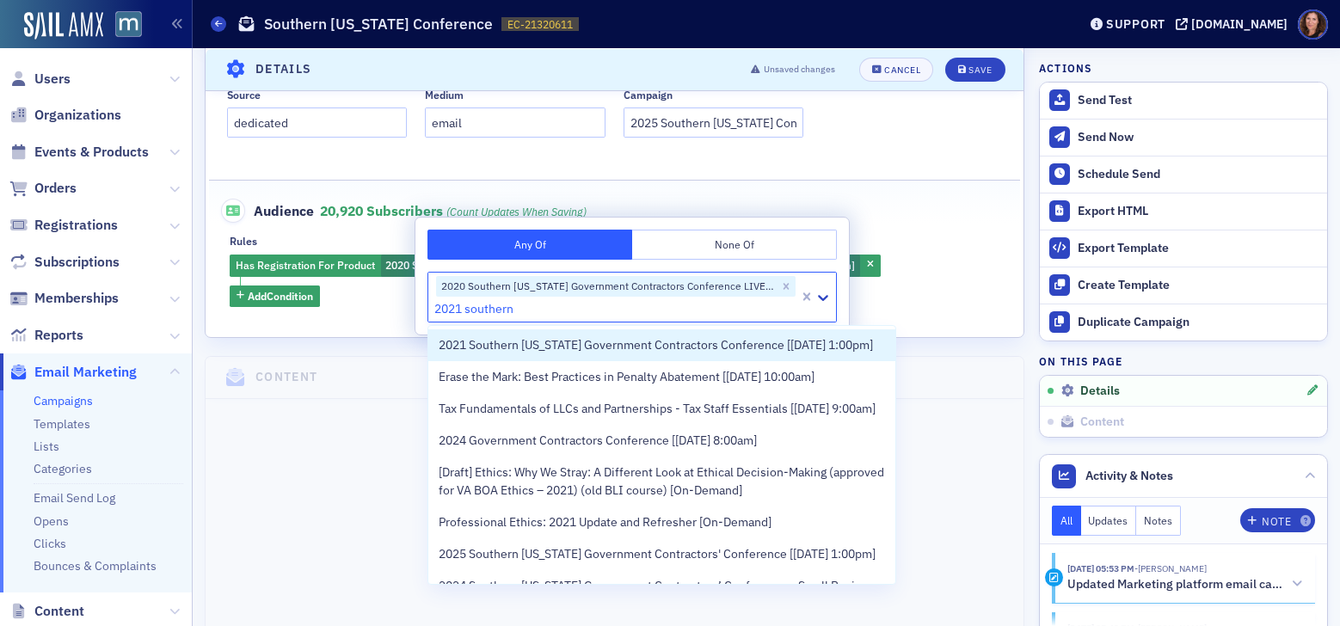
click at [588, 354] on span "2021 Southern Maryland Government Contractors Conference [5/26/2021 1:00pm]" at bounding box center [655, 345] width 434 height 18
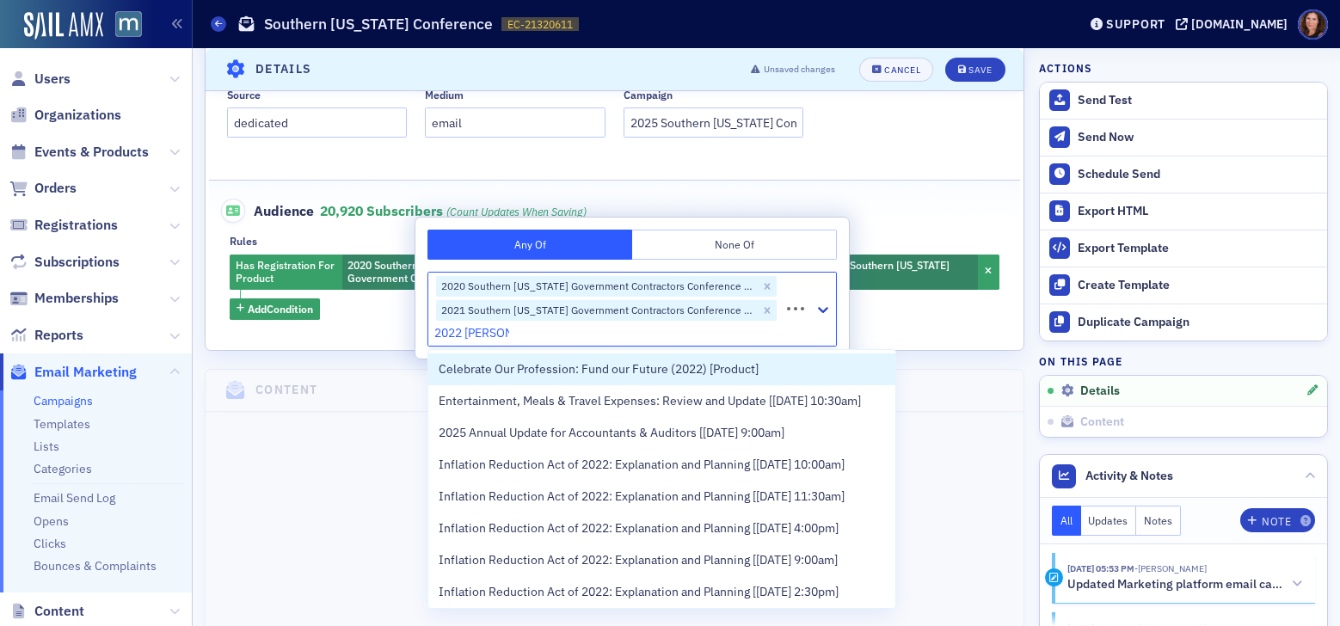
type input "2022 southern"
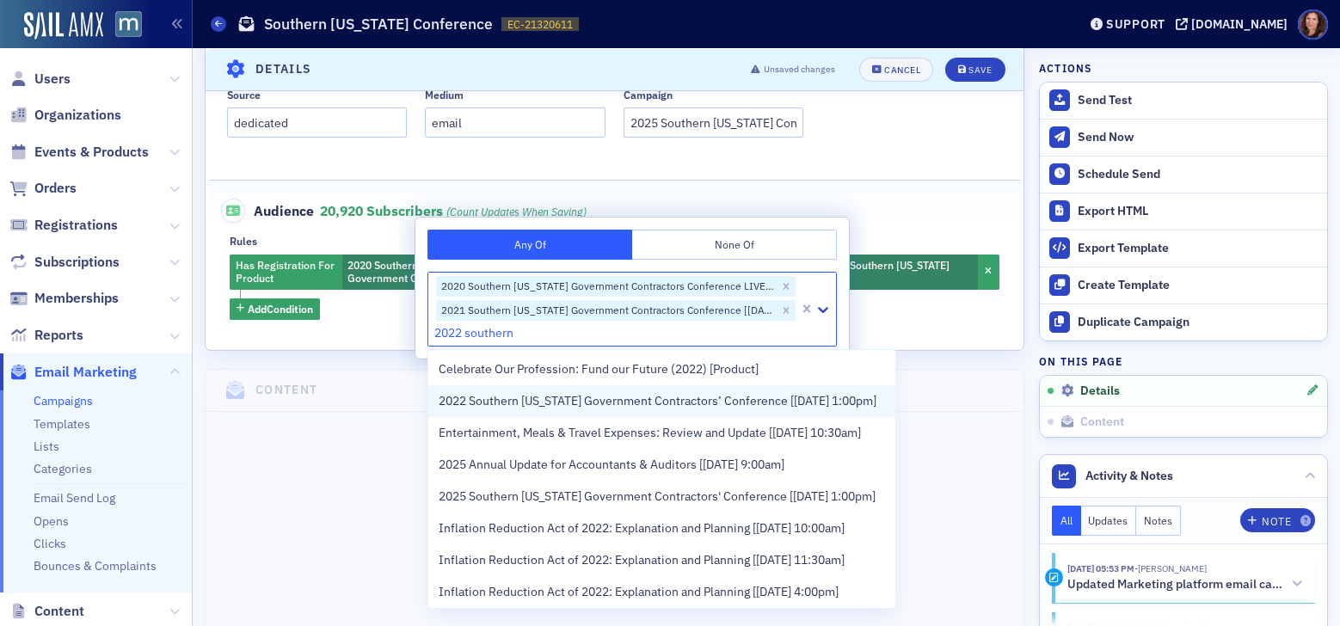
click at [578, 394] on span "2022 Southern Maryland Government Contractors’ Conference [5/25/2022 1:00pm]" at bounding box center [657, 401] width 438 height 18
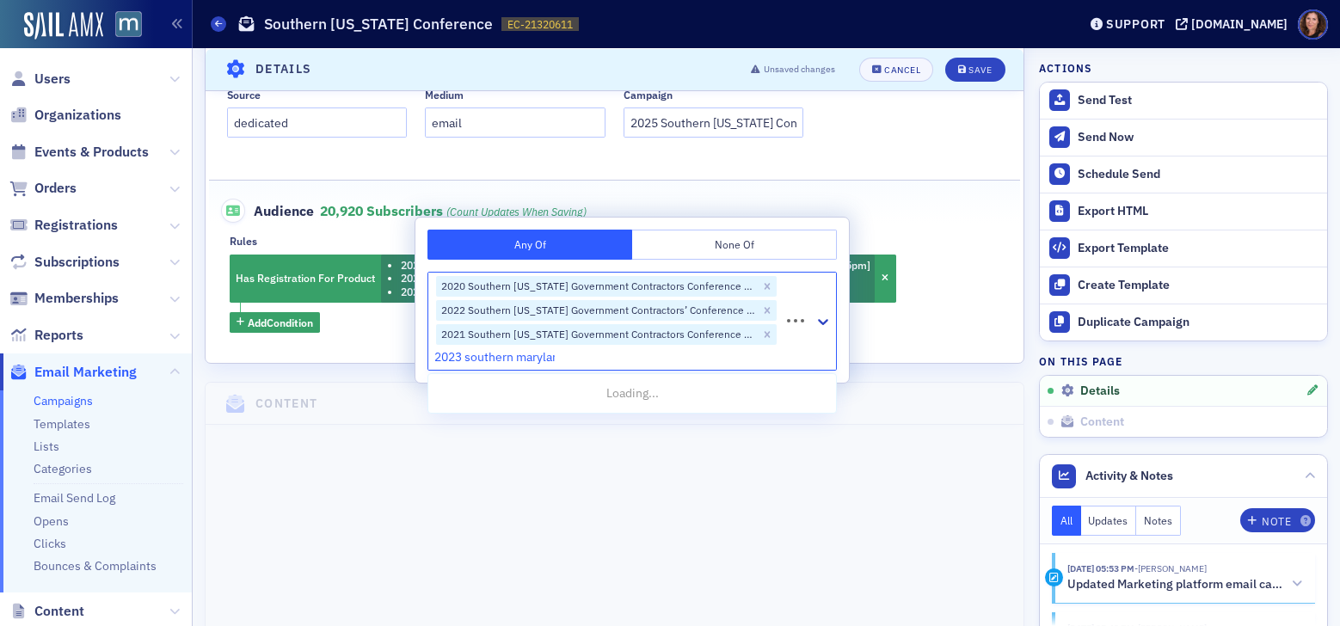
type input "2023 southern maryland"
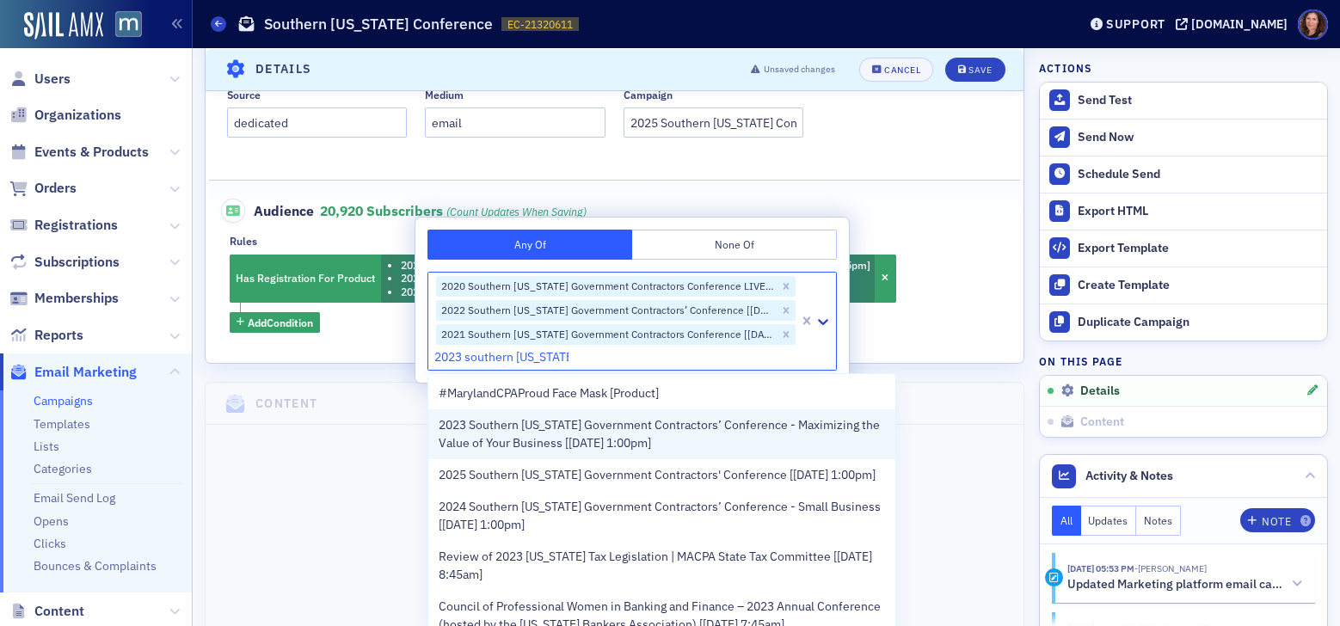
click at [573, 447] on span "2023 Southern Maryland Government Contractors’ Conference - Maximizing the Valu…" at bounding box center [661, 434] width 446 height 36
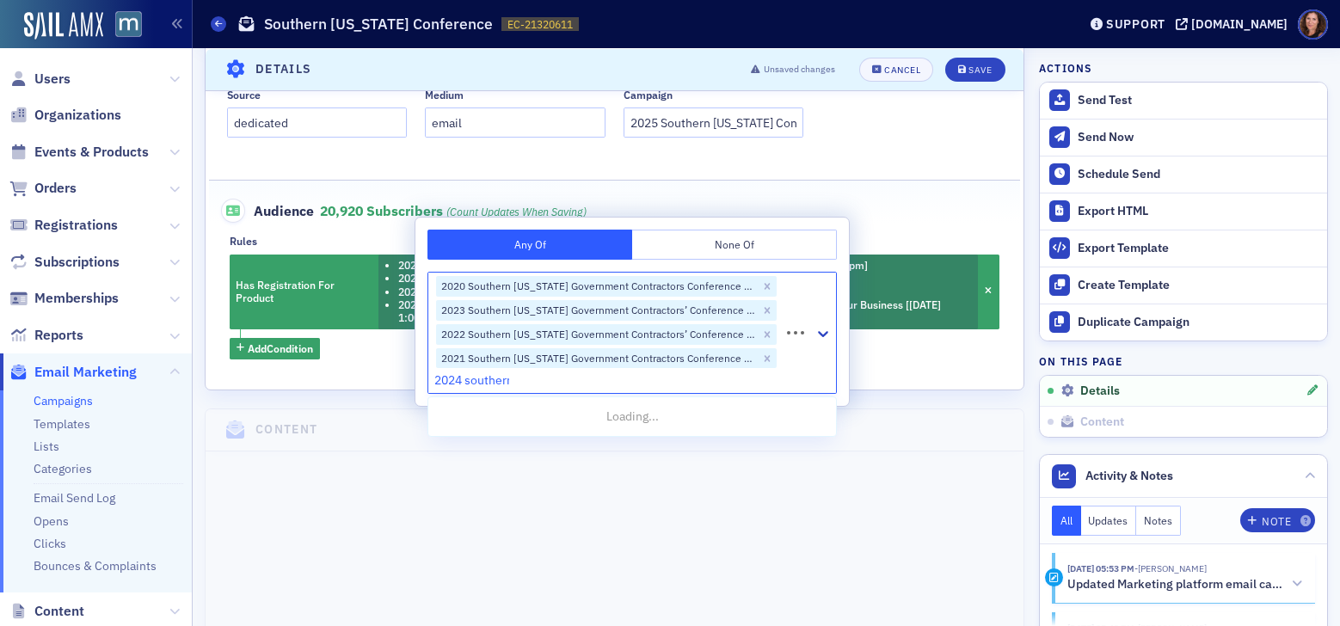
type input "2024 southern"
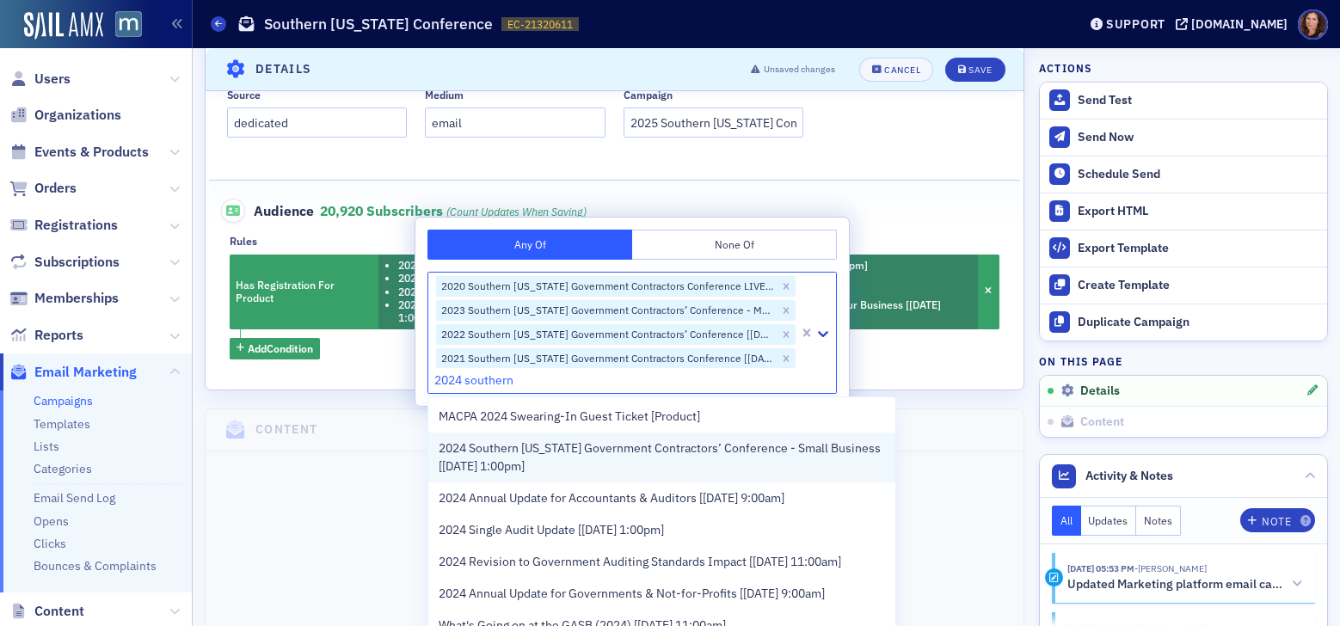
click at [581, 463] on span "2024 Southern Maryland Government Contractors’ Conference - Small Business [5/1…" at bounding box center [661, 457] width 446 height 36
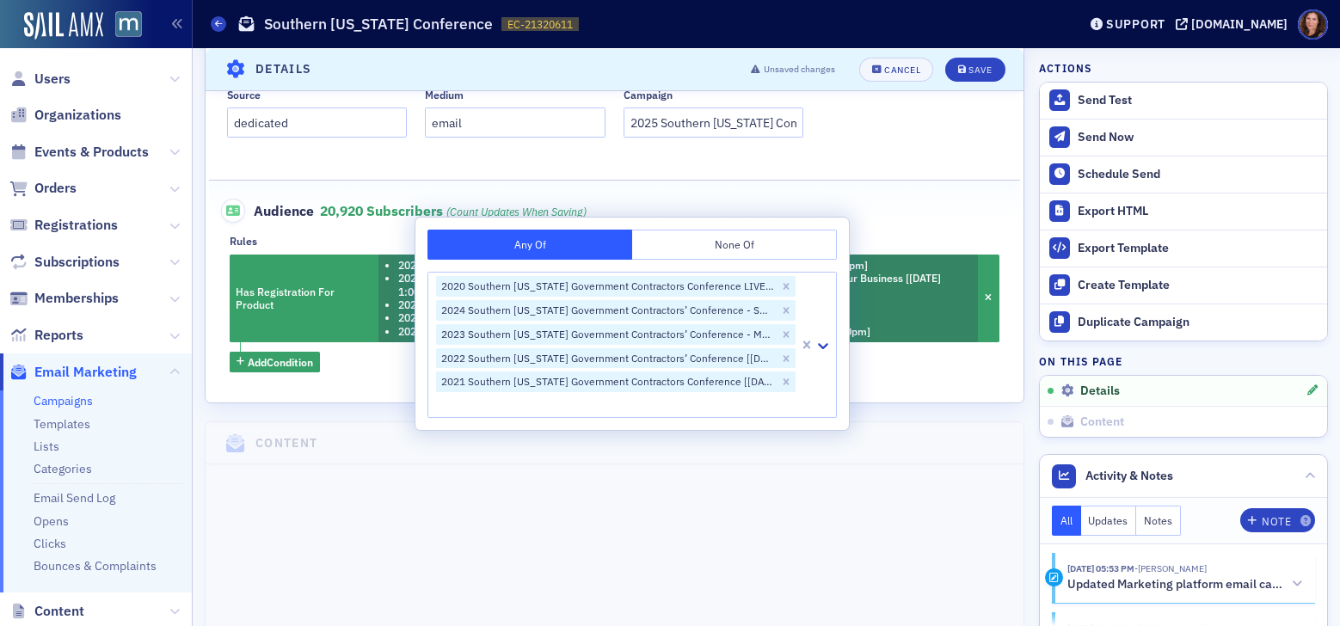
click at [895, 216] on div "Audience 20,920 Subscribers (count updates when saving)" at bounding box center [615, 202] width 776 height 42
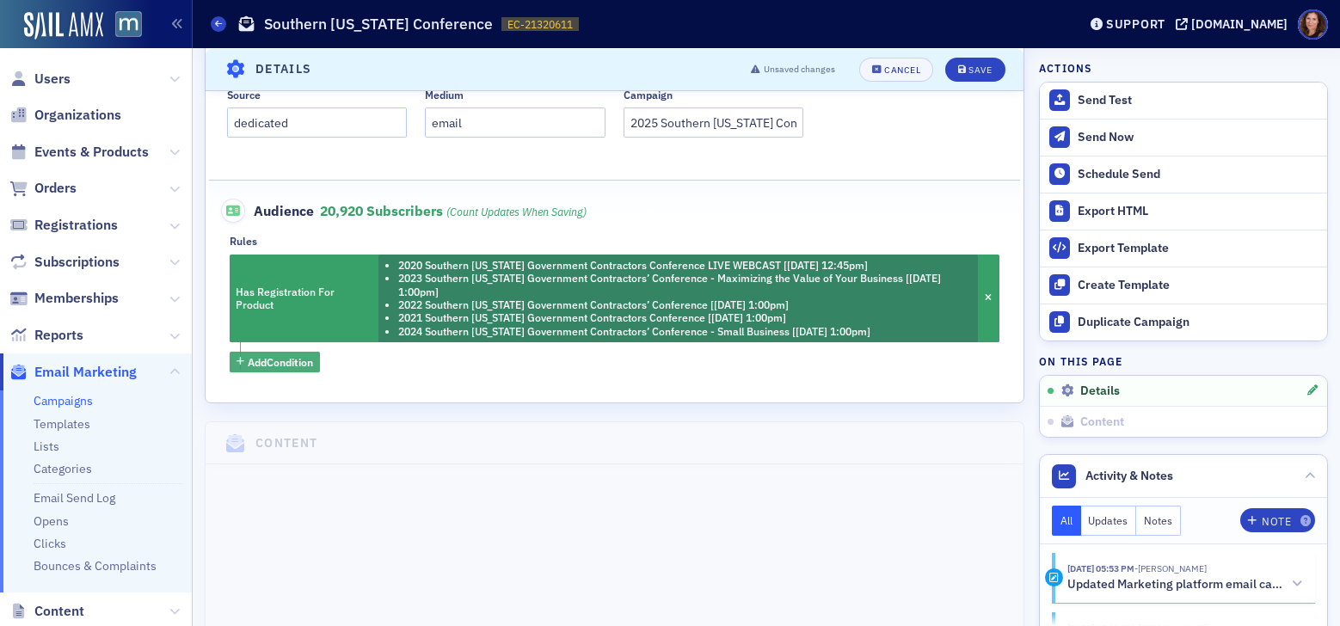
click at [298, 366] on span "Add Condition" at bounding box center [280, 361] width 65 height 15
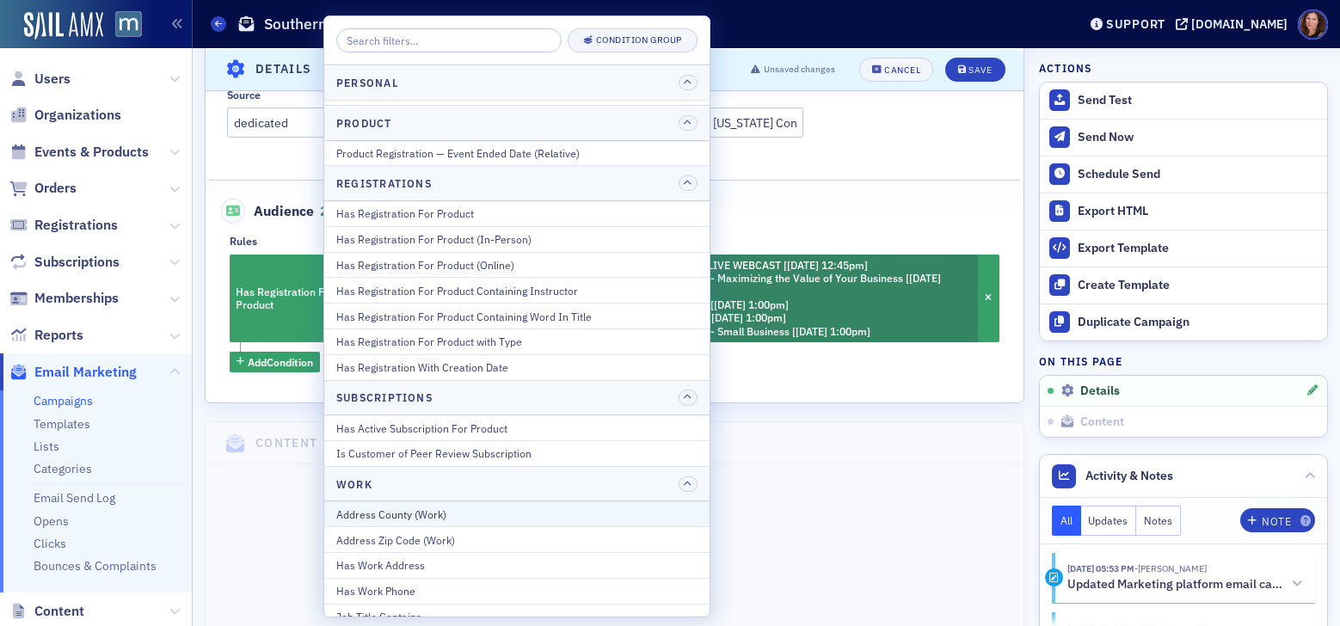
scroll to position [2187, 0]
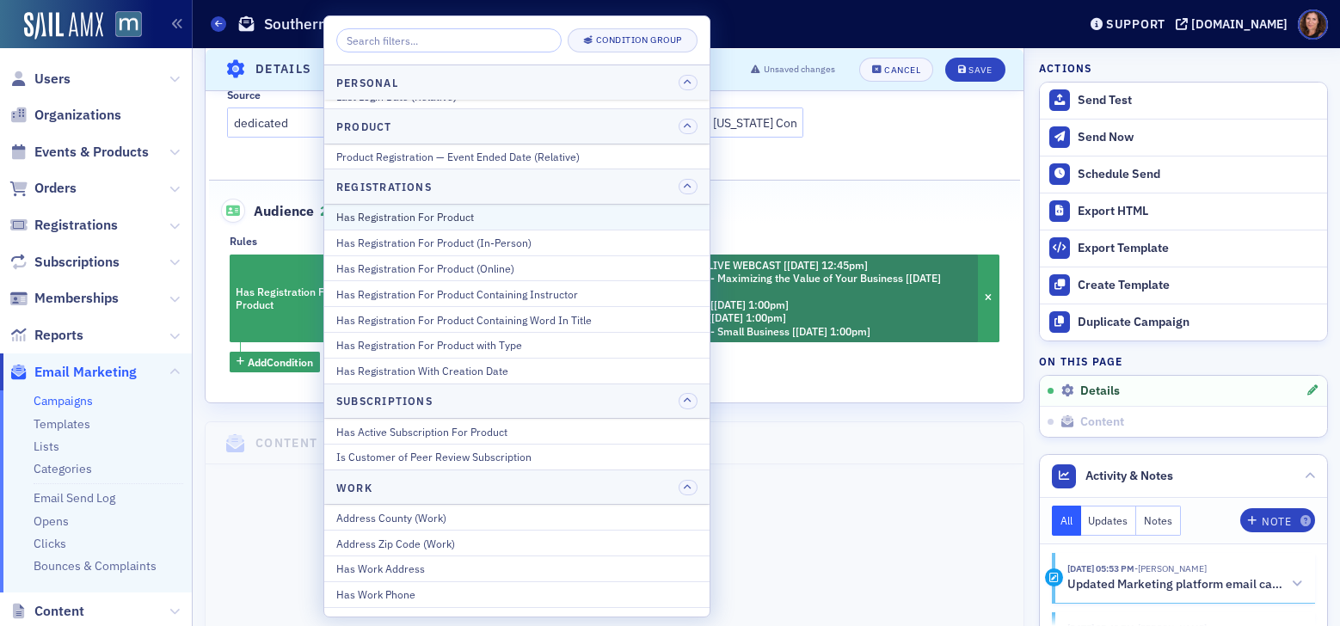
click at [461, 212] on div "Has Registration For Product" at bounding box center [516, 216] width 361 height 15
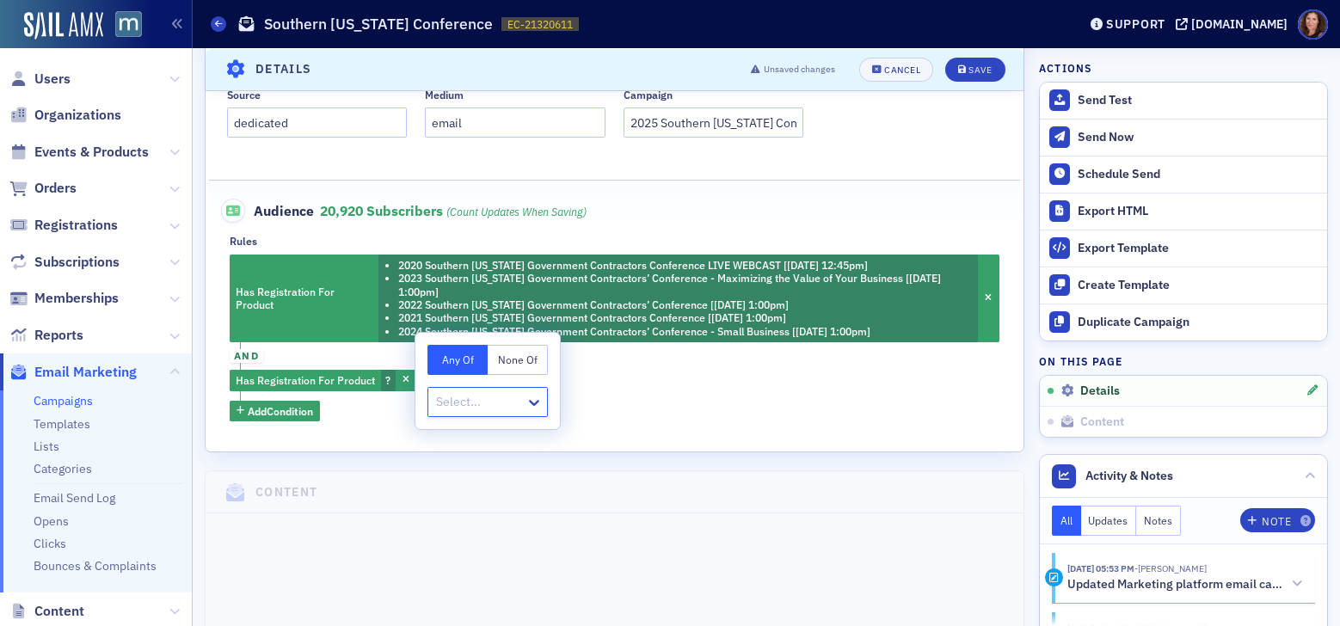
click at [518, 364] on button "None Of" at bounding box center [517, 360] width 60 height 30
click at [490, 402] on div at bounding box center [478, 401] width 89 height 21
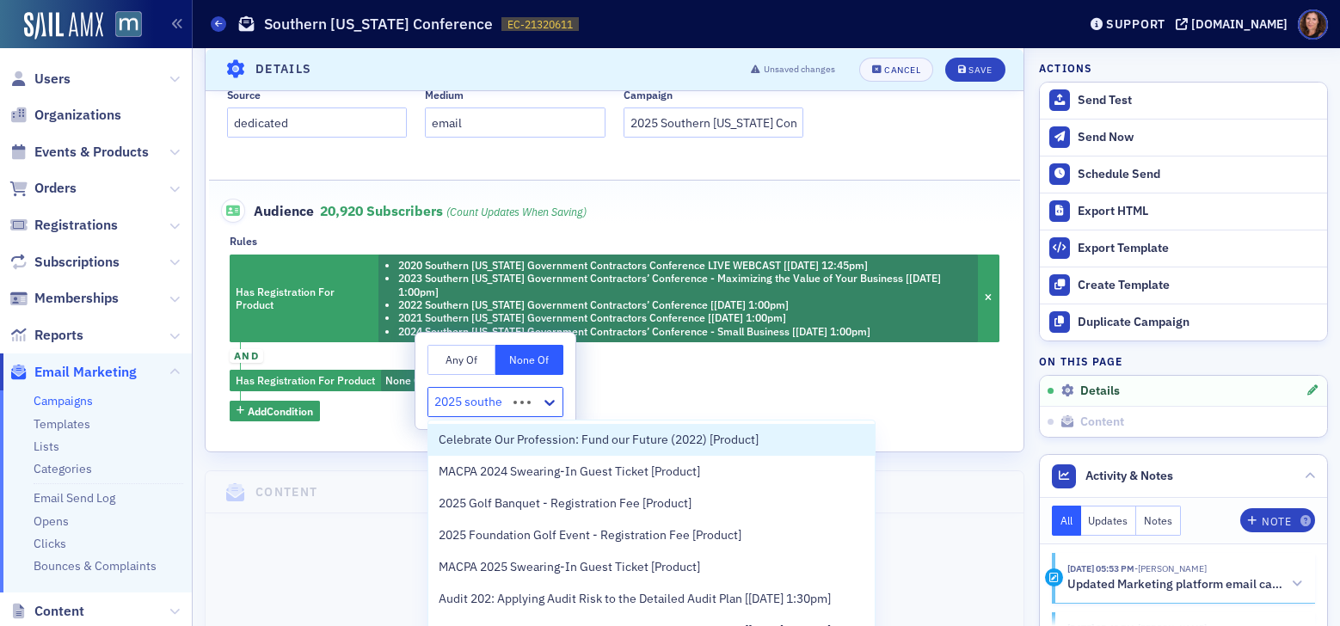
type input "2025 souther"
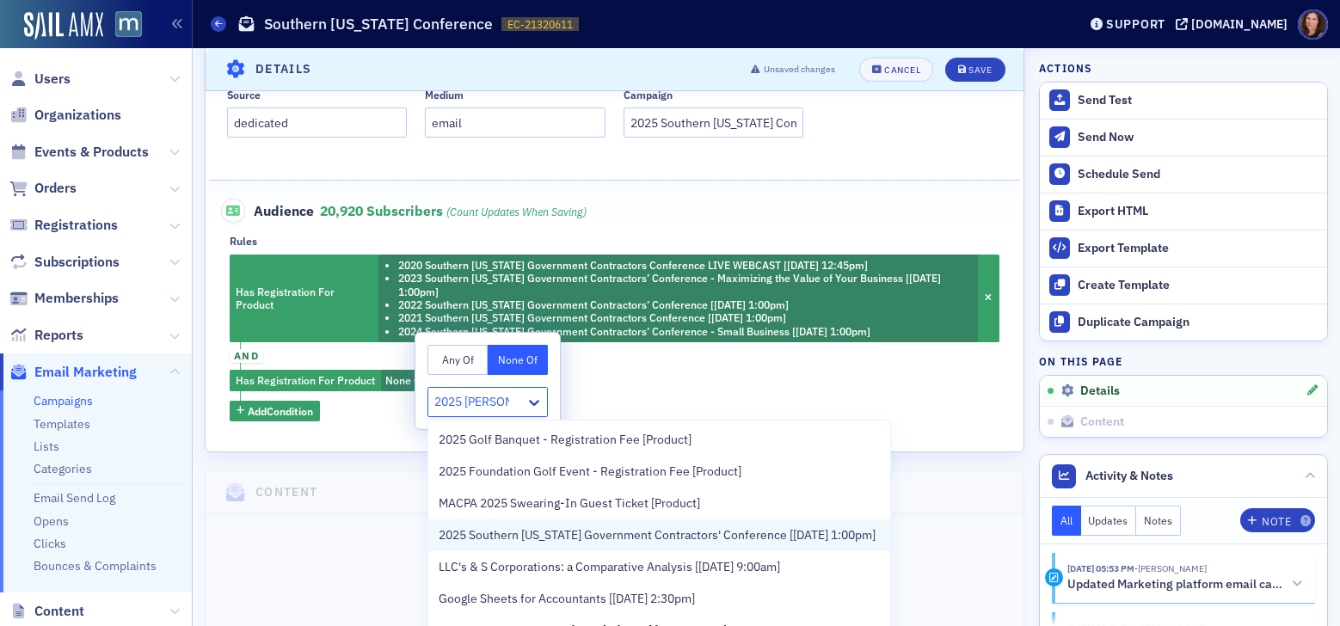
click at [531, 532] on span "2025 Southern Maryland Government Contractors' Conference [10/23/2025 1:00pm]" at bounding box center [656, 535] width 437 height 18
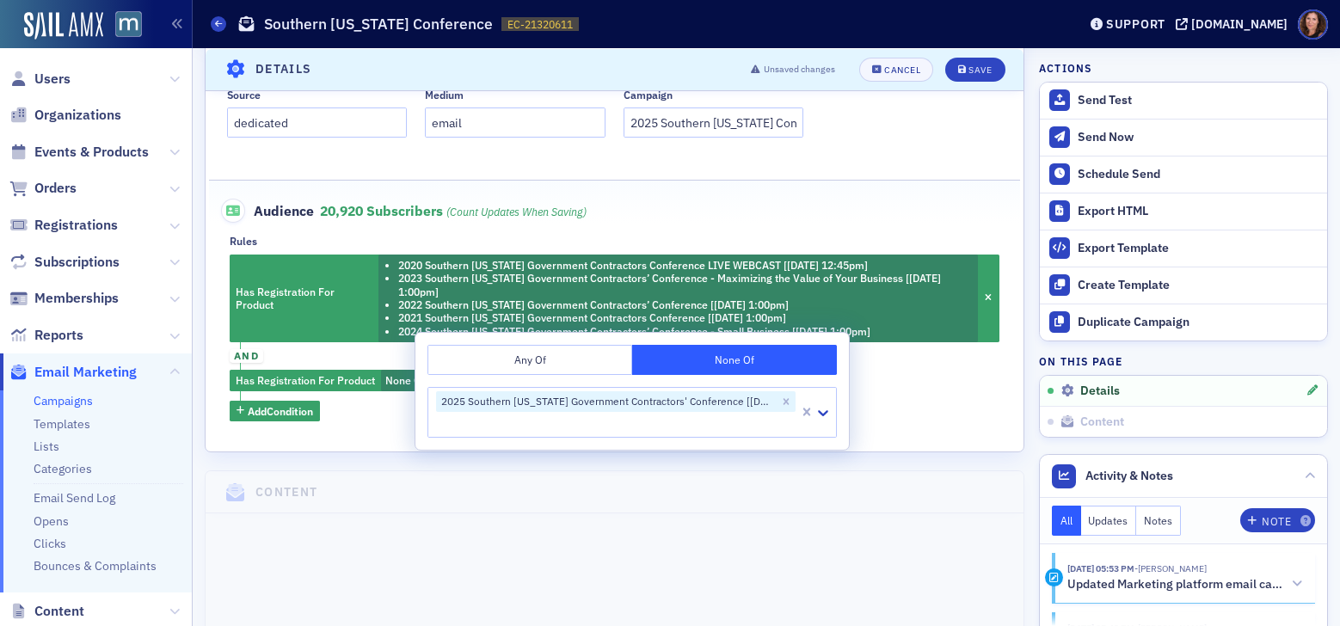
click at [929, 378] on div "Has Registration For Product 2020 Southern Maryland Government Contractors Conf…" at bounding box center [614, 338] width 769 height 168
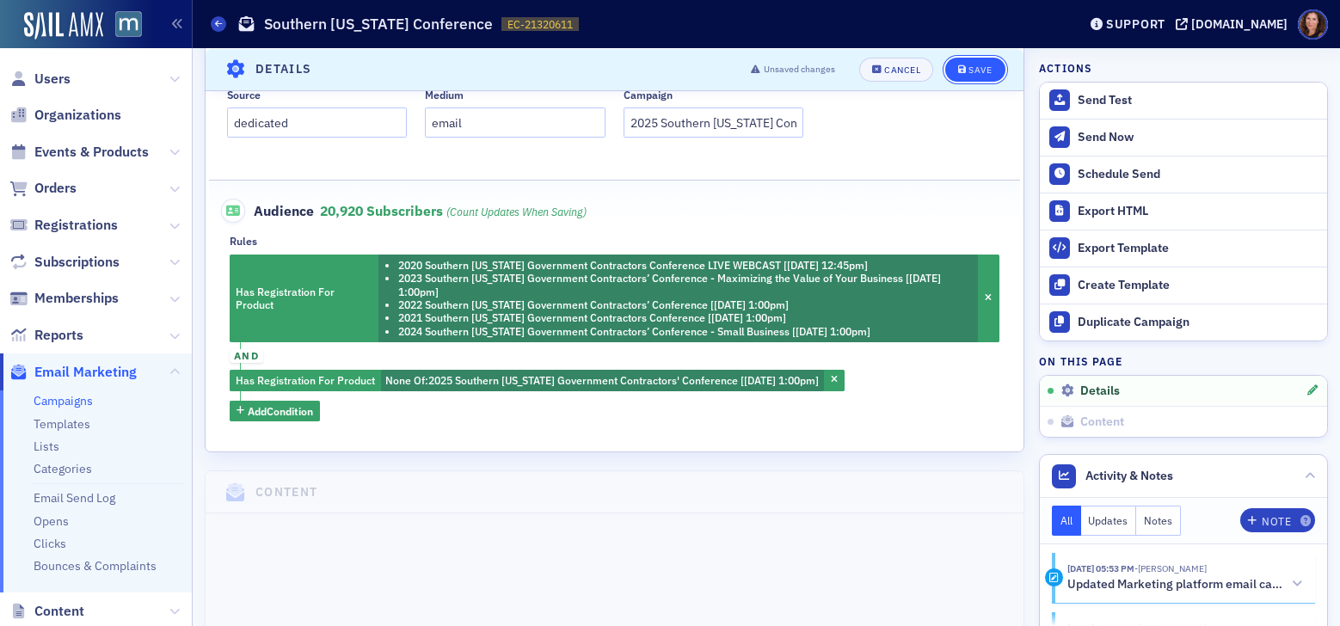
click at [981, 73] on button "Save" at bounding box center [974, 69] width 59 height 24
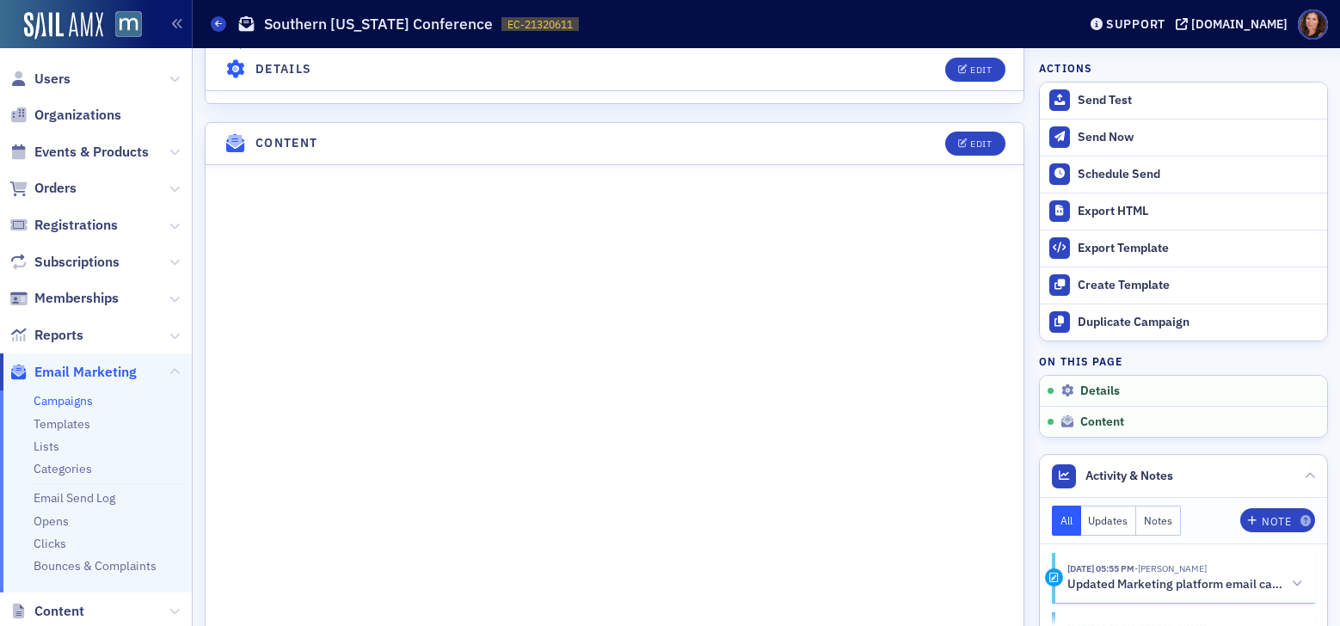
scroll to position [719, 0]
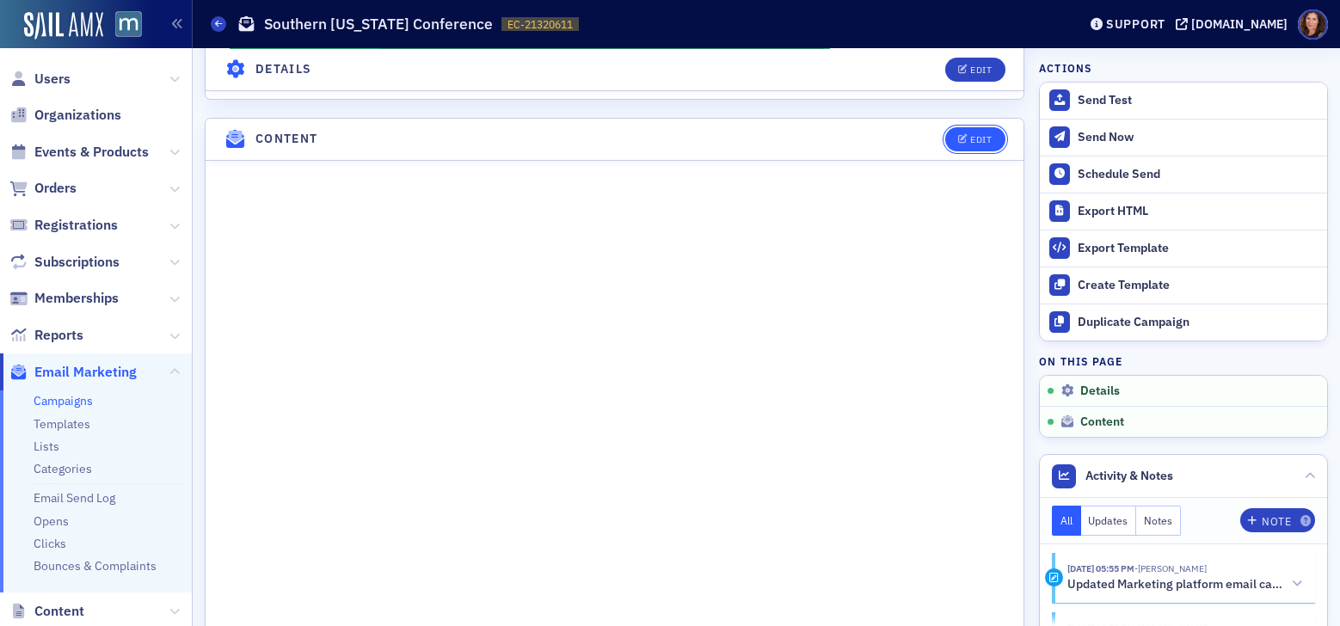
click at [972, 144] on div "Edit" at bounding box center [980, 139] width 21 height 9
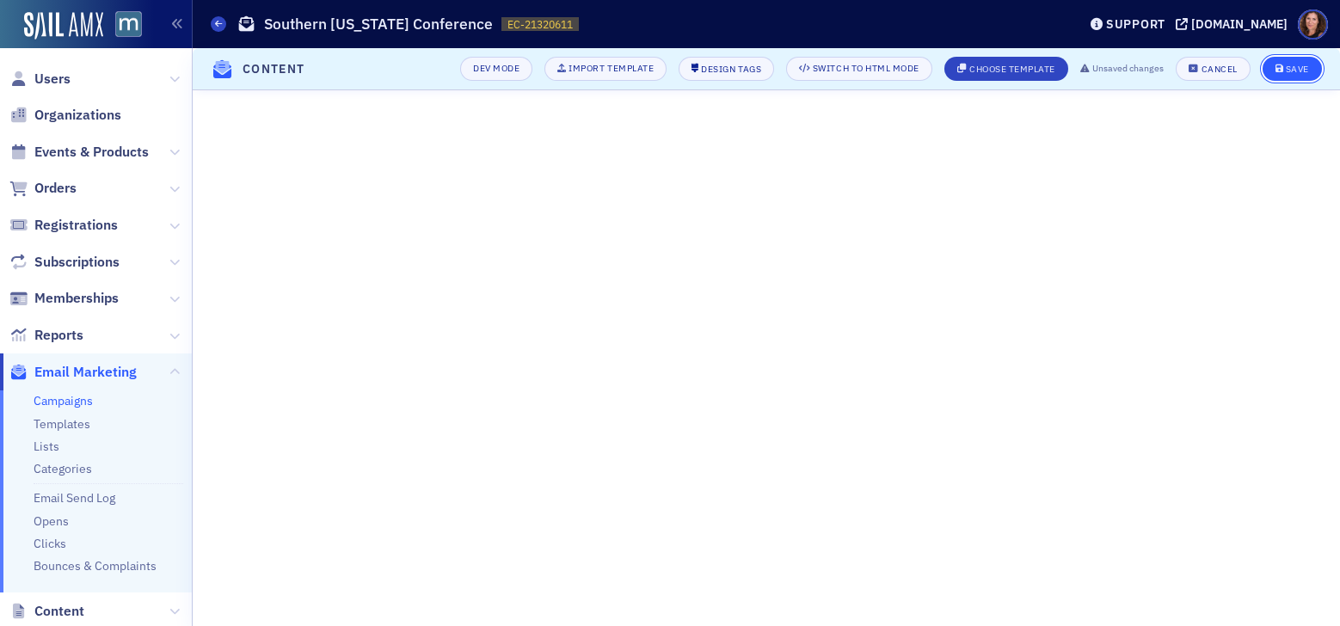
click at [1291, 68] on div "Save" at bounding box center [1296, 68] width 23 height 9
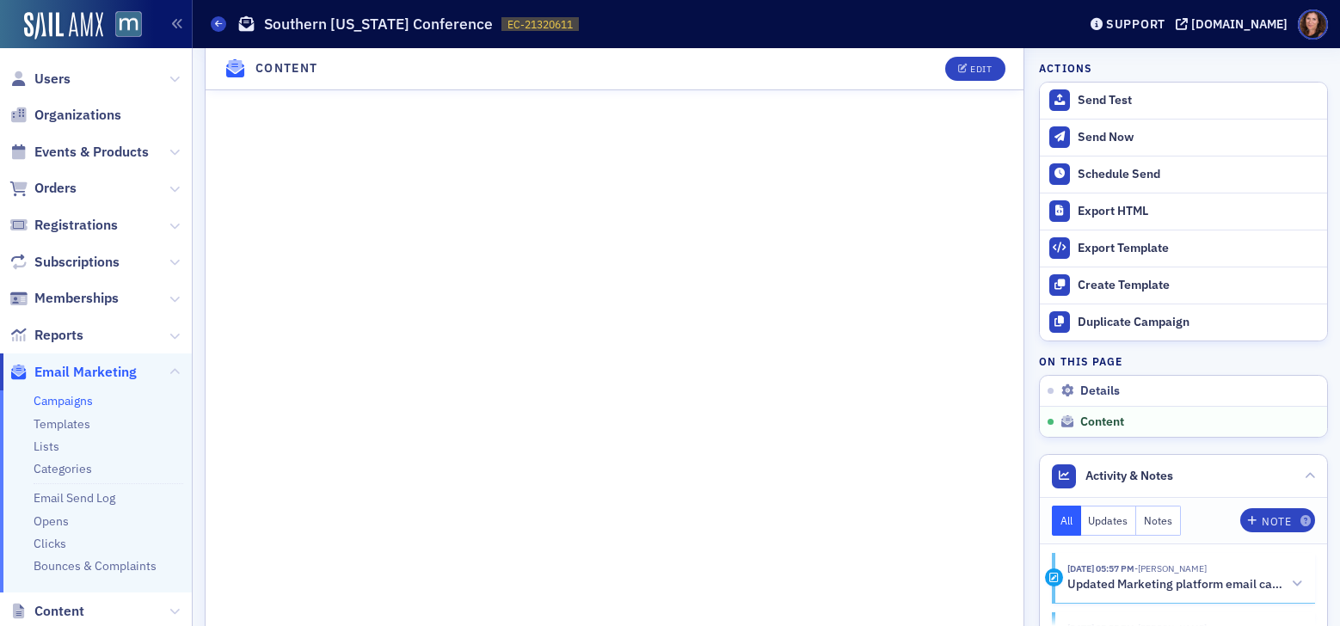
scroll to position [995, 0]
click at [958, 71] on icon "button" at bounding box center [963, 68] width 10 height 9
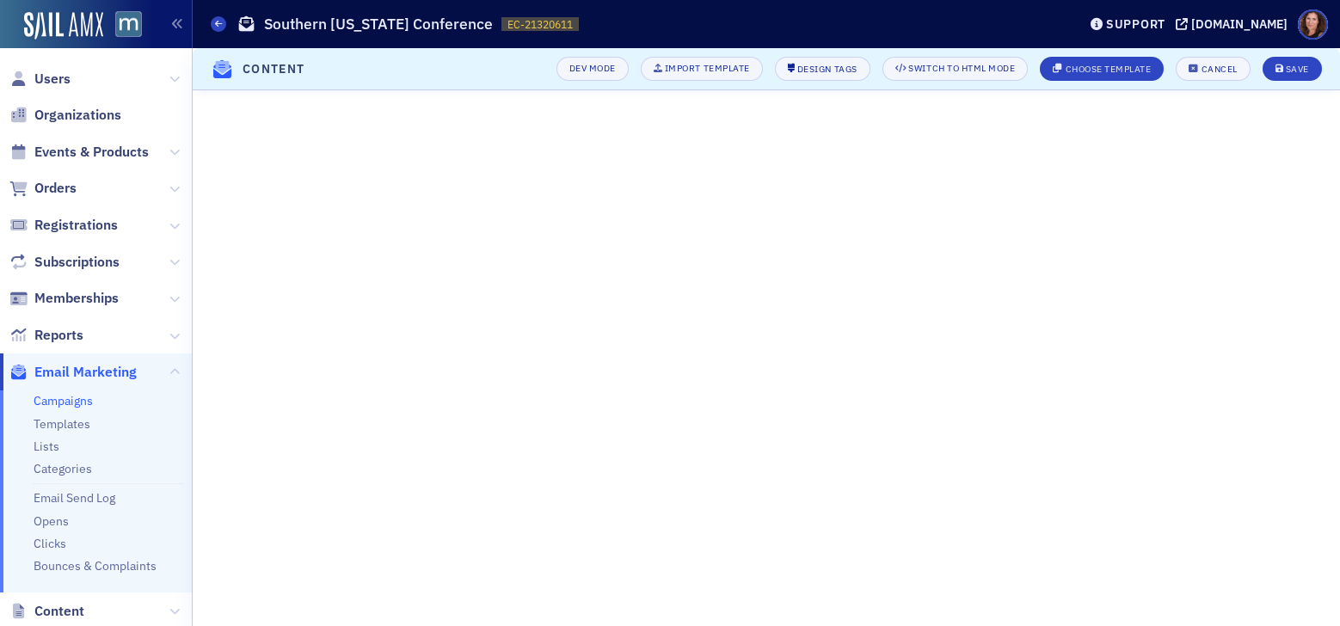
scroll to position [236, 0]
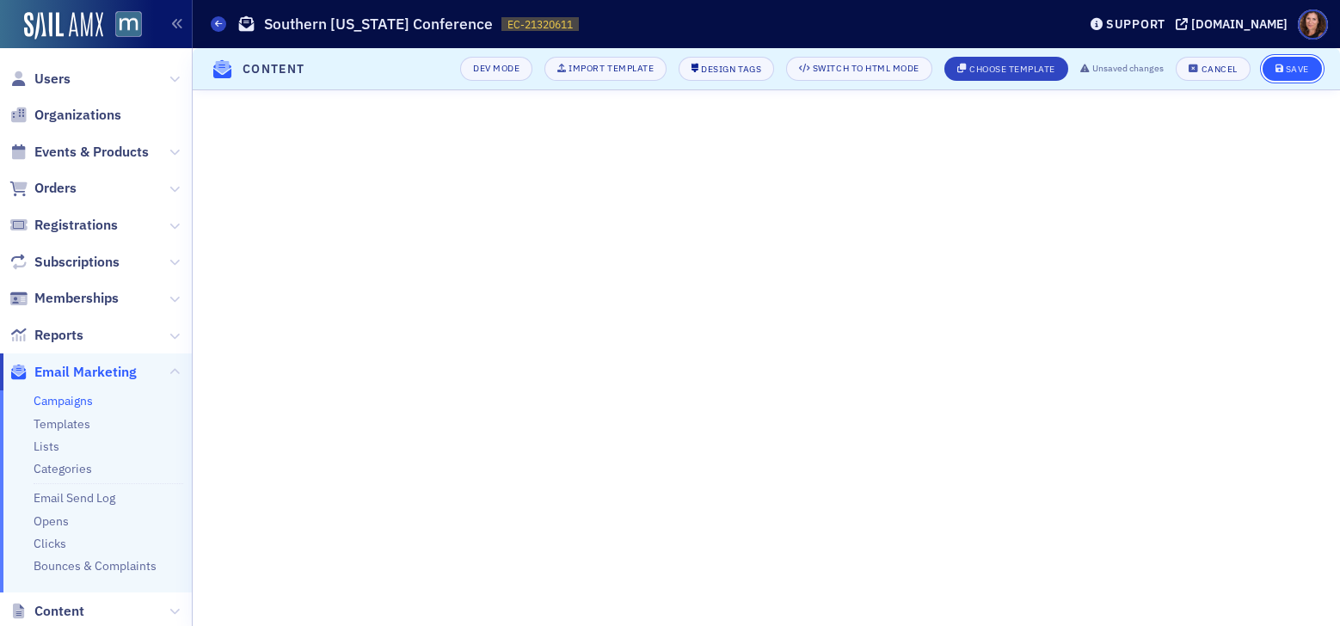
click at [1288, 69] on div "Save" at bounding box center [1296, 68] width 23 height 9
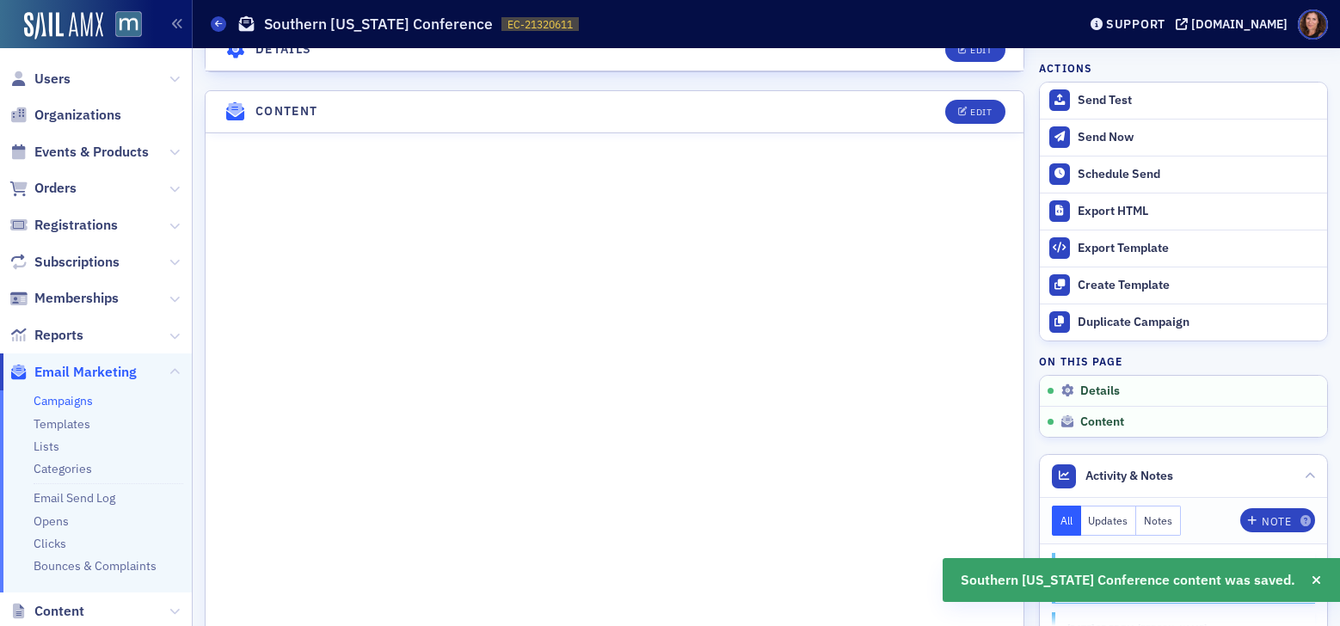
scroll to position [780, 0]
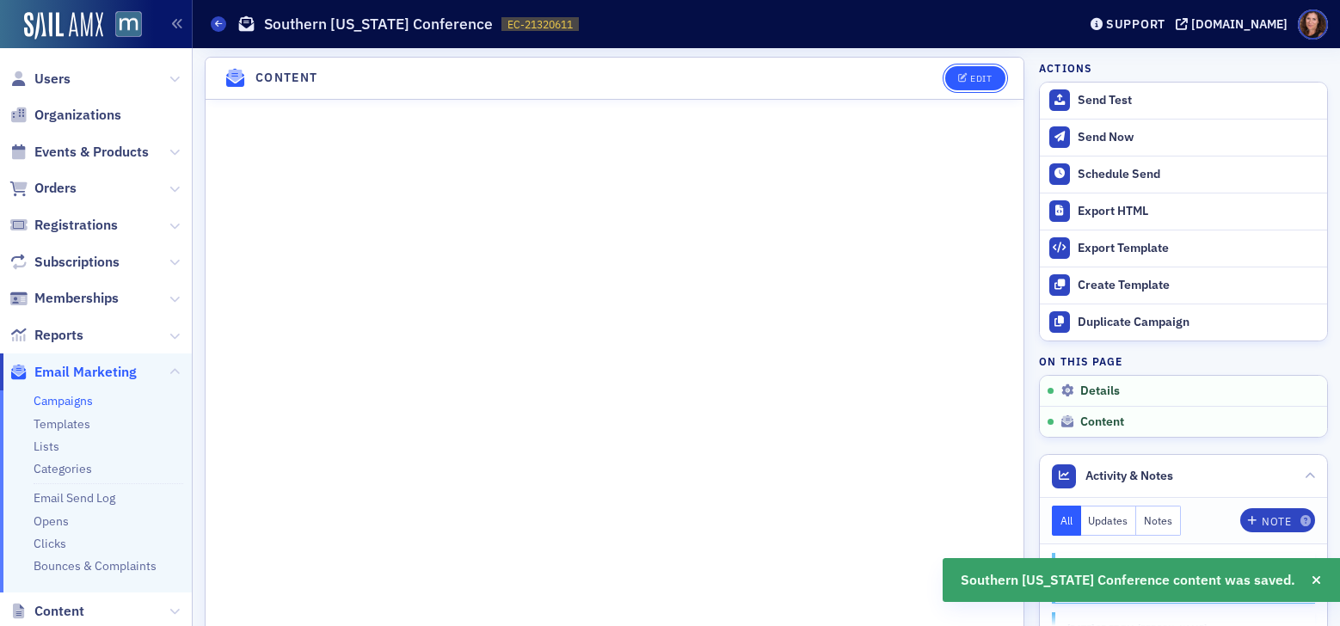
click at [962, 90] on button "Edit" at bounding box center [974, 78] width 59 height 24
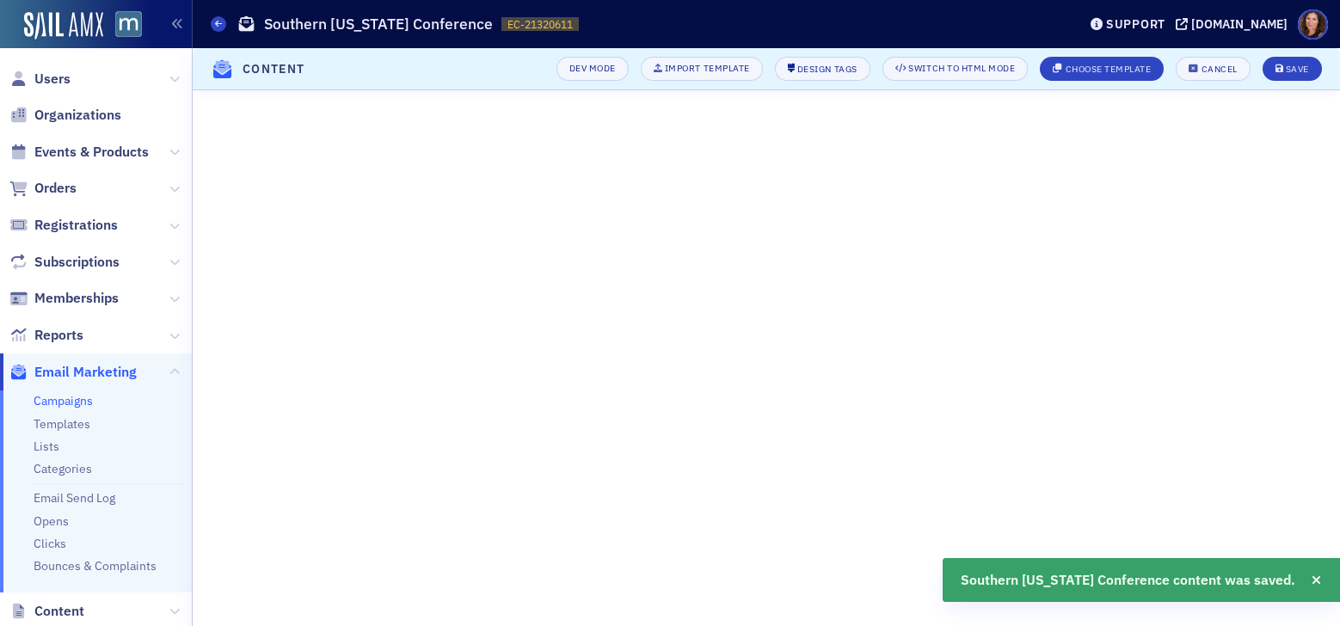
scroll to position [236, 0]
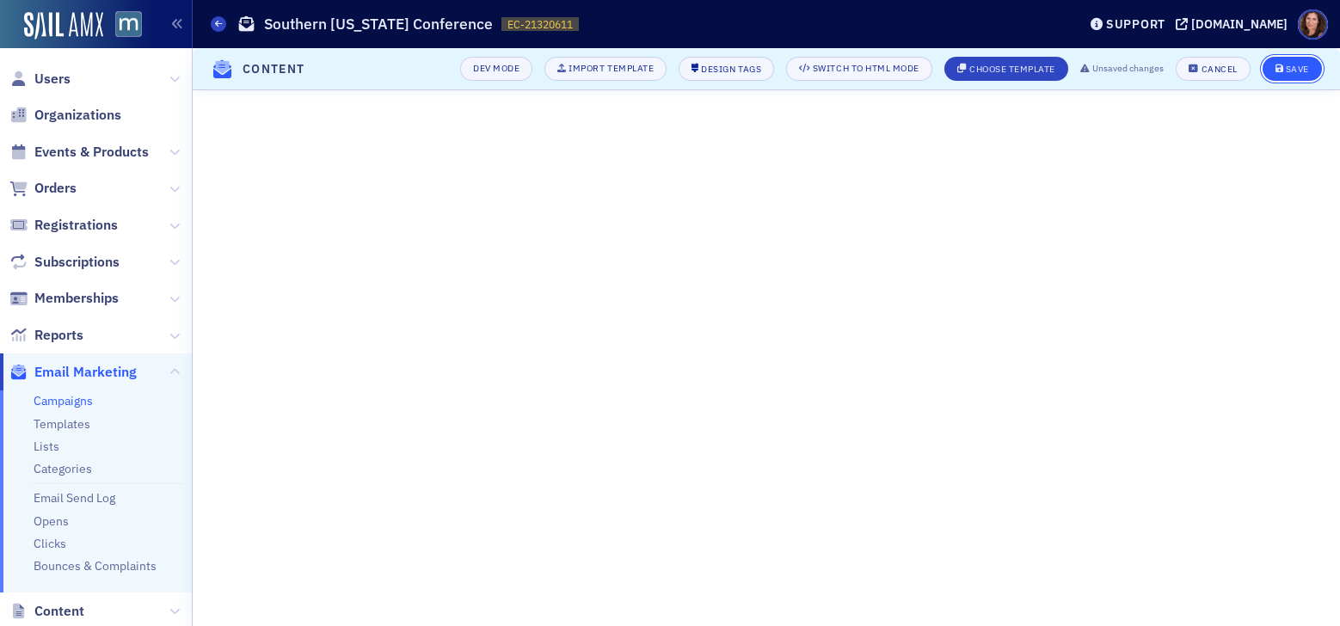
click at [1301, 69] on div "Save" at bounding box center [1296, 68] width 23 height 9
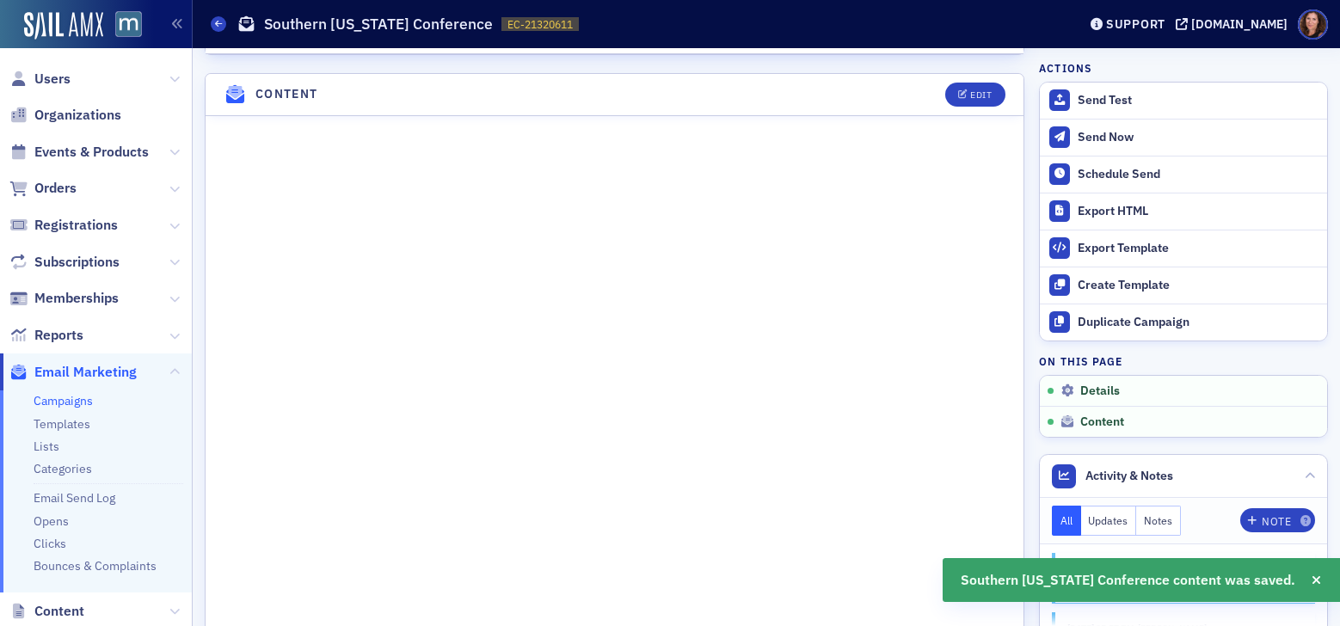
scroll to position [780, 0]
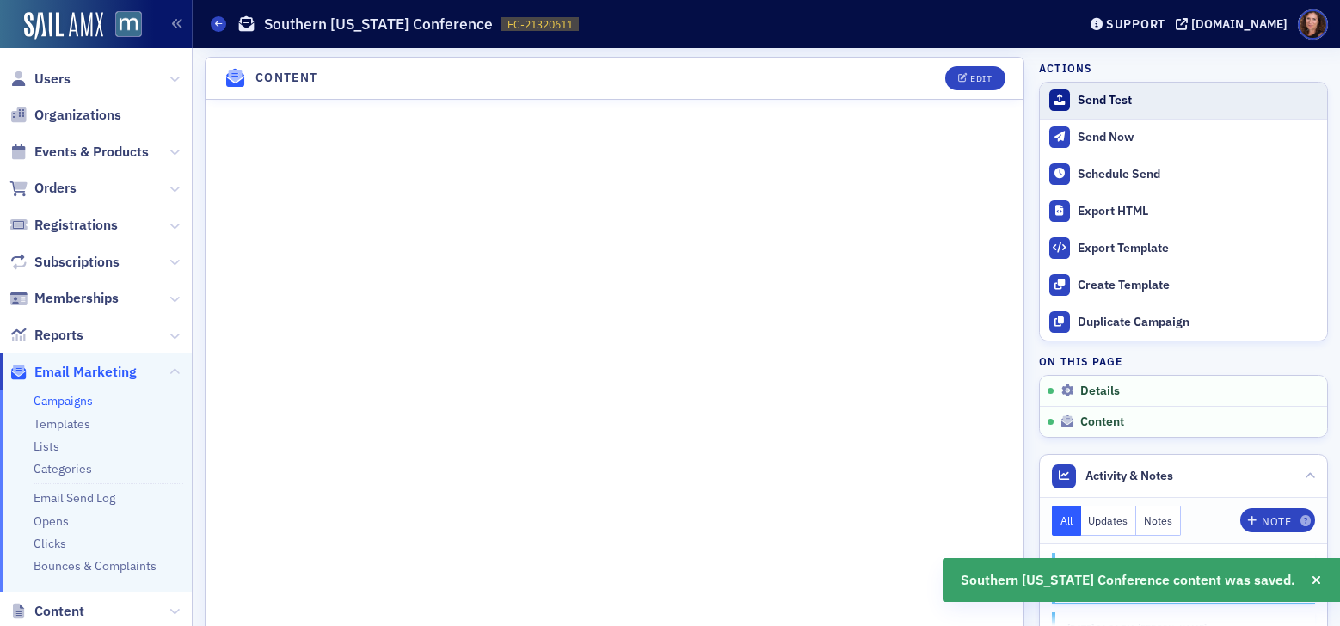
click at [1091, 101] on div "Send Test" at bounding box center [1197, 100] width 241 height 15
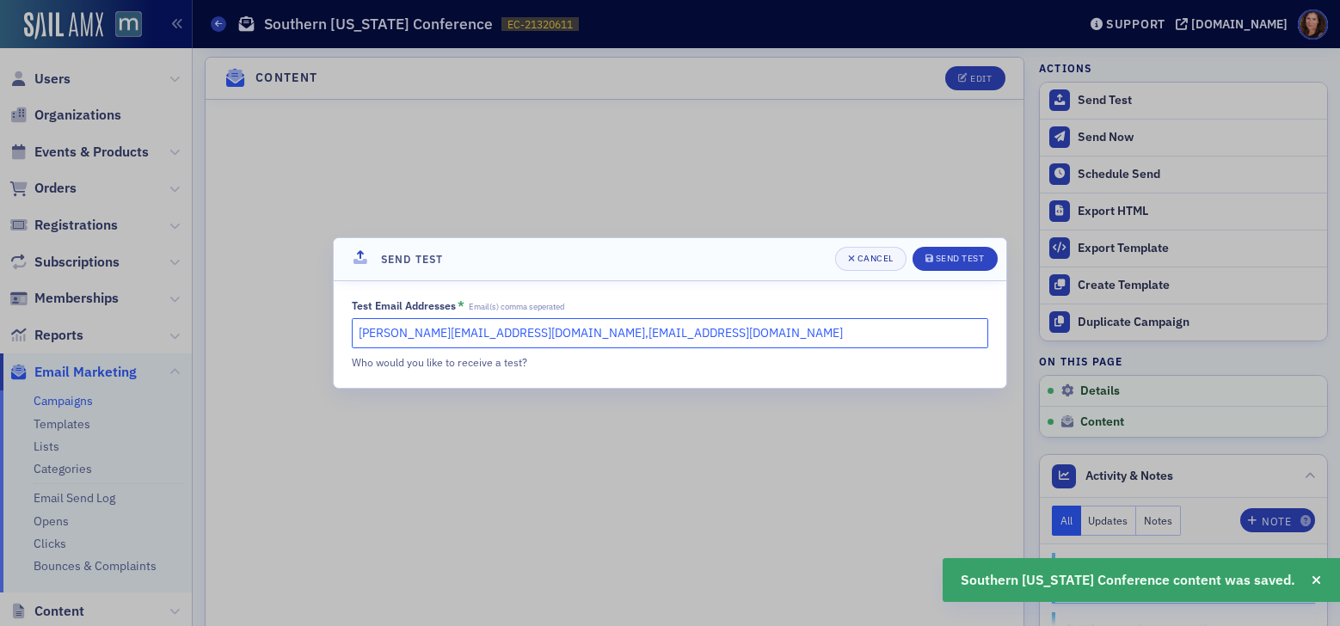
drag, startPoint x: 587, startPoint y: 334, endPoint x: 462, endPoint y: 333, distance: 125.5
click at [462, 333] on input "natalie@macpa.org,dee@macpa.org" at bounding box center [670, 333] width 636 height 30
type input "natalie@macpa.org"
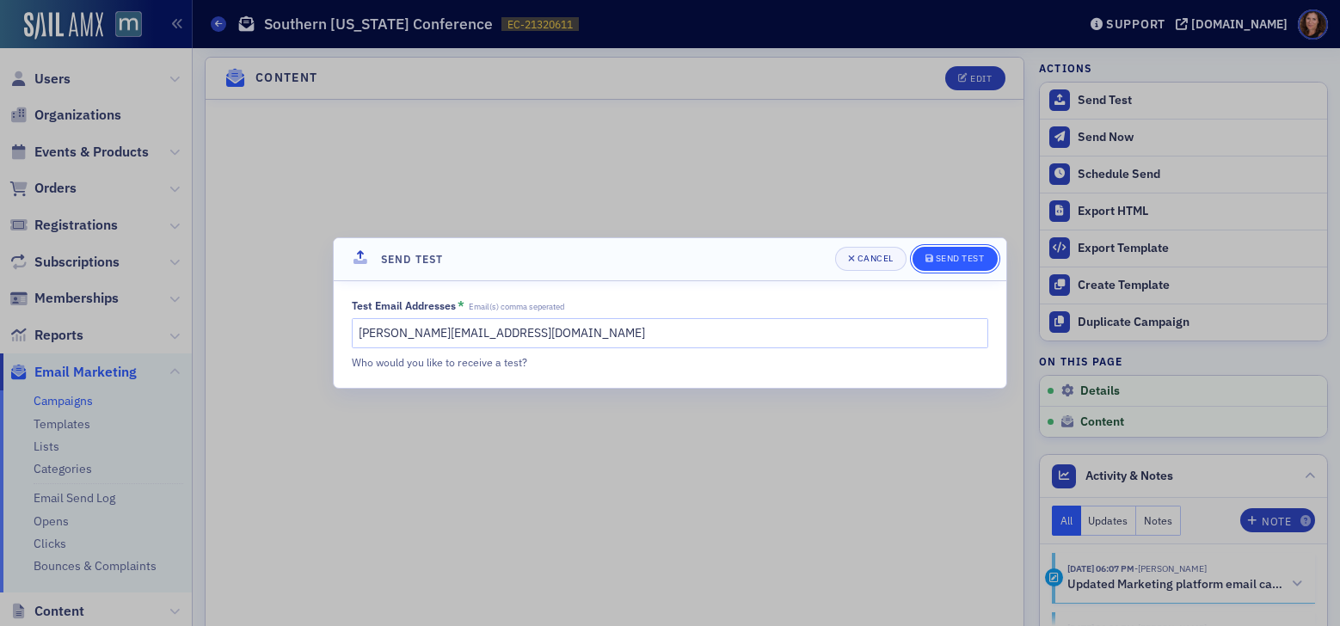
click at [969, 251] on button "Send Test" at bounding box center [954, 259] width 85 height 24
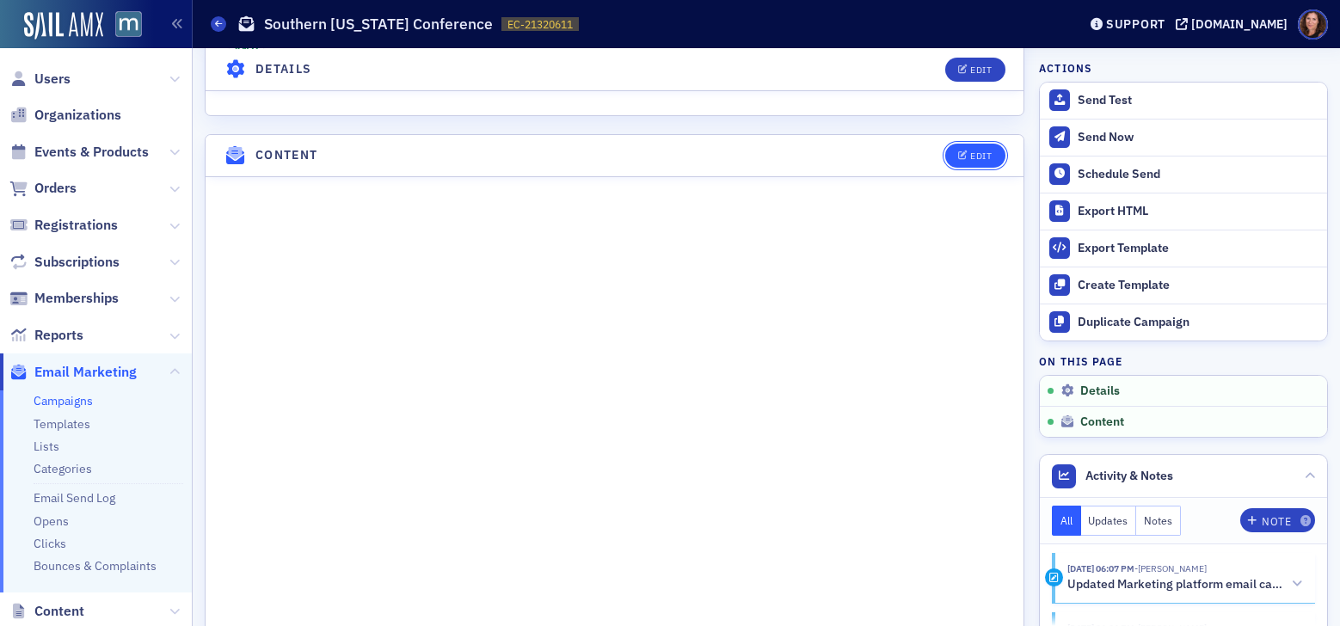
click at [958, 161] on icon "button" at bounding box center [963, 155] width 10 height 9
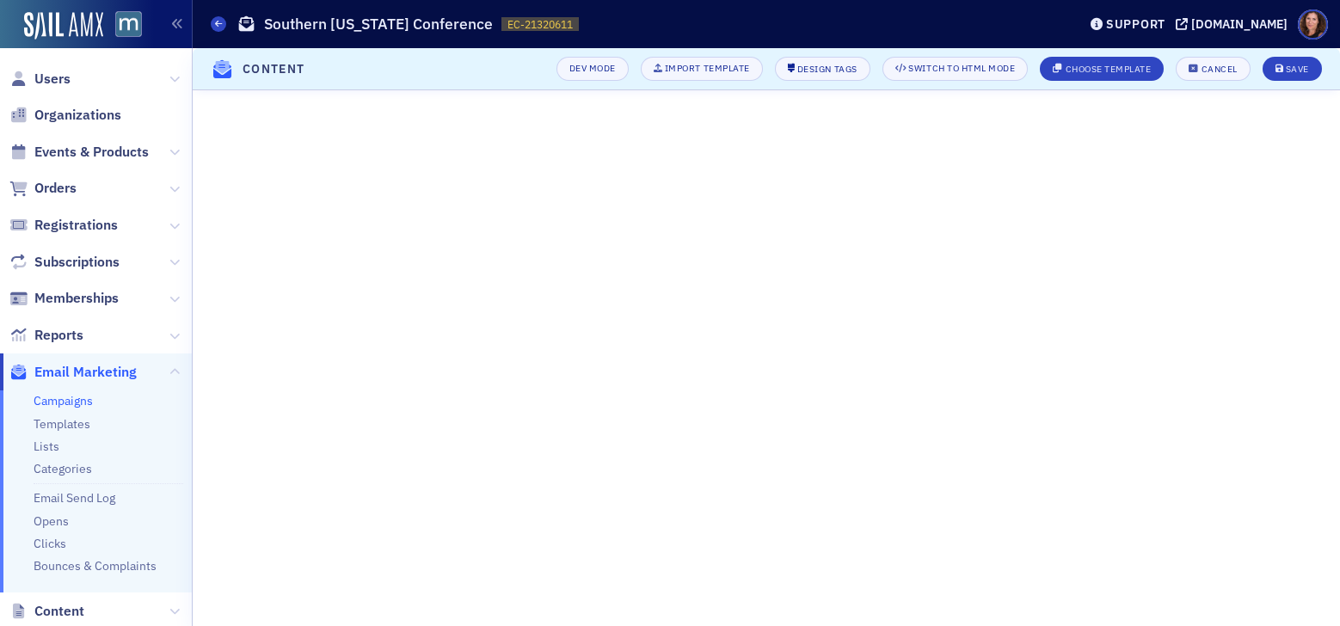
scroll to position [313, 0]
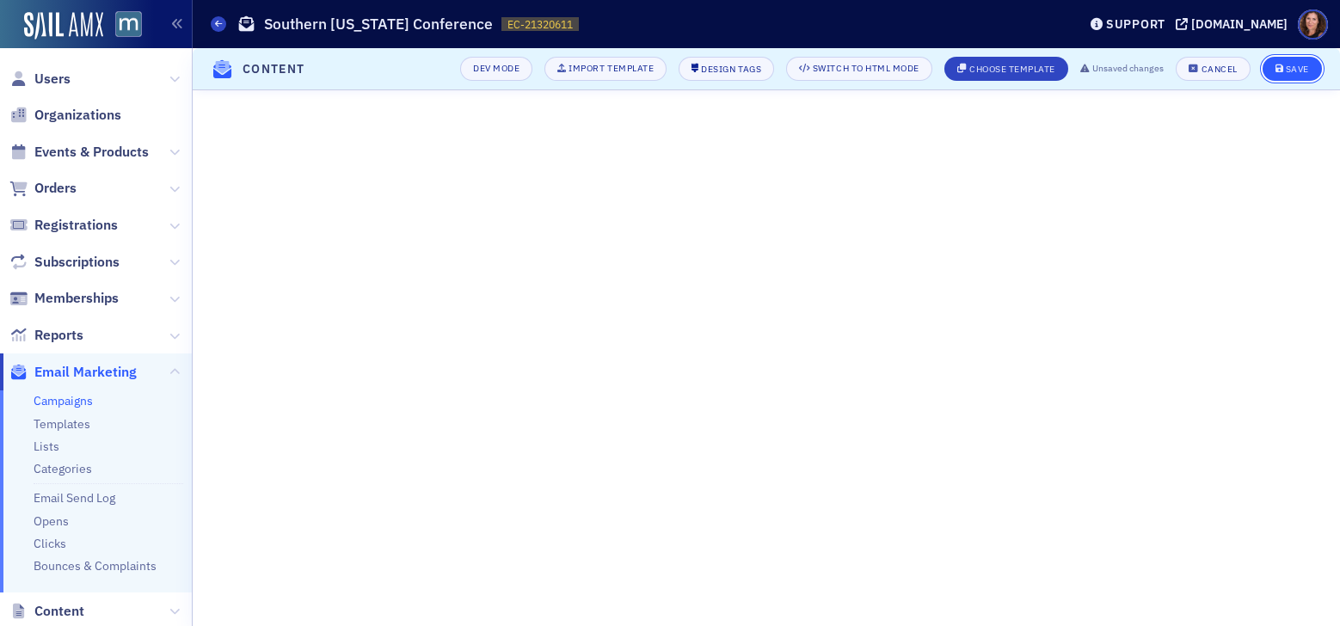
click at [1310, 72] on button "Save" at bounding box center [1291, 69] width 59 height 24
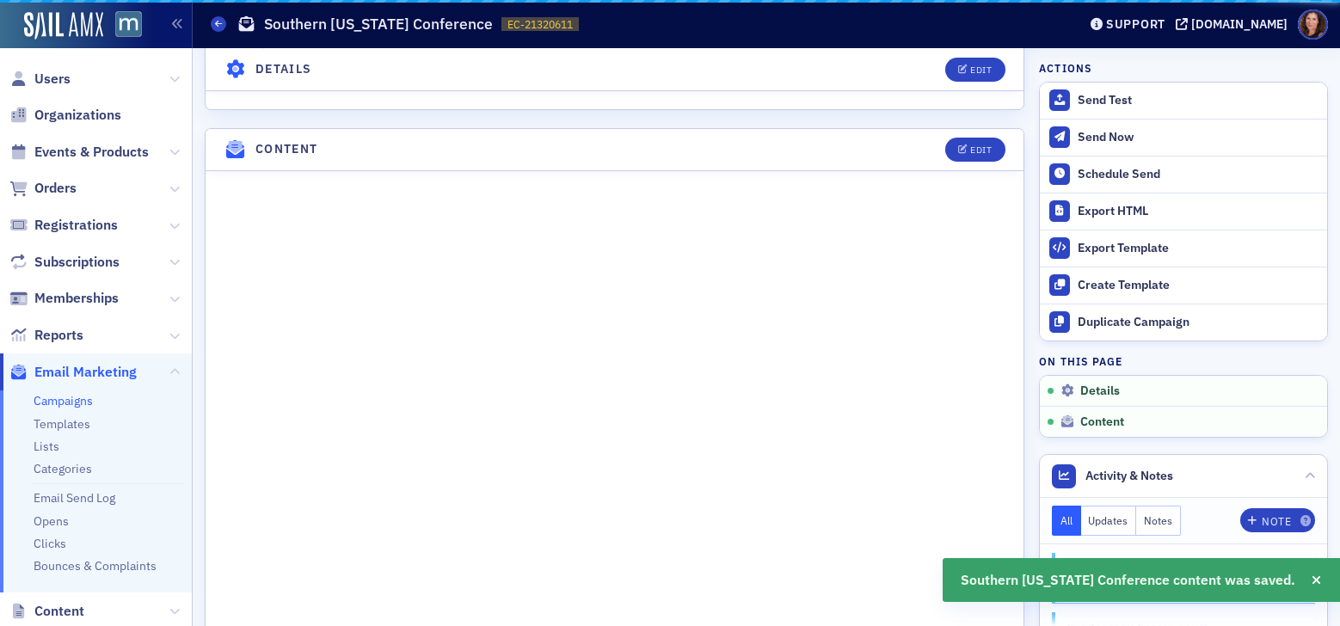
scroll to position [857, 0]
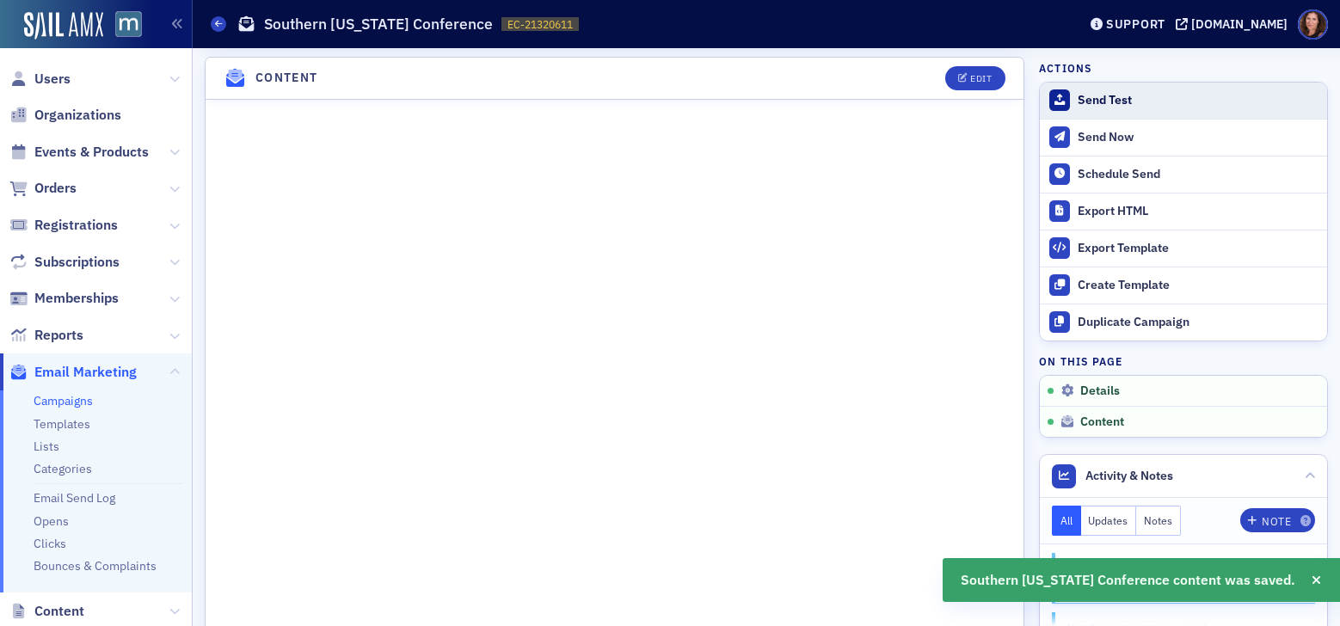
click at [1120, 105] on div "Send Test" at bounding box center [1197, 100] width 241 height 15
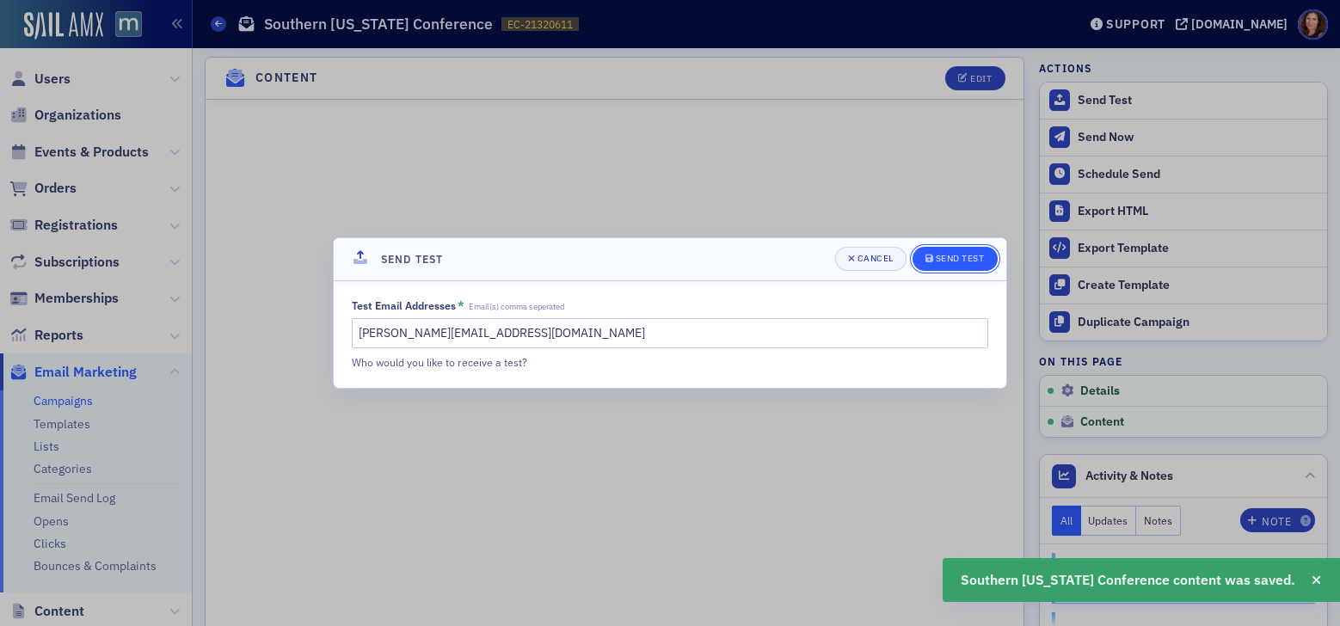
click at [955, 258] on div "Send Test" at bounding box center [959, 258] width 49 height 9
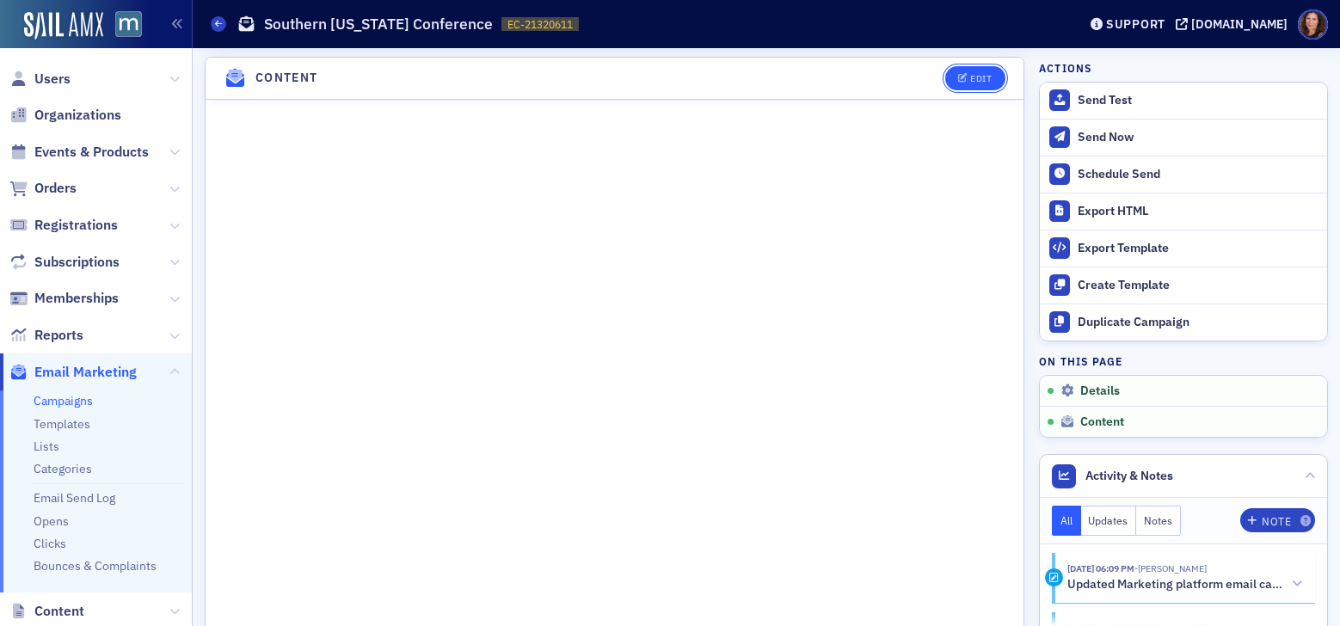
click at [958, 83] on span "Edit" at bounding box center [975, 78] width 34 height 9
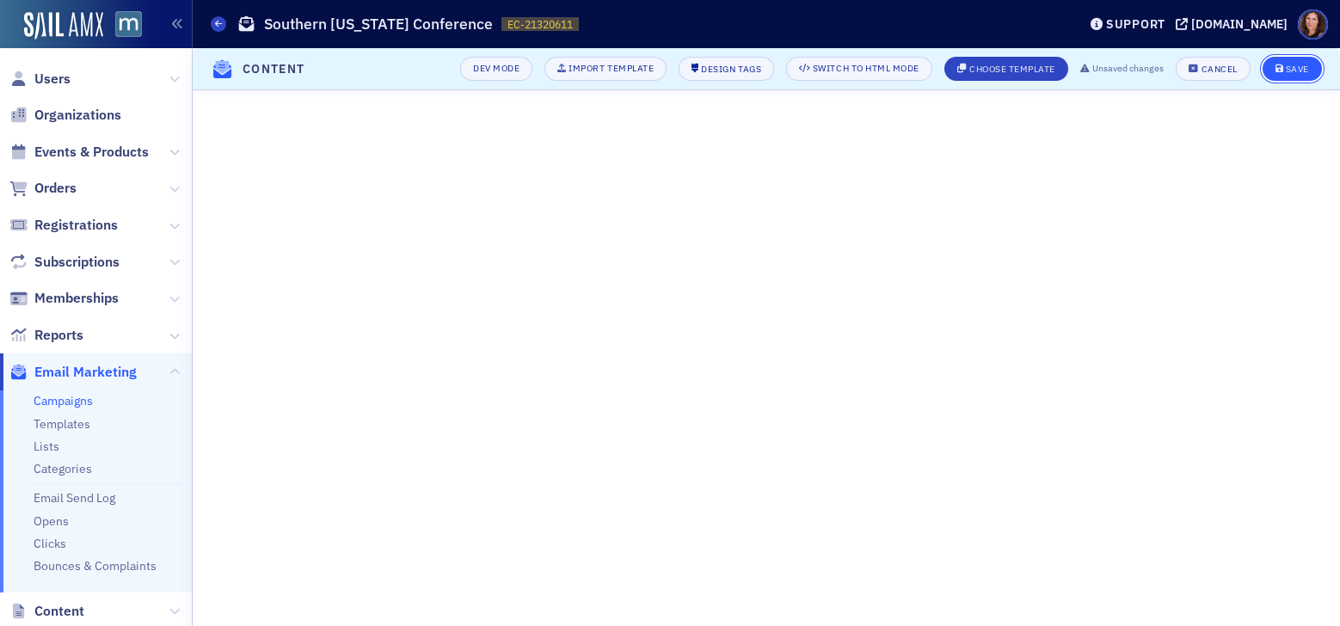
click at [1284, 71] on span "Save" at bounding box center [1292, 68] width 34 height 9
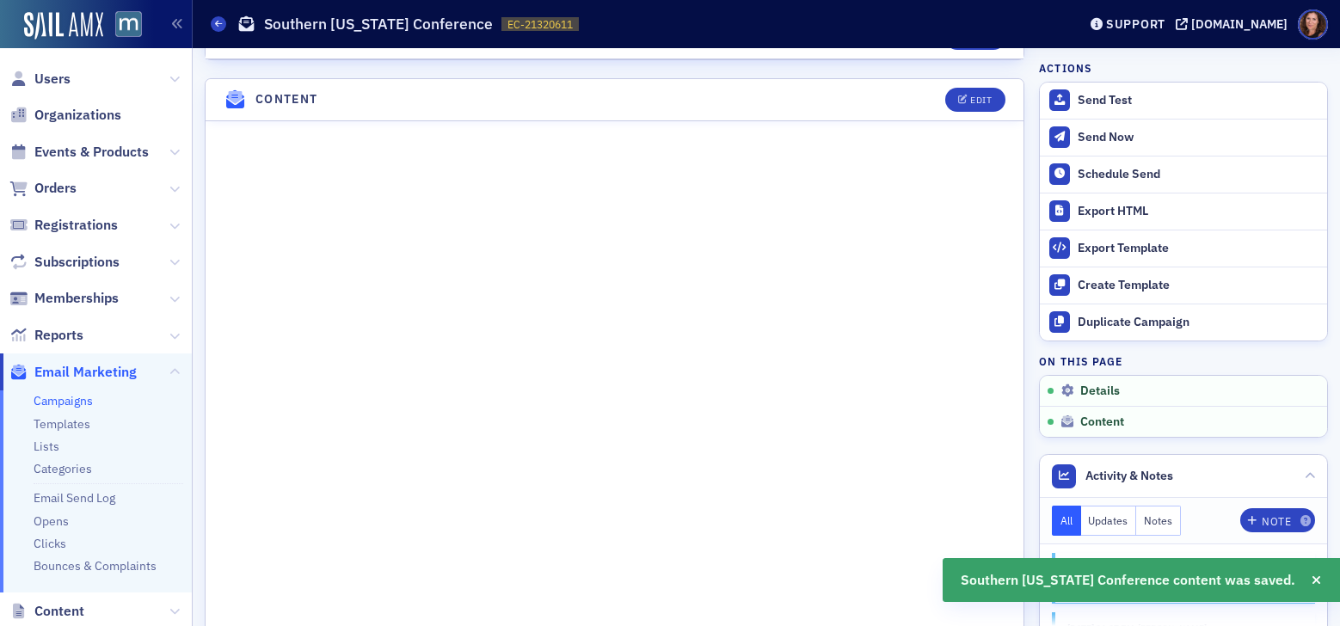
scroll to position [857, 0]
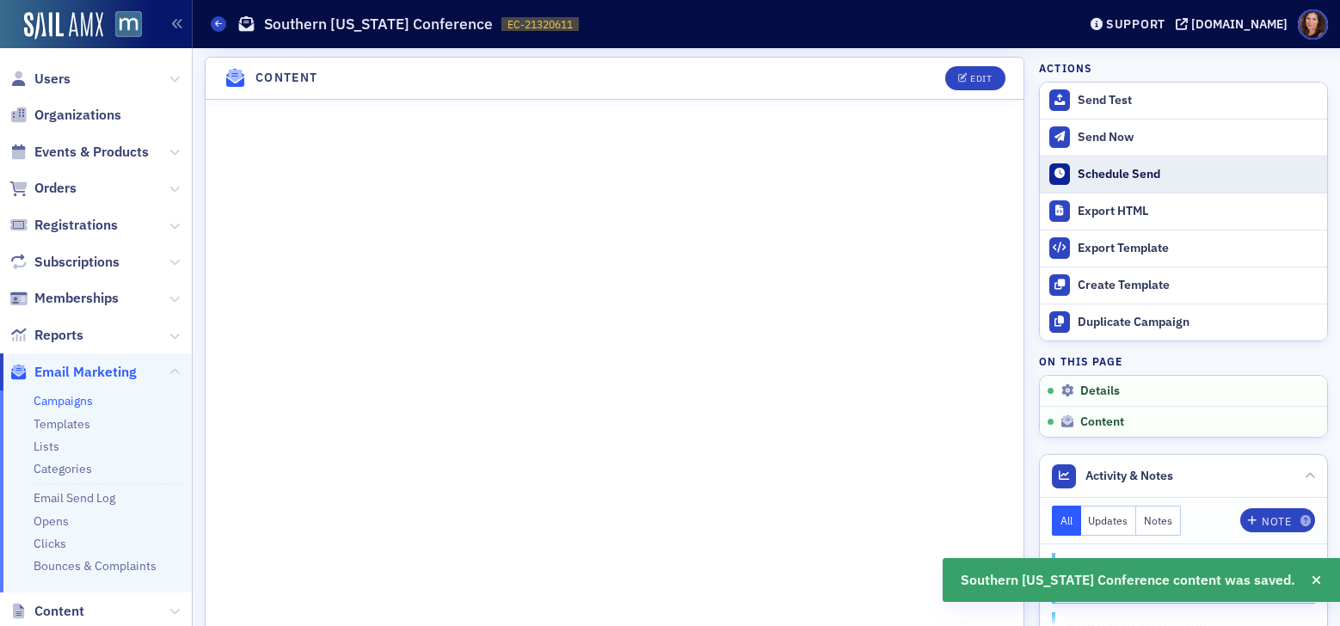
click at [1146, 179] on div "Schedule Send" at bounding box center [1197, 174] width 241 height 15
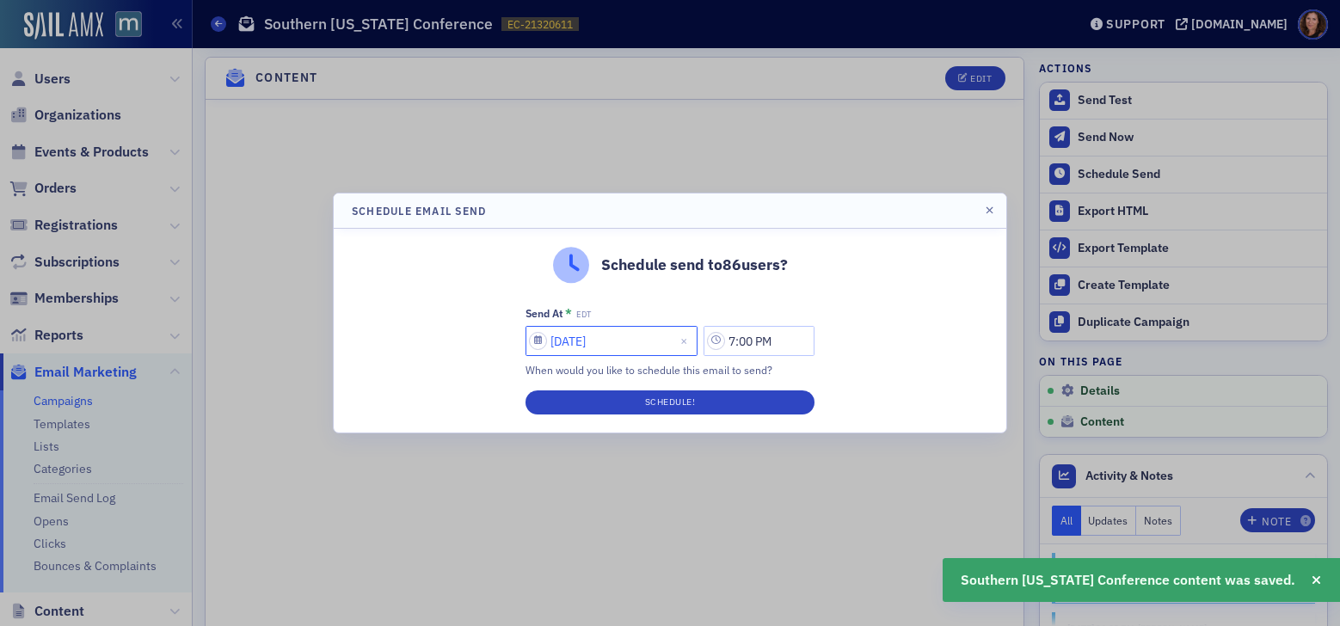
click at [643, 345] on input "09/24/2025" at bounding box center [611, 341] width 172 height 30
select select "8"
select select "2025"
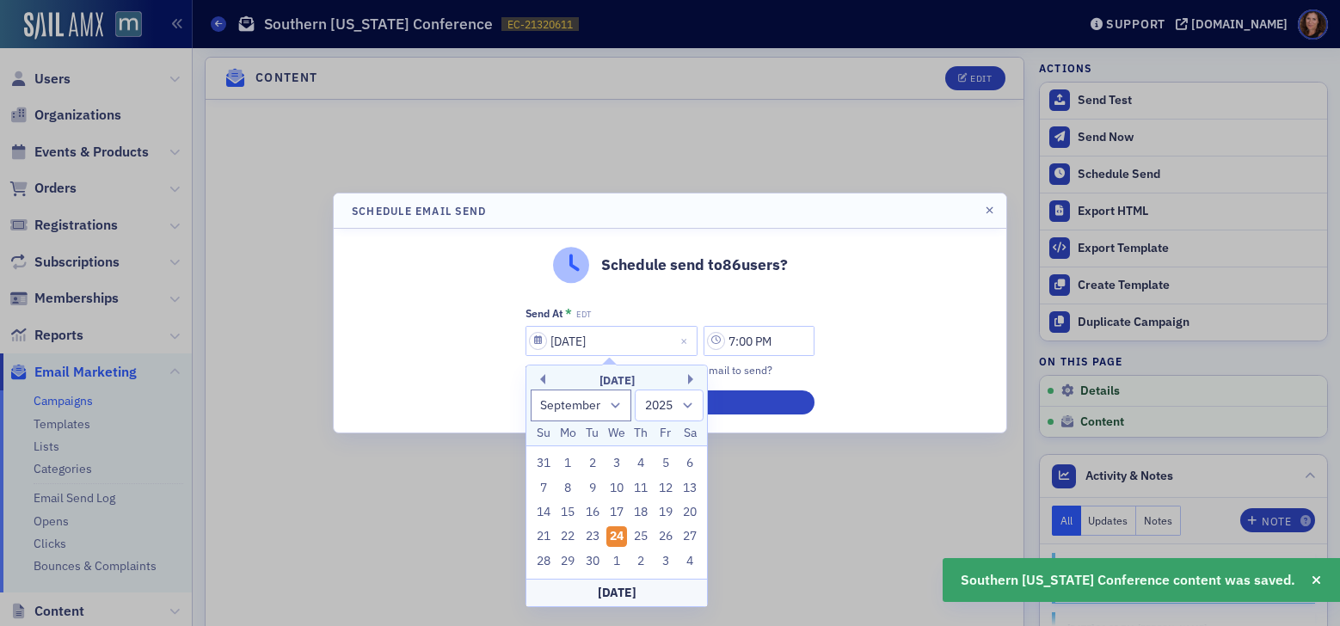
click at [639, 537] on div "25" at bounding box center [641, 536] width 21 height 21
type input "09/25/2025"
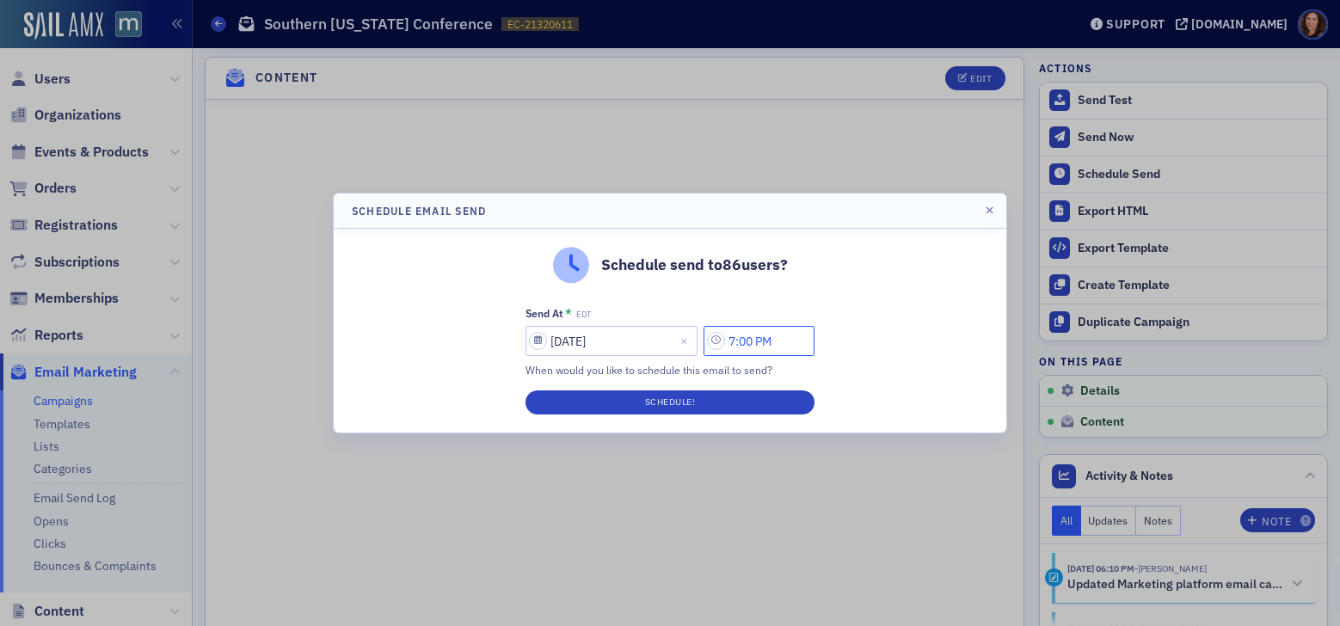
click at [755, 334] on input "7:00 PM" at bounding box center [758, 341] width 111 height 30
click at [553, 343] on icon at bounding box center [552, 342] width 10 height 6
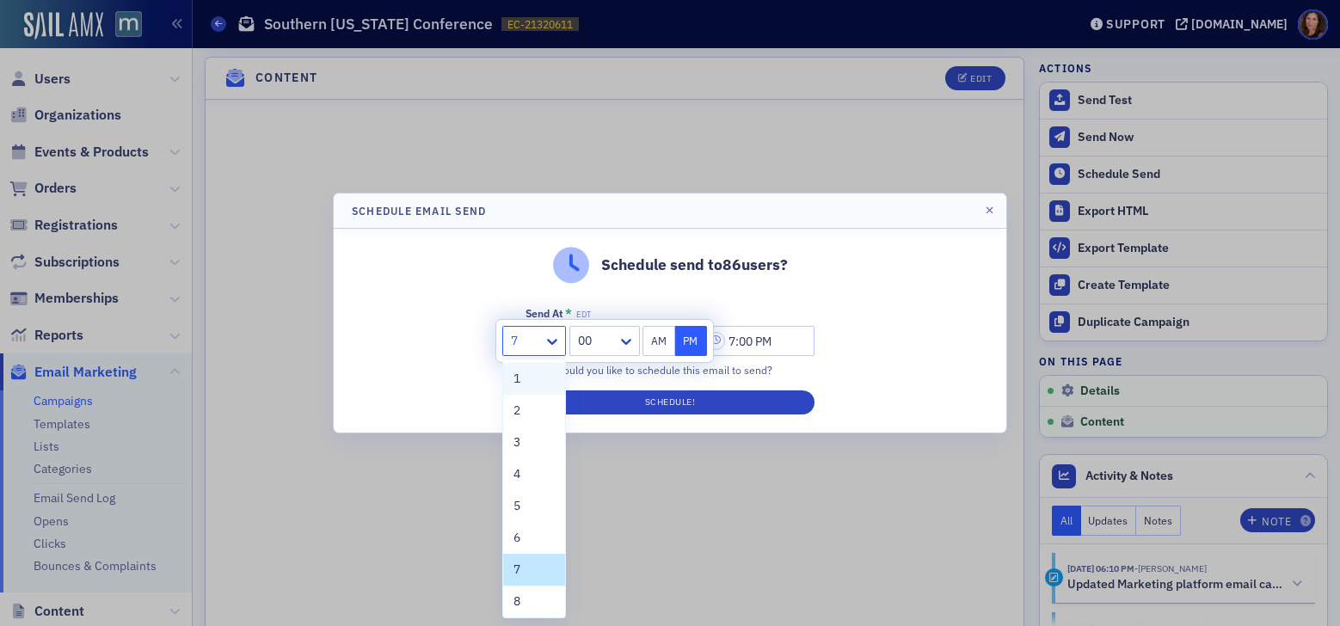
click at [524, 378] on div "1" at bounding box center [533, 379] width 41 height 18
type input "1:00 PM"
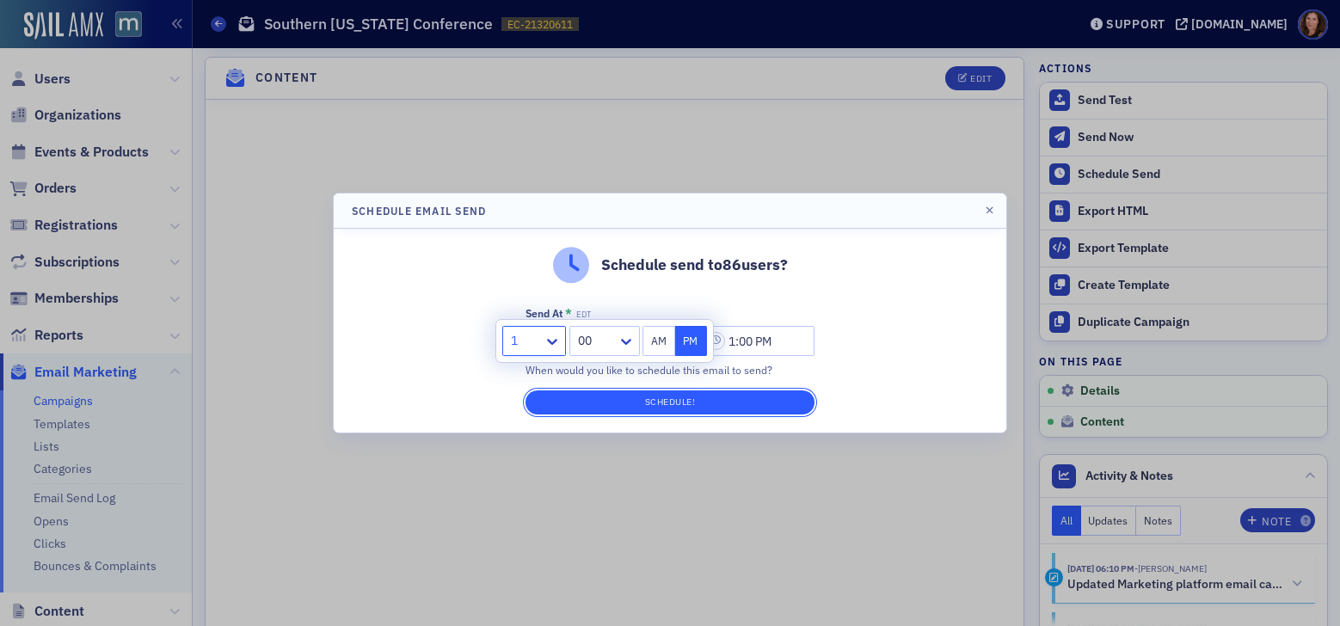
click at [708, 402] on button "Schedule!" at bounding box center [669, 402] width 289 height 24
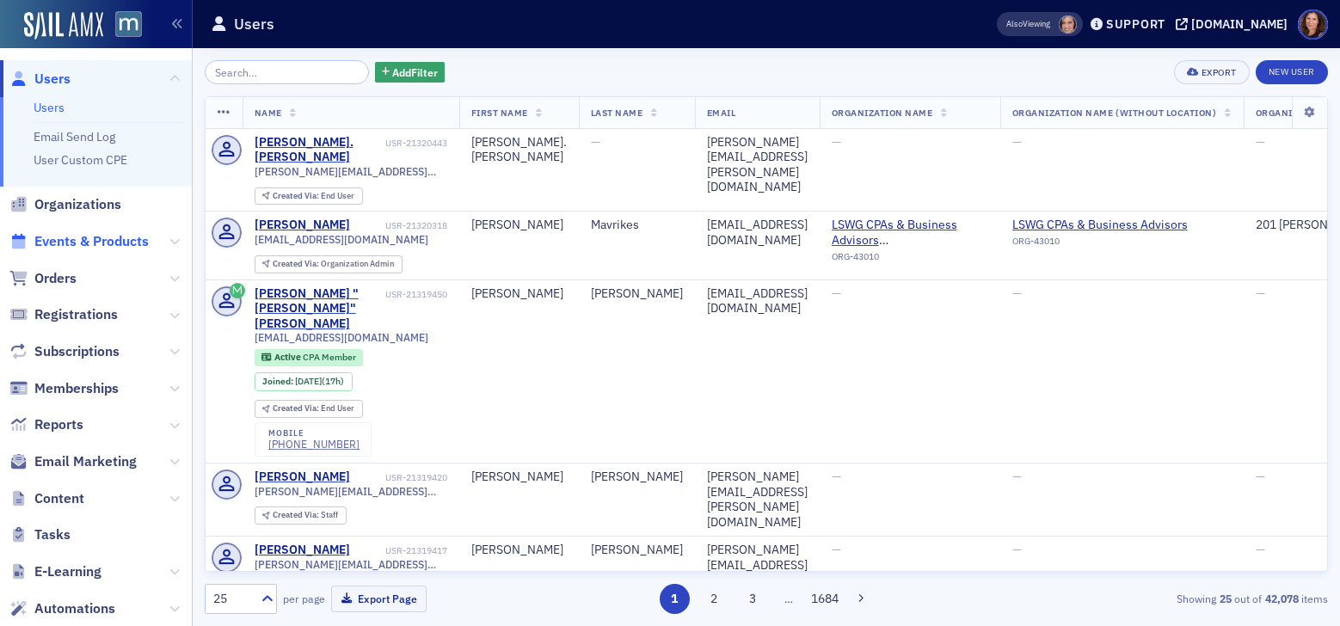
click at [127, 236] on span "Events & Products" at bounding box center [91, 241] width 114 height 19
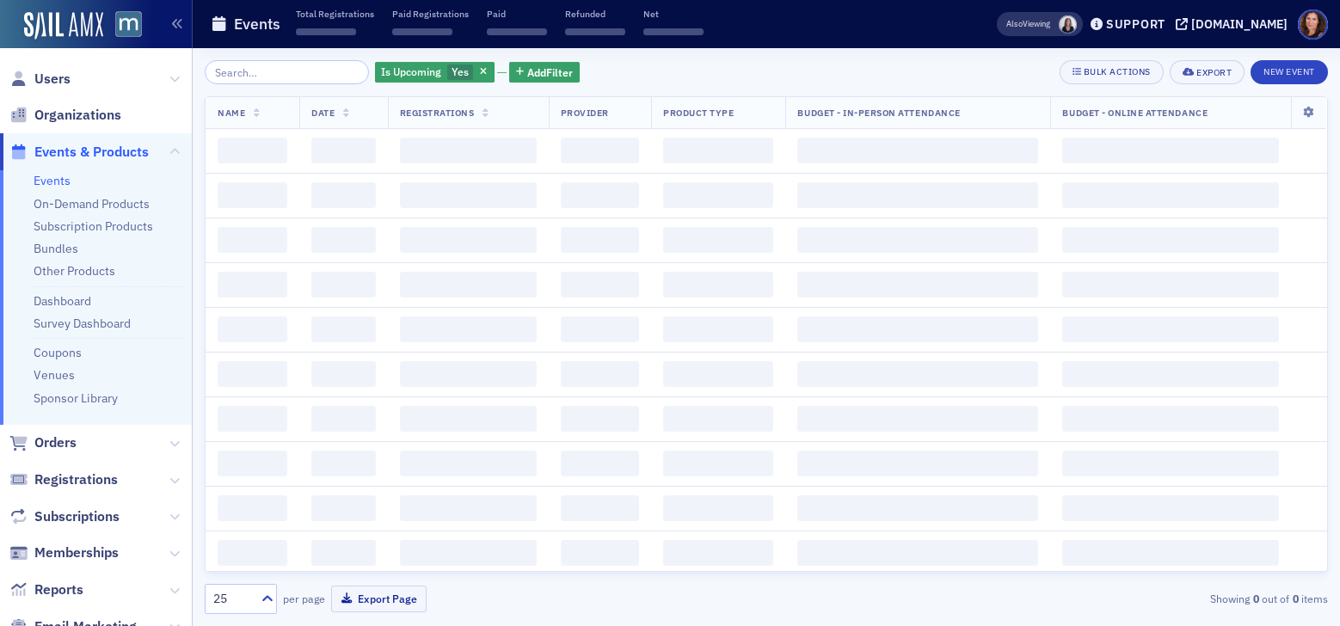
click at [297, 73] on input "search" at bounding box center [287, 72] width 164 height 24
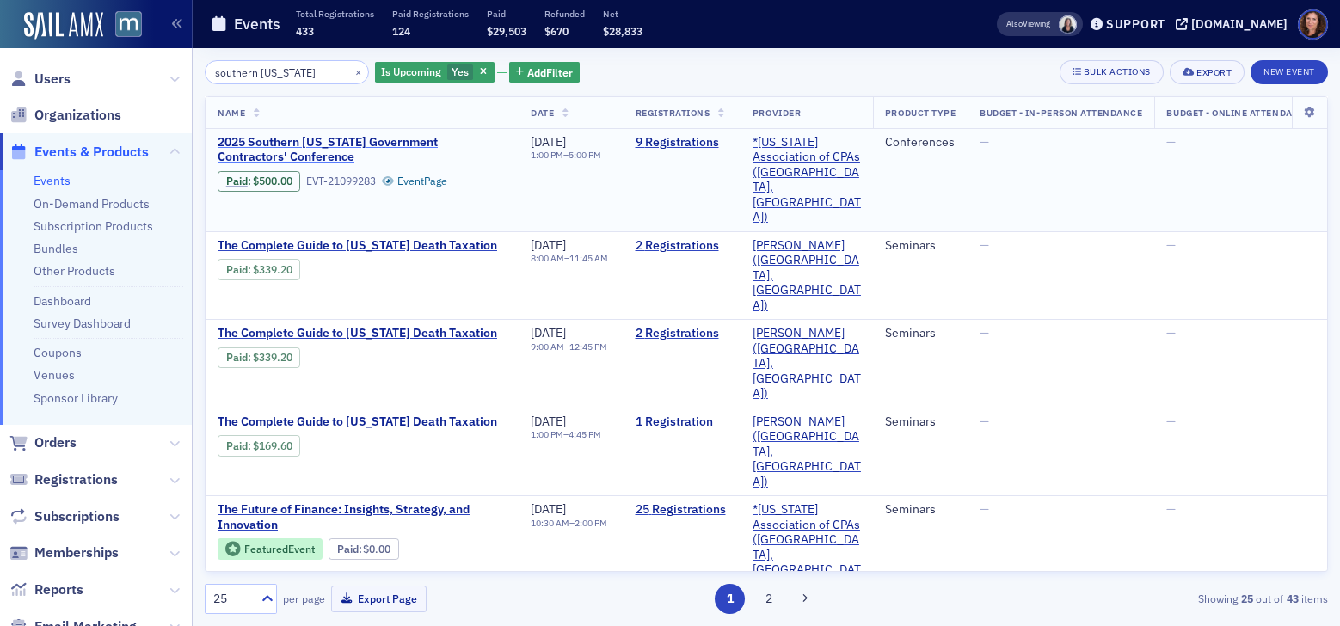
type input "southern [US_STATE]"
click at [371, 139] on span "2025 Southern [US_STATE] Government Contractors' Conference" at bounding box center [362, 150] width 289 height 30
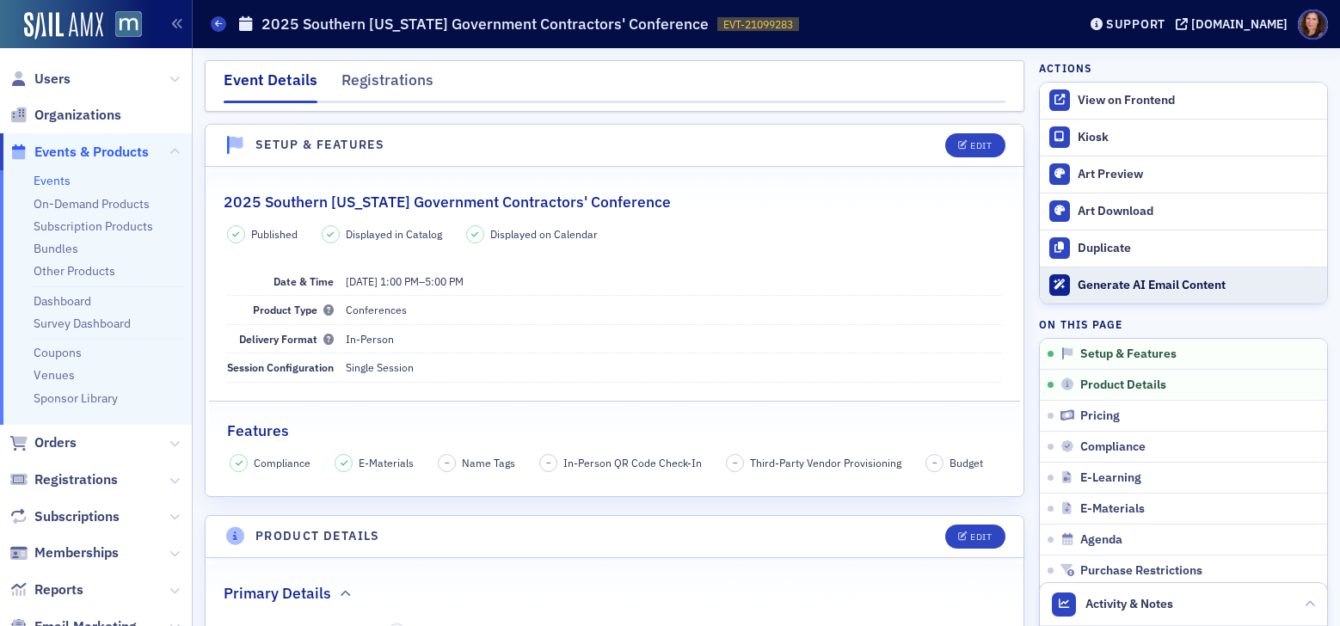
click at [1173, 291] on div "Generate AI Email Content" at bounding box center [1197, 285] width 241 height 15
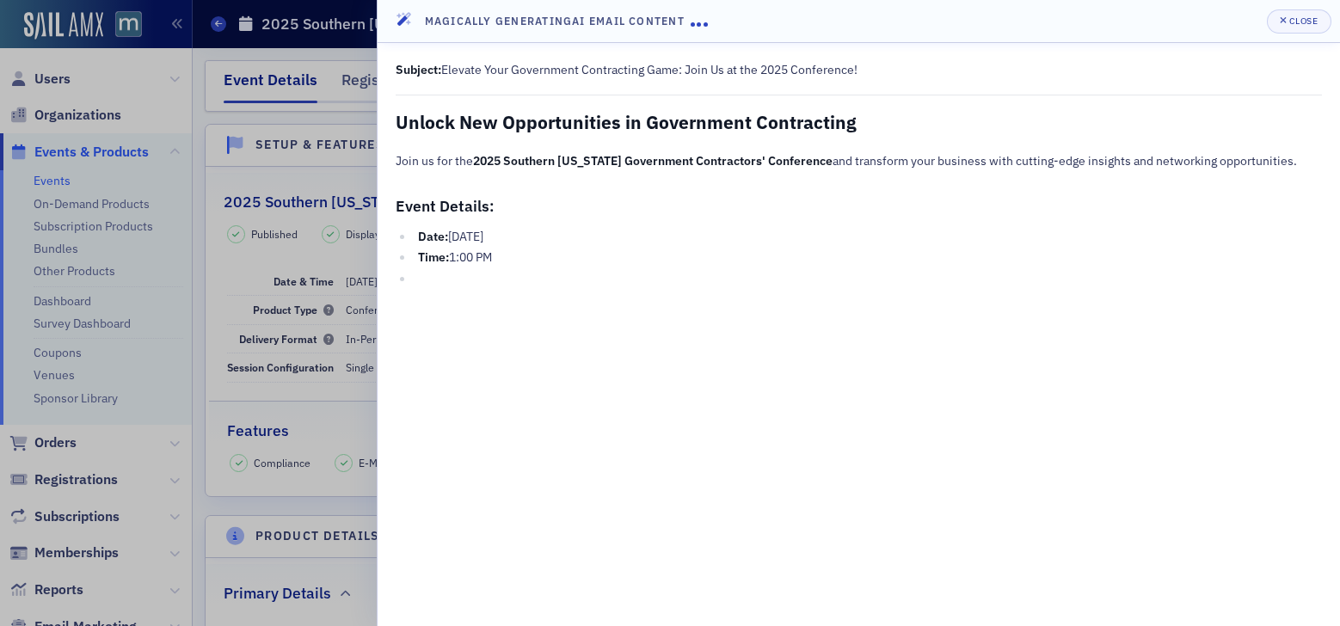
click at [602, 67] on p "Subject: Elevate Your Government Contracting Game: Join Us at the 2025 Conferen…" at bounding box center [858, 70] width 926 height 18
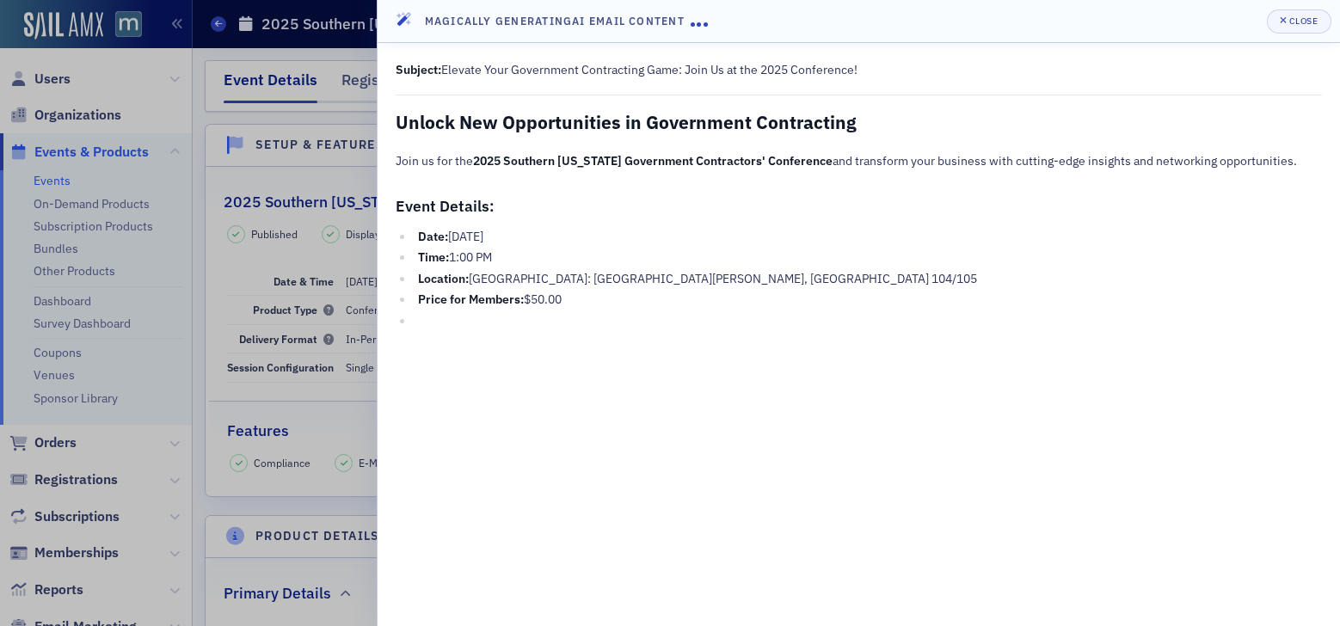
click at [584, 68] on p "Subject: Elevate Your Government Contracting Game: Join Us at the 2025 Conferen…" at bounding box center [858, 70] width 926 height 18
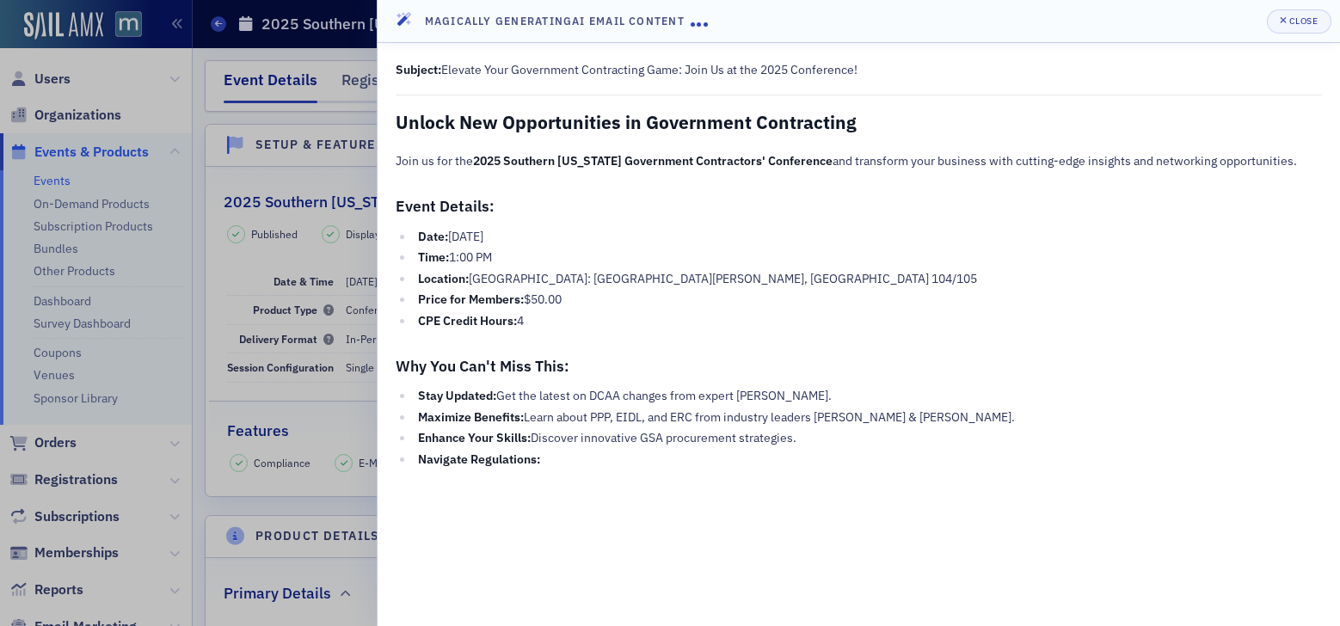
drag, startPoint x: 444, startPoint y: 71, endPoint x: 929, endPoint y: 78, distance: 485.0
click at [929, 78] on p "Subject: Elevate Your Government Contracting Game: Join Us at the 2025 Conferen…" at bounding box center [858, 70] width 926 height 18
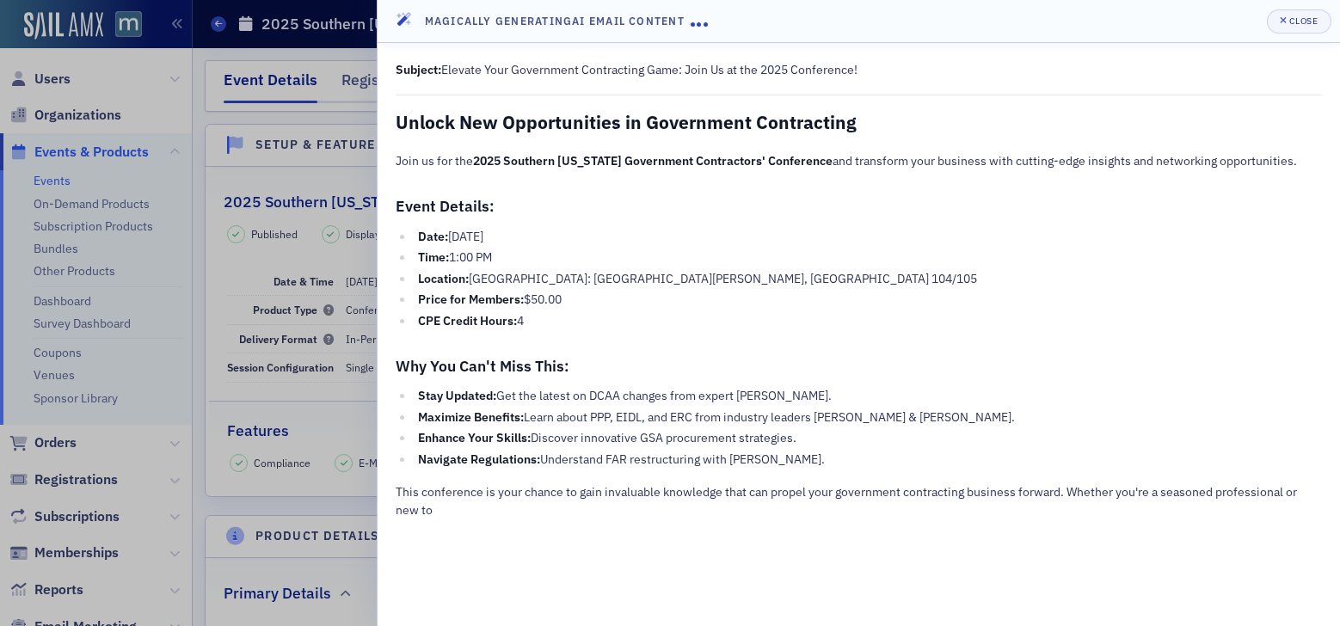
copy p "Elevate Your Government Contracting Game: Join Us at the 2025 Conference!"
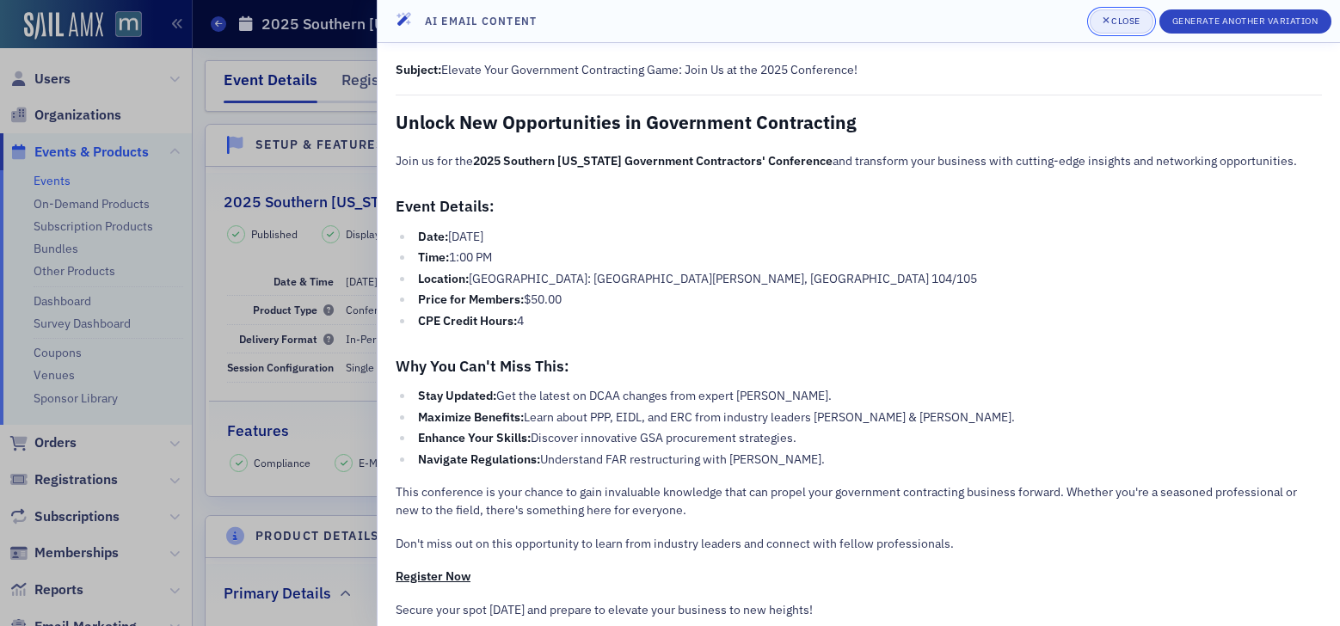
click at [1109, 14] on button "Close" at bounding box center [1121, 21] width 64 height 24
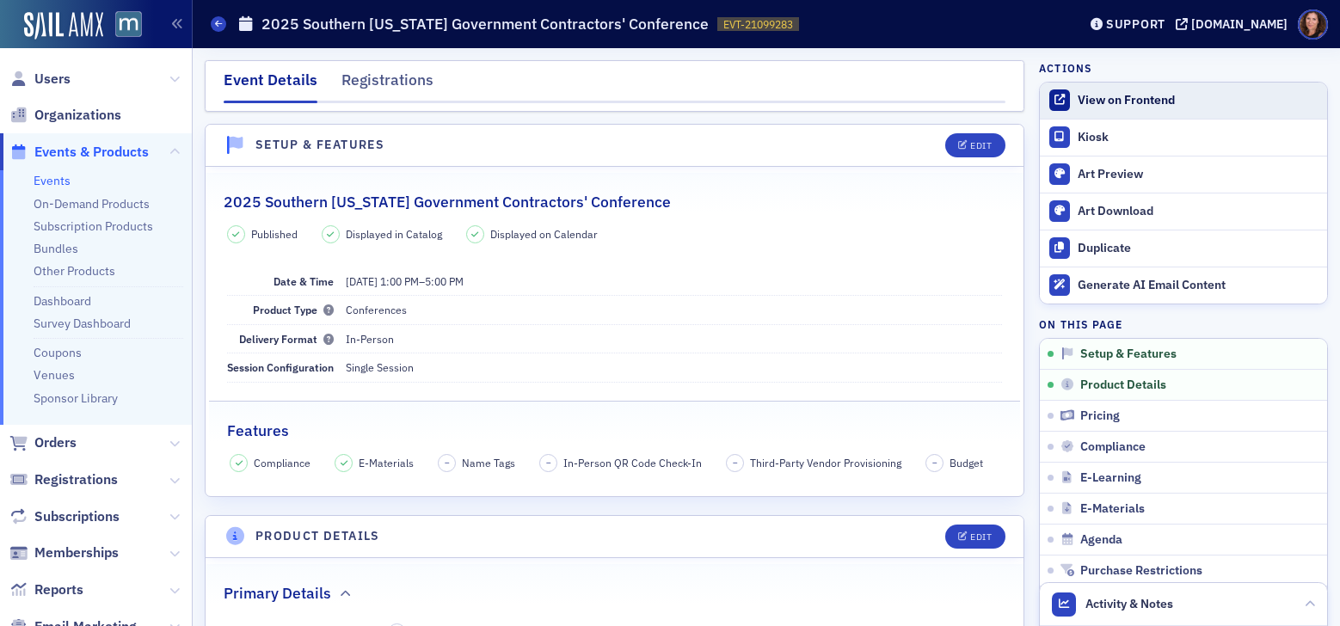
click at [1137, 95] on div "View on Frontend" at bounding box center [1197, 100] width 241 height 15
click at [1097, 102] on div "View on Frontend" at bounding box center [1197, 100] width 241 height 15
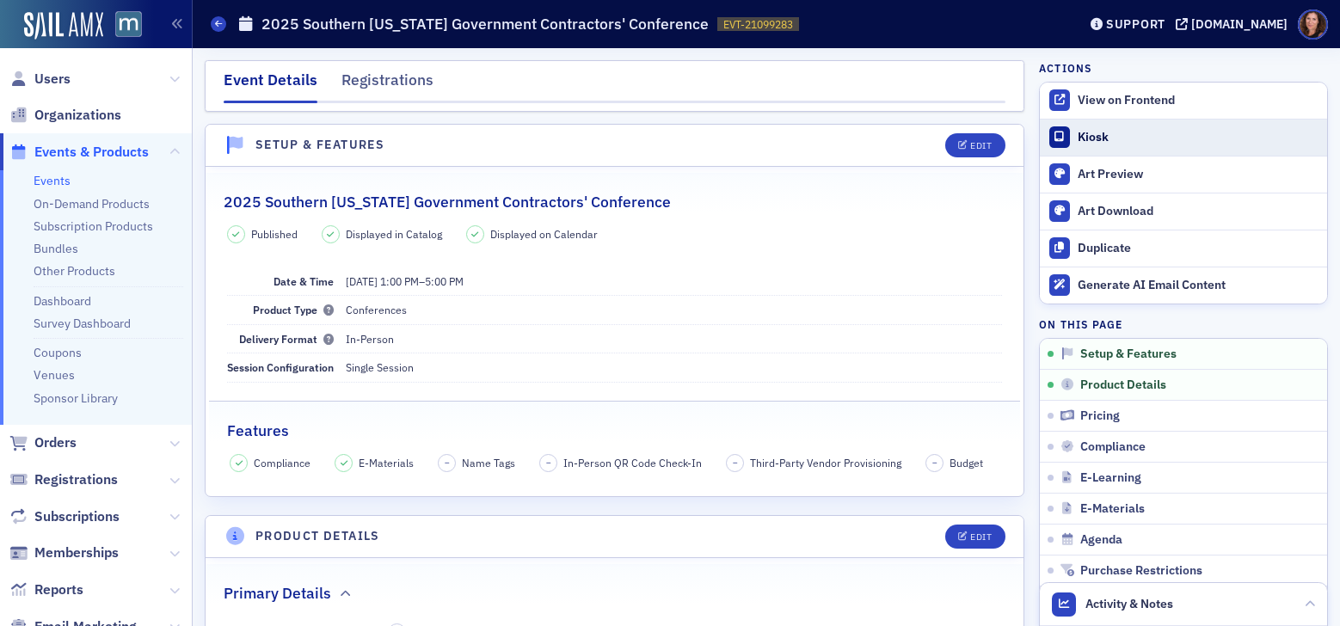
click at [1100, 139] on div "Kiosk" at bounding box center [1197, 137] width 241 height 15
click at [49, 181] on link "Events" at bounding box center [52, 180] width 37 height 15
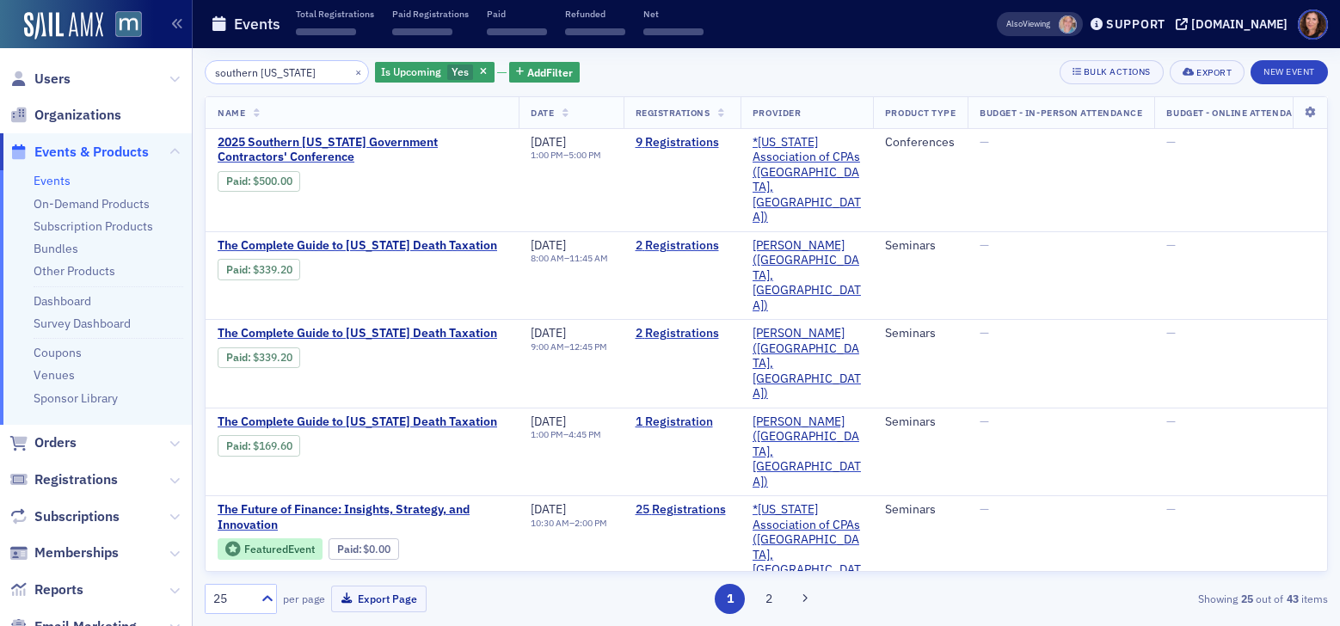
click at [283, 77] on input "southern maryland" at bounding box center [287, 72] width 164 height 24
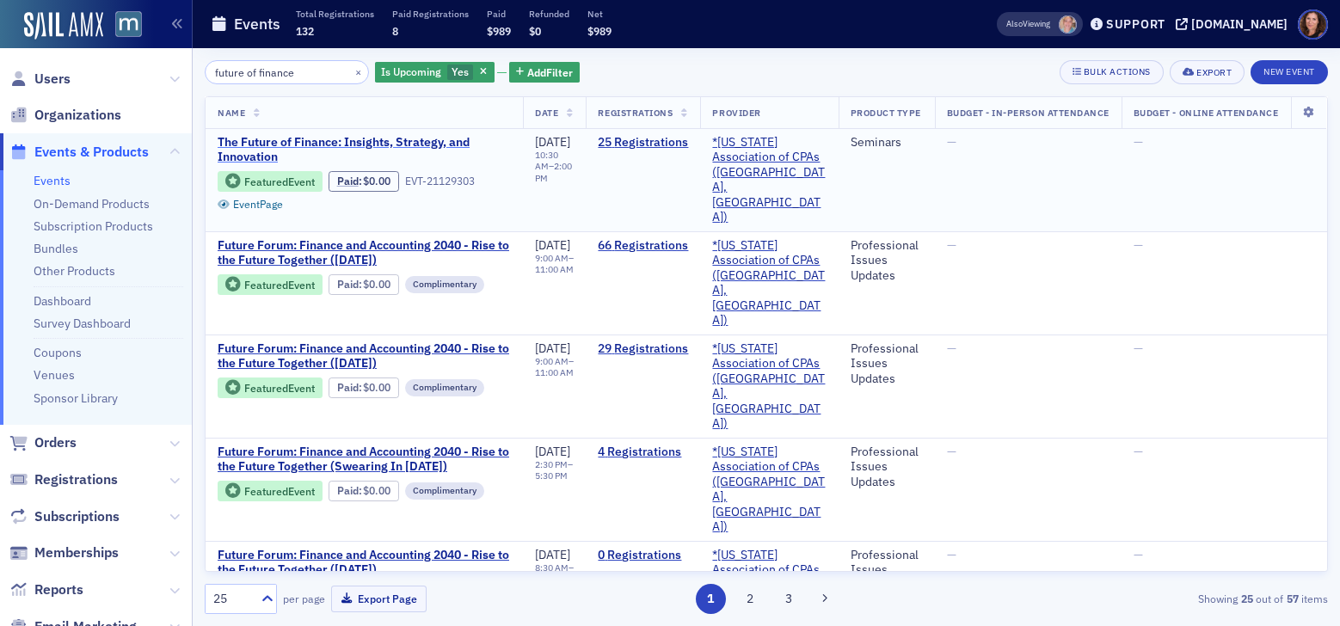
type input "future of finance"
click at [322, 141] on span "The Future of Finance: Insights, Strategy, and Innovation" at bounding box center [364, 150] width 293 height 30
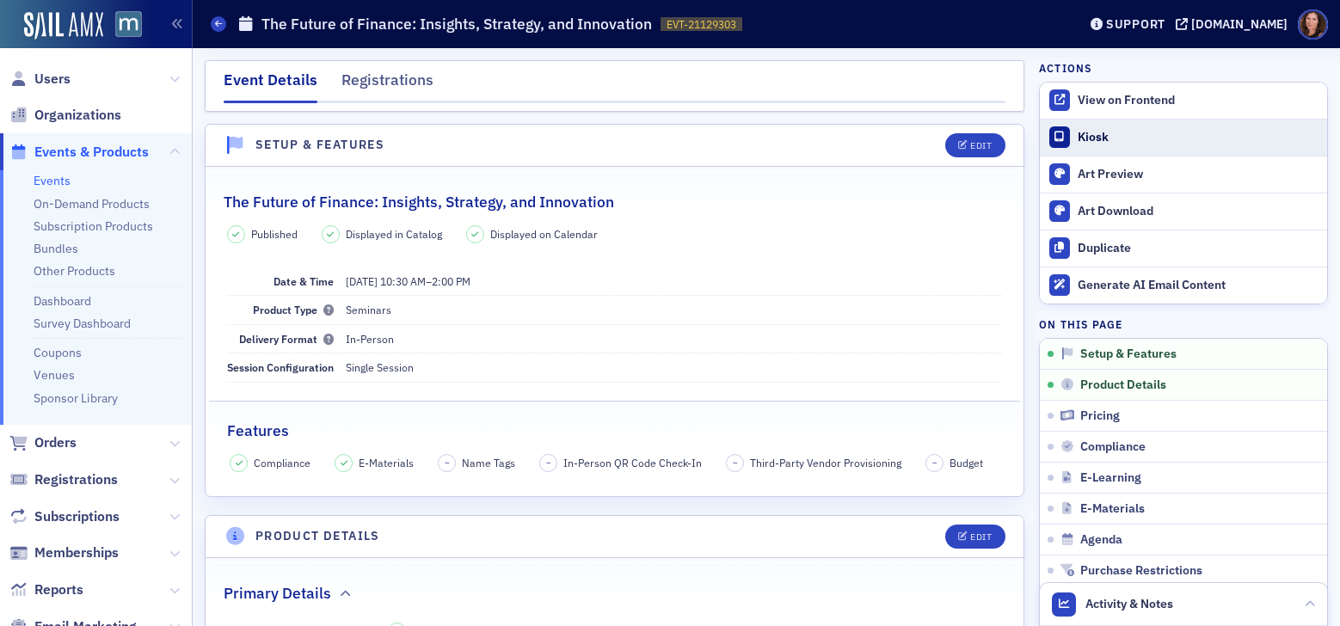
click at [1099, 137] on div "Kiosk" at bounding box center [1197, 137] width 241 height 15
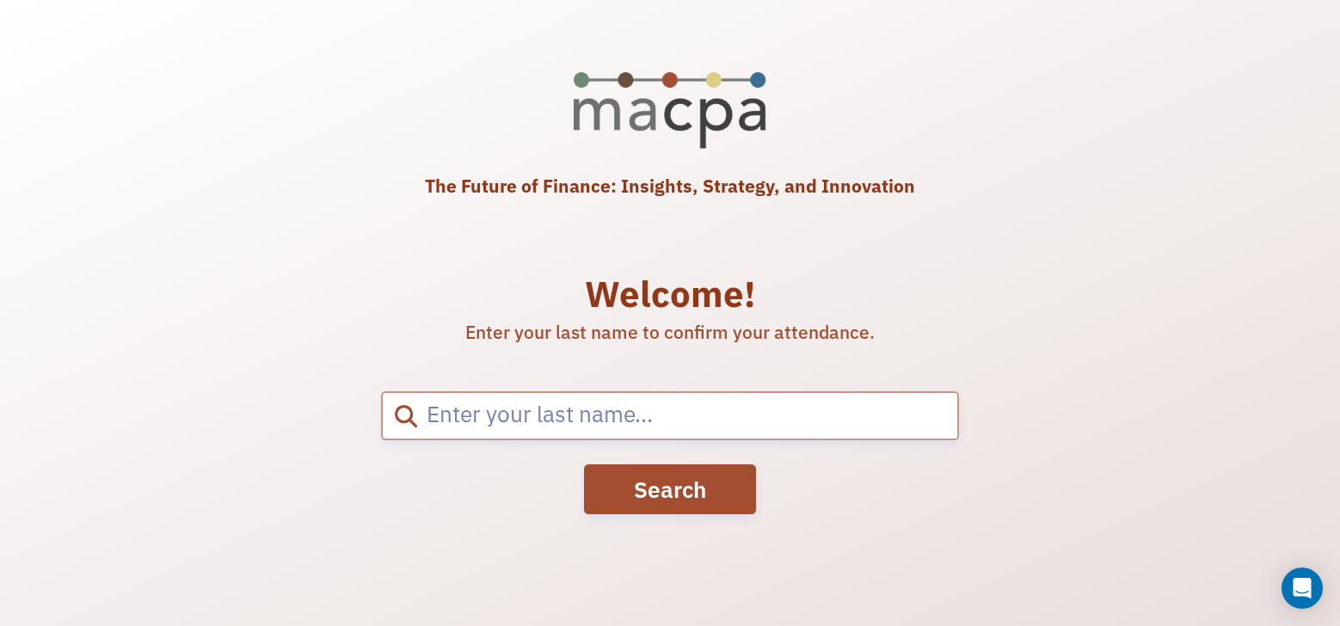
click at [657, 425] on input "search" at bounding box center [687, 416] width 540 height 46
type input "olson"
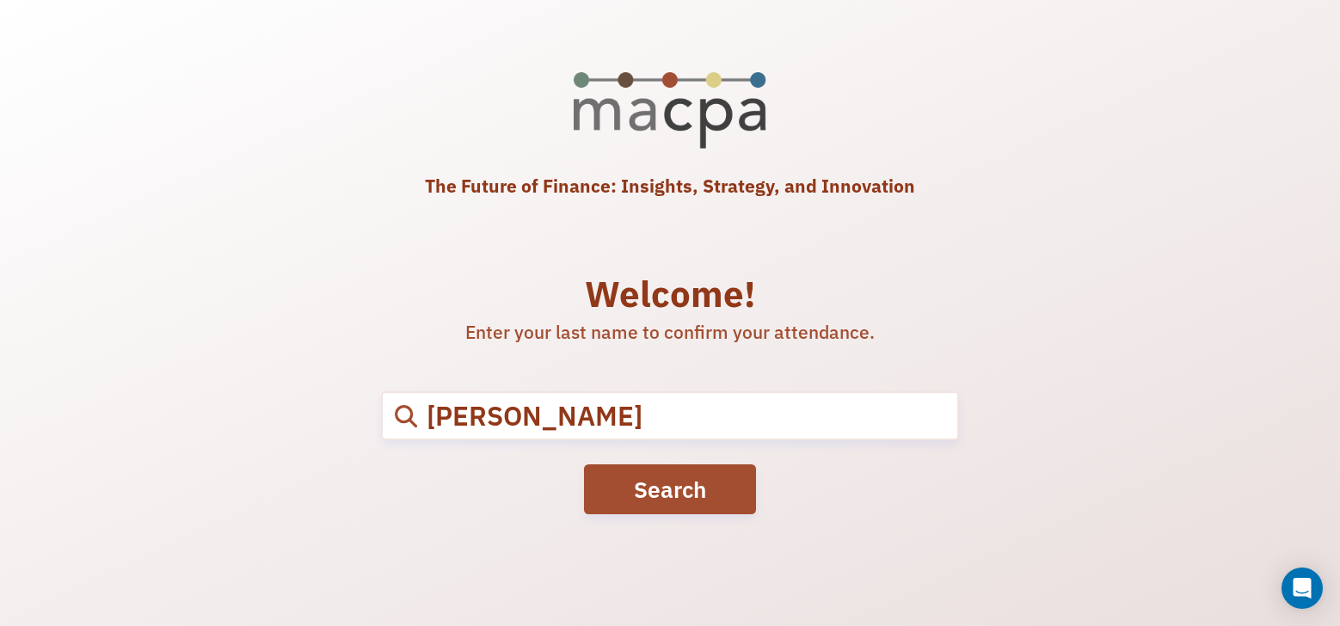
click at [695, 508] on button "Search" at bounding box center [670, 489] width 172 height 50
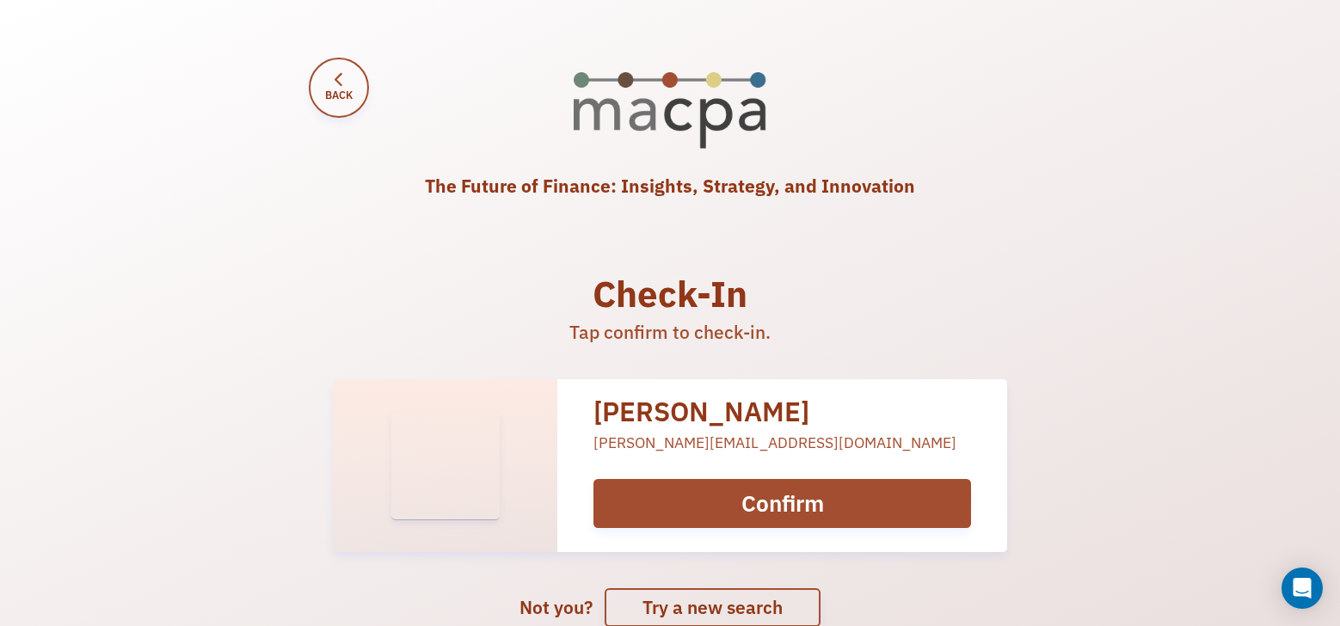
scroll to position [73, 0]
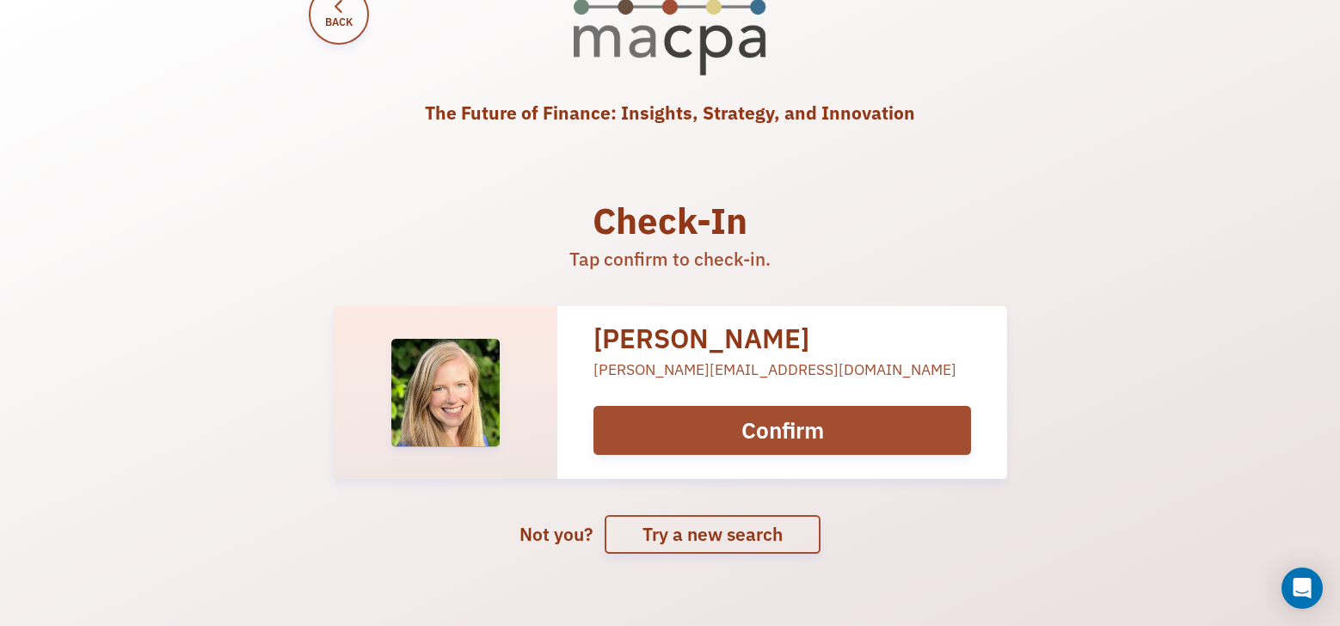
click at [820, 431] on button "Confirm" at bounding box center [781, 431] width 377 height 50
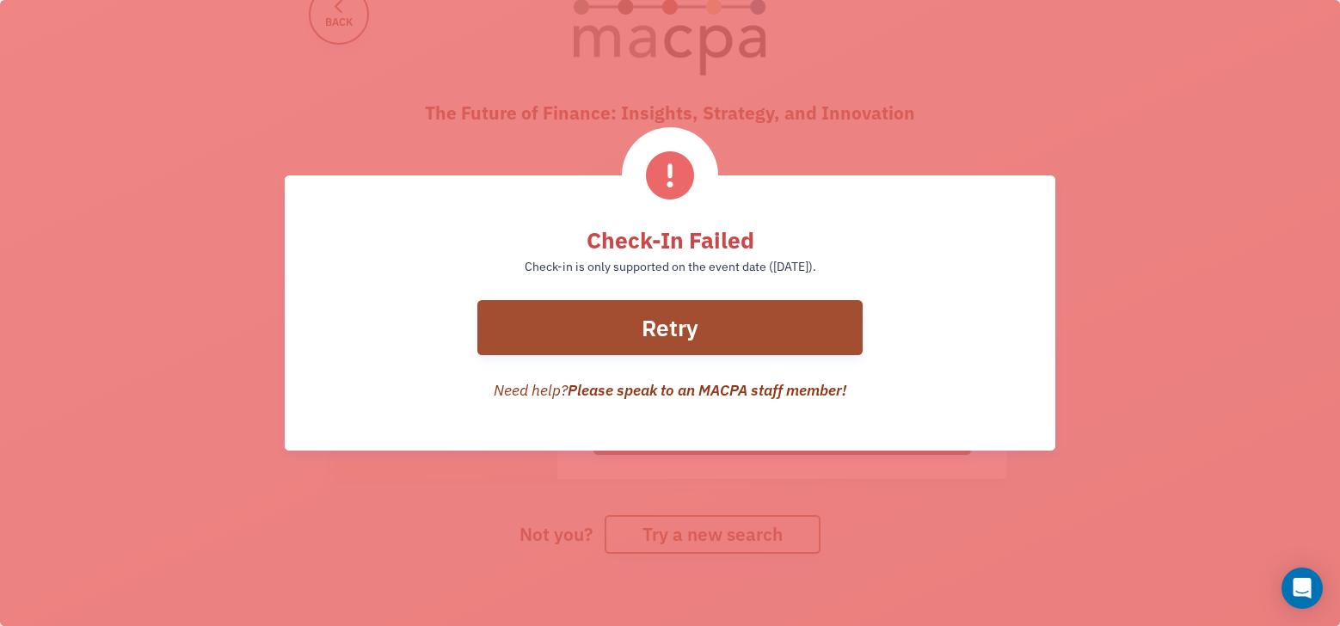
click at [1149, 479] on div "Check-In Failed Check-in is only supported on the event date (9/29/2025). Retry…" at bounding box center [670, 313] width 1340 height 626
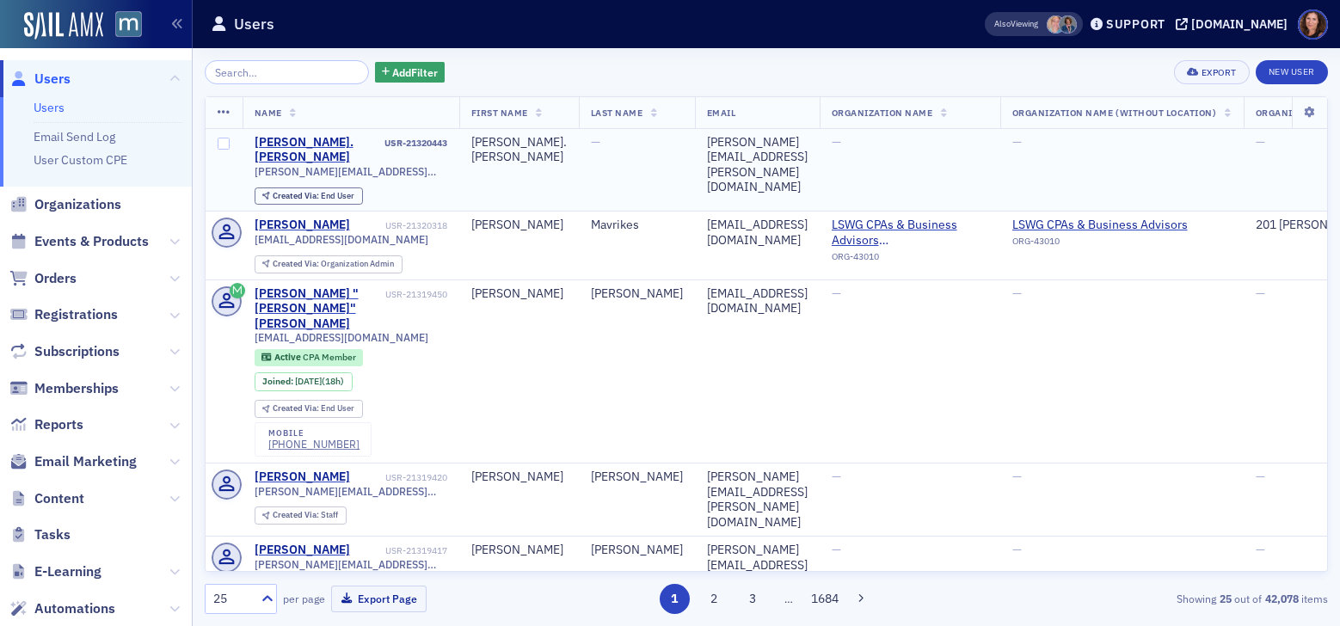
drag, startPoint x: 125, startPoint y: 242, endPoint x: 255, endPoint y: 155, distance: 156.9
click at [125, 242] on span "Events & Products" at bounding box center [91, 241] width 114 height 19
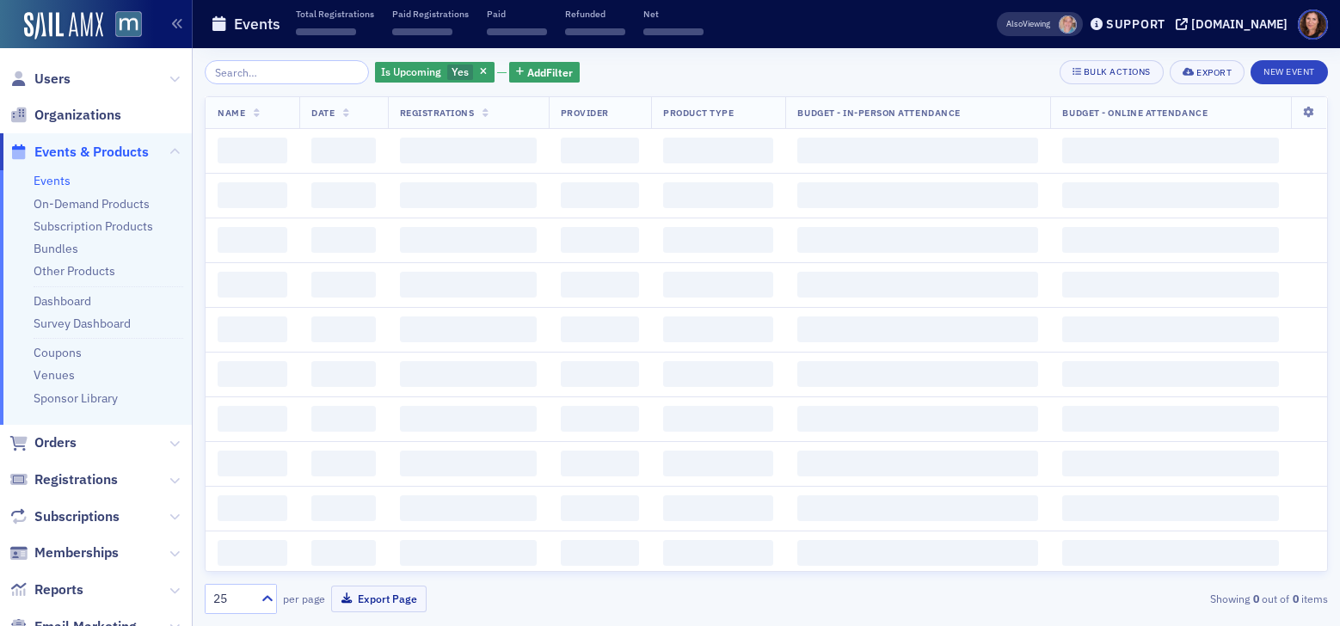
click at [290, 72] on input "search" at bounding box center [287, 72] width 164 height 24
type input "w"
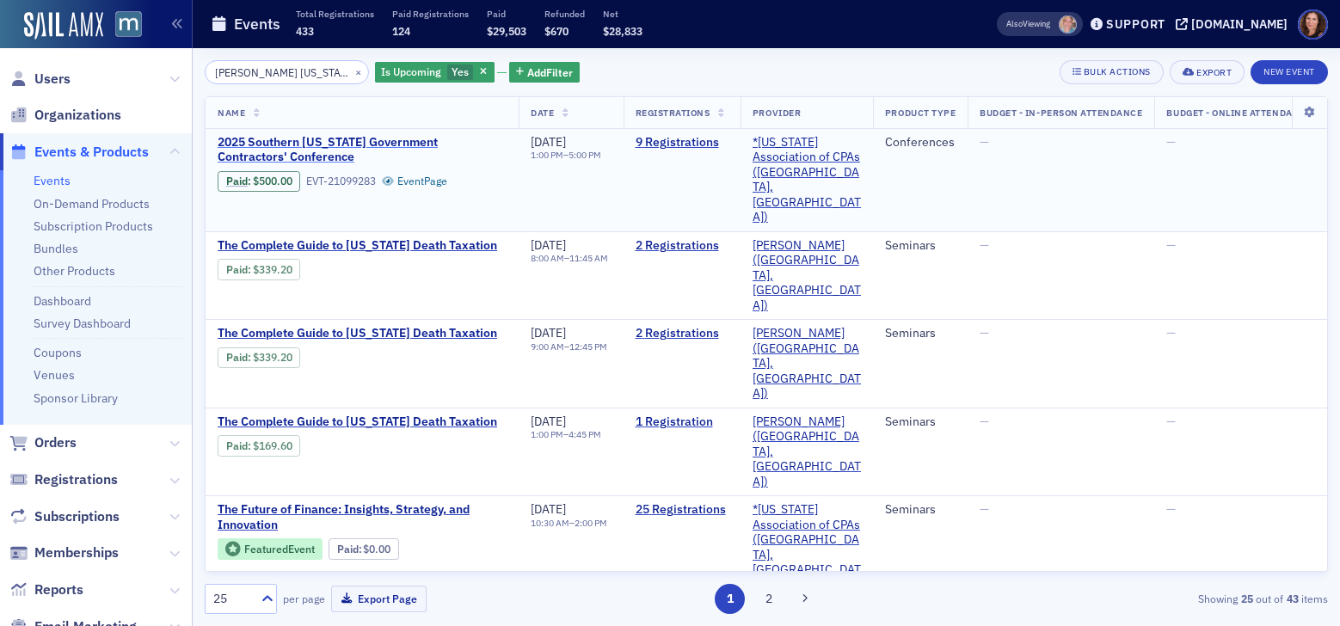
type input "[PERSON_NAME] [US_STATE]"
click at [458, 144] on span "2025 Southern [US_STATE] Government Contractors' Conference" at bounding box center [362, 150] width 289 height 30
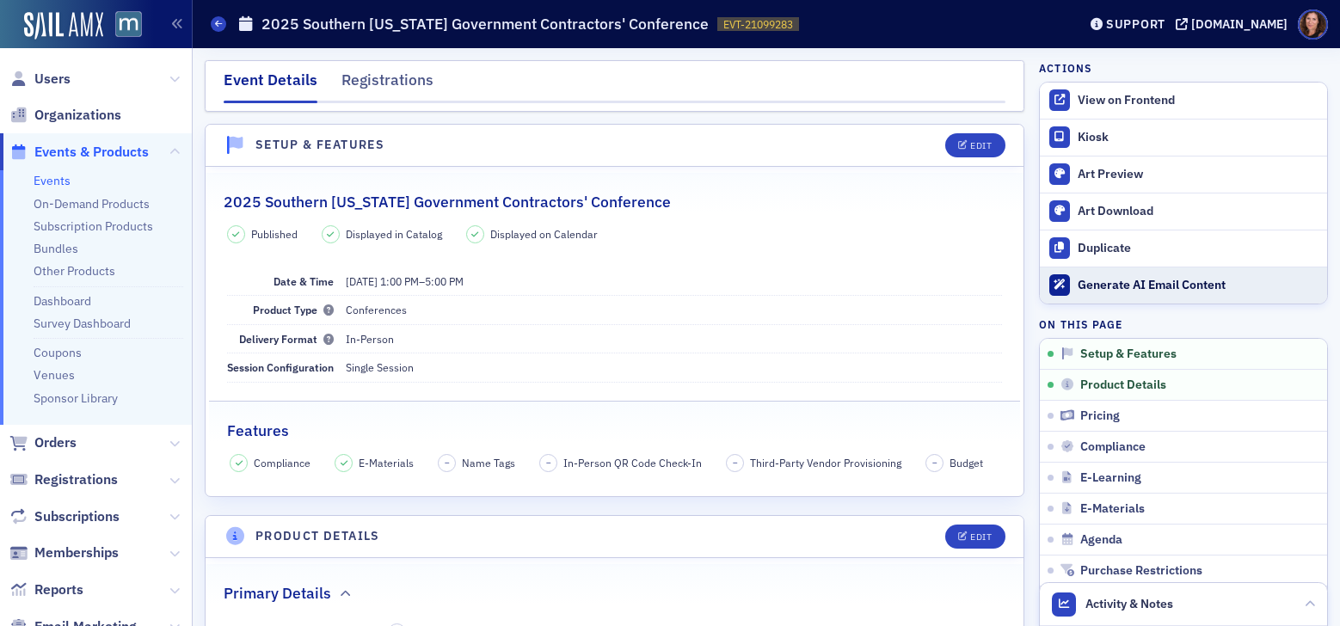
click at [1133, 281] on div "Generate AI Email Content" at bounding box center [1197, 285] width 241 height 15
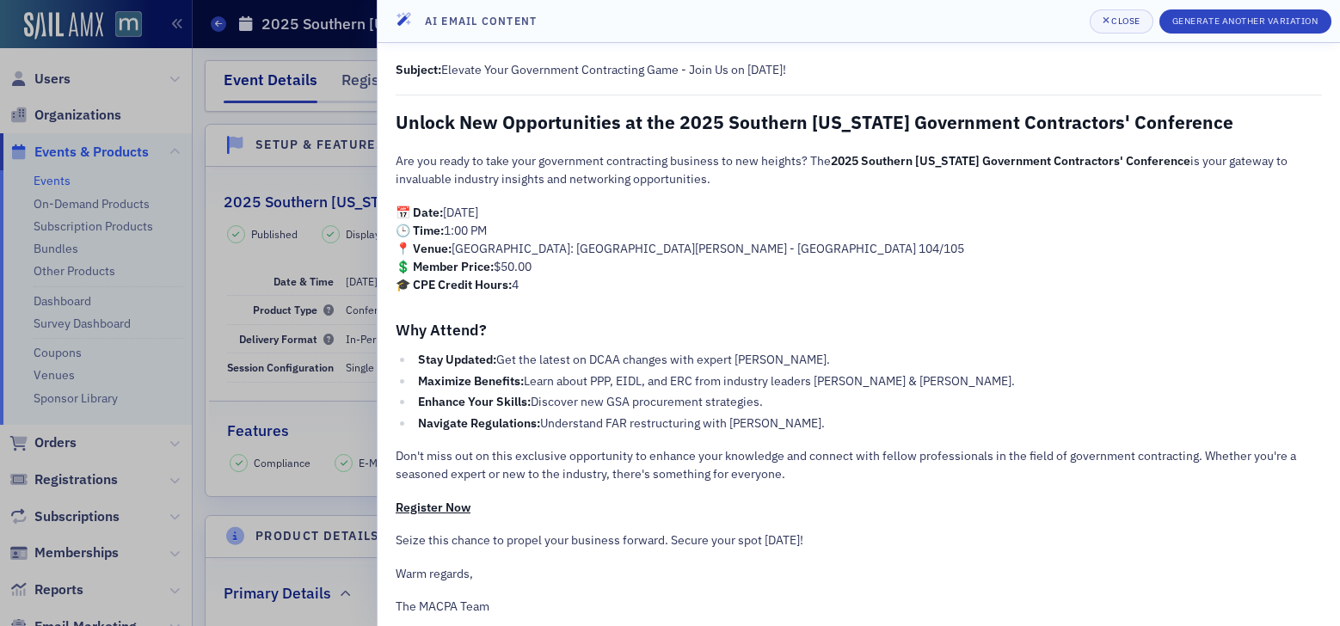
click at [678, 358] on li "Stay Updated: Get the latest on DCAA changes with expert [PERSON_NAME]." at bounding box center [868, 360] width 908 height 18
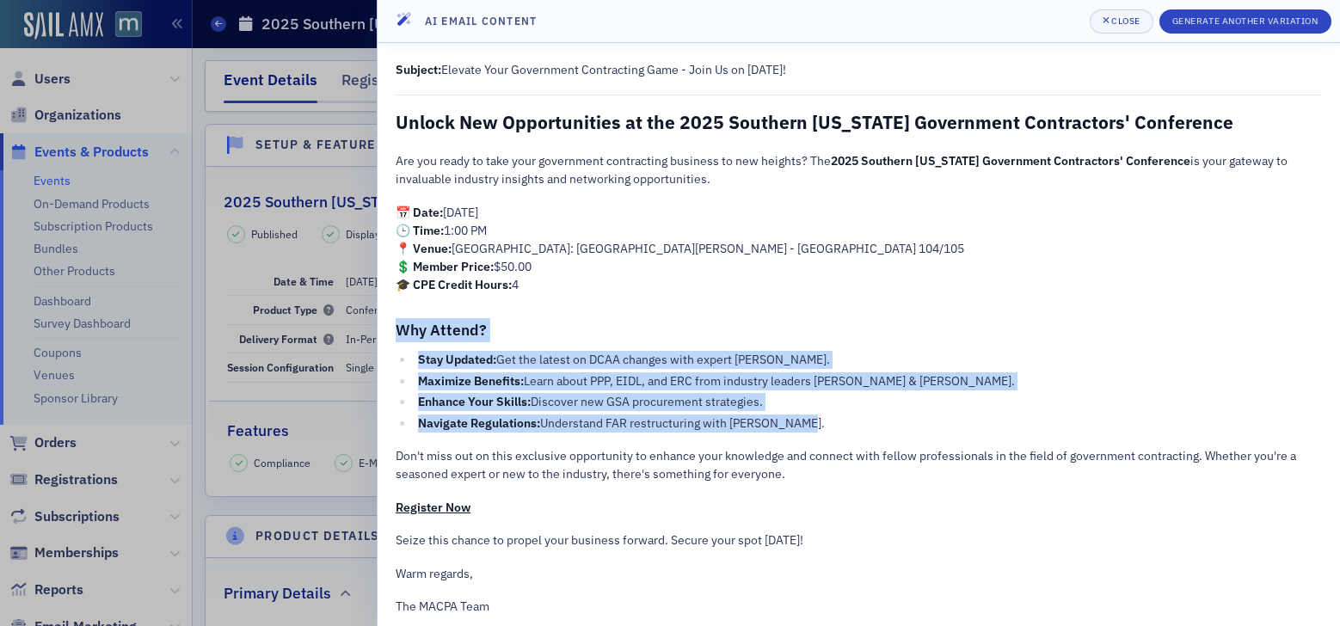
drag, startPoint x: 396, startPoint y: 330, endPoint x: 933, endPoint y: 428, distance: 545.4
click at [933, 428] on div "Subject: Elevate Your Government Contracting Game - Join Us on [DATE]! Unlock N…" at bounding box center [858, 346] width 926 height 571
click at [933, 428] on li "Navigate Regulations: Understand FAR restructuring with [PERSON_NAME]." at bounding box center [868, 423] width 908 height 18
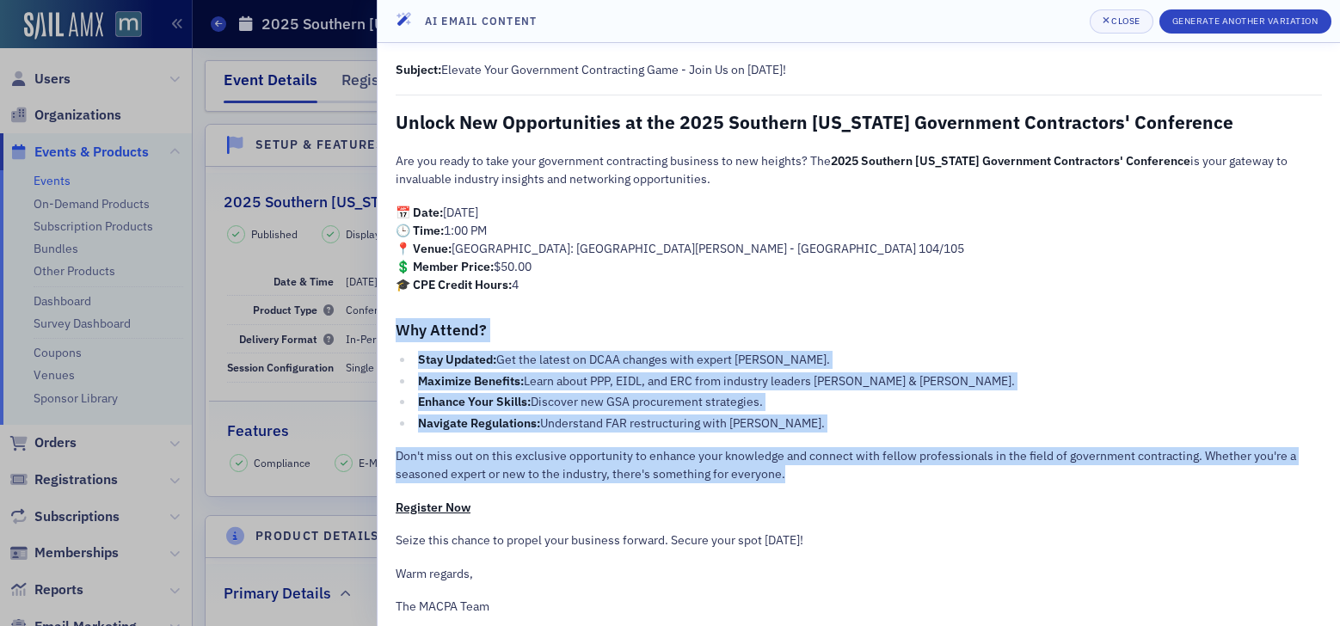
drag, startPoint x: 395, startPoint y: 329, endPoint x: 1039, endPoint y: 482, distance: 661.9
click at [1039, 482] on div "Subject: Elevate Your Government Contracting Game - Join Us on [DATE]! Unlock N…" at bounding box center [858, 346] width 926 height 571
copy div "Why Attend? Stay Updated: Get the latest on DCAA changes with expert [PERSON_NA…"
